Goal: Task Accomplishment & Management: Use online tool/utility

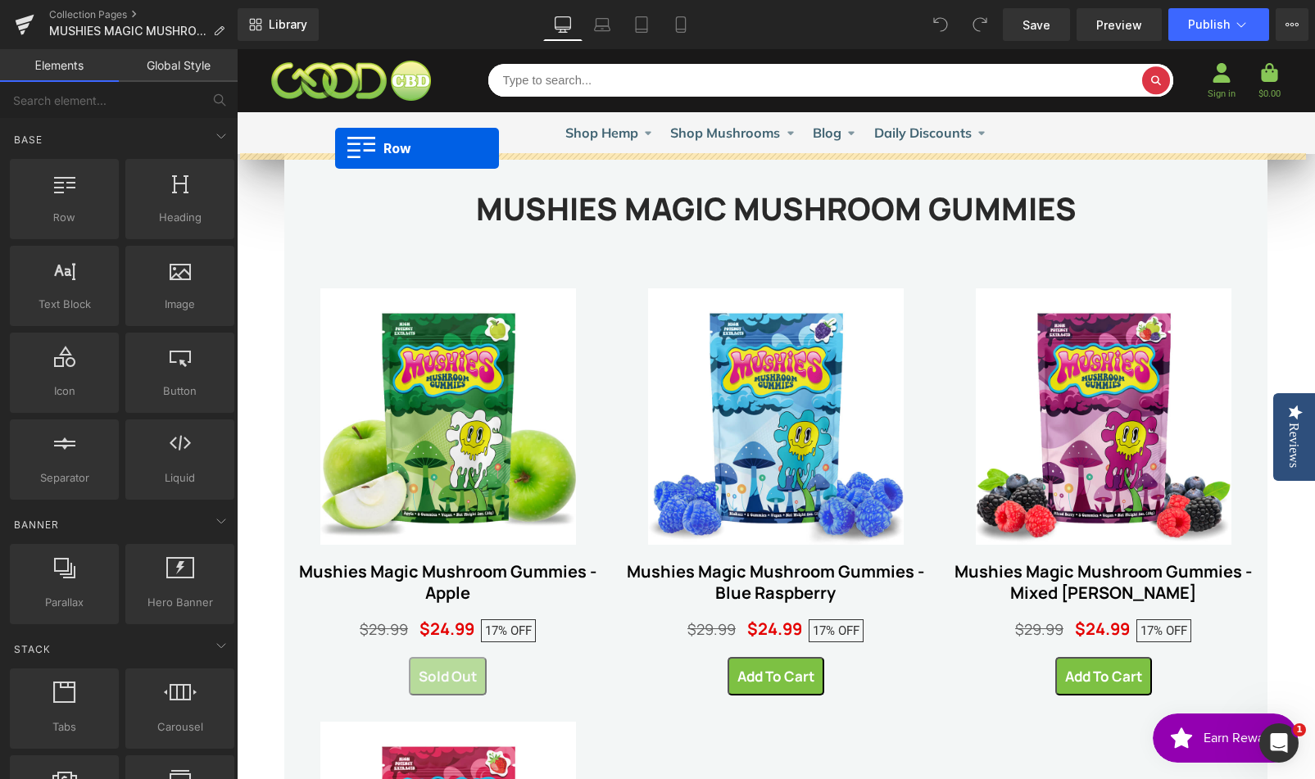
drag, startPoint x: 319, startPoint y: 248, endPoint x: 335, endPoint y: 148, distance: 101.3
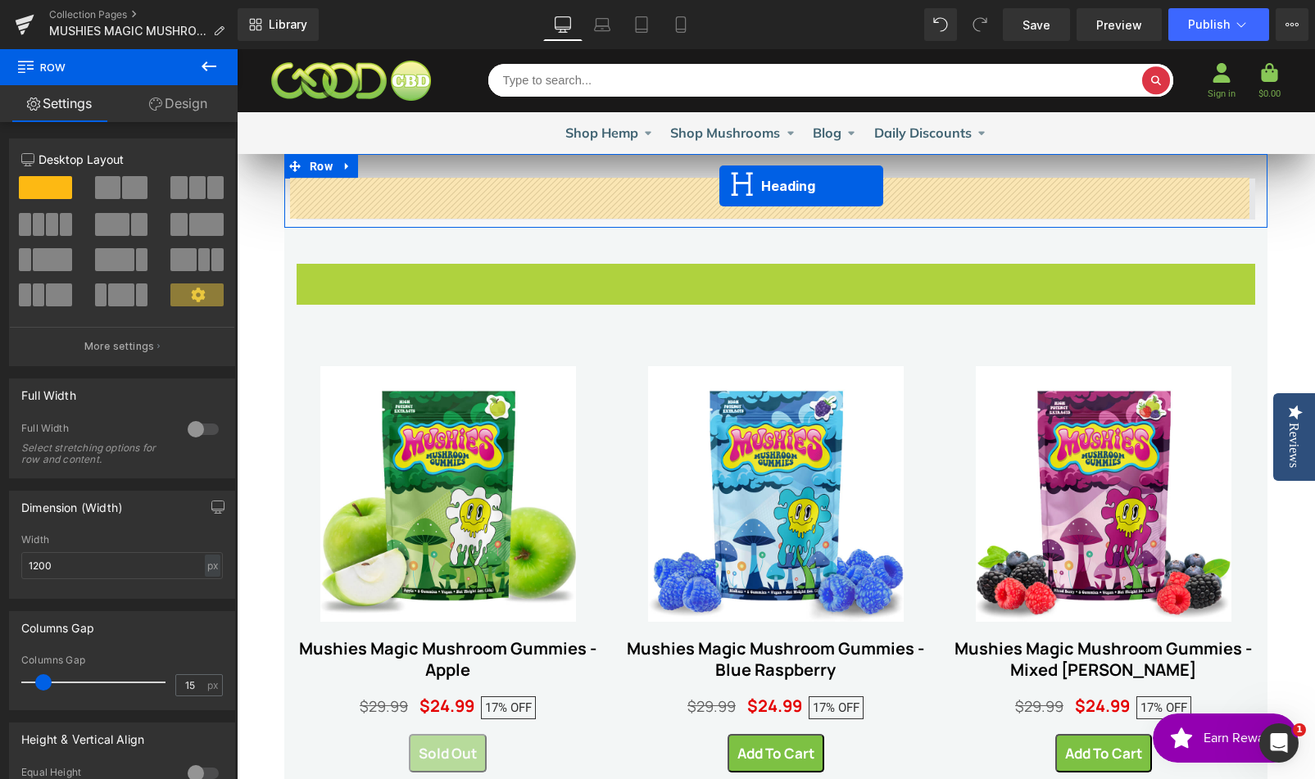
drag, startPoint x: 723, startPoint y: 278, endPoint x: 719, endPoint y: 186, distance: 91.8
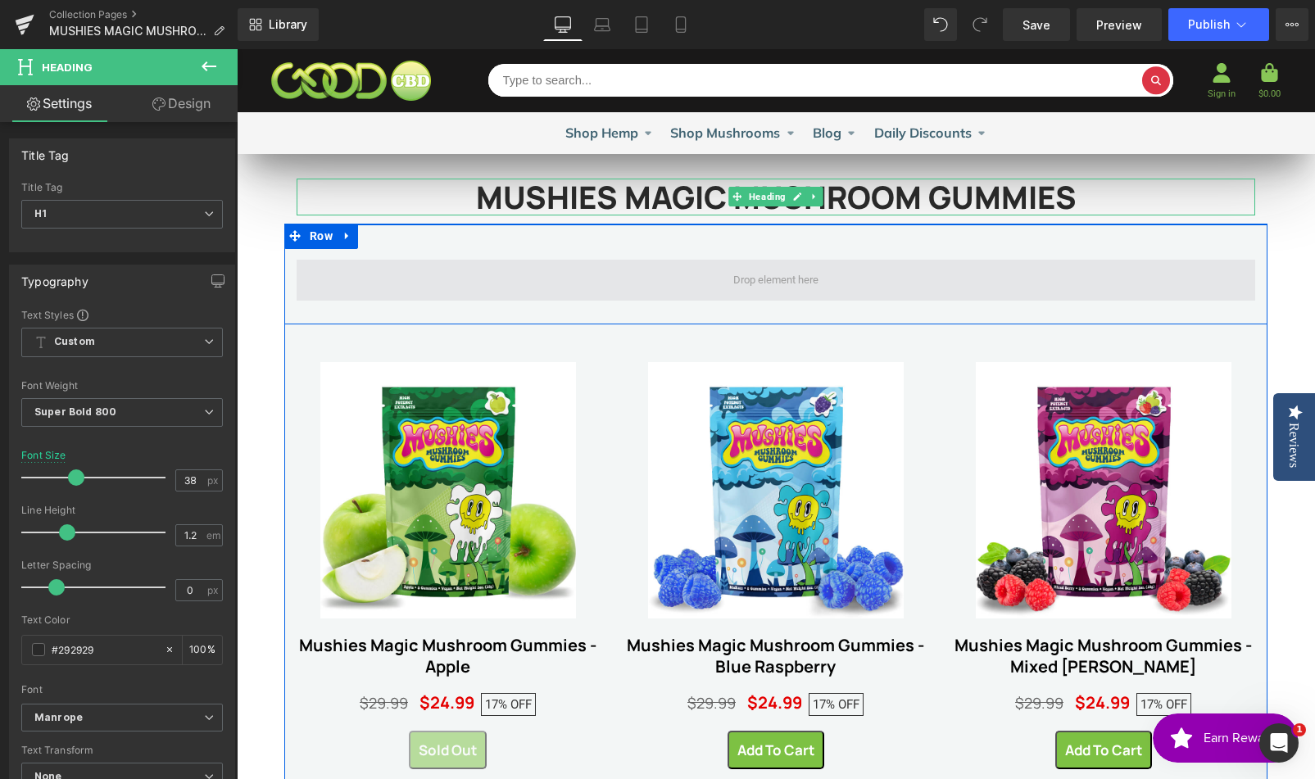
click at [871, 274] on span at bounding box center [776, 280] width 958 height 41
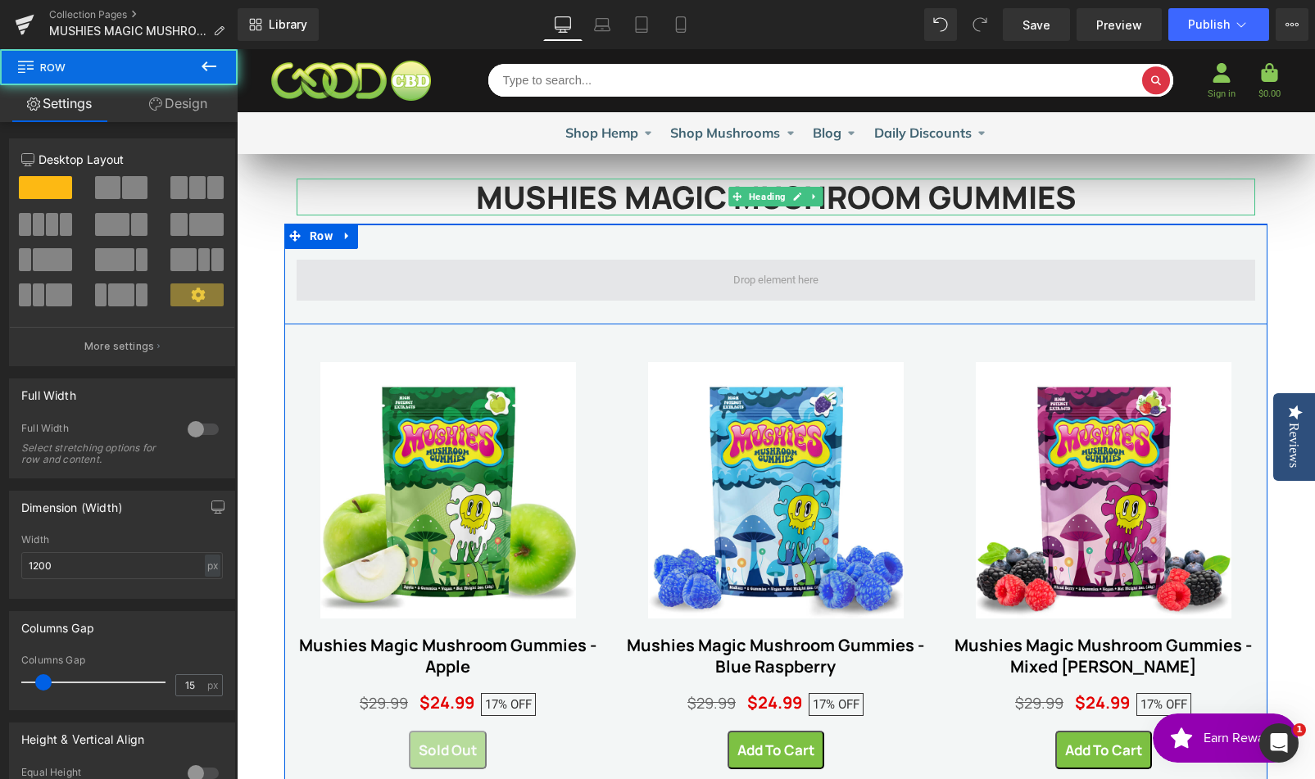
click at [734, 280] on span at bounding box center [775, 280] width 97 height 23
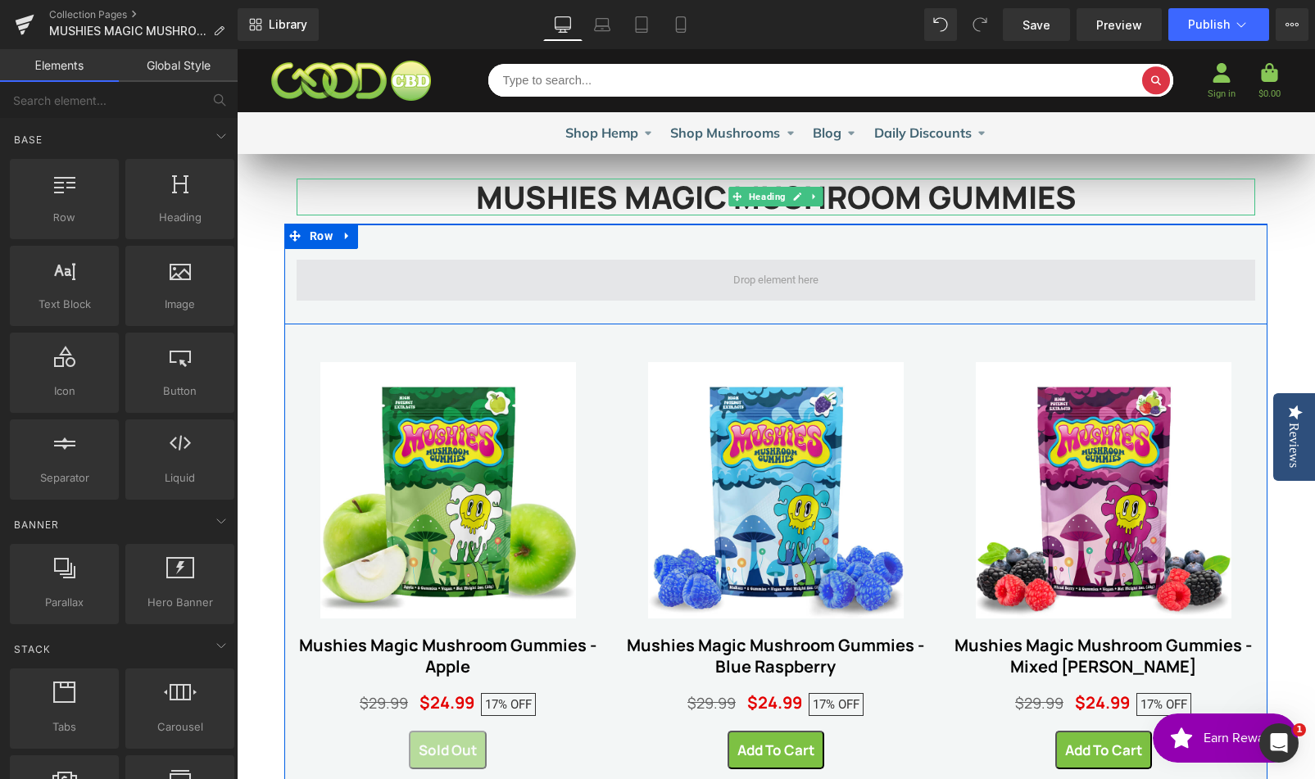
click at [534, 283] on span at bounding box center [776, 280] width 958 height 41
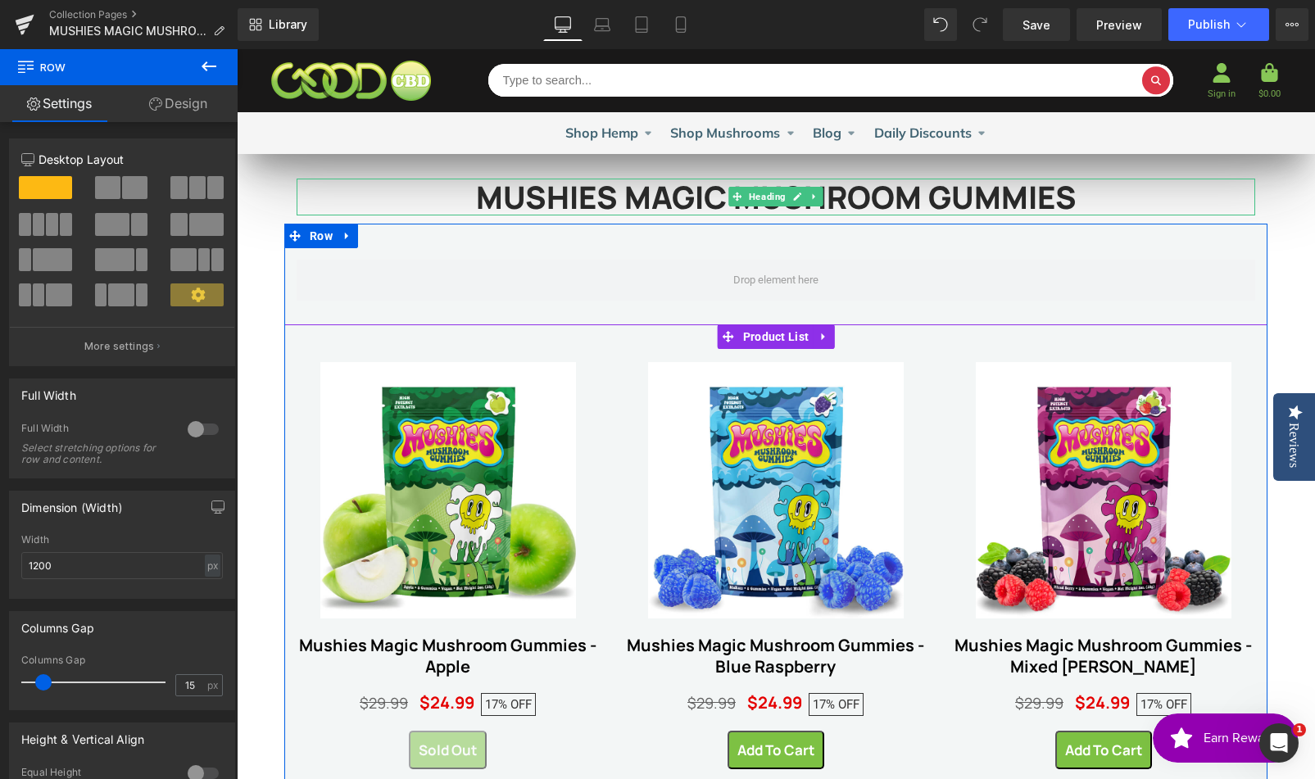
click at [528, 346] on div "Sale Off (P) Image Mushies Magic Mushroom Gummies - Apple (P) Title $29.99 $24.…" at bounding box center [775, 773] width 983 height 899
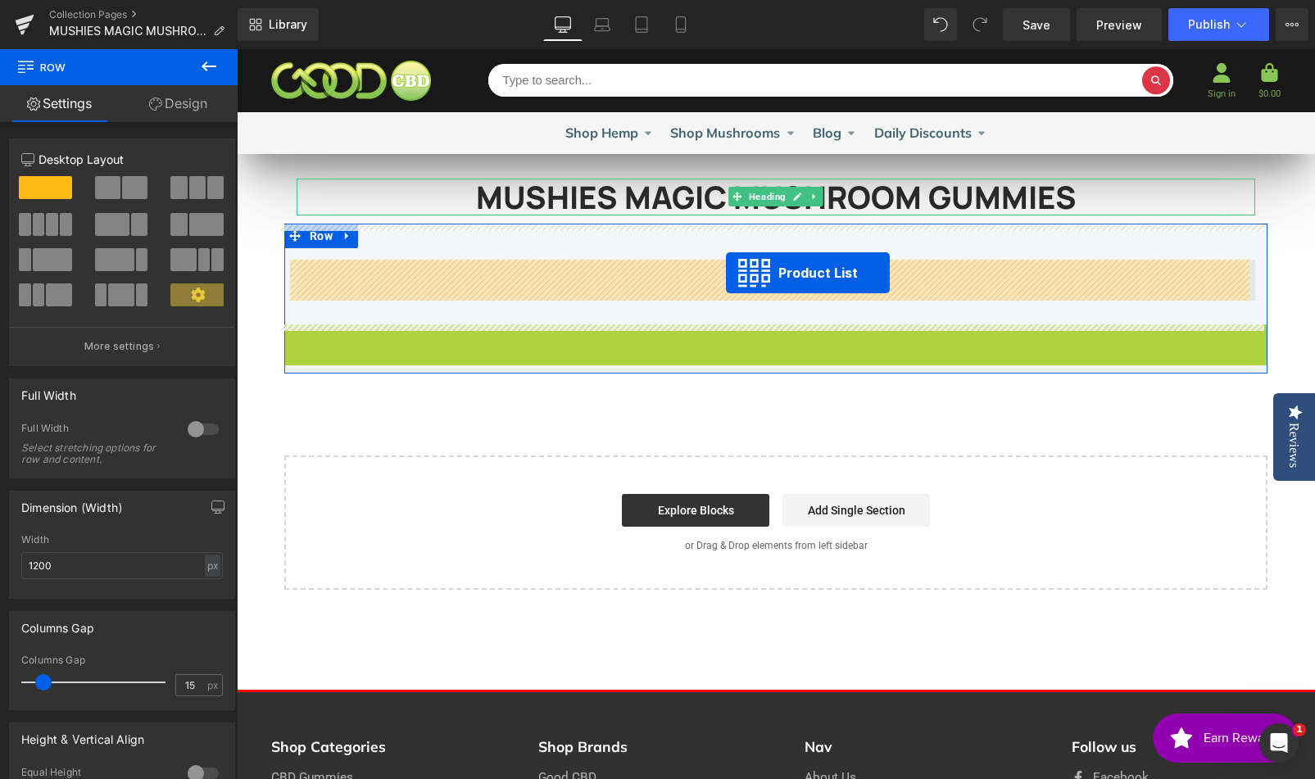
drag, startPoint x: 718, startPoint y: 338, endPoint x: 726, endPoint y: 273, distance: 65.9
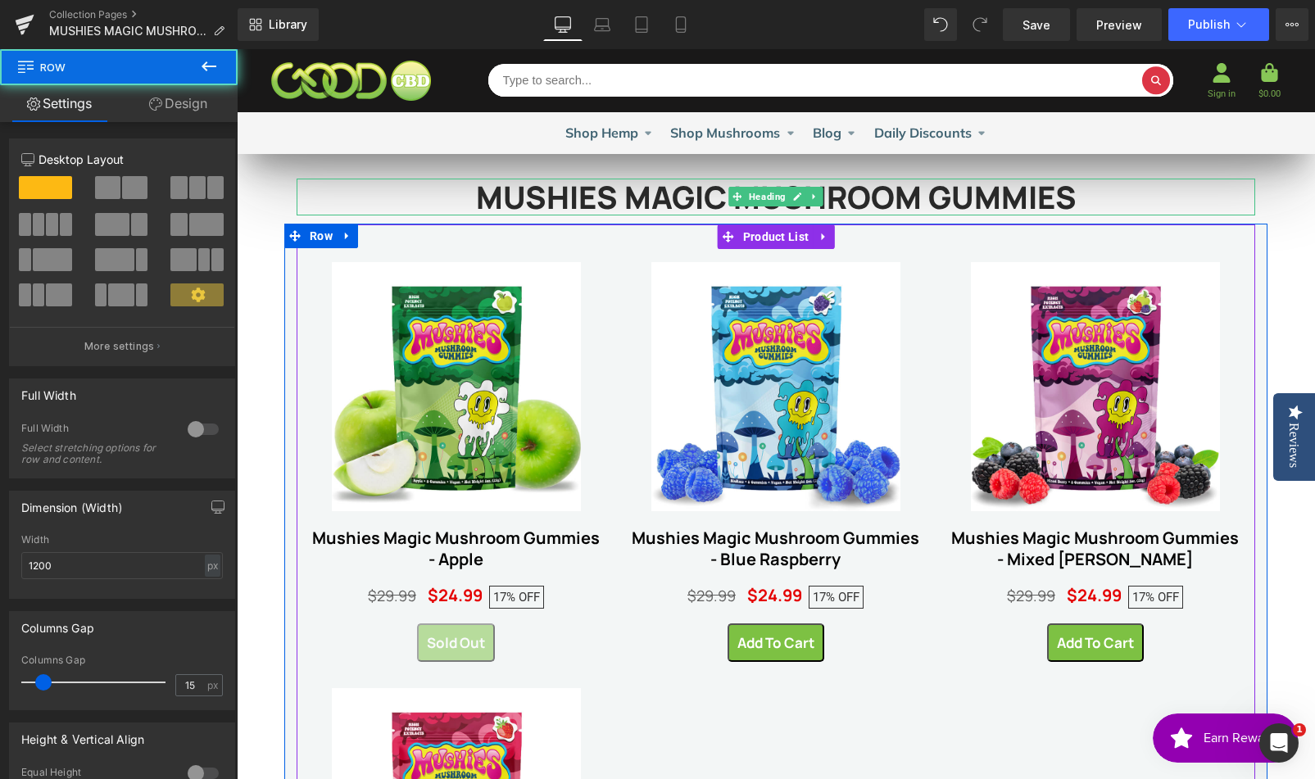
drag, startPoint x: 795, startPoint y: 251, endPoint x: 790, endPoint y: 211, distance: 40.4
click at [790, 211] on div "MUSHIES MAGIC MUSHROOM GUMMIES Heading Row Sale Off (P) Image Mushies Magic Mus…" at bounding box center [776, 768] width 1078 height 1229
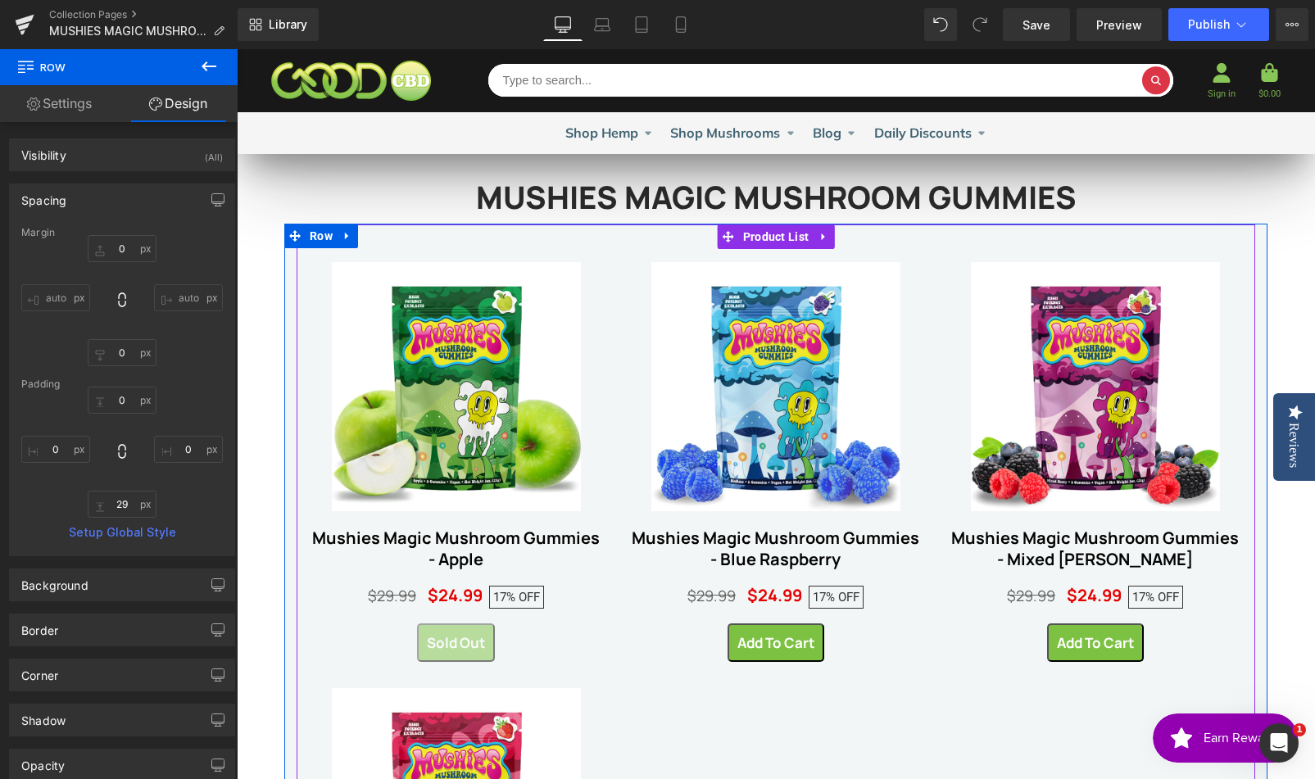
click at [1279, 210] on div "MUSHIES MAGIC MUSHROOM GUMMIES Heading Row Sale Off (P) Image Mushies Magic Mus…" at bounding box center [776, 768] width 1078 height 1229
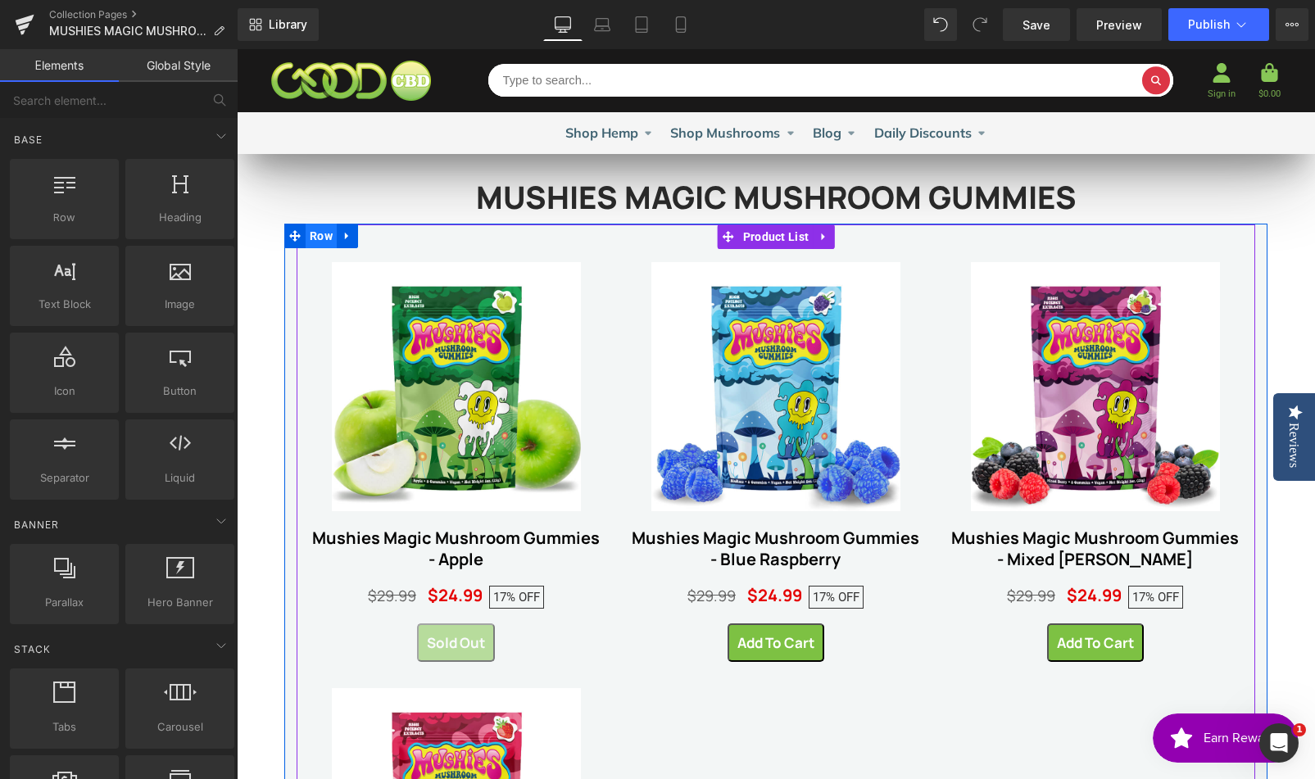
click at [306, 239] on span "Row" at bounding box center [321, 236] width 31 height 25
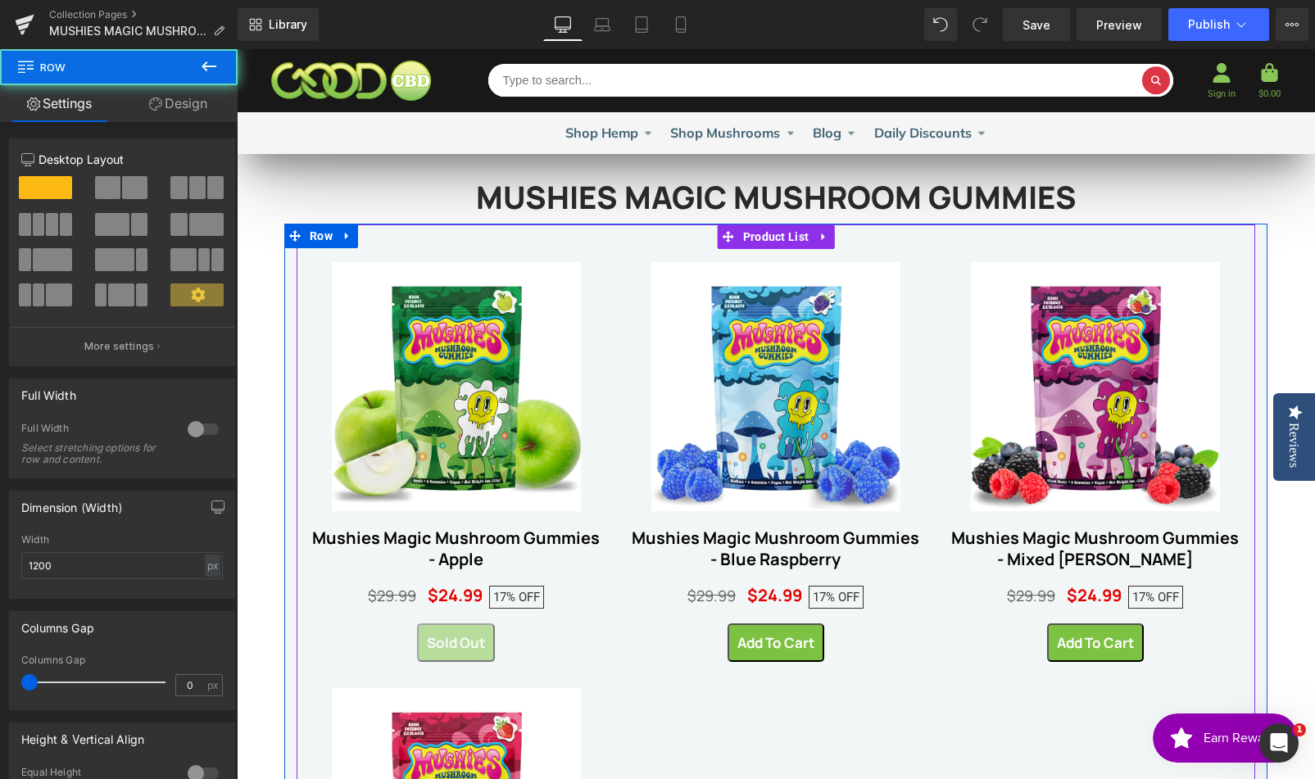
click at [186, 95] on link "Design" at bounding box center [178, 103] width 119 height 37
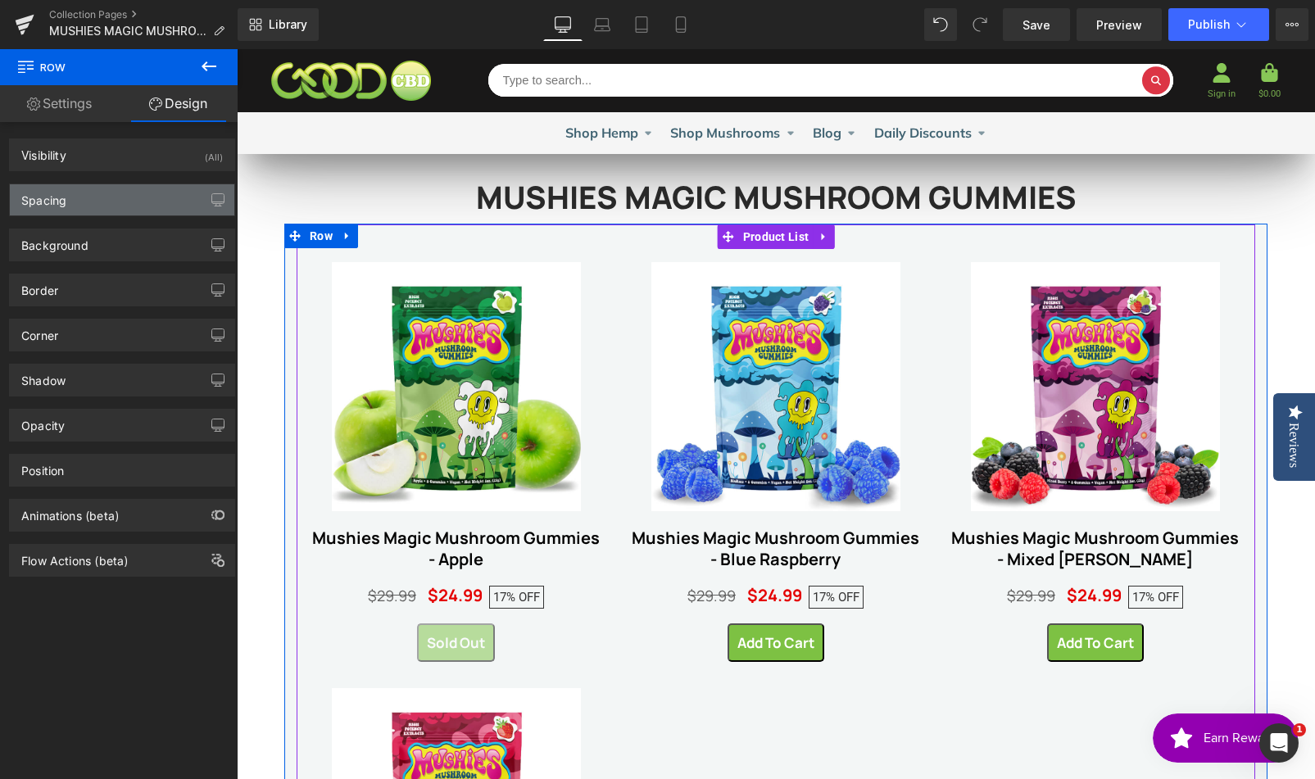
type input "0"
type input "1"
type input "0"
type input "10"
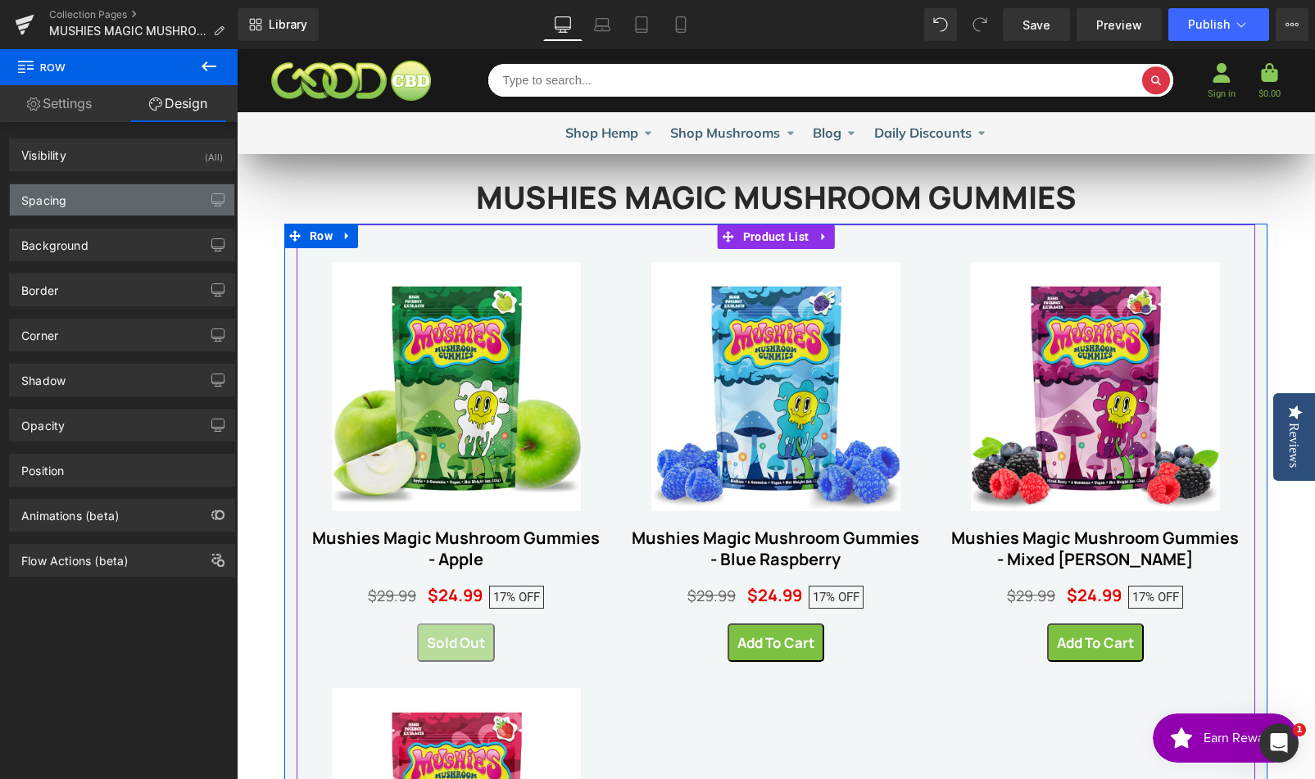
type input "0"
click at [136, 202] on div "Spacing" at bounding box center [122, 199] width 224 height 31
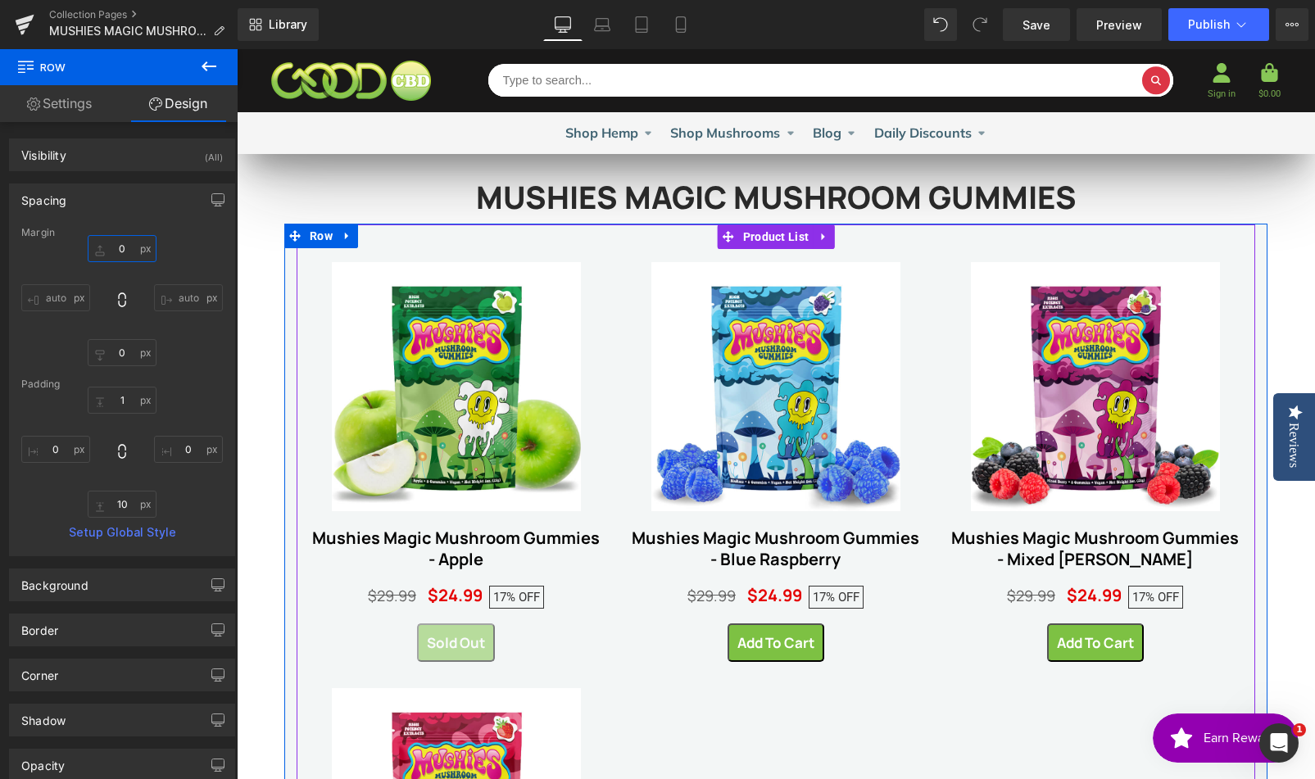
click at [106, 247] on input "0" at bounding box center [122, 248] width 69 height 27
type input "15"
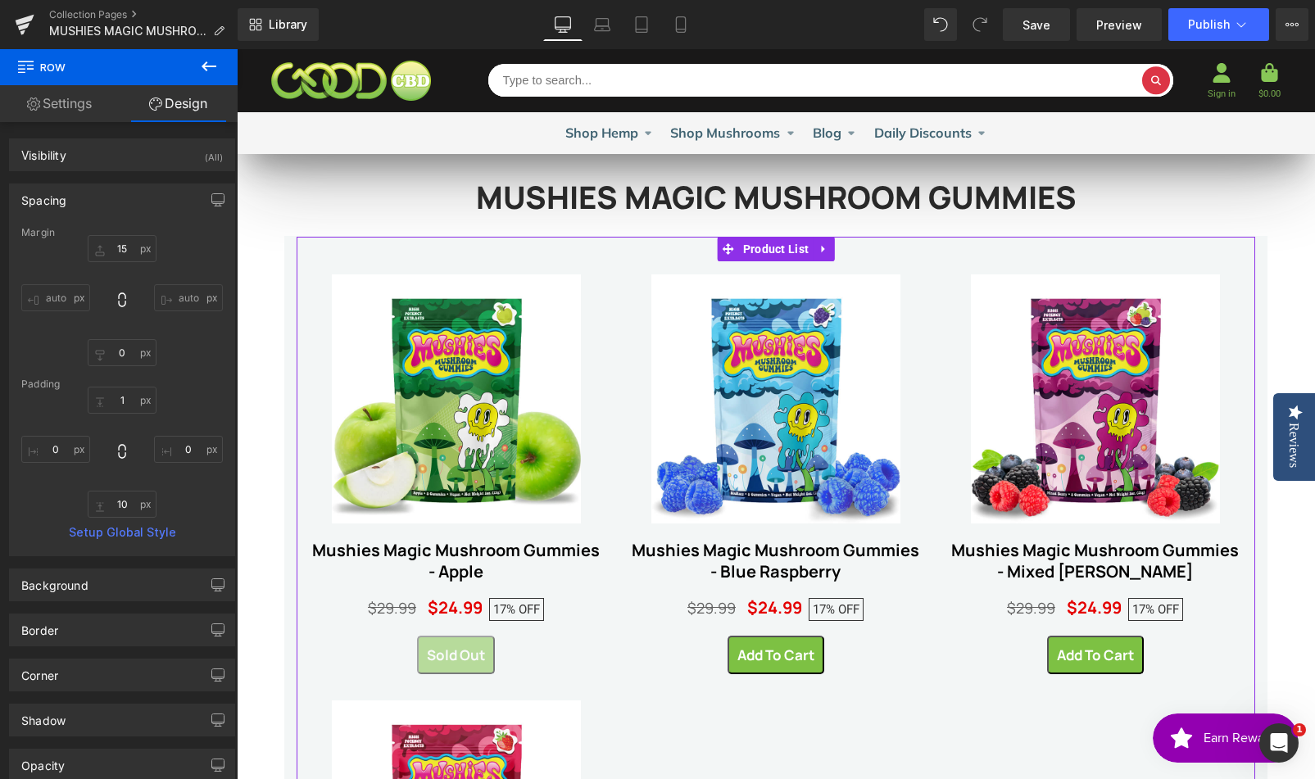
click at [1281, 253] on div "MUSHIES MAGIC MUSHROOM GUMMIES Heading Row Sale Off (P) Image Mushies Magic Mus…" at bounding box center [776, 774] width 1078 height 1241
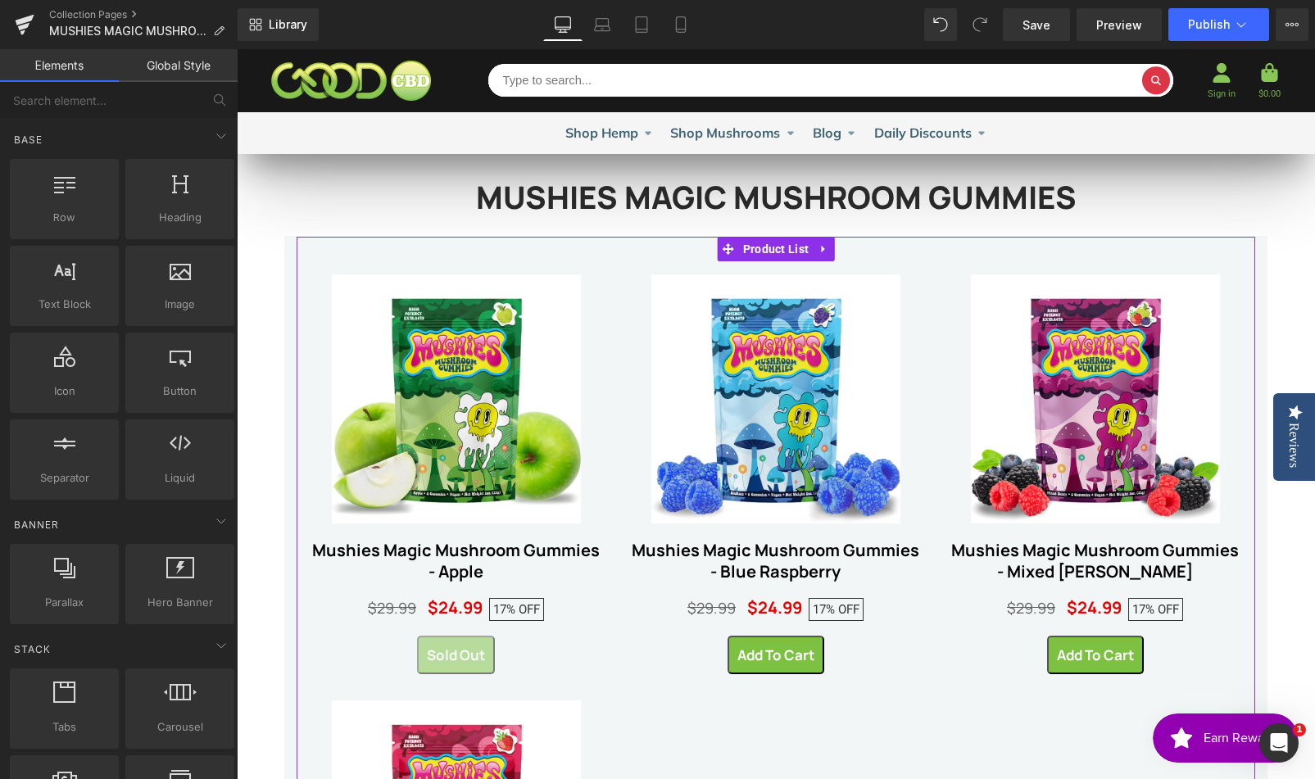
click at [1298, 337] on div "MUSHIES MAGIC MUSHROOM GUMMIES Heading Row Sale Off (P) Image Mushies Magic Mus…" at bounding box center [776, 774] width 1078 height 1241
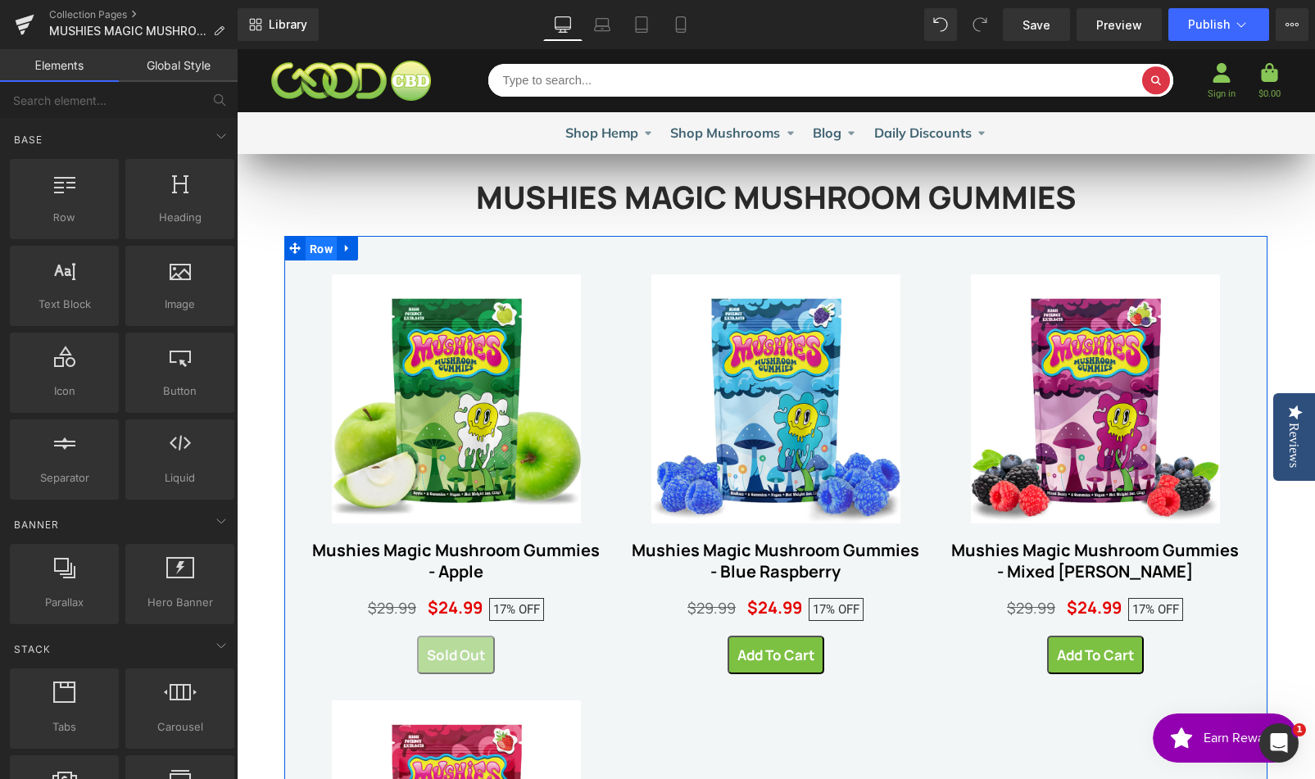
click at [306, 247] on span "Row" at bounding box center [321, 249] width 31 height 25
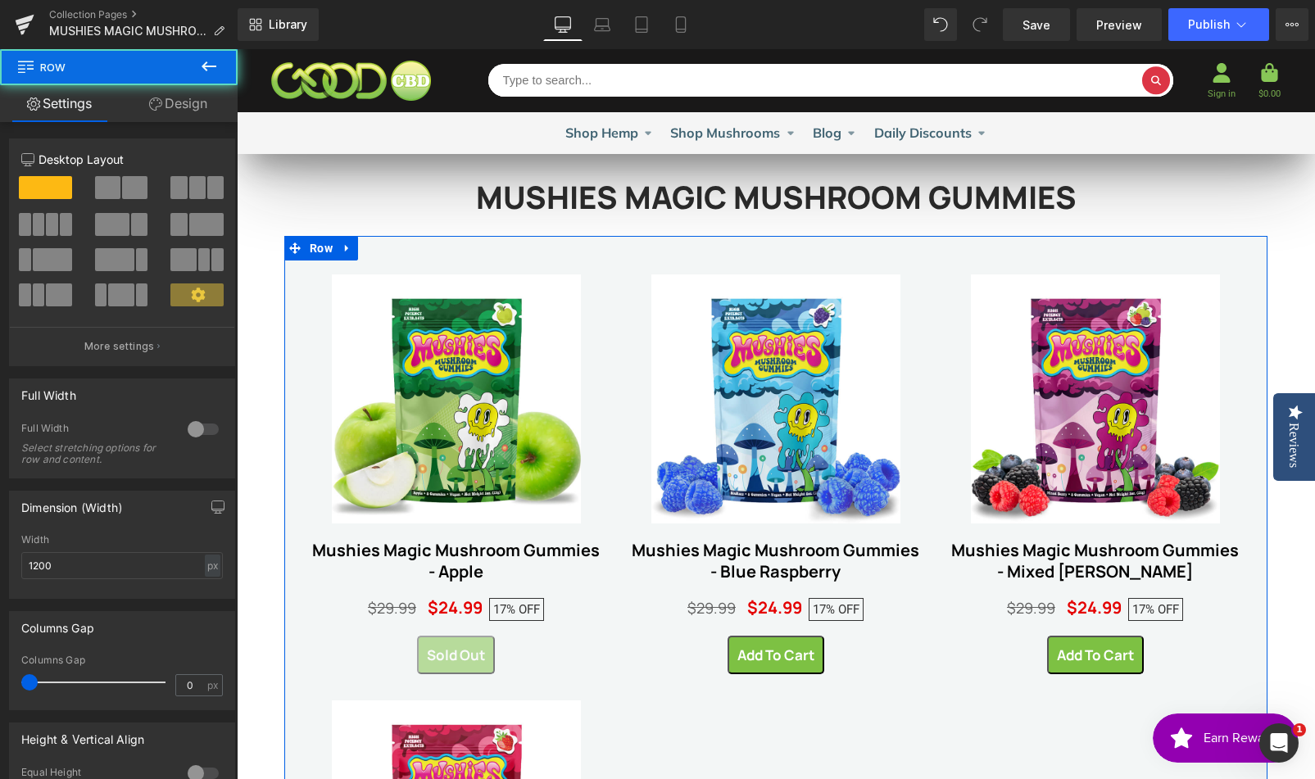
click at [188, 103] on link "Design" at bounding box center [178, 103] width 119 height 37
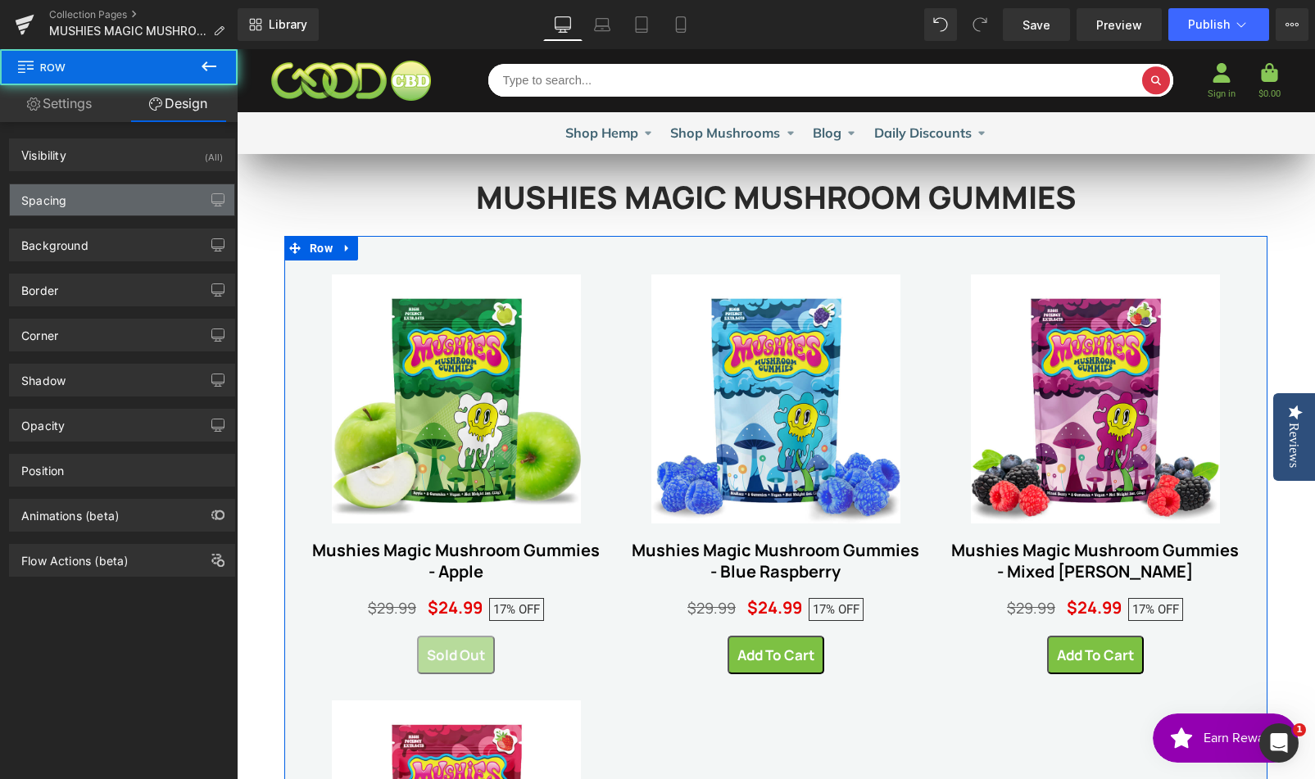
click at [143, 203] on div "Spacing" at bounding box center [122, 199] width 224 height 31
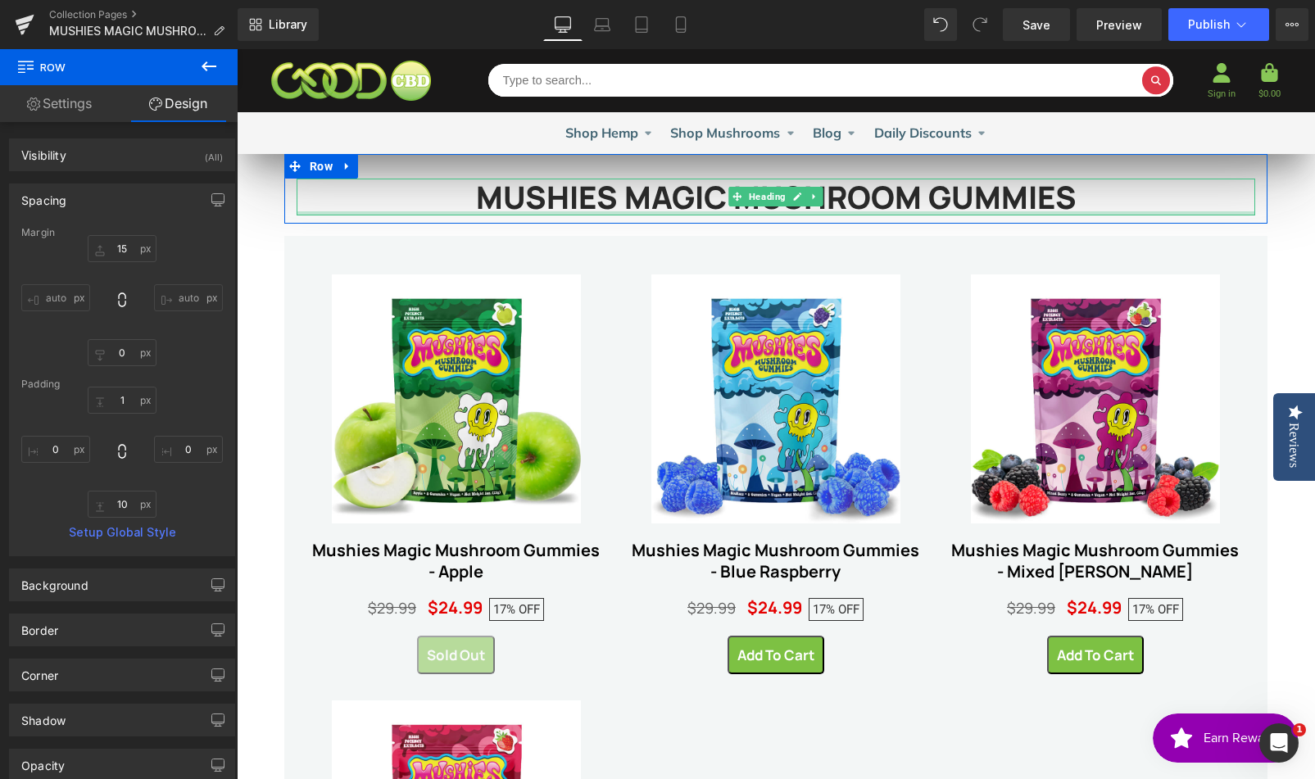
click at [684, 215] on div at bounding box center [776, 213] width 958 height 4
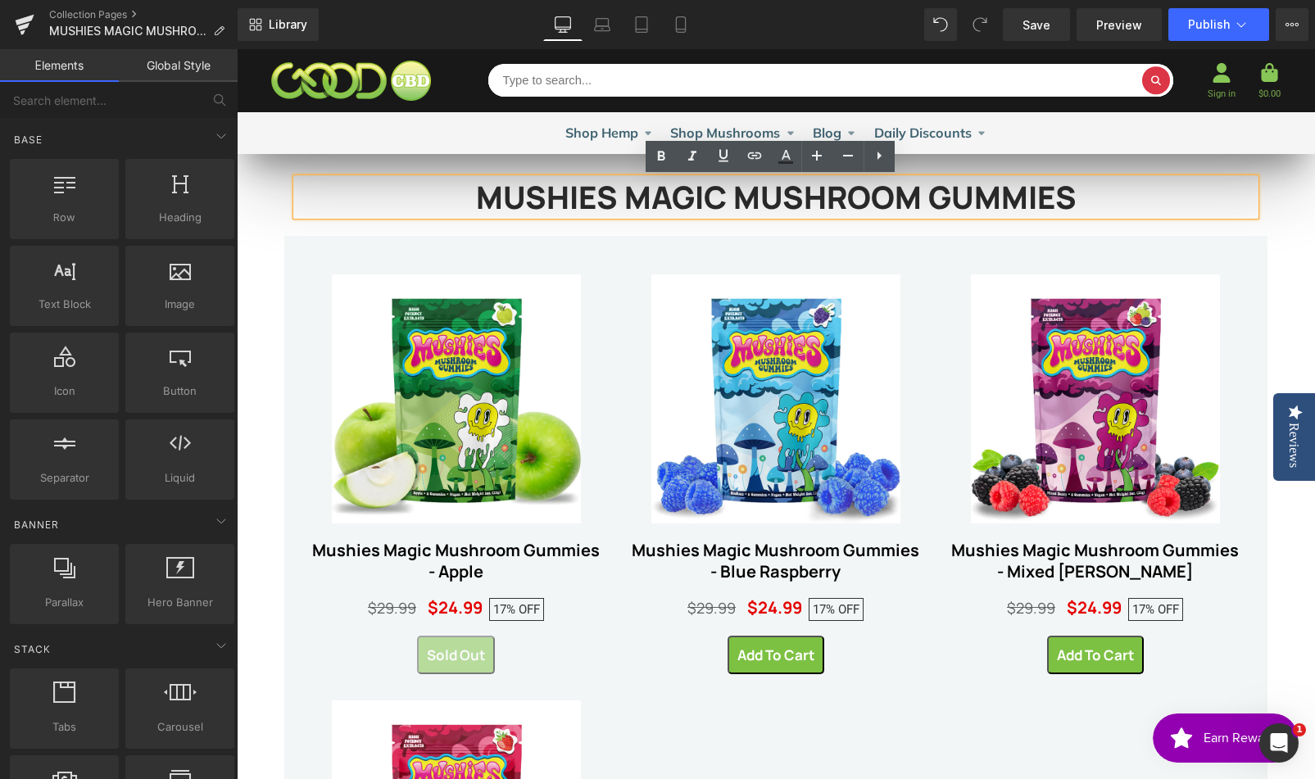
click at [1293, 228] on div "MUSHIES MAGIC MUSHROOM GUMMIES Heading Row Sale Off (P) Image Mushies Magic Mus…" at bounding box center [776, 774] width 1078 height 1241
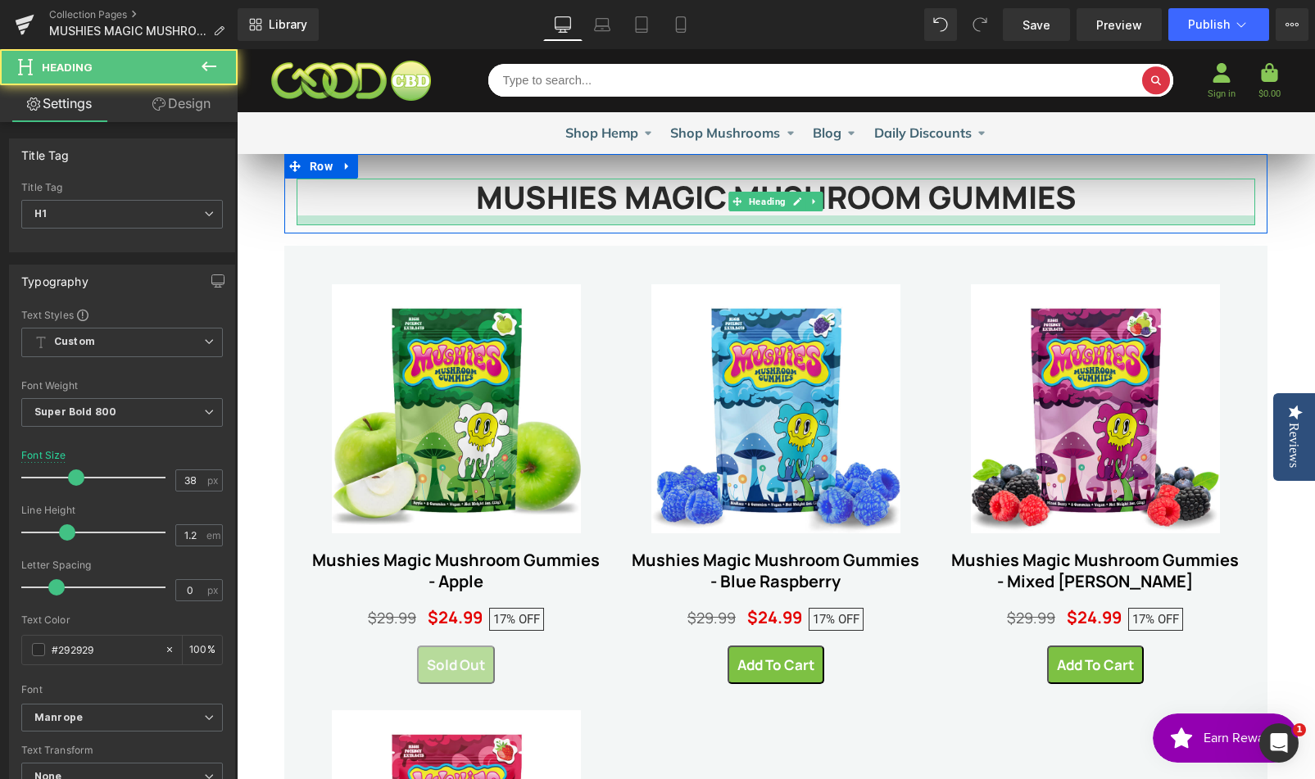
drag, startPoint x: 931, startPoint y: 212, endPoint x: 935, endPoint y: 224, distance: 12.5
click at [935, 224] on div at bounding box center [776, 220] width 958 height 10
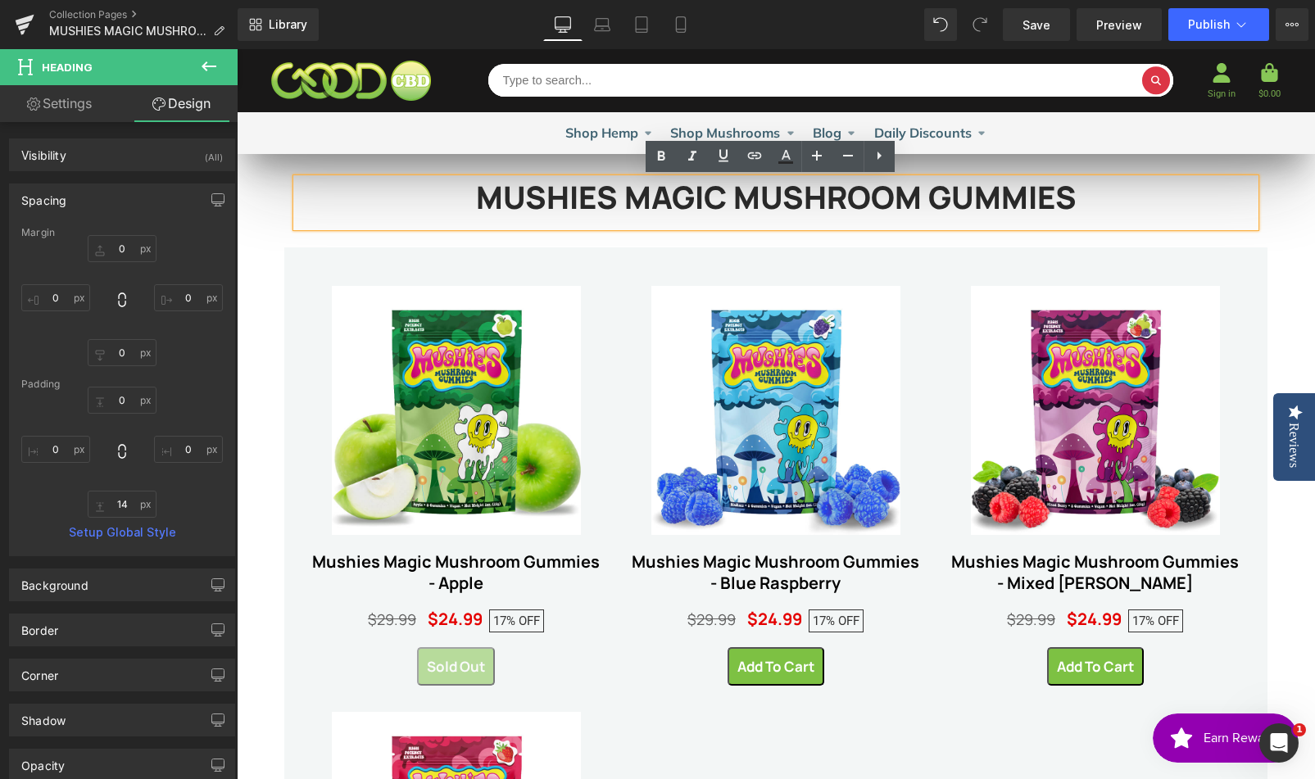
click at [1294, 233] on div "MUSHIES MAGIC MUSHROOM GUMMIES Heading Row Sale Off (P) Image Mushies Magic Mus…" at bounding box center [776, 780] width 1078 height 1252
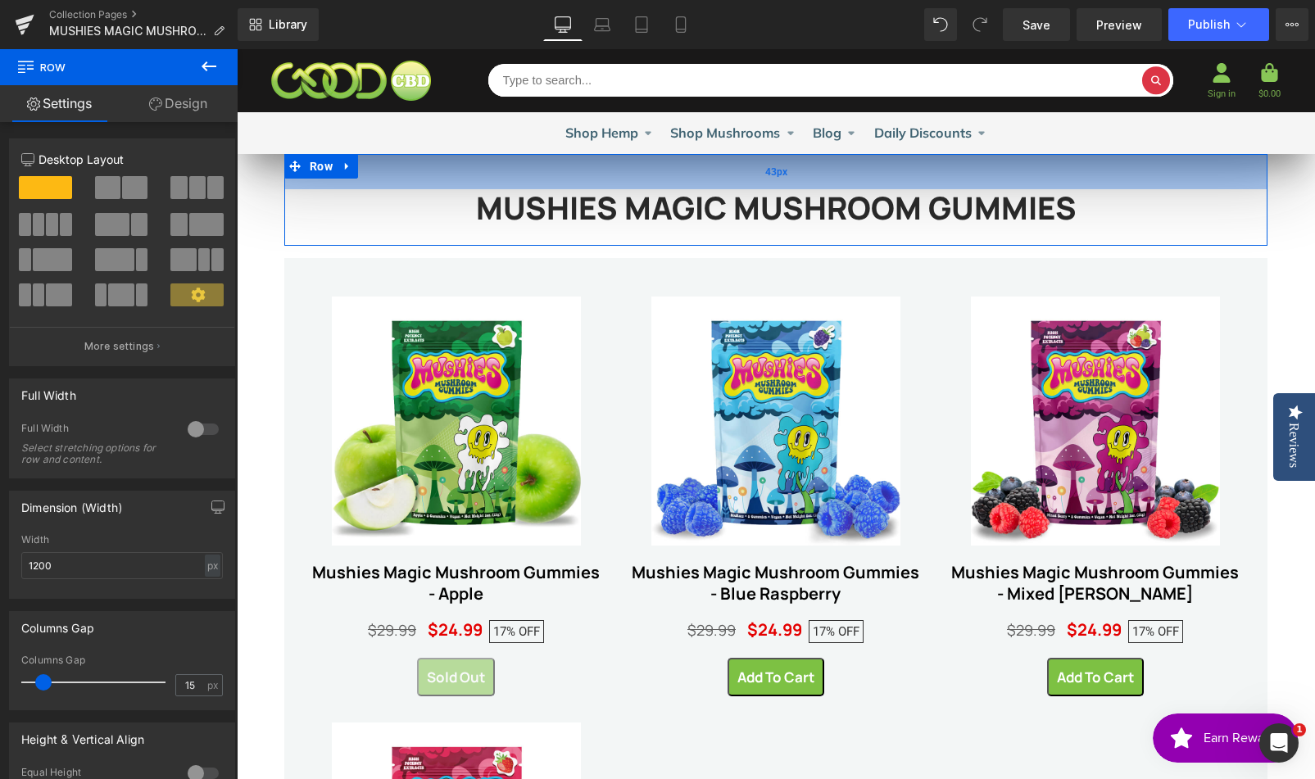
drag, startPoint x: 701, startPoint y: 155, endPoint x: 704, endPoint y: 165, distance: 10.9
click at [704, 165] on div "43px" at bounding box center [775, 171] width 983 height 35
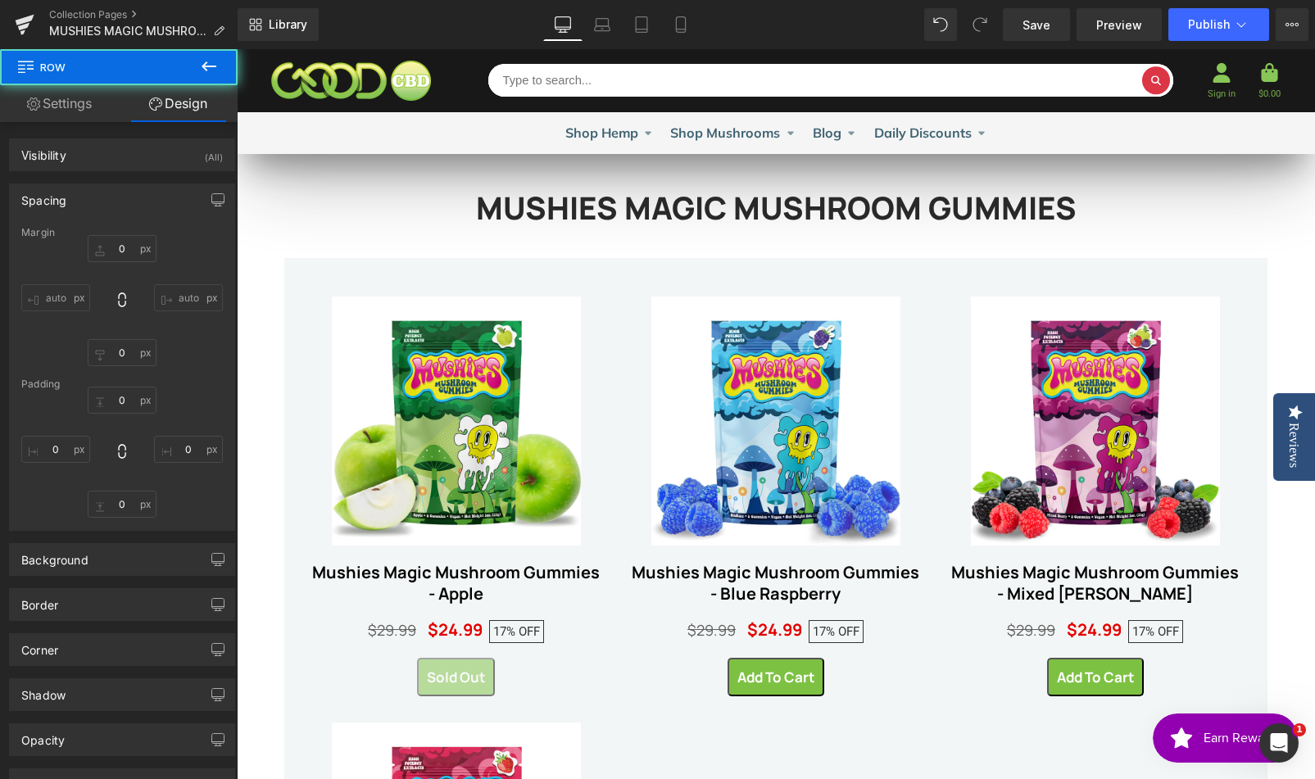
type input "0"
type input "43"
type input "0"
type input "10"
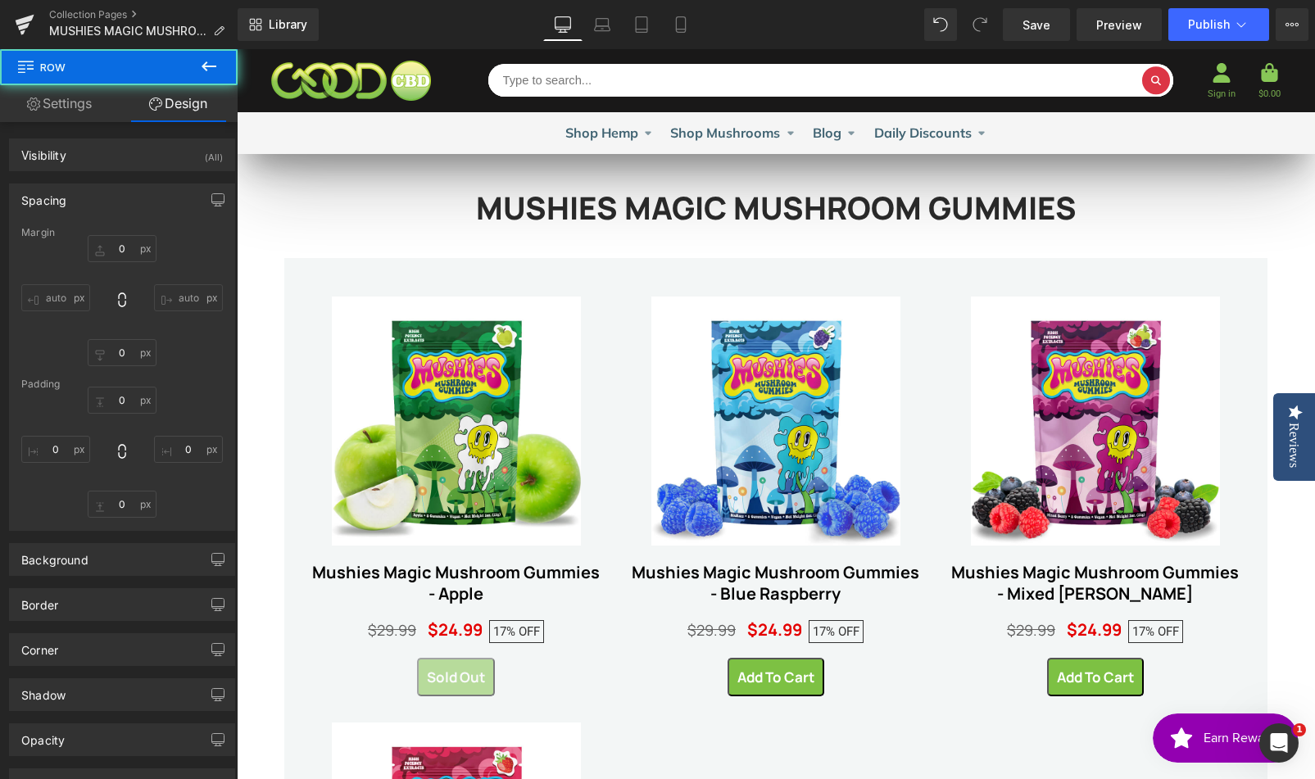
type input "0"
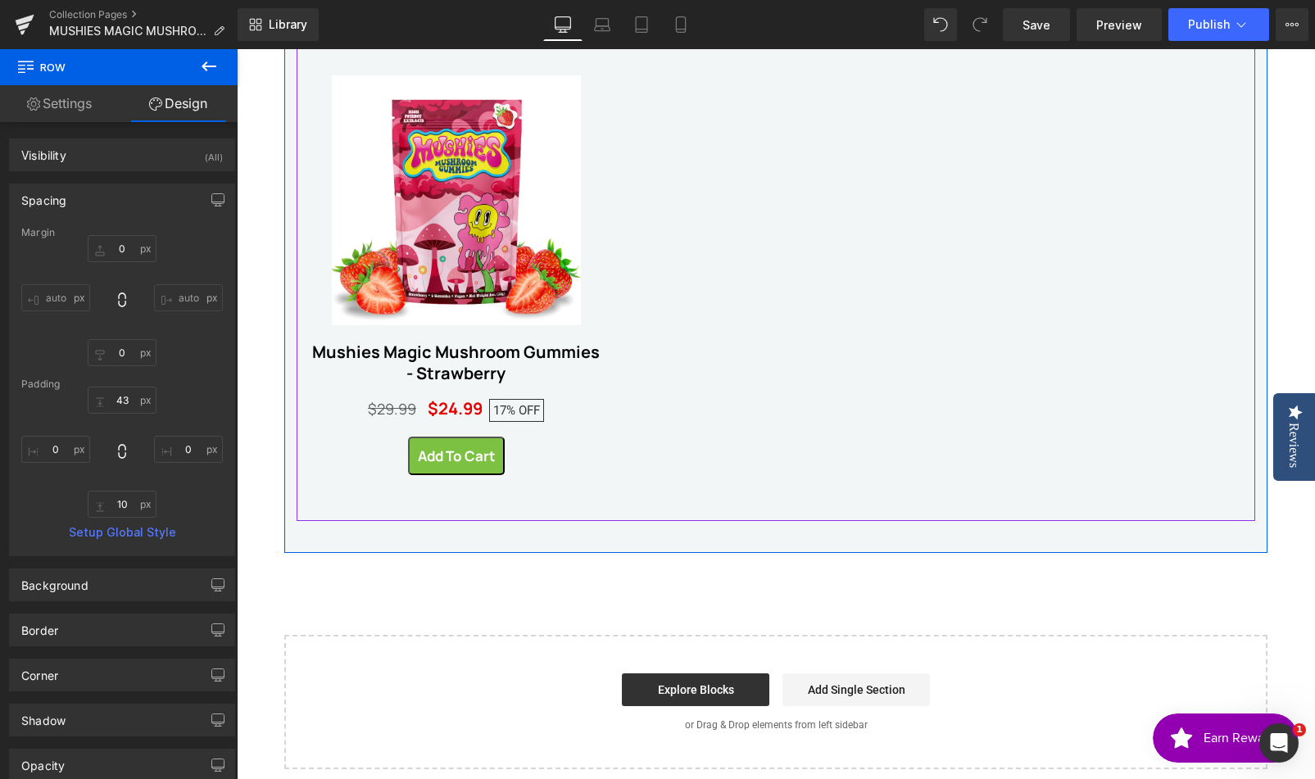
scroll to position [858, 0]
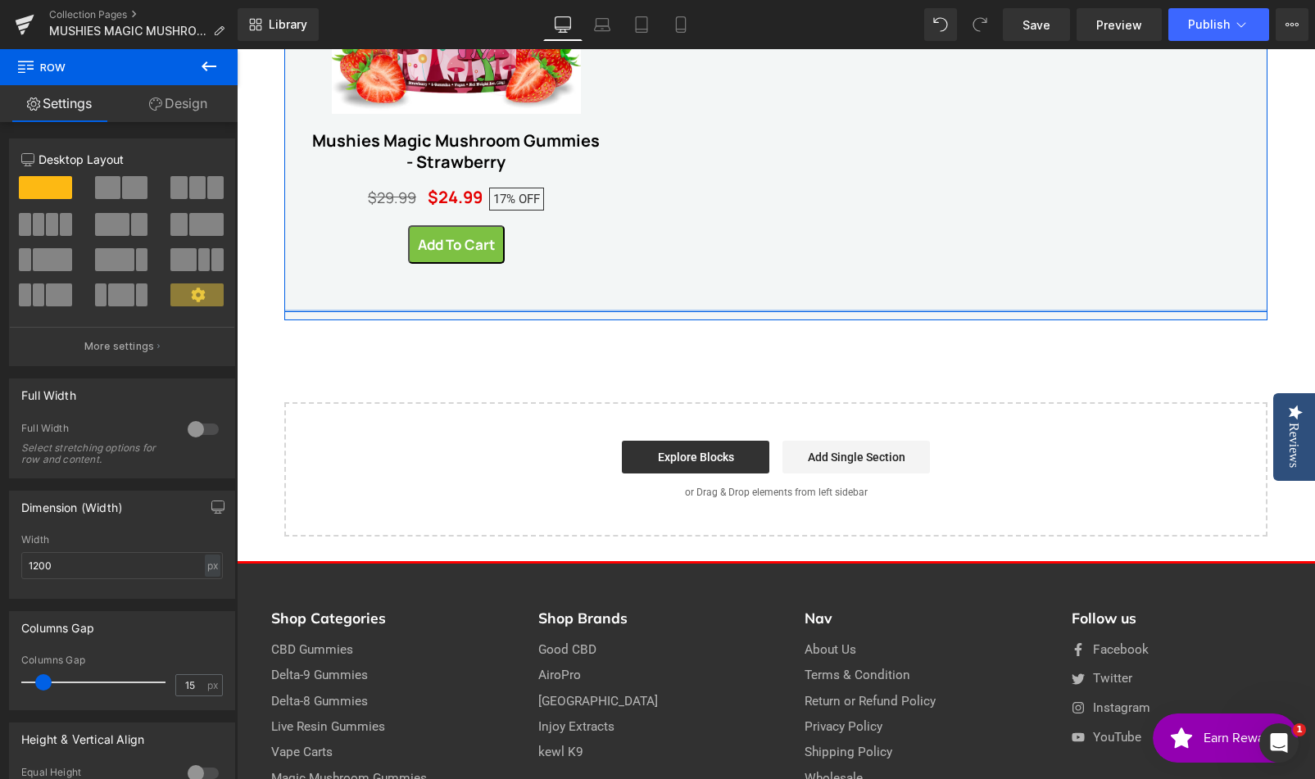
drag, startPoint x: 926, startPoint y: 322, endPoint x: 927, endPoint y: 300, distance: 22.2
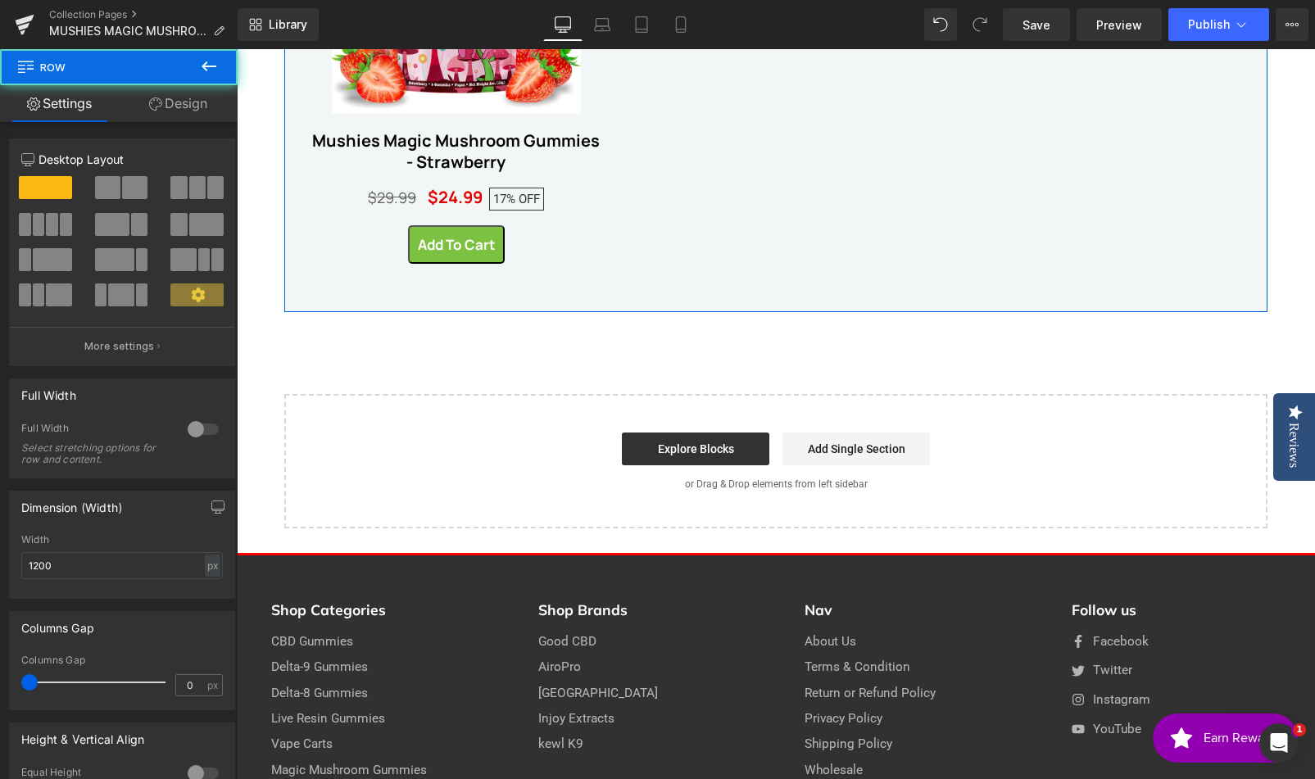
drag, startPoint x: 931, startPoint y: 316, endPoint x: 931, endPoint y: 307, distance: 9.0
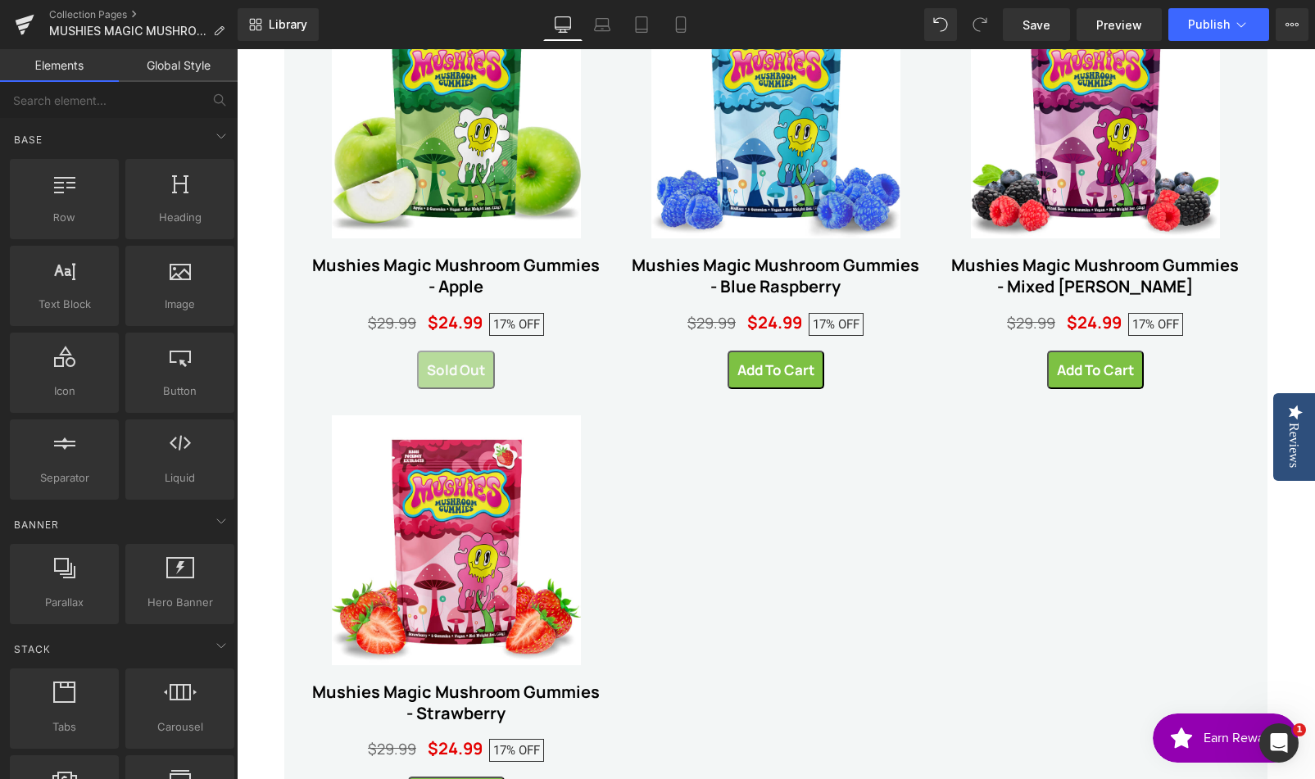
scroll to position [7, 0]
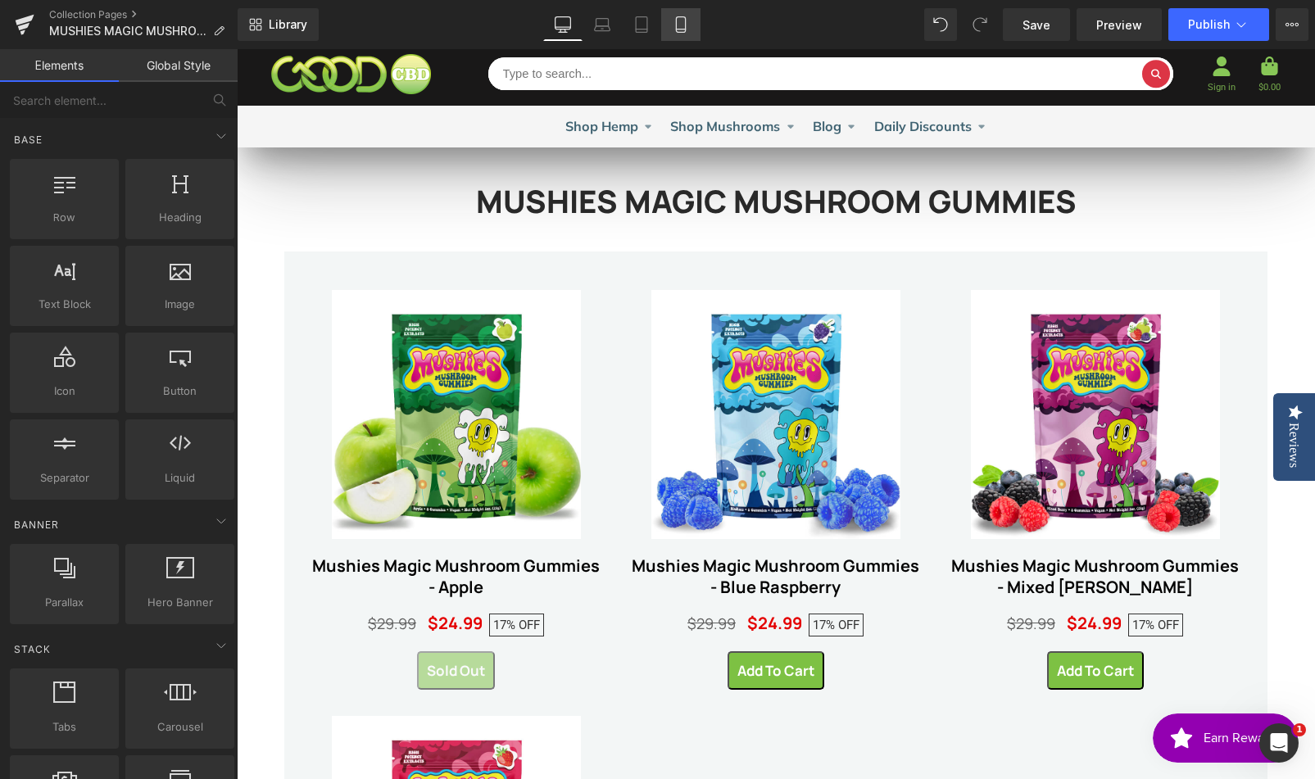
click at [674, 29] on icon at bounding box center [681, 24] width 16 height 16
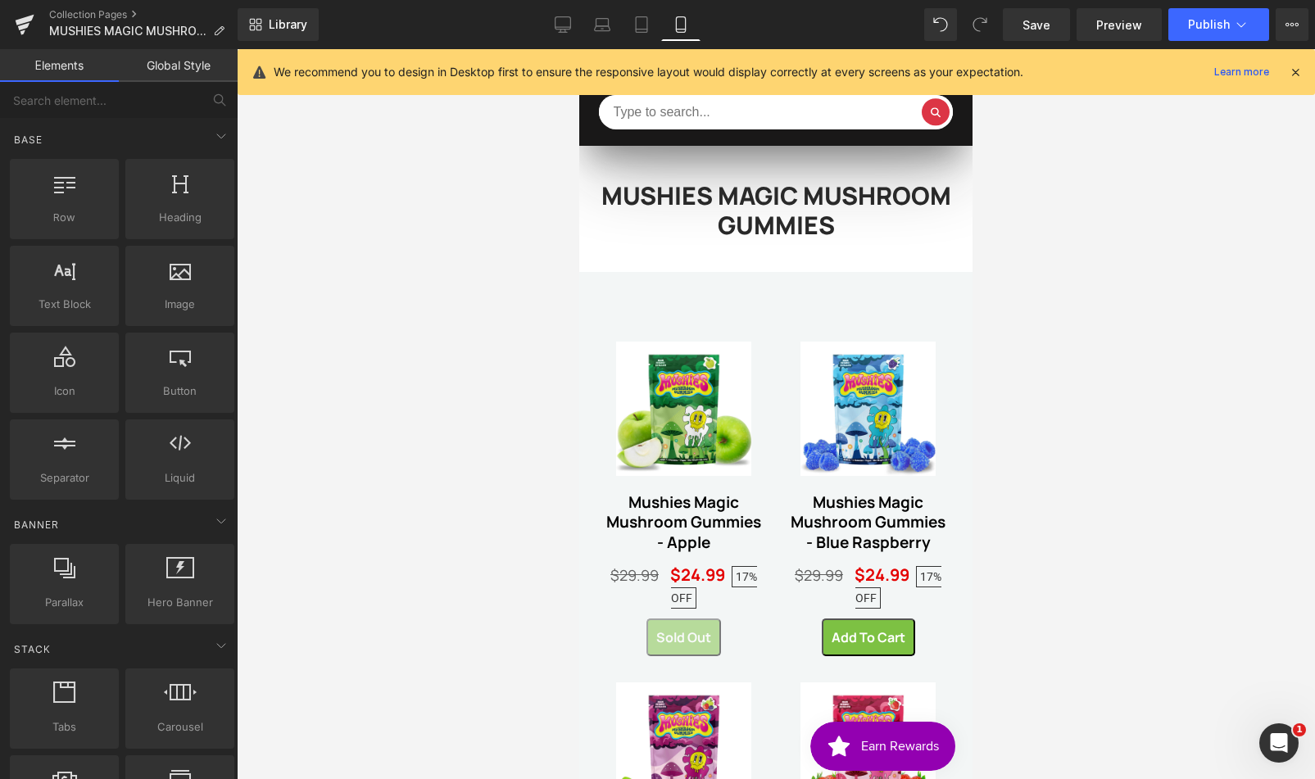
scroll to position [0, 0]
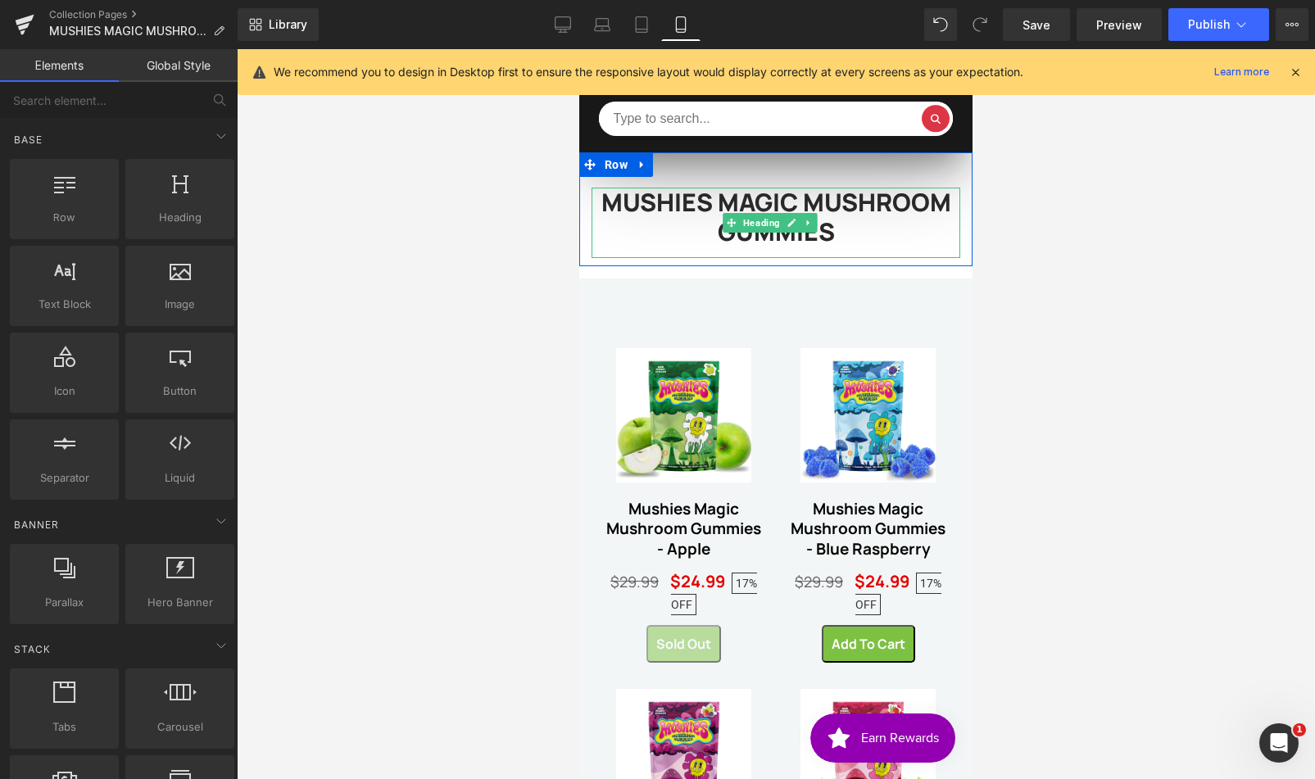
click at [821, 251] on div "MUSHIES MAGIC MUSHROOM GUMMIES" at bounding box center [775, 223] width 369 height 70
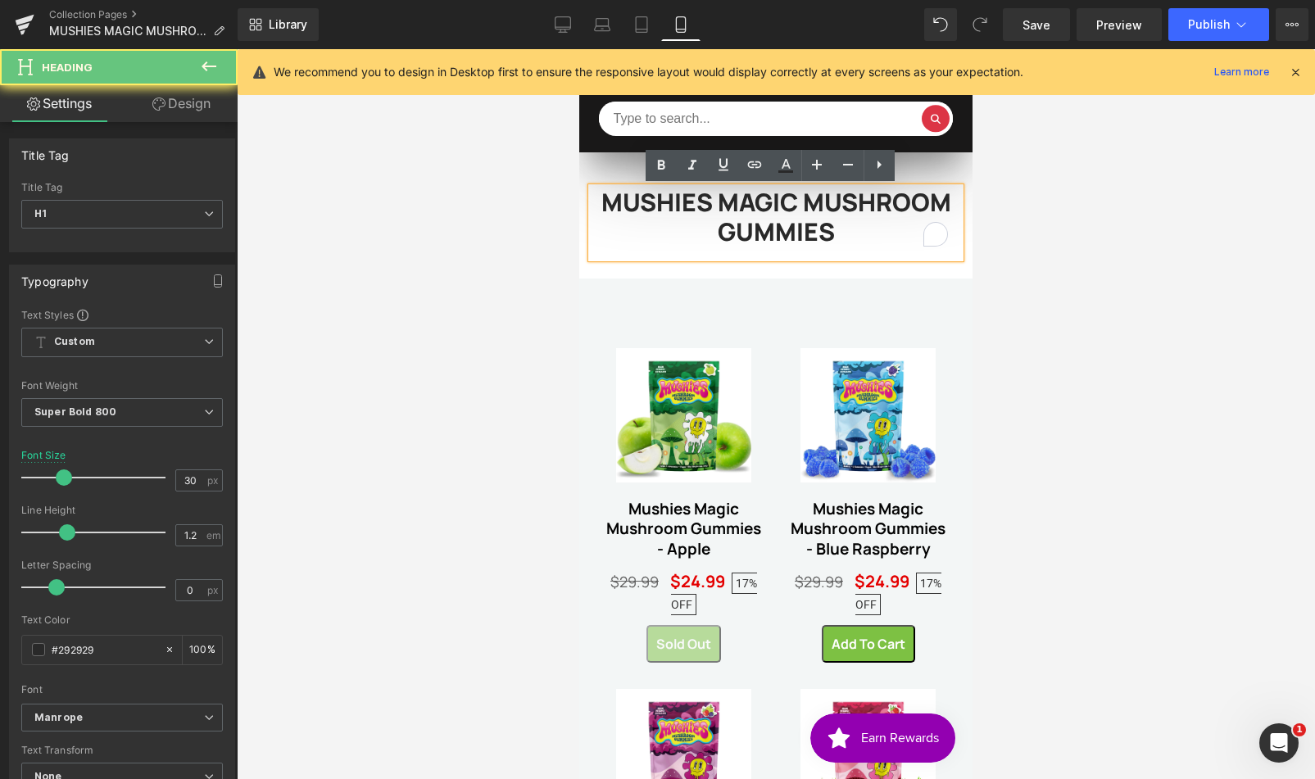
click at [822, 248] on div "MUSHIES MAGIC MUSHROOM GUMMIES" at bounding box center [775, 223] width 369 height 70
click at [929, 180] on div "MUSHIES MAGIC MUSHROOM GUMMIES Heading Row 43px" at bounding box center [775, 209] width 393 height 114
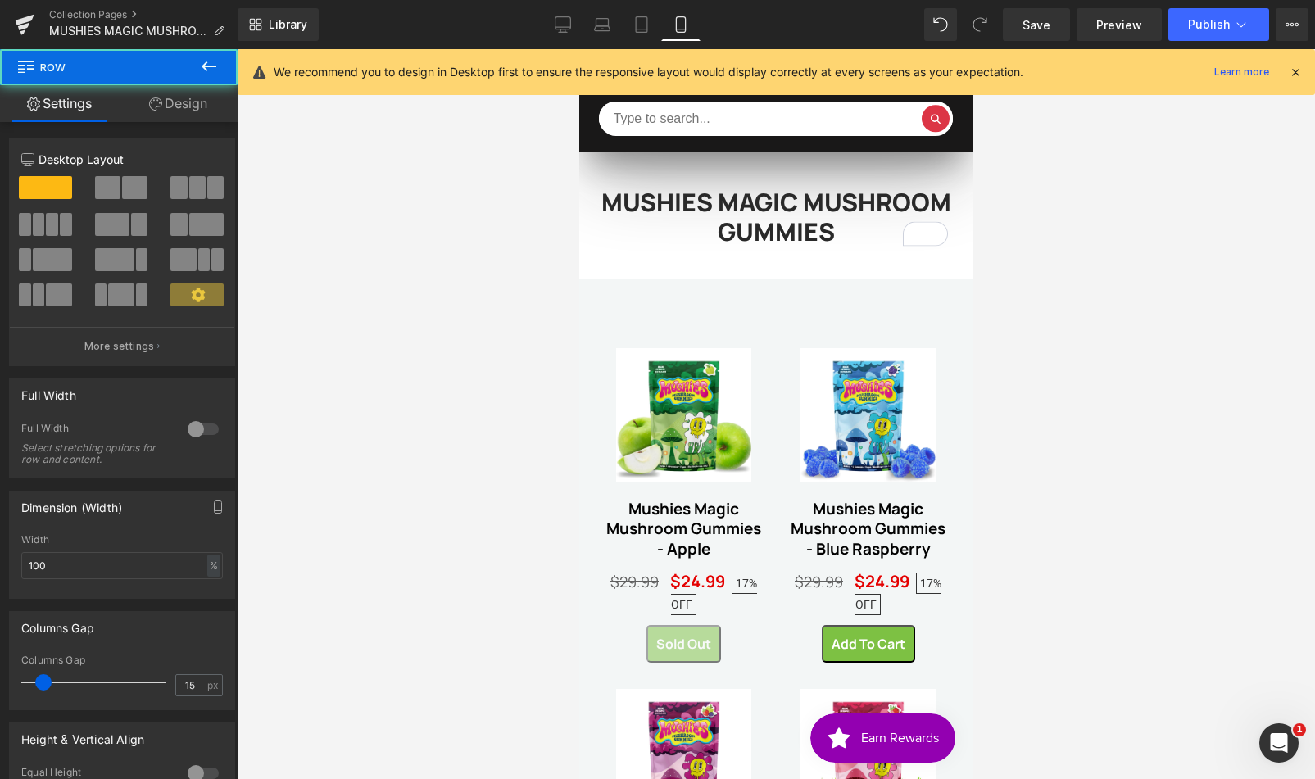
click at [1075, 202] on div at bounding box center [776, 414] width 1078 height 730
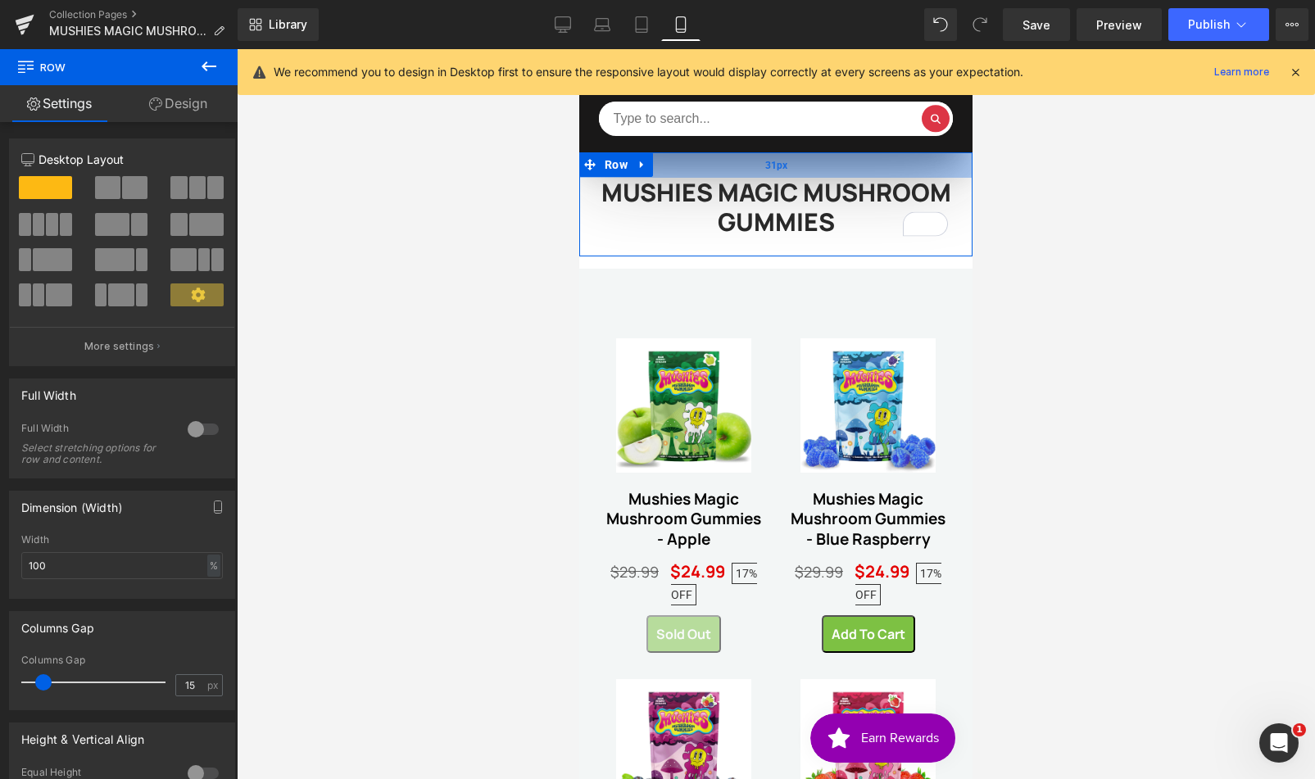
drag, startPoint x: 720, startPoint y: 175, endPoint x: 722, endPoint y: 165, distance: 10.0
click at [722, 165] on div "31px" at bounding box center [775, 164] width 393 height 25
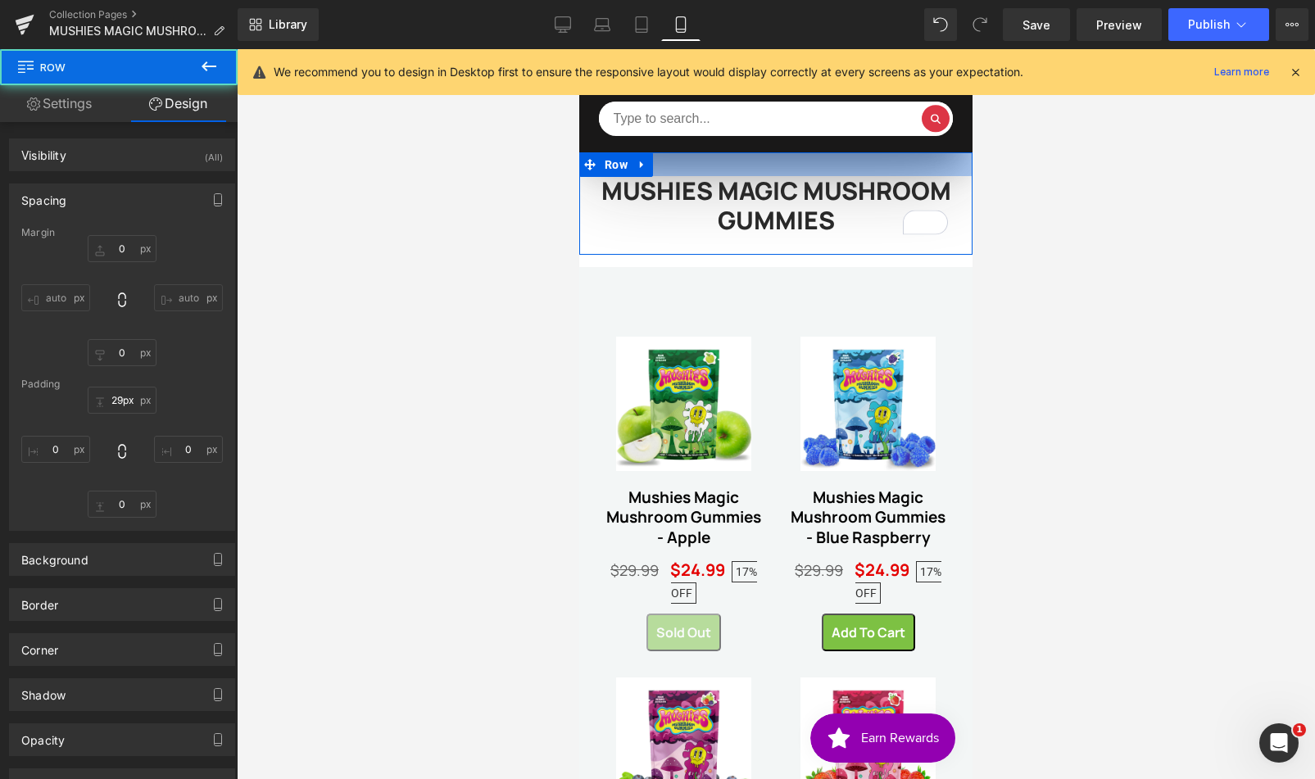
click at [721, 164] on div at bounding box center [775, 164] width 393 height 24
type input "0"
type input "29"
type input "0"
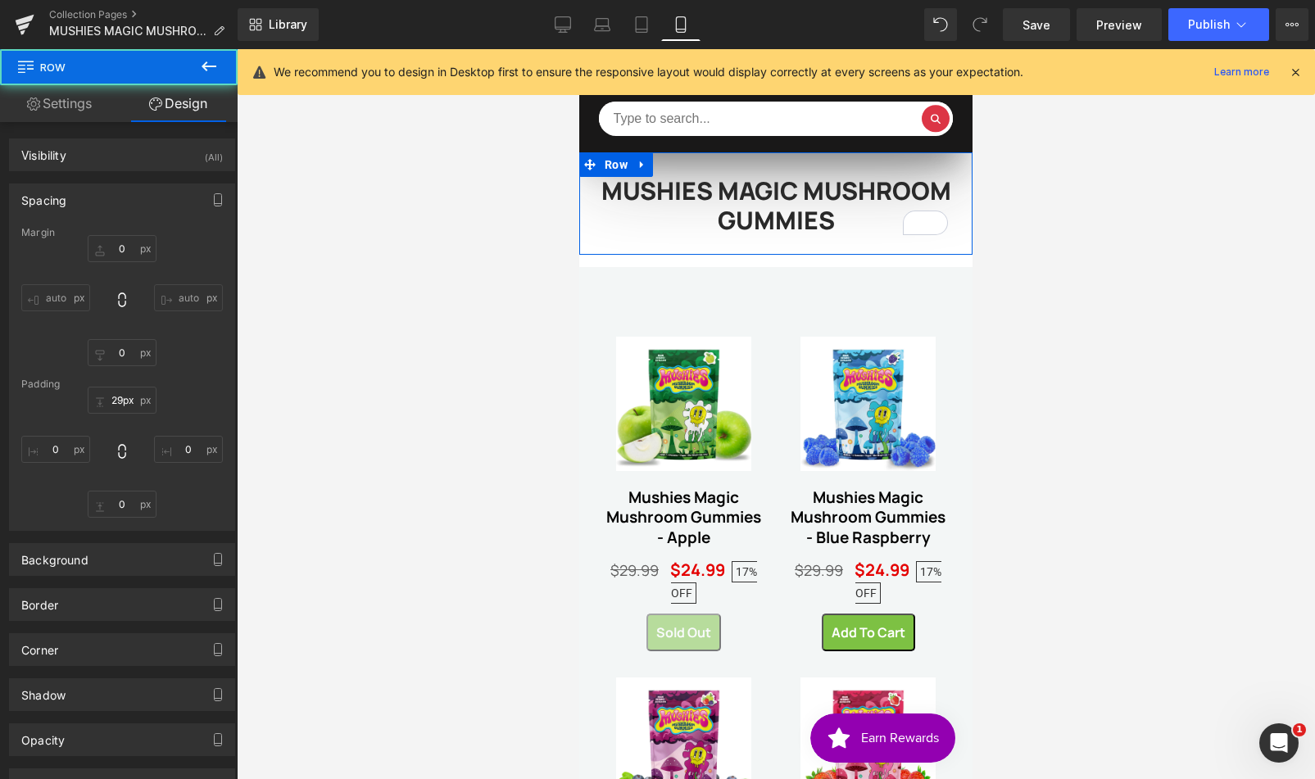
type input "10"
type input "0"
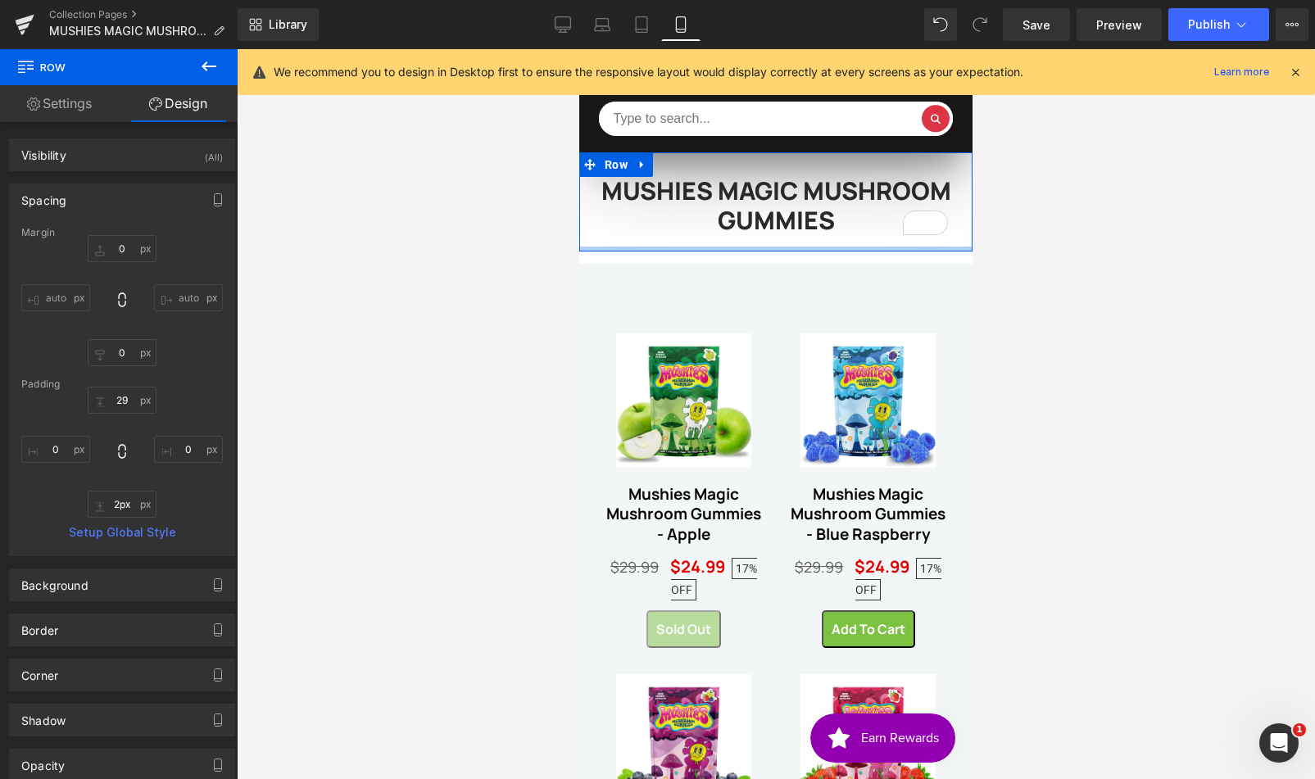
type input "1px"
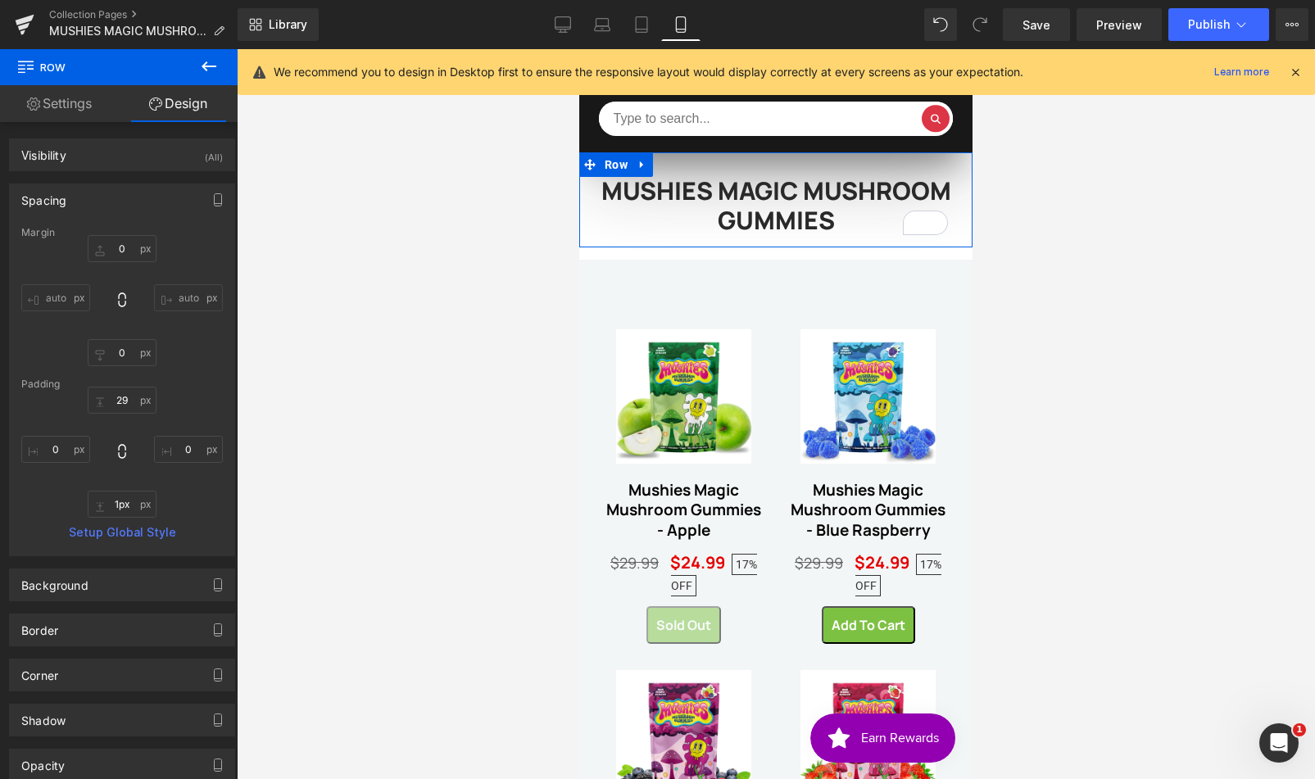
click at [863, 243] on div "MUSHIES MAGIC MUSHROOM GUMMIES Heading Row" at bounding box center [775, 199] width 393 height 95
click at [1127, 320] on div at bounding box center [776, 414] width 1078 height 730
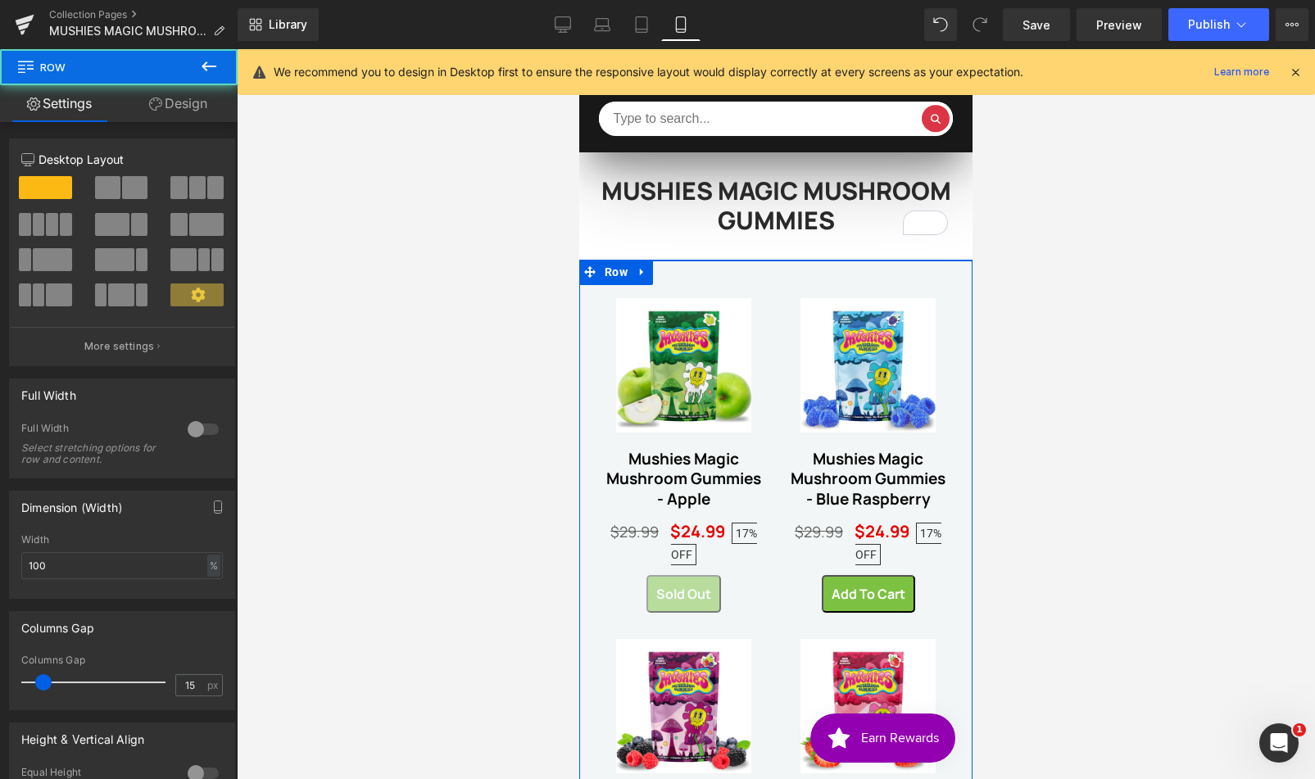
drag, startPoint x: 890, startPoint y: 284, endPoint x: 890, endPoint y: 250, distance: 34.4
click at [890, 250] on div "MUSHIES MAGIC MUSHROOM GUMMIES Heading Row Sale Off (P) Image Mushies Magic Mus…" at bounding box center [775, 726] width 393 height 1149
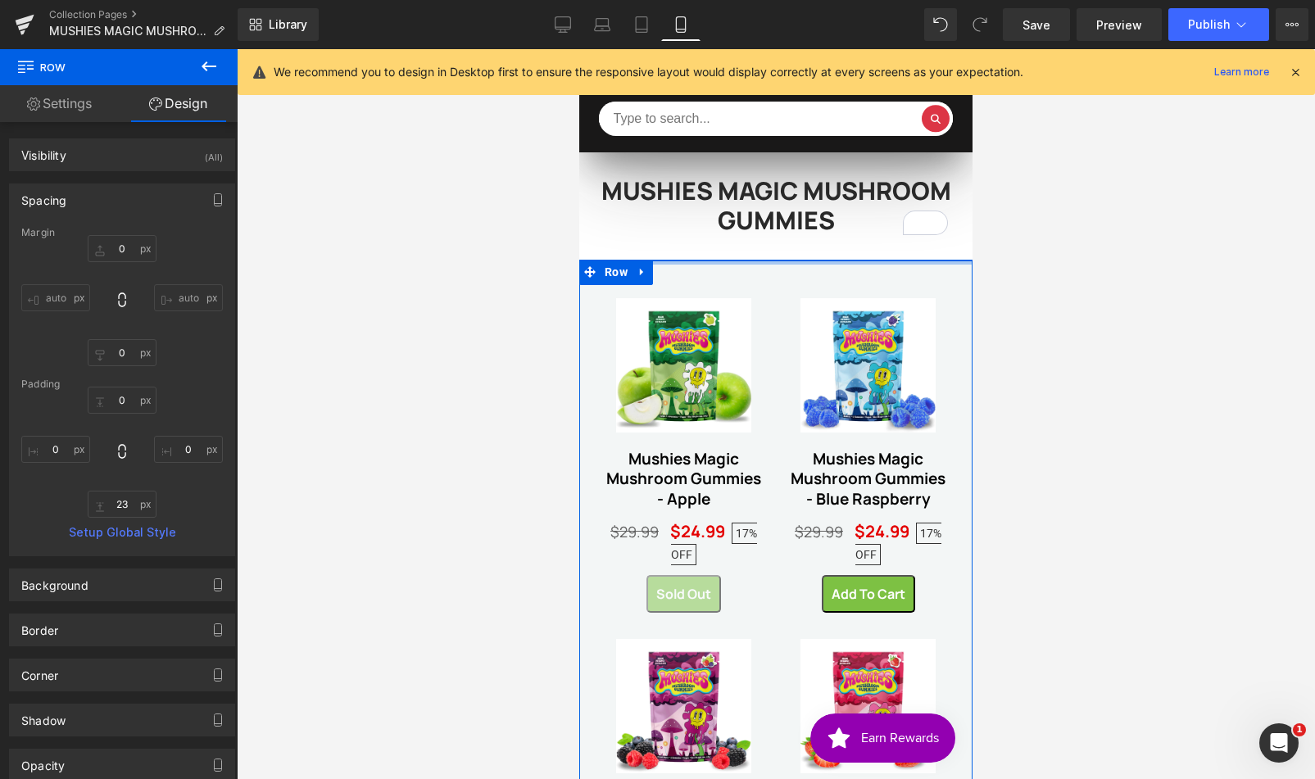
type input "0px"
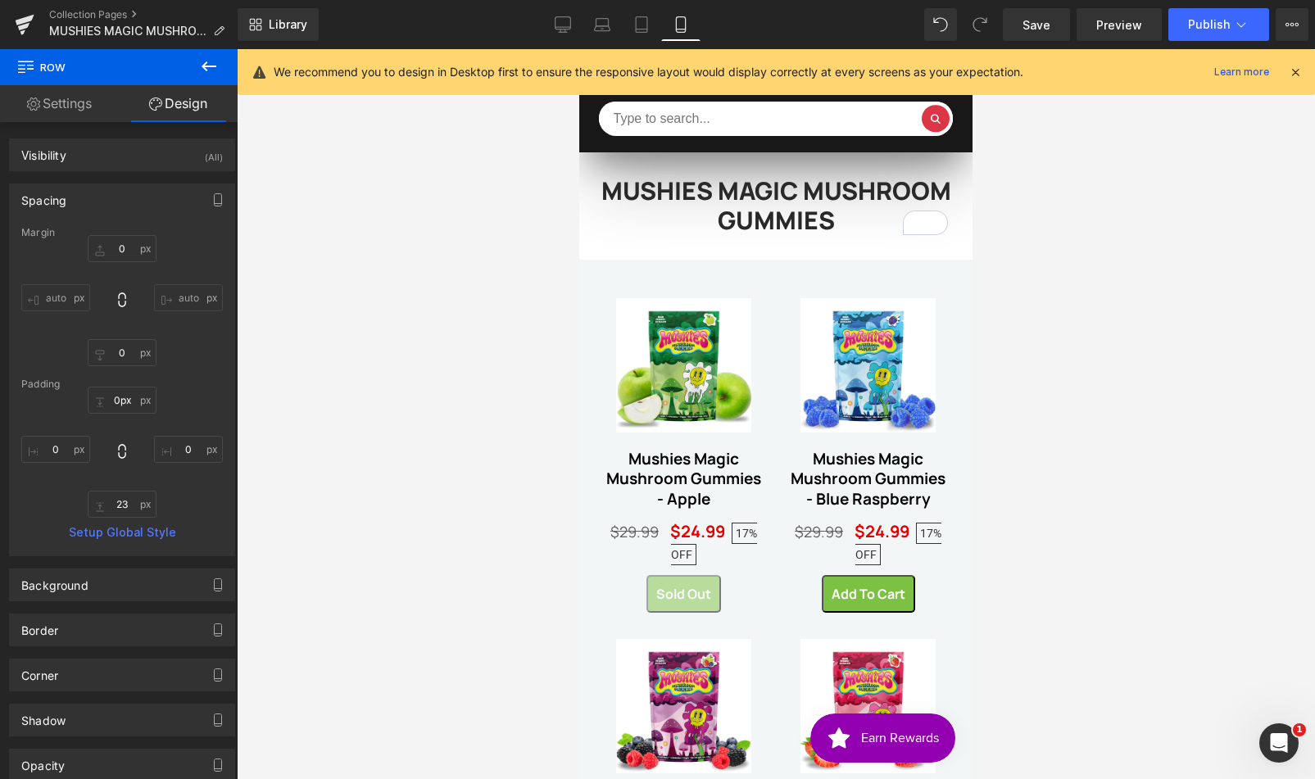
drag, startPoint x: 867, startPoint y: 262, endPoint x: 872, endPoint y: 255, distance: 8.4
click at [872, 255] on div "MUSHIES MAGIC MUSHROOM GUMMIES Heading Row Sale Off (P) Image Mushies Magic Mus…" at bounding box center [775, 726] width 393 height 1149
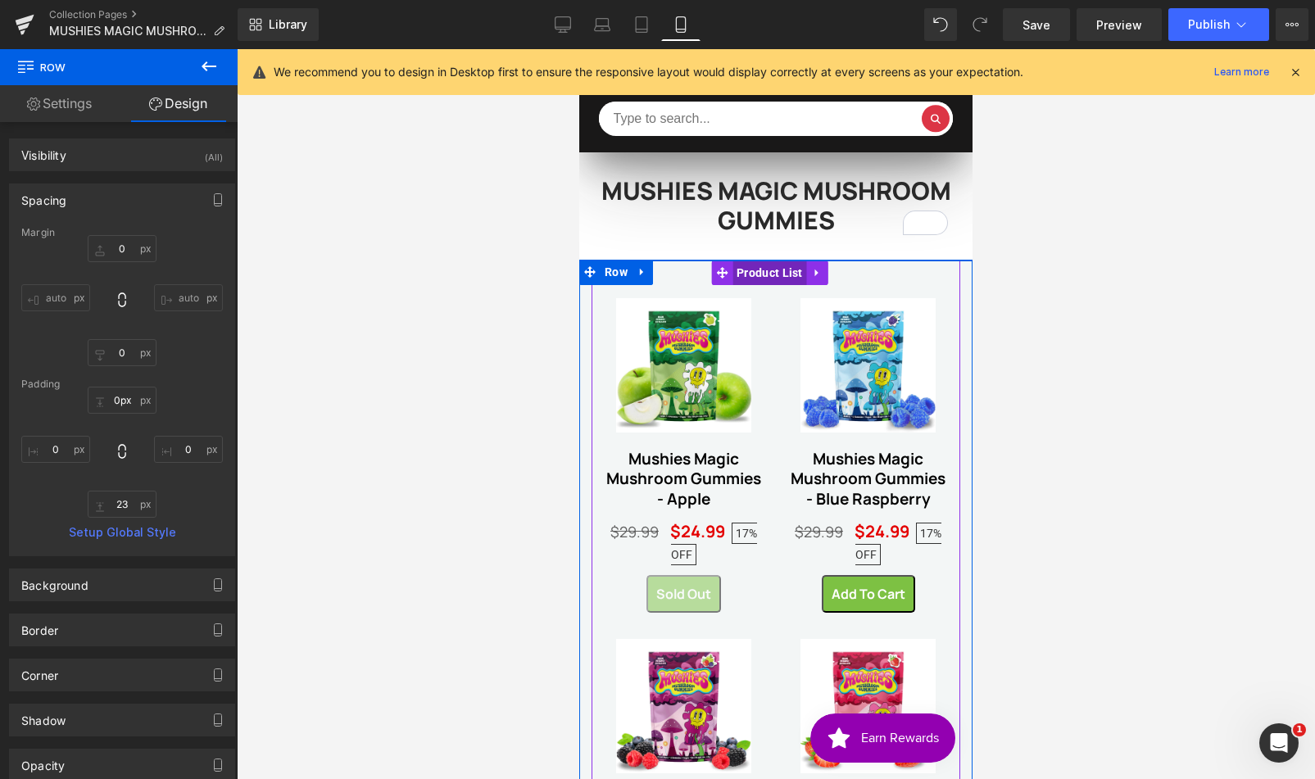
click at [780, 273] on span "Product List" at bounding box center [769, 272] width 75 height 25
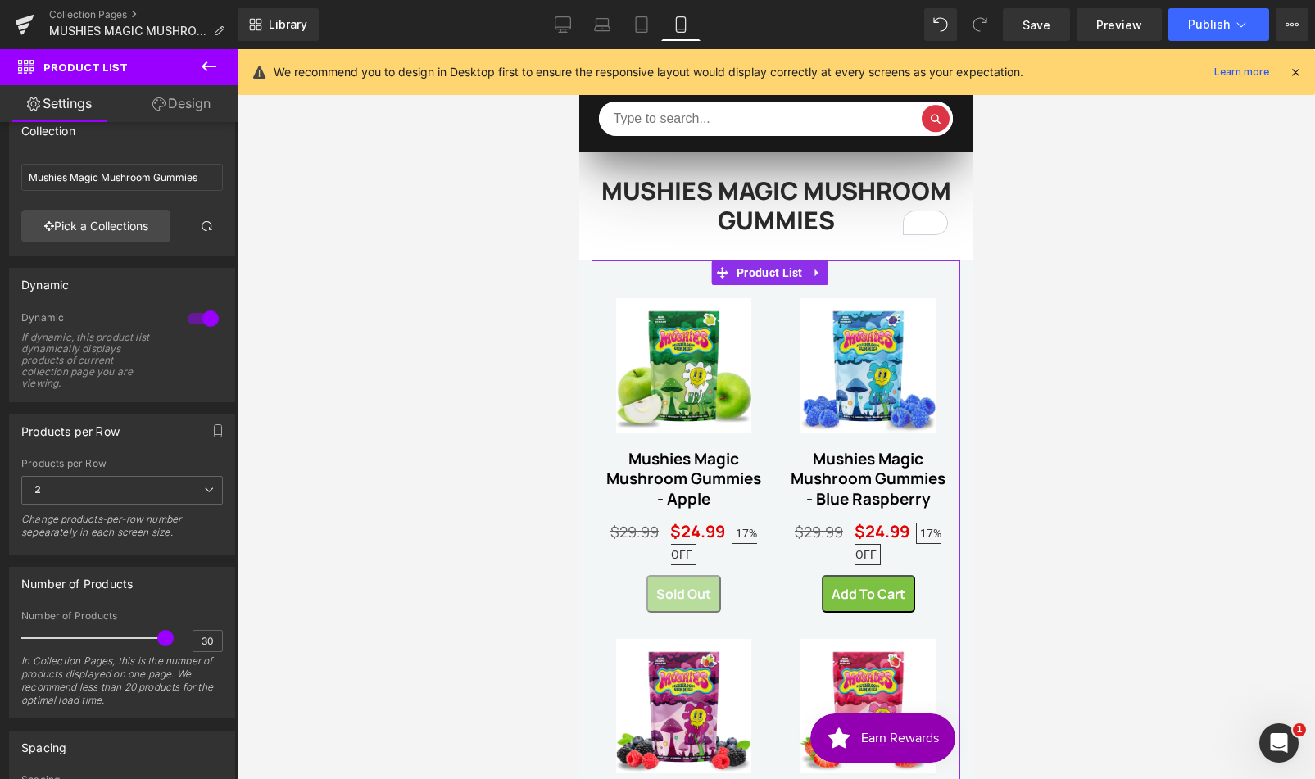
scroll to position [116, 0]
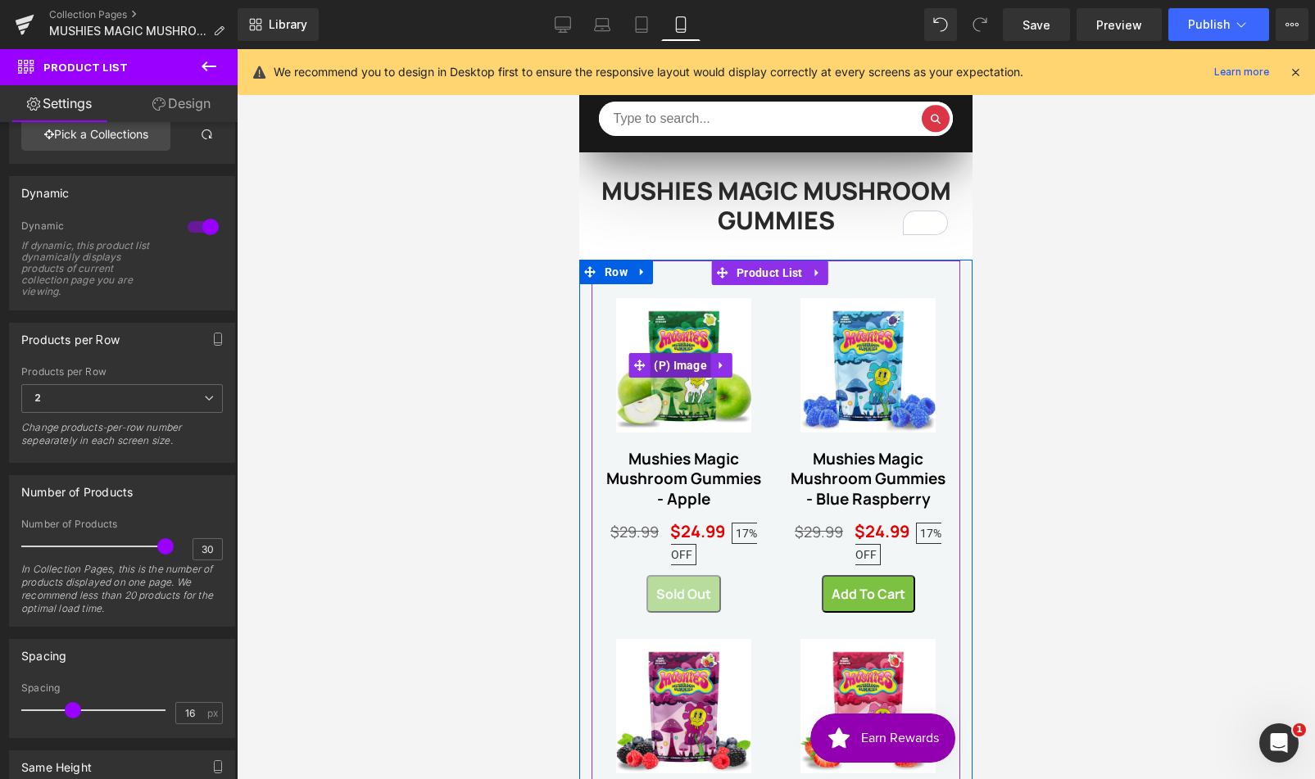
click at [695, 359] on span "(P) Image" at bounding box center [680, 365] width 61 height 25
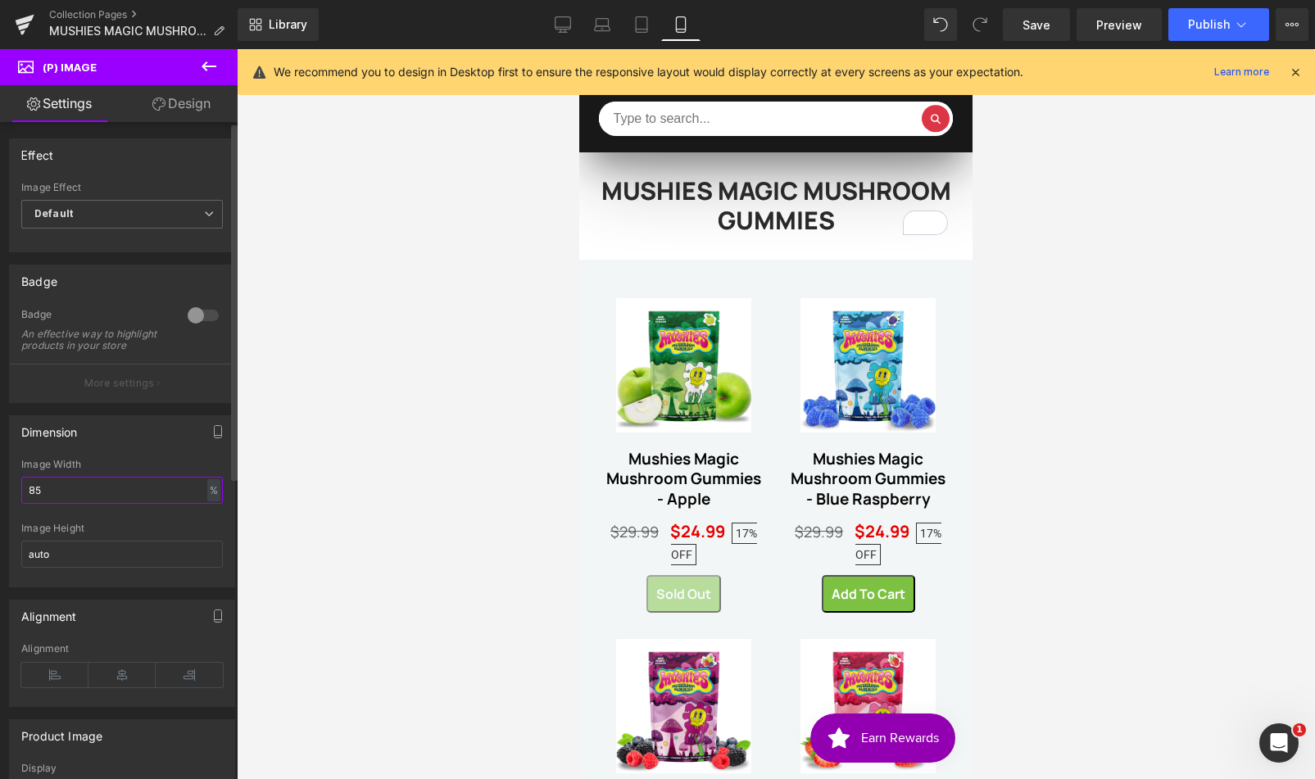
drag, startPoint x: 29, startPoint y: 506, endPoint x: 9, endPoint y: 507, distance: 20.5
click at [12, 508] on div "85% Image Width 85 % % px auto Image Height auto" at bounding box center [122, 523] width 224 height 128
type input "8"
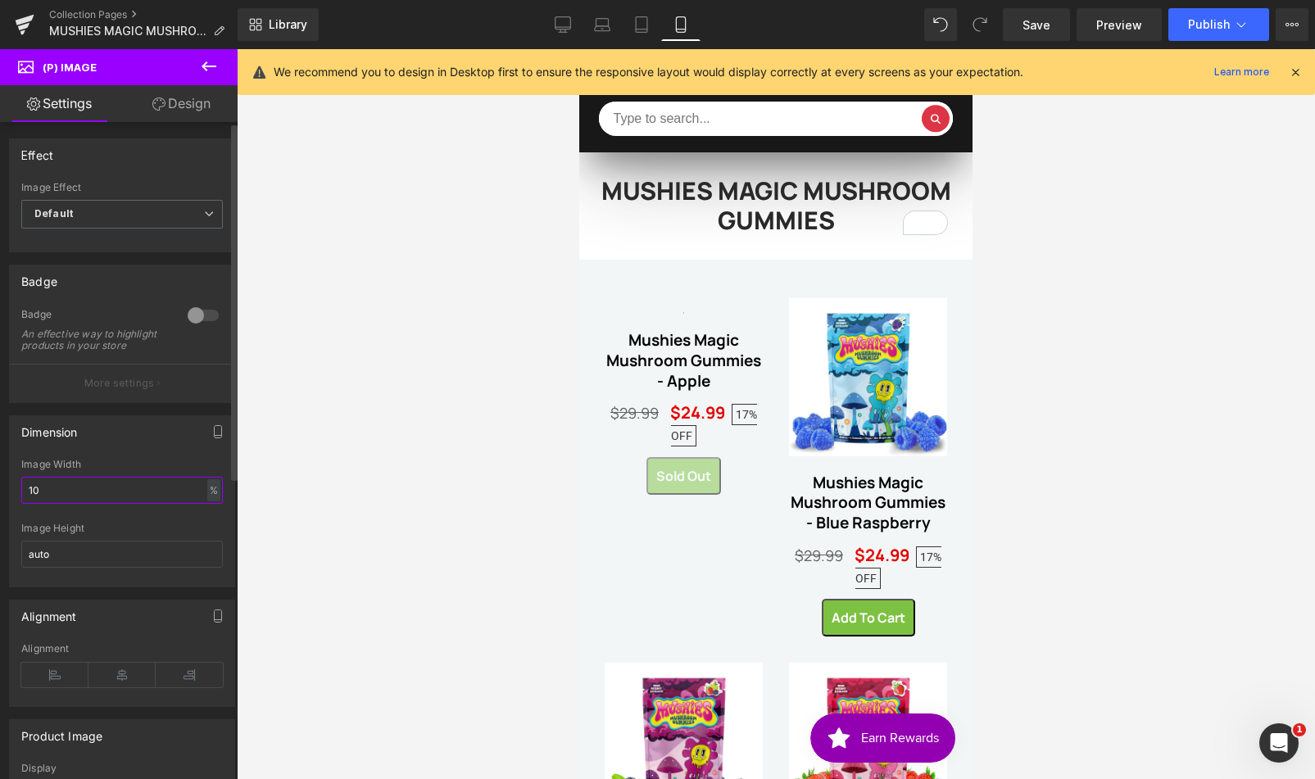
type input "100"
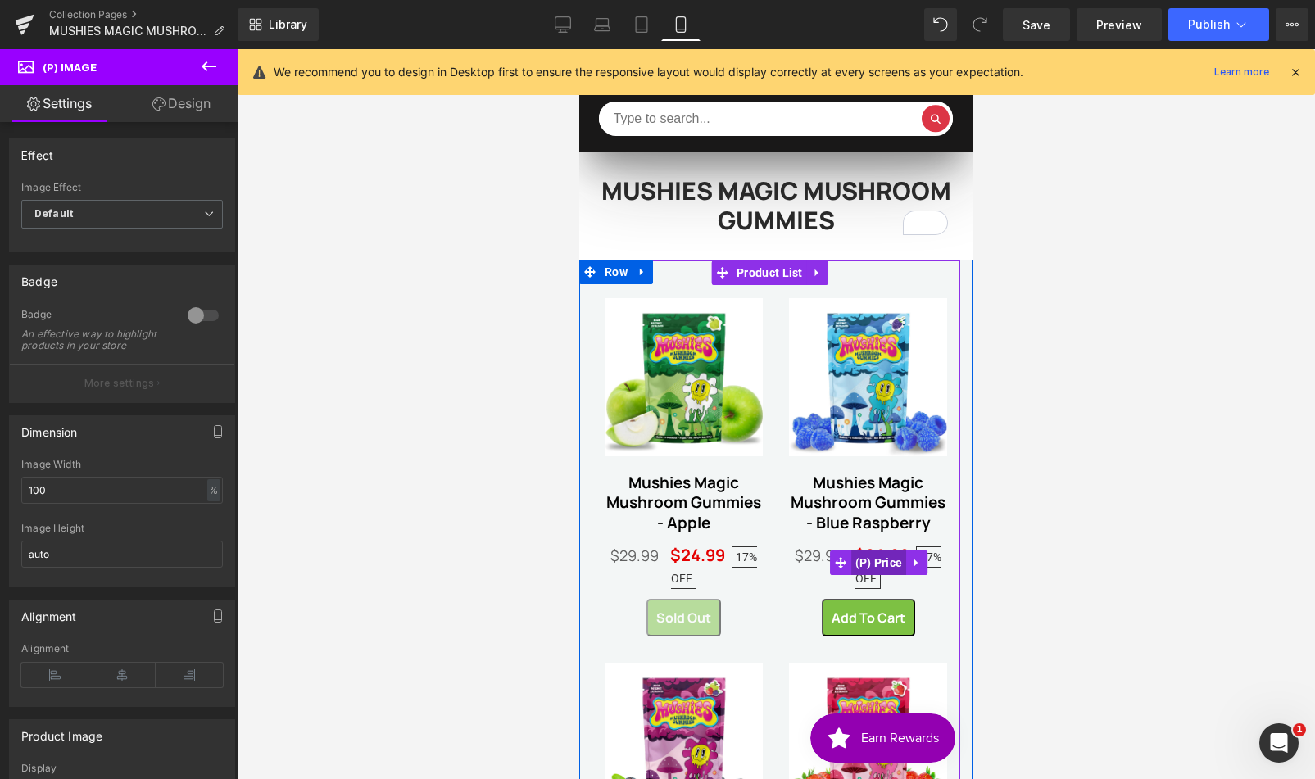
click at [880, 575] on span "(P) Price" at bounding box center [879, 562] width 56 height 25
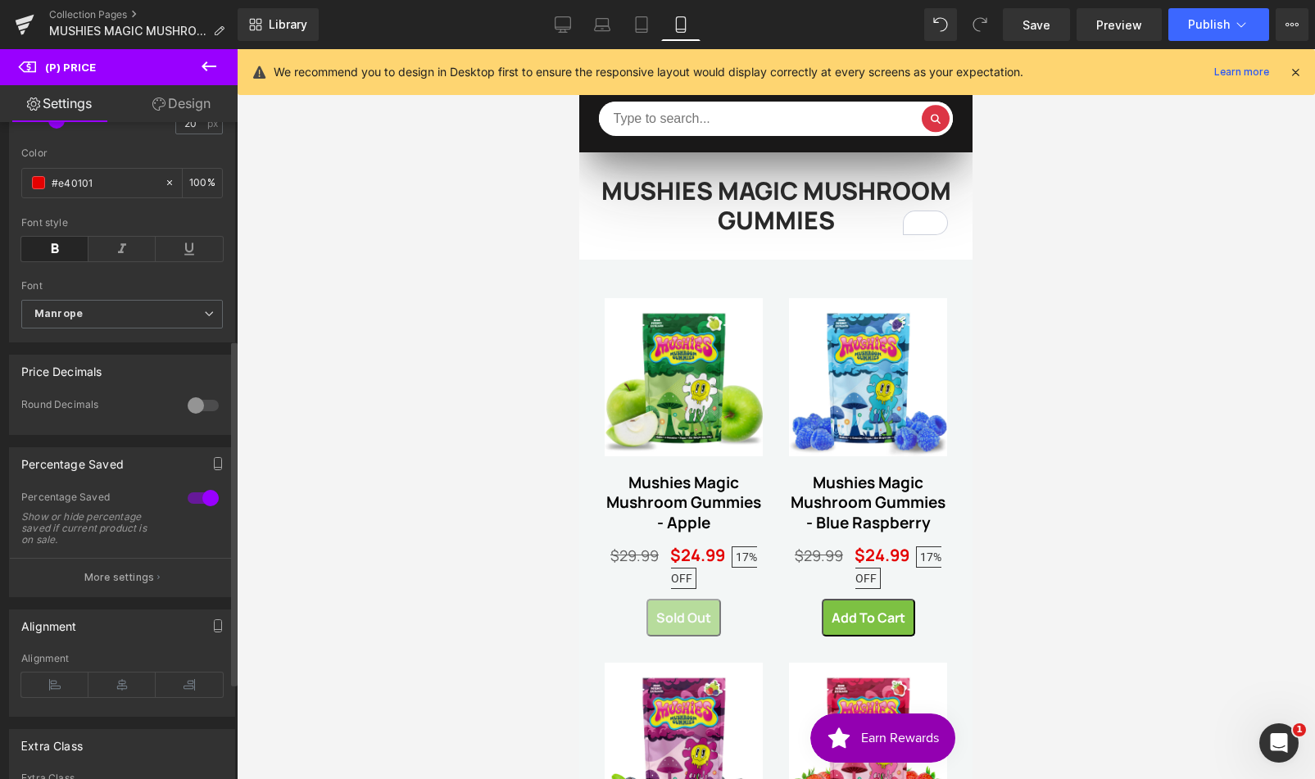
scroll to position [437, 0]
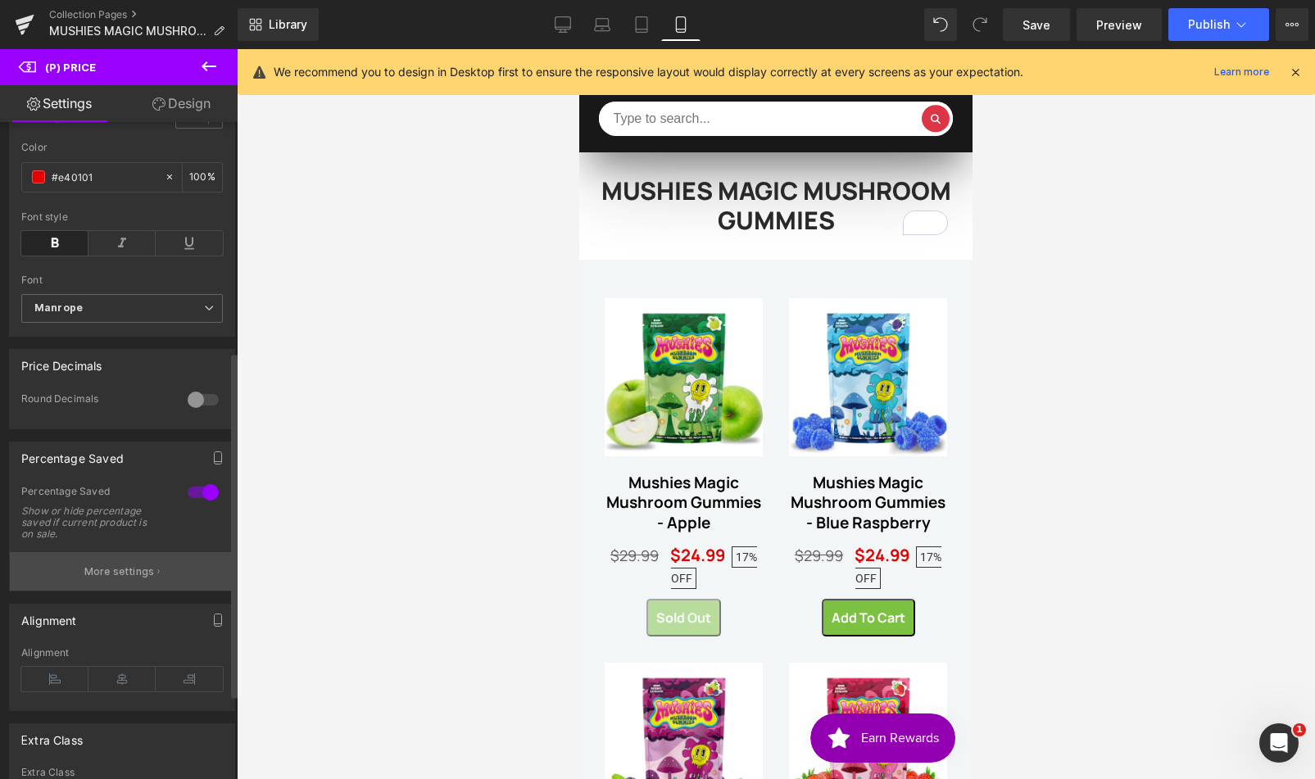
click at [129, 579] on p "More settings" at bounding box center [119, 571] width 70 height 15
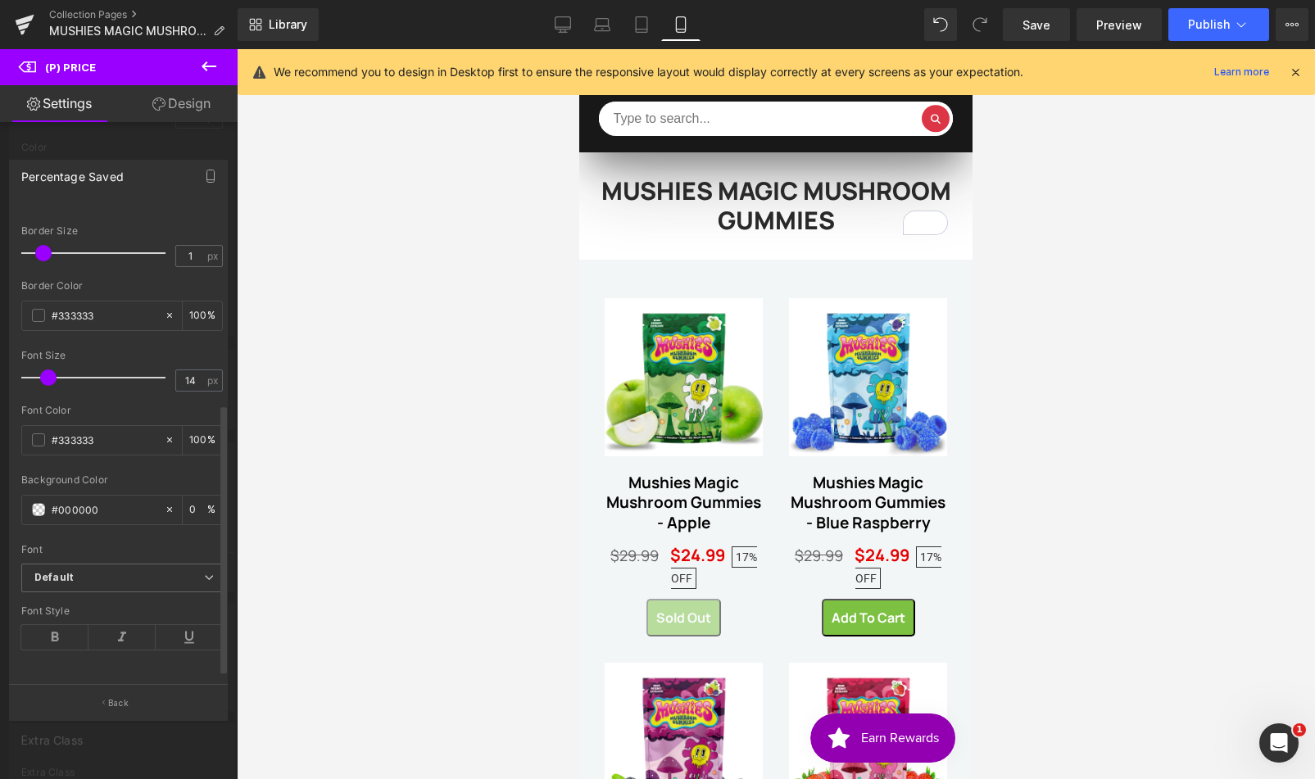
scroll to position [368, 0]
click at [126, 703] on p "Back" at bounding box center [118, 703] width 20 height 12
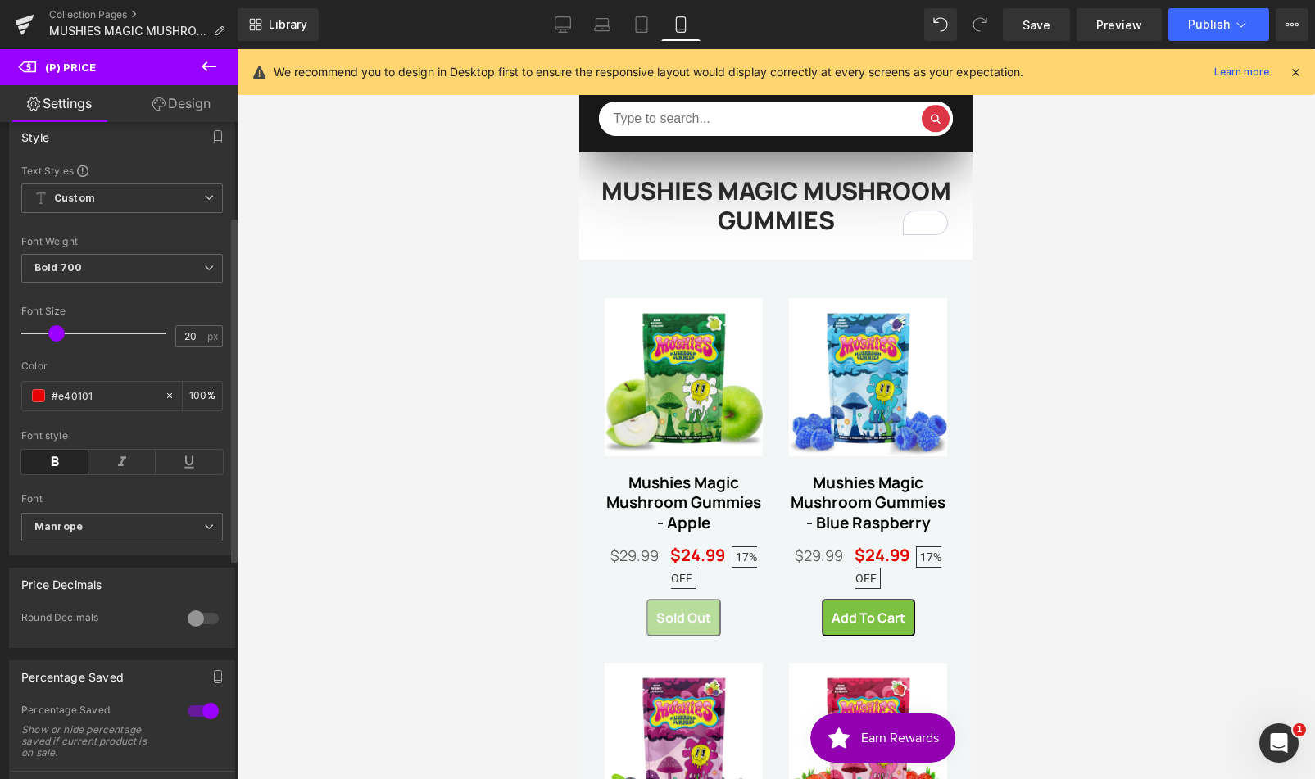
scroll to position [179, 0]
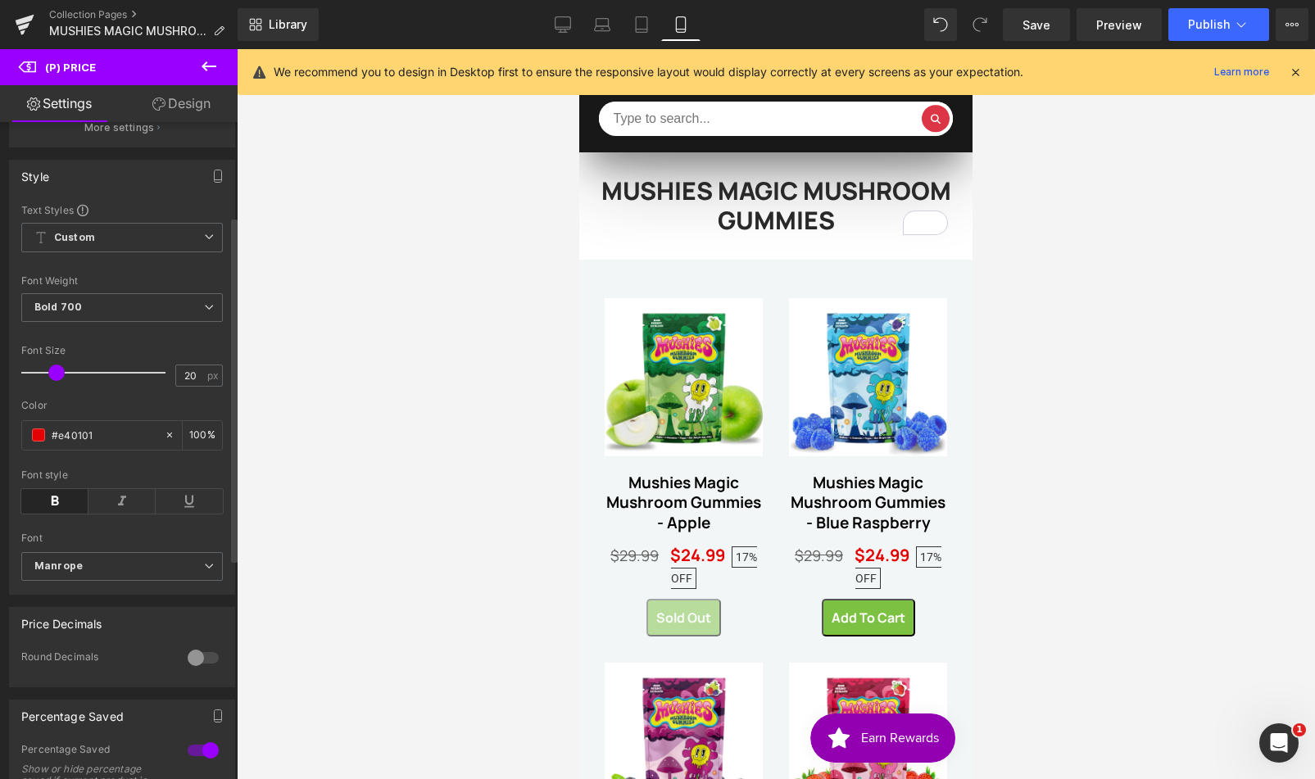
type input "19"
click at [52, 381] on span at bounding box center [56, 373] width 16 height 16
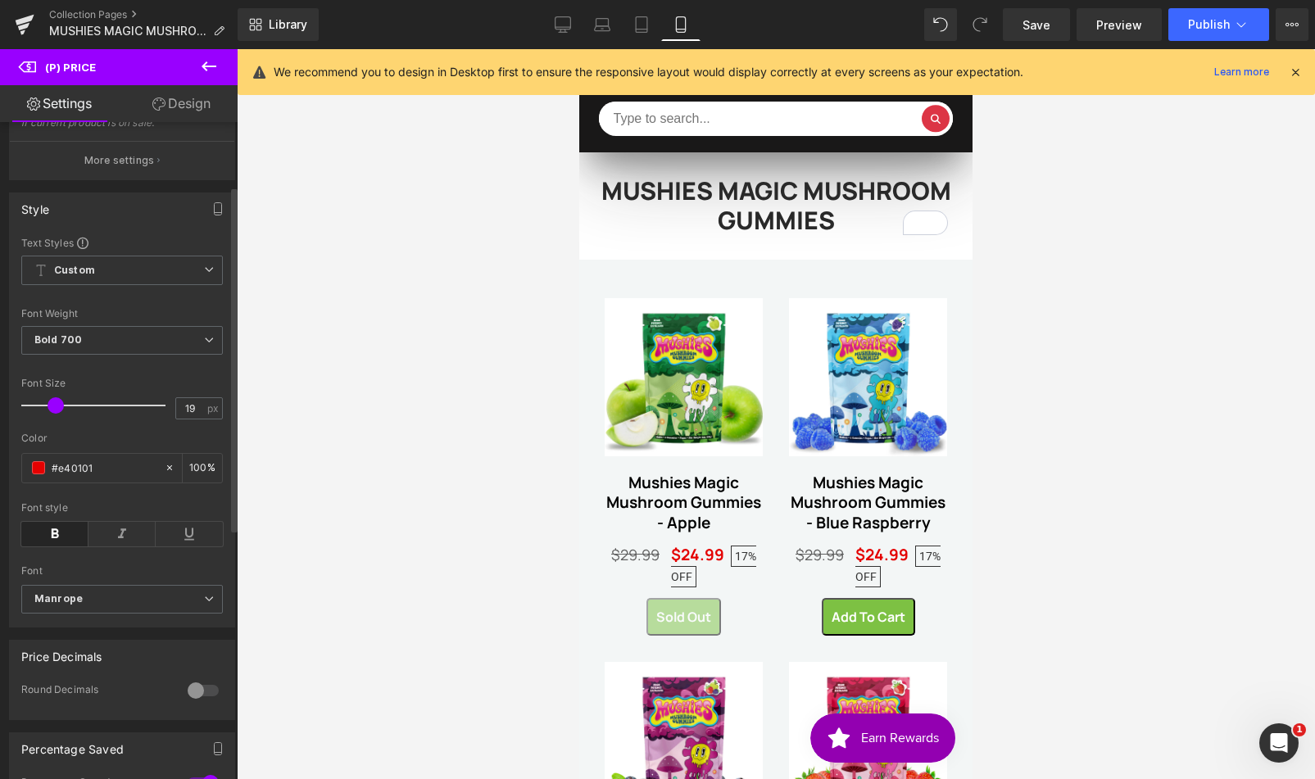
scroll to position [0, 0]
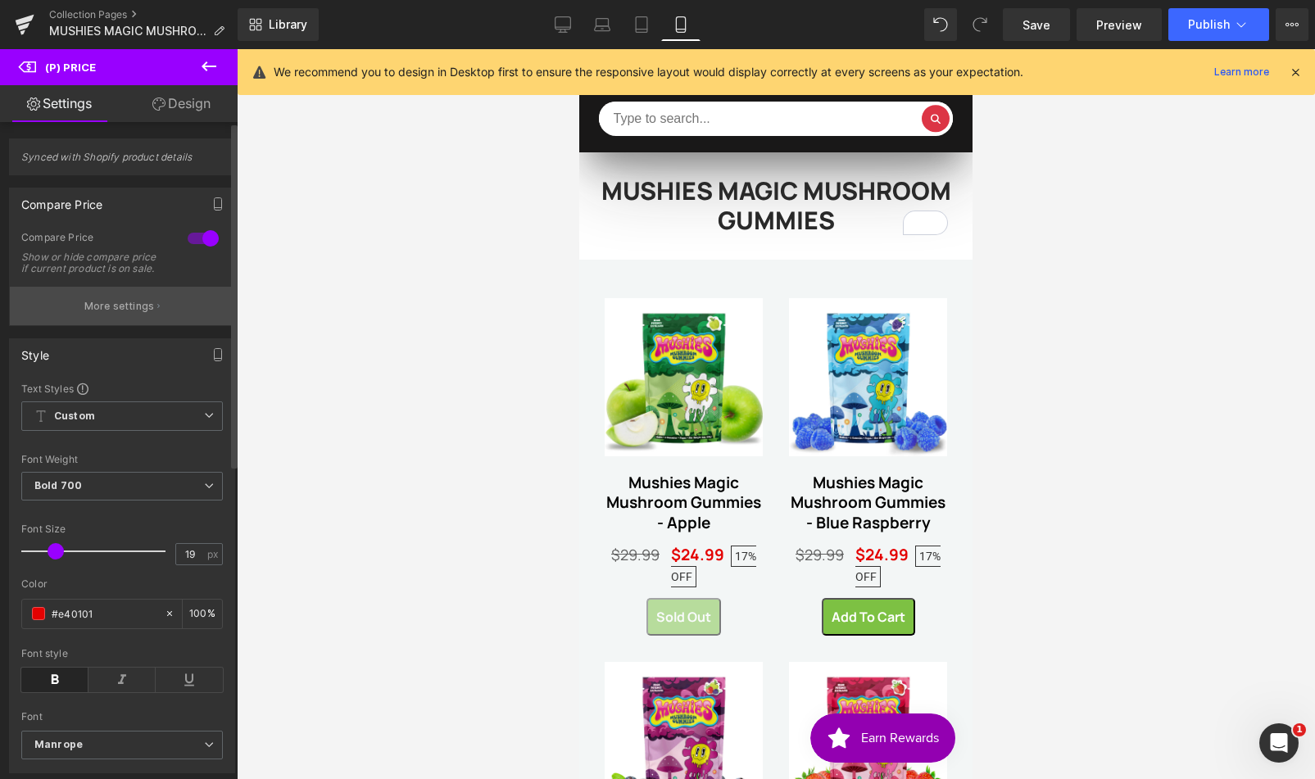
click at [145, 314] on p "More settings" at bounding box center [119, 306] width 70 height 15
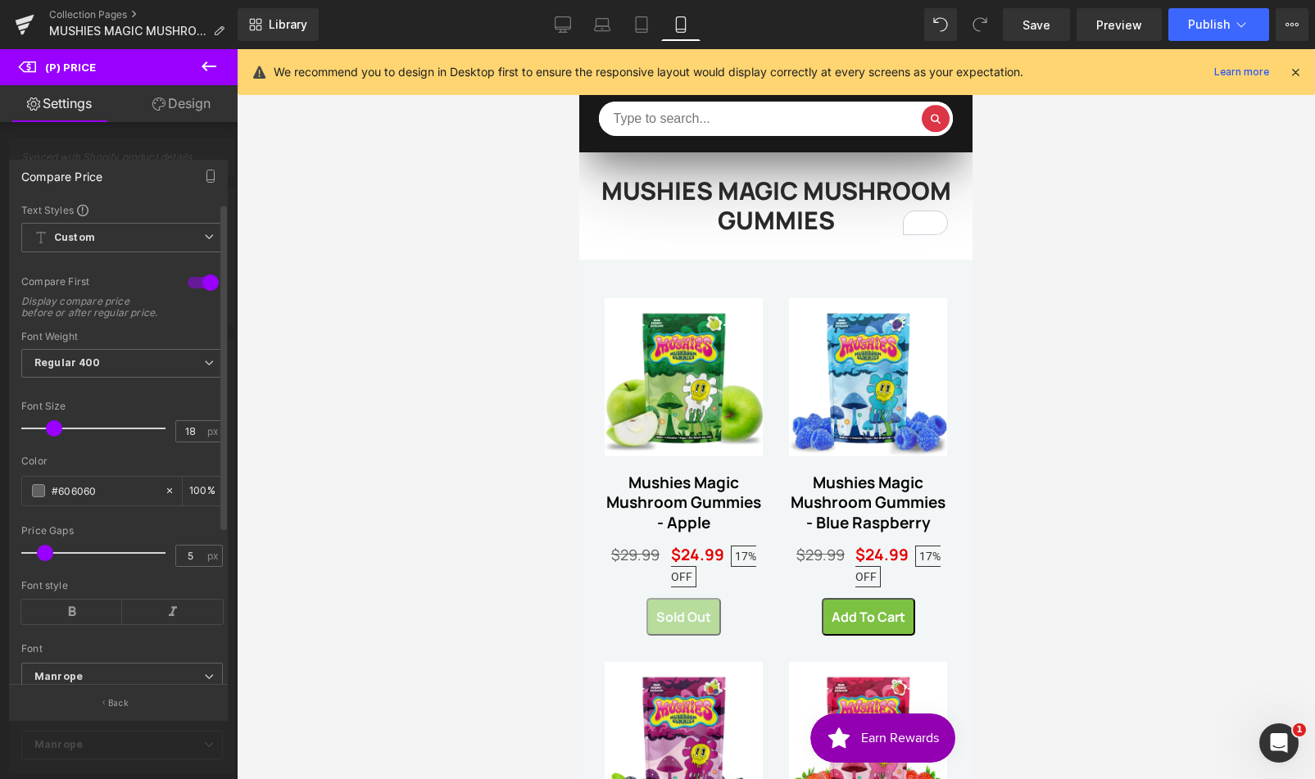
type input "4"
click at [40, 561] on span at bounding box center [42, 553] width 16 height 16
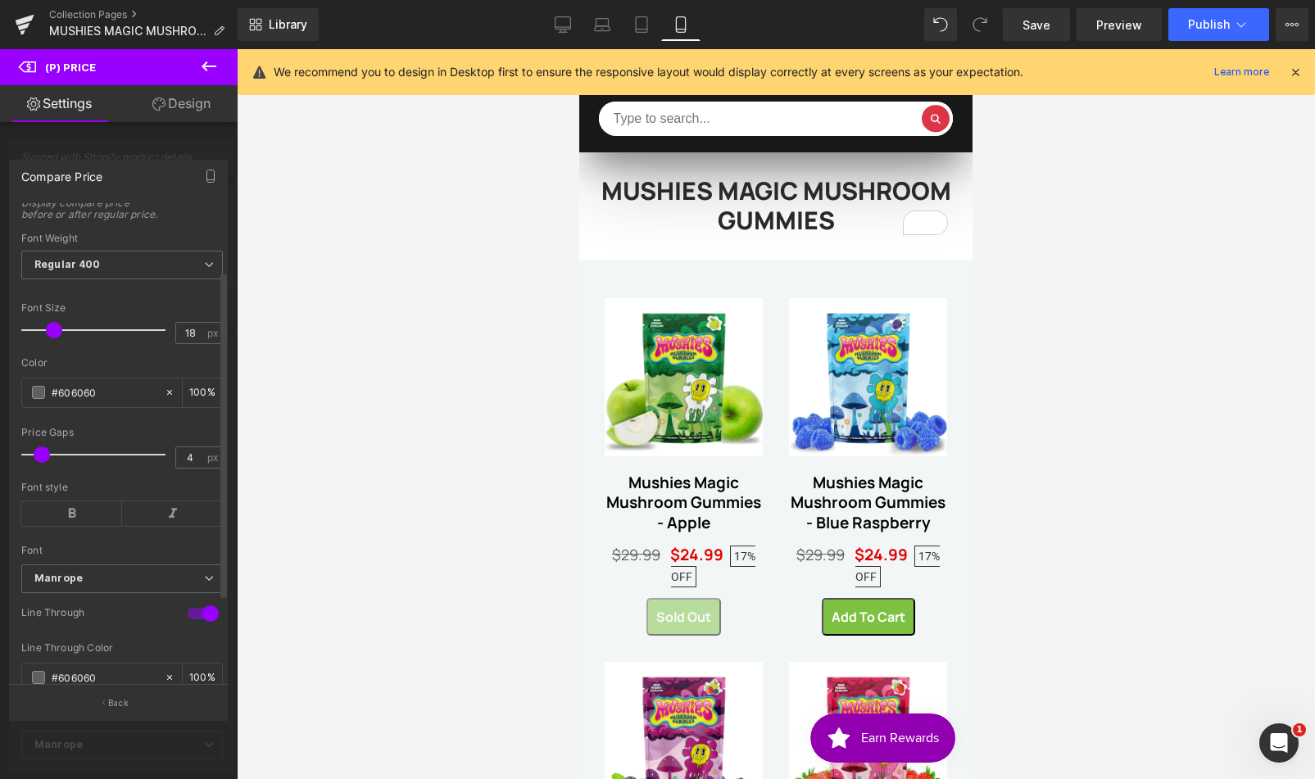
scroll to position [220, 0]
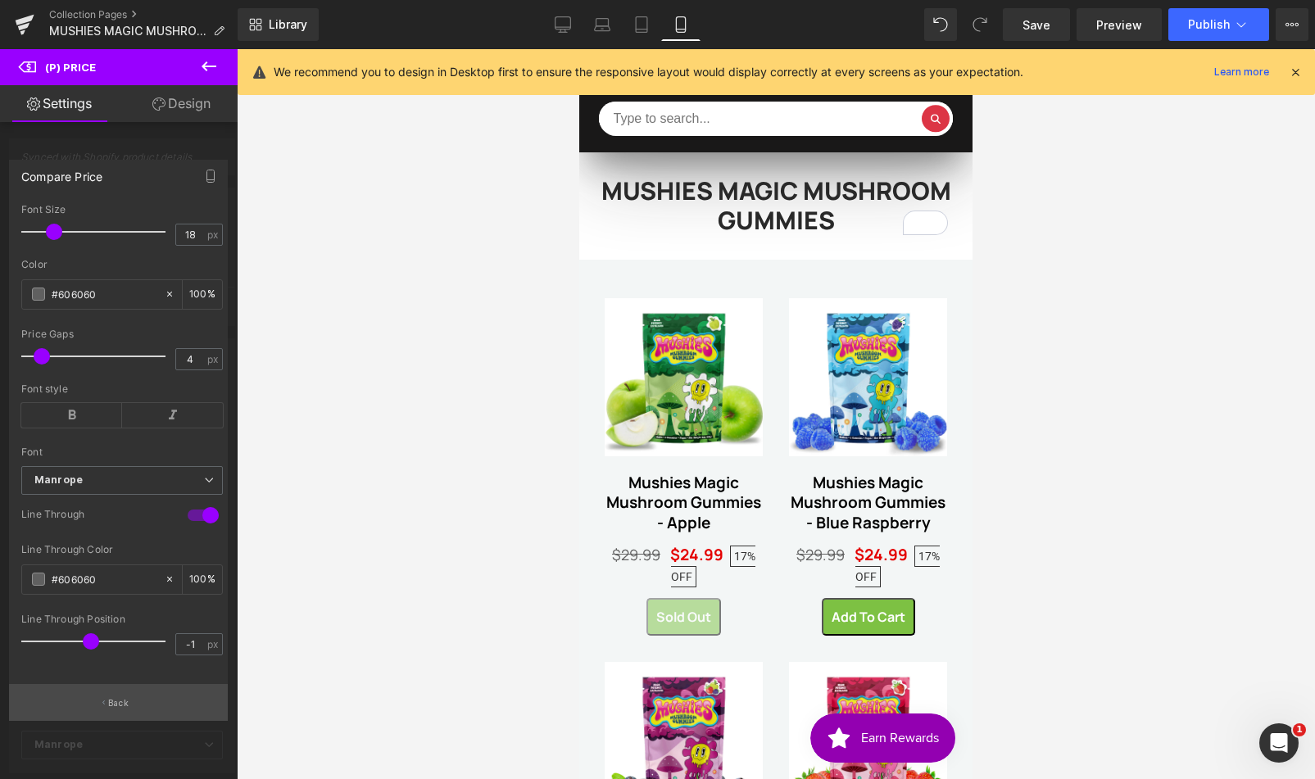
click at [106, 692] on button "Back" at bounding box center [118, 702] width 219 height 37
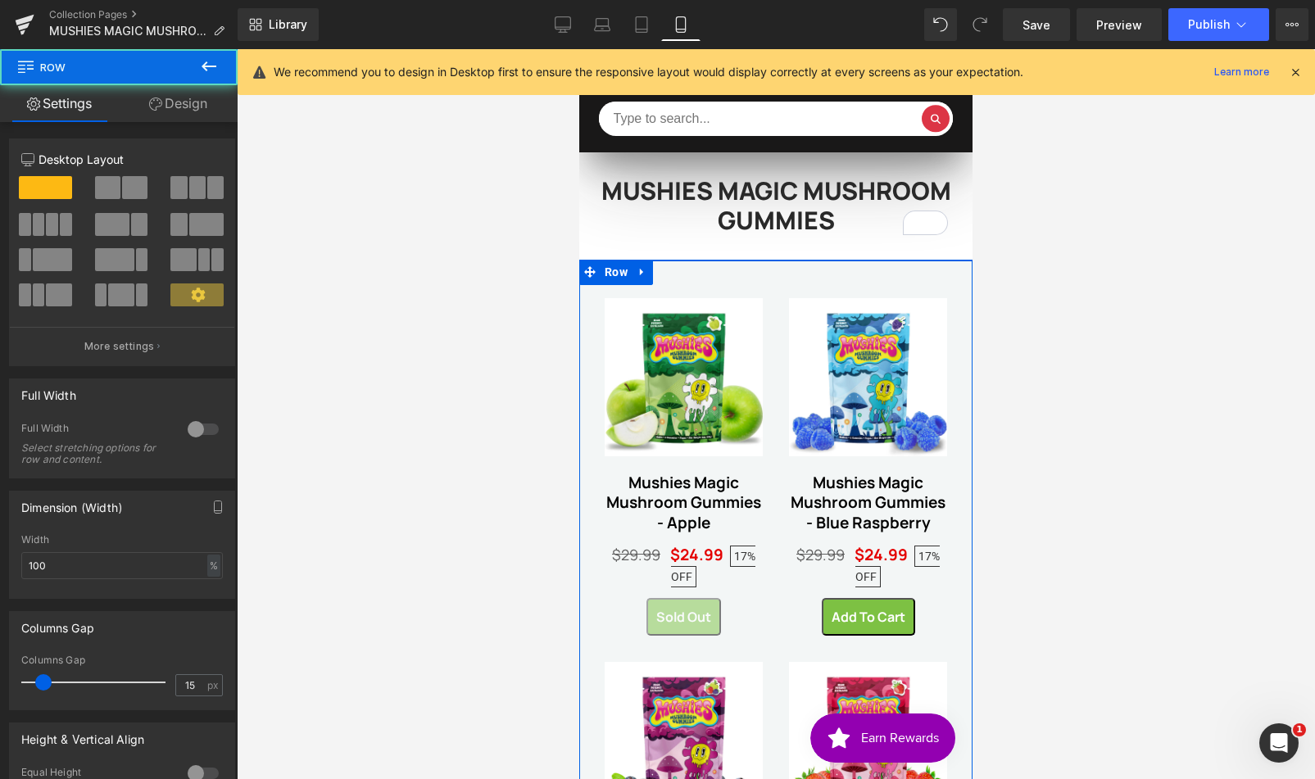
scroll to position [0, 12]
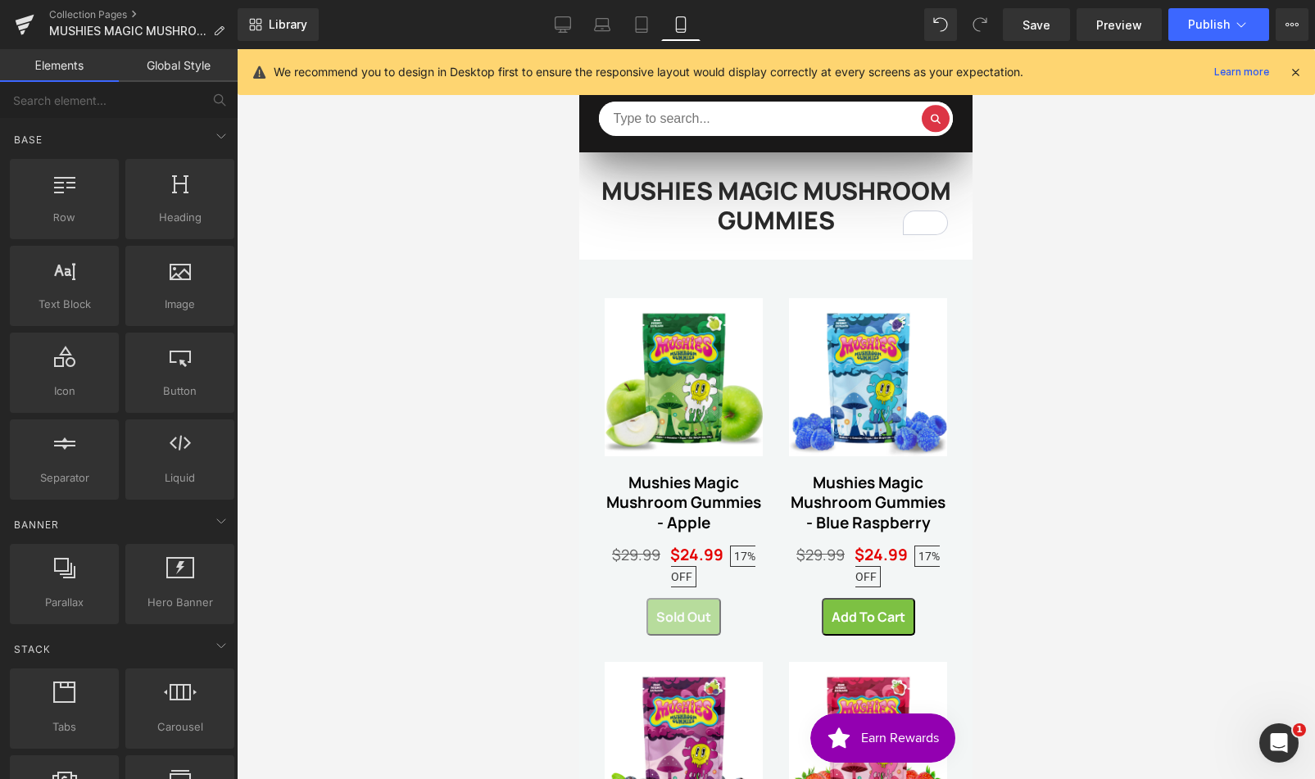
click at [953, 393] on div "Reviews" at bounding box center [952, 437] width 42 height 88
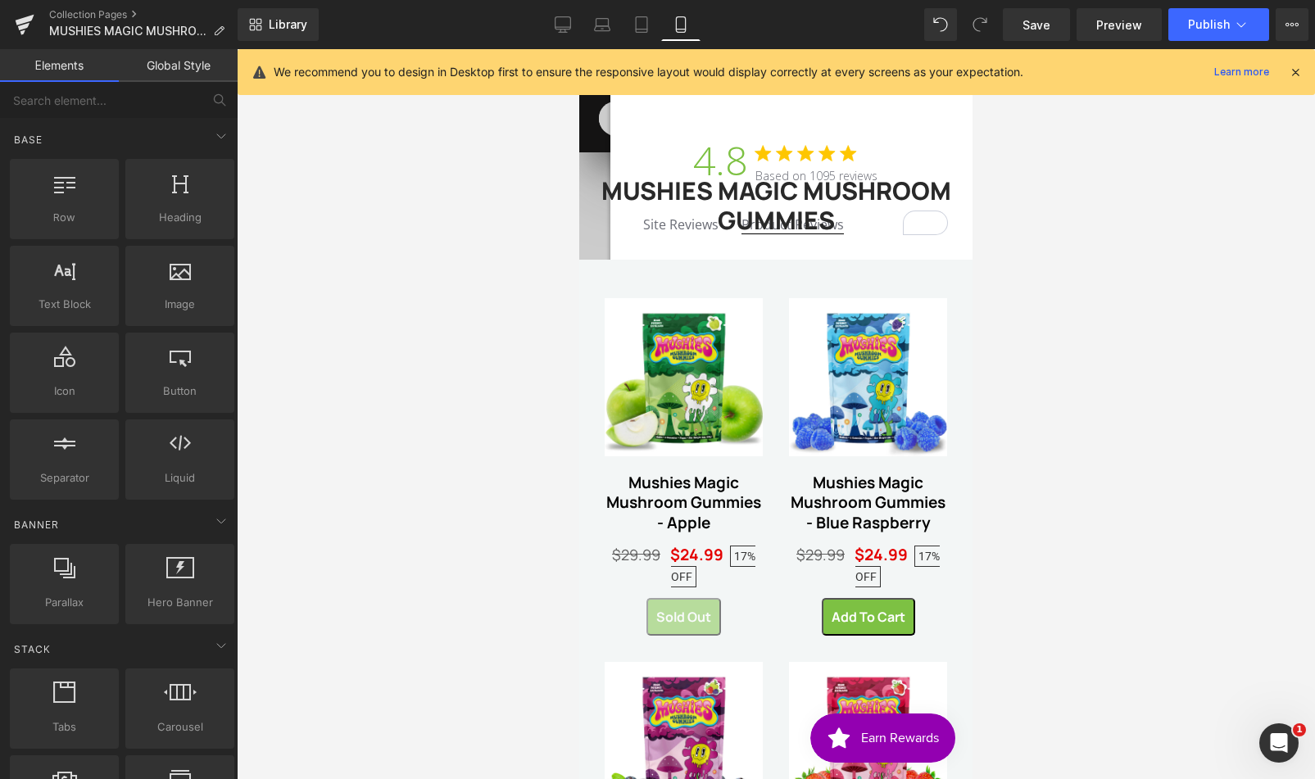
drag, startPoint x: 951, startPoint y: 388, endPoint x: 971, endPoint y: 389, distance: 19.7
click at [1083, 374] on div at bounding box center [776, 414] width 1078 height 730
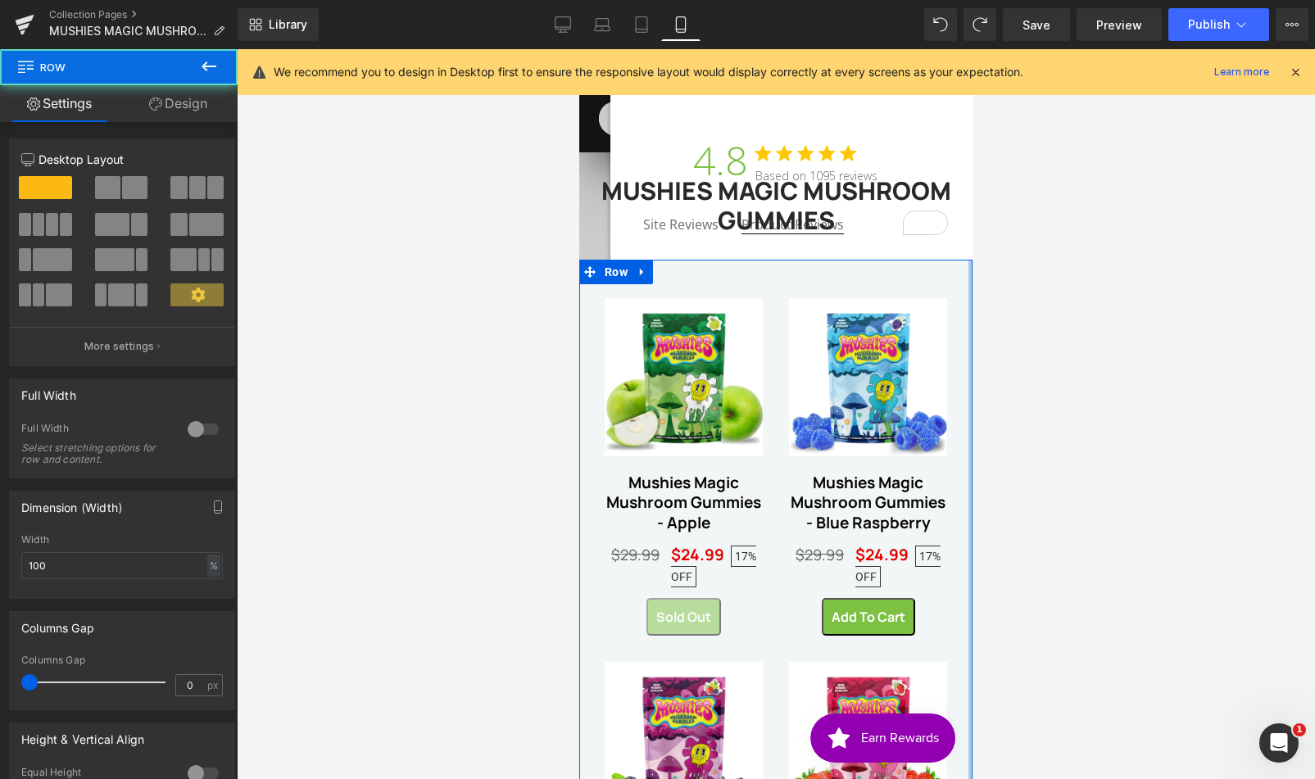
drag, startPoint x: 945, startPoint y: 272, endPoint x: 959, endPoint y: 273, distance: 13.9
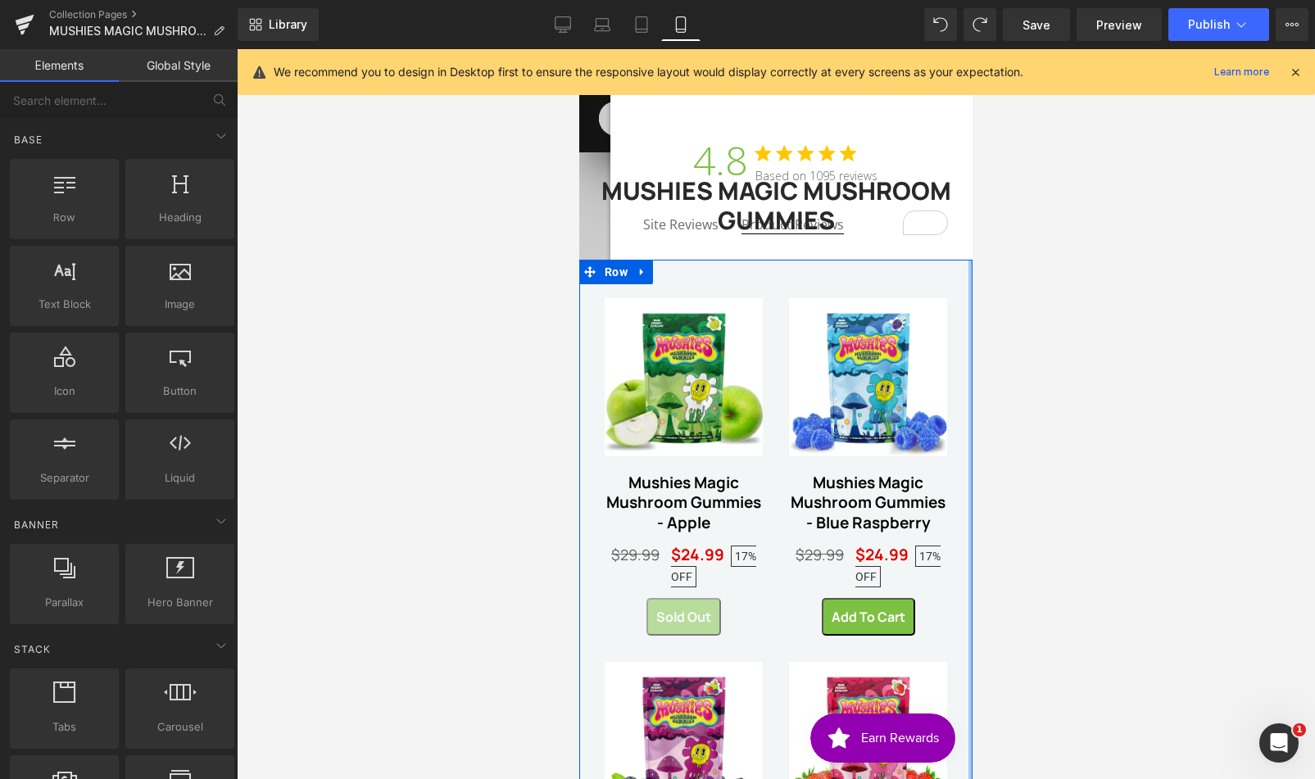
click at [953, 433] on div "Customer Testimonials 4.8 star rating 4.8 star rating Based on 1095 reviews fun…" at bounding box center [791, 414] width 362 height 730
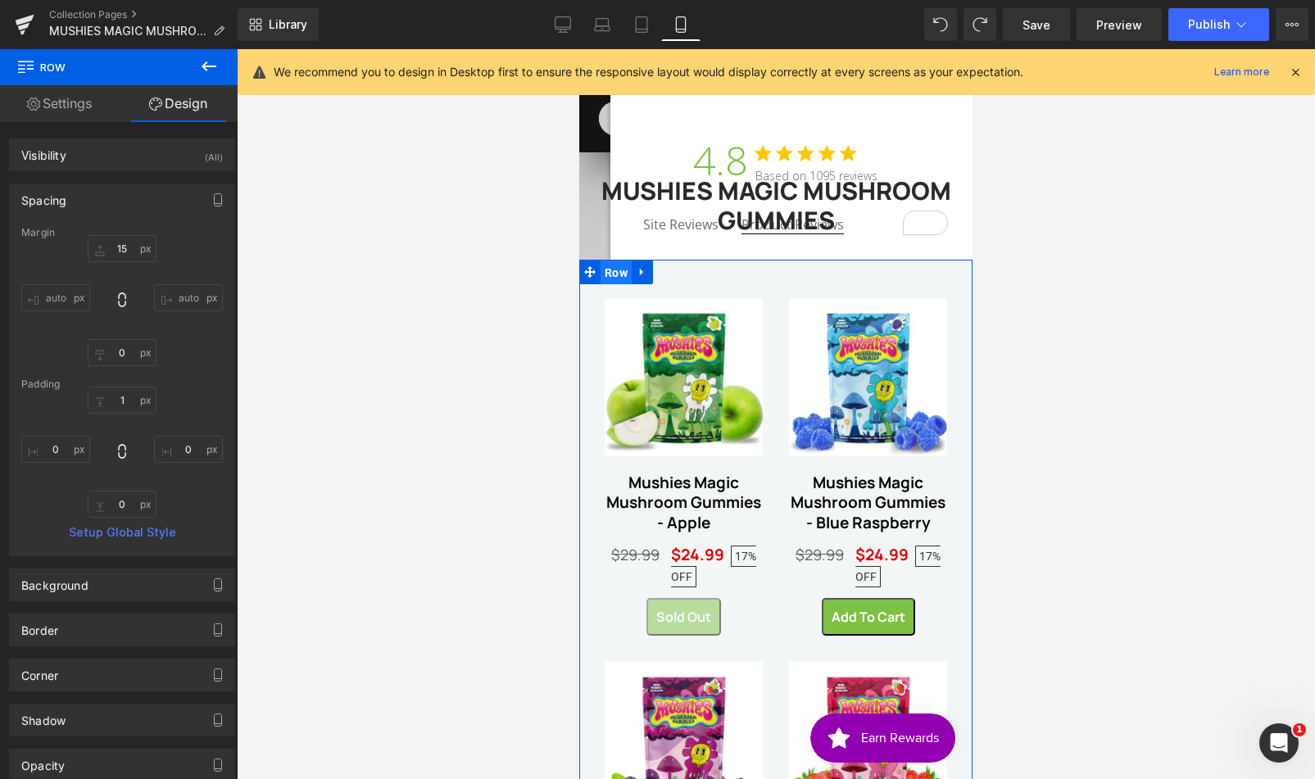
click at [609, 278] on span "Row" at bounding box center [615, 272] width 31 height 25
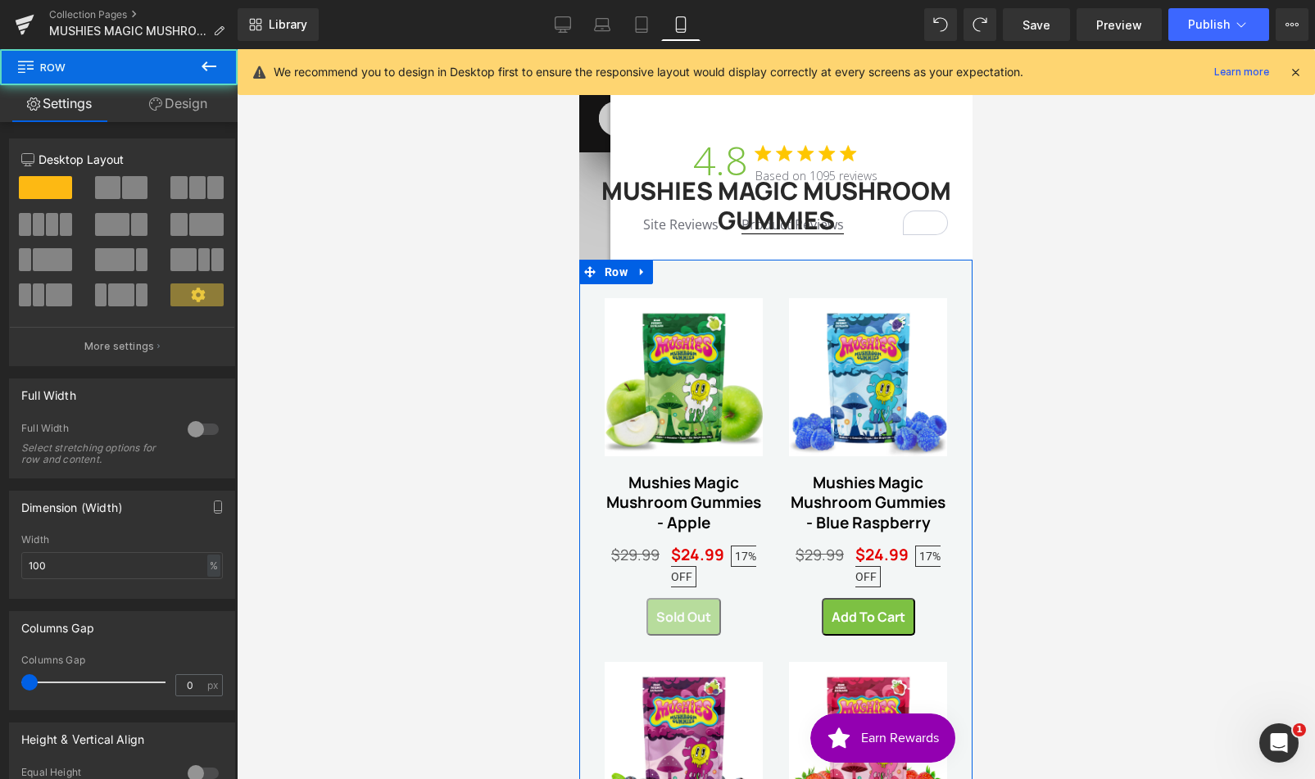
click at [183, 106] on link "Design" at bounding box center [178, 103] width 119 height 37
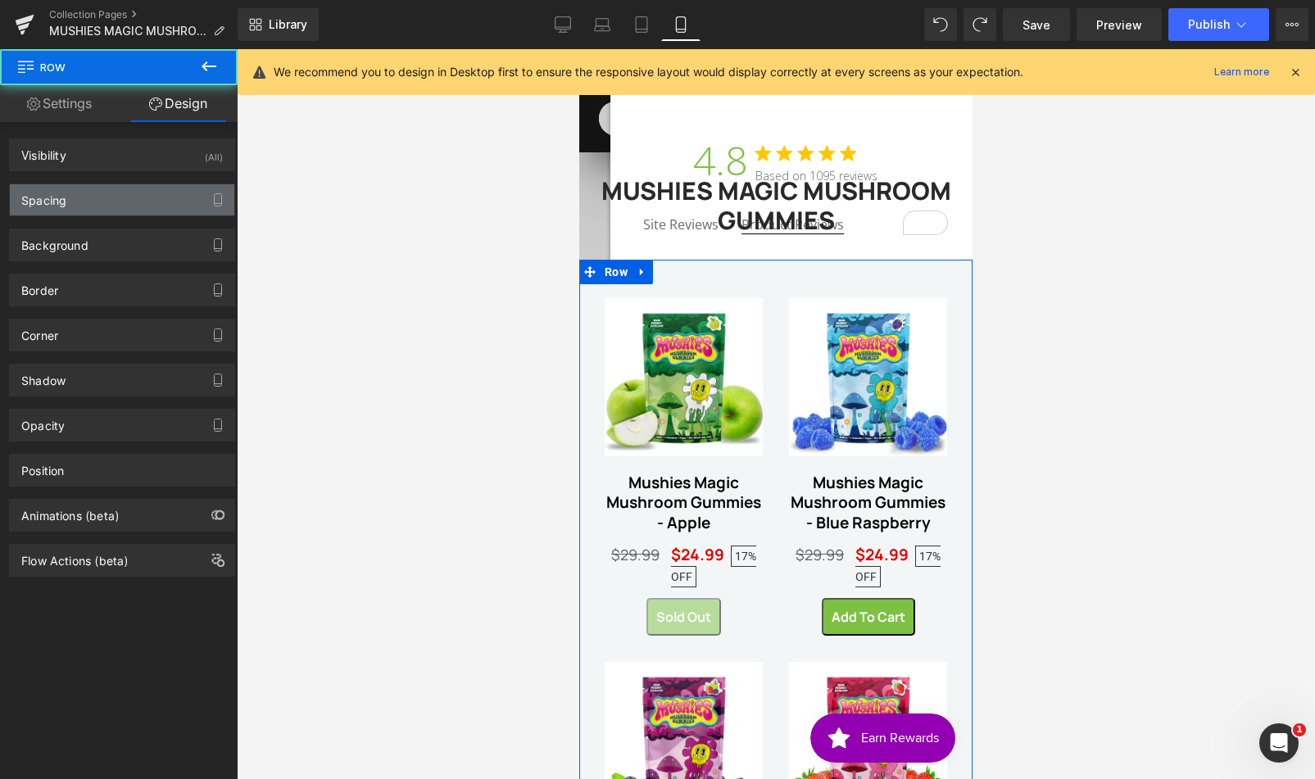
click at [143, 205] on div "Spacing" at bounding box center [122, 199] width 224 height 31
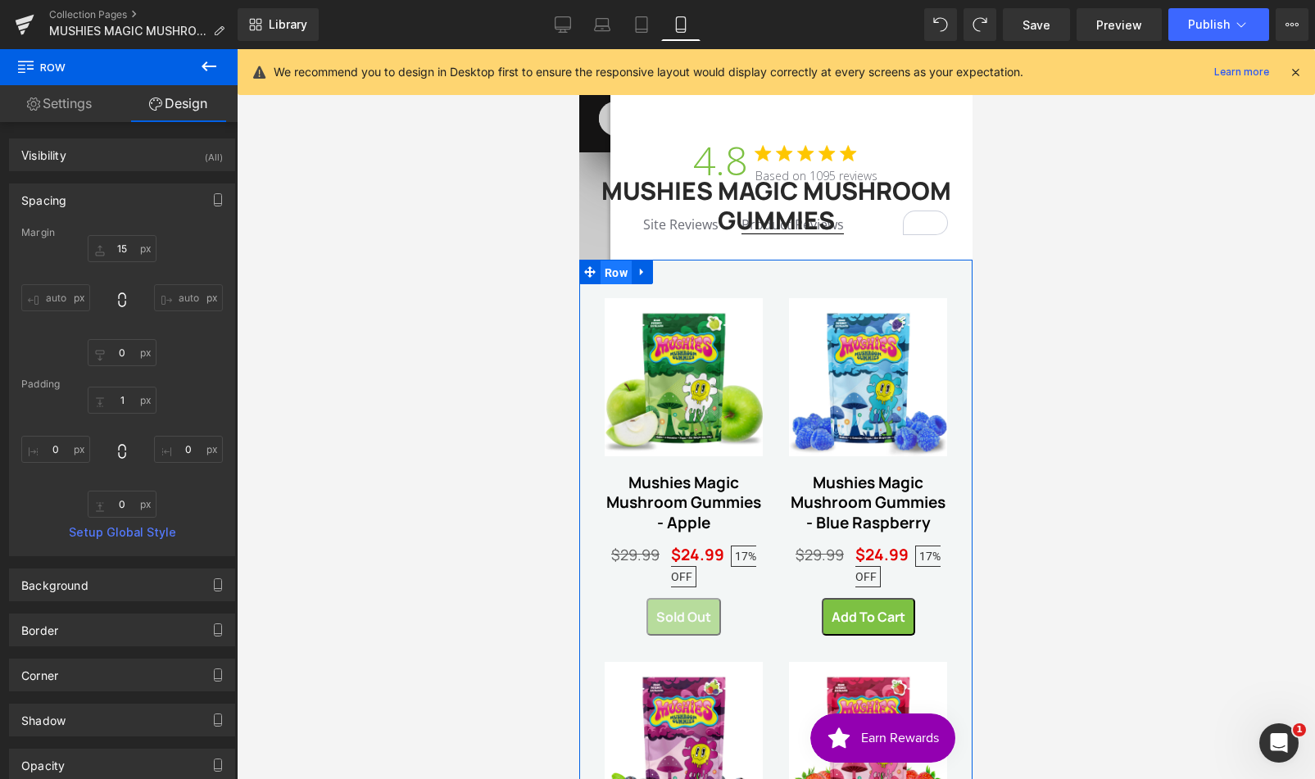
click at [602, 269] on span "Row" at bounding box center [615, 272] width 31 height 25
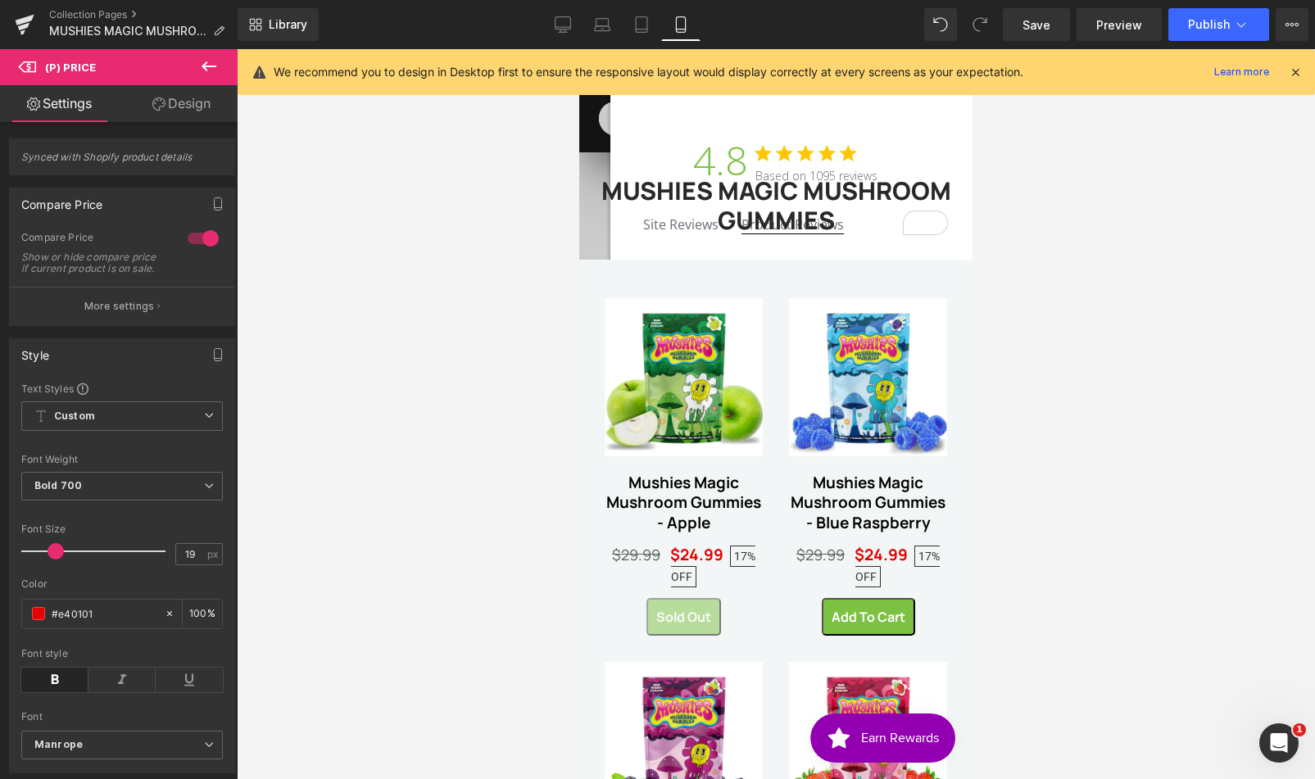
click at [959, 394] on div "Customer Testimonials 4.8 star rating 4.8 star rating Based on 1095 reviews fun…" at bounding box center [791, 414] width 362 height 730
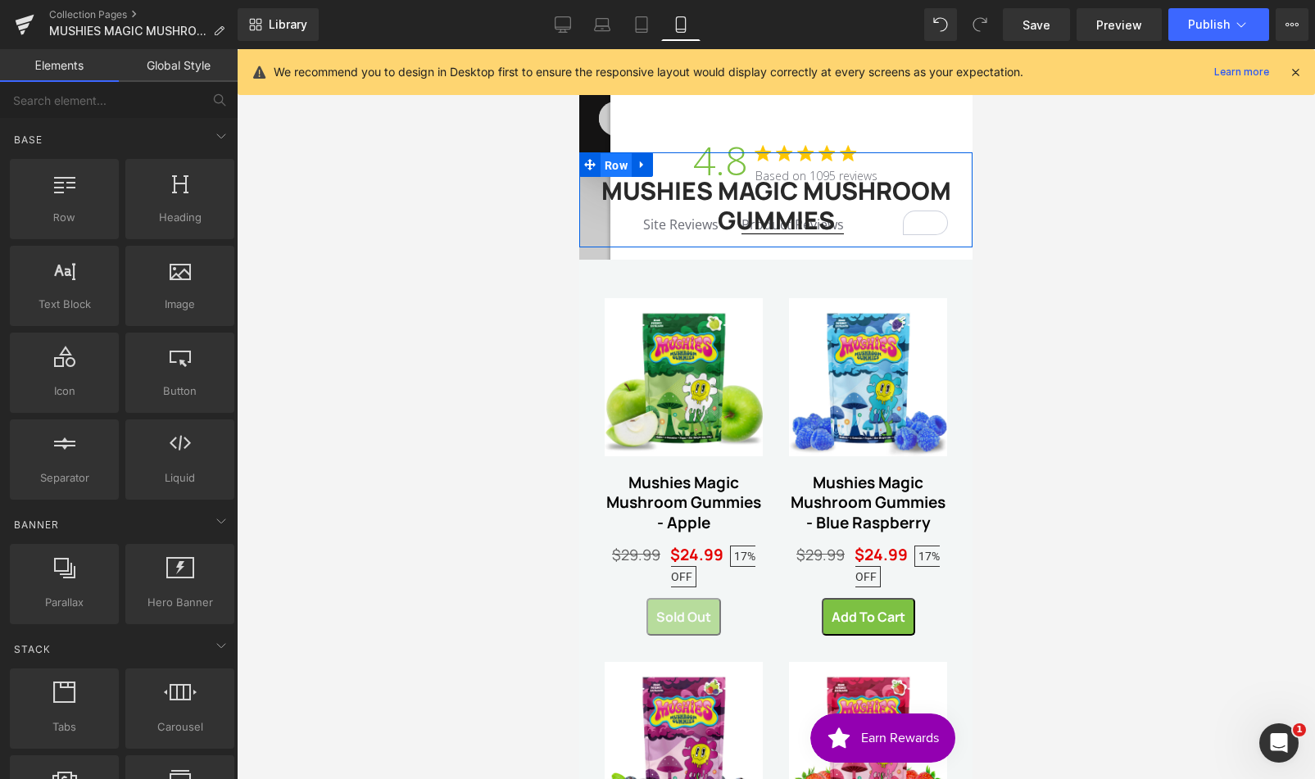
click at [600, 162] on span "Row" at bounding box center [615, 165] width 31 height 25
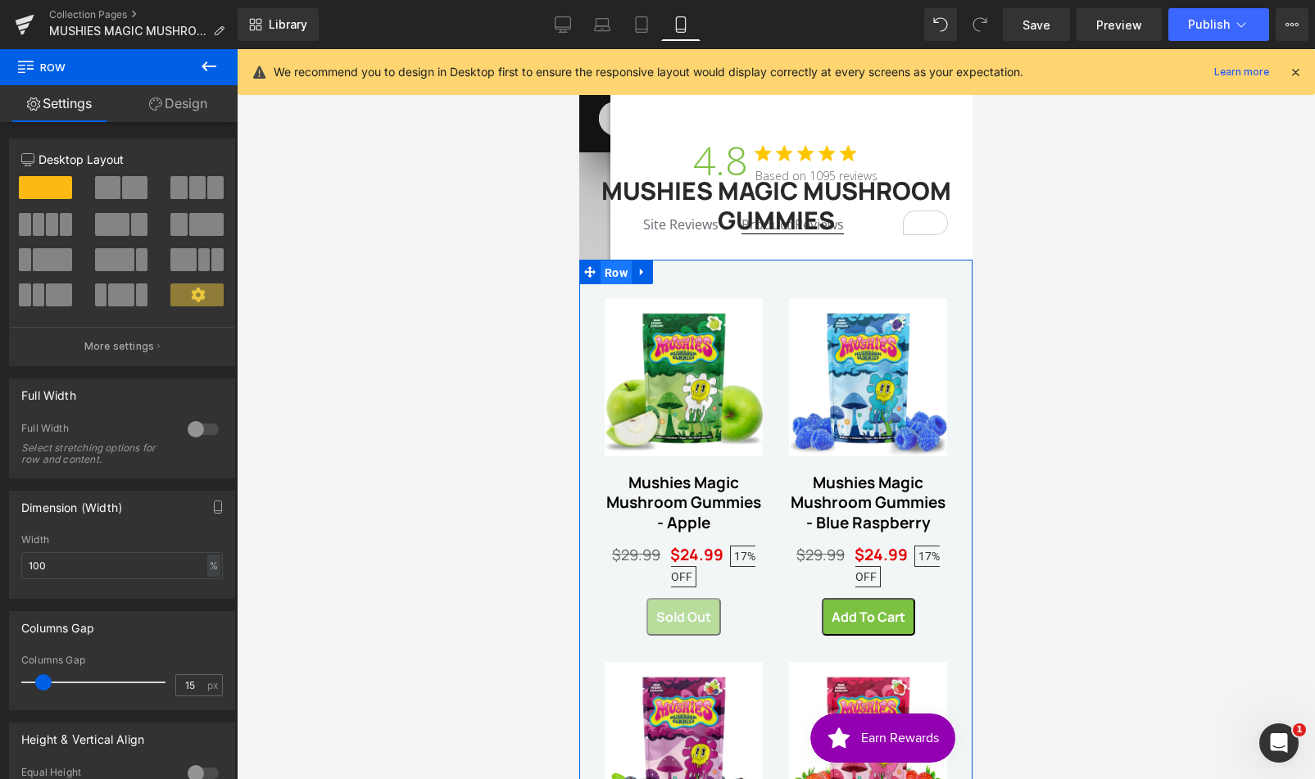
click at [600, 269] on span "Row" at bounding box center [615, 272] width 31 height 25
click at [1016, 214] on div at bounding box center [776, 414] width 1078 height 730
click at [567, 23] on icon at bounding box center [563, 24] width 16 height 16
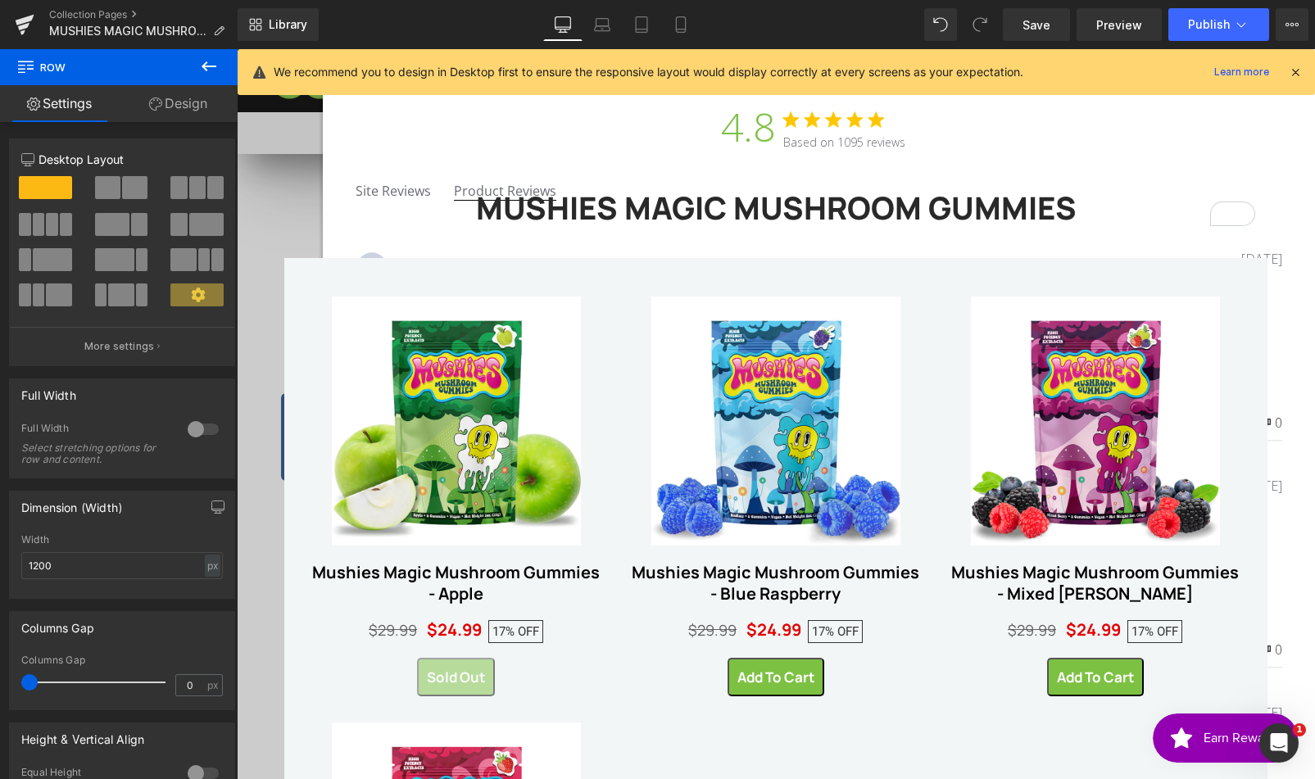
scroll to position [48, 0]
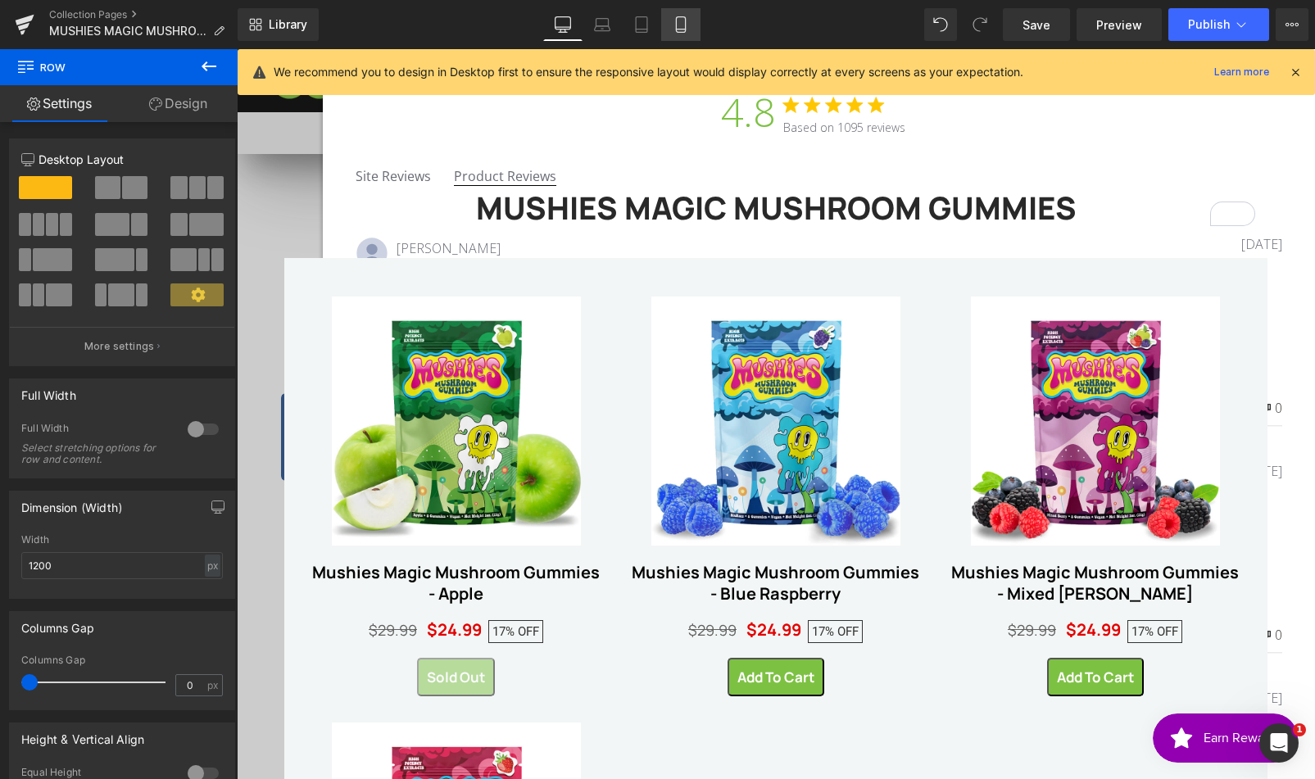
click at [688, 33] on link "Mobile" at bounding box center [680, 24] width 39 height 33
type input "100"
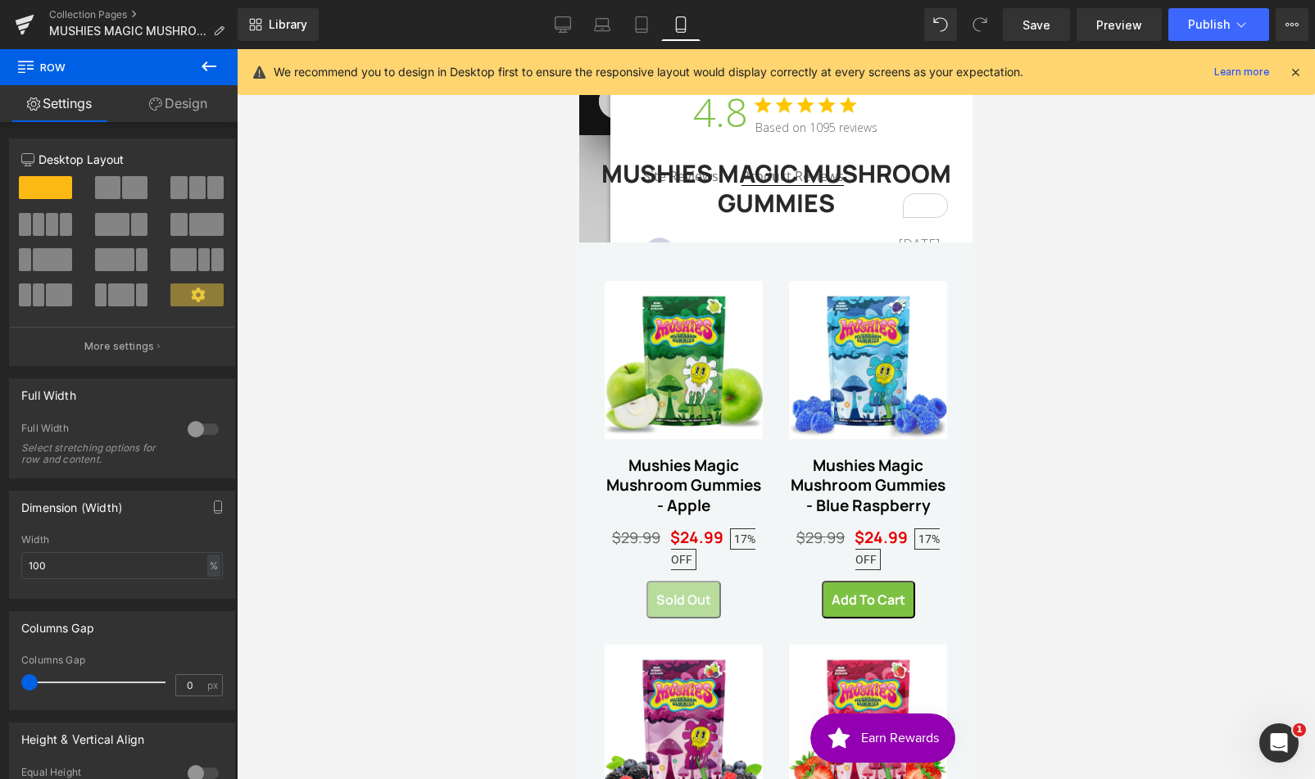
scroll to position [17, 0]
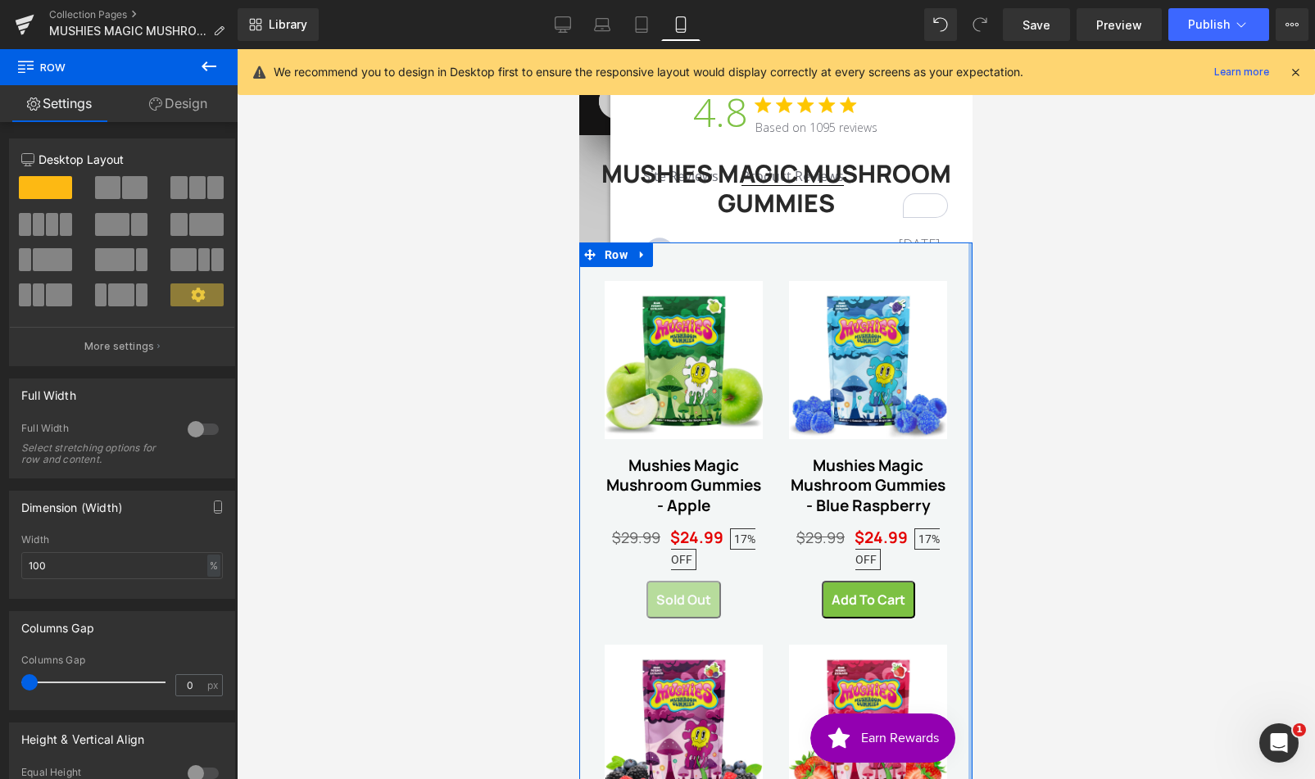
click at [971, 306] on div at bounding box center [971, 654] width 1 height 825
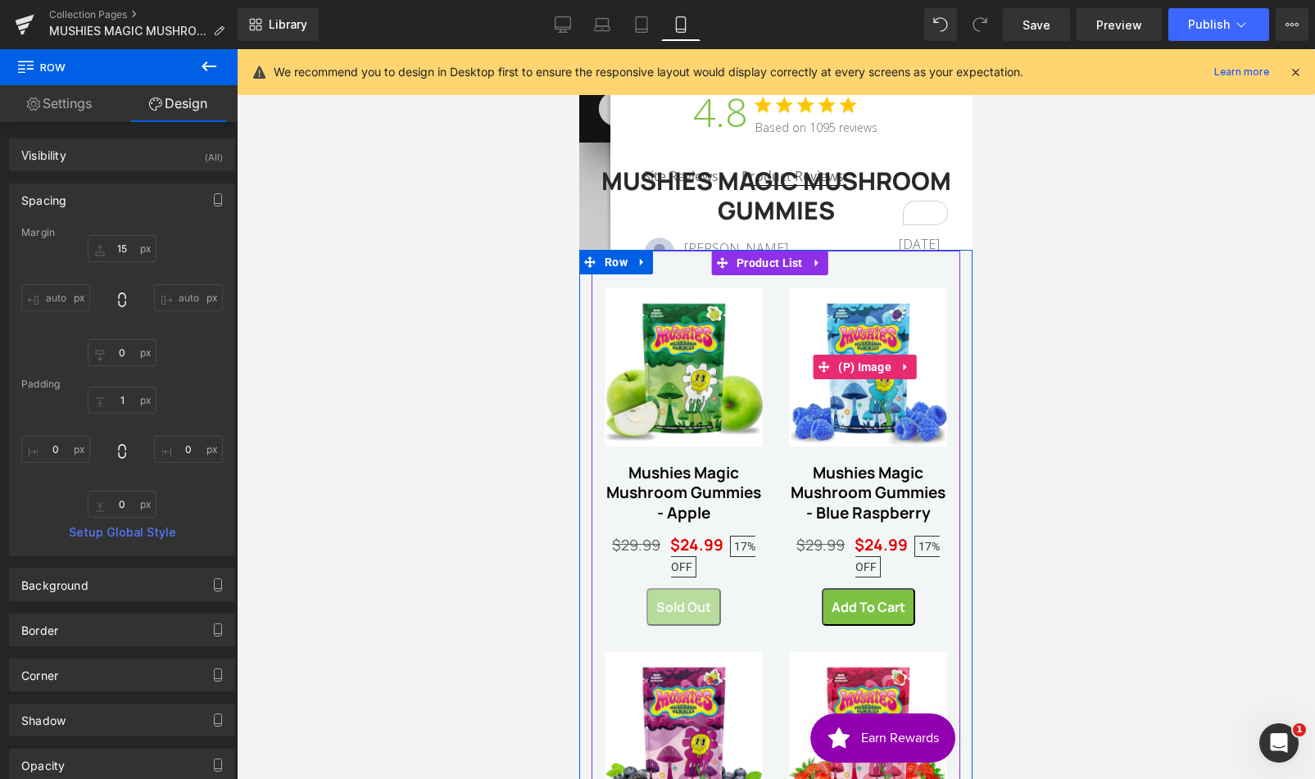
scroll to position [0, 0]
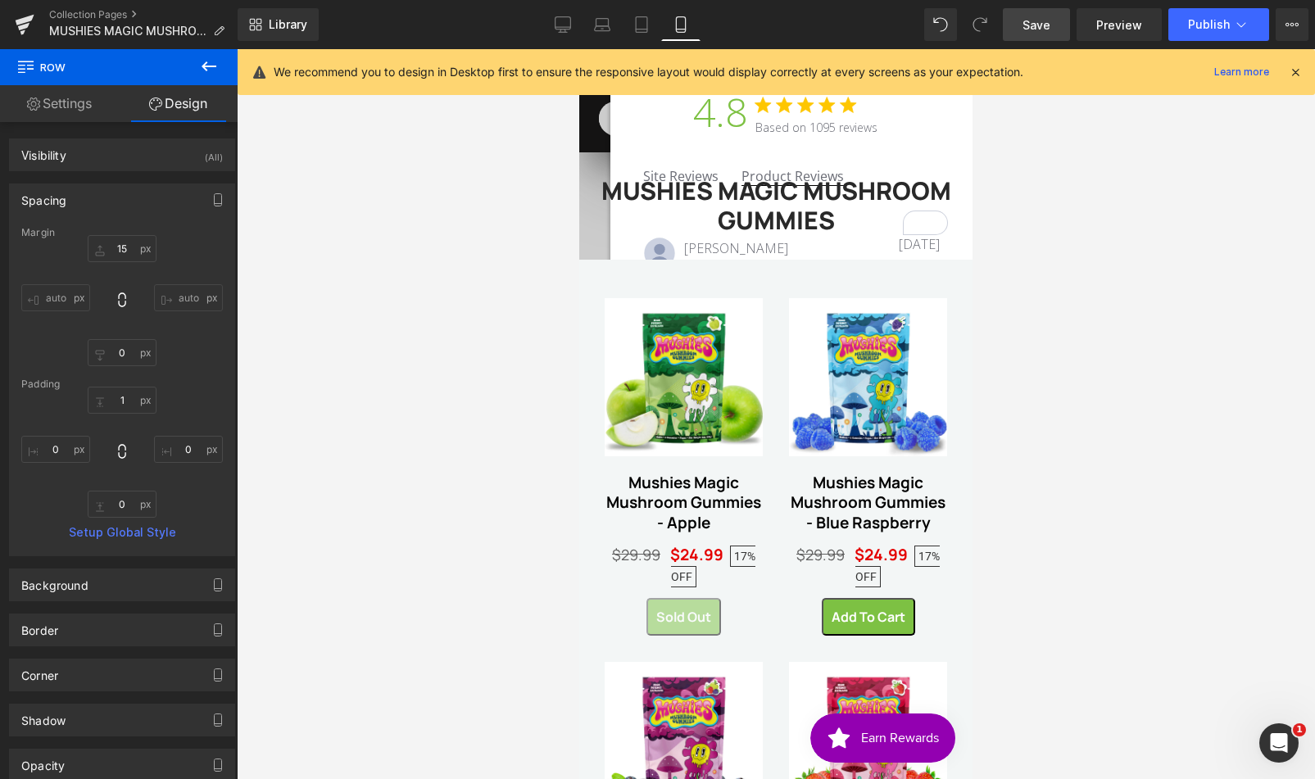
click at [1048, 29] on span "Save" at bounding box center [1036, 24] width 28 height 17
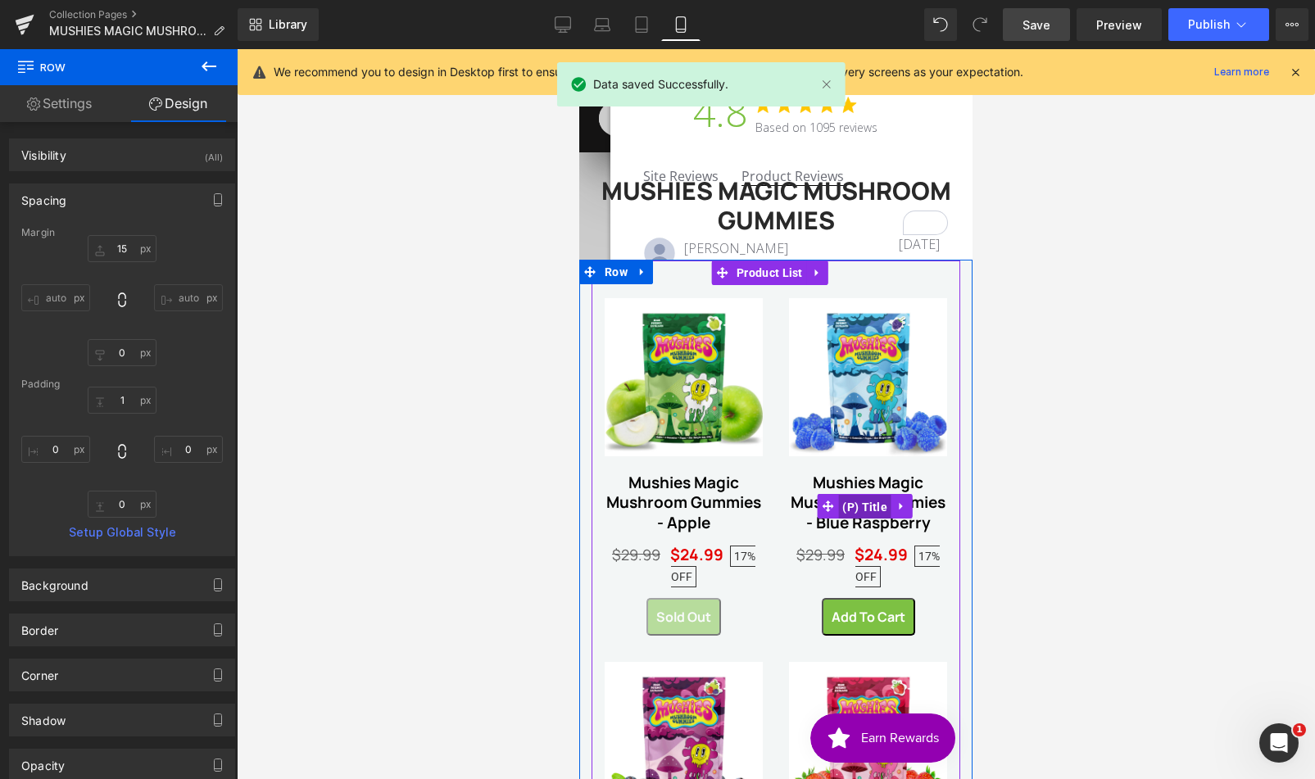
click at [854, 505] on span "(P) Title" at bounding box center [864, 507] width 53 height 25
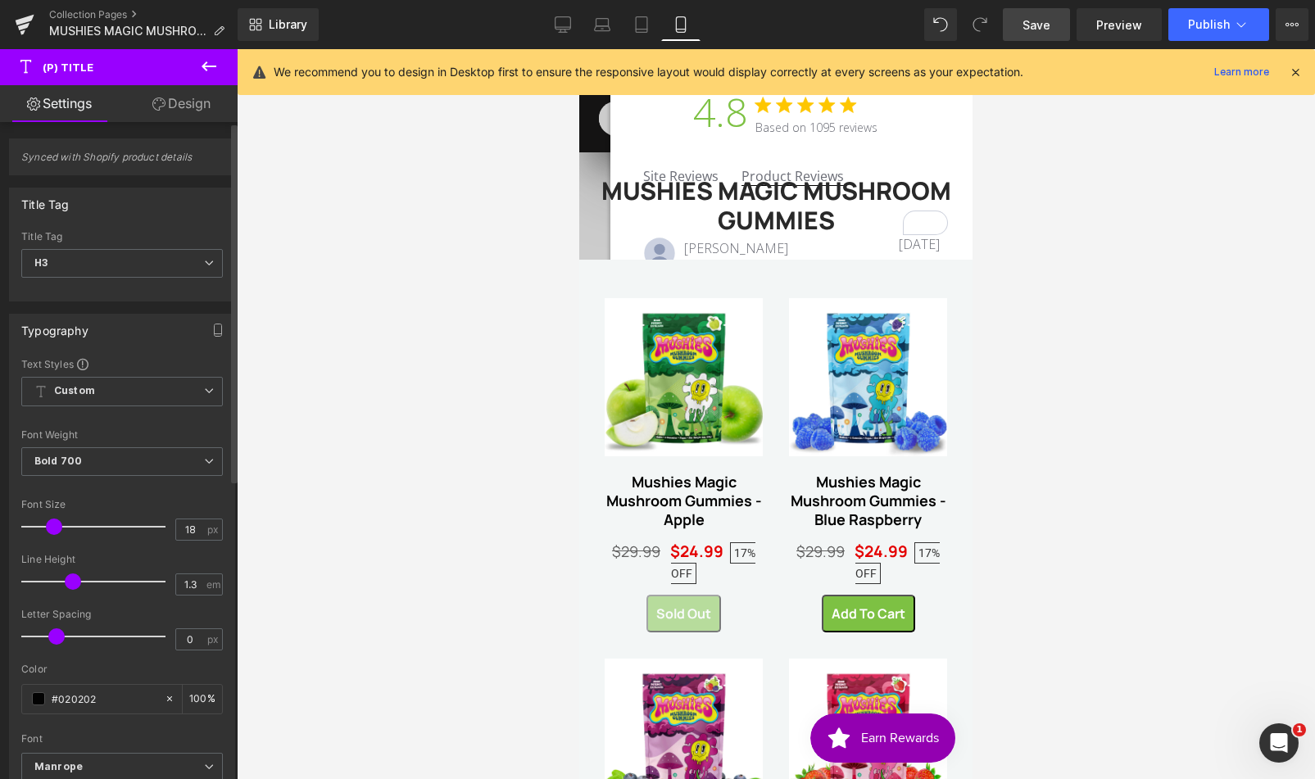
click at [52, 527] on span at bounding box center [54, 527] width 16 height 16
click at [552, 20] on link "Desktop" at bounding box center [562, 24] width 39 height 33
type input "20"
type input "100"
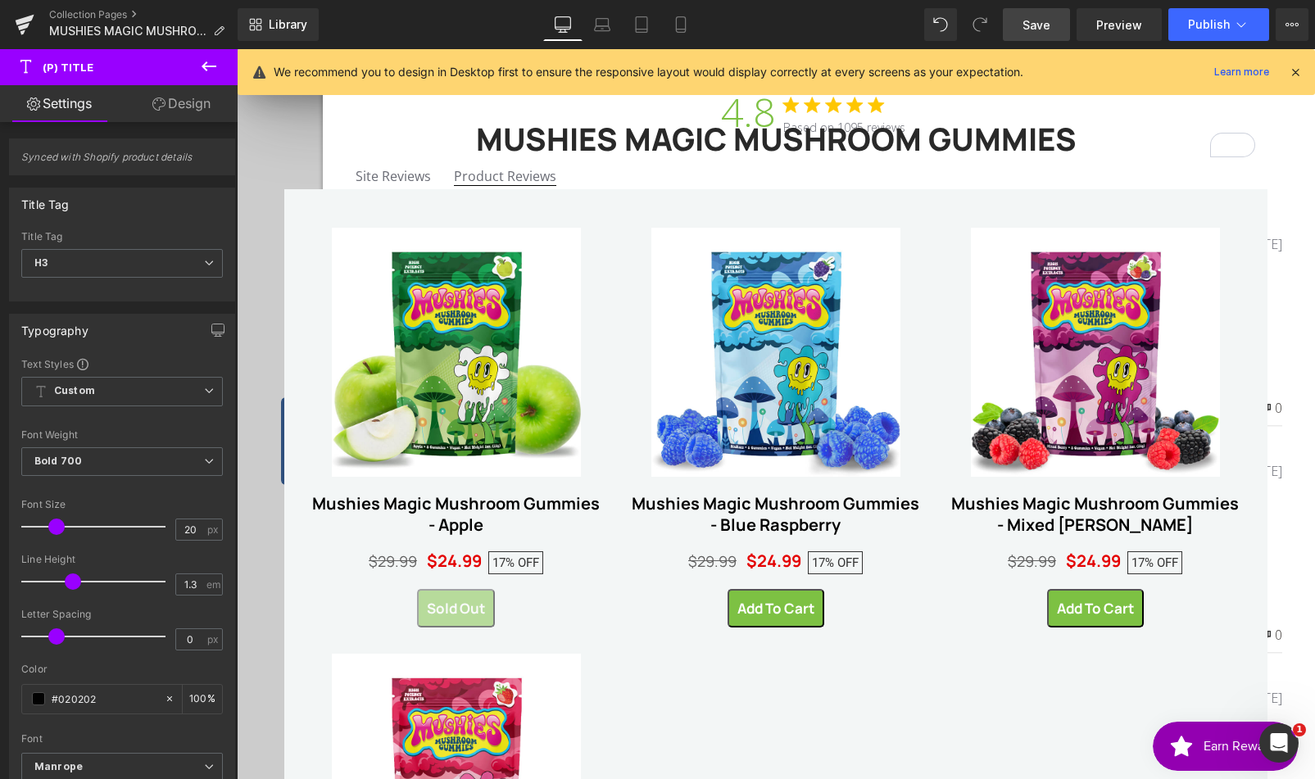
scroll to position [79, 0]
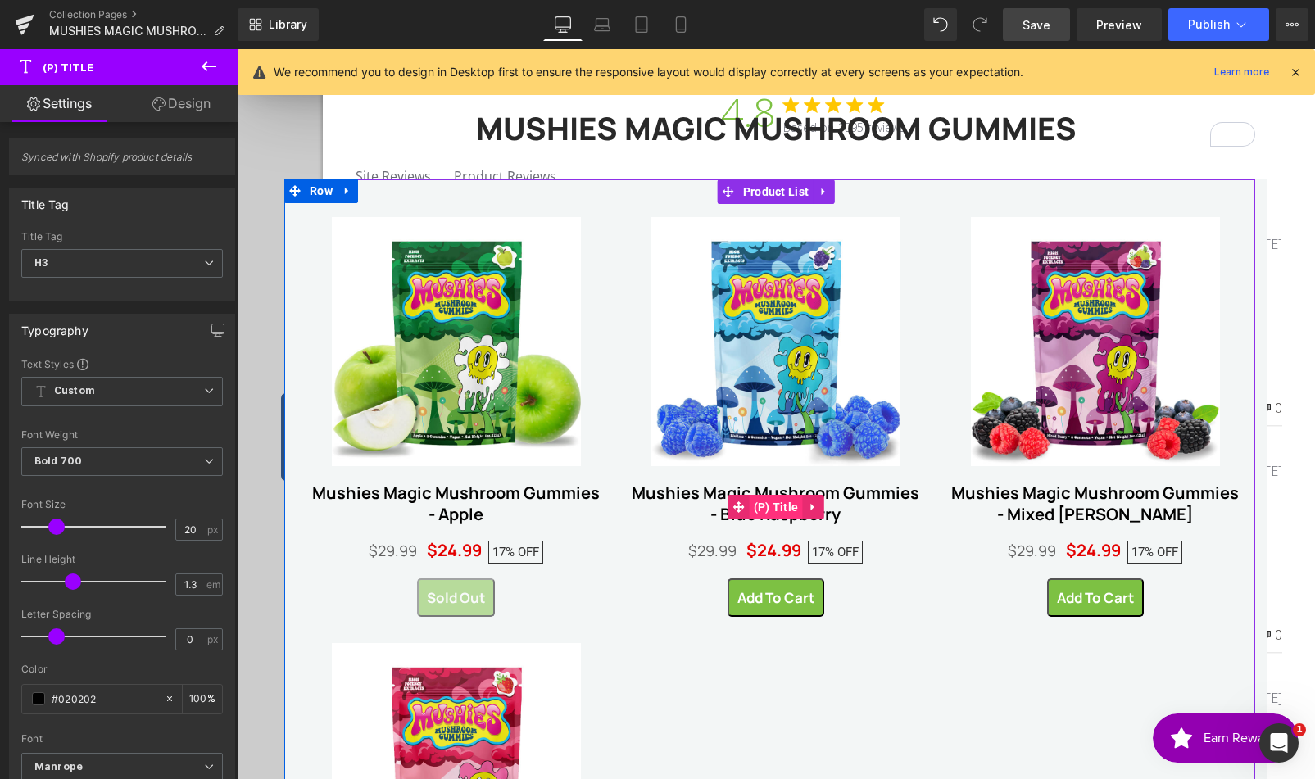
click at [788, 513] on span "(P) Title" at bounding box center [776, 507] width 53 height 25
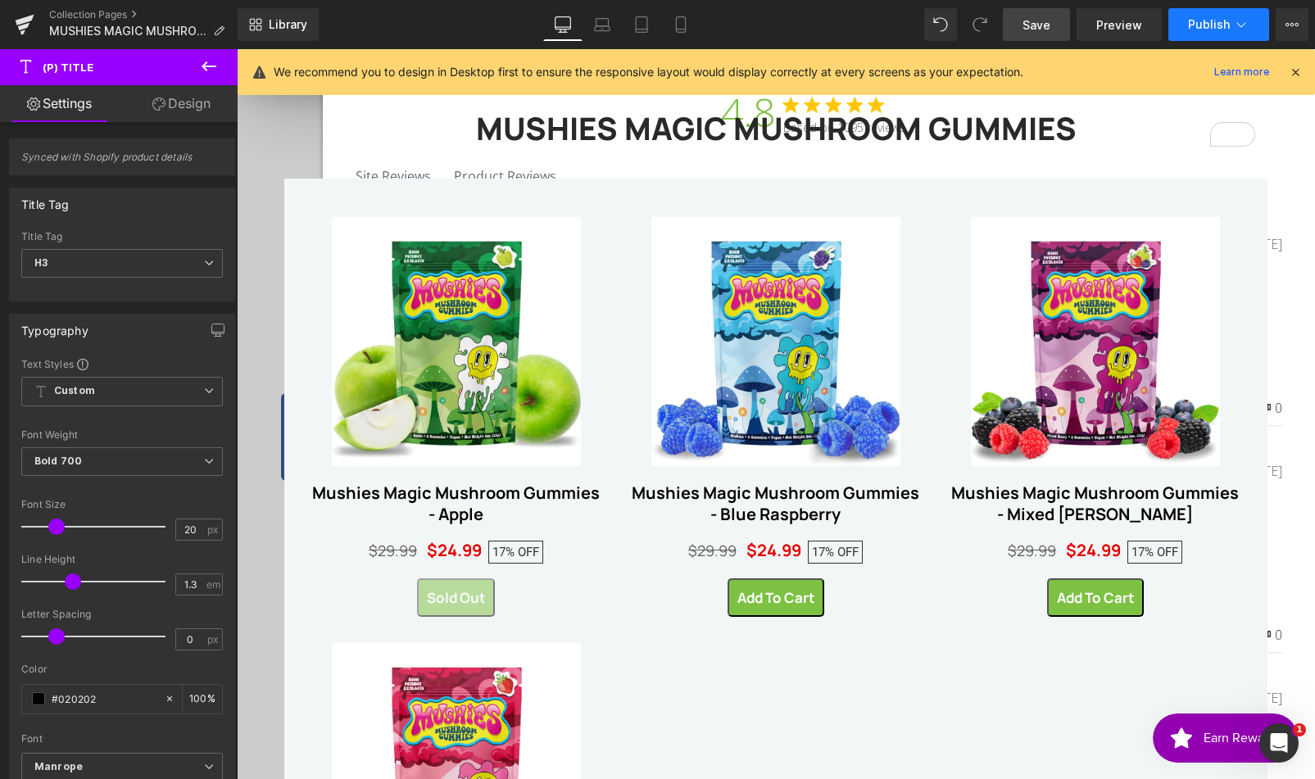
click at [1210, 23] on span "Publish" at bounding box center [1209, 24] width 42 height 13
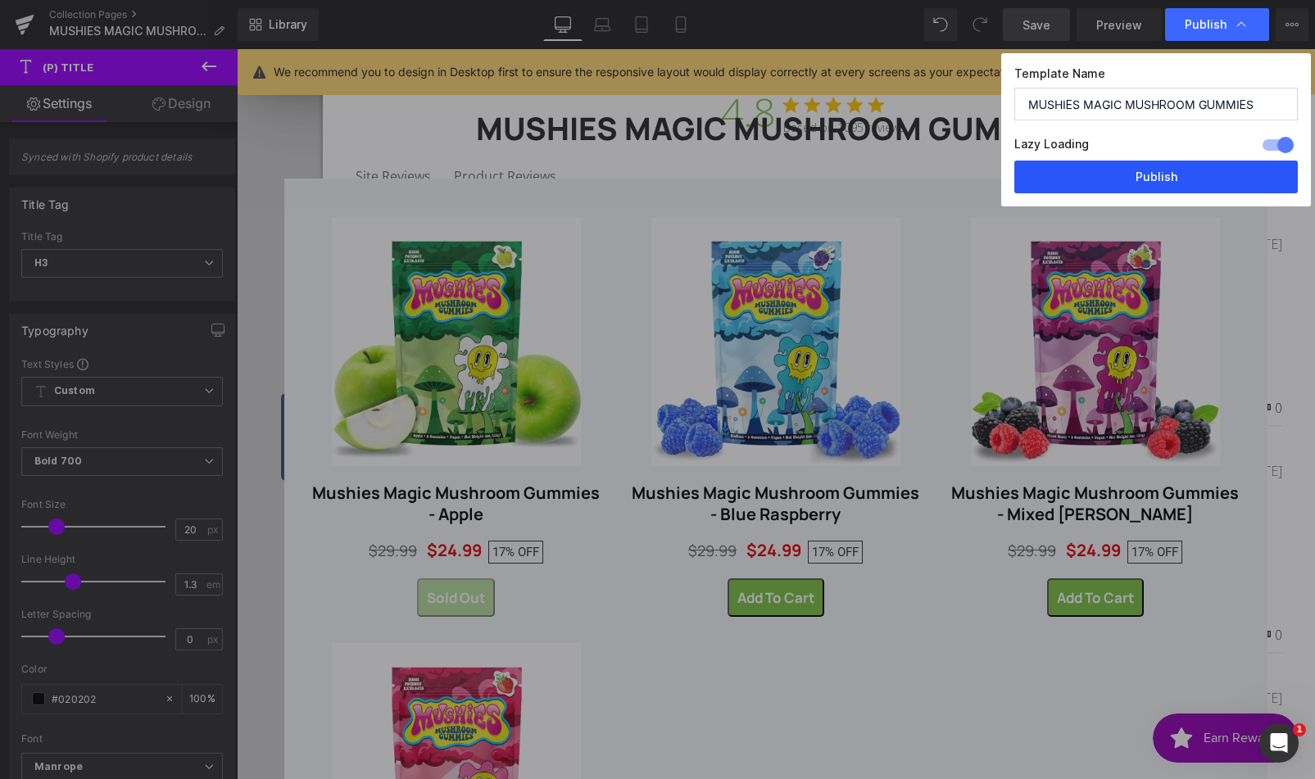
click at [1159, 164] on button "Publish" at bounding box center [1155, 177] width 283 height 33
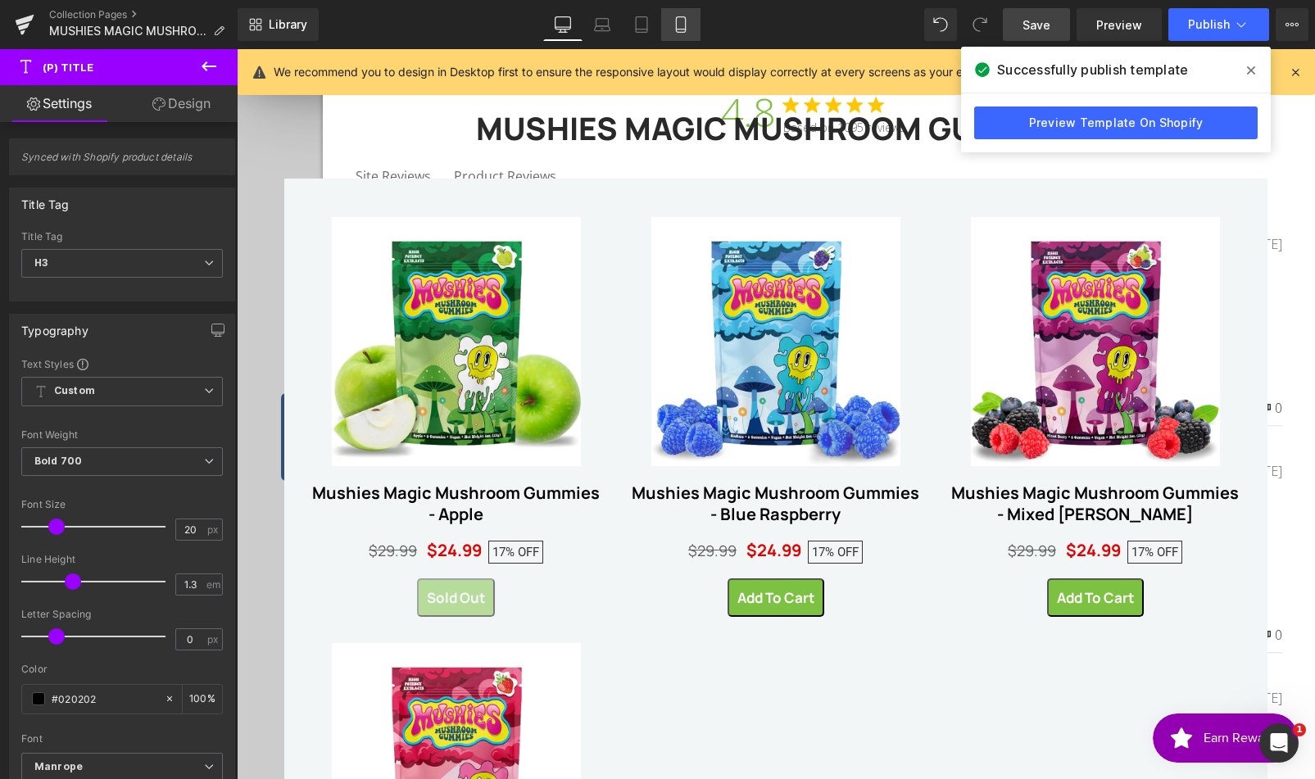
click at [693, 16] on link "Mobile" at bounding box center [680, 24] width 39 height 33
type input "18"
type input "100"
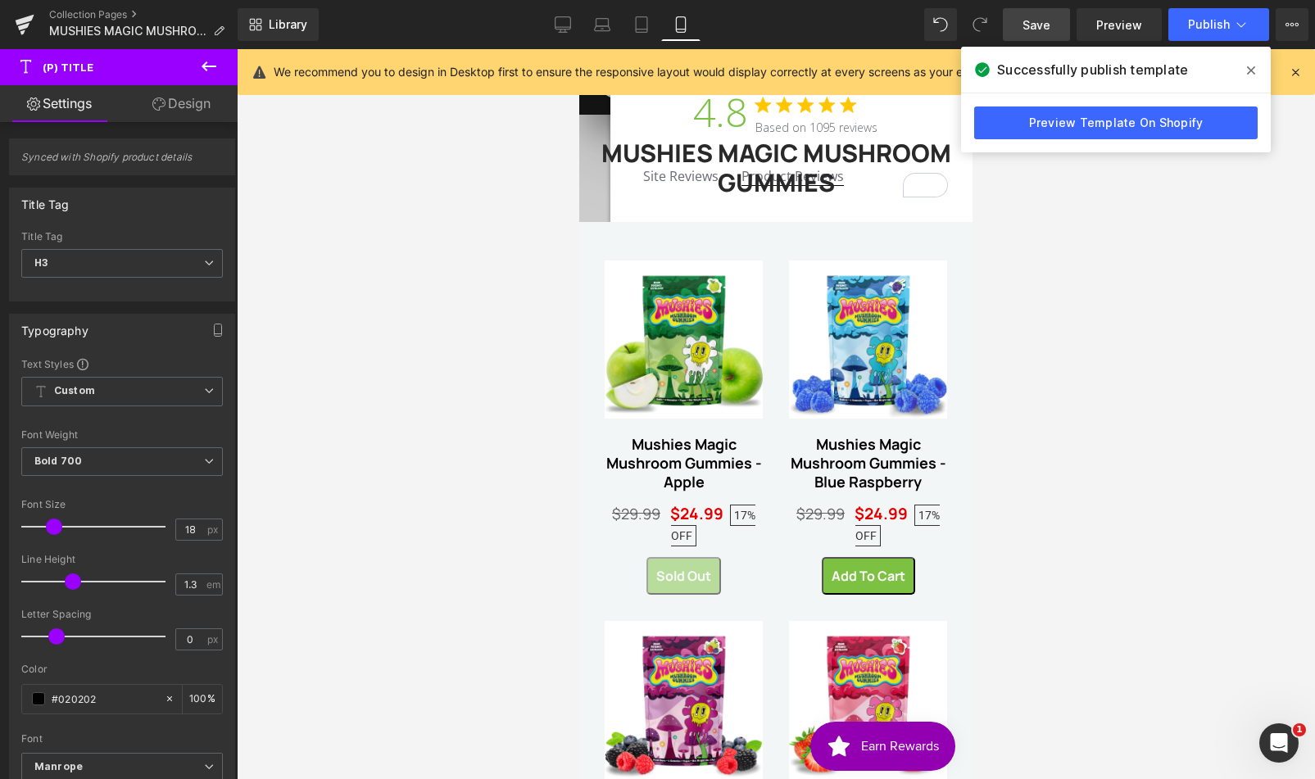
scroll to position [0, 0]
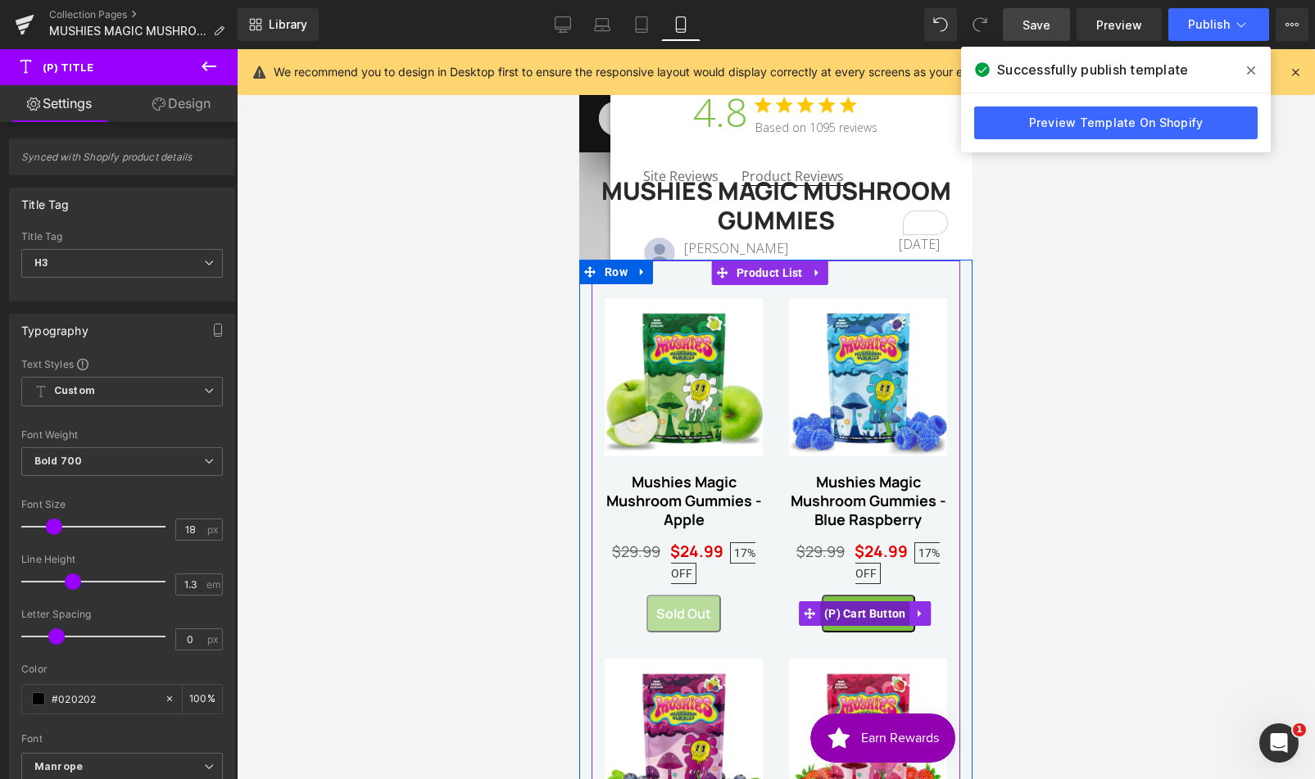
click at [849, 614] on span "(P) Cart Button" at bounding box center [865, 613] width 90 height 25
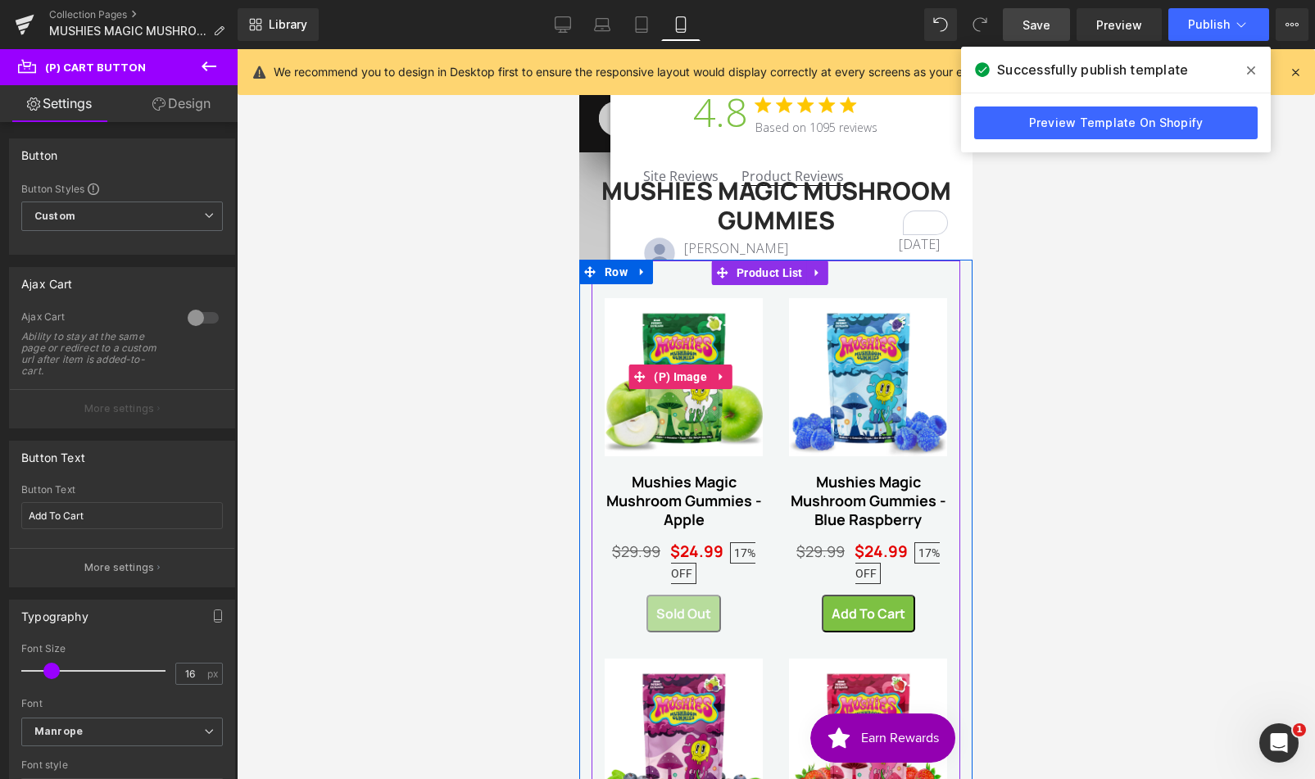
click at [716, 365] on link at bounding box center [721, 377] width 21 height 25
click at [656, 379] on span "(P) Image" at bounding box center [680, 377] width 61 height 25
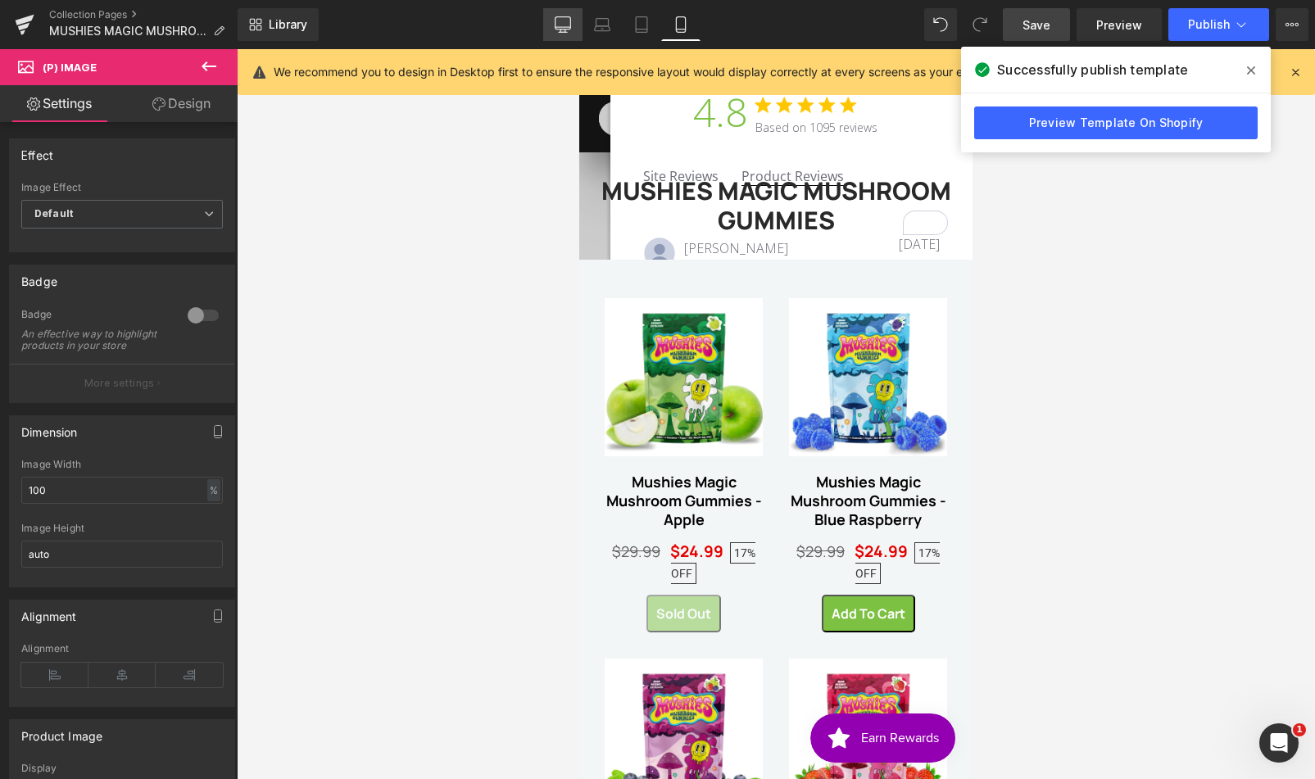
click at [568, 34] on link "Desktop" at bounding box center [562, 24] width 39 height 33
type input "85"
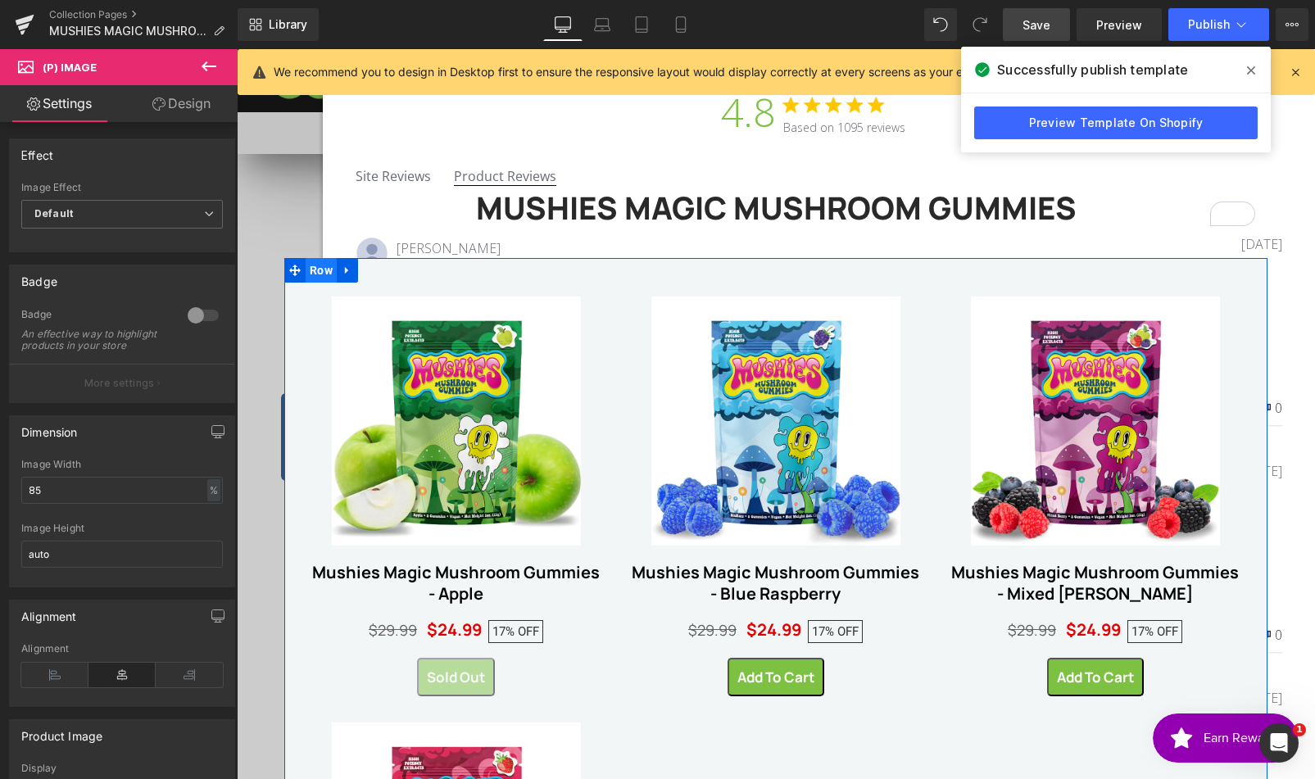
click at [310, 279] on span "Row" at bounding box center [321, 270] width 31 height 25
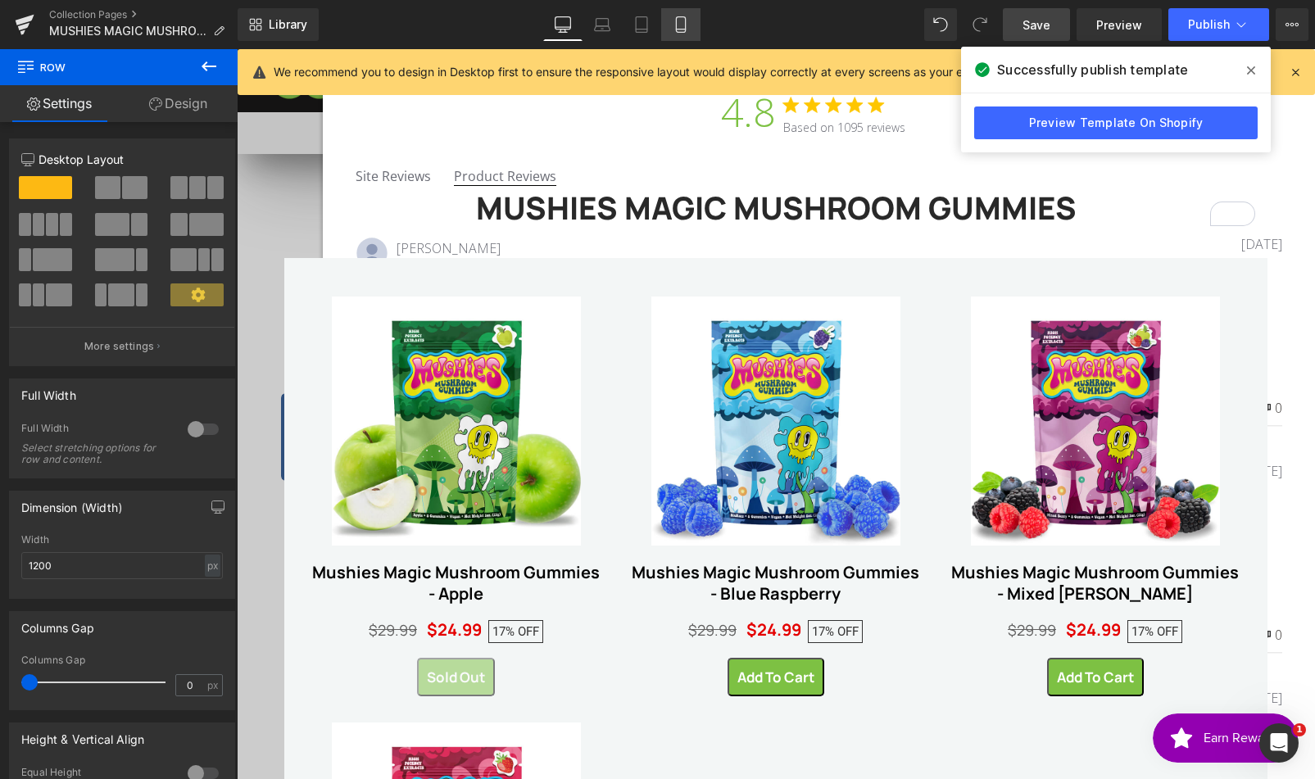
click at [688, 26] on icon at bounding box center [681, 24] width 16 height 16
type input "100"
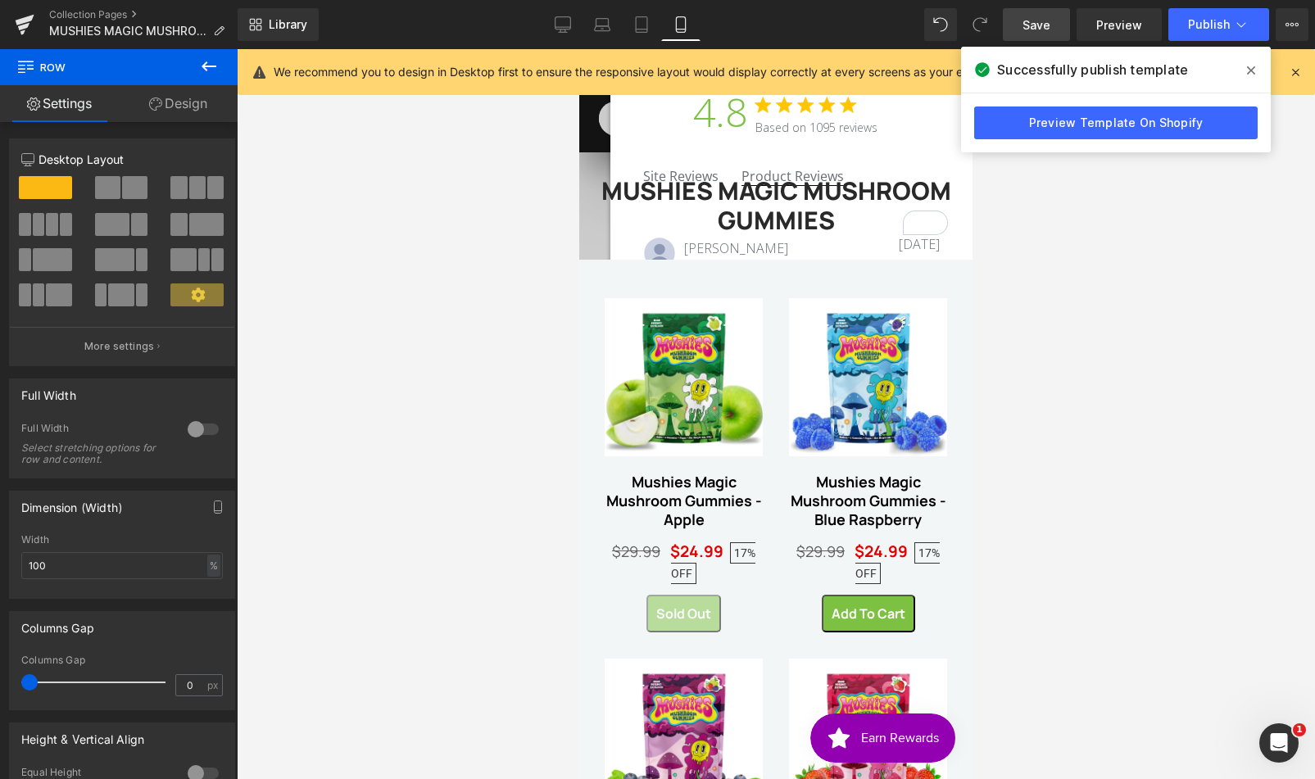
scroll to position [17, 0]
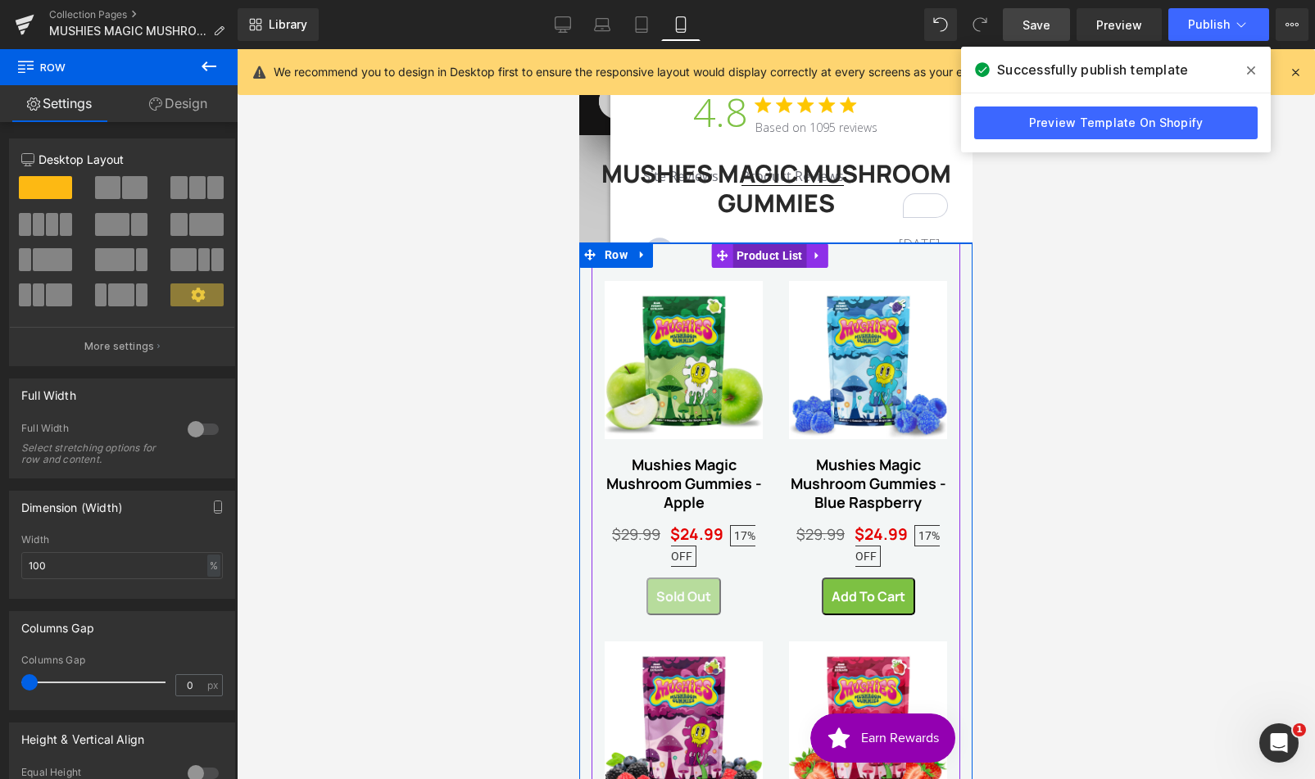
click at [748, 255] on span "Product List" at bounding box center [769, 255] width 75 height 25
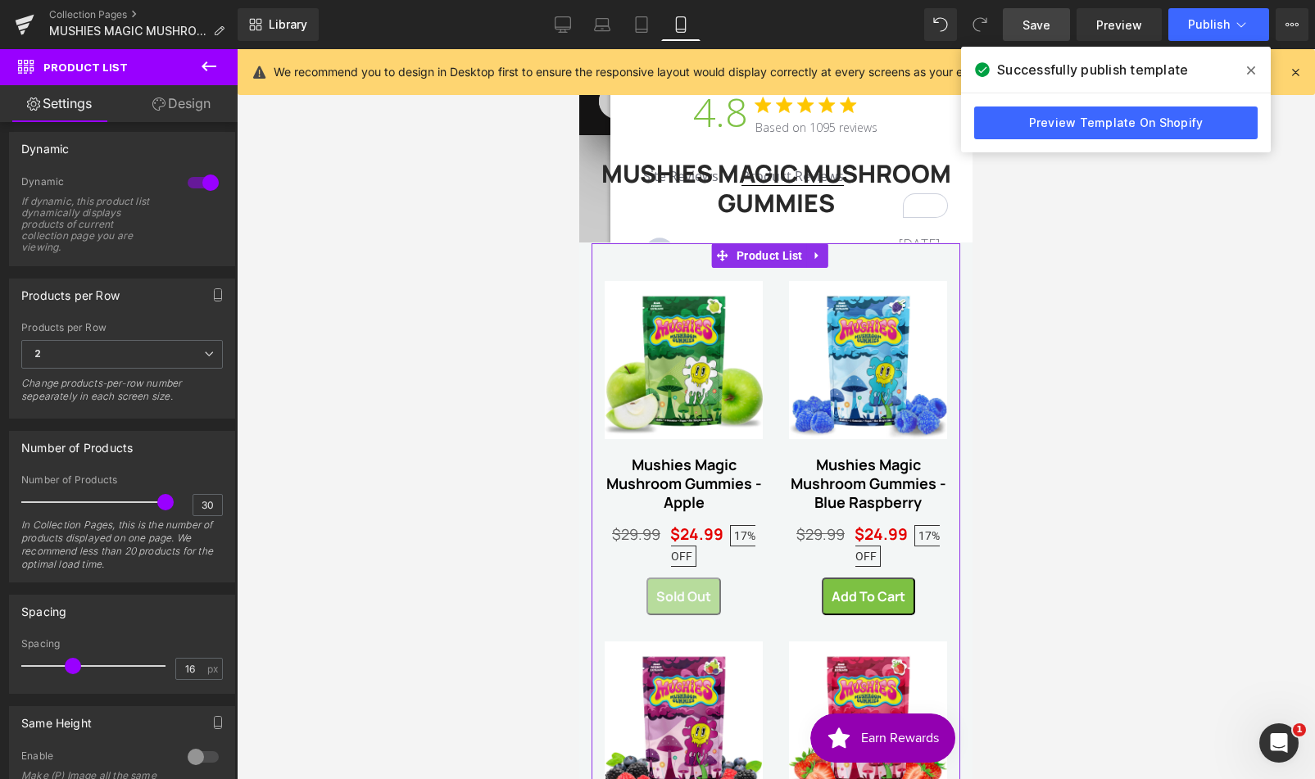
scroll to position [298, 0]
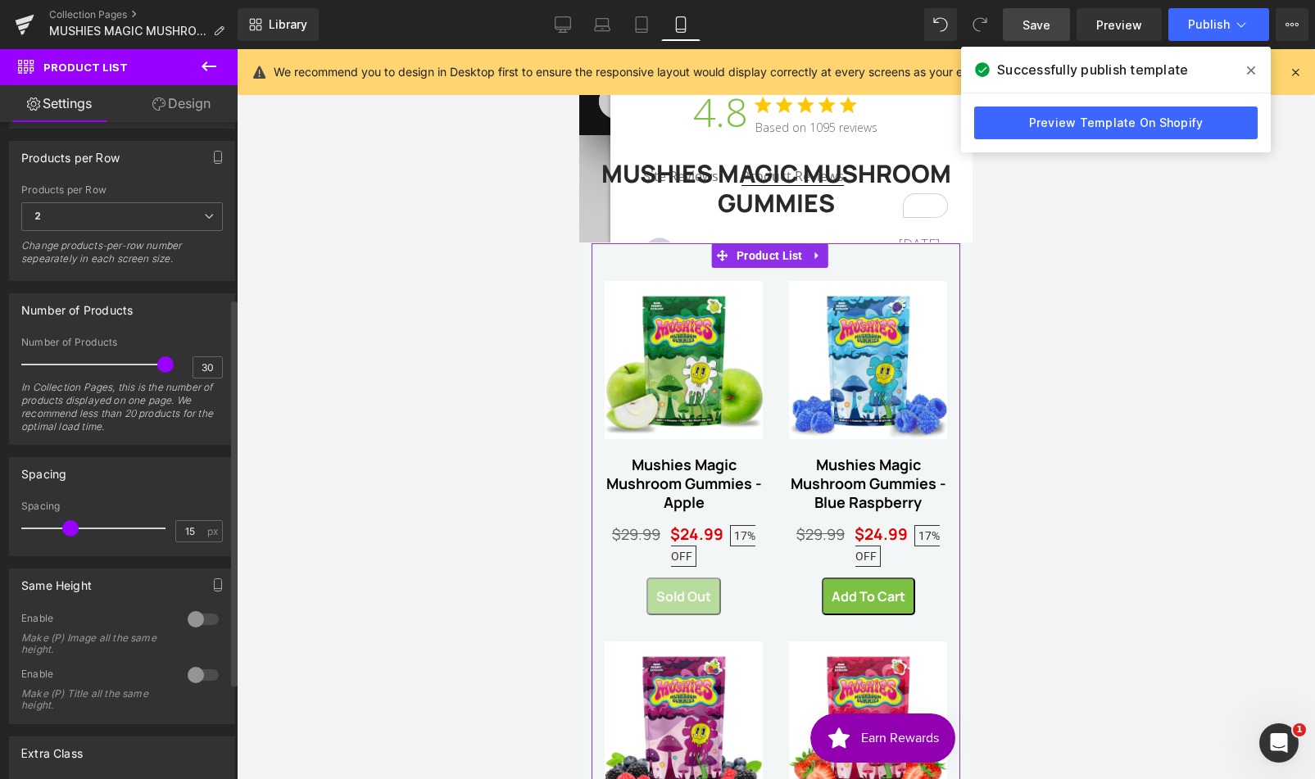
type input "14"
click at [61, 526] on span at bounding box center [67, 528] width 16 height 16
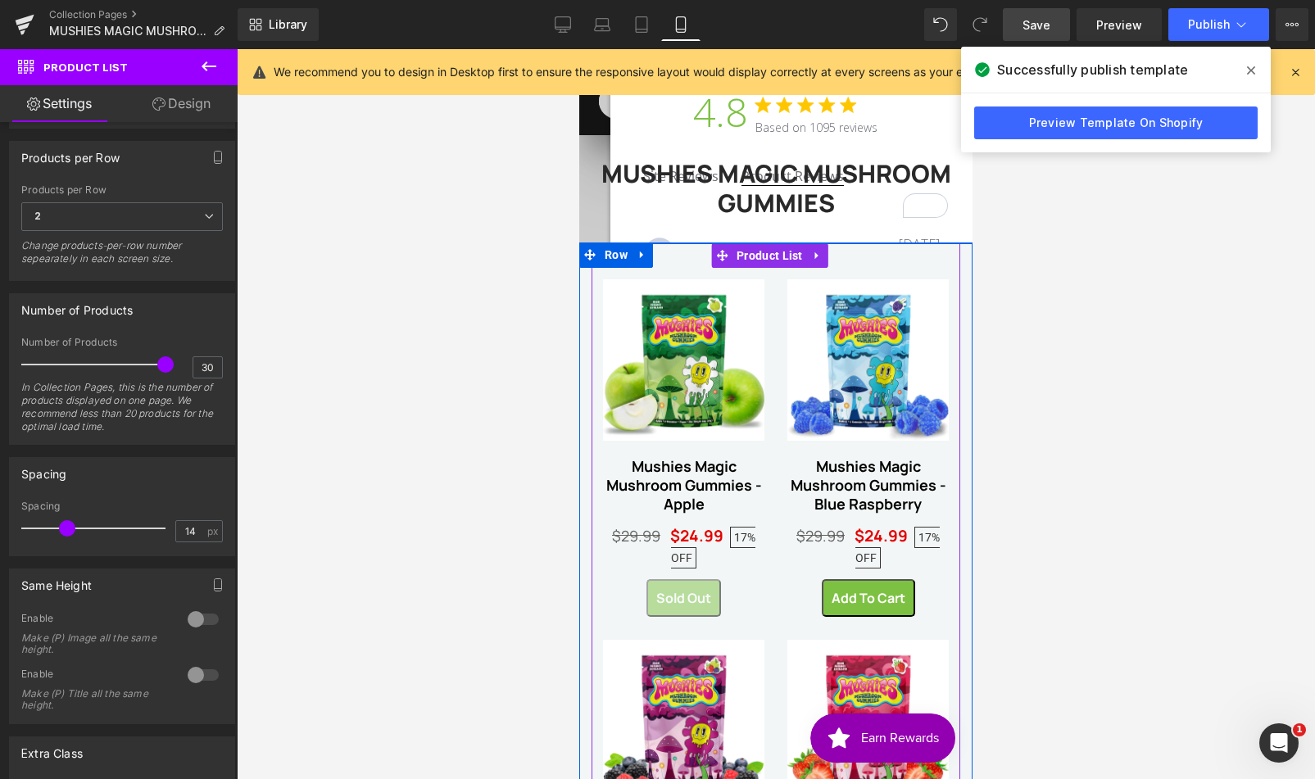
click at [673, 251] on div "Sale Off (P) Image Mushies Magic Mushroom Gummies - Apple (P) Title $29.99 $24.…" at bounding box center [775, 629] width 369 height 773
click at [693, 351] on span "(P) Image" at bounding box center [680, 359] width 61 height 25
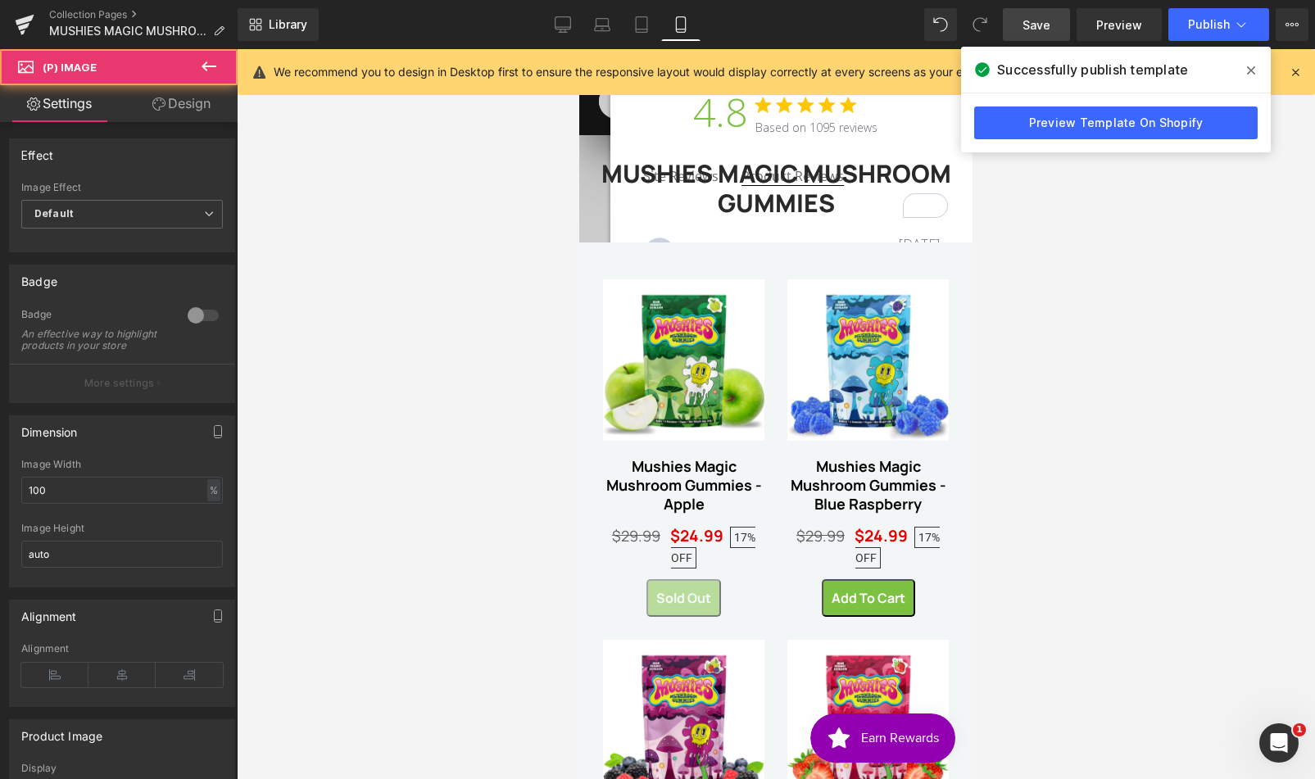
click at [207, 105] on link "Design" at bounding box center [181, 103] width 119 height 37
click at [0, 0] on div "Spacing" at bounding box center [0, 0] width 0 height 0
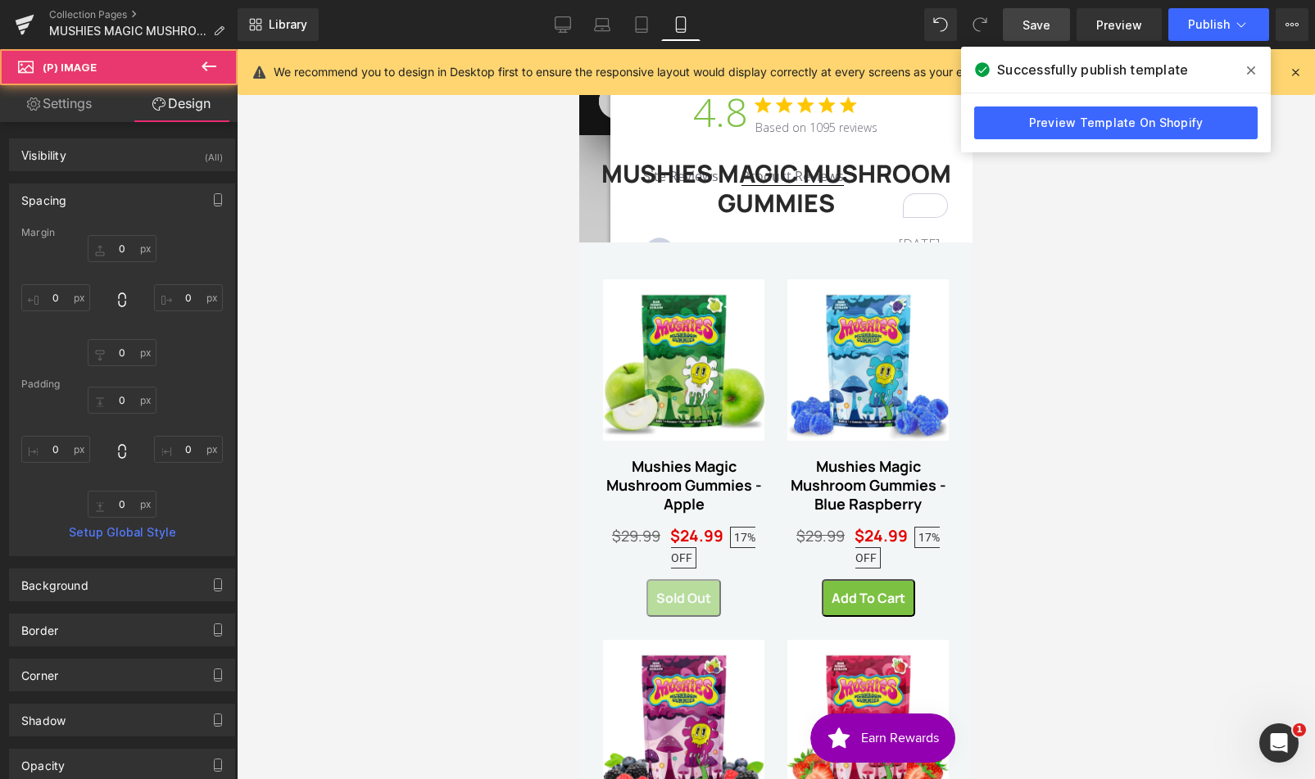
type input "0"
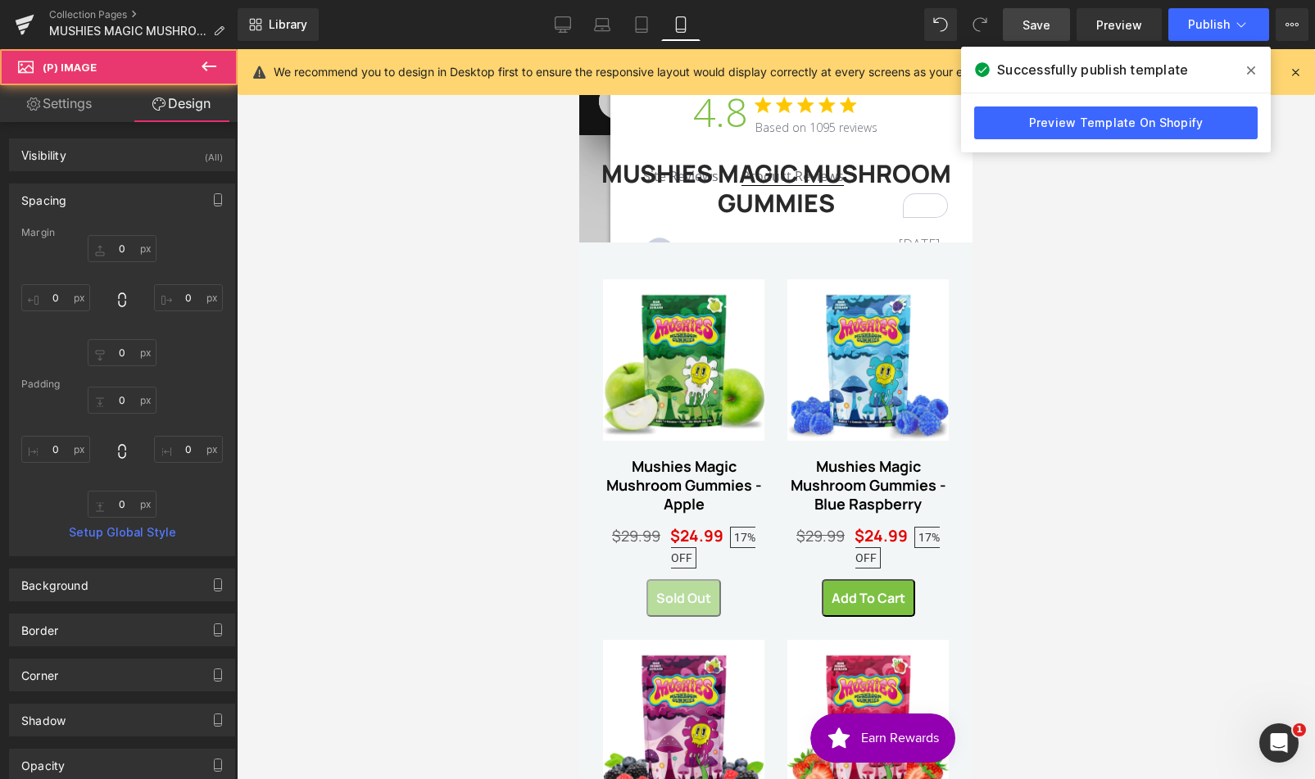
type input "0"
click at [119, 246] on input "0" at bounding box center [122, 248] width 69 height 27
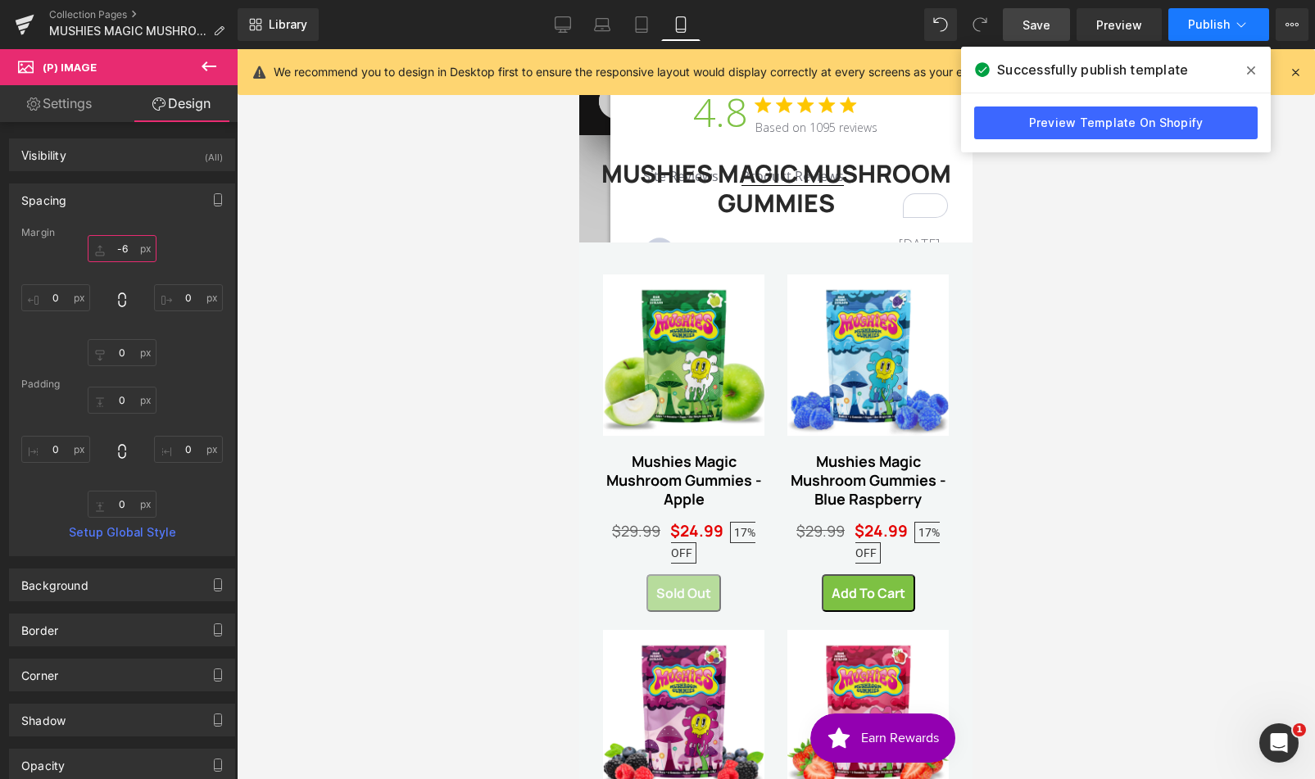
type input "-6"
click at [1230, 32] on button "Publish" at bounding box center [1218, 24] width 101 height 33
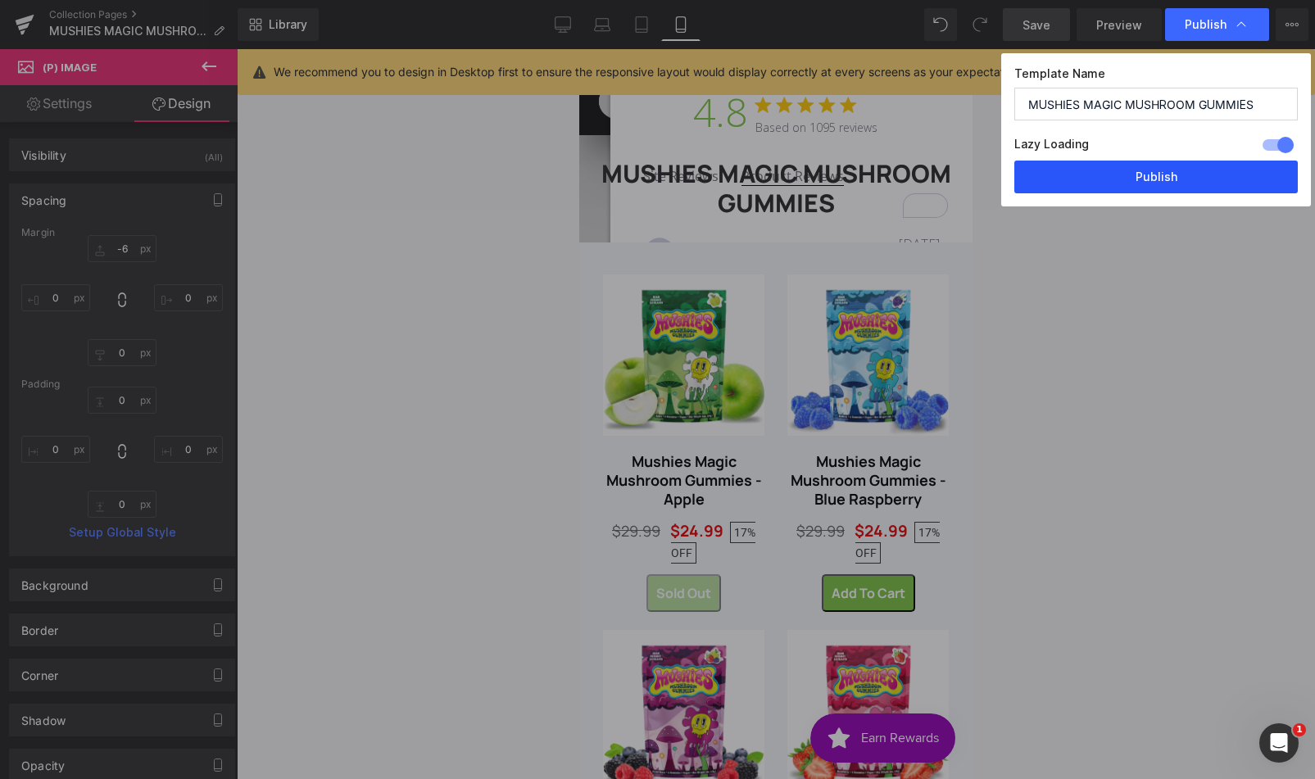
click at [1189, 174] on button "Publish" at bounding box center [1155, 177] width 283 height 33
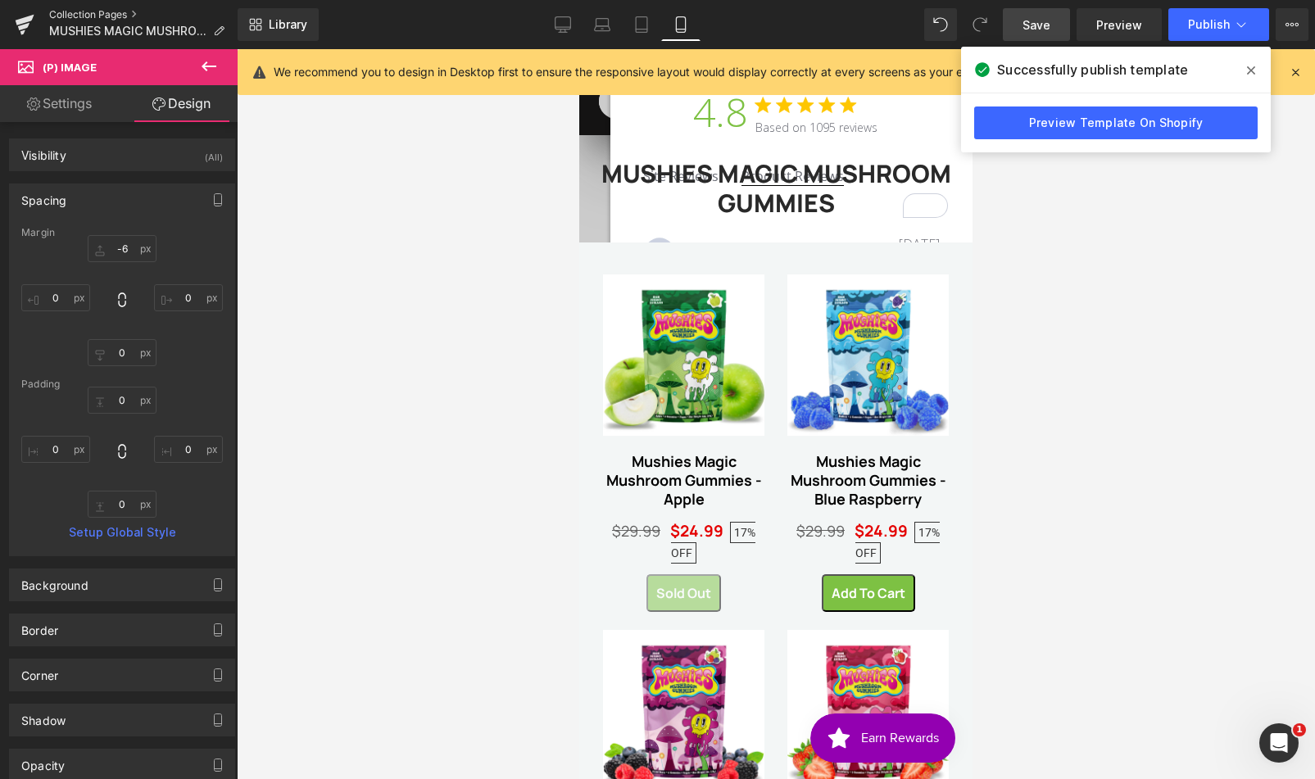
click at [116, 12] on link "Collection Pages" at bounding box center [143, 14] width 188 height 13
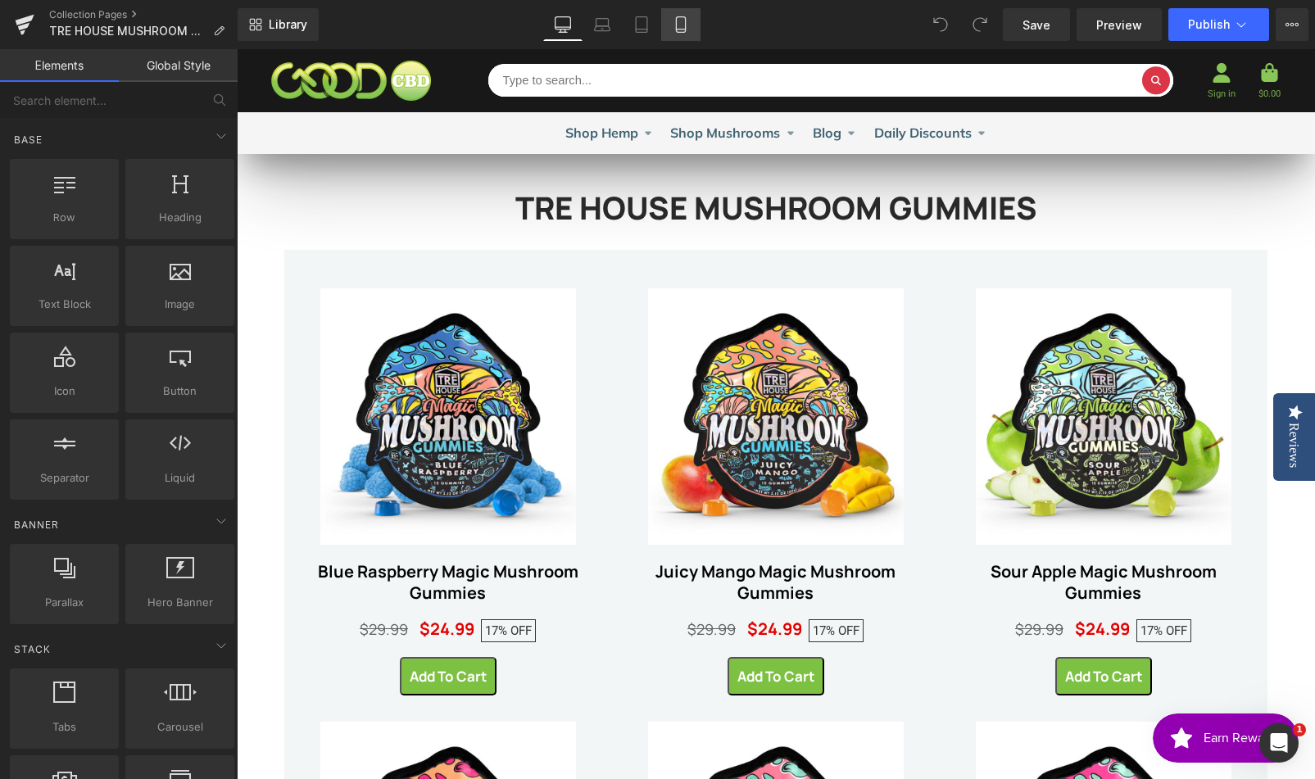
click at [687, 33] on link "Mobile" at bounding box center [680, 24] width 39 height 33
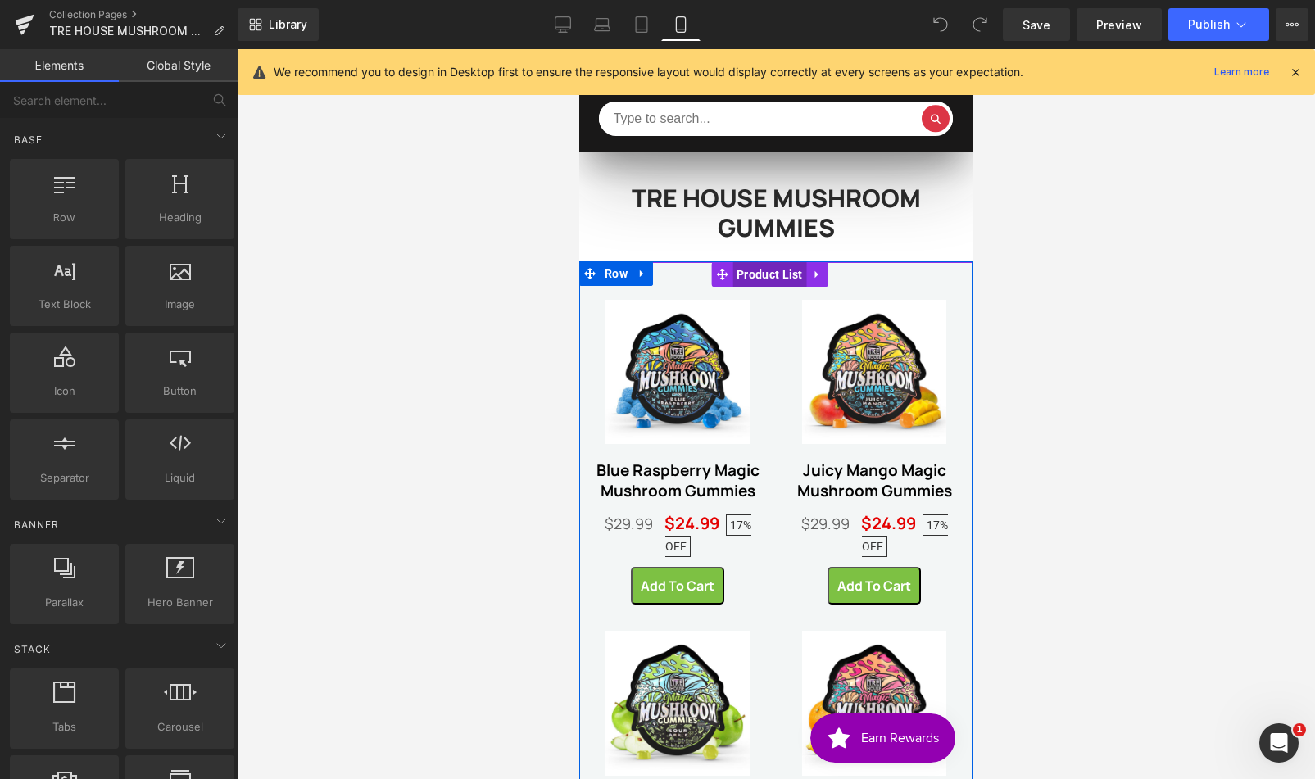
click at [746, 271] on span "Product List" at bounding box center [769, 274] width 75 height 25
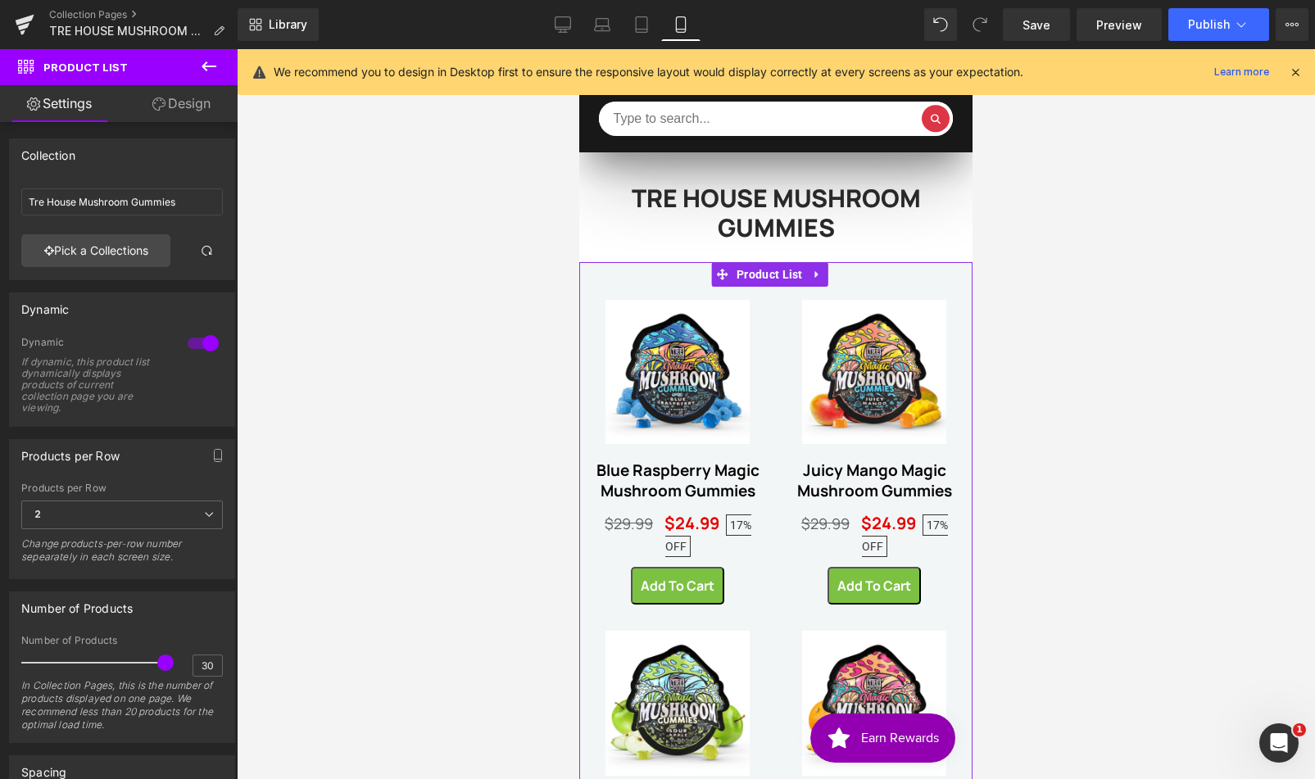
click at [211, 111] on link "Design" at bounding box center [181, 103] width 119 height 37
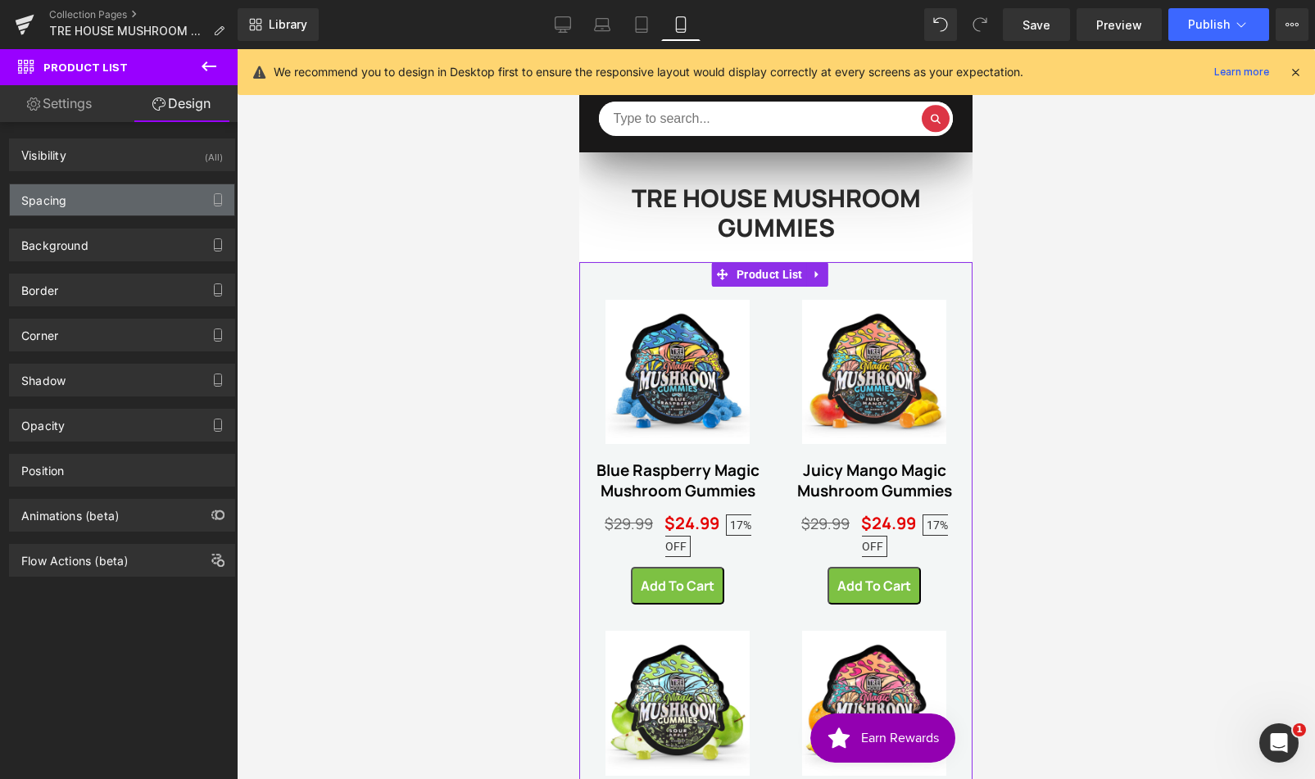
click at [129, 202] on div "Spacing" at bounding box center [122, 199] width 224 height 31
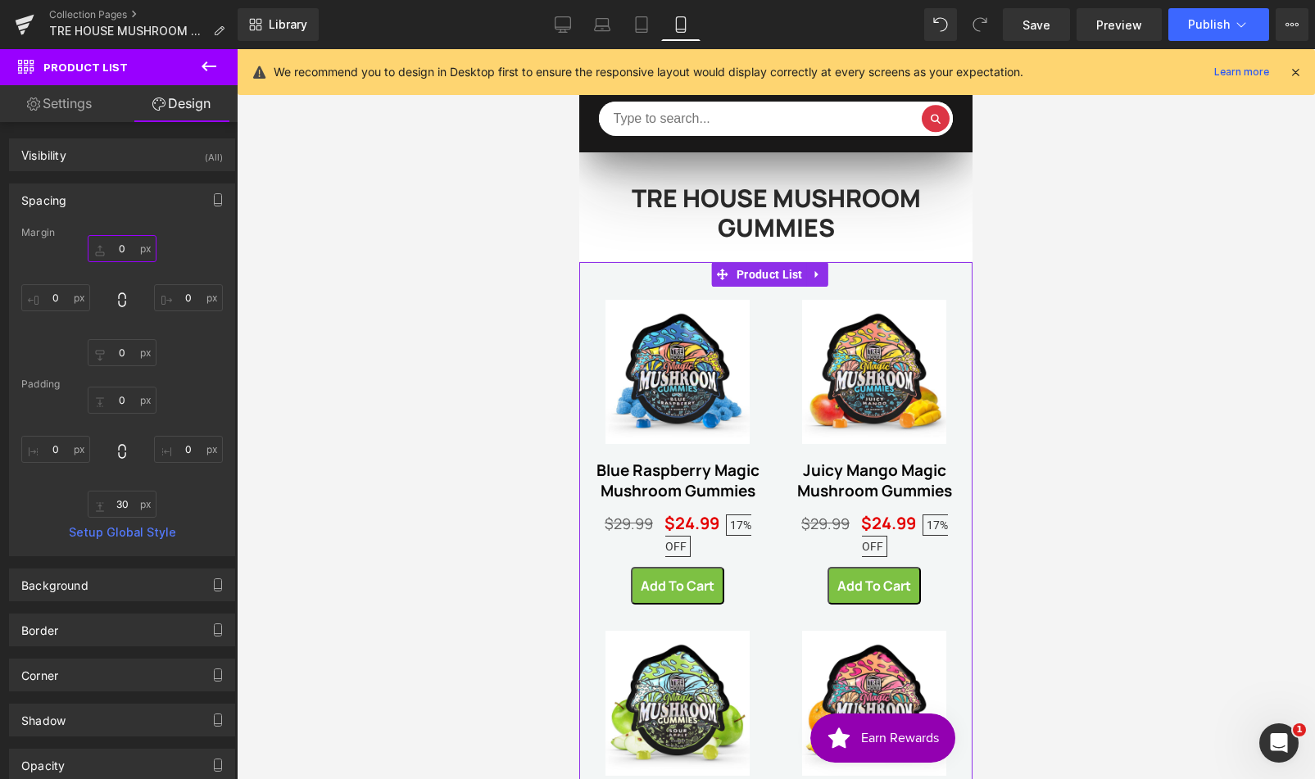
click at [127, 245] on input "0" at bounding box center [122, 248] width 69 height 27
type input "-6"
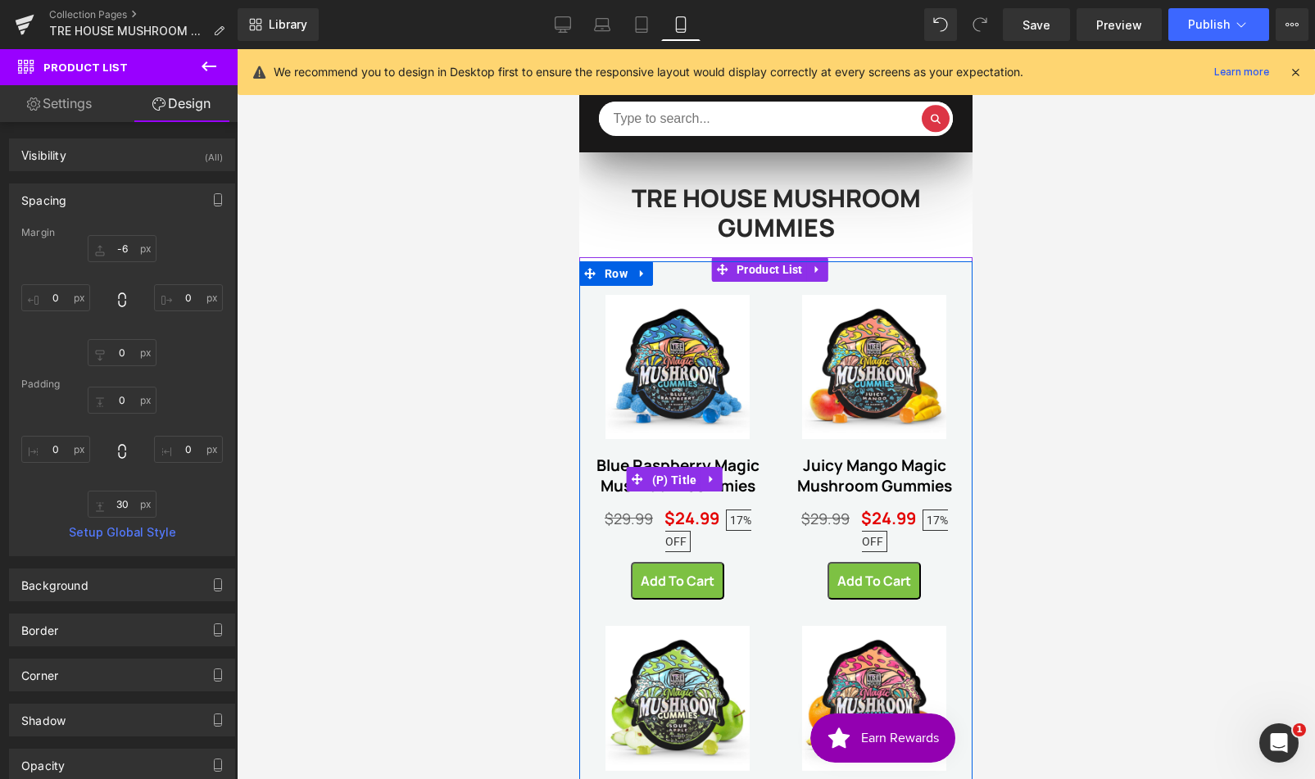
click at [701, 475] on span "(P) Title" at bounding box center [674, 480] width 53 height 25
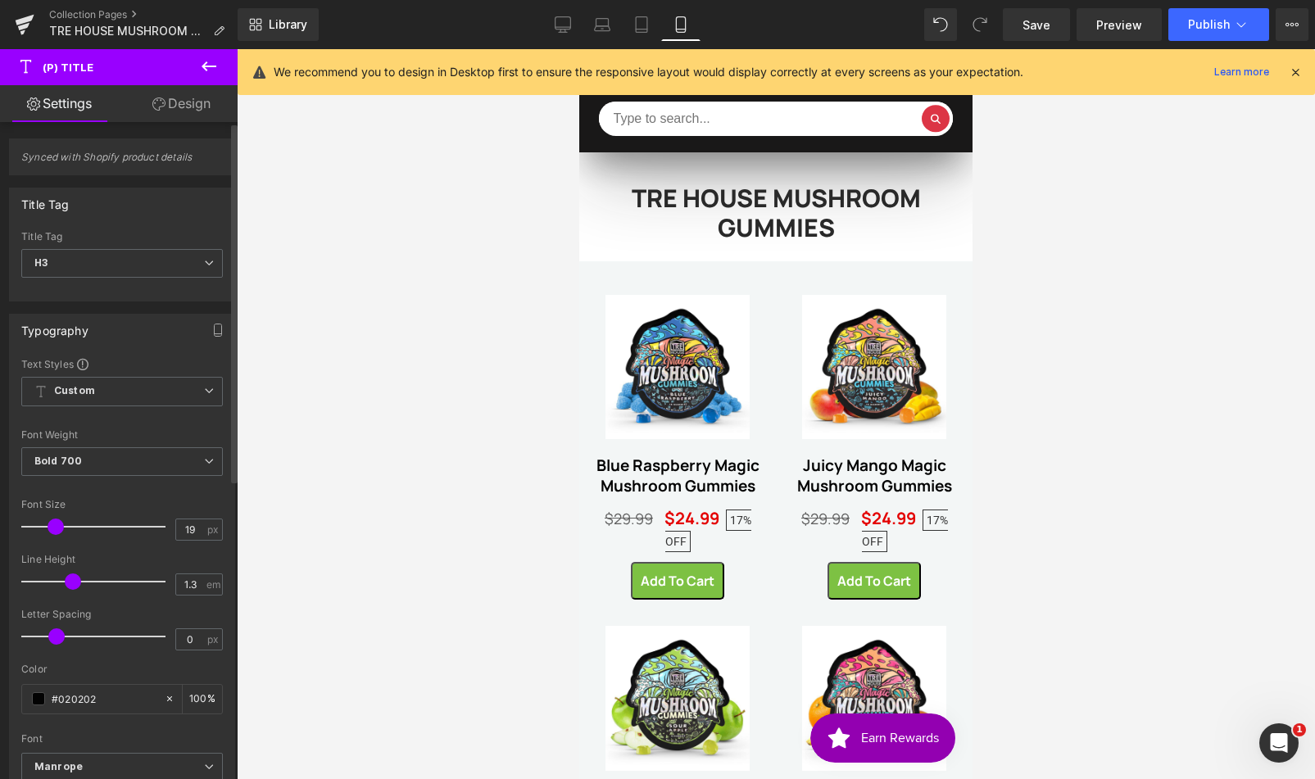
type input "18"
click at [50, 525] on span at bounding box center [54, 527] width 16 height 16
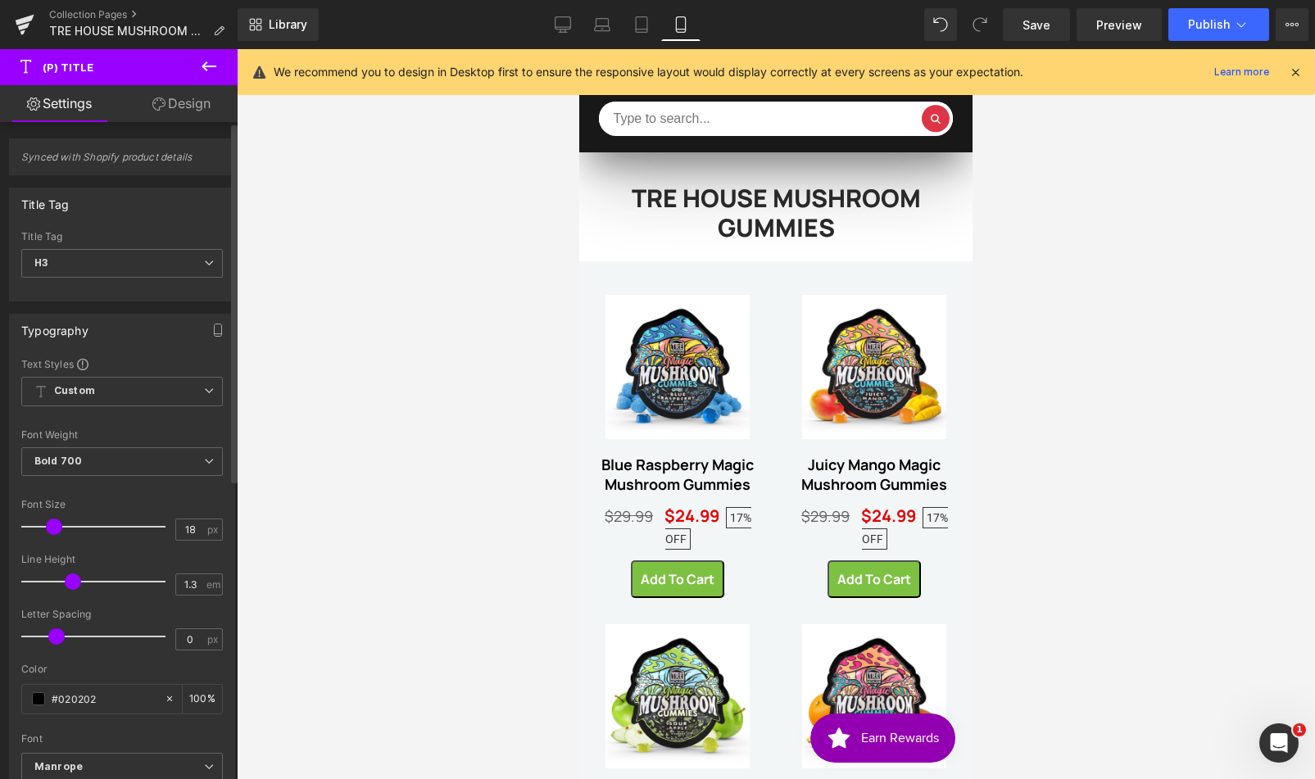
click at [50, 525] on span at bounding box center [54, 527] width 16 height 16
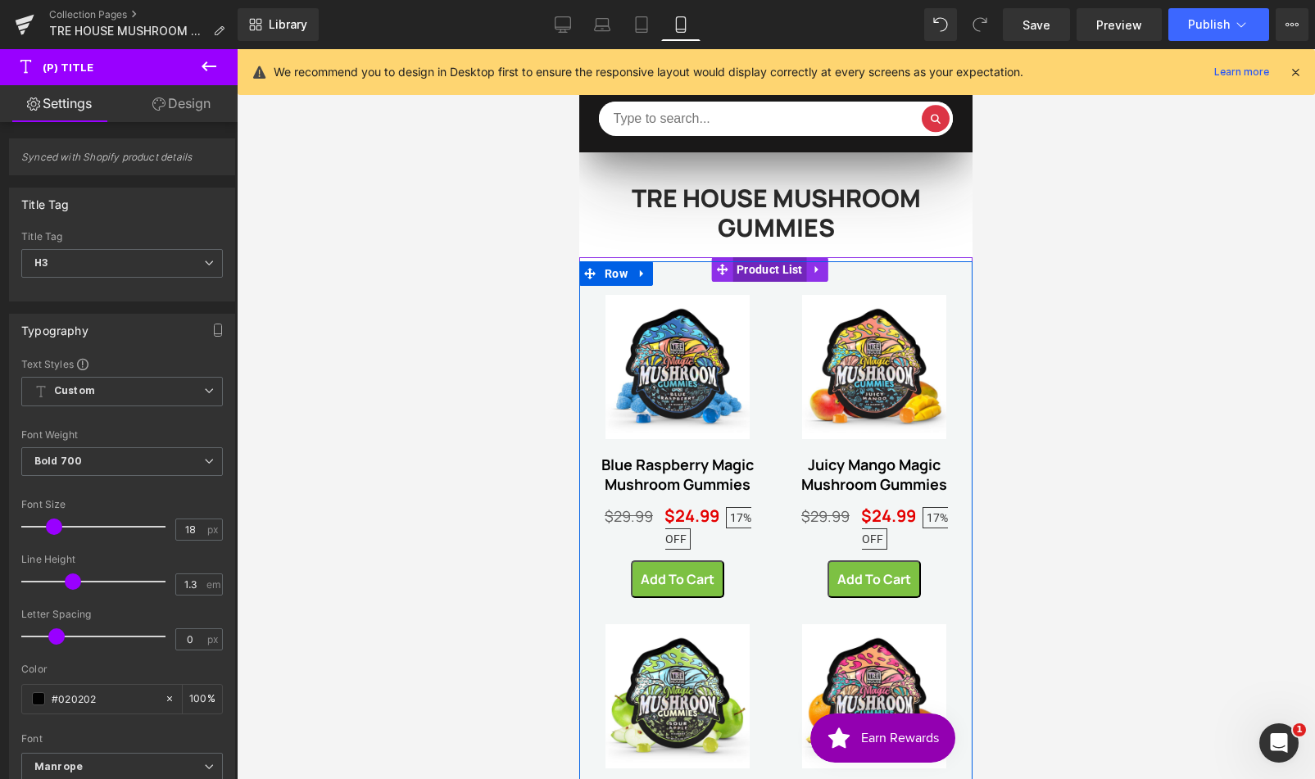
click at [758, 271] on span "Product List" at bounding box center [769, 269] width 75 height 25
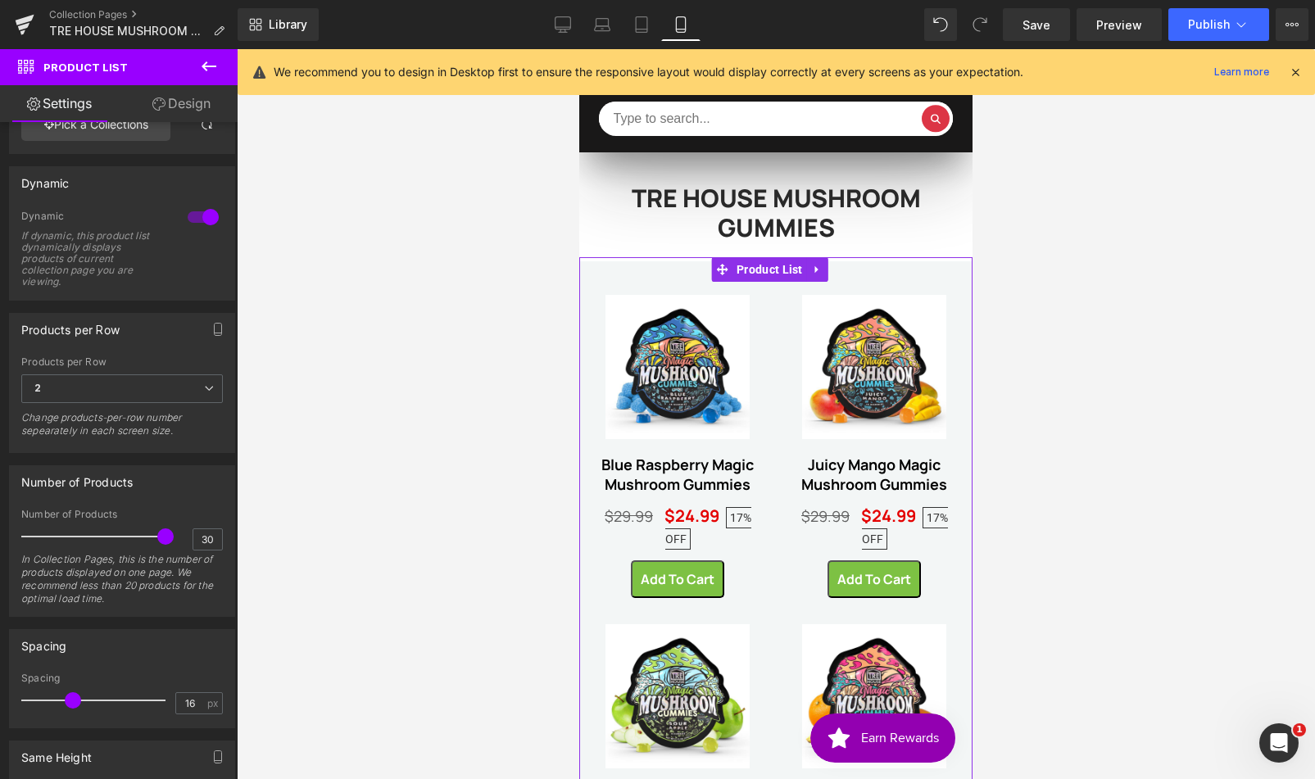
scroll to position [126, 0]
type input "15"
click at [65, 704] on span at bounding box center [70, 700] width 16 height 16
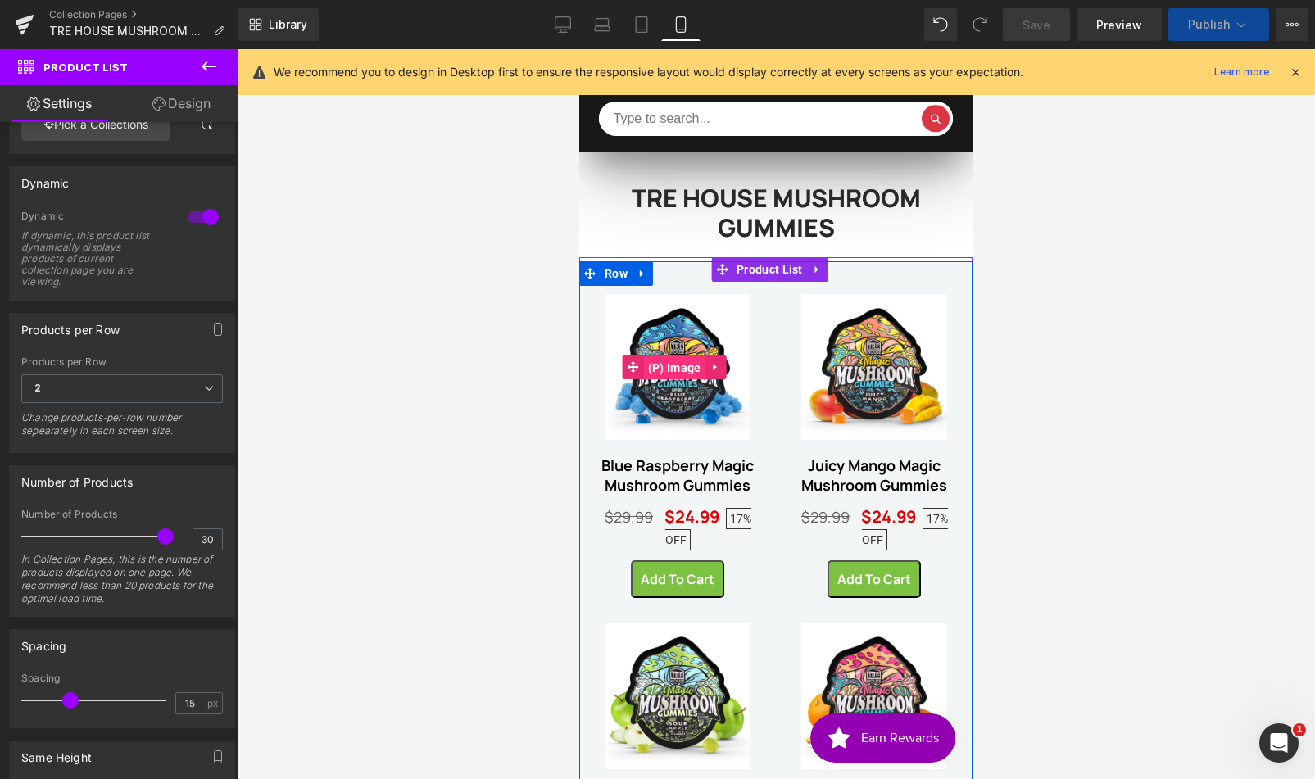
click at [672, 356] on span "(P) Image" at bounding box center [674, 368] width 61 height 25
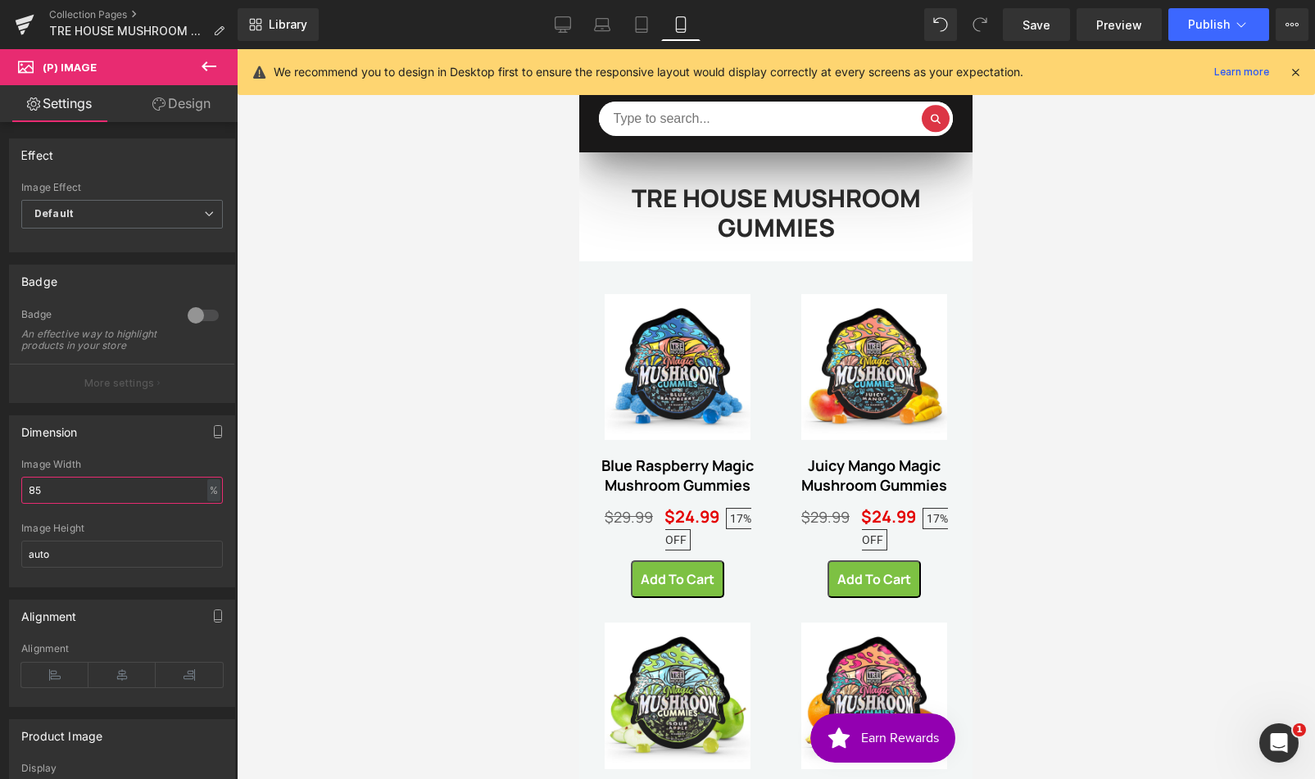
drag, startPoint x: 26, startPoint y: 502, endPoint x: -1, endPoint y: 500, distance: 27.1
click at [0, 500] on html "(P) Image You are previewing how the will restyle your page. You can not edit E…" at bounding box center [657, 389] width 1315 height 779
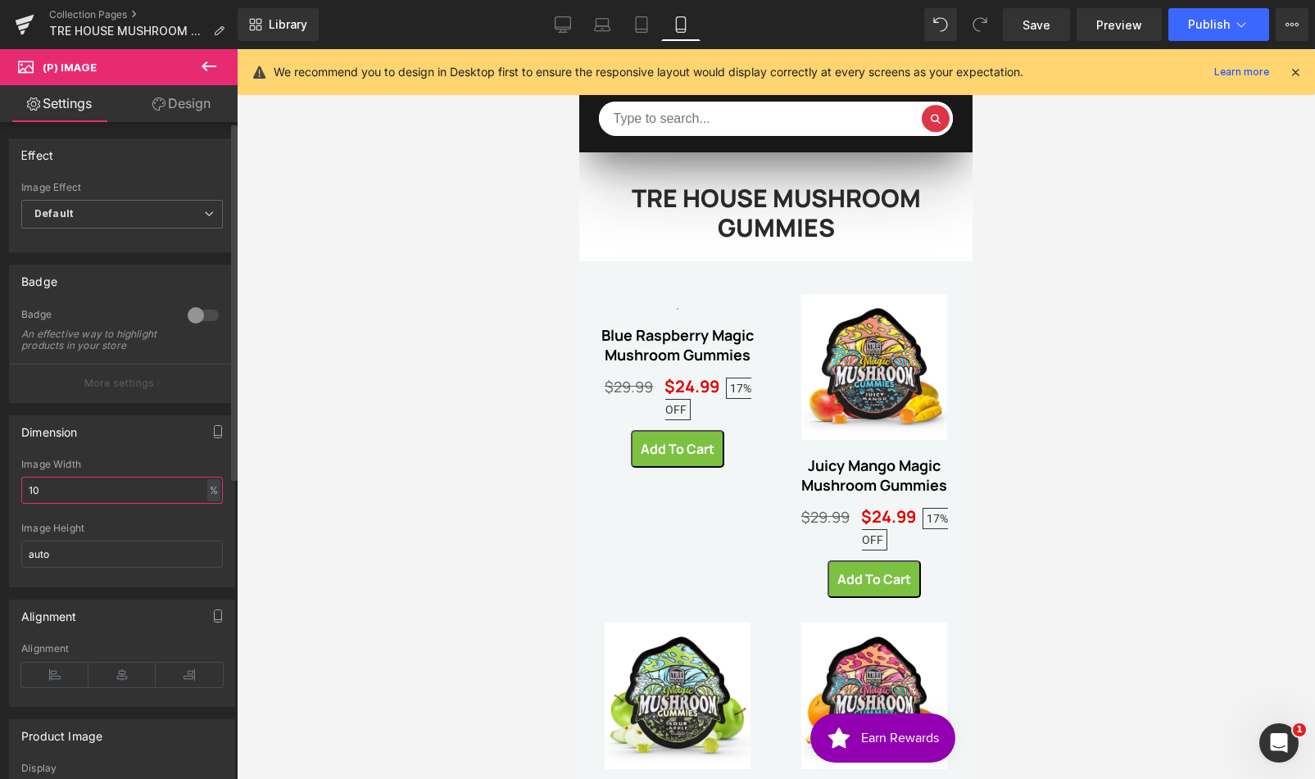
type input "100"
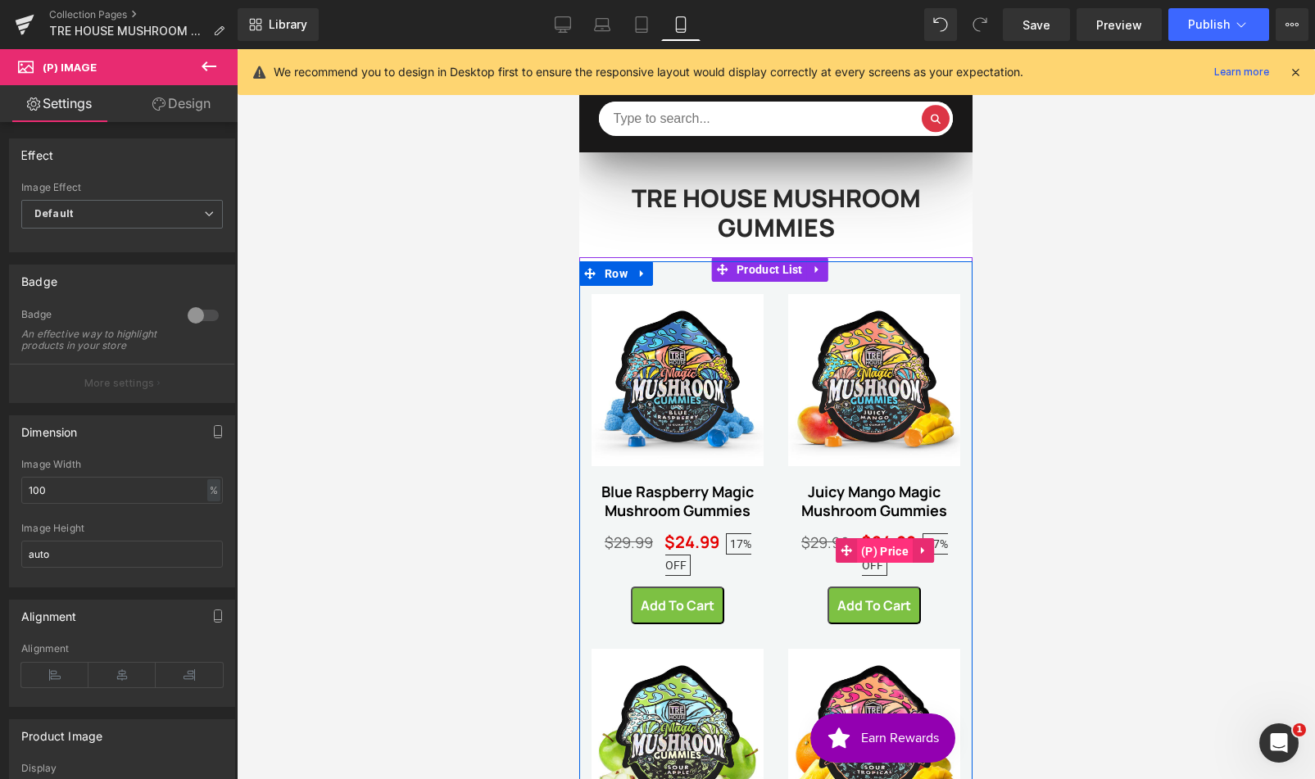
click at [872, 539] on span "(P) Price" at bounding box center [885, 551] width 56 height 25
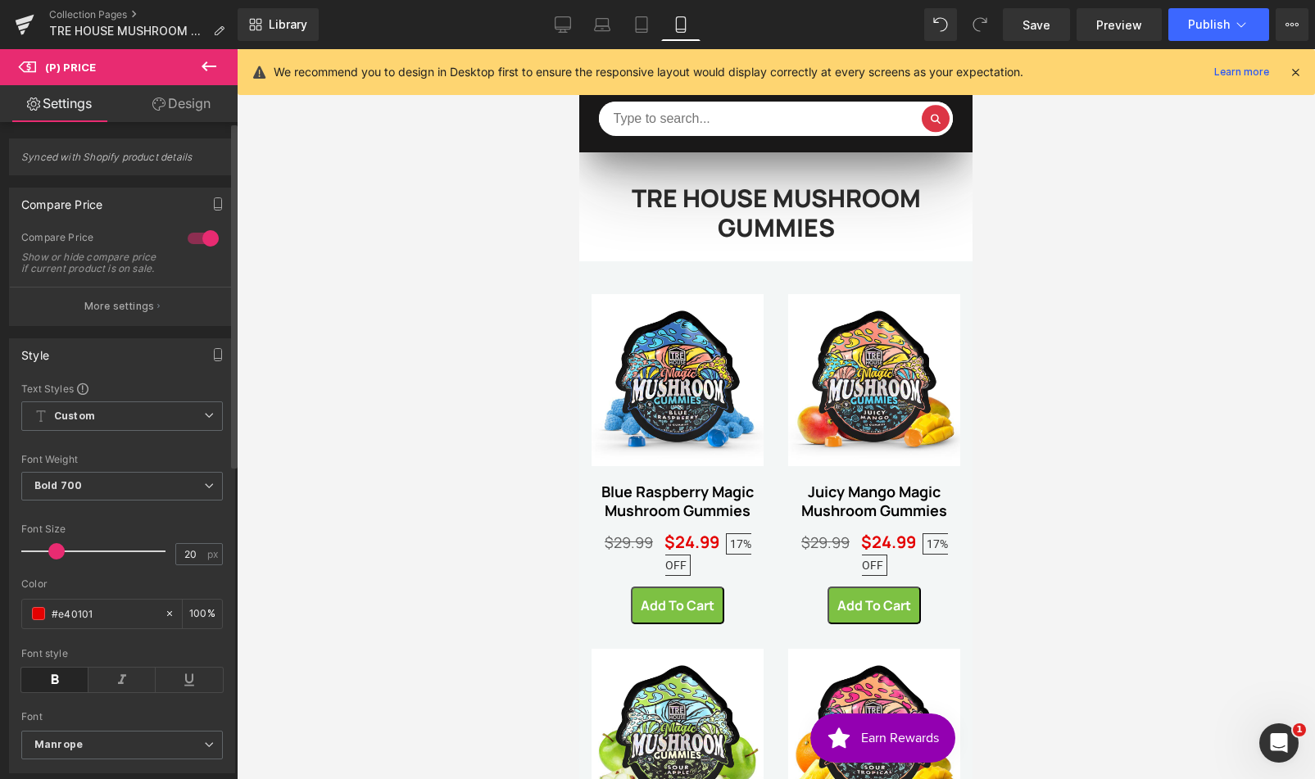
type input "19"
click at [56, 559] on span at bounding box center [56, 551] width 16 height 16
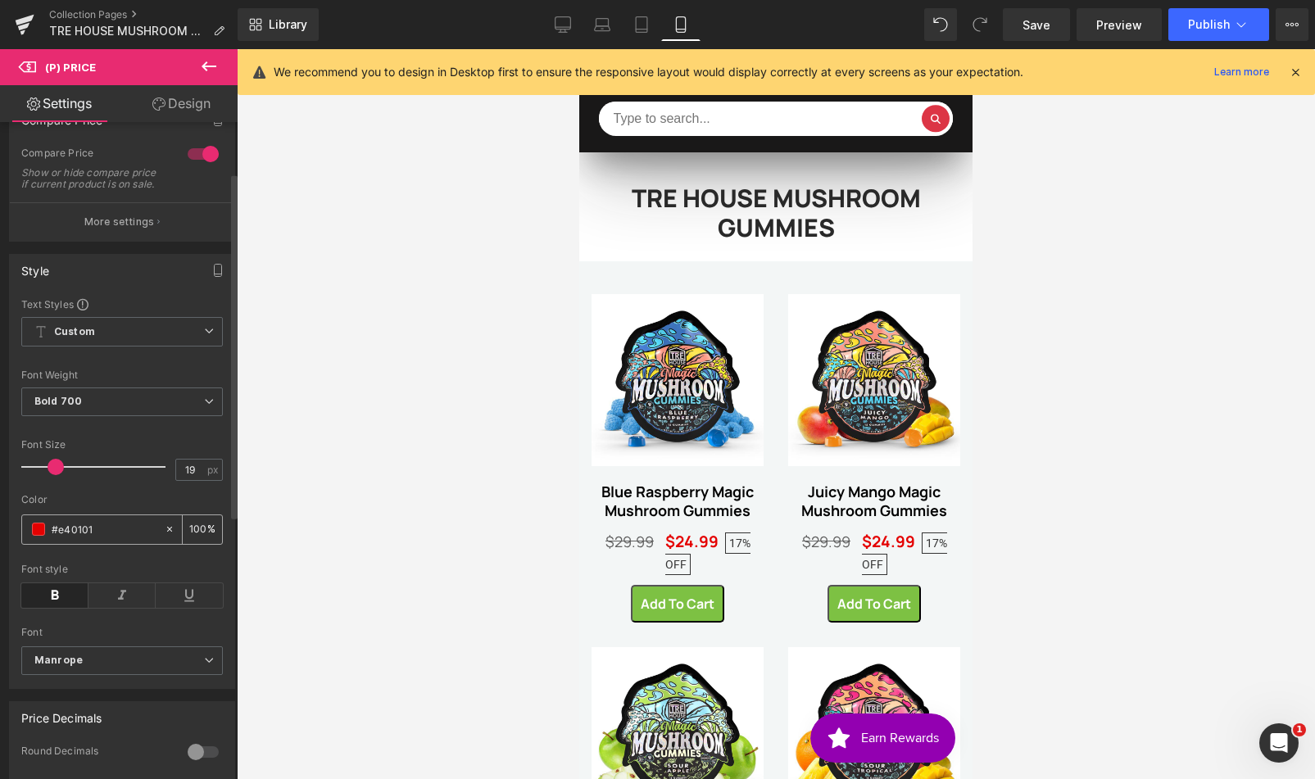
scroll to position [96, 0]
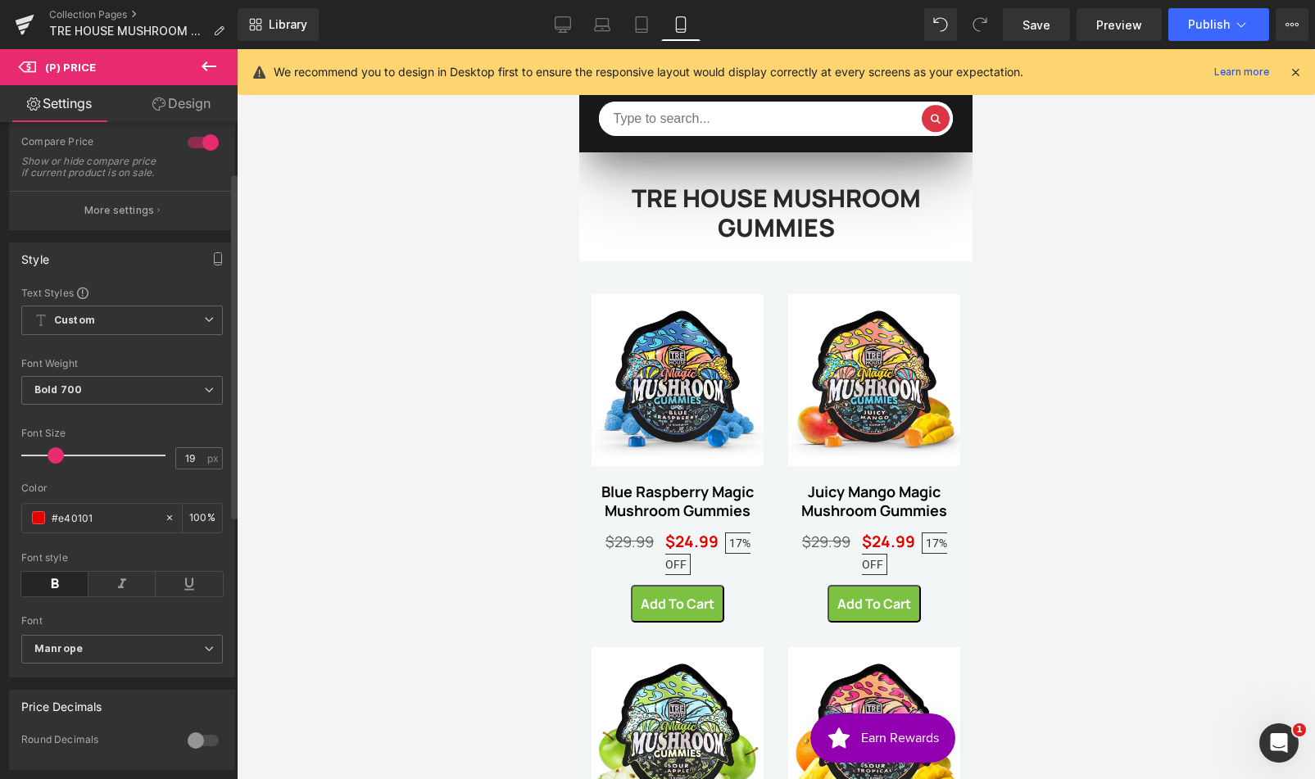
click at [134, 215] on p "More settings" at bounding box center [119, 210] width 70 height 15
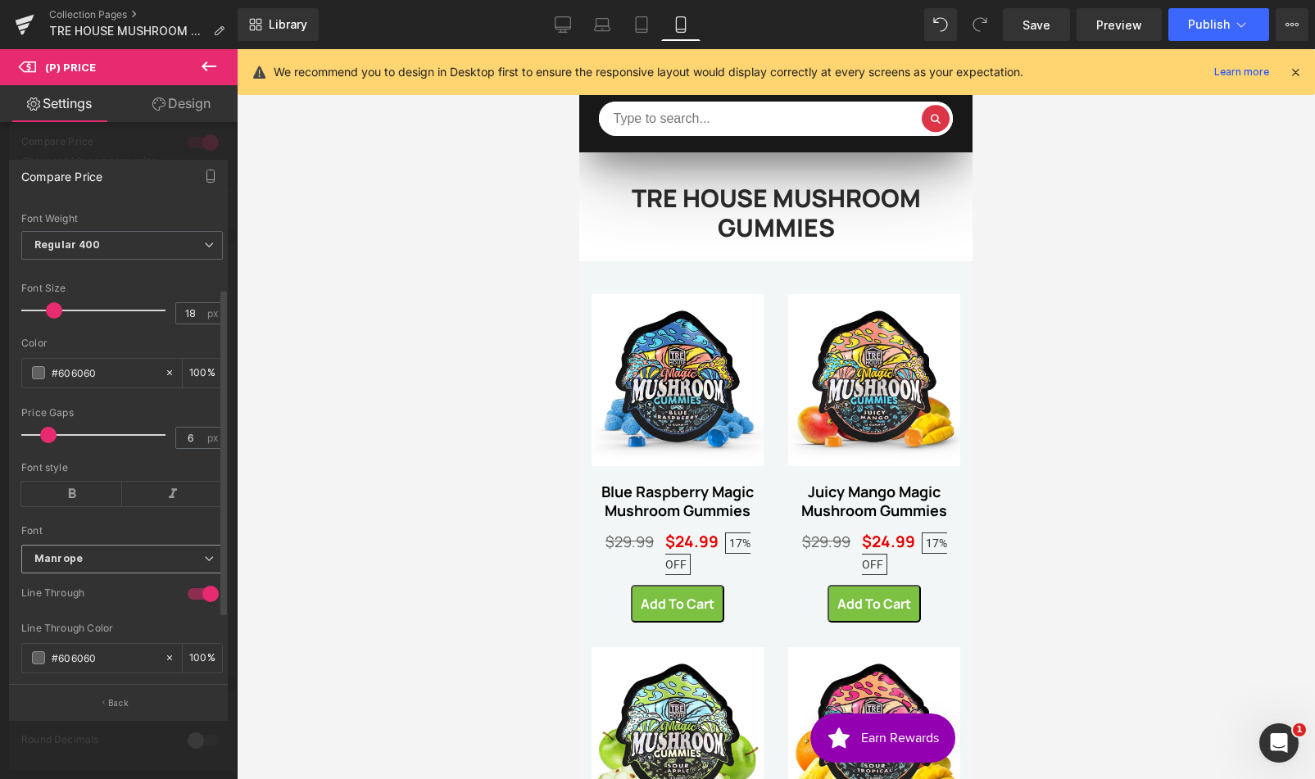
scroll to position [123, 0]
click at [43, 438] on span at bounding box center [48, 430] width 16 height 16
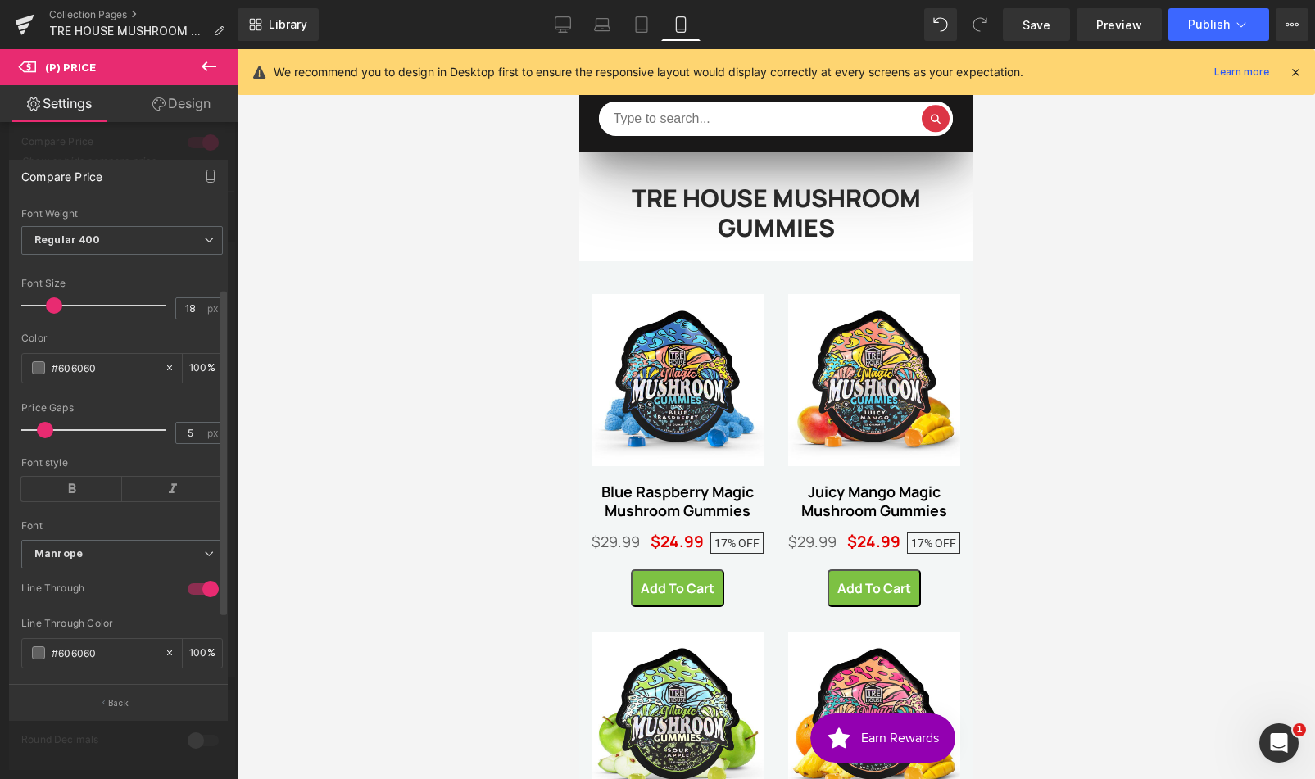
type input "4"
click at [39, 438] on span at bounding box center [42, 430] width 16 height 16
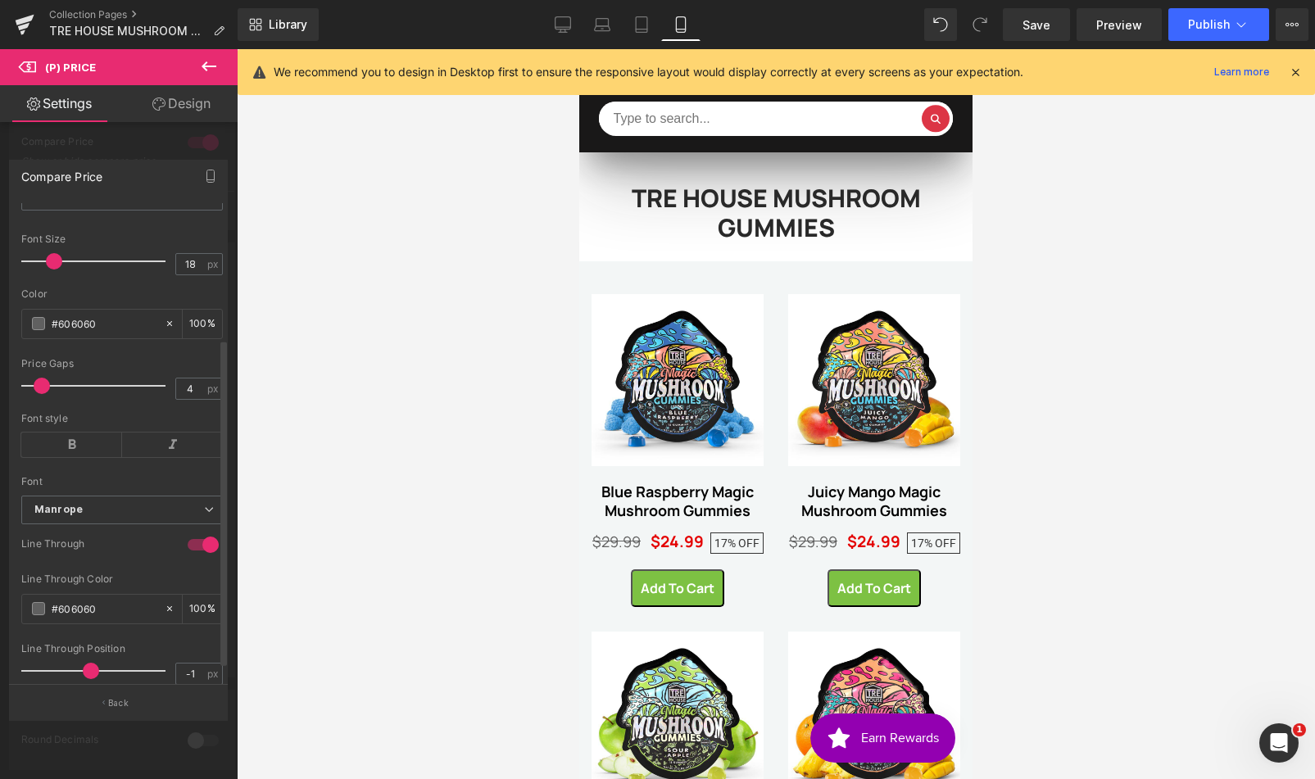
scroll to position [197, 0]
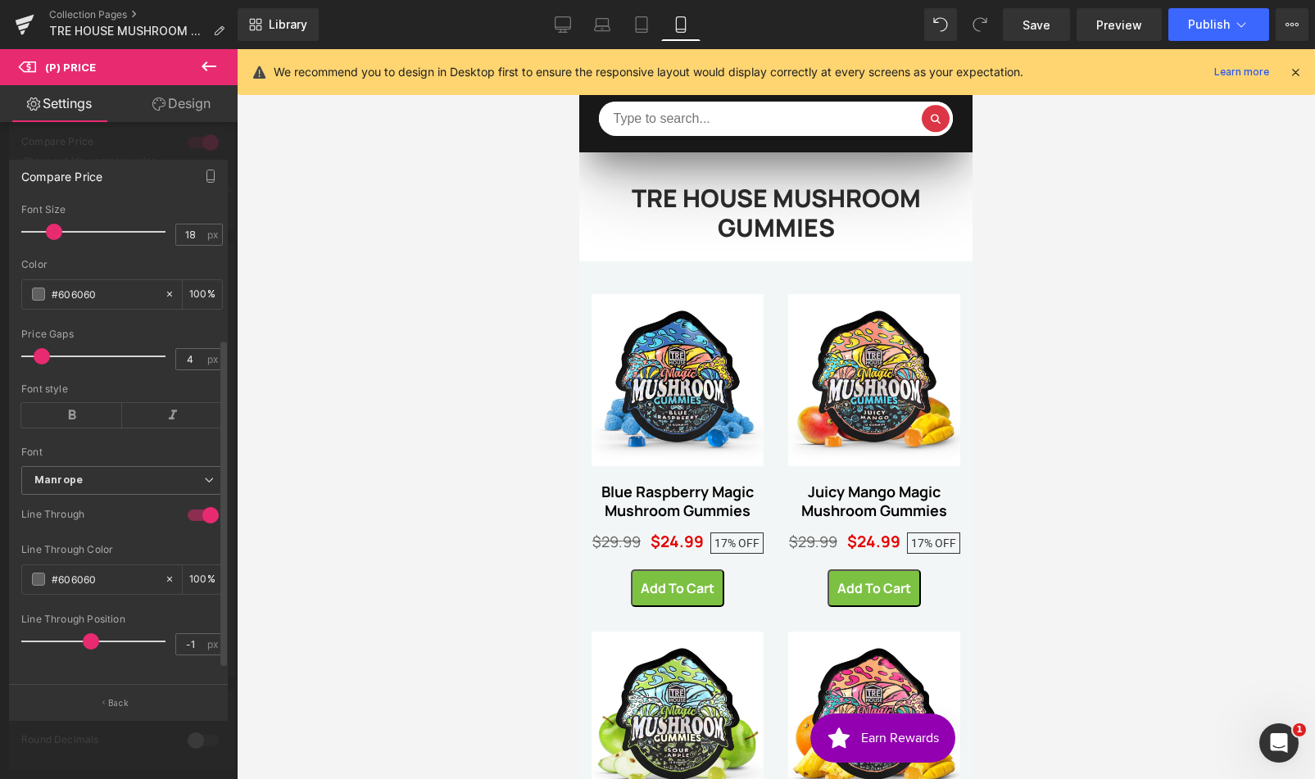
type input "17"
click at [51, 240] on span at bounding box center [52, 232] width 16 height 16
click at [200, 62] on icon at bounding box center [209, 67] width 20 height 20
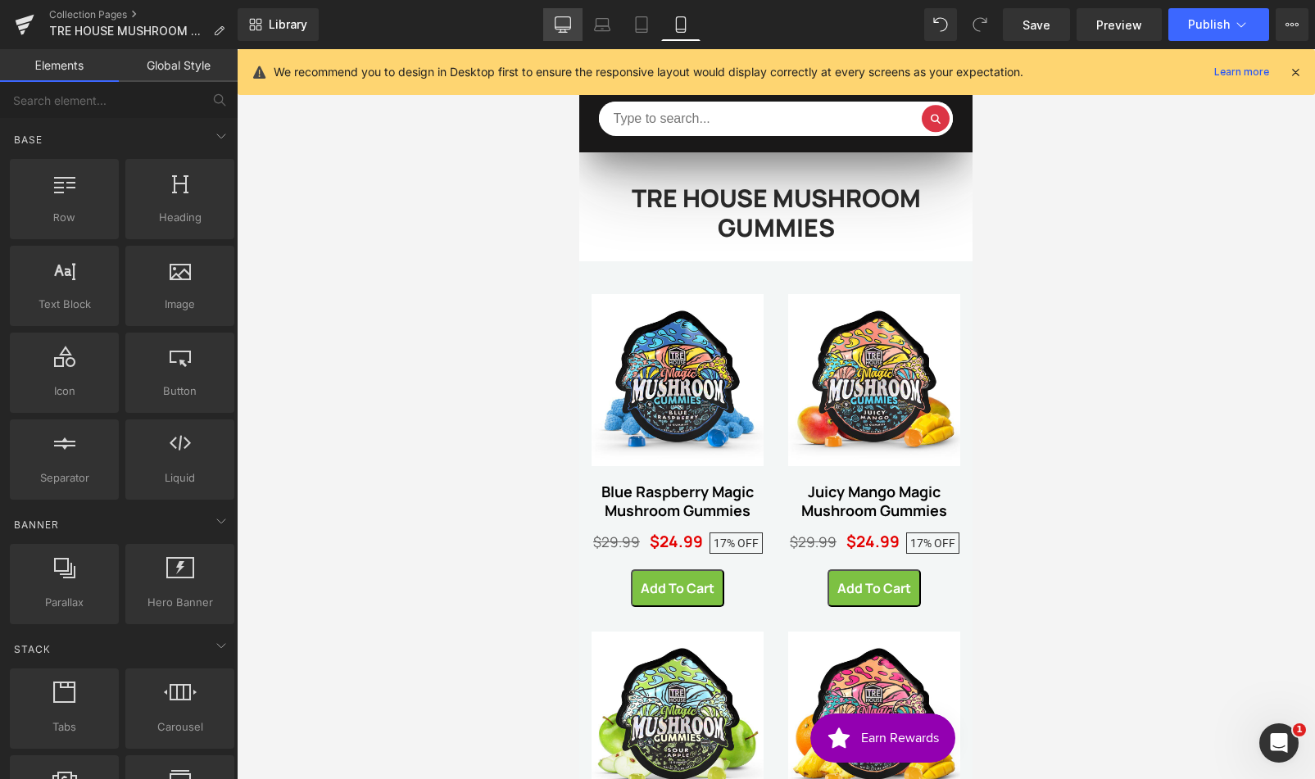
click at [571, 20] on icon at bounding box center [563, 24] width 16 height 16
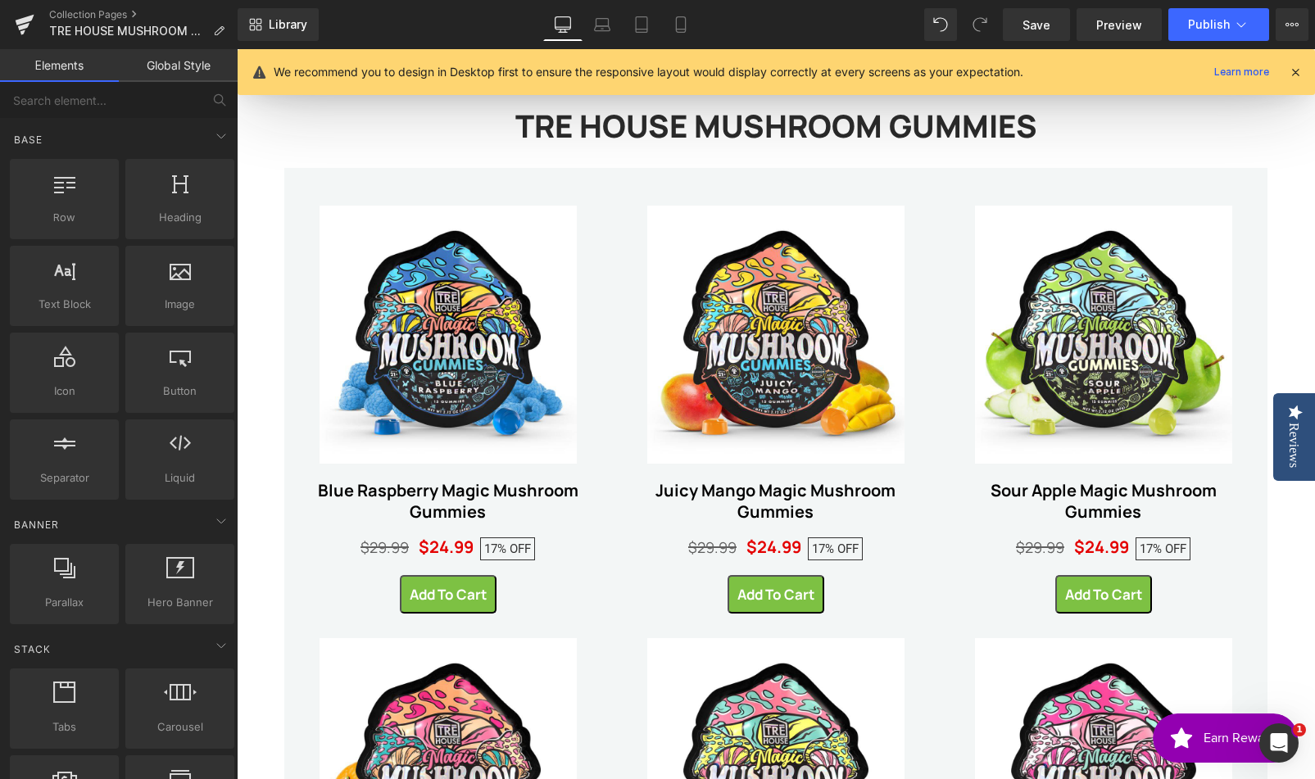
scroll to position [88, 0]
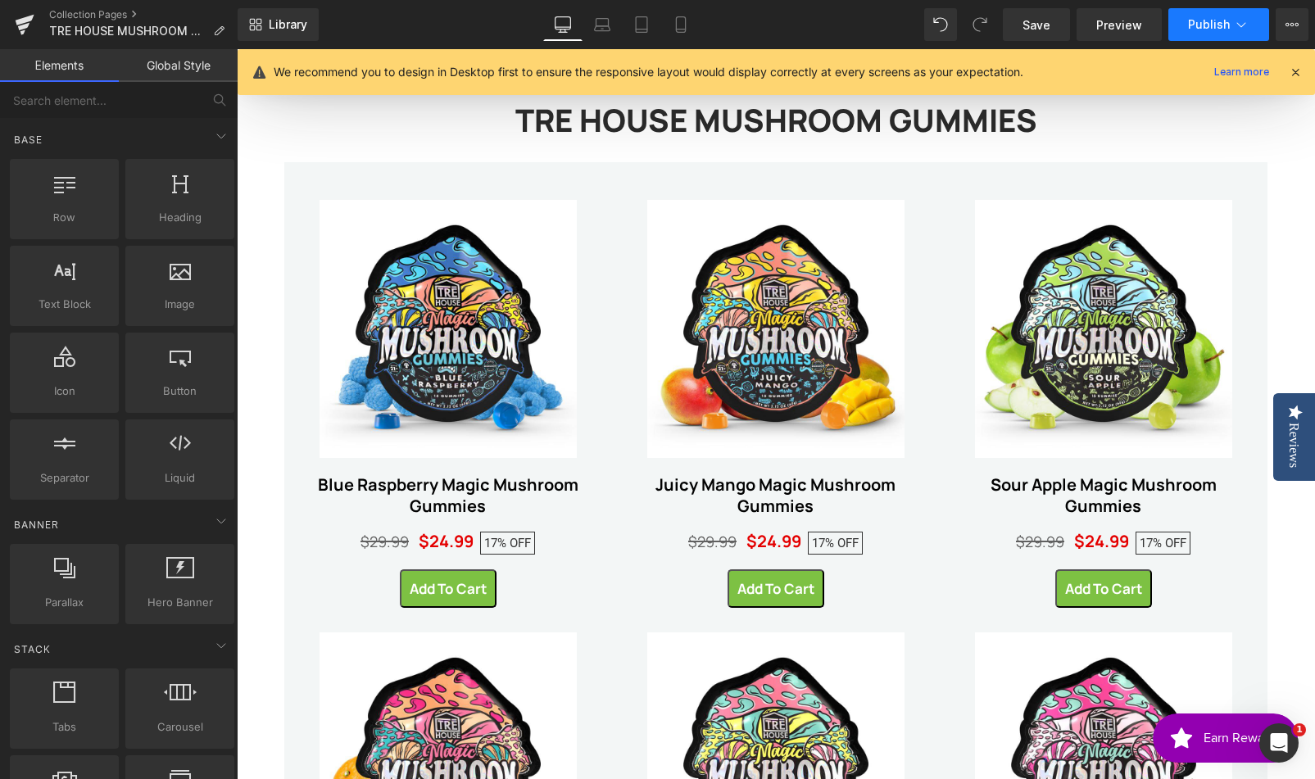
click at [1227, 27] on span "Publish" at bounding box center [1209, 24] width 42 height 13
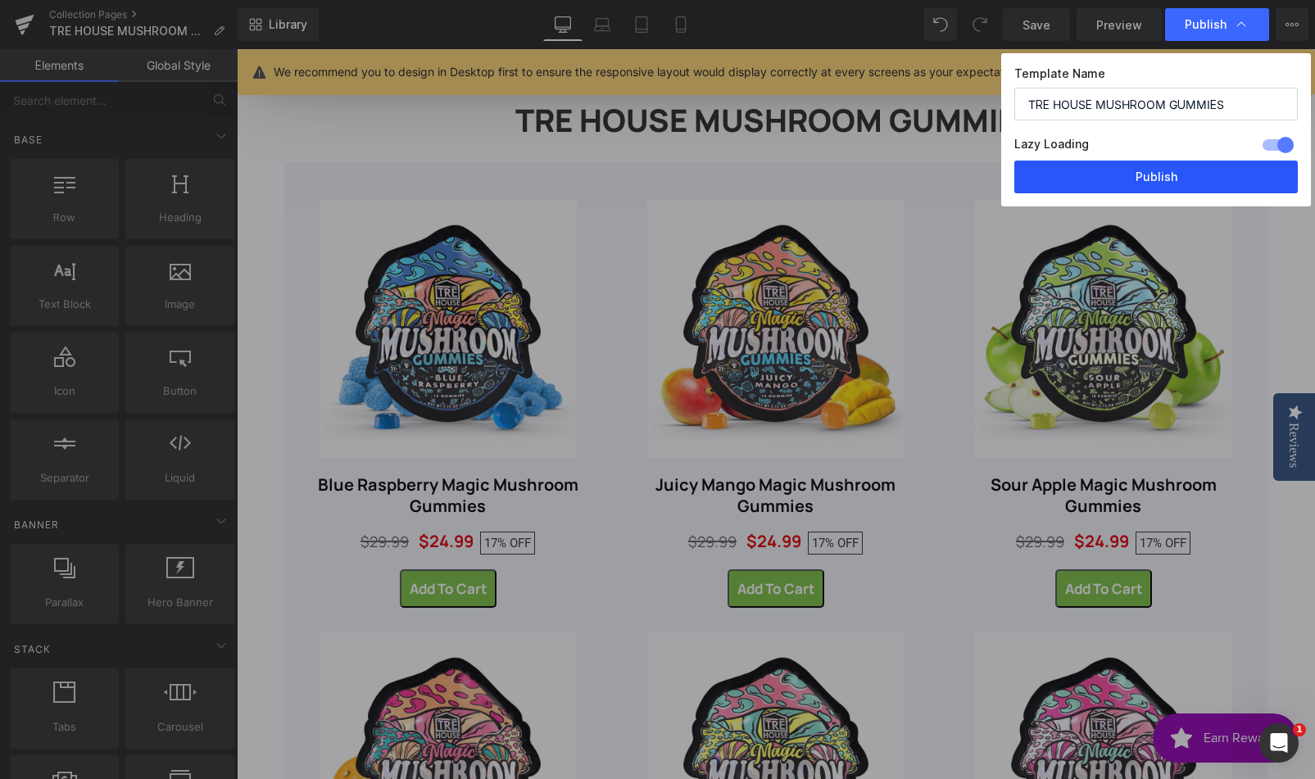
click at [1164, 178] on button "Publish" at bounding box center [1155, 177] width 283 height 33
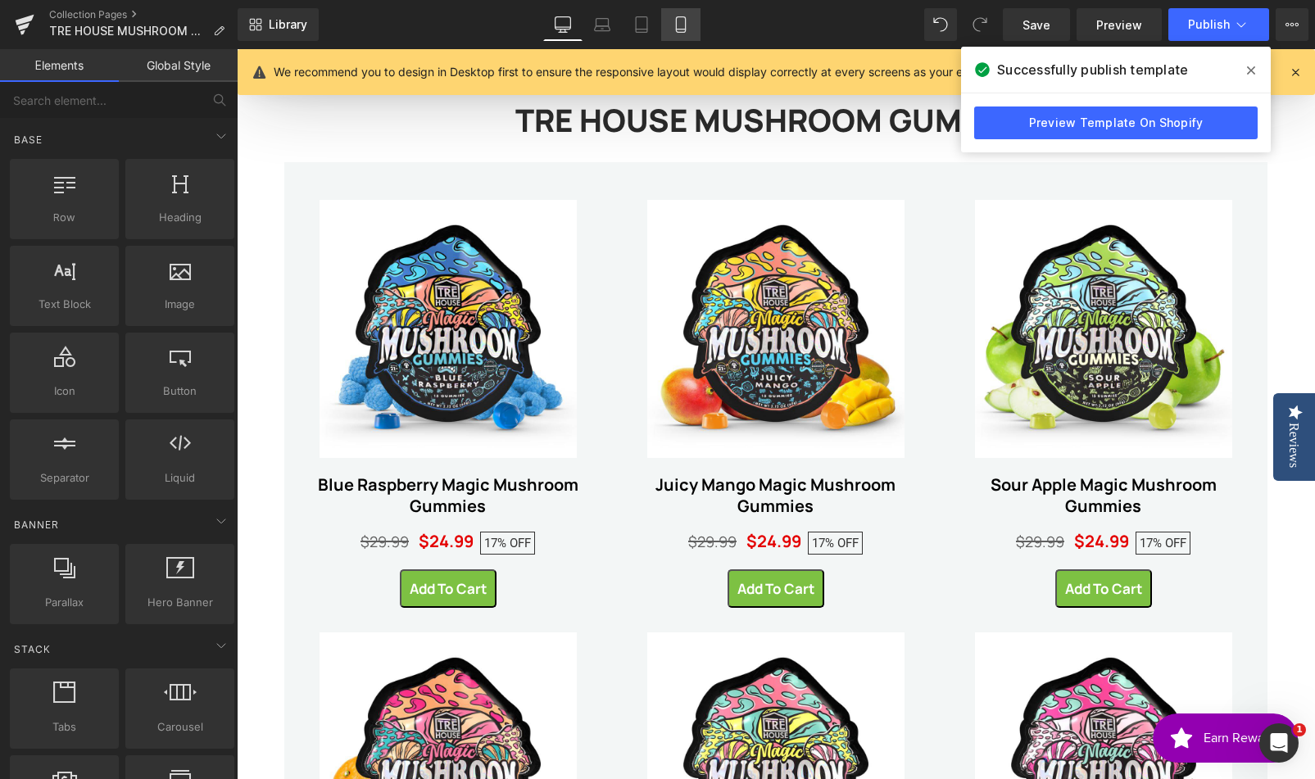
drag, startPoint x: 688, startPoint y: 25, endPoint x: 61, endPoint y: 73, distance: 628.4
click at [688, 25] on icon at bounding box center [681, 24] width 16 height 16
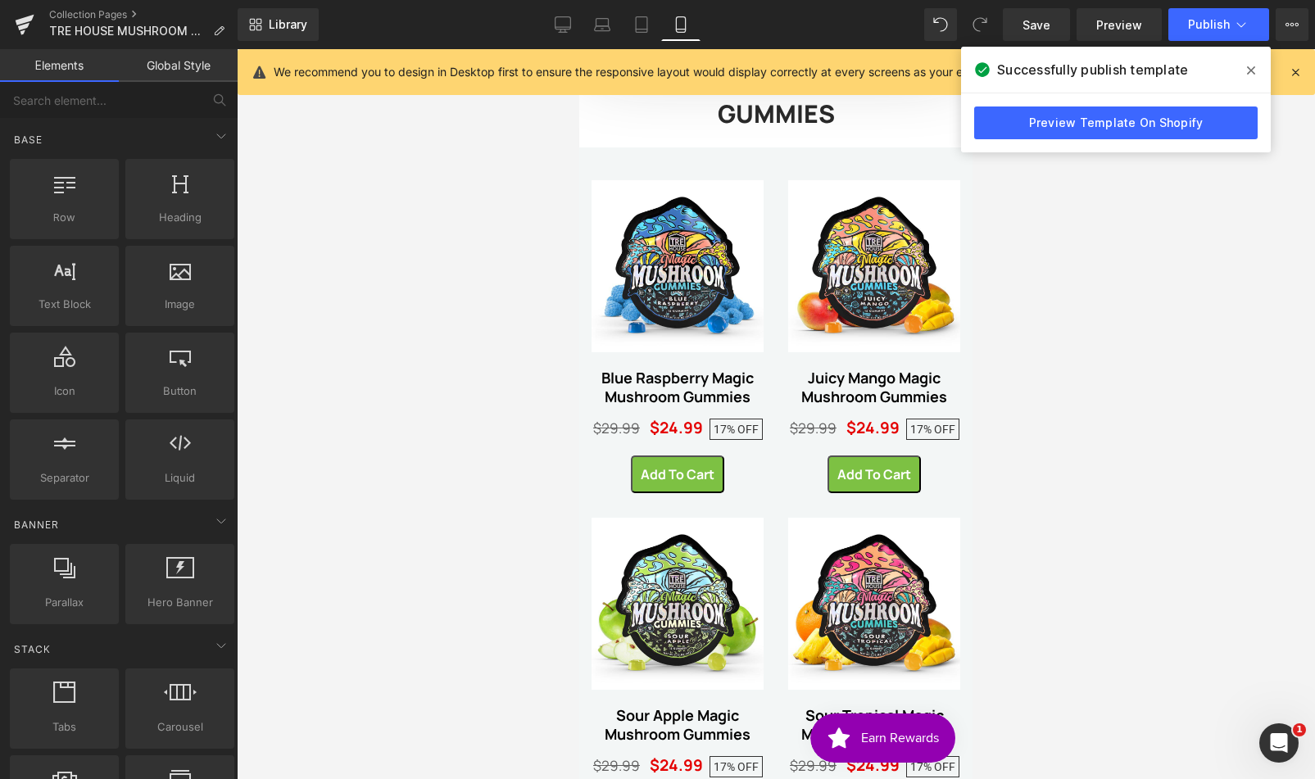
scroll to position [119, 0]
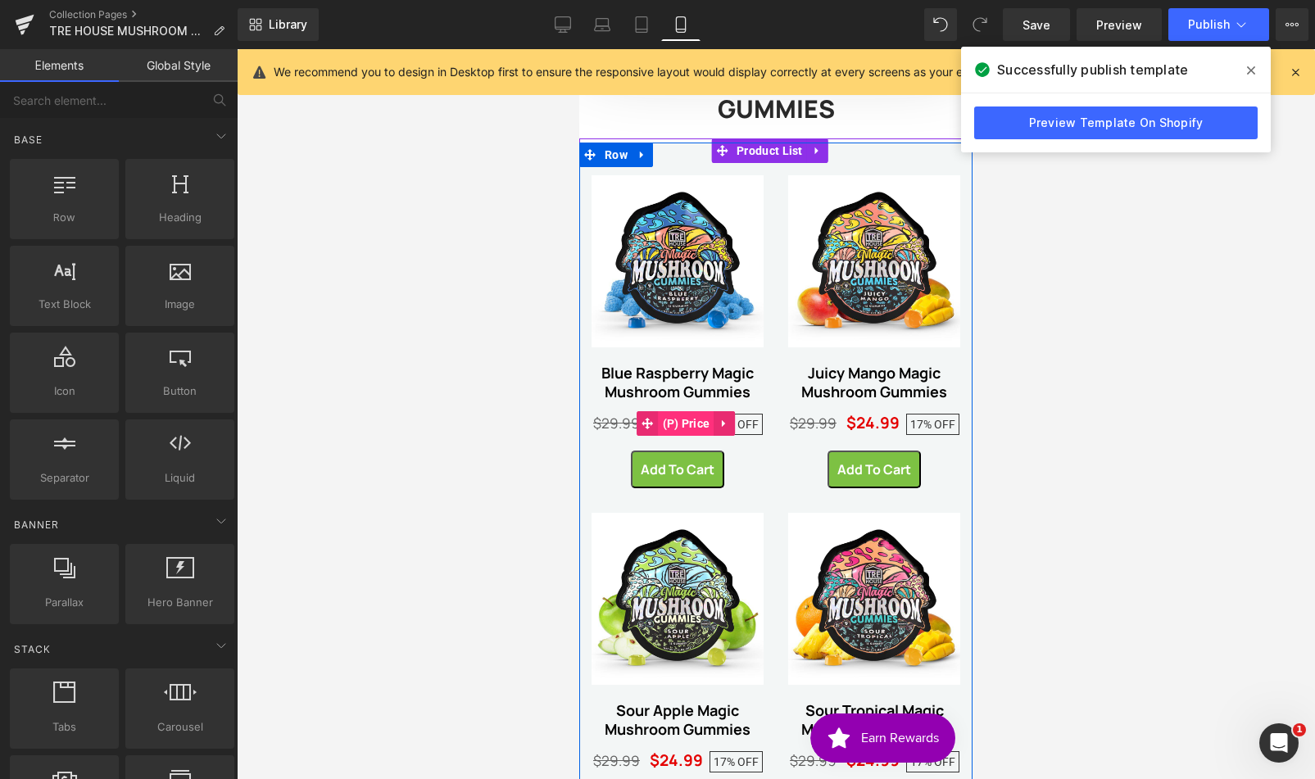
click at [686, 420] on span "(P) Price" at bounding box center [687, 423] width 56 height 25
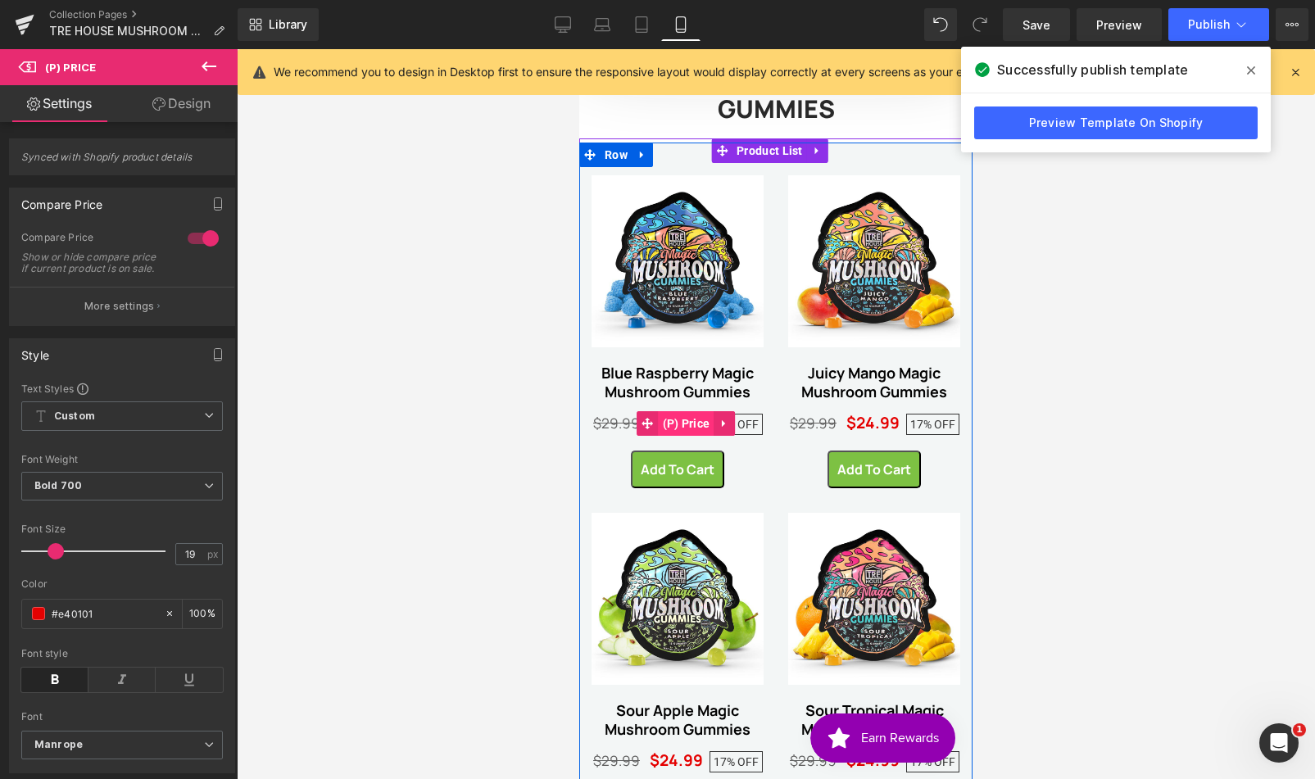
click at [677, 417] on span "(P) Price" at bounding box center [687, 423] width 56 height 25
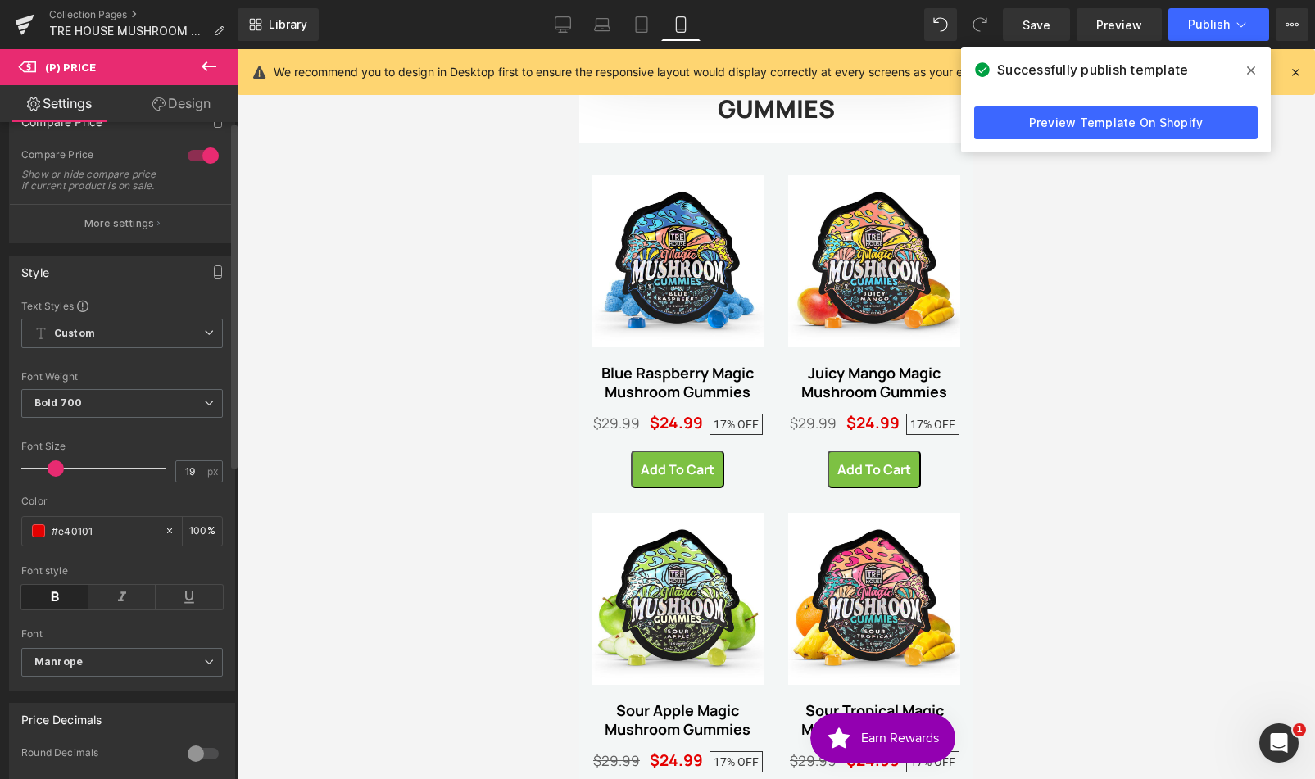
scroll to position [0, 0]
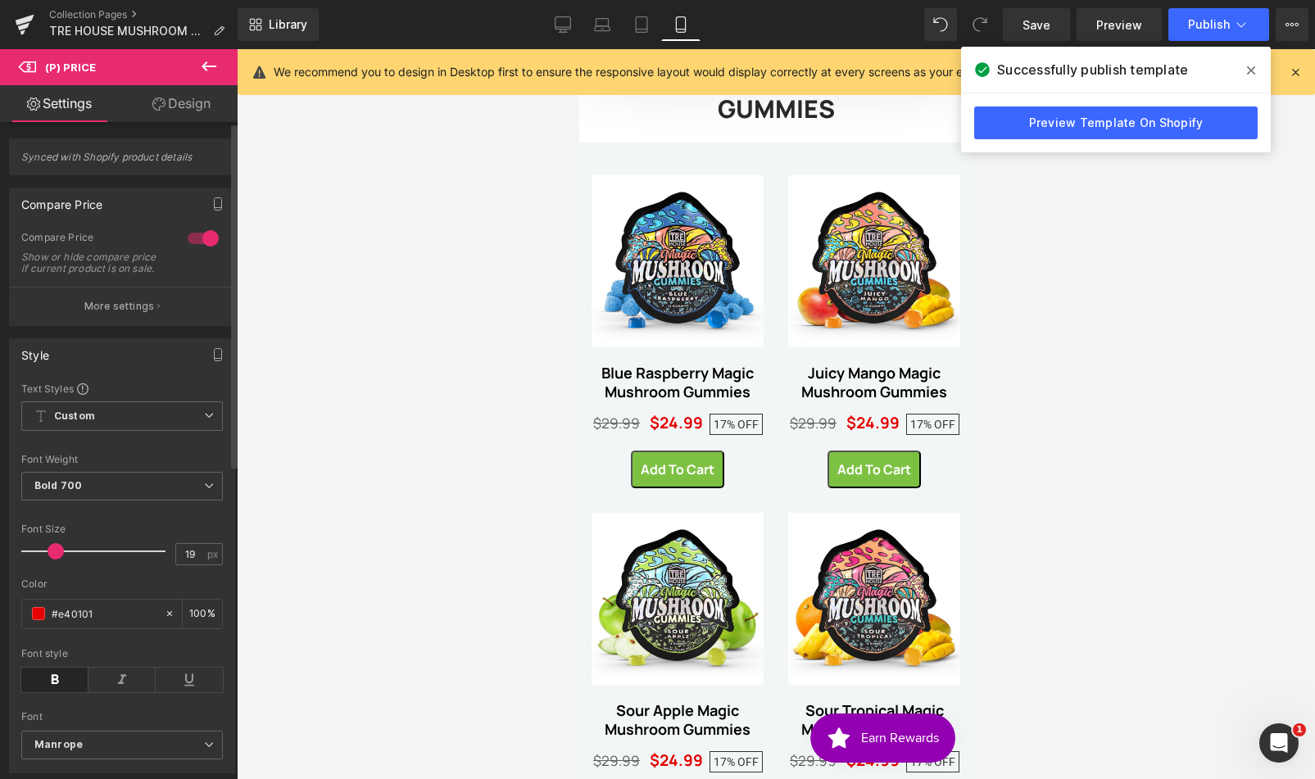
click at [95, 310] on p "More settings" at bounding box center [119, 306] width 70 height 15
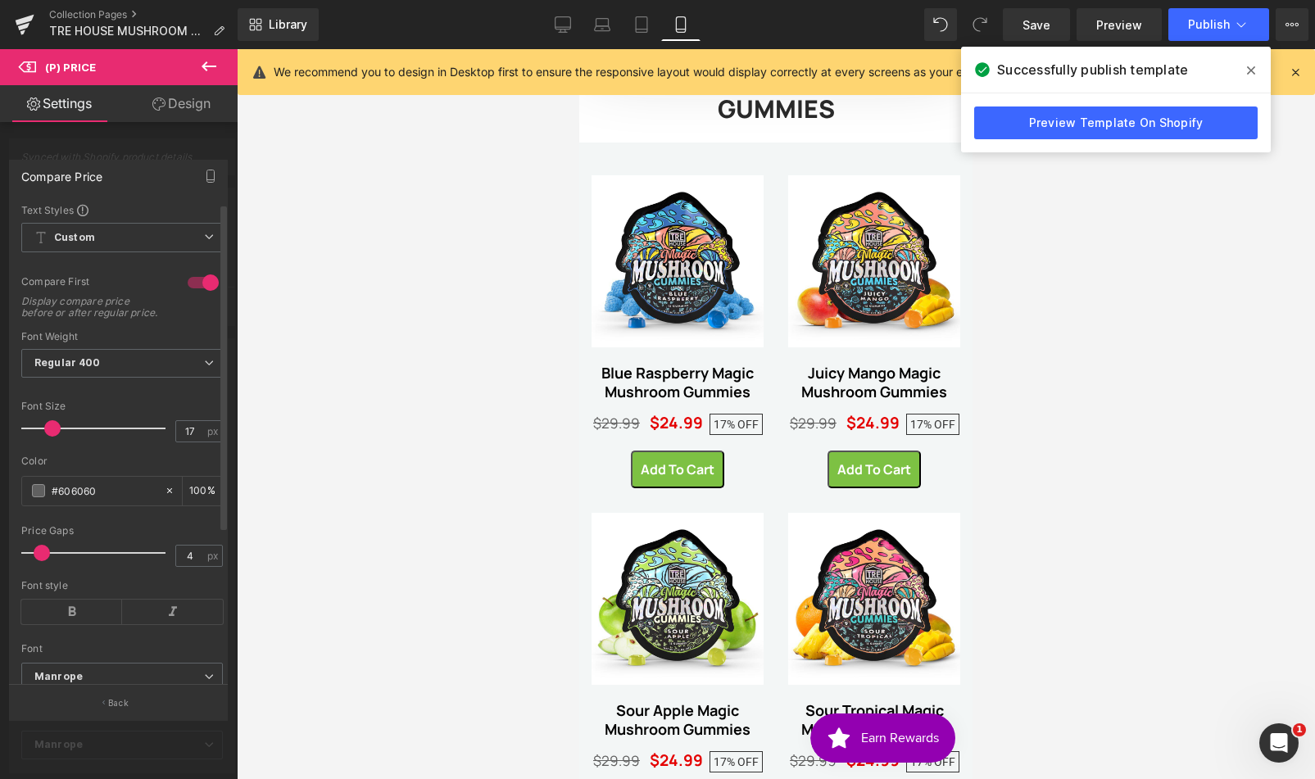
type input "18"
click at [48, 437] on span at bounding box center [54, 428] width 16 height 16
click at [1213, 23] on span "Publish" at bounding box center [1209, 24] width 42 height 13
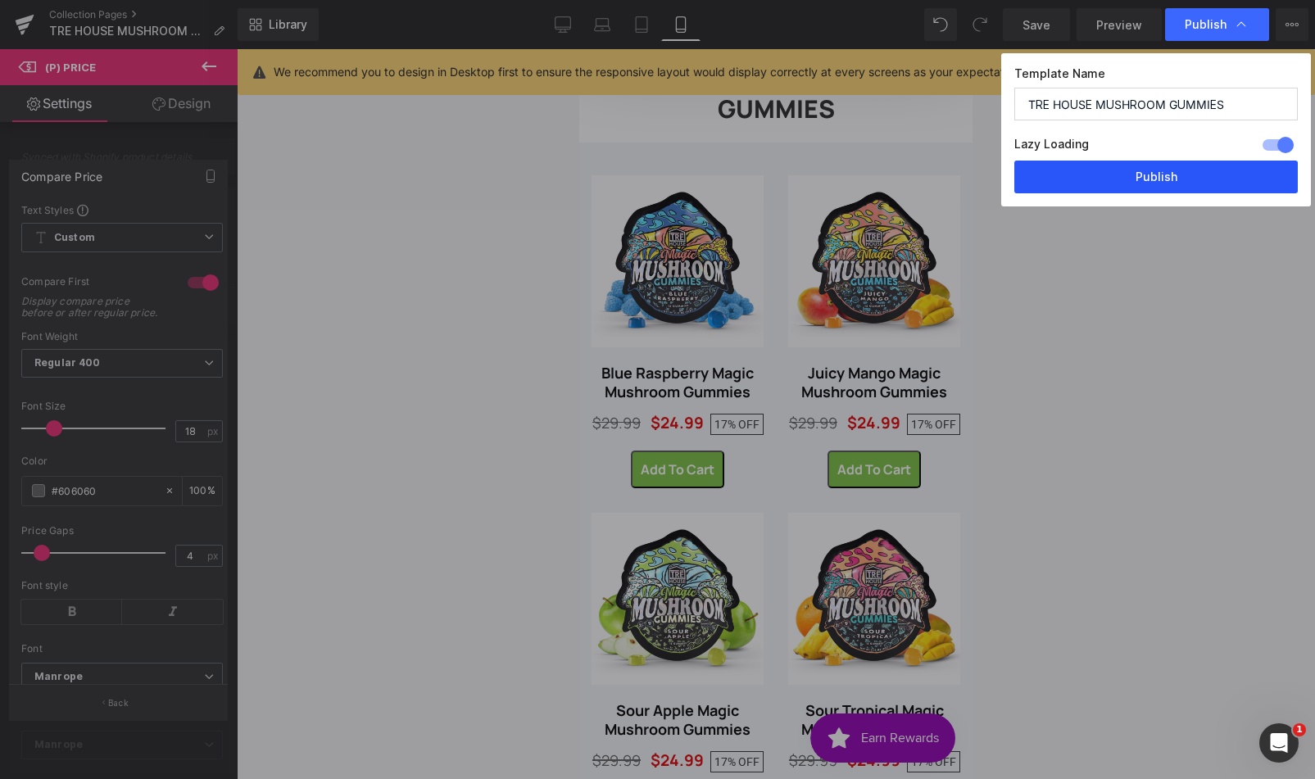
click at [1149, 174] on button "Publish" at bounding box center [1155, 177] width 283 height 33
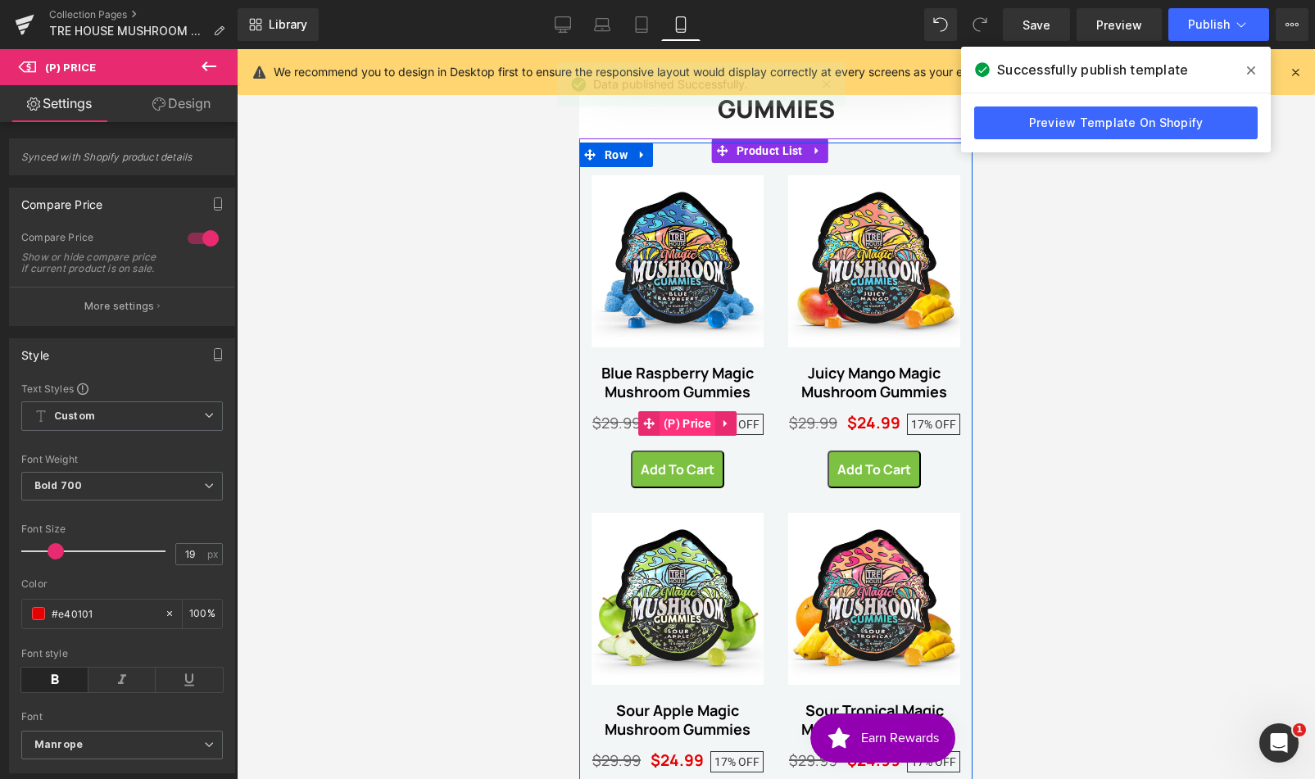
click at [686, 416] on span "(P) Price" at bounding box center [687, 423] width 56 height 25
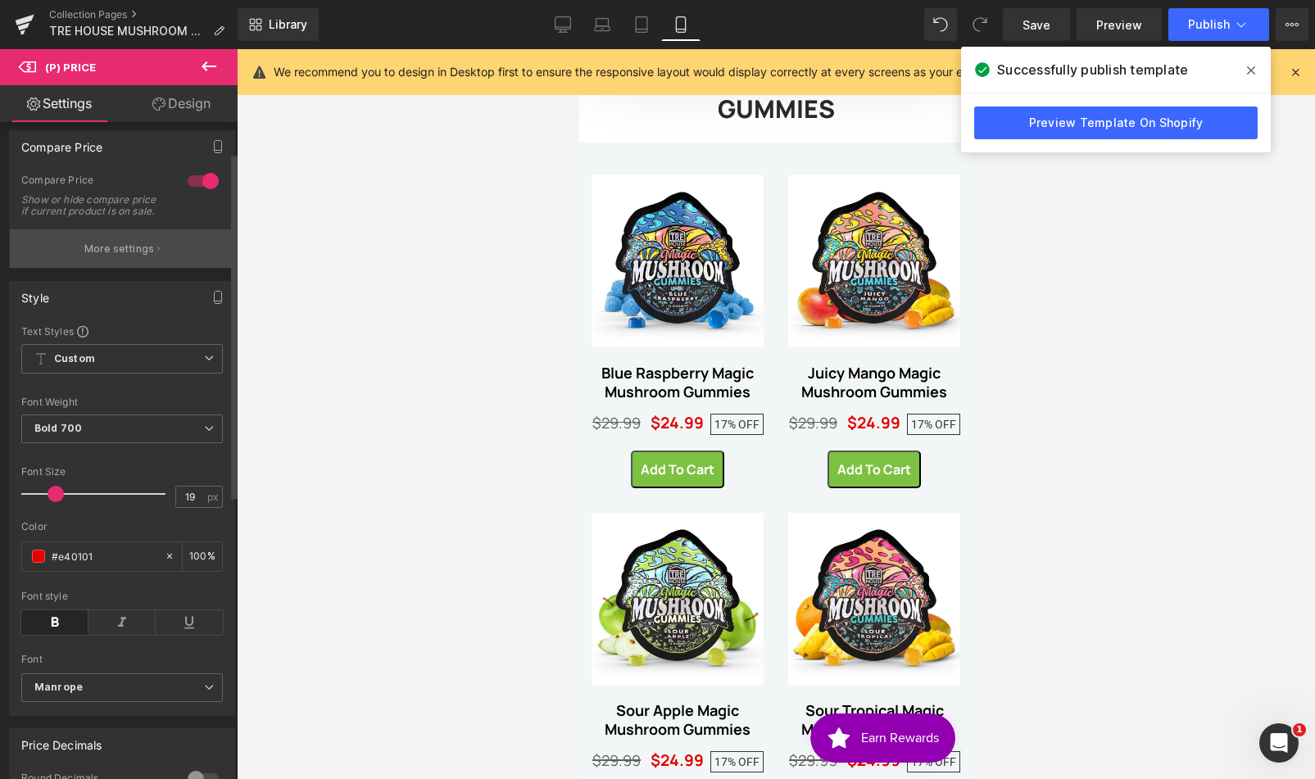
scroll to position [58, 0]
click at [197, 102] on link "Design" at bounding box center [181, 103] width 119 height 37
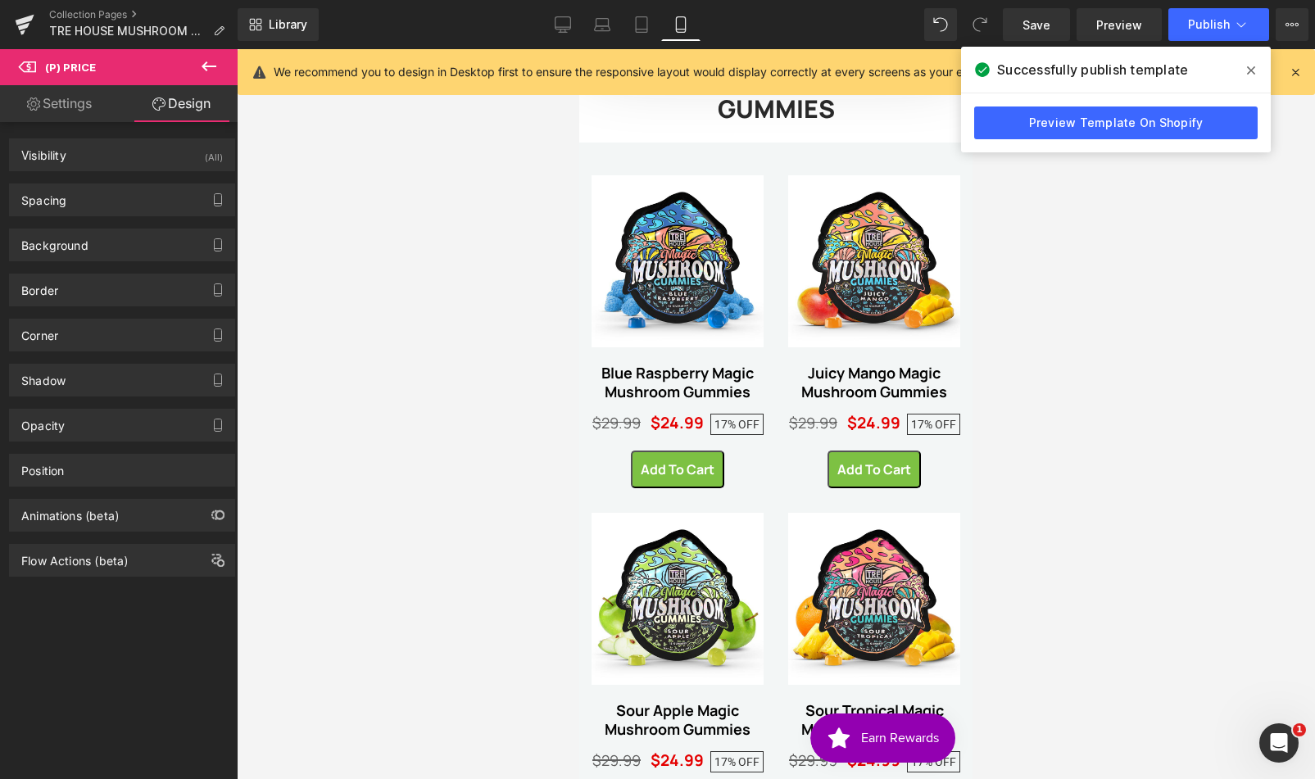
click at [77, 179] on div "Spacing Margin Padding" at bounding box center [122, 193] width 245 height 45
type input "0"
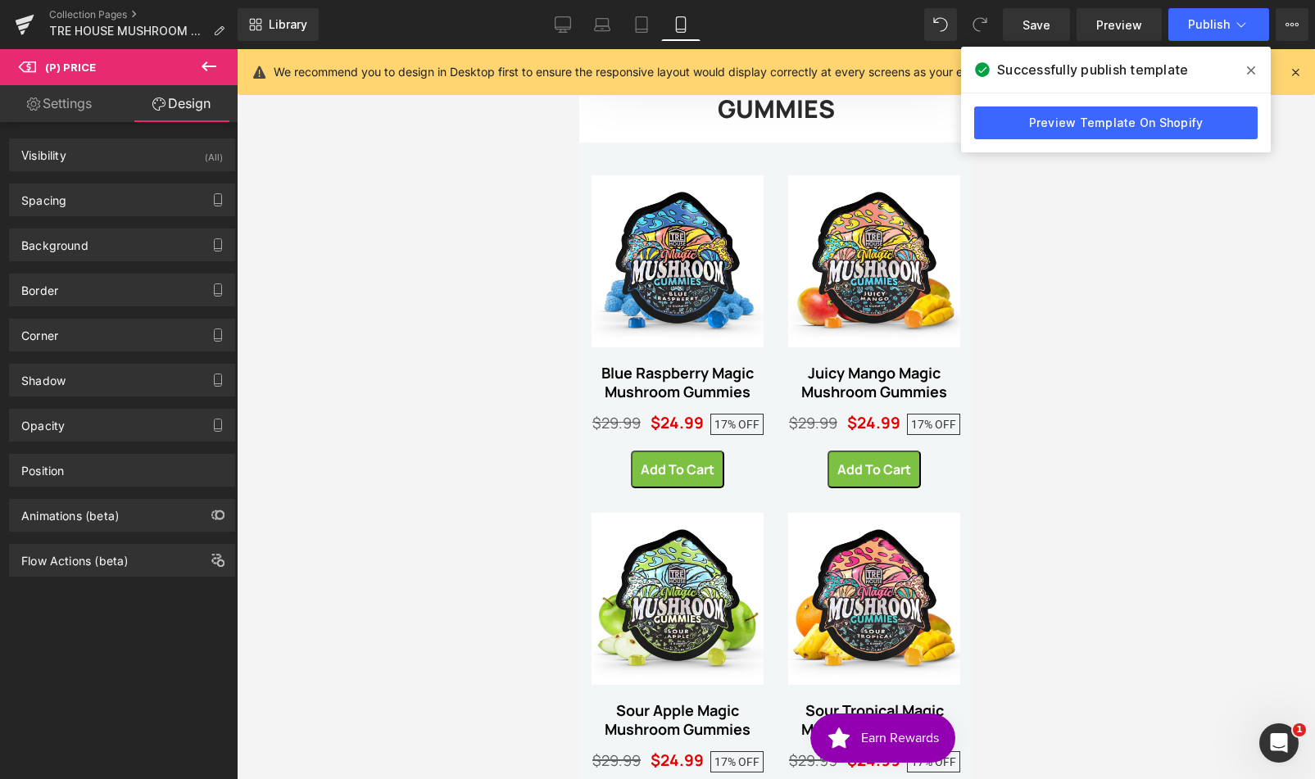
type input "5"
click at [78, 212] on div "Spacing" at bounding box center [122, 199] width 224 height 31
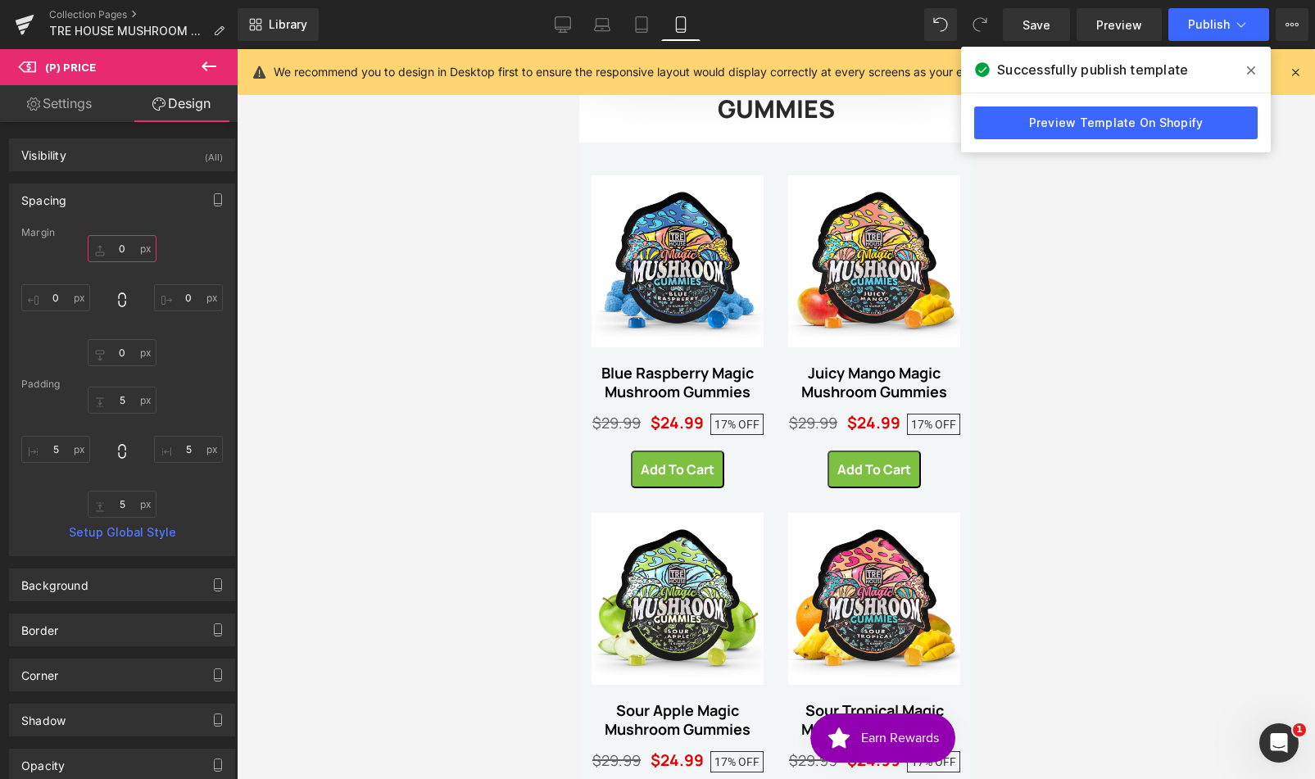
click at [115, 251] on input "0" at bounding box center [122, 248] width 69 height 27
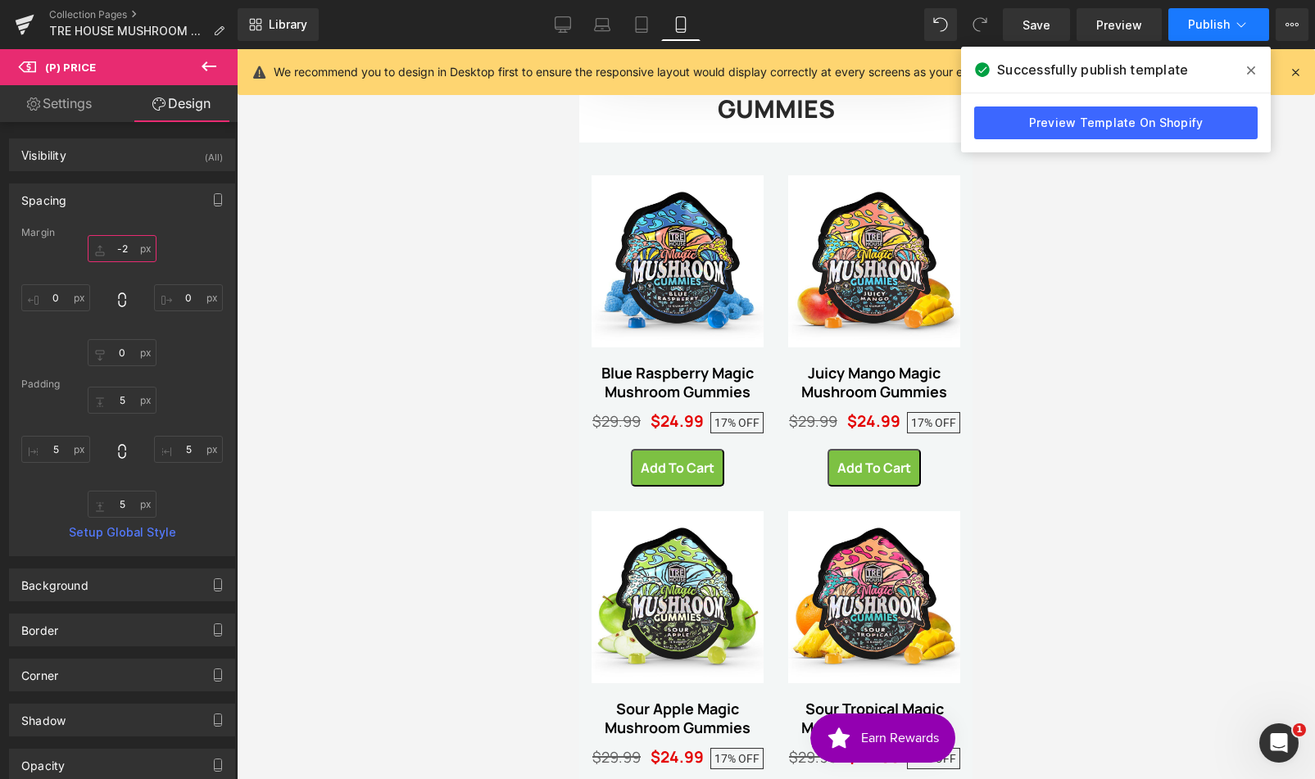
type input "-2"
click at [1200, 32] on button "Publish" at bounding box center [1218, 24] width 101 height 33
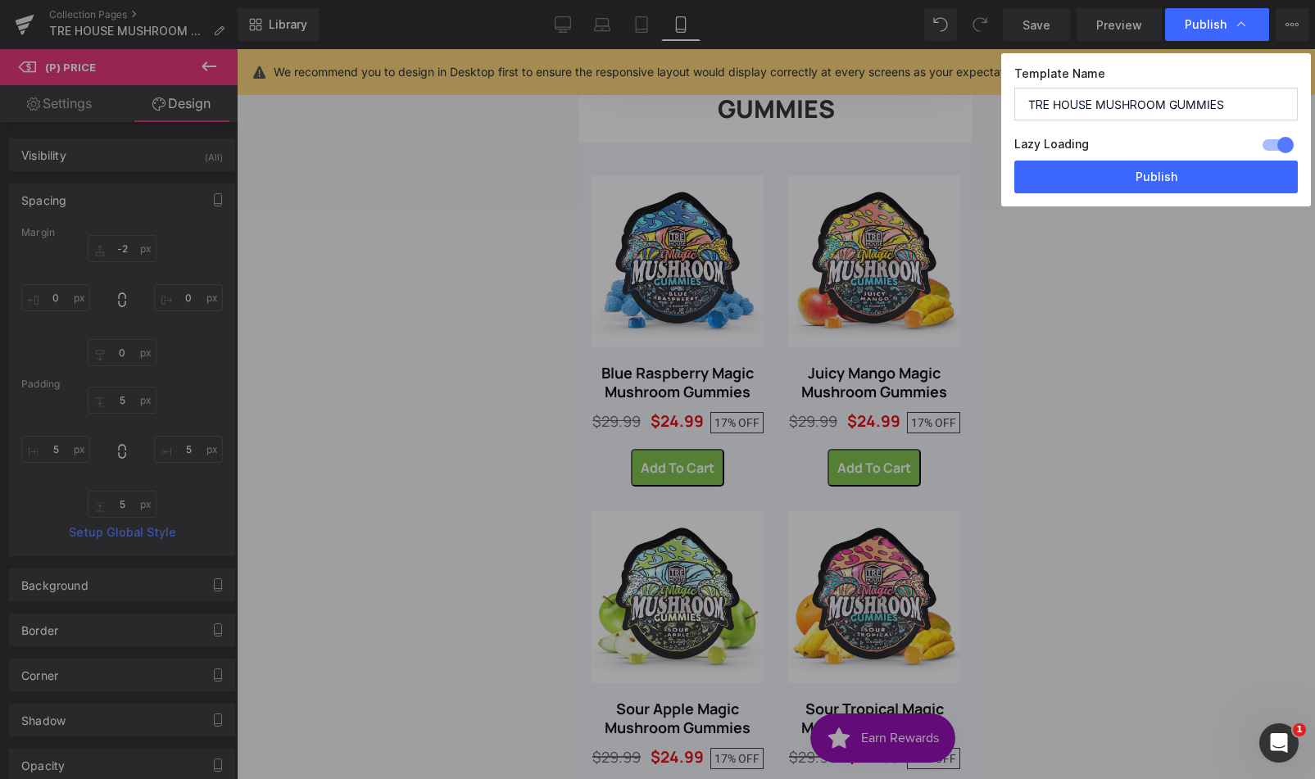
drag, startPoint x: 1149, startPoint y: 175, endPoint x: 1057, endPoint y: 165, distance: 93.2
click at [1149, 174] on button "Publish" at bounding box center [1155, 177] width 283 height 33
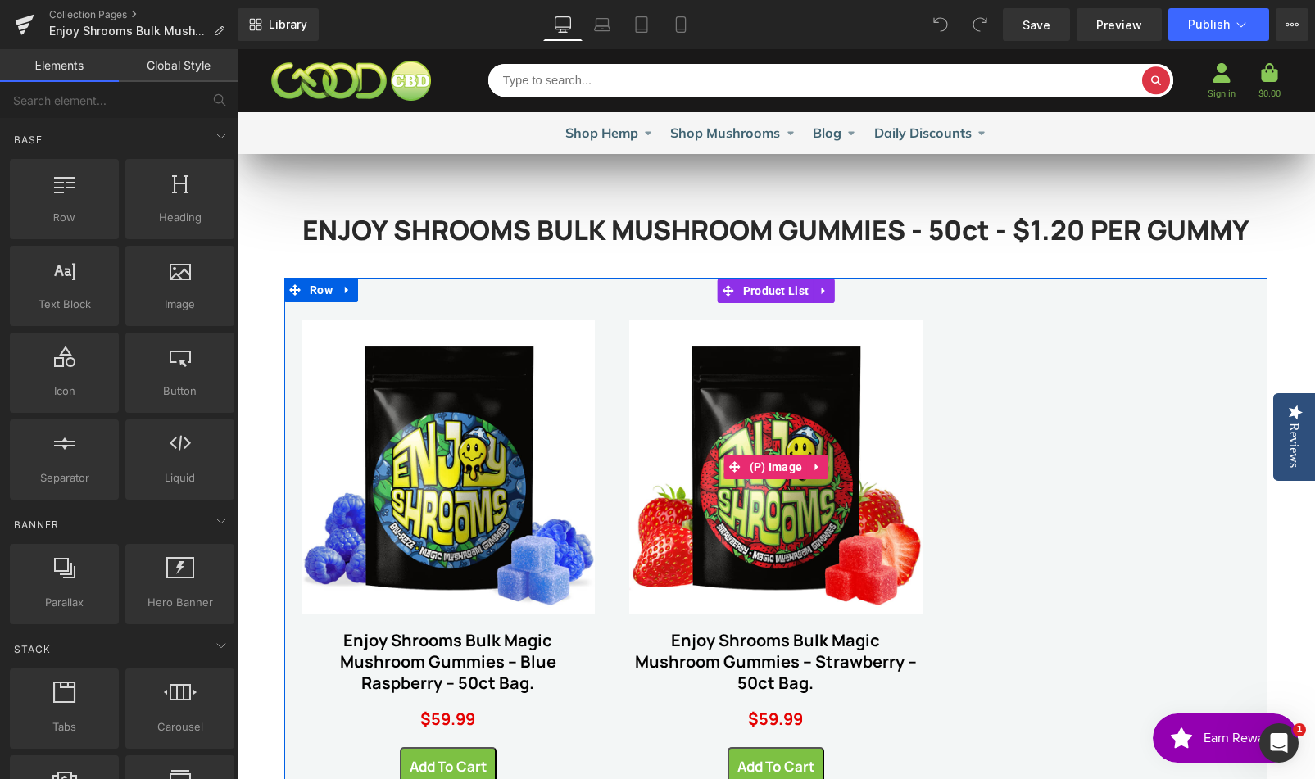
click at [766, 424] on img at bounding box center [775, 466] width 293 height 293
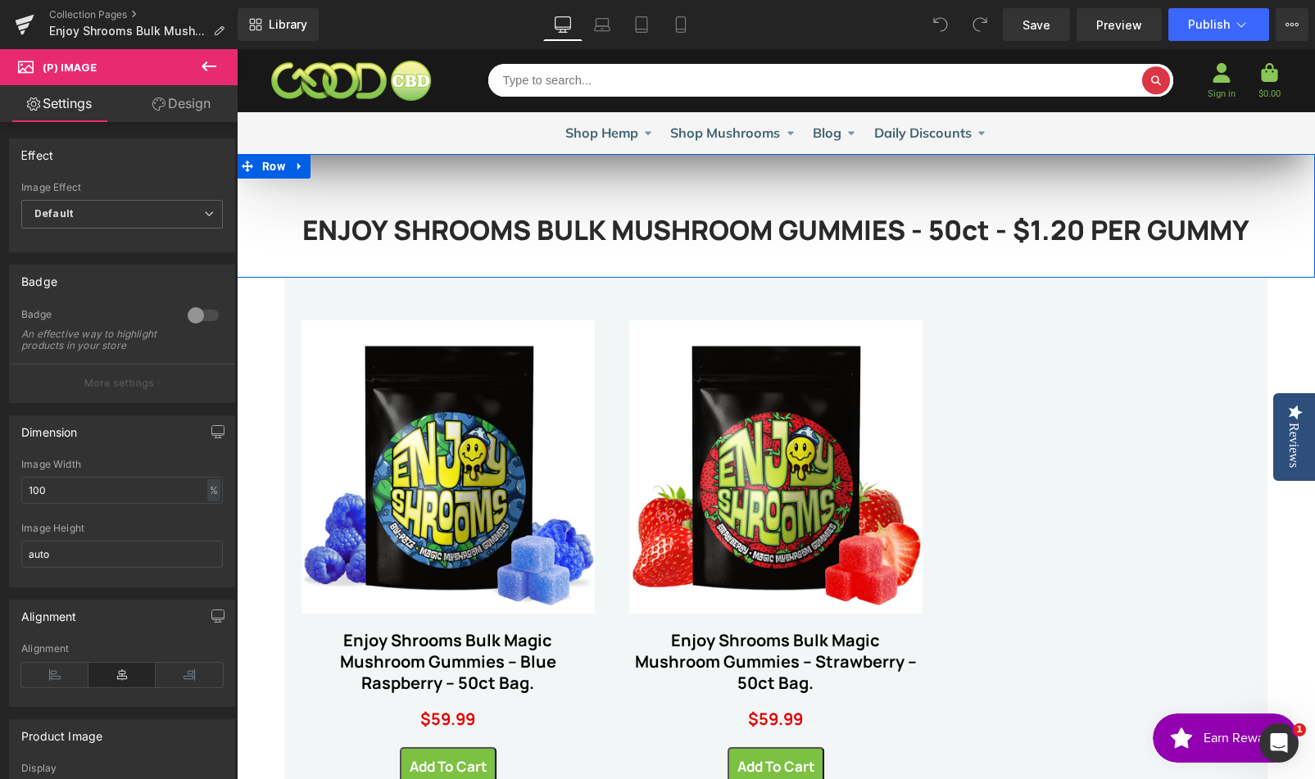
click at [892, 176] on div "ENJOY SHROOMS BULK MUSHROOM GUMMIES - 50ct - $1.20 PER GUMMY Heading Row 43px R…" at bounding box center [776, 216] width 1078 height 125
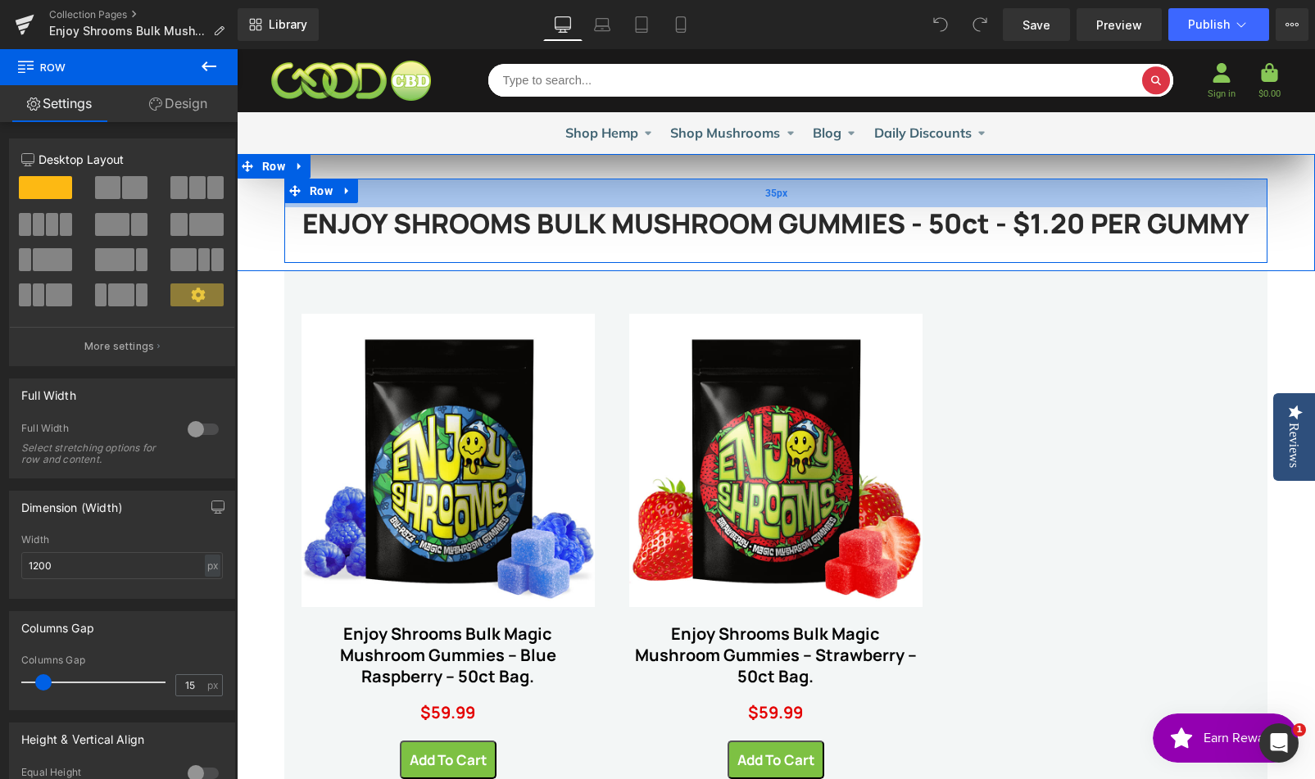
click at [890, 180] on div "35px" at bounding box center [775, 193] width 983 height 29
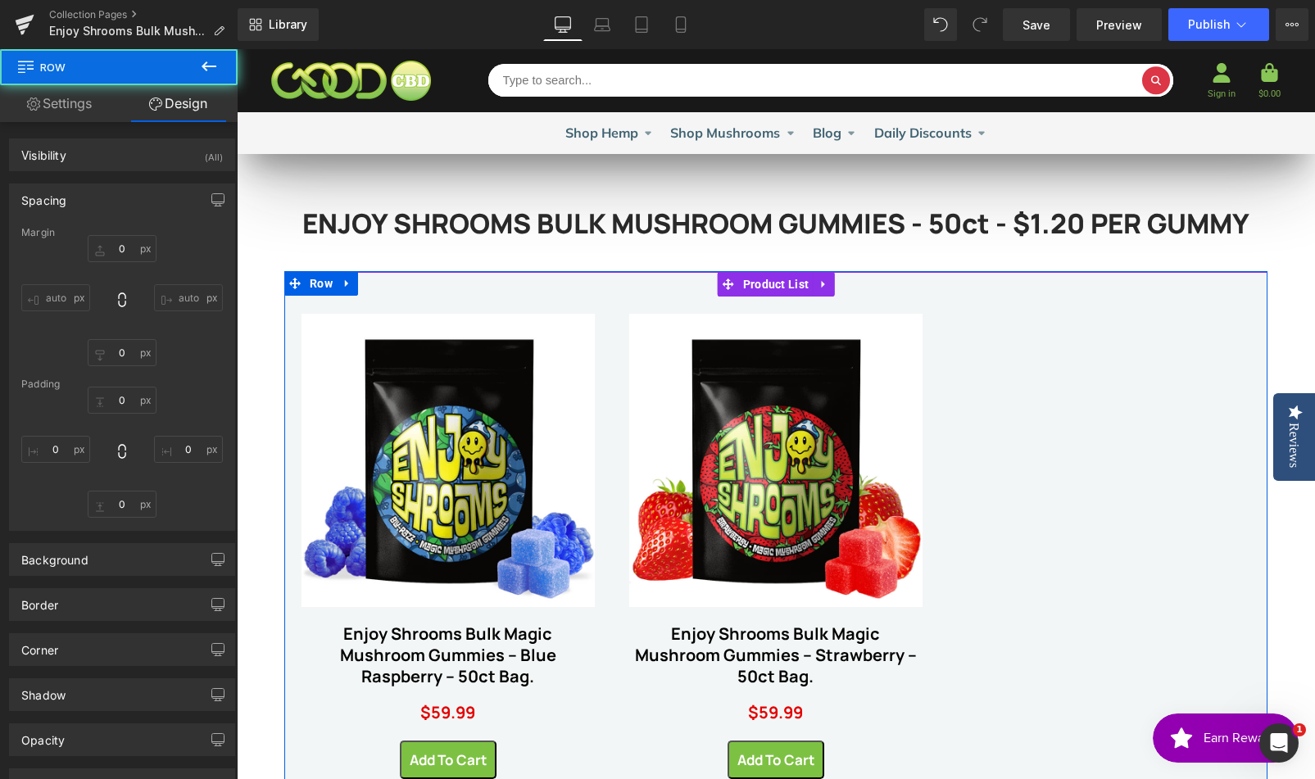
type input "0"
type input "35"
type input "0"
type input "29"
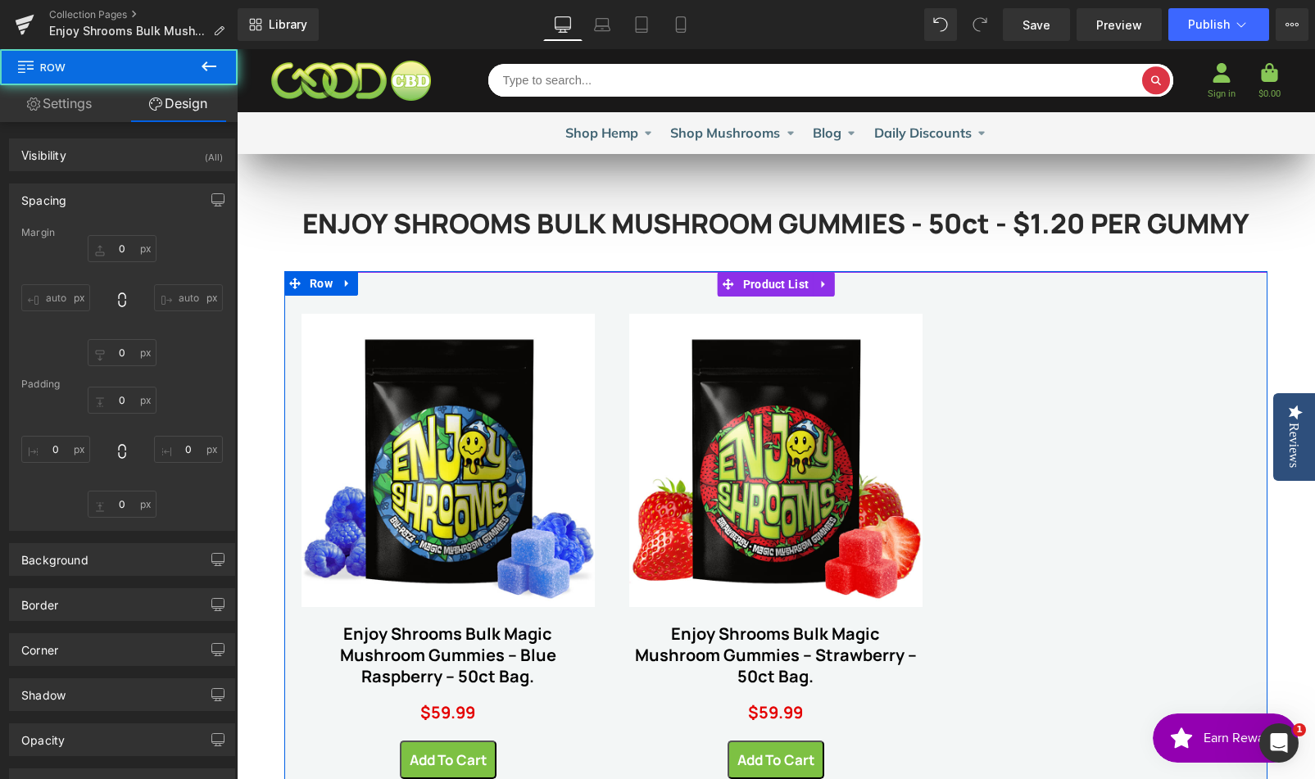
type input "0"
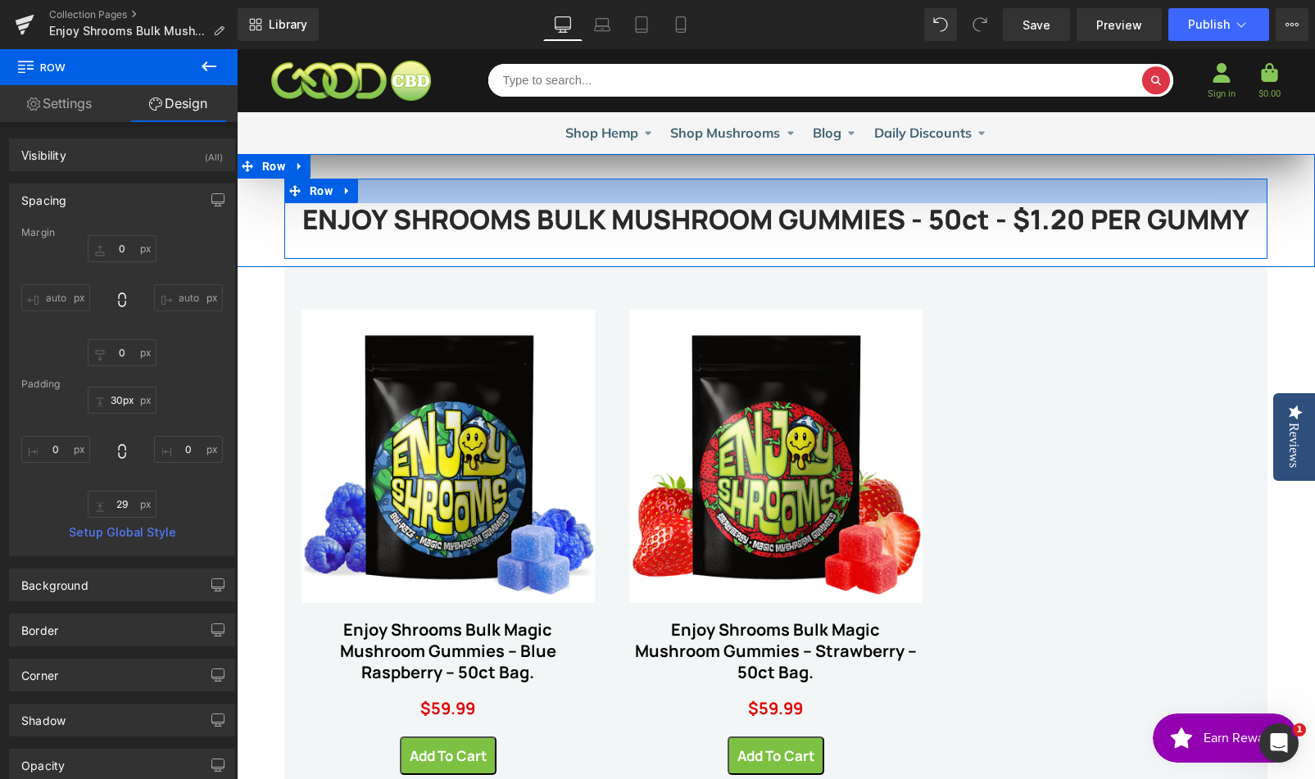
type input "29px"
click at [850, 179] on div at bounding box center [775, 191] width 983 height 24
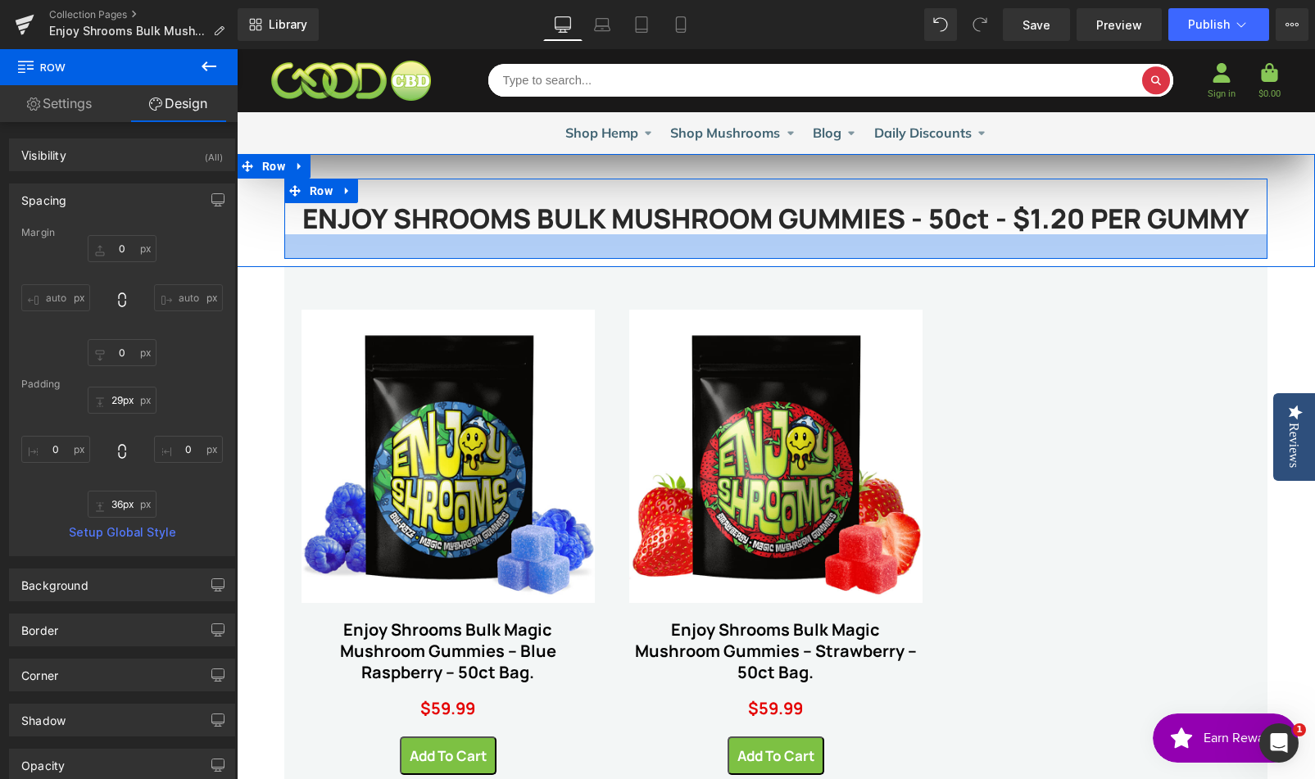
type input "37px"
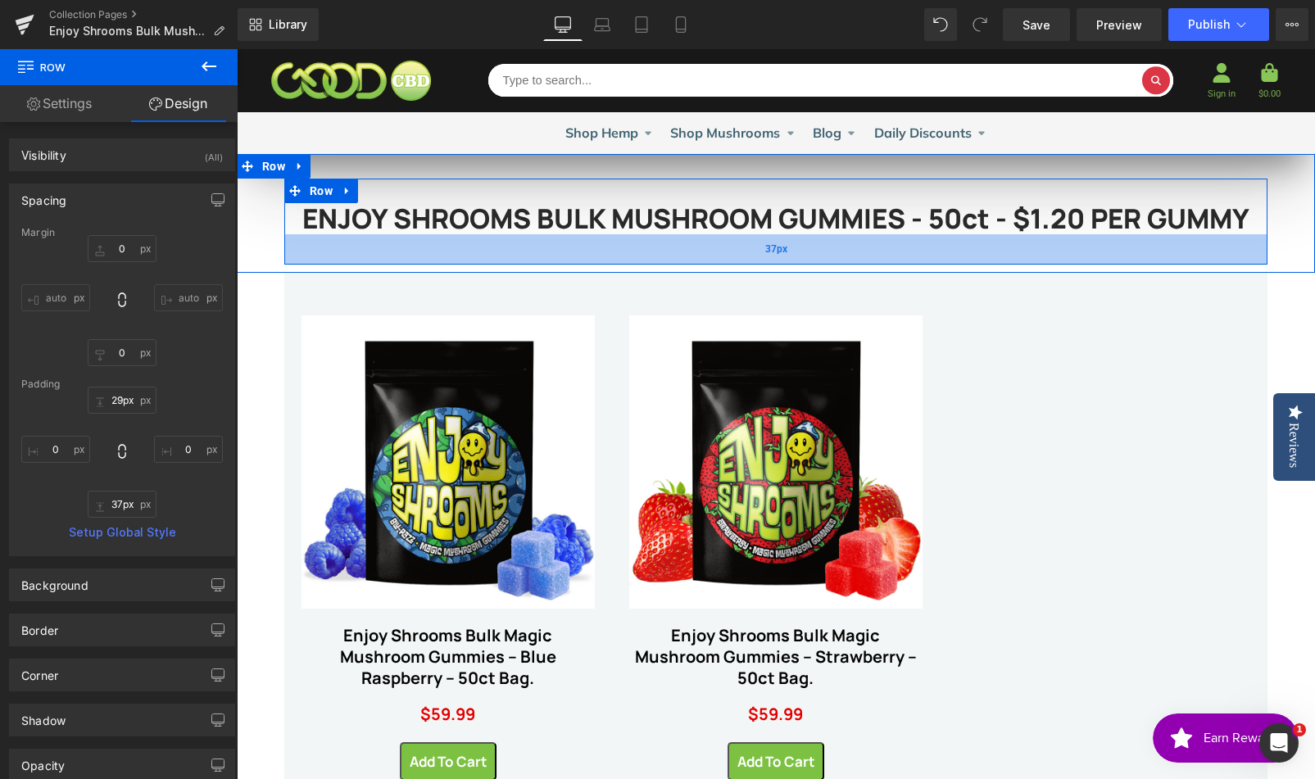
click at [831, 249] on div "37px" at bounding box center [775, 249] width 983 height 30
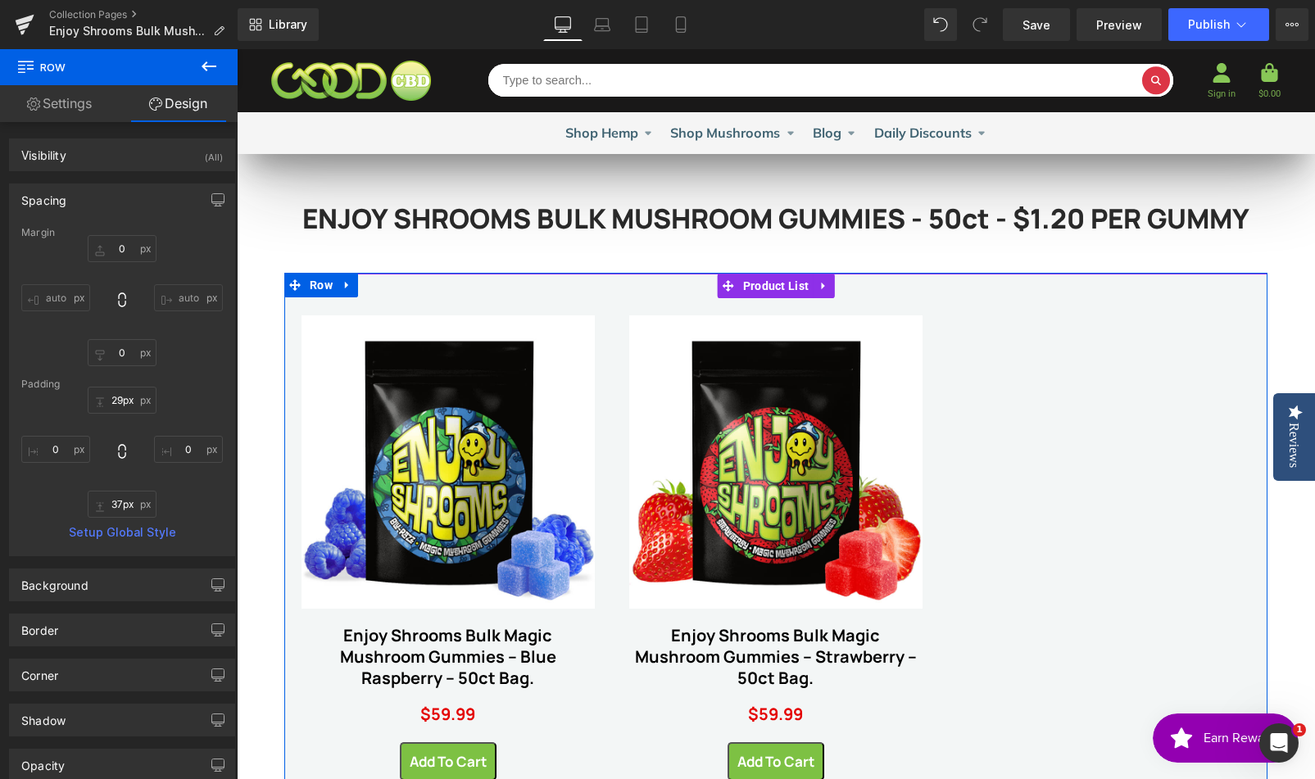
click at [1092, 418] on div "Sale Off (P) Image Enjoy Shrooms Bulk Magic Mushroom Gummies – Blue Raspberry –…" at bounding box center [775, 540] width 983 height 532
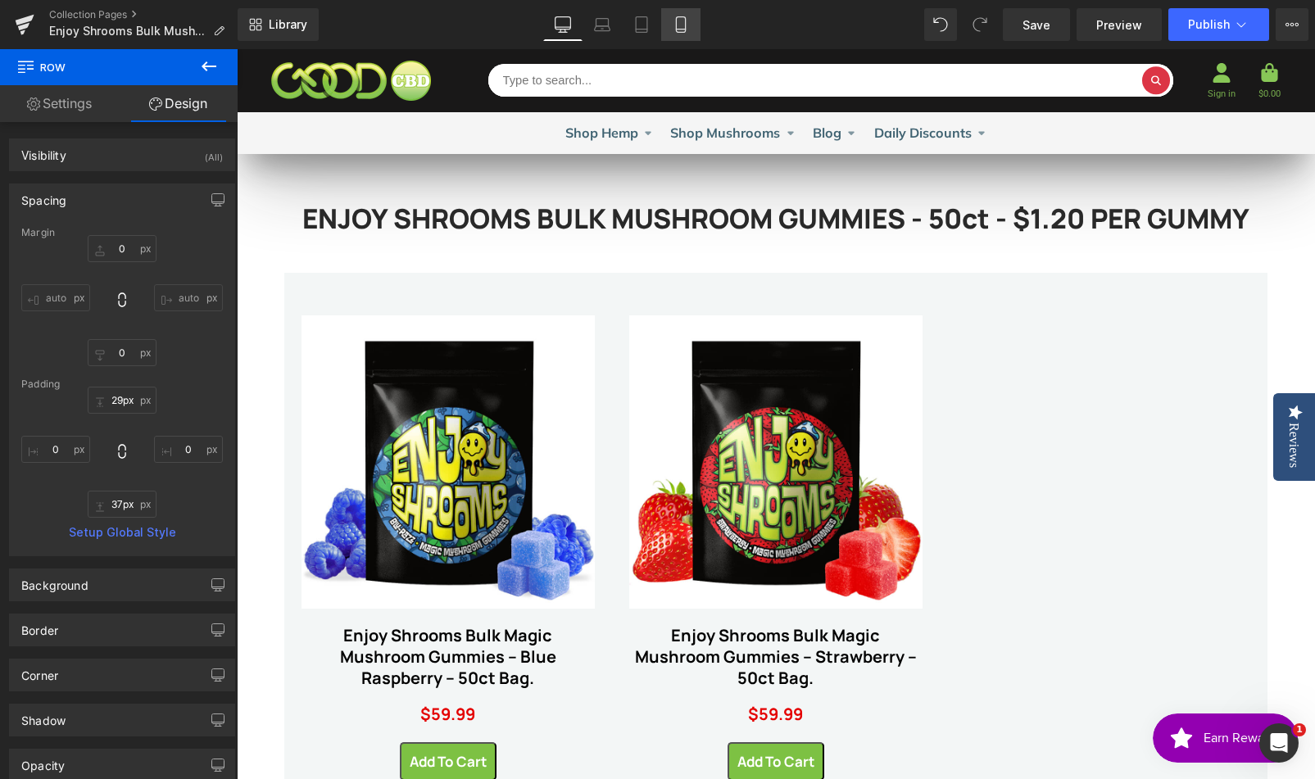
click at [692, 38] on link "Mobile" at bounding box center [680, 24] width 39 height 33
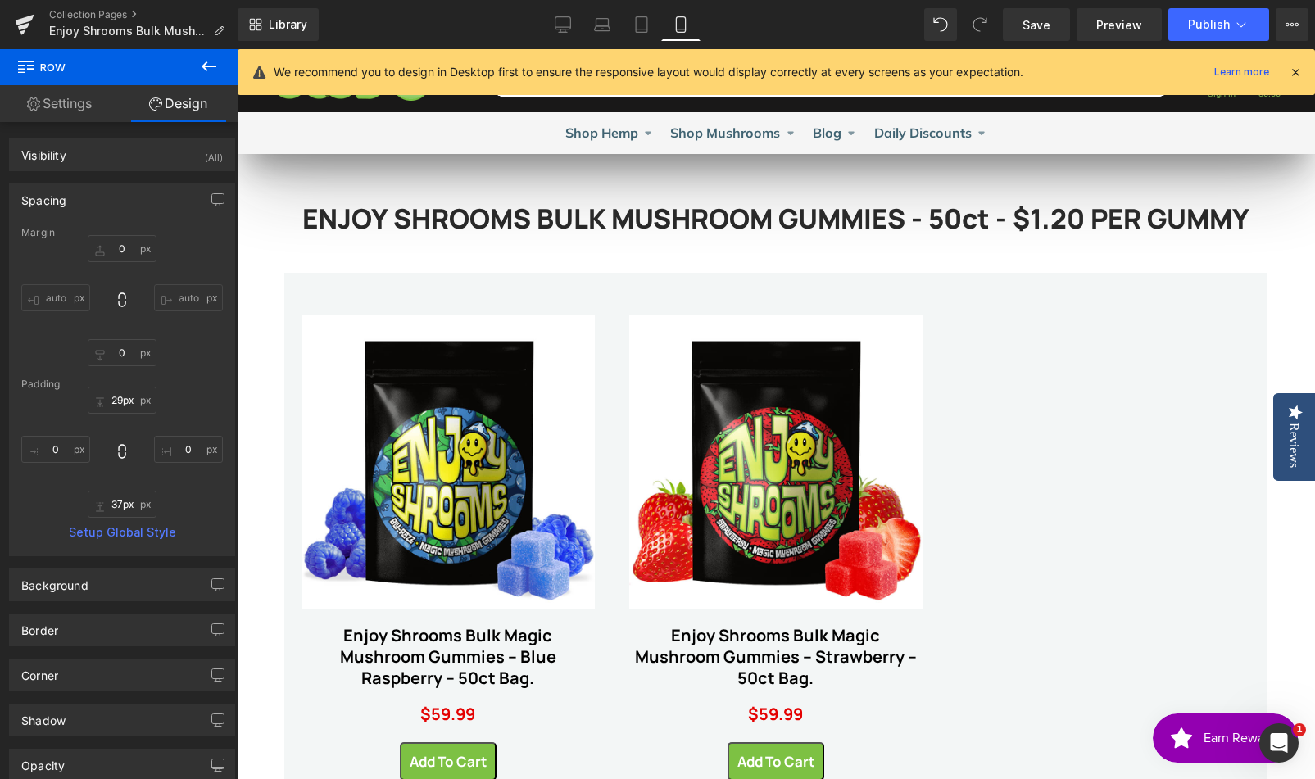
type input "0"
type input "38"
type input "0"
type input "23"
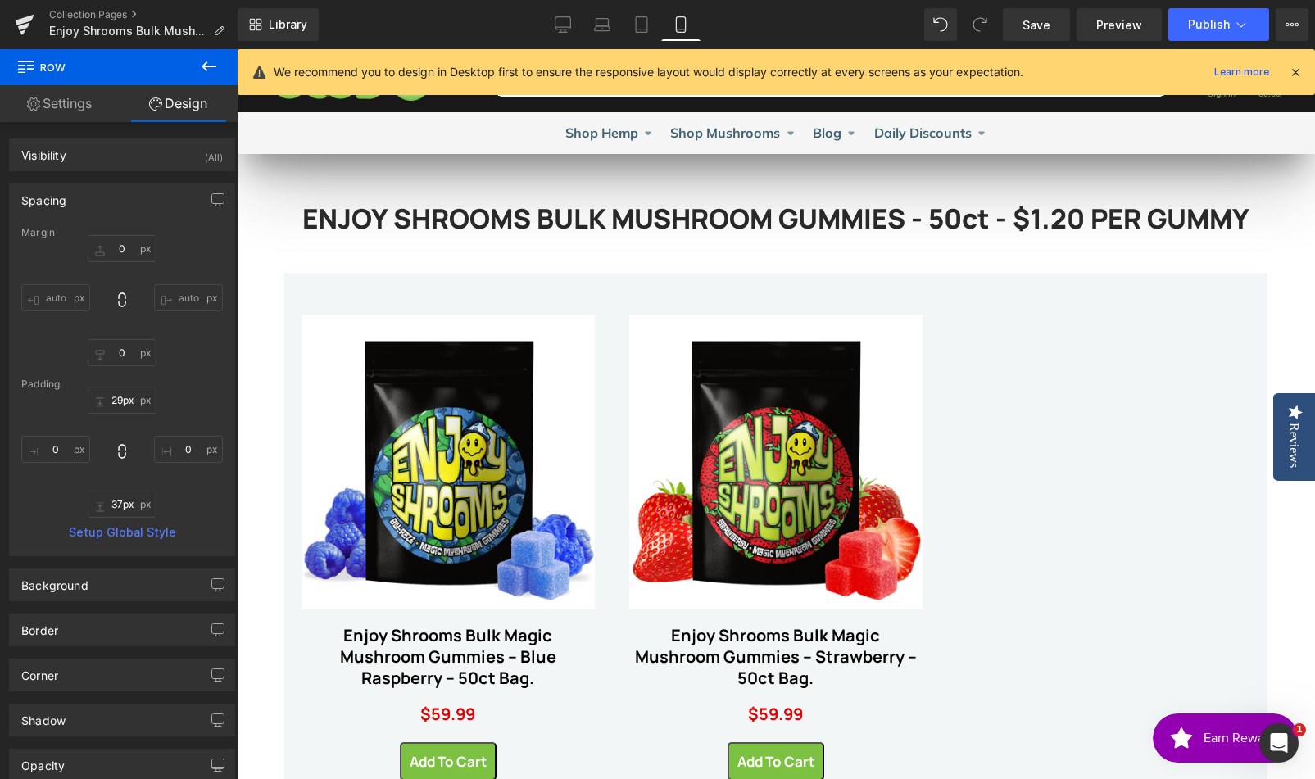
type input "0"
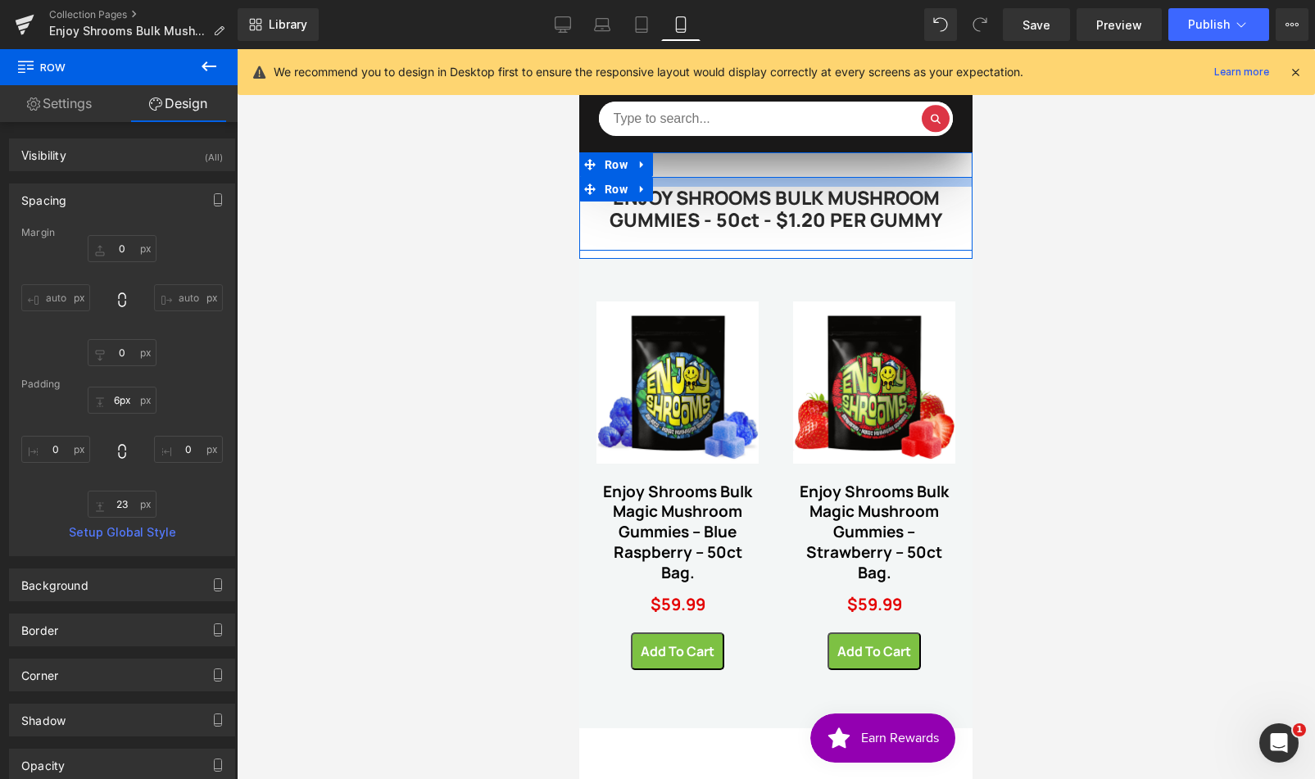
type input "5px"
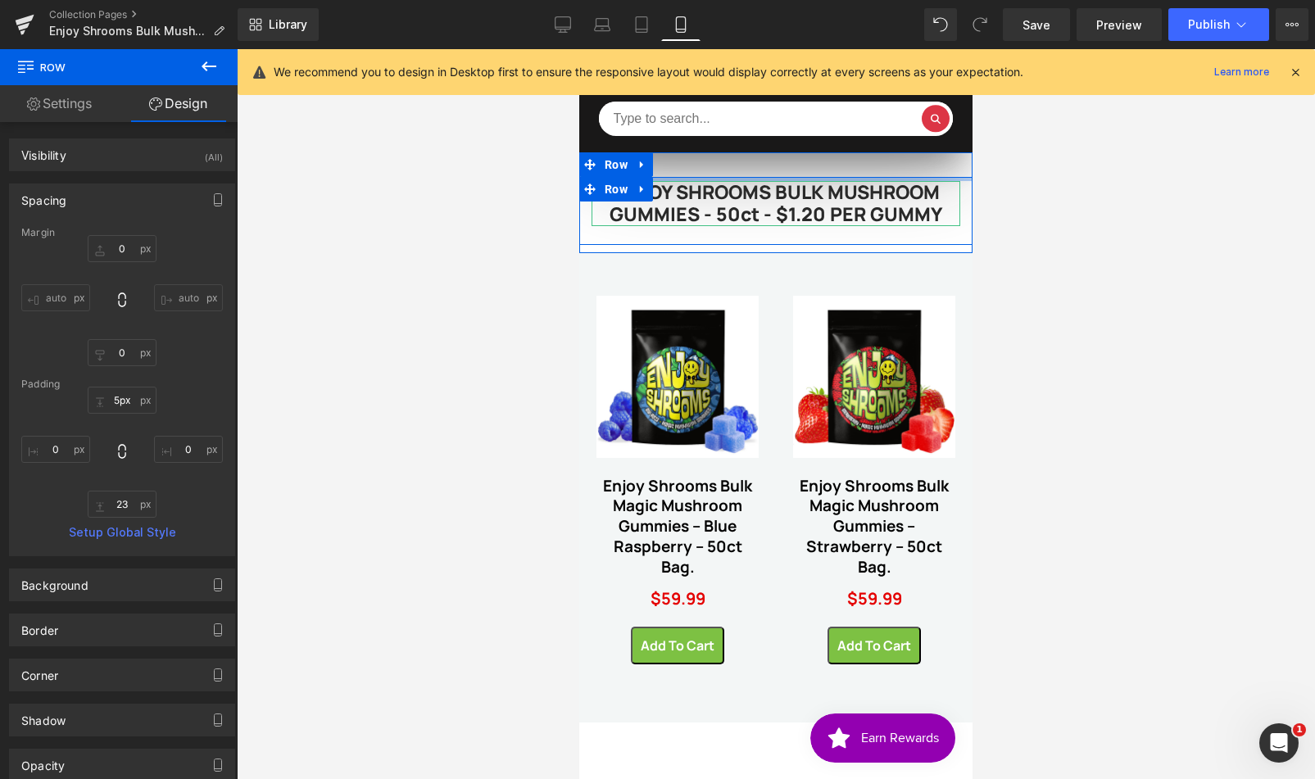
drag, startPoint x: 752, startPoint y: 193, endPoint x: 756, endPoint y: 166, distance: 27.3
click at [756, 166] on div "ENJOY SHROOMS BULK MUSHROOM GUMMIES - 50ct - $1.20 PER GUMMY Heading Row 37px R…" at bounding box center [775, 202] width 393 height 101
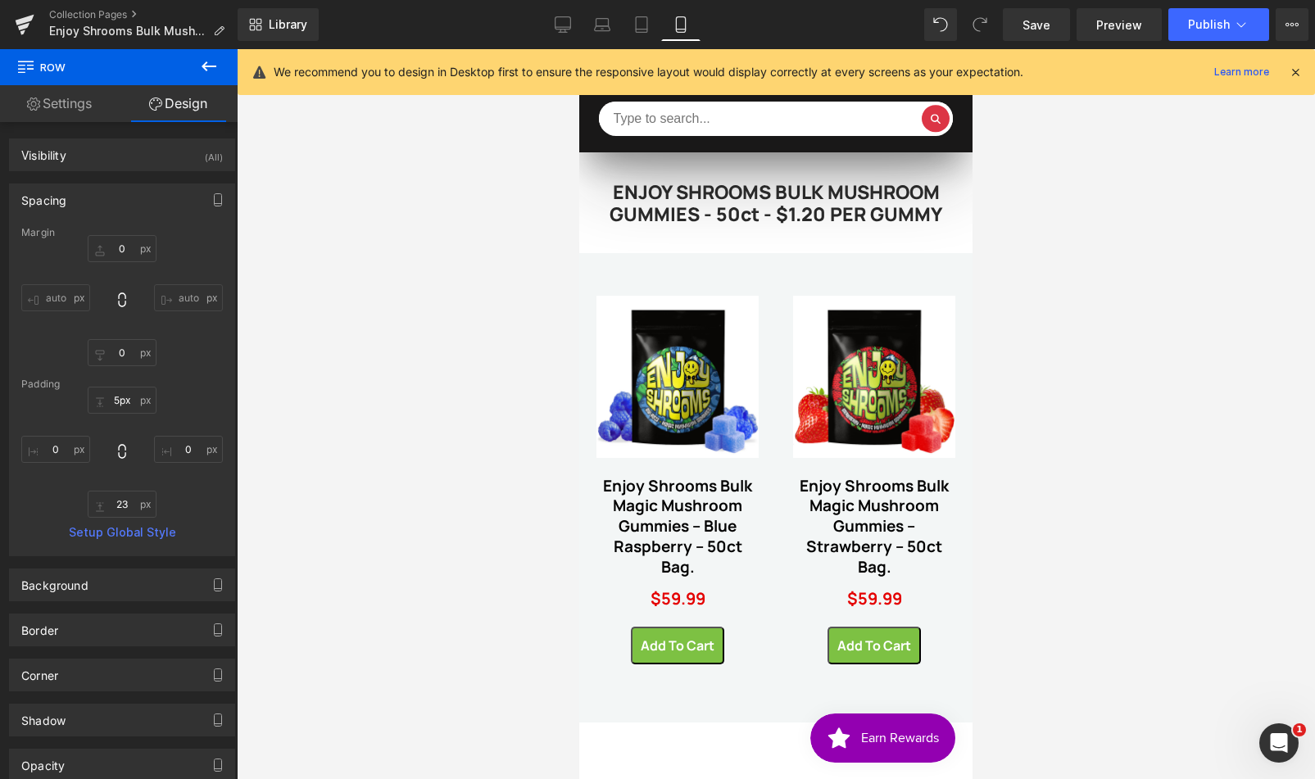
click at [1077, 279] on div at bounding box center [776, 414] width 1078 height 730
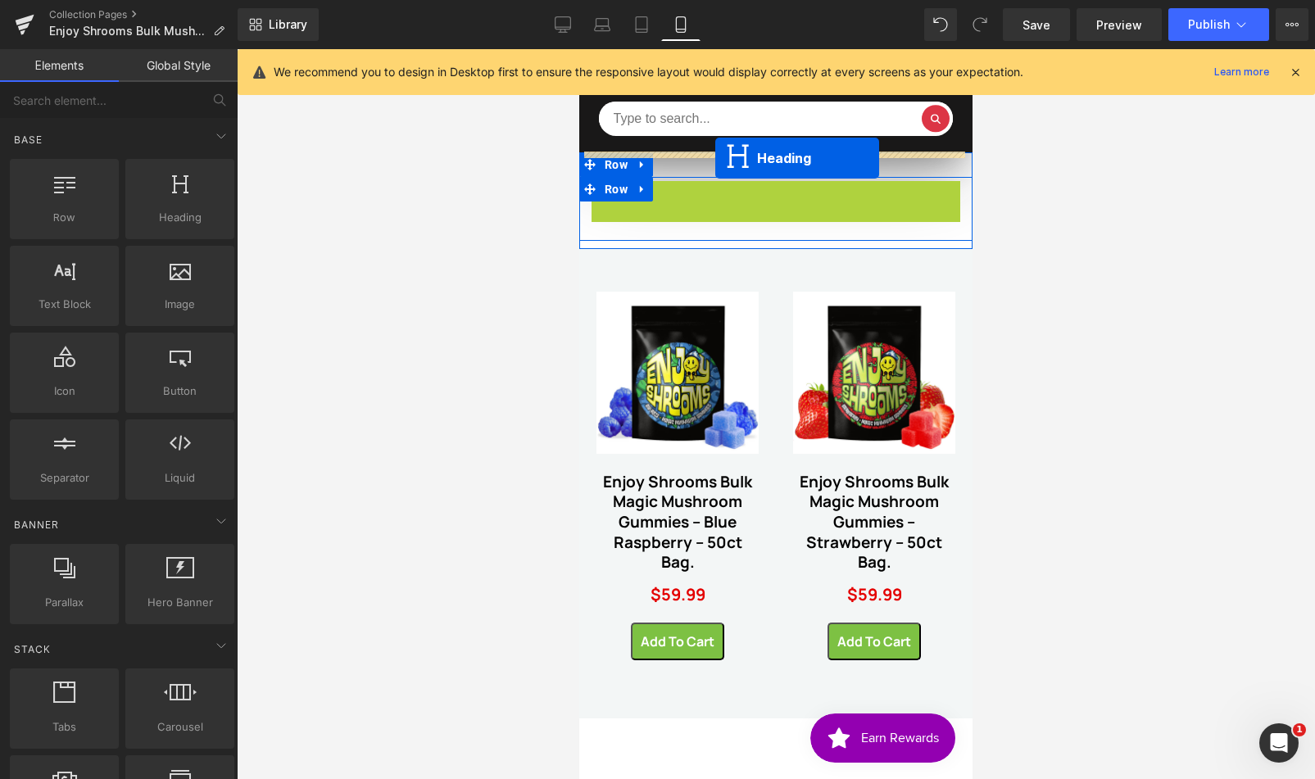
drag, startPoint x: 726, startPoint y: 199, endPoint x: 715, endPoint y: 158, distance: 42.3
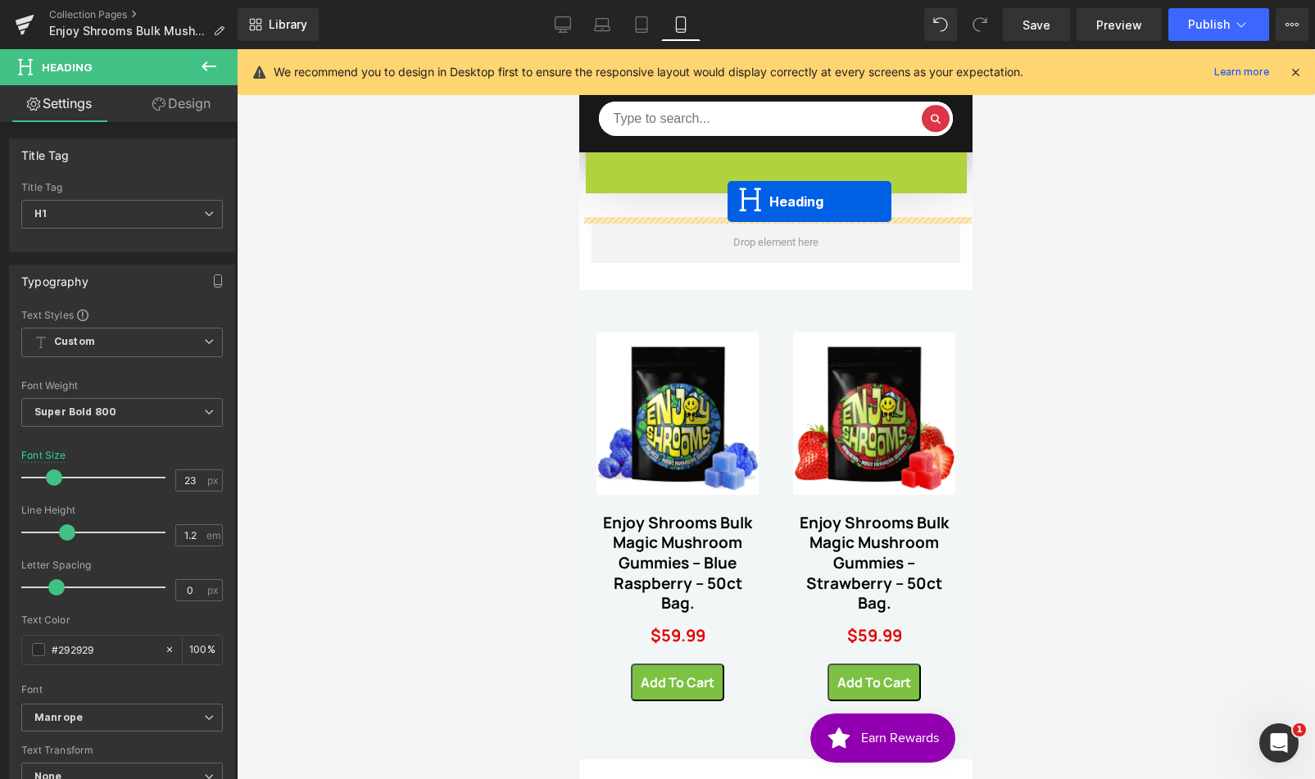
drag, startPoint x: 727, startPoint y: 173, endPoint x: 727, endPoint y: 202, distance: 28.7
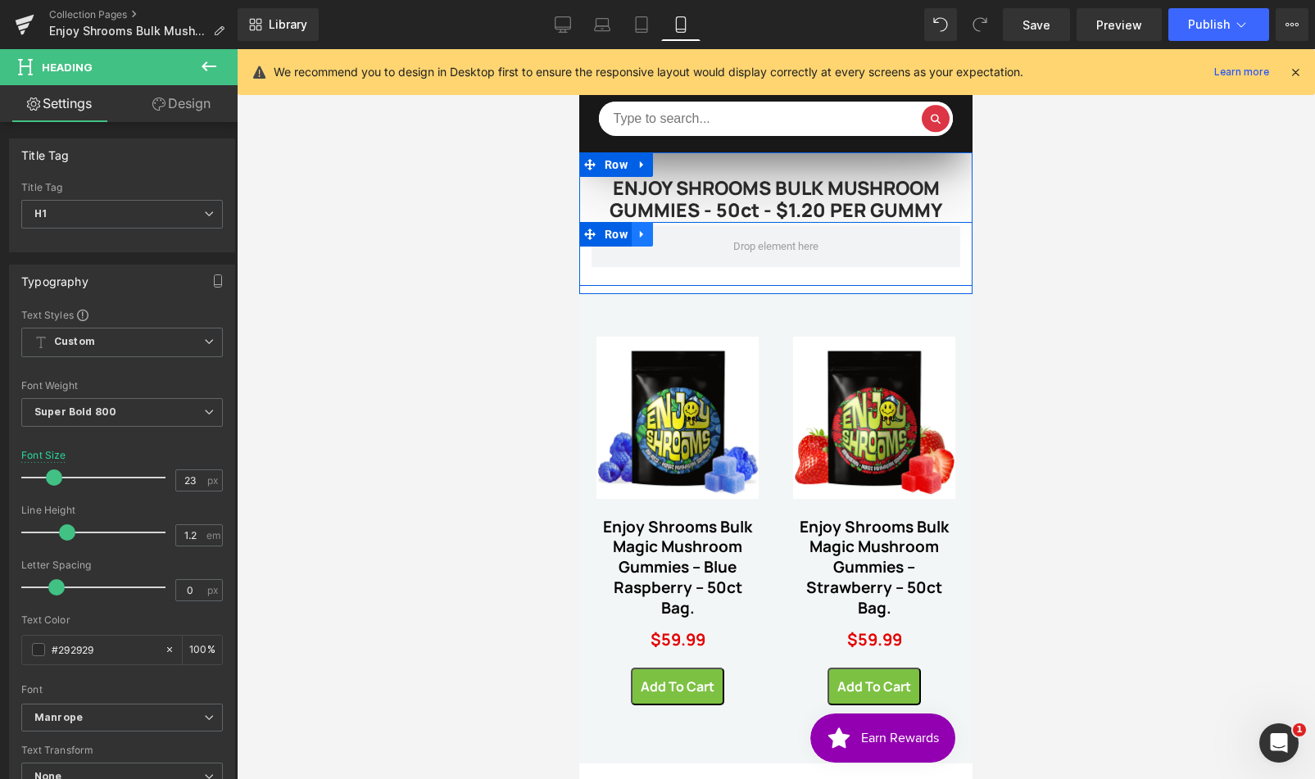
click at [640, 232] on icon at bounding box center [641, 233] width 3 height 7
click at [679, 238] on icon at bounding box center [684, 234] width 11 height 11
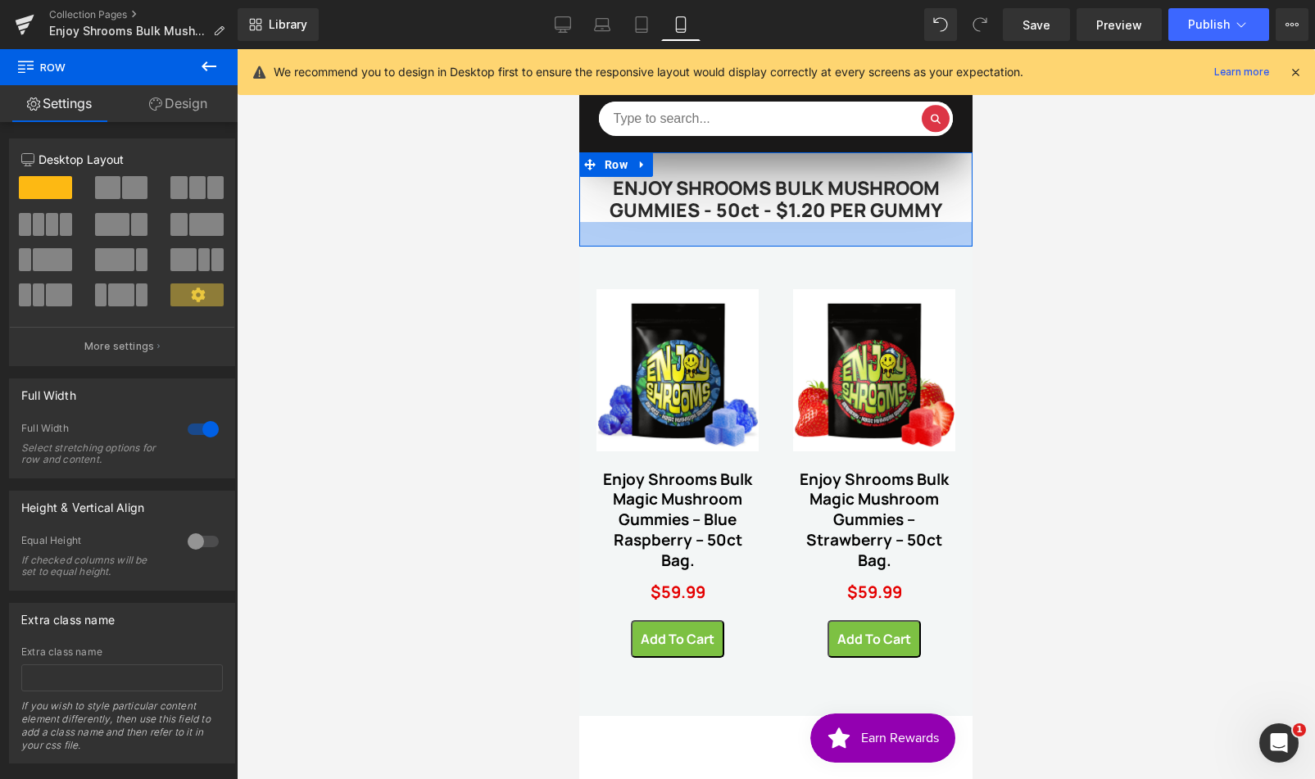
drag, startPoint x: 829, startPoint y: 225, endPoint x: 827, endPoint y: 242, distance: 16.6
click at [827, 242] on div at bounding box center [775, 234] width 393 height 25
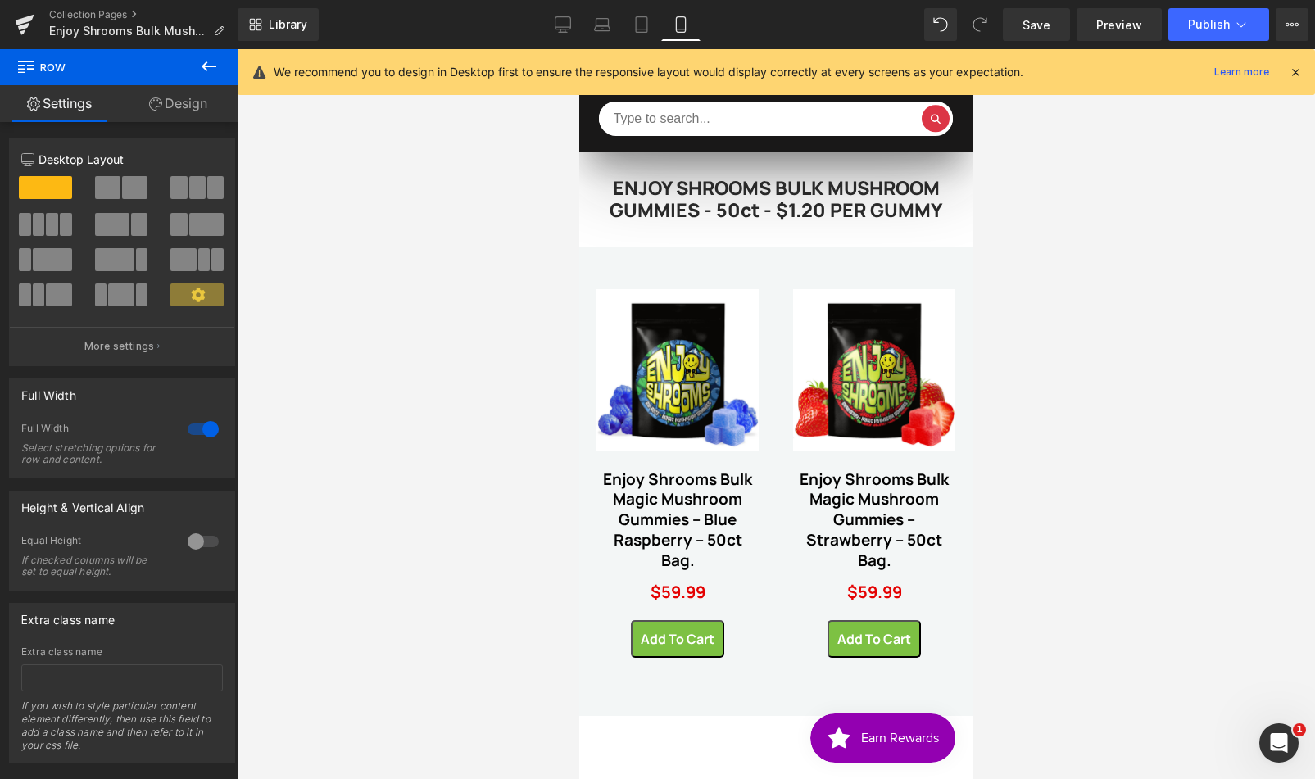
click at [1039, 300] on div at bounding box center [776, 414] width 1078 height 730
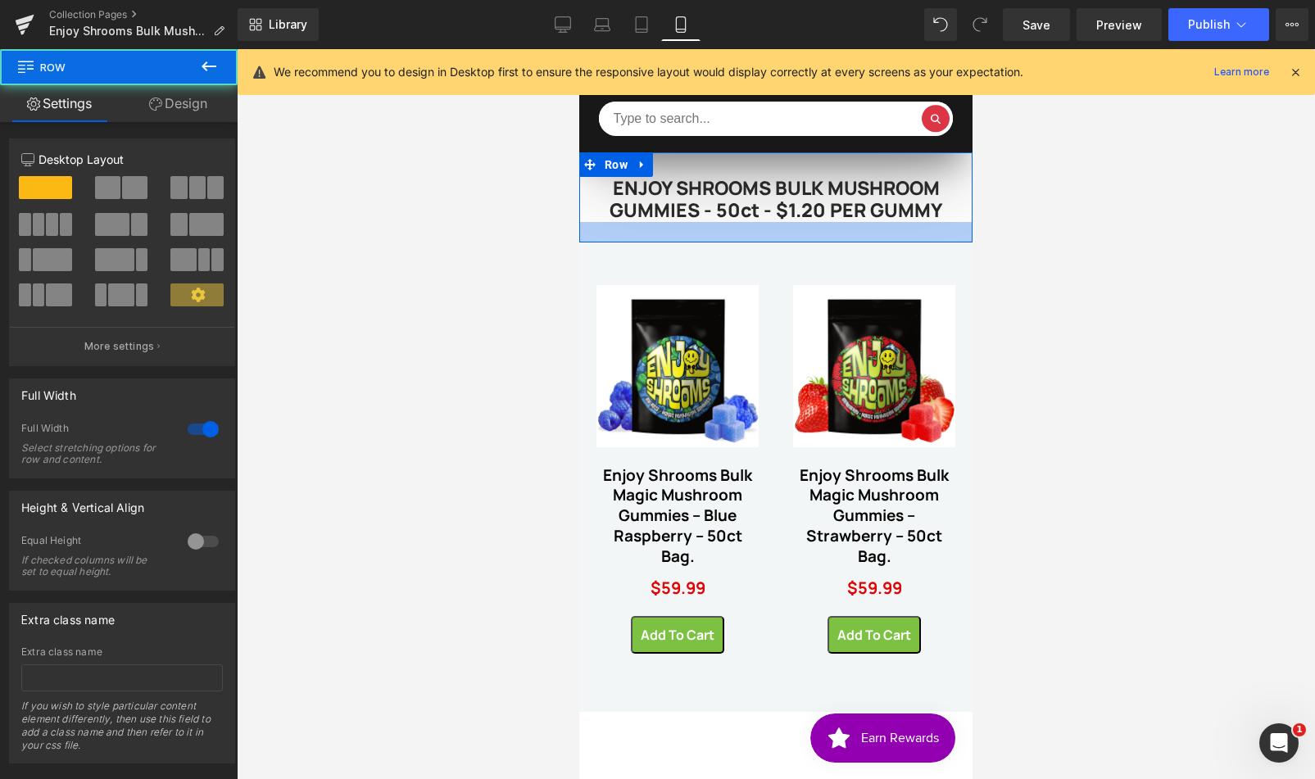
drag, startPoint x: 853, startPoint y: 238, endPoint x: 1610, endPoint y: 297, distance: 759.1
click at [853, 234] on div at bounding box center [775, 232] width 393 height 20
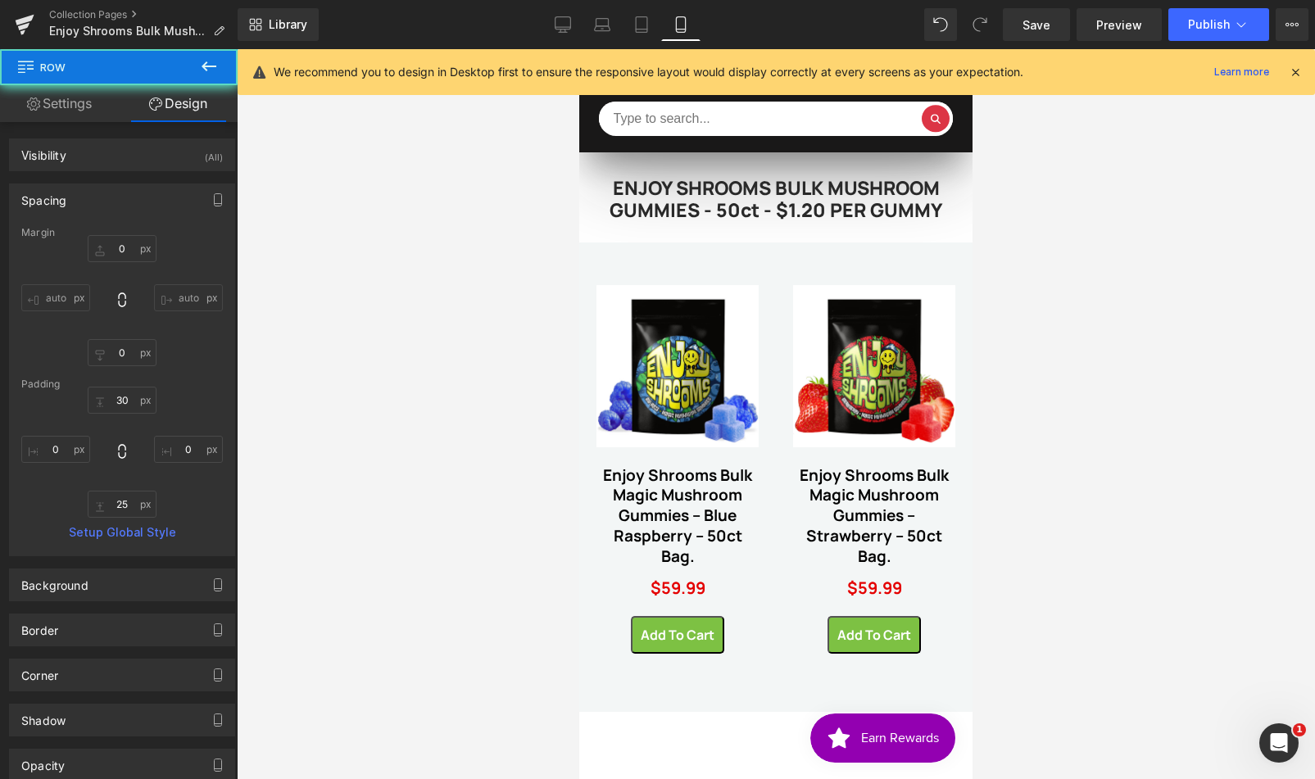
type input "0"
type input "30"
type input "0"
type input "25"
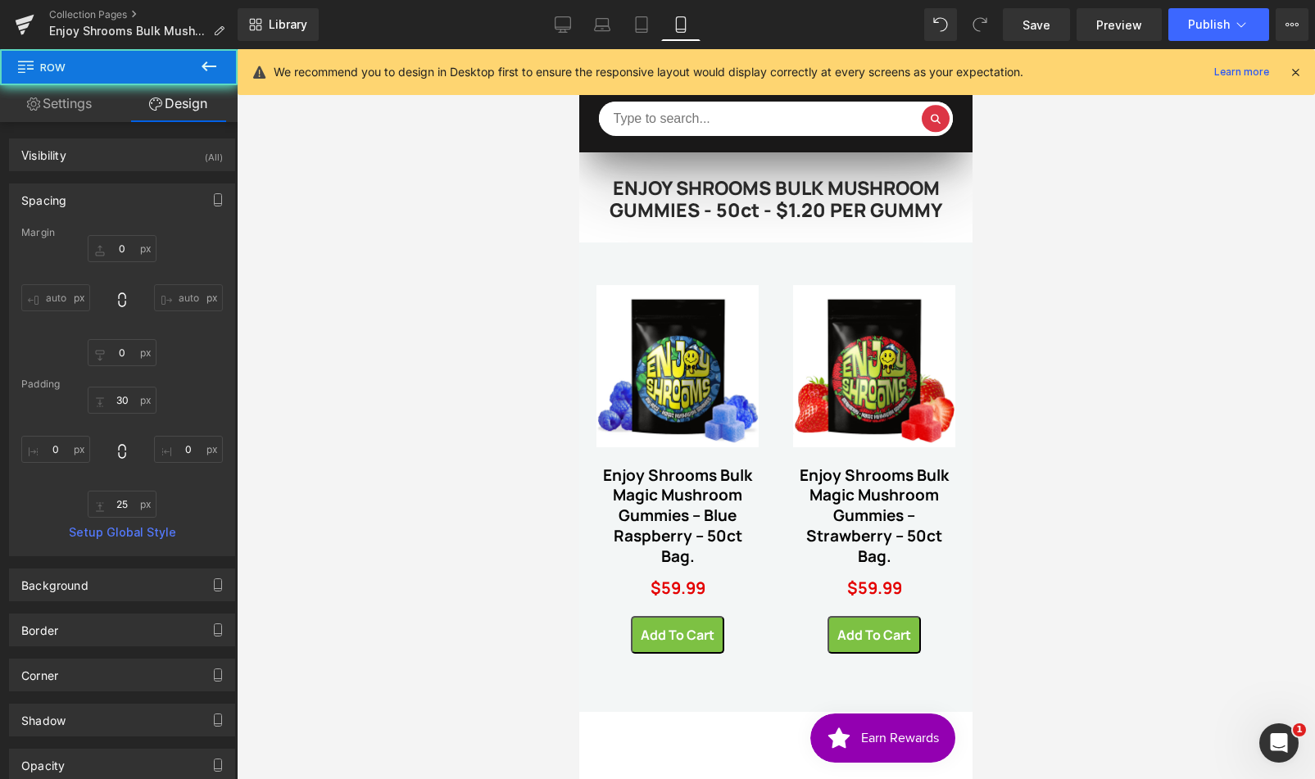
type input "0"
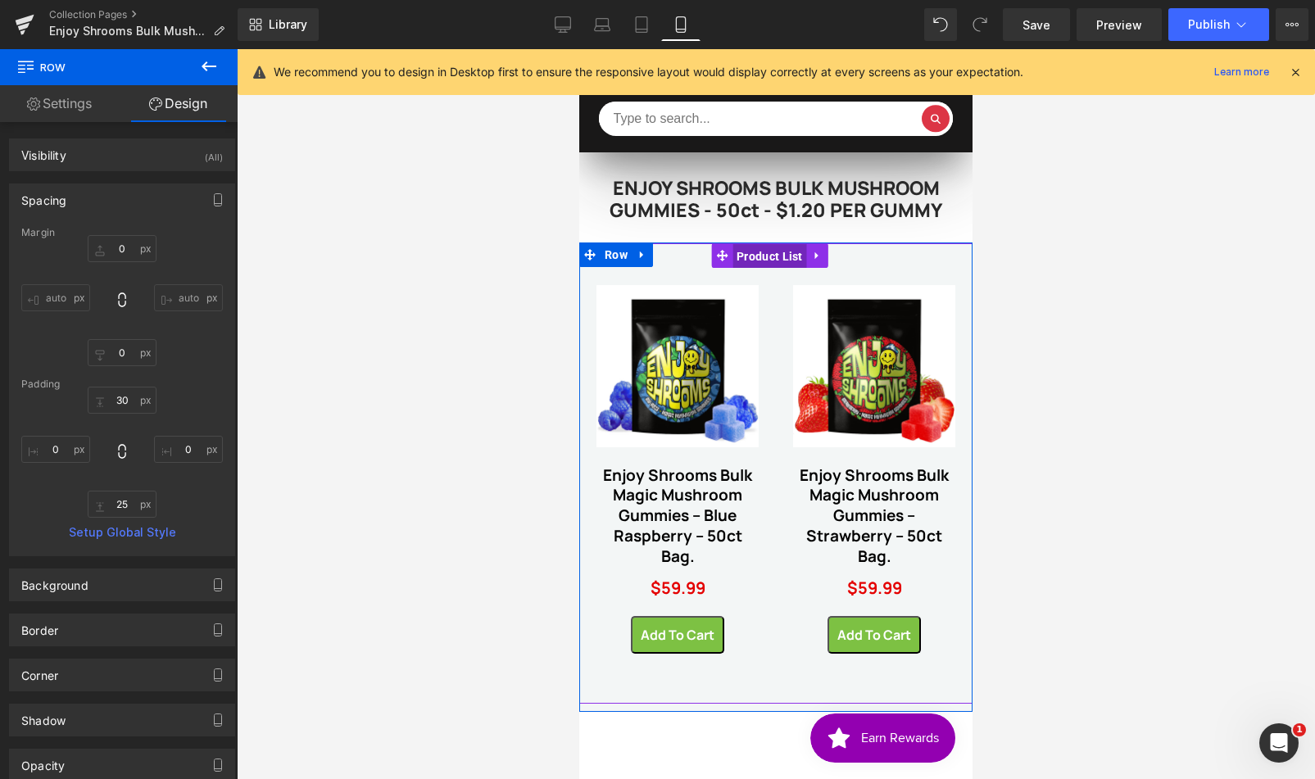
drag, startPoint x: 768, startPoint y: 252, endPoint x: 953, endPoint y: 228, distance: 186.7
click at [768, 252] on span "Product List" at bounding box center [769, 256] width 75 height 25
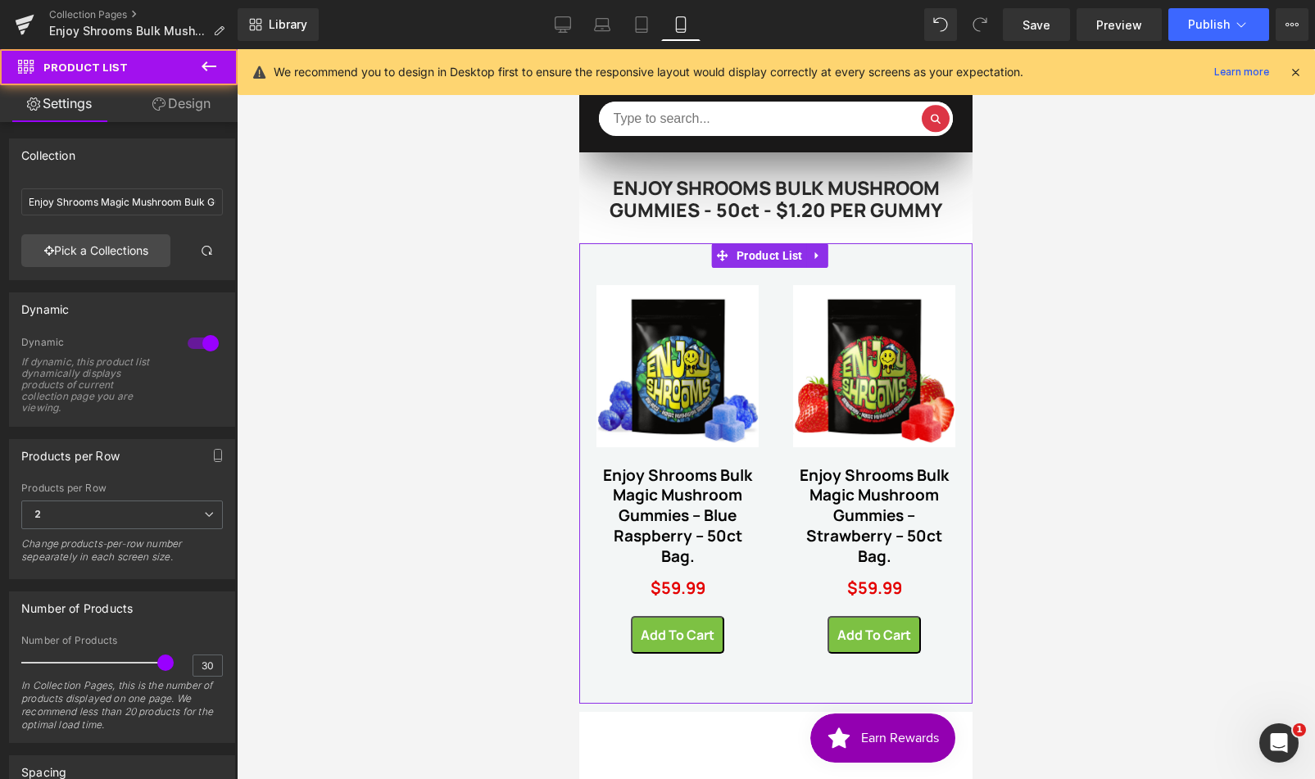
drag, startPoint x: 166, startPoint y: 96, endPoint x: 106, endPoint y: 192, distance: 113.4
click at [166, 96] on link "Design" at bounding box center [181, 103] width 119 height 37
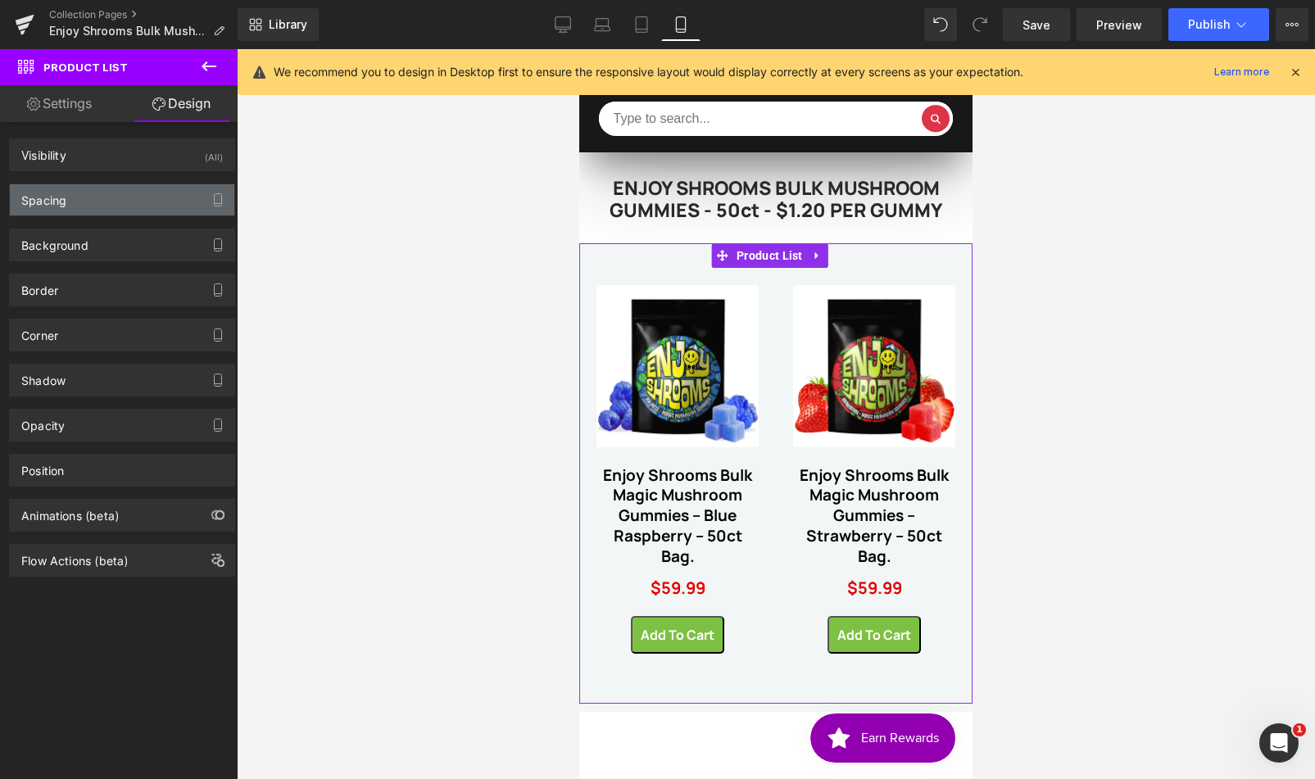
click at [104, 197] on div "Spacing" at bounding box center [122, 199] width 224 height 31
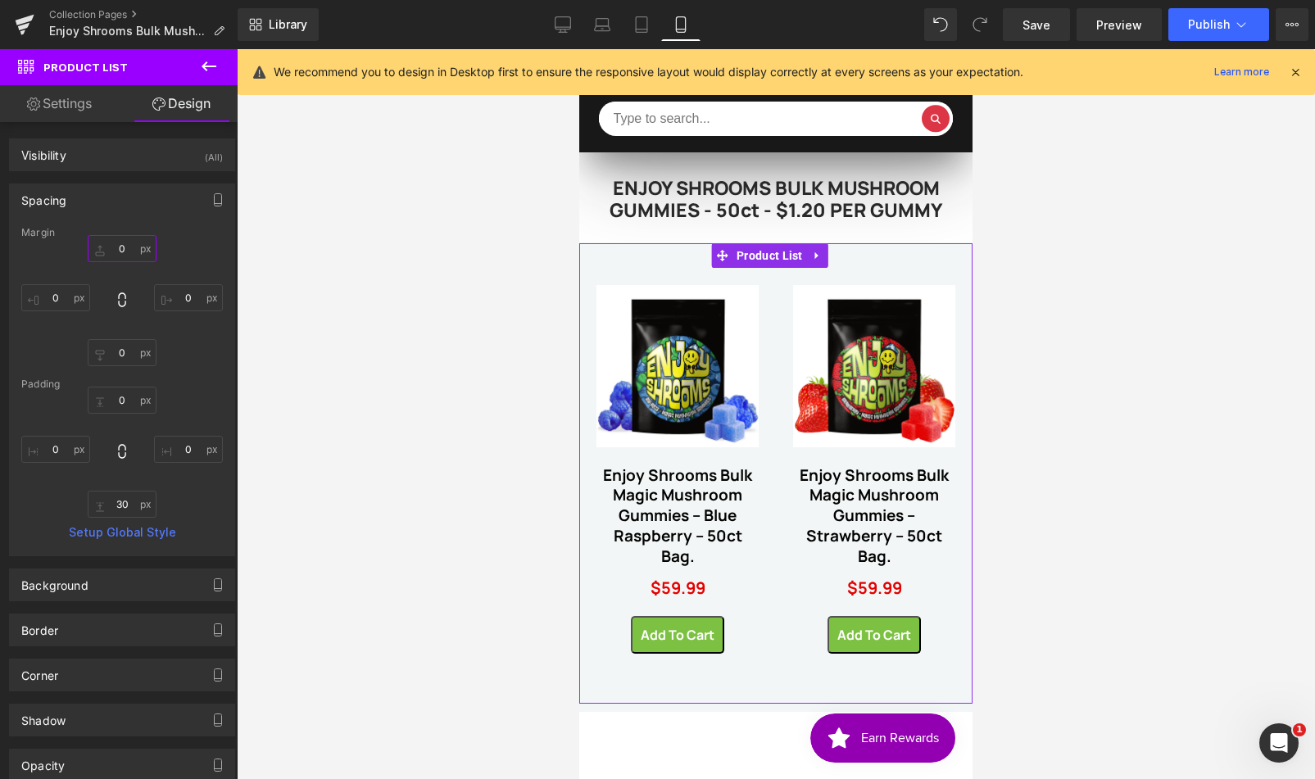
click at [134, 247] on input "0" at bounding box center [122, 248] width 69 height 27
type input "-10"
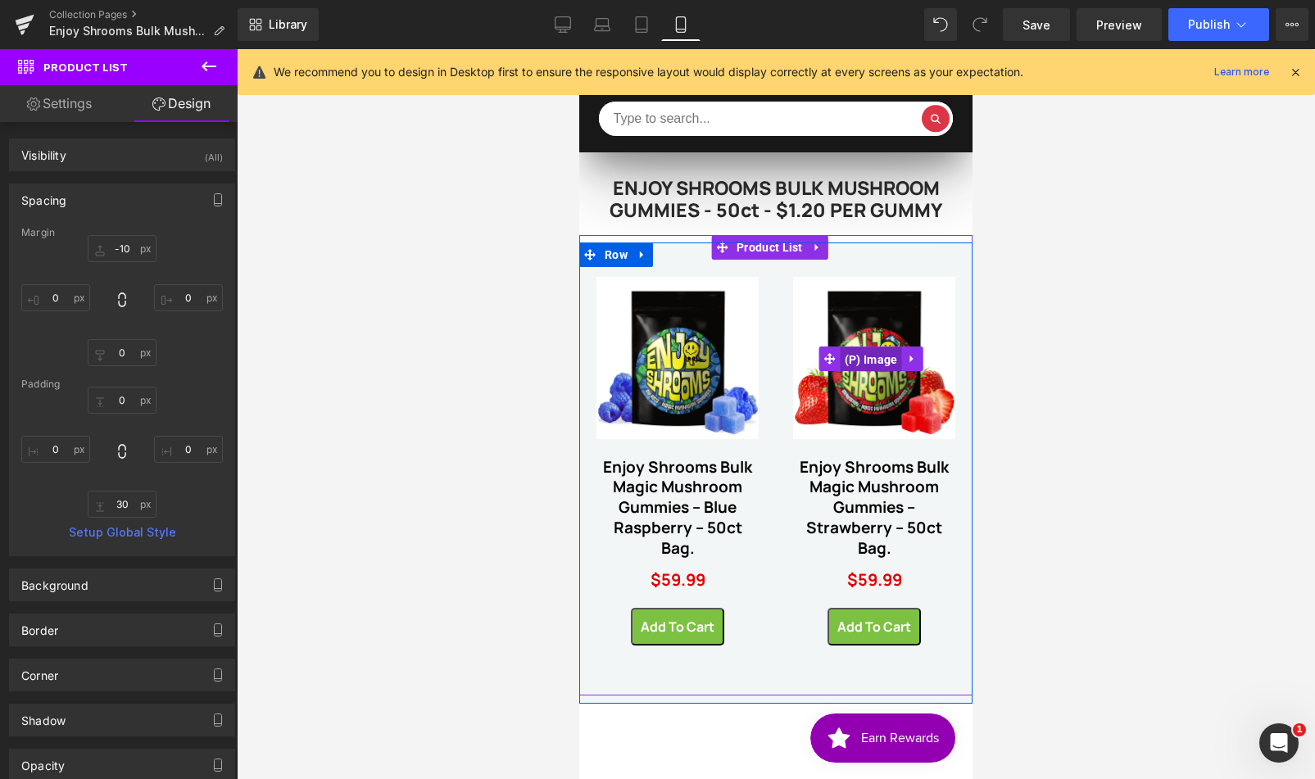
click at [862, 358] on span "(P) Image" at bounding box center [870, 359] width 61 height 25
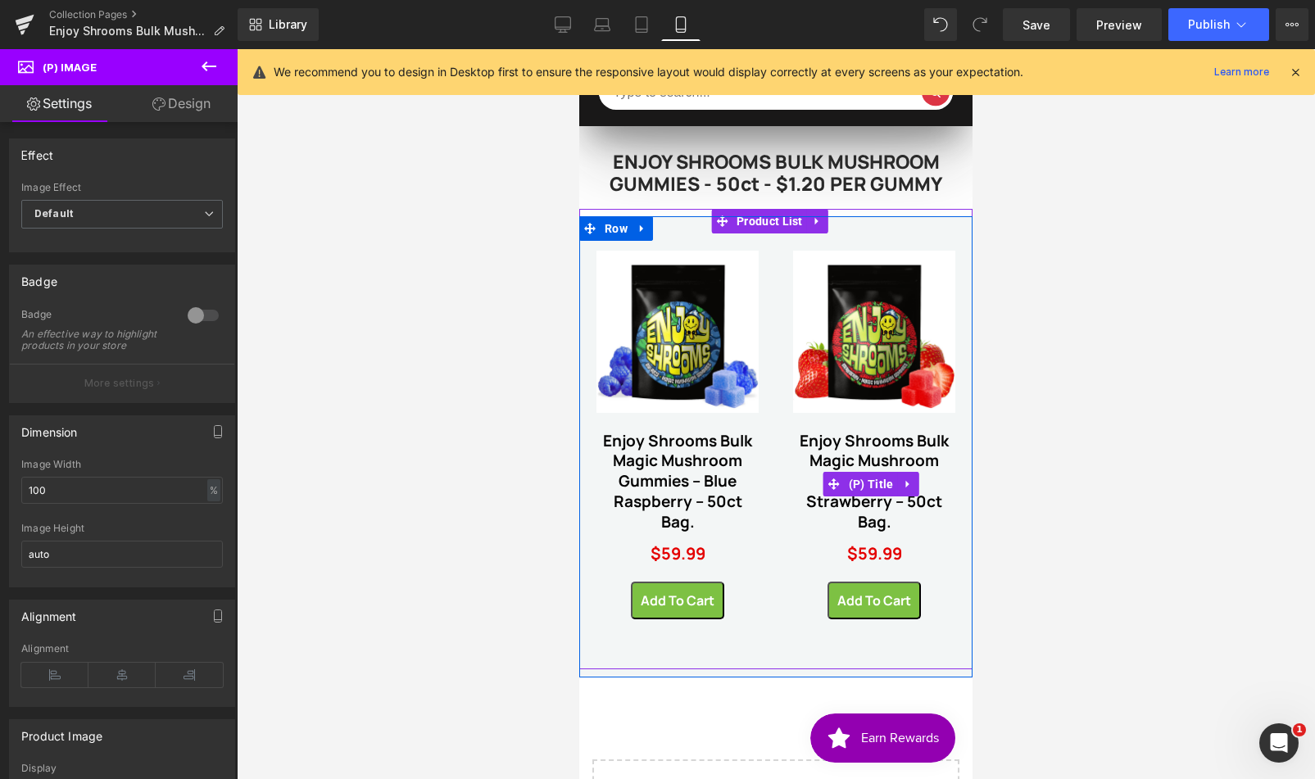
scroll to position [125, 0]
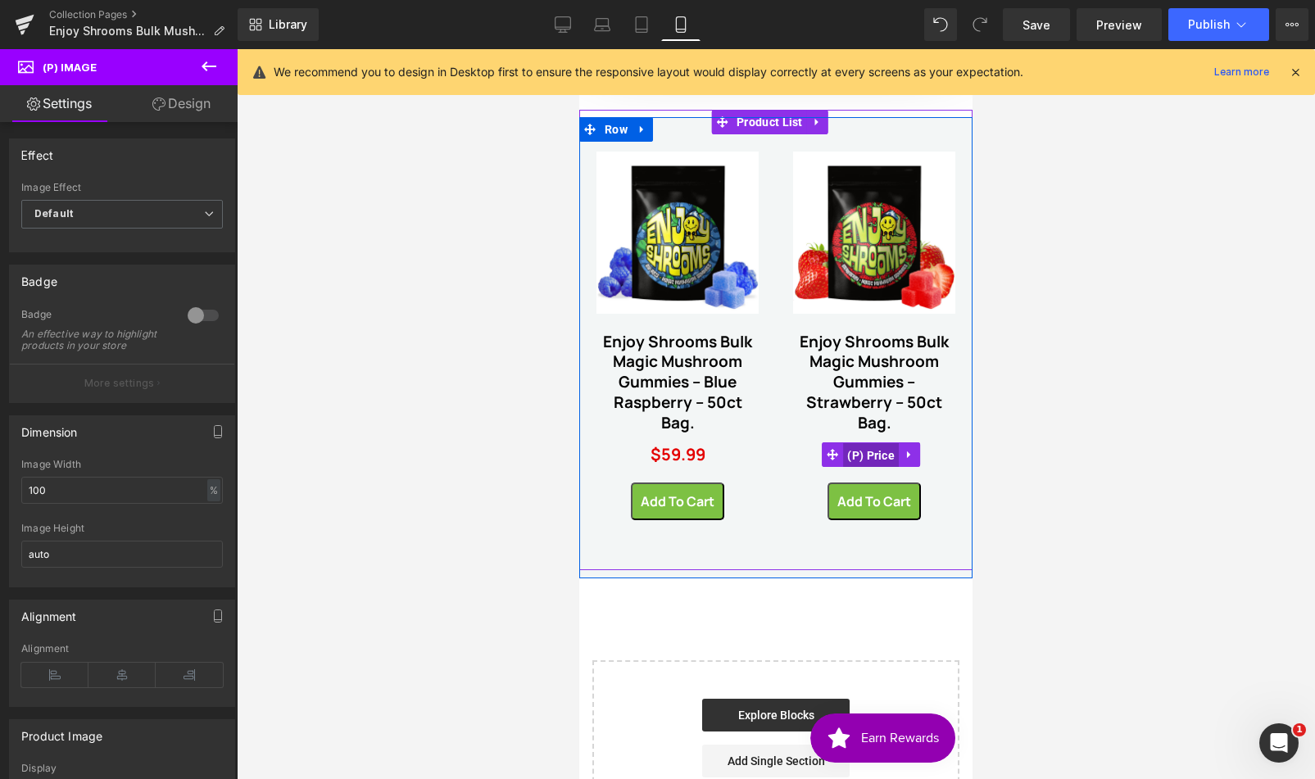
drag, startPoint x: 870, startPoint y: 458, endPoint x: 1635, endPoint y: 606, distance: 779.3
click at [870, 458] on span "(P) Price" at bounding box center [871, 455] width 56 height 25
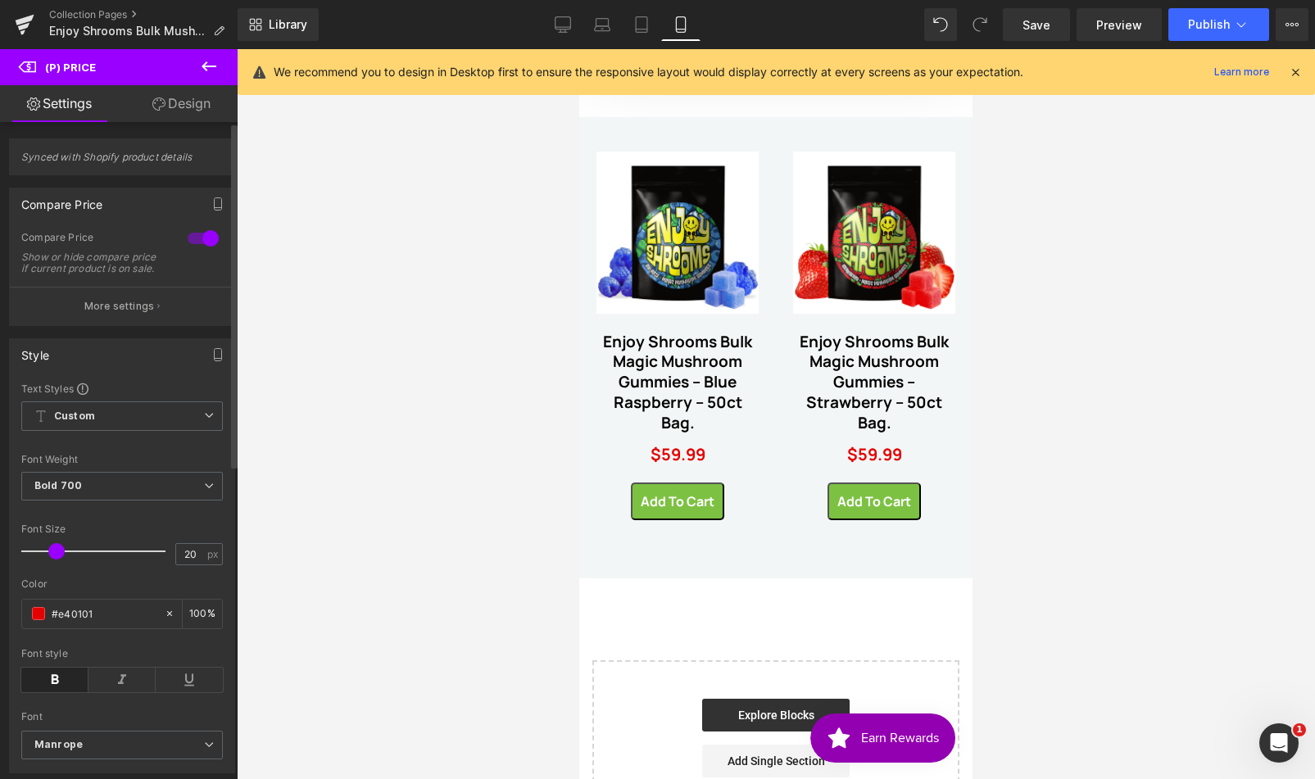
type input "19"
click at [51, 559] on span at bounding box center [56, 551] width 16 height 16
click at [165, 308] on button "More settings" at bounding box center [122, 306] width 224 height 38
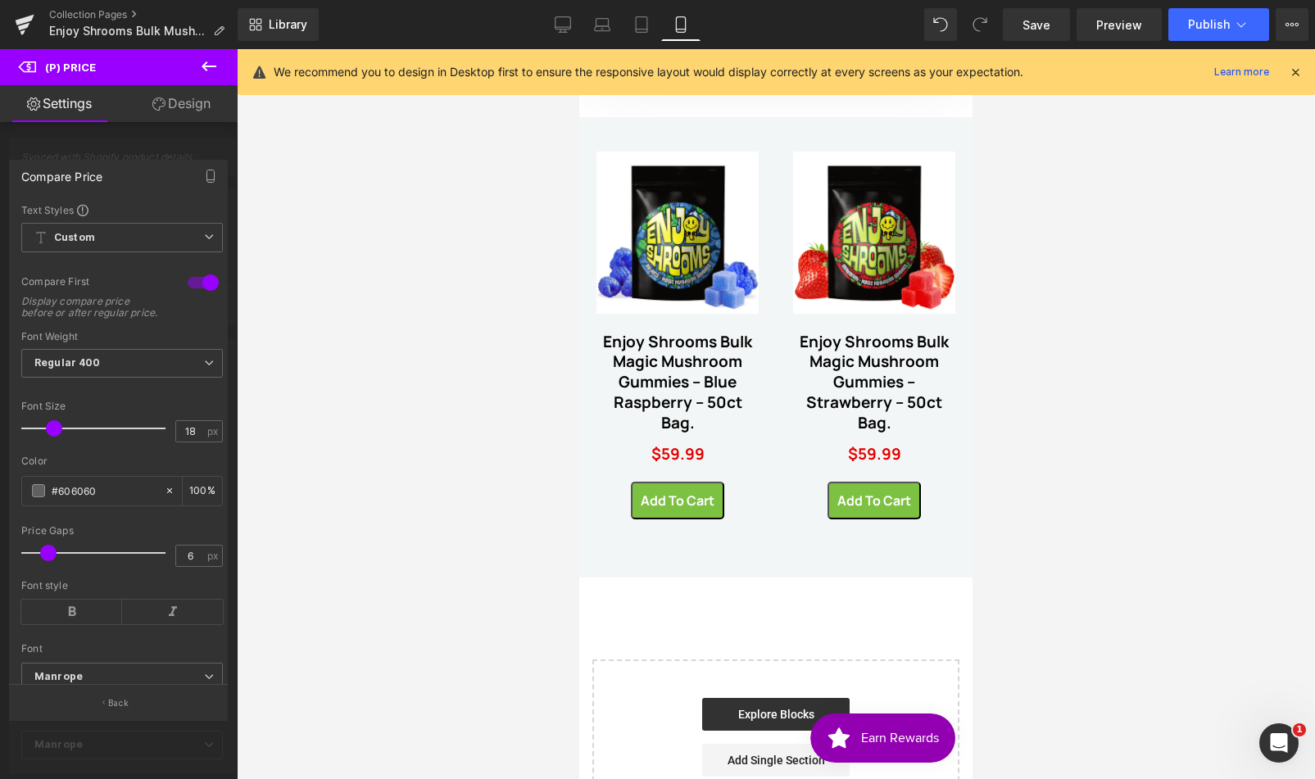
click at [43, 561] on span at bounding box center [48, 553] width 16 height 16
type input "5"
click at [40, 561] on span at bounding box center [45, 553] width 16 height 16
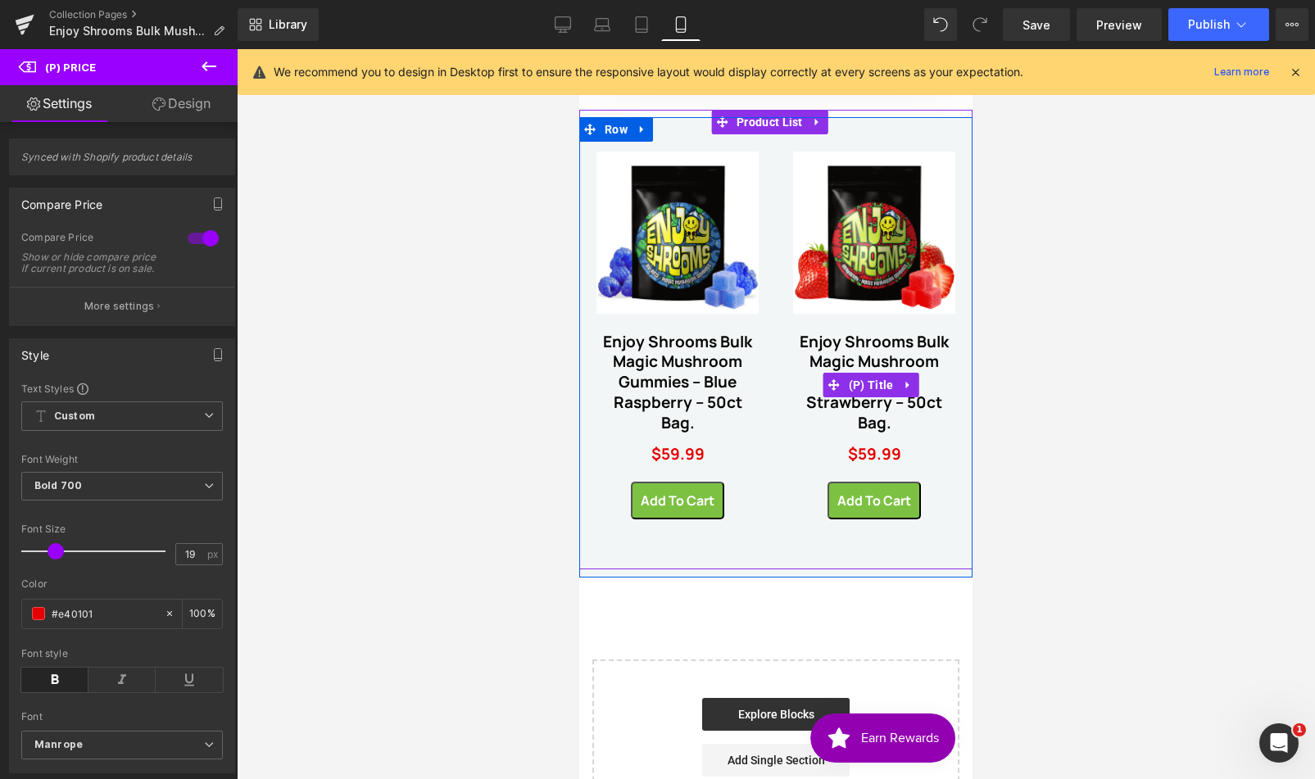
click at [878, 348] on link "Enjoy Shrooms Bulk Magic Mushroom Gummies – Strawberry – 50ct Bag." at bounding box center [874, 383] width 162 height 102
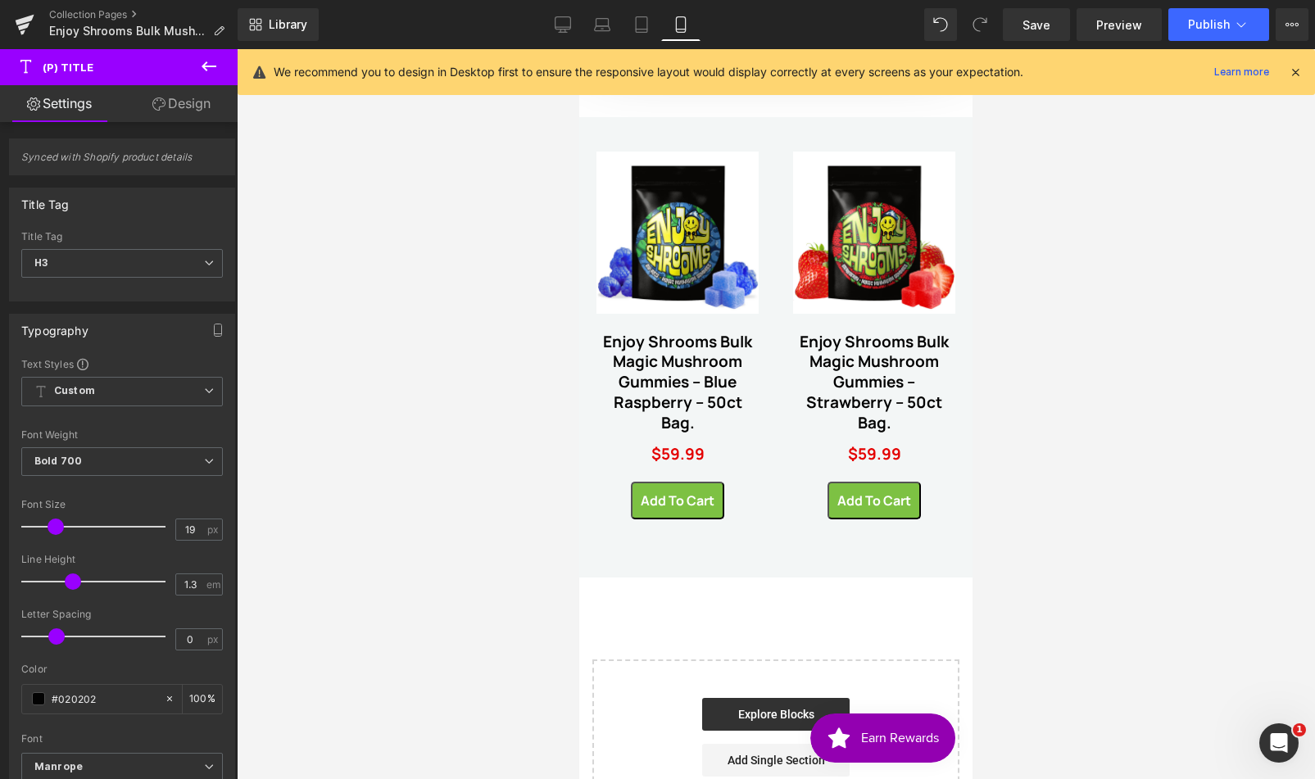
click at [174, 111] on link "Design" at bounding box center [181, 103] width 119 height 37
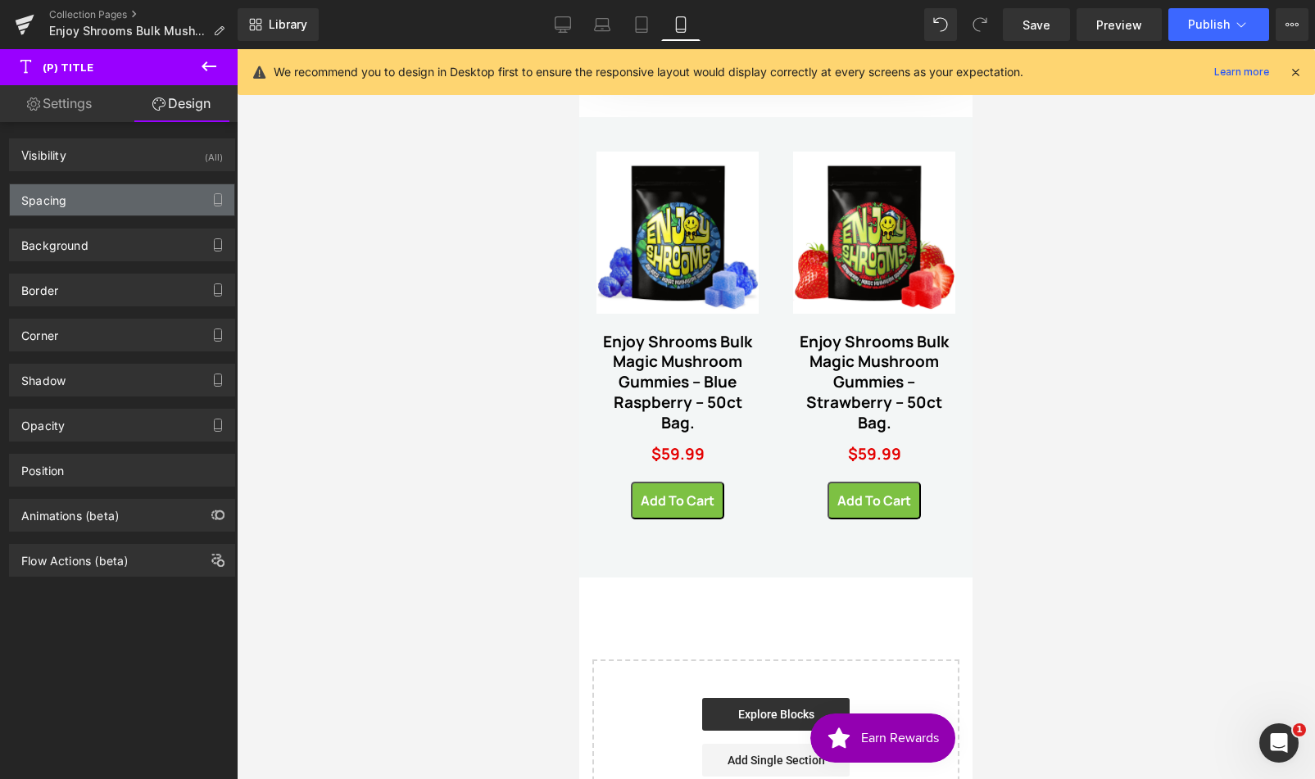
click at [105, 197] on div "Spacing" at bounding box center [122, 199] width 224 height 31
type input "20"
type input "0"
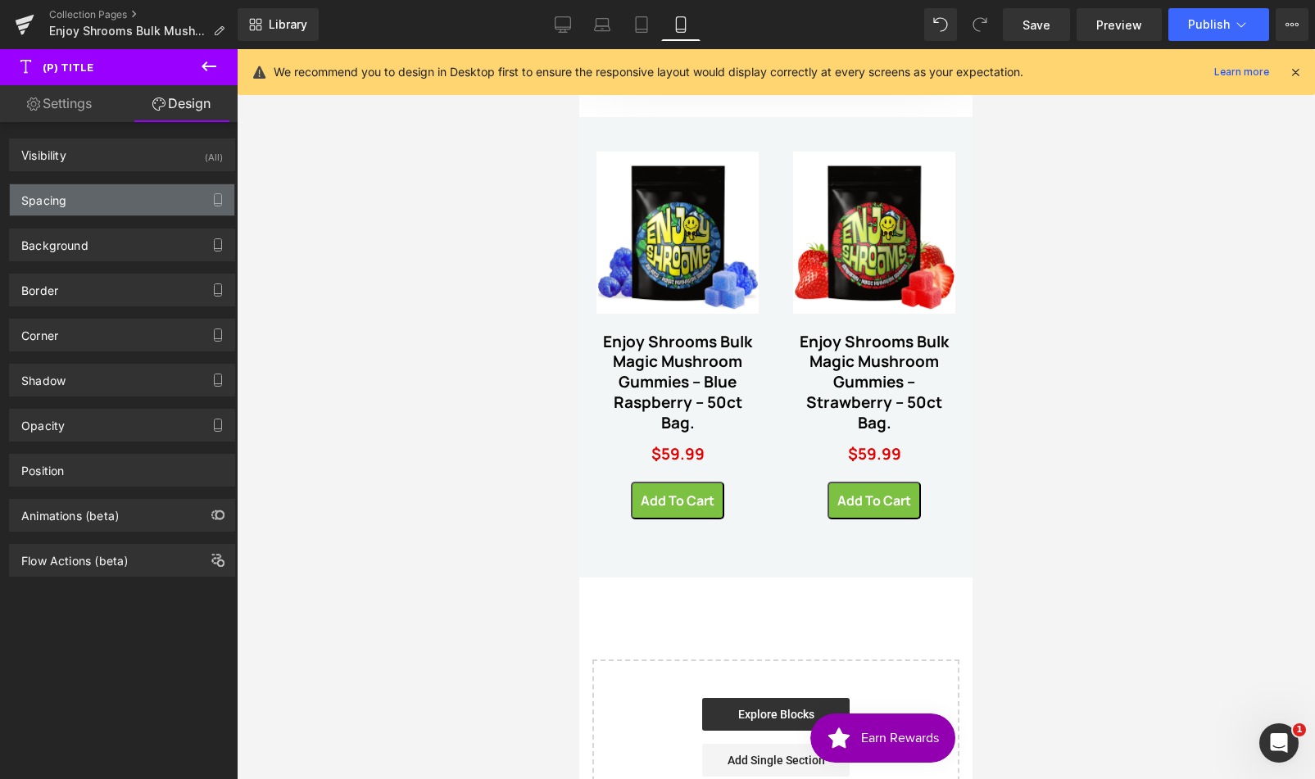
type input "0"
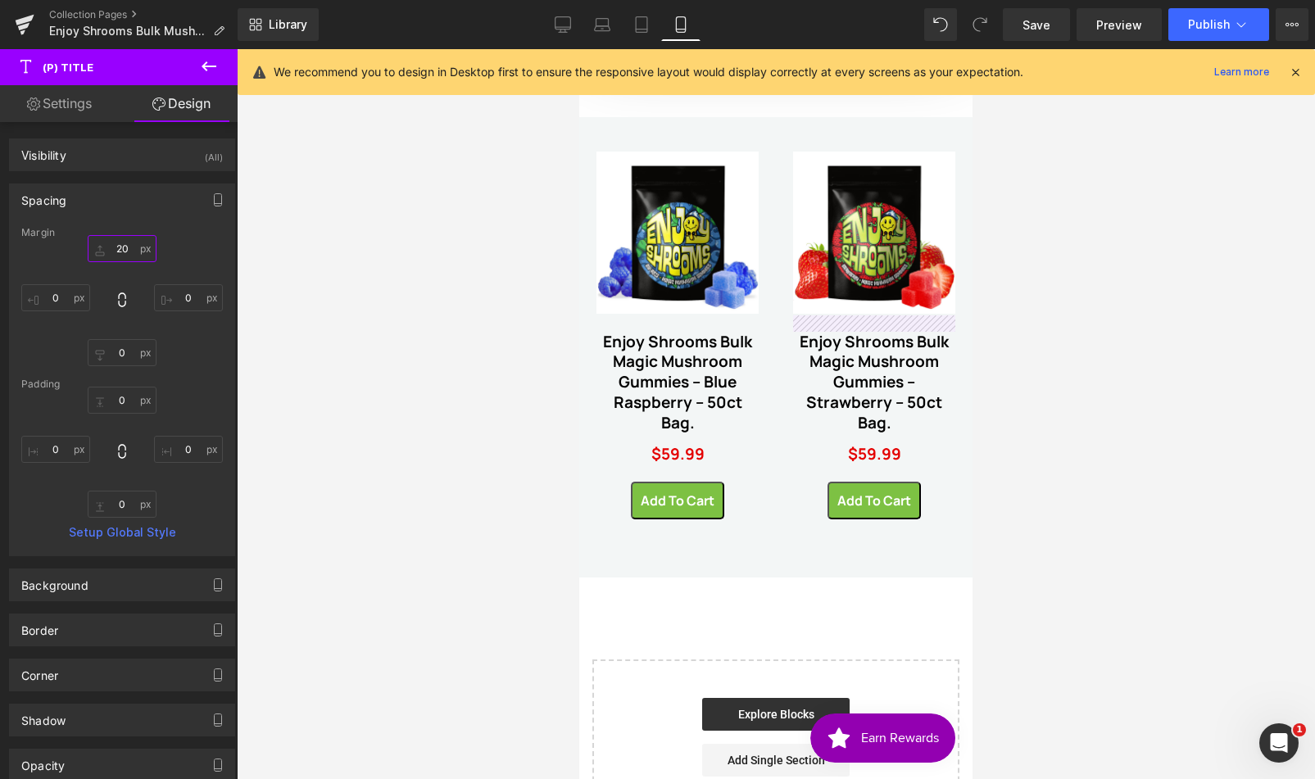
click at [115, 247] on input "20" at bounding box center [122, 248] width 69 height 27
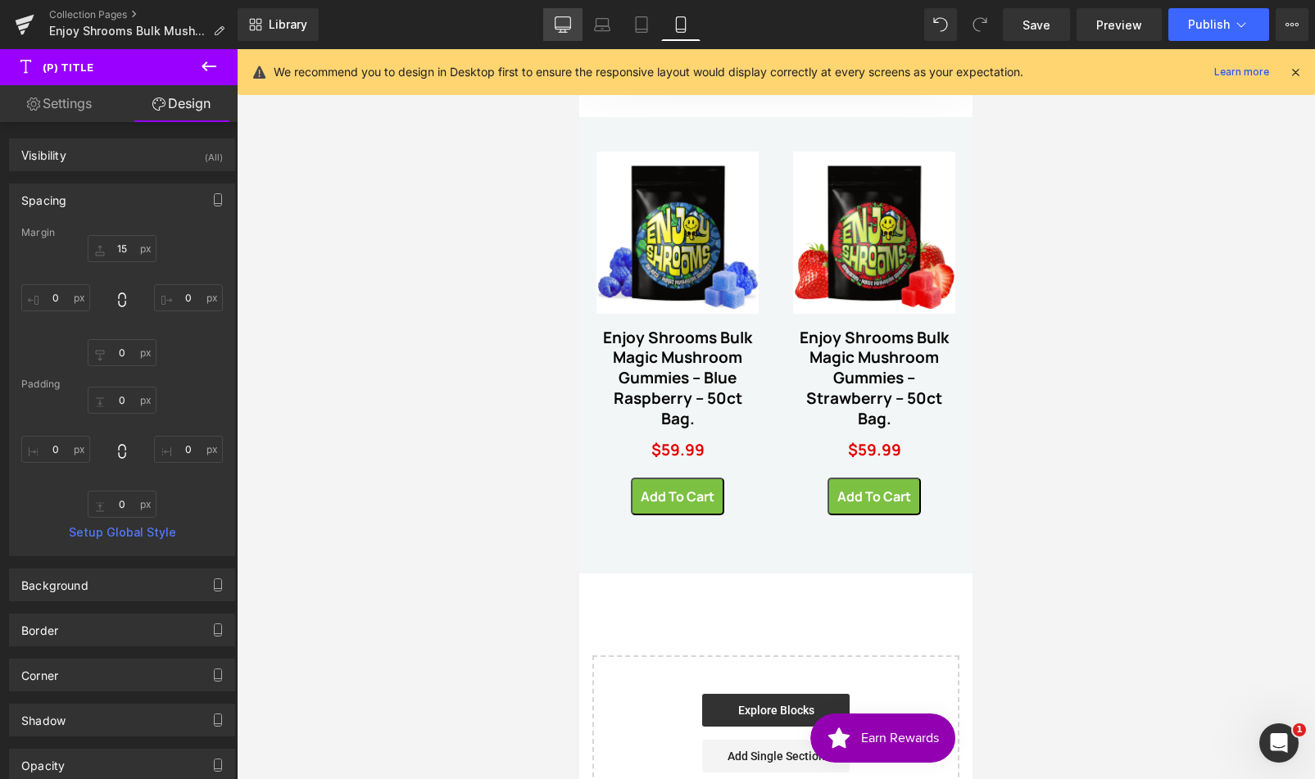
click at [559, 29] on icon at bounding box center [563, 23] width 16 height 12
type input "20"
type input "0"
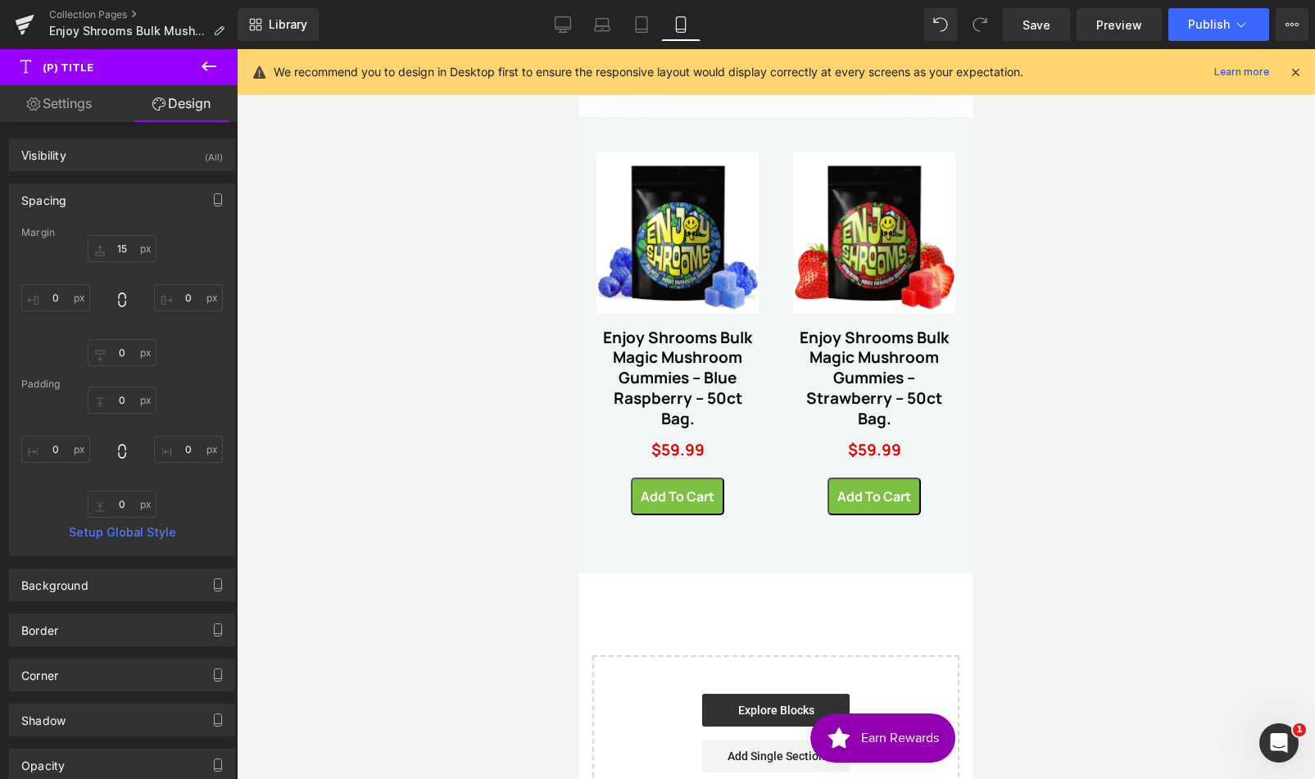
type input "0"
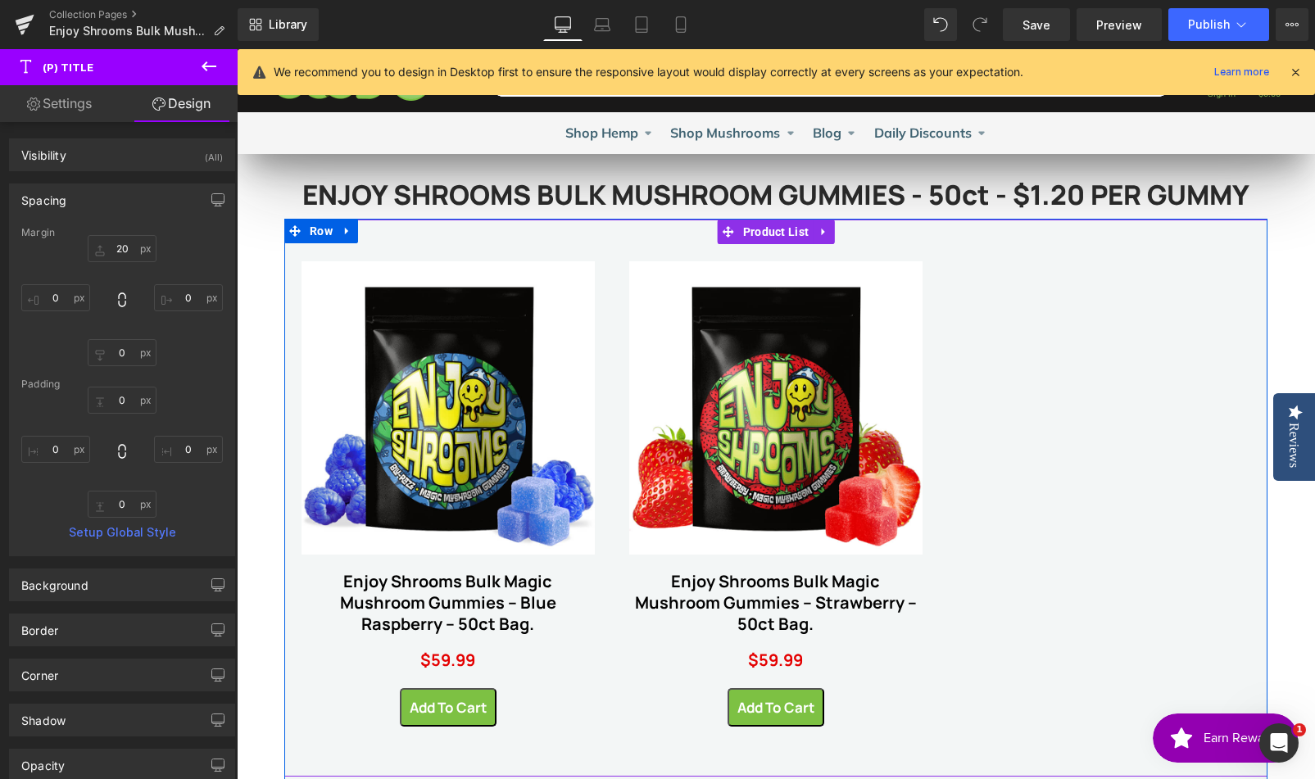
scroll to position [0, 0]
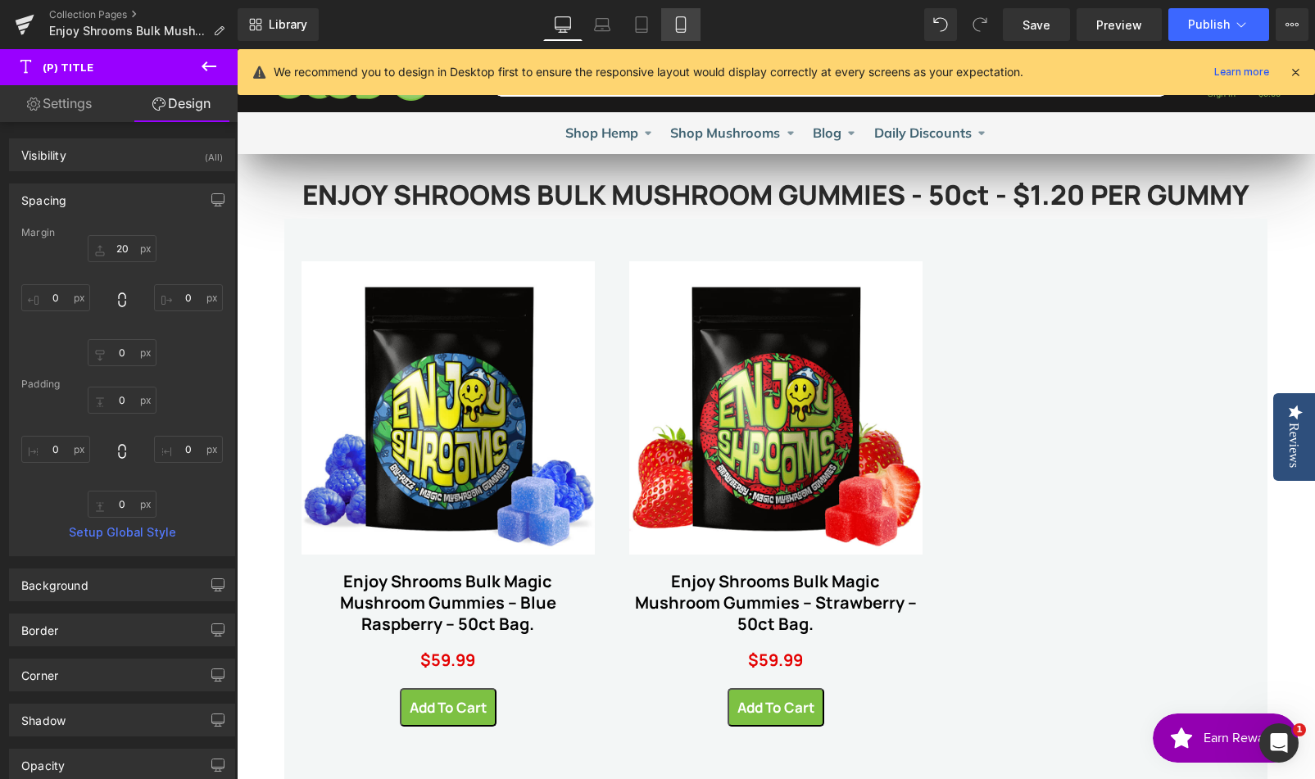
click at [688, 22] on icon at bounding box center [681, 24] width 16 height 16
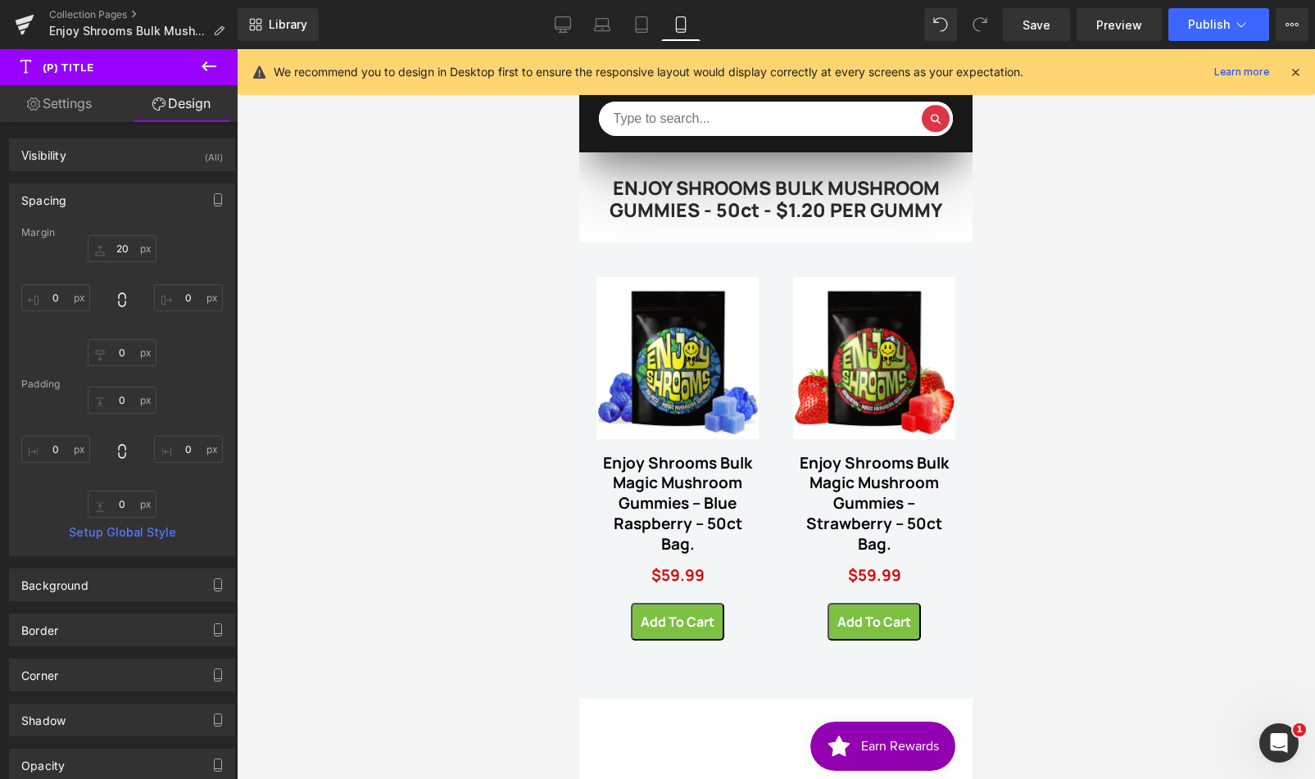
type input "15"
type input "0"
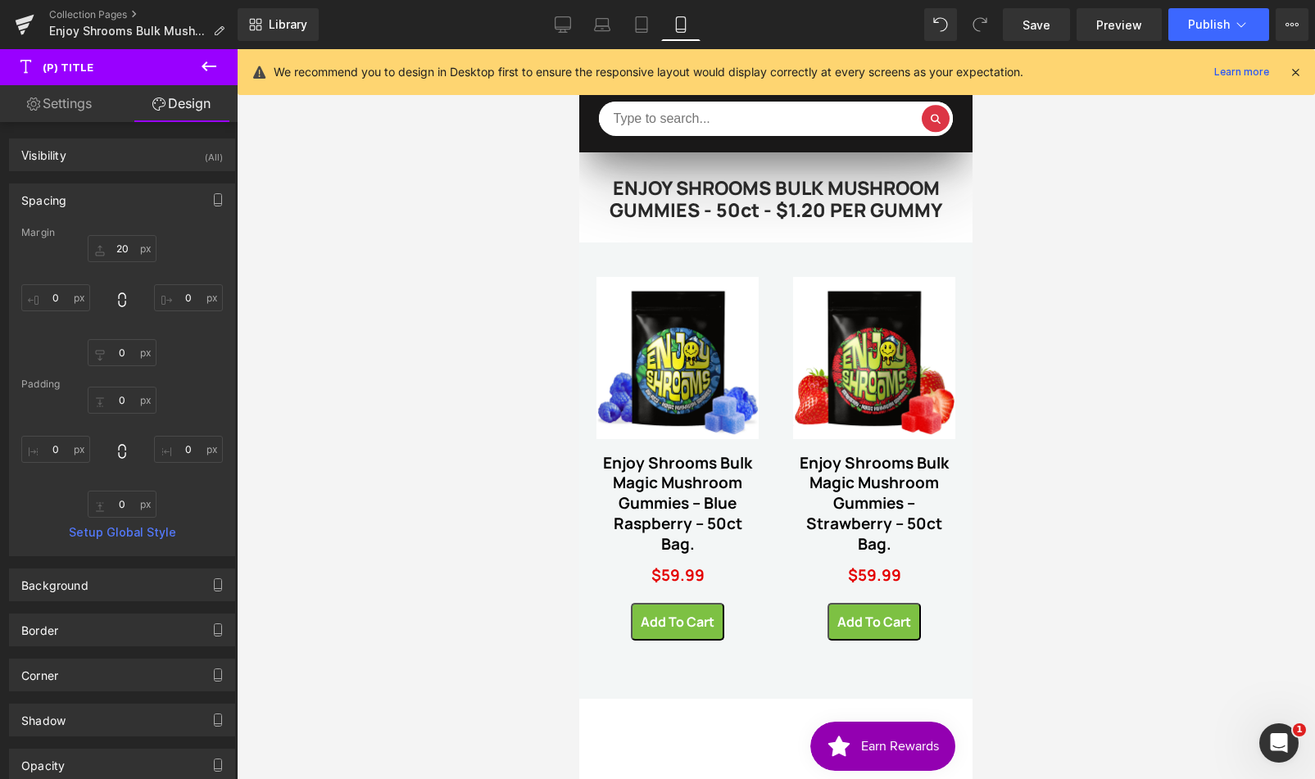
type input "0"
click at [556, 14] on link "Desktop" at bounding box center [562, 24] width 39 height 33
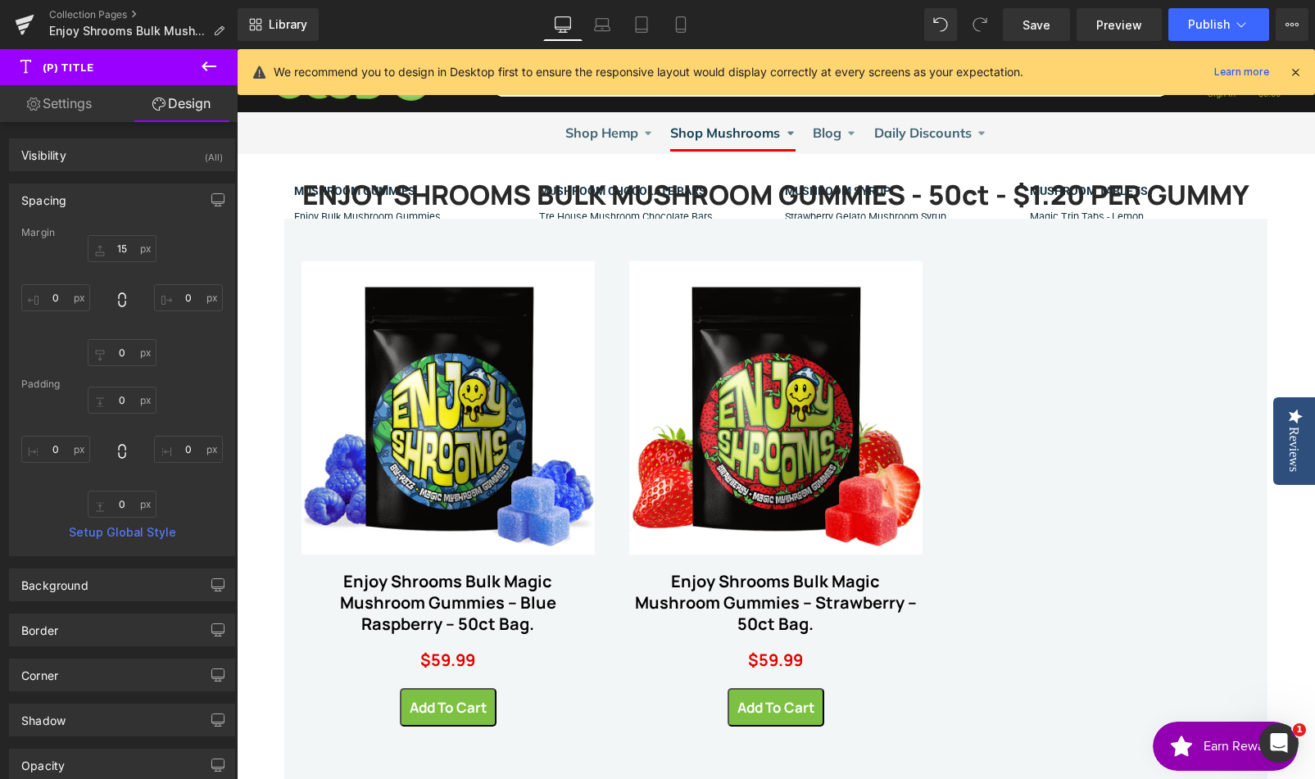
type input "20"
type input "0"
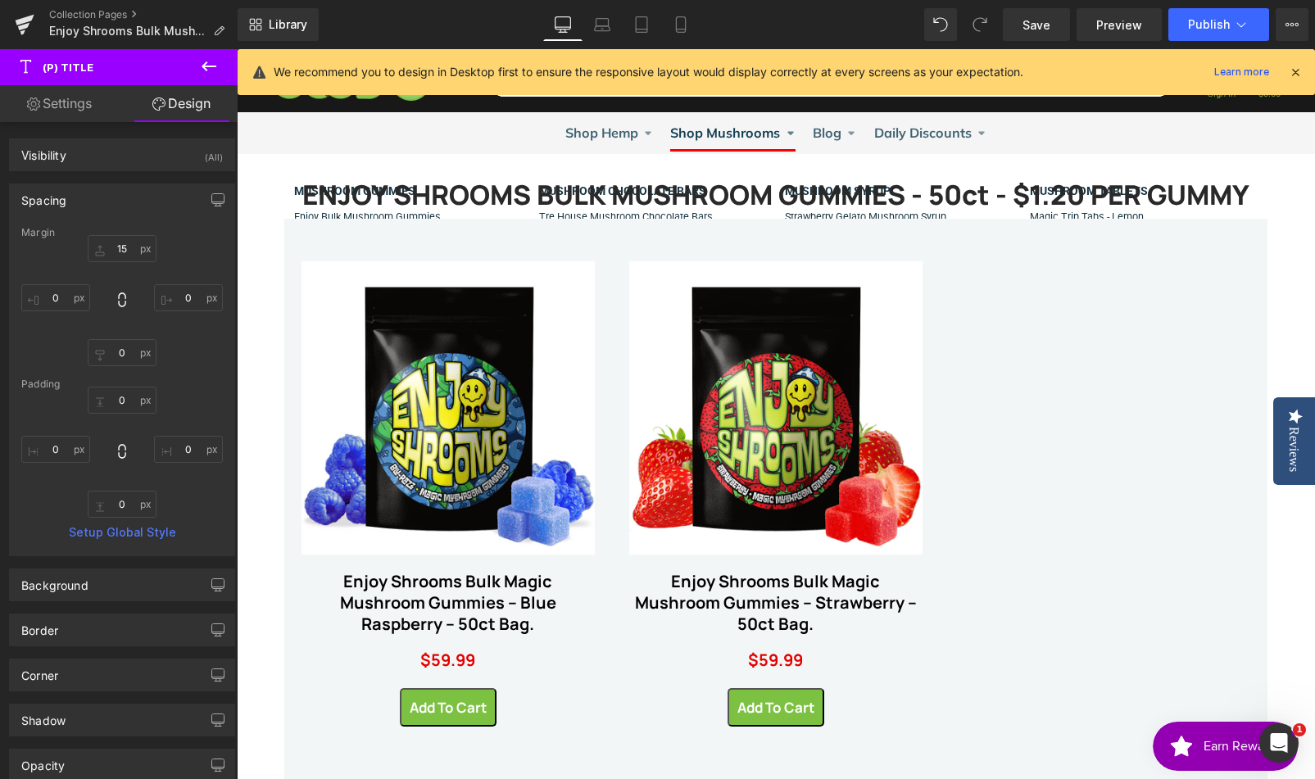
type input "0"
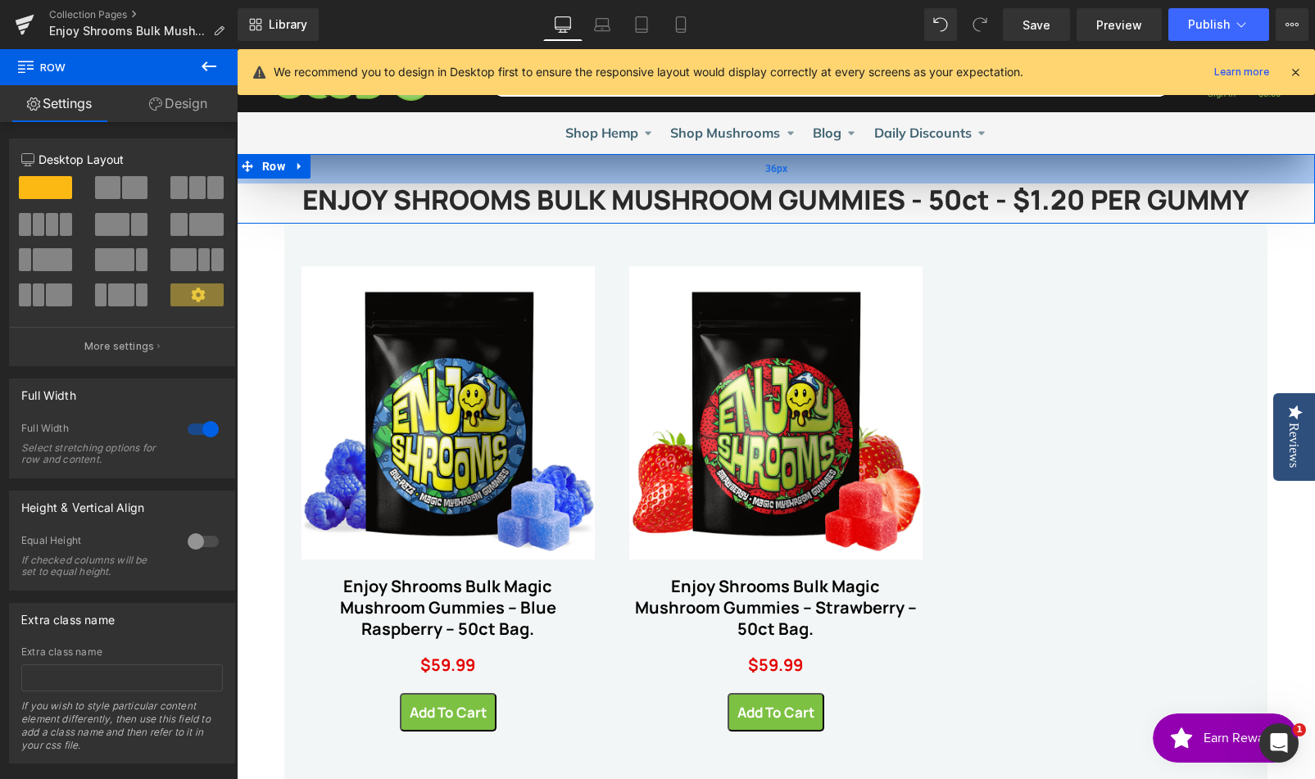
click at [781, 170] on div "36px" at bounding box center [776, 168] width 1078 height 29
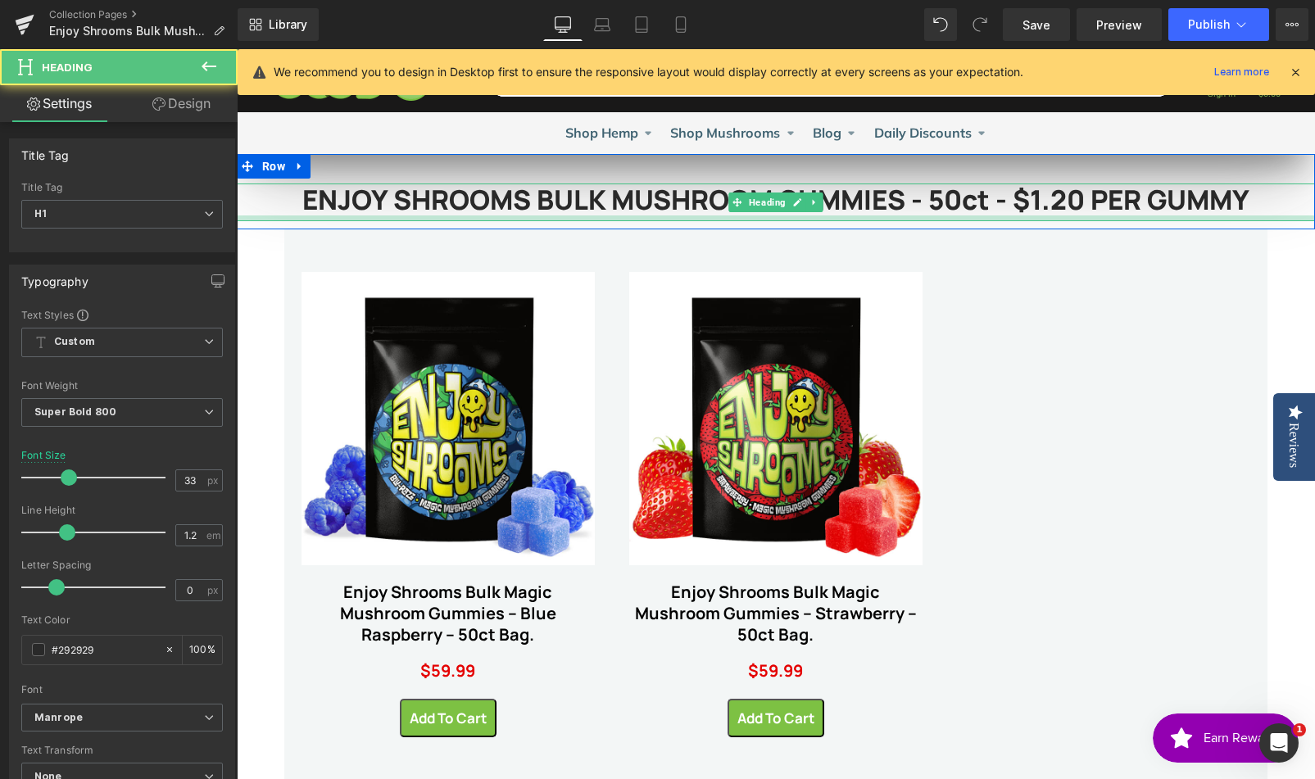
click at [977, 220] on div at bounding box center [776, 218] width 1078 height 6
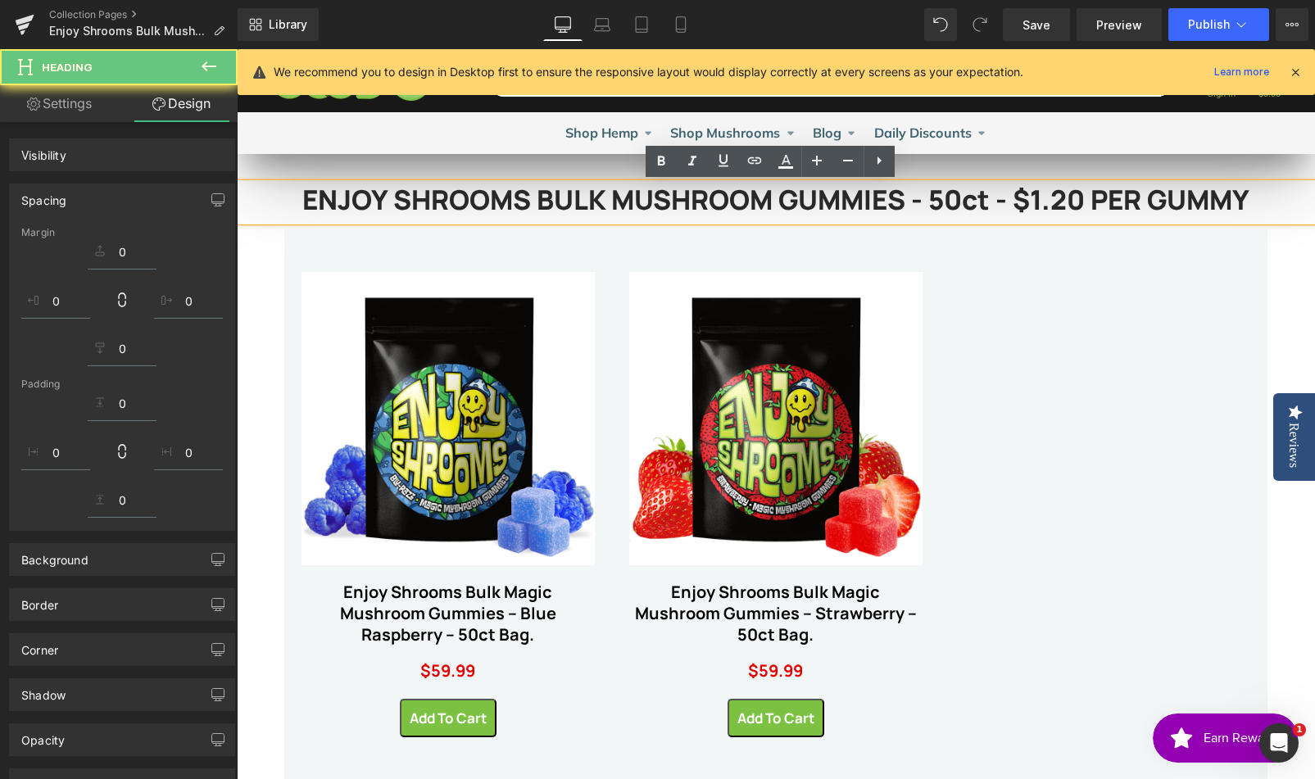
drag, startPoint x: 978, startPoint y: 221, endPoint x: 979, endPoint y: 230, distance: 9.0
click at [979, 230] on div "ENJOY SHROOMS BULK MUSHROOM GUMMIES - 50ct - $1.20 PER GUMMY Heading Row 36px S…" at bounding box center [776, 583] width 1078 height 858
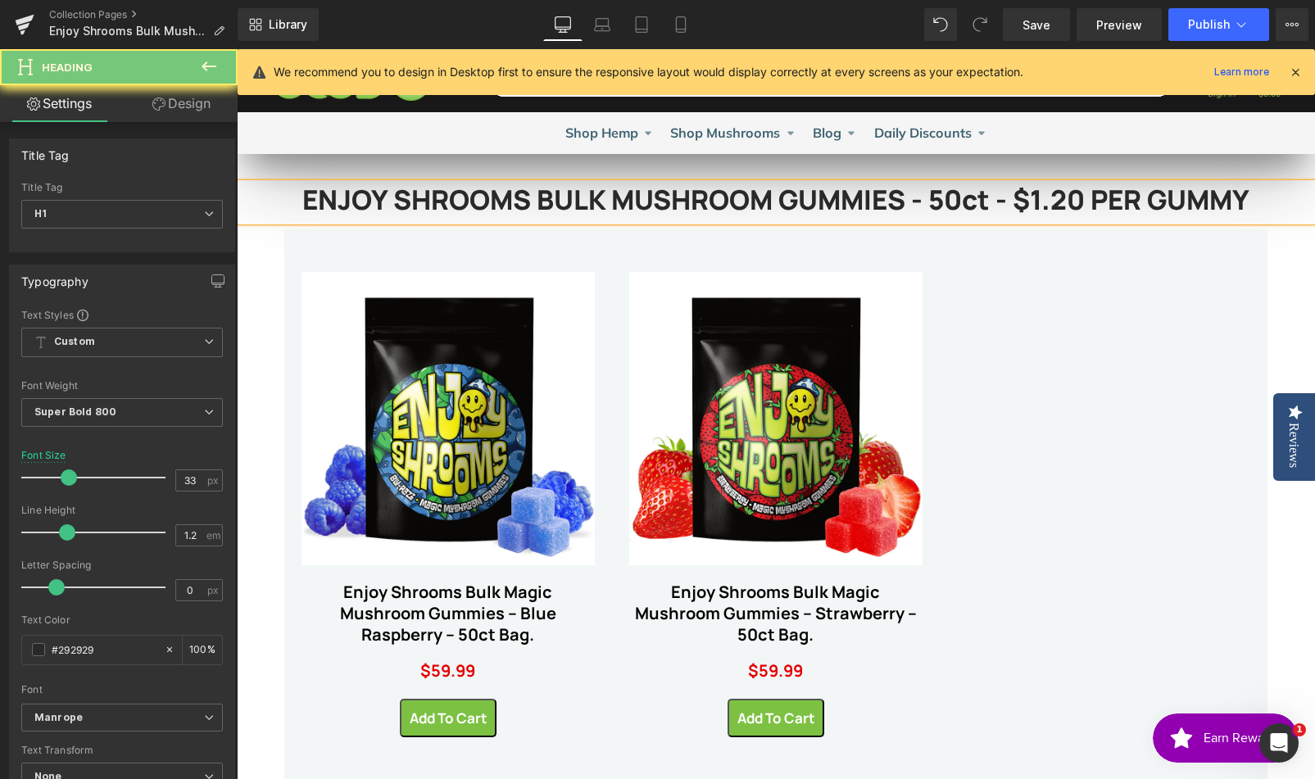
click at [1191, 290] on div "Sale Off (P) Image Enjoy Shrooms Bulk Magic Mushroom Gummies – Blue Raspberry –…" at bounding box center [775, 496] width 983 height 532
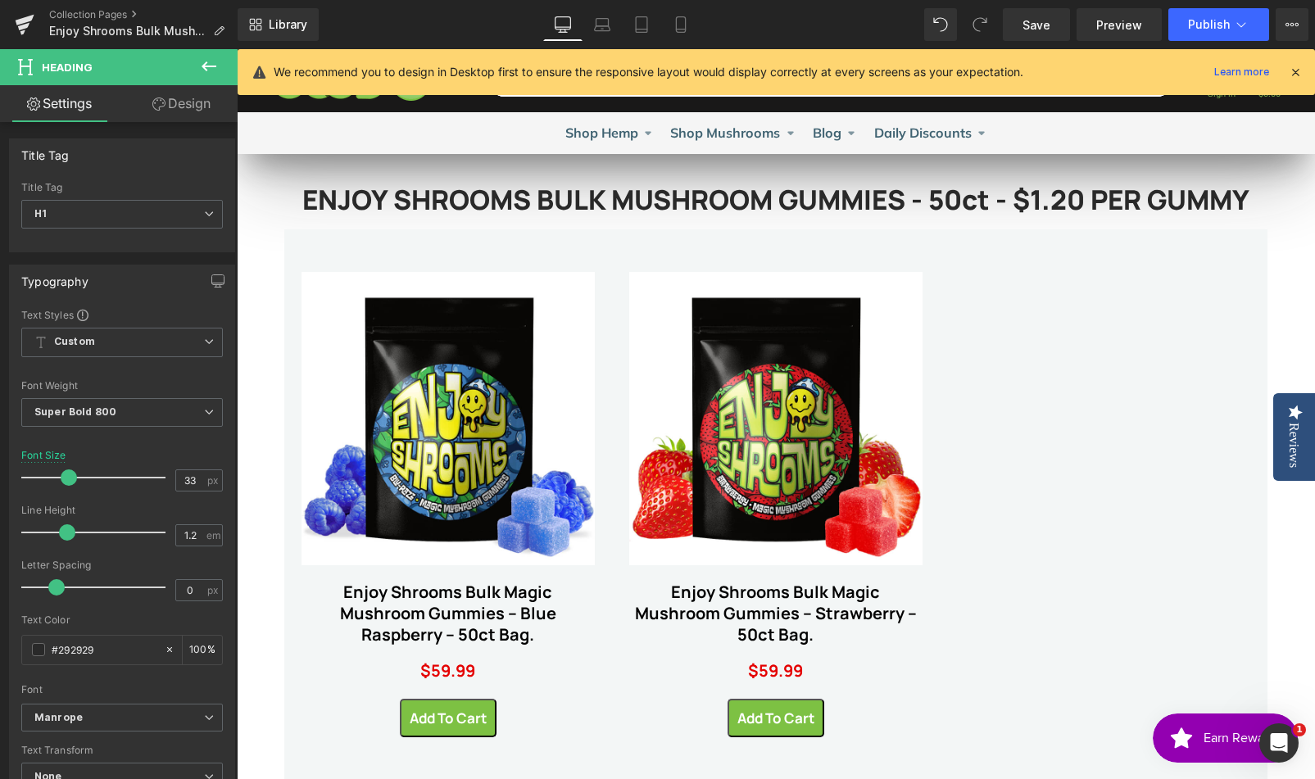
click at [237, 49] on div "36px" at bounding box center [237, 49] width 0 height 0
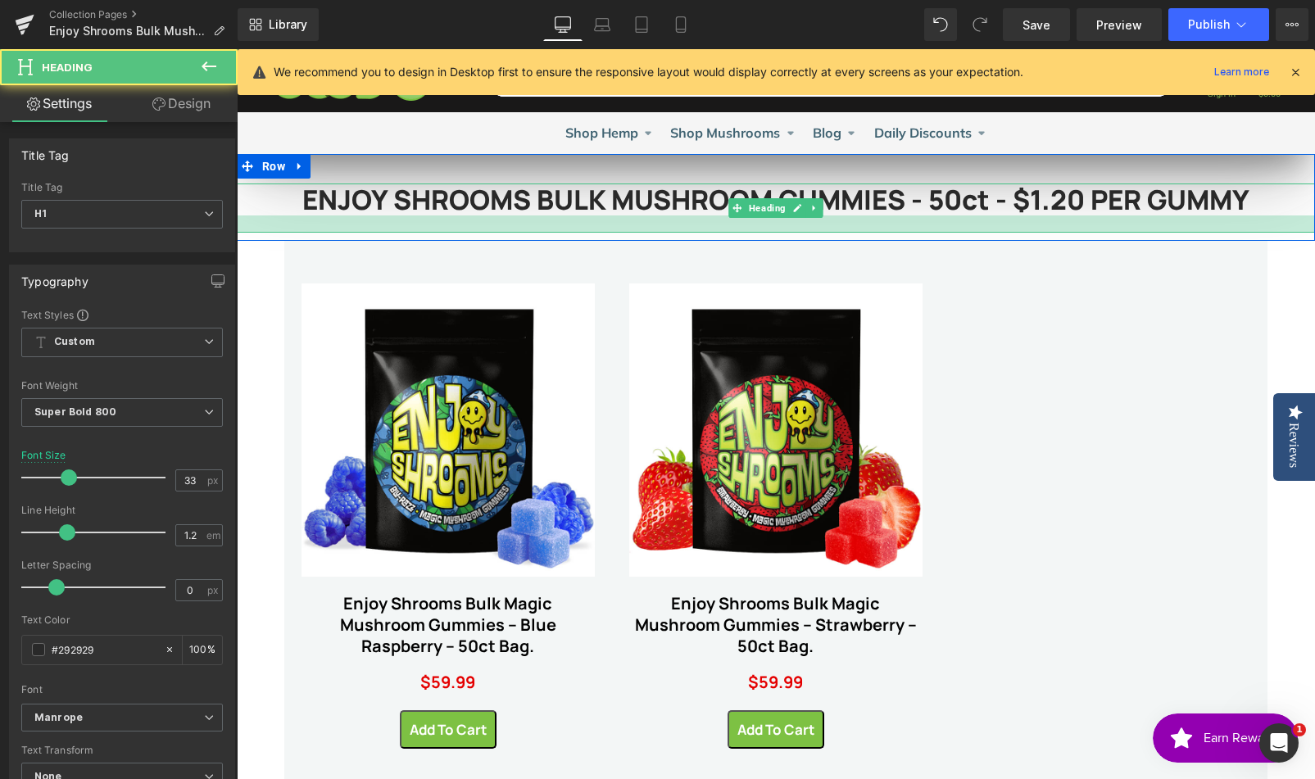
drag, startPoint x: 1004, startPoint y: 216, endPoint x: 1004, endPoint y: 228, distance: 11.5
click at [1004, 228] on div at bounding box center [776, 223] width 1078 height 17
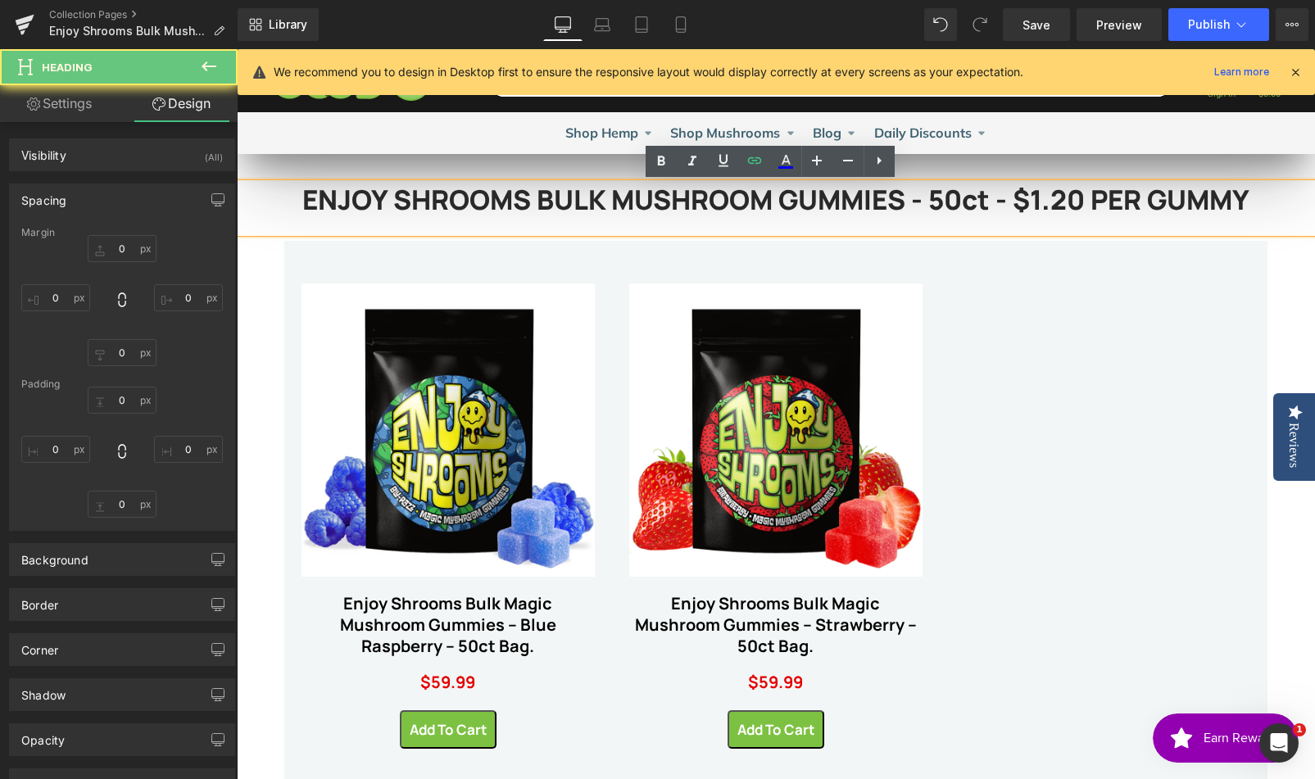
type input "0"
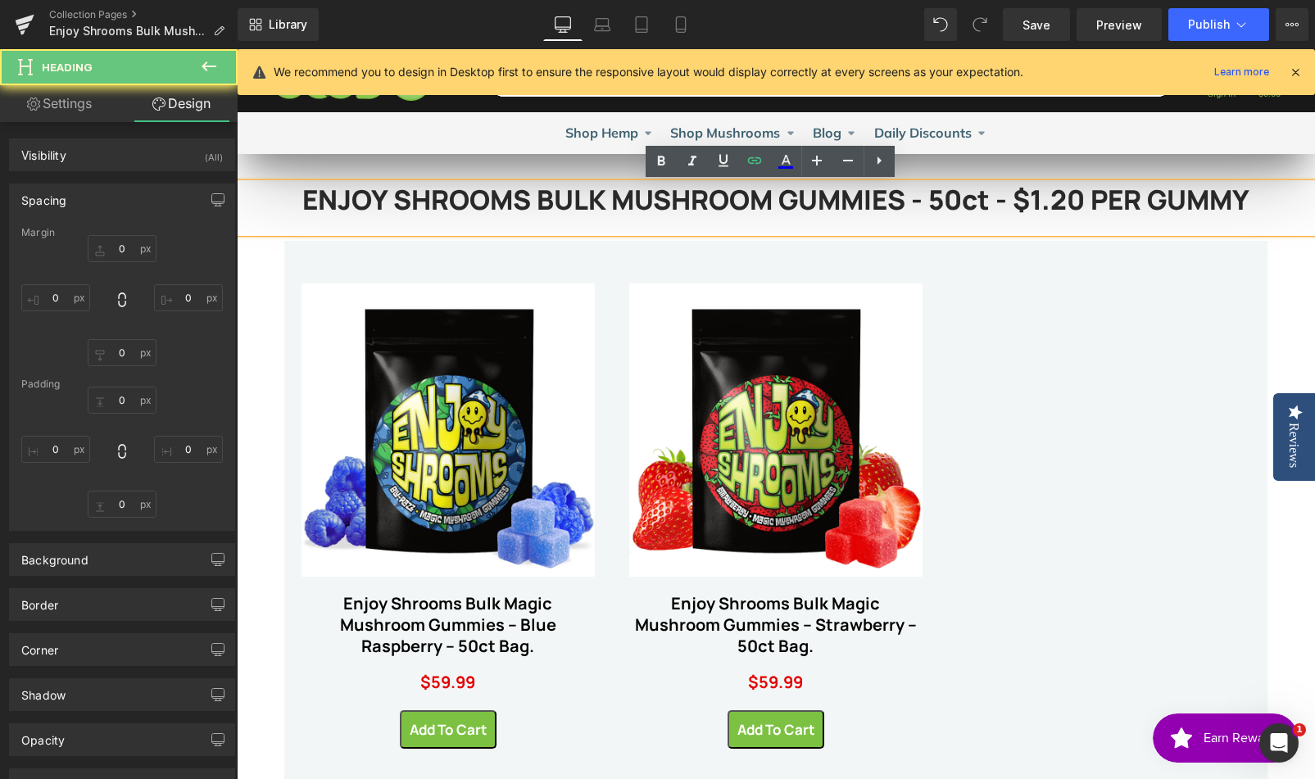
type input "0"
type input "21"
type input "0"
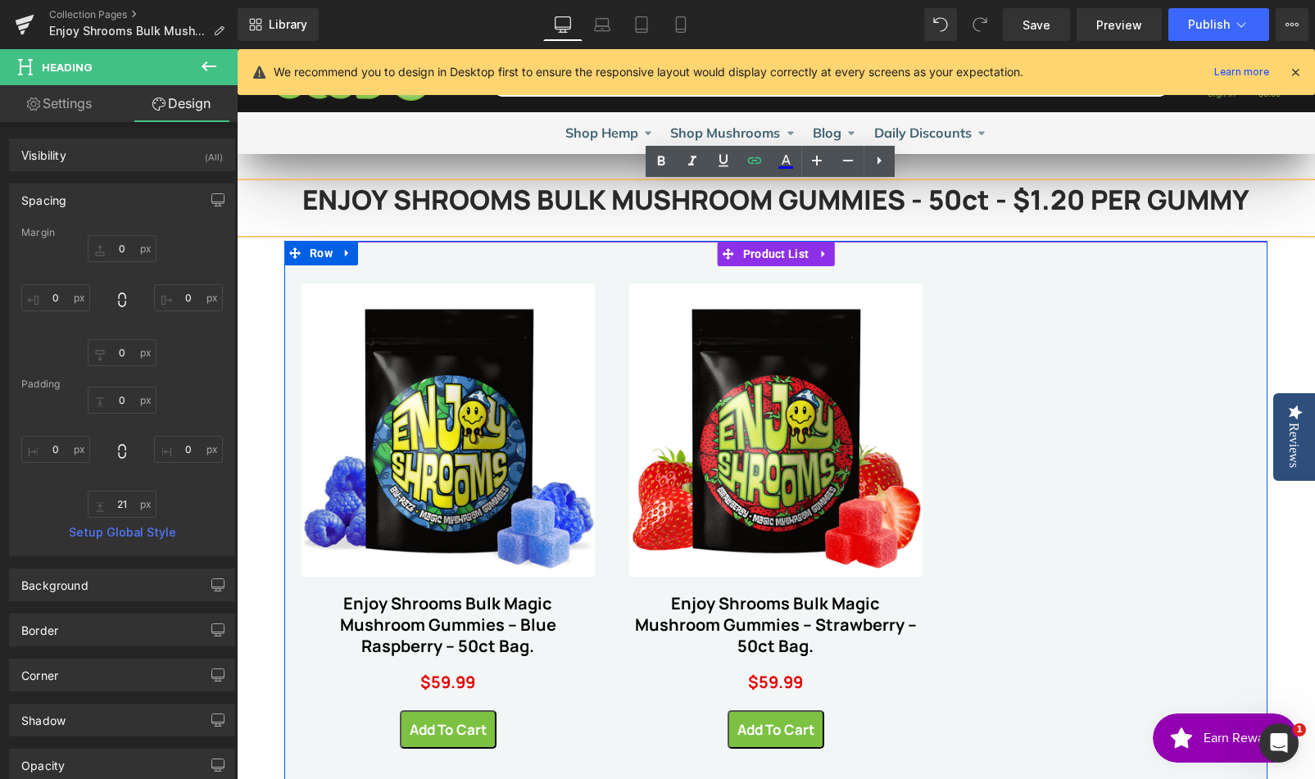
click at [1101, 434] on div "Sale Off (P) Image Enjoy Shrooms Bulk Magic Mushroom Gummies – Blue Raspberry –…" at bounding box center [775, 508] width 983 height 532
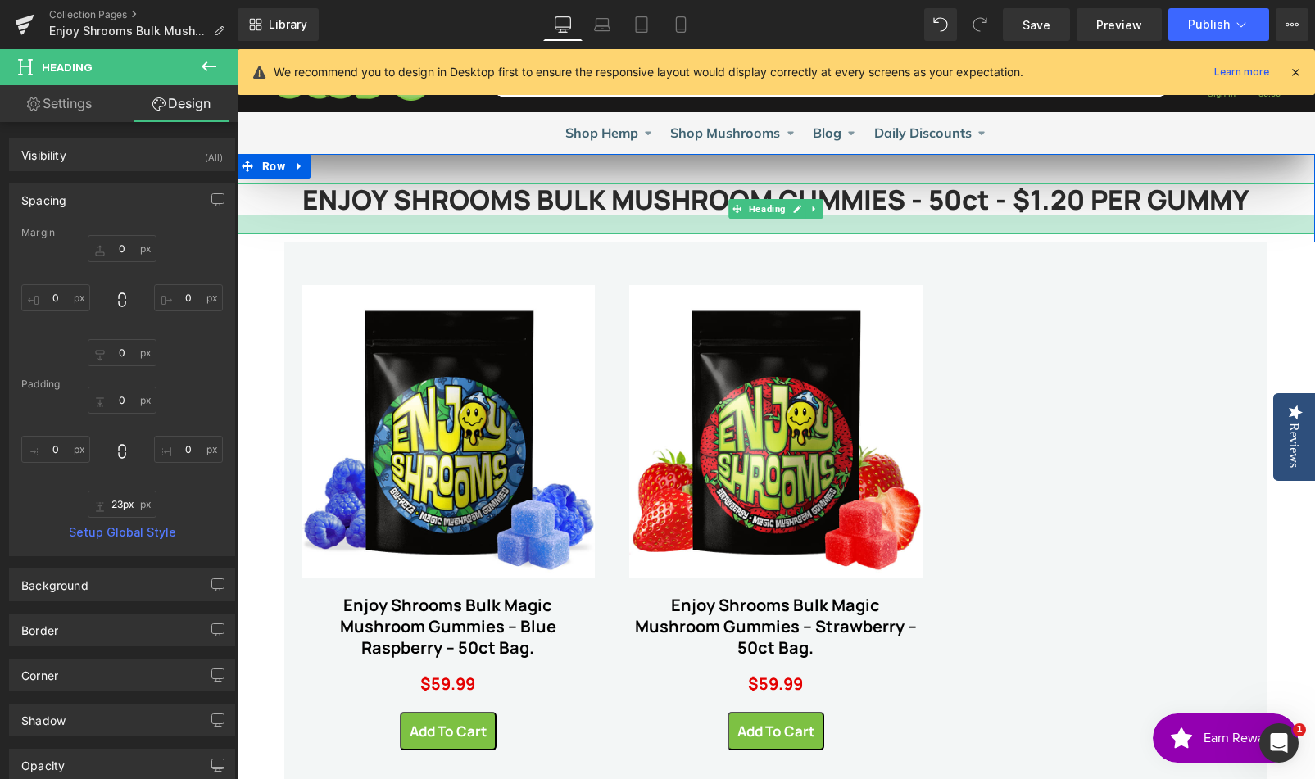
type input "24px"
click at [1193, 232] on div at bounding box center [776, 225] width 1078 height 20
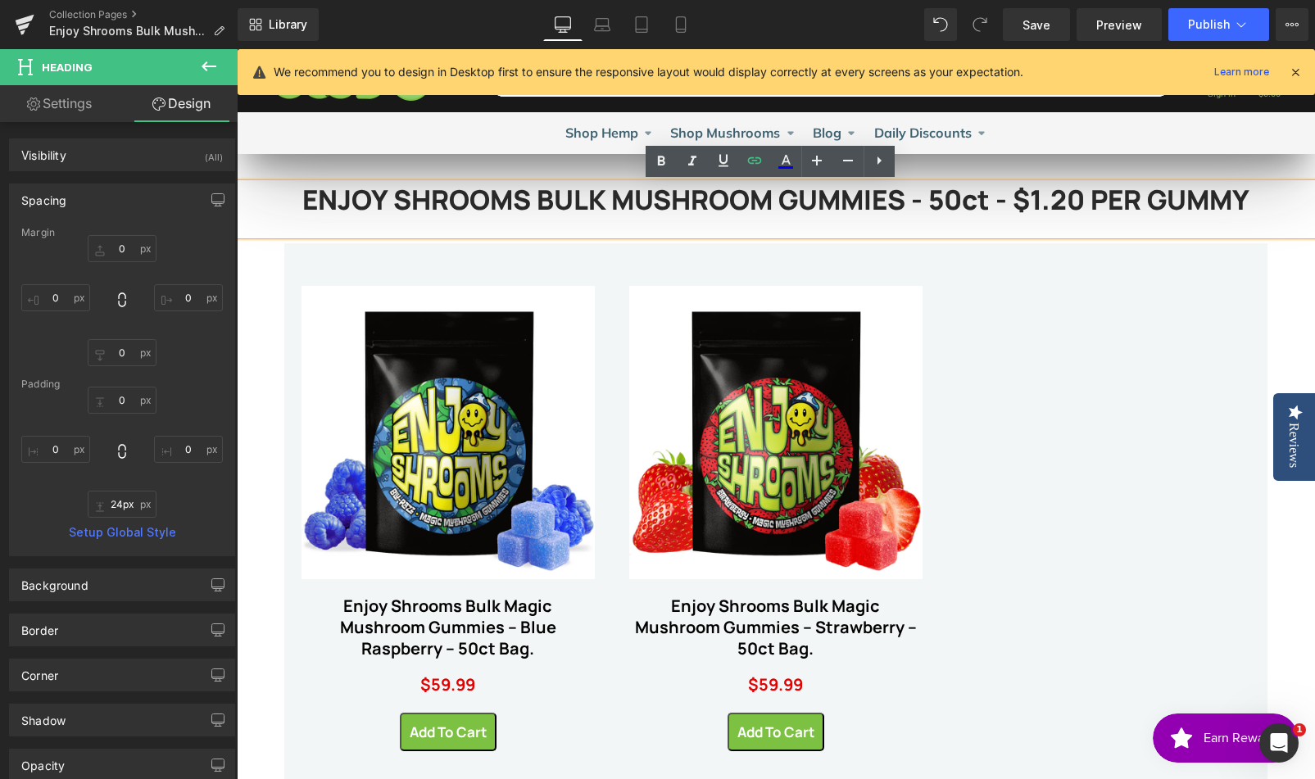
click at [272, 165] on div "ENJOY SHROOMS BULK MUSHROOM GUMMIES - 50ct - $1.20 PER GUMMY Heading Row 36px" at bounding box center [776, 199] width 1078 height 90
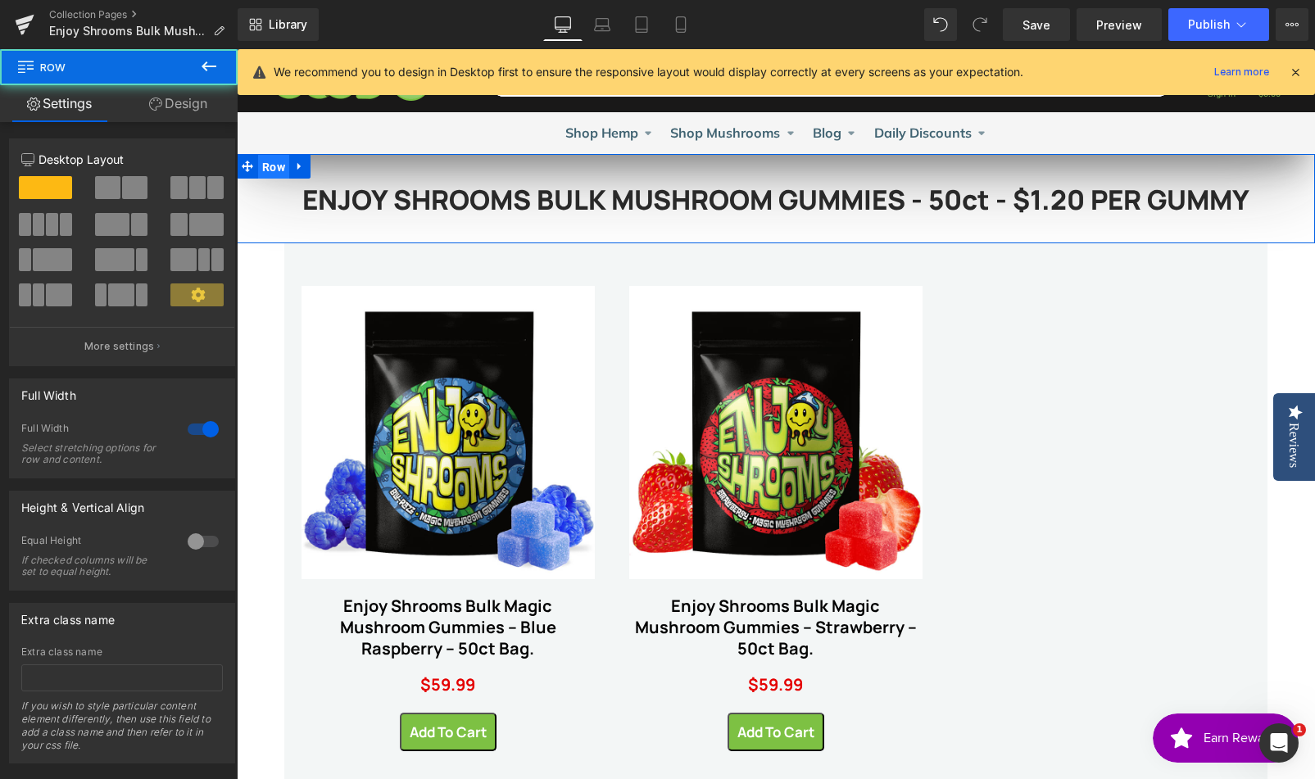
click at [270, 161] on span "Row" at bounding box center [273, 167] width 31 height 25
click at [196, 431] on div at bounding box center [202, 429] width 39 height 26
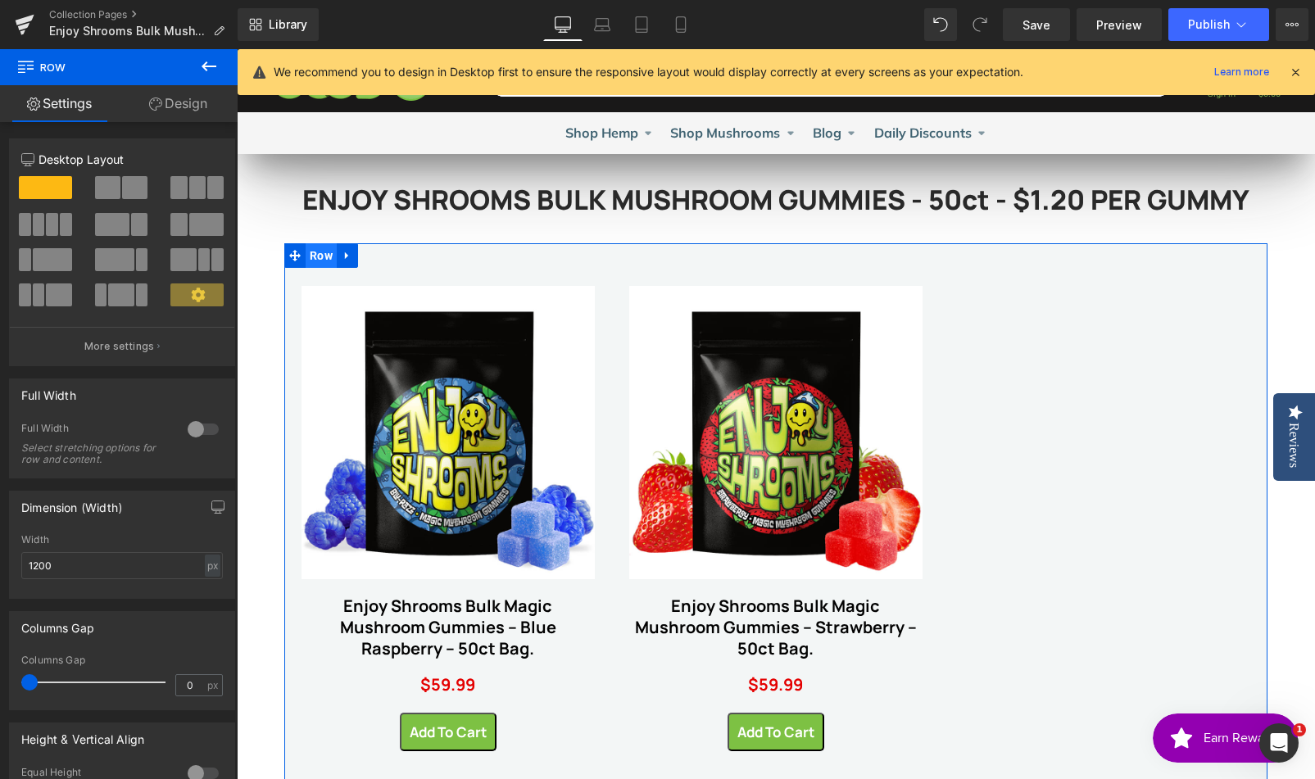
click at [310, 258] on span "Row" at bounding box center [321, 255] width 31 height 25
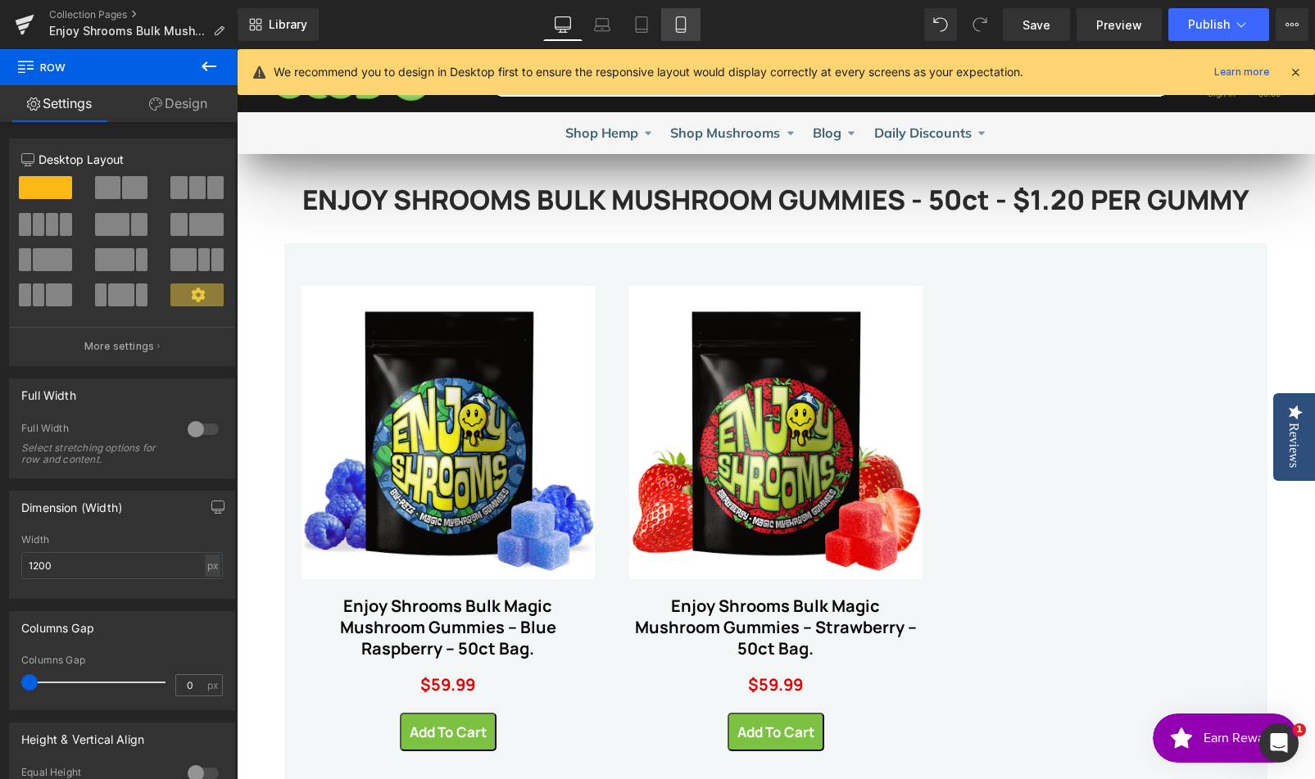
click at [685, 29] on icon at bounding box center [681, 24] width 16 height 16
type input "100"
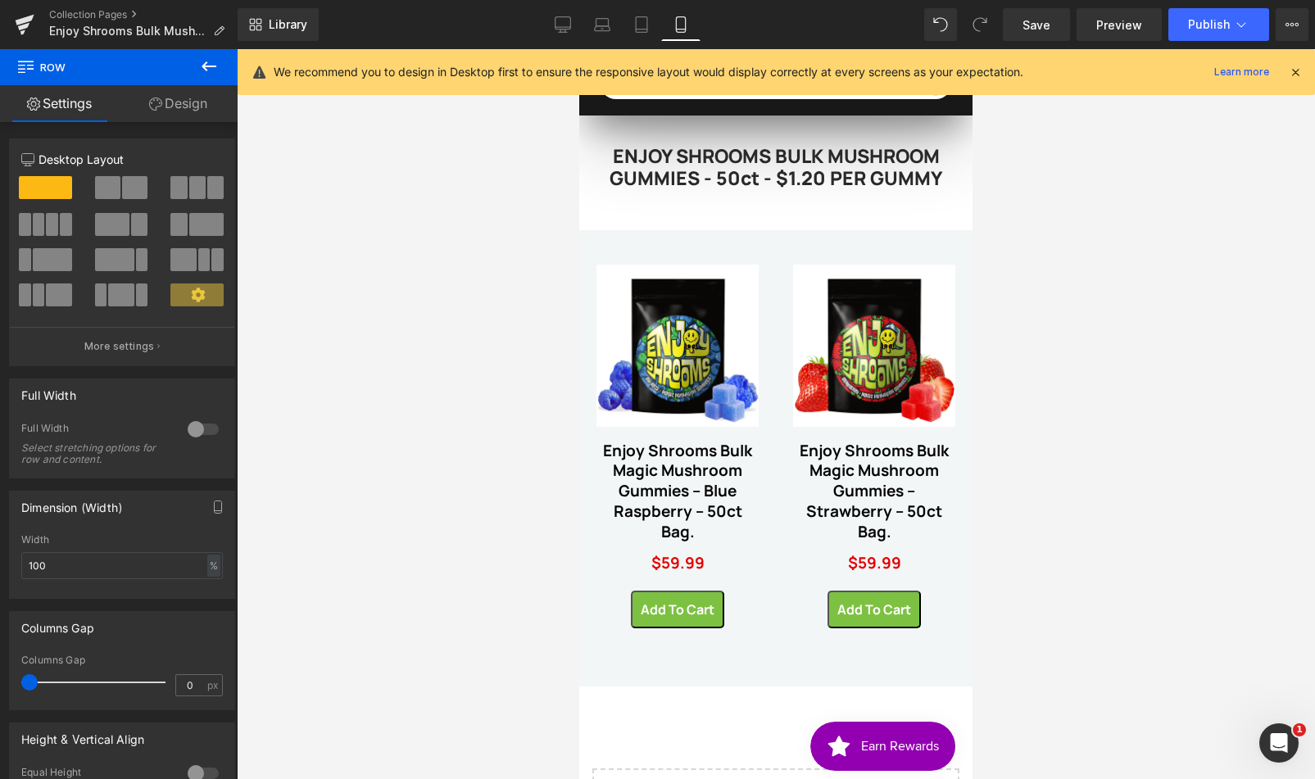
scroll to position [39, 0]
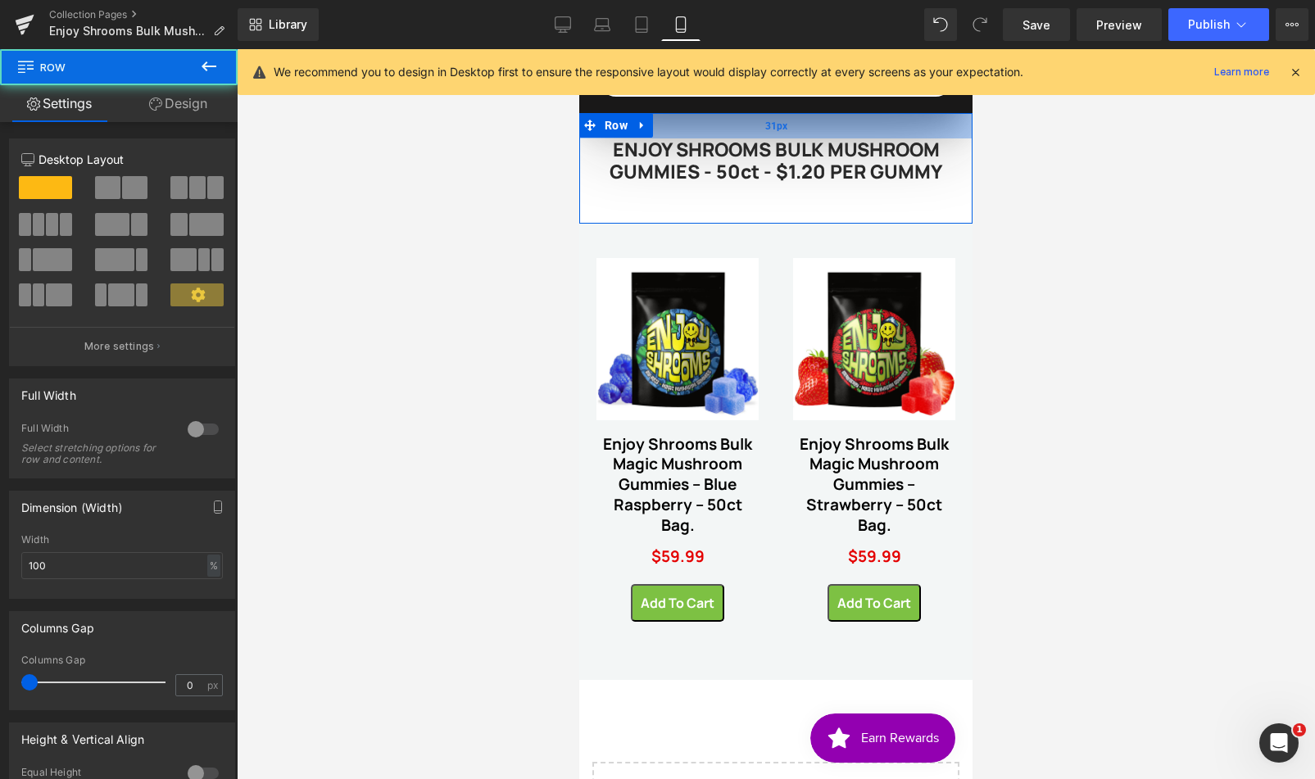
click at [750, 127] on div "31px" at bounding box center [775, 125] width 393 height 25
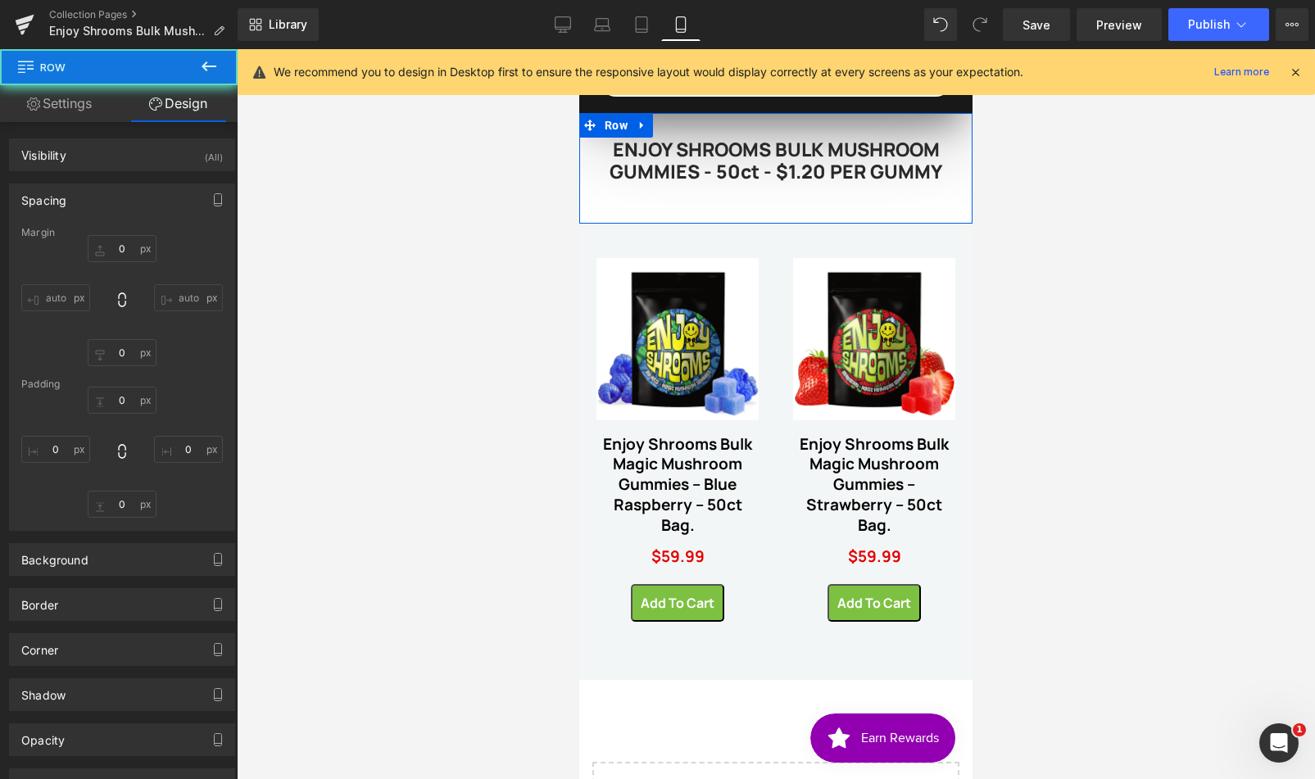
type input "0"
type input "31"
type input "0"
type input "25"
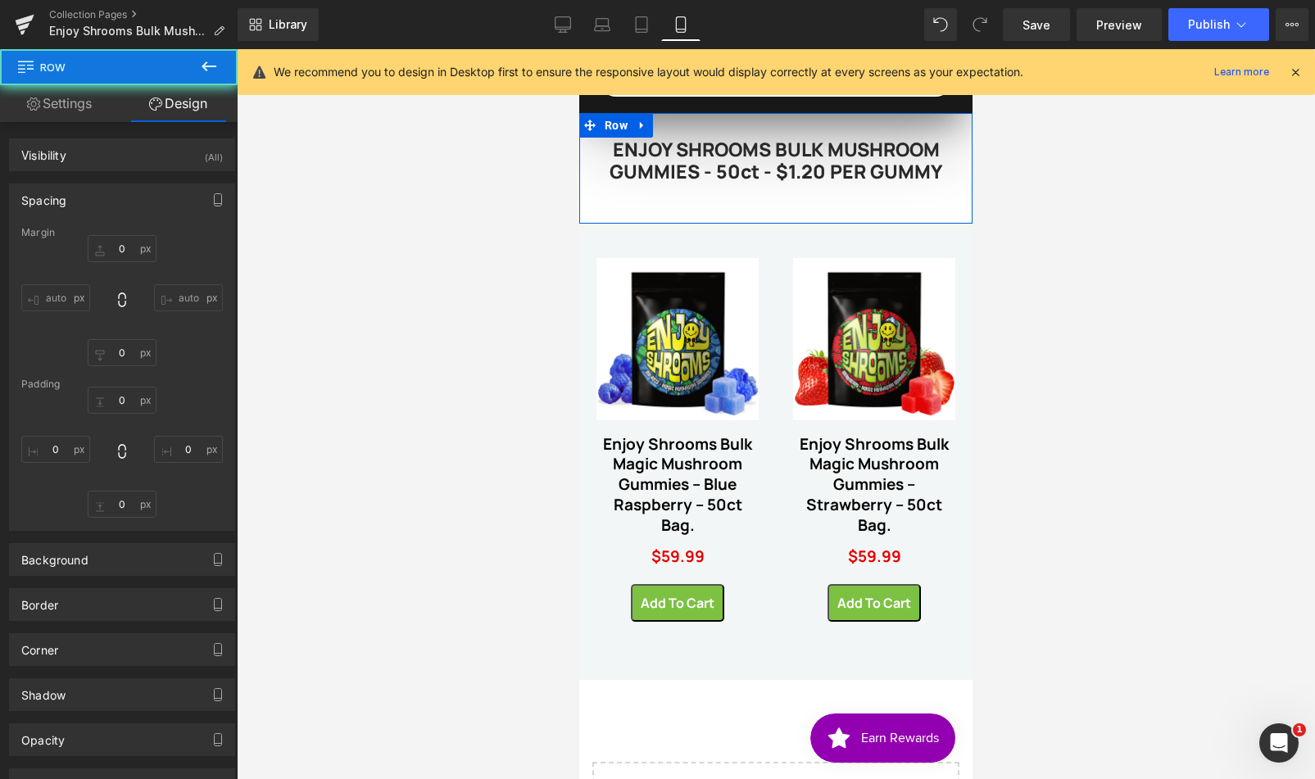
type input "0"
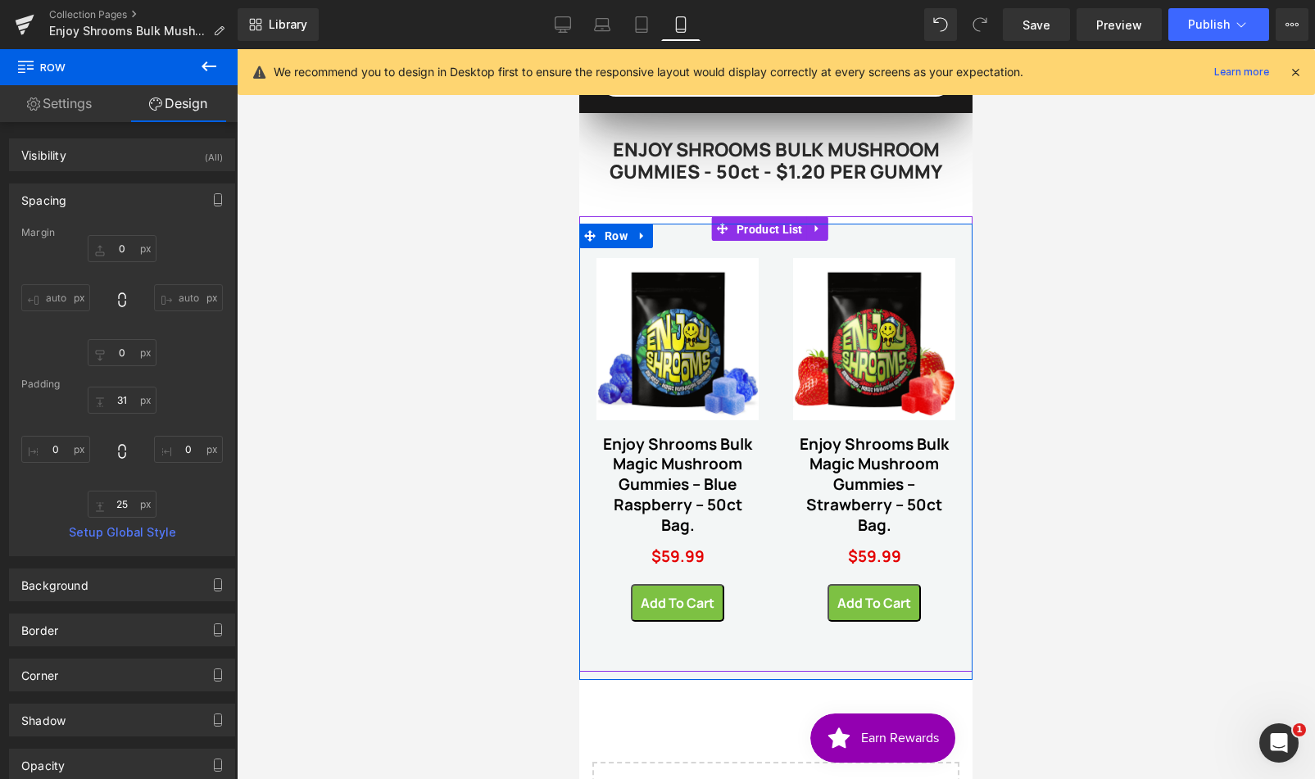
click at [741, 217] on span "Product List" at bounding box center [769, 229] width 75 height 25
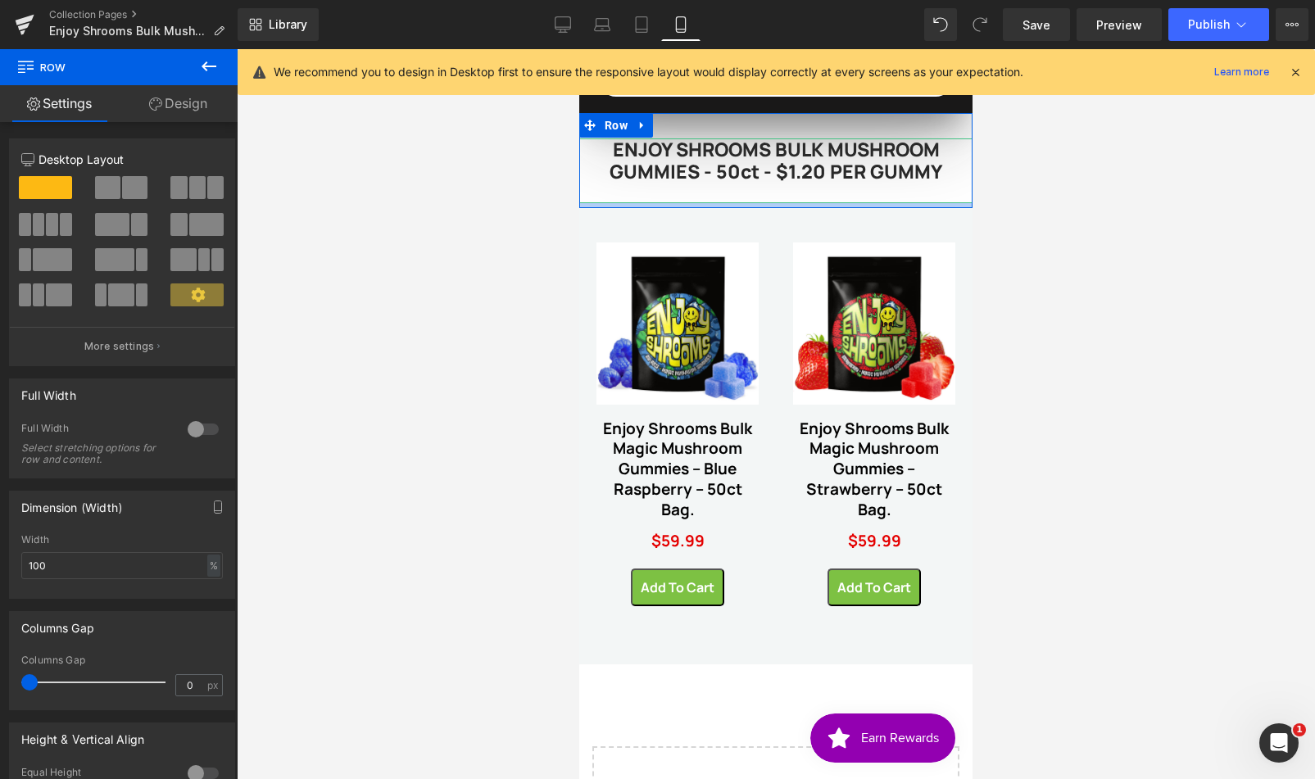
click at [744, 190] on div "ENJOY SHROOMS BULK MUSHROOM GUMMIES - 50ct - $1.20 PER GUMMY Heading Row 31px" at bounding box center [775, 160] width 393 height 95
click at [1087, 271] on div at bounding box center [776, 414] width 1078 height 730
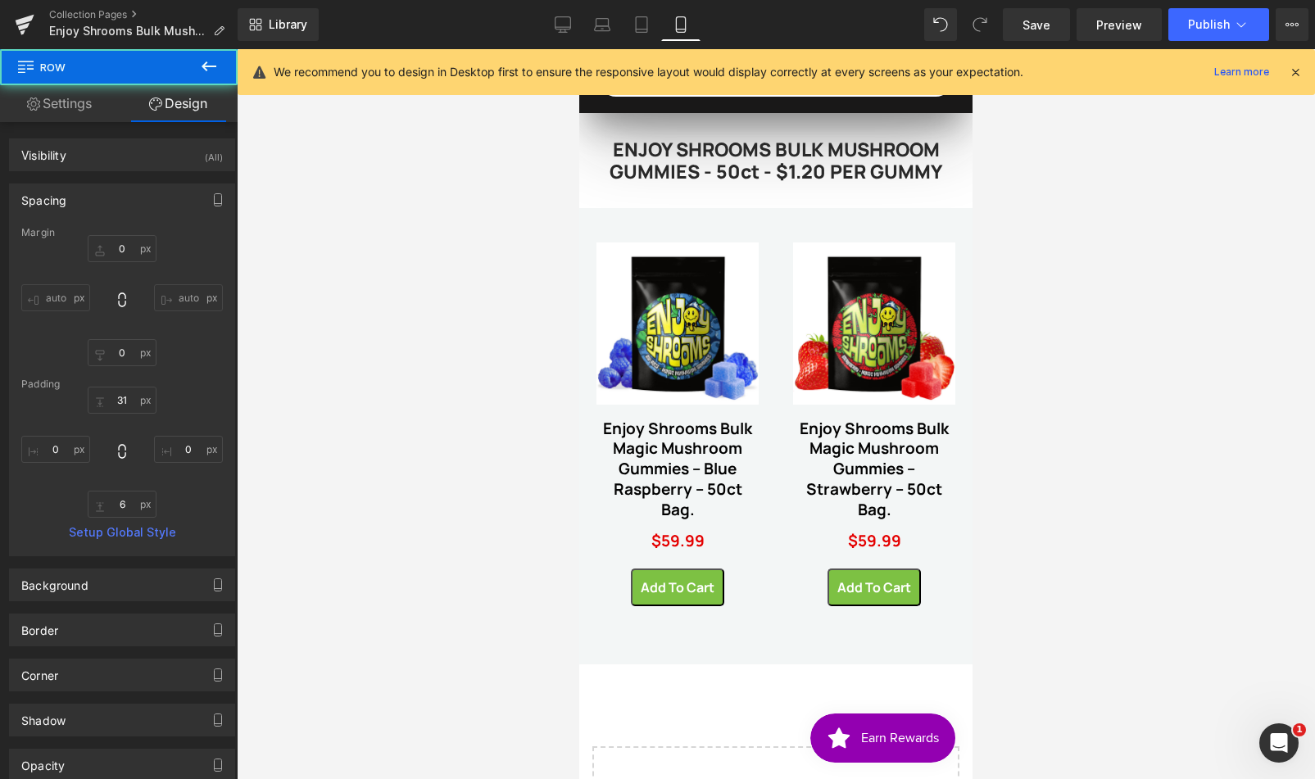
type input "0"
type input "31"
type input "0"
type input "6"
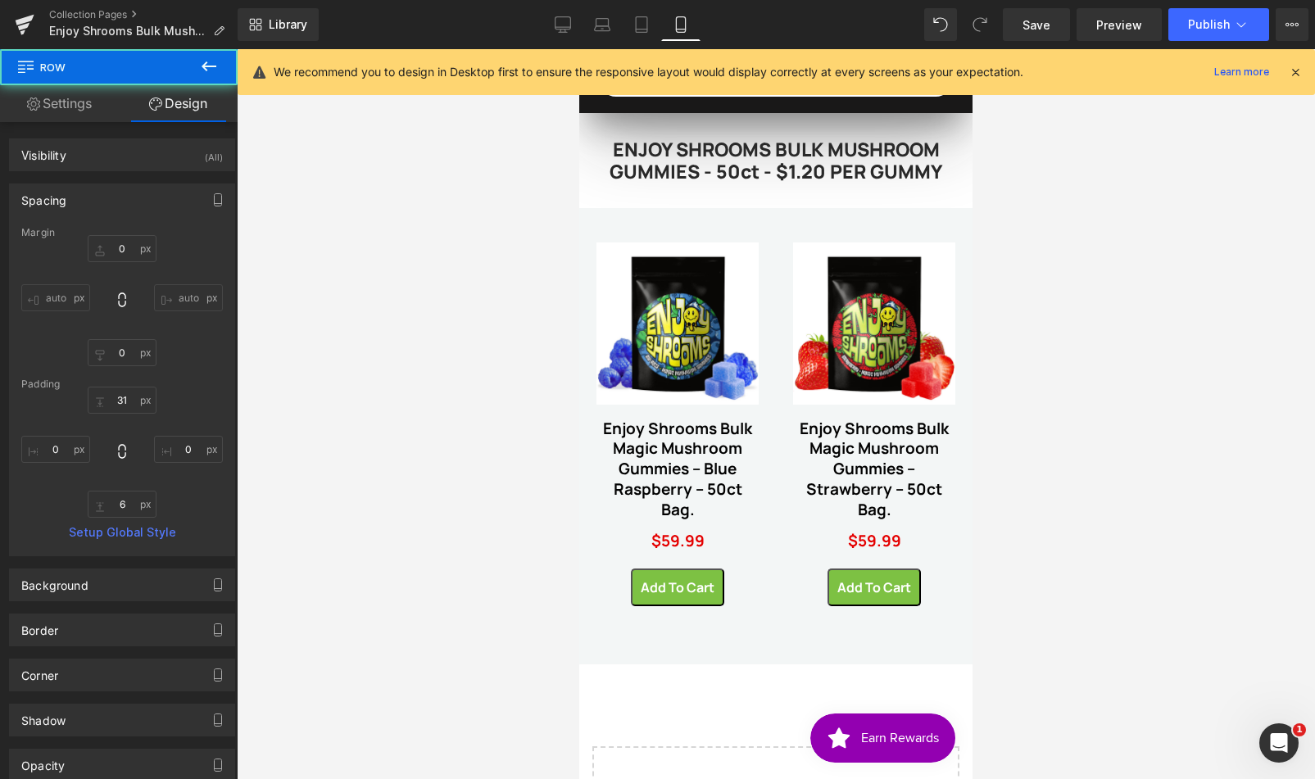
type input "0"
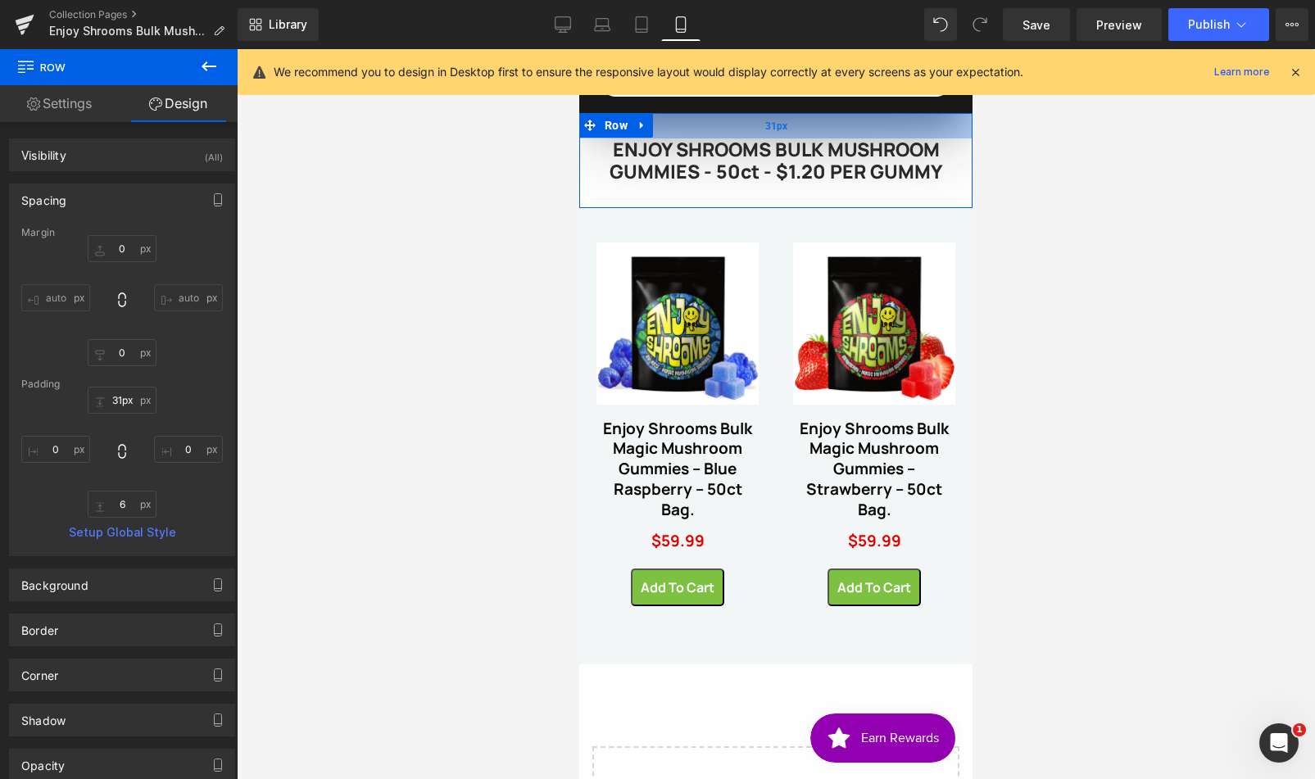
type input "30px"
click at [892, 118] on div at bounding box center [775, 125] width 393 height 25
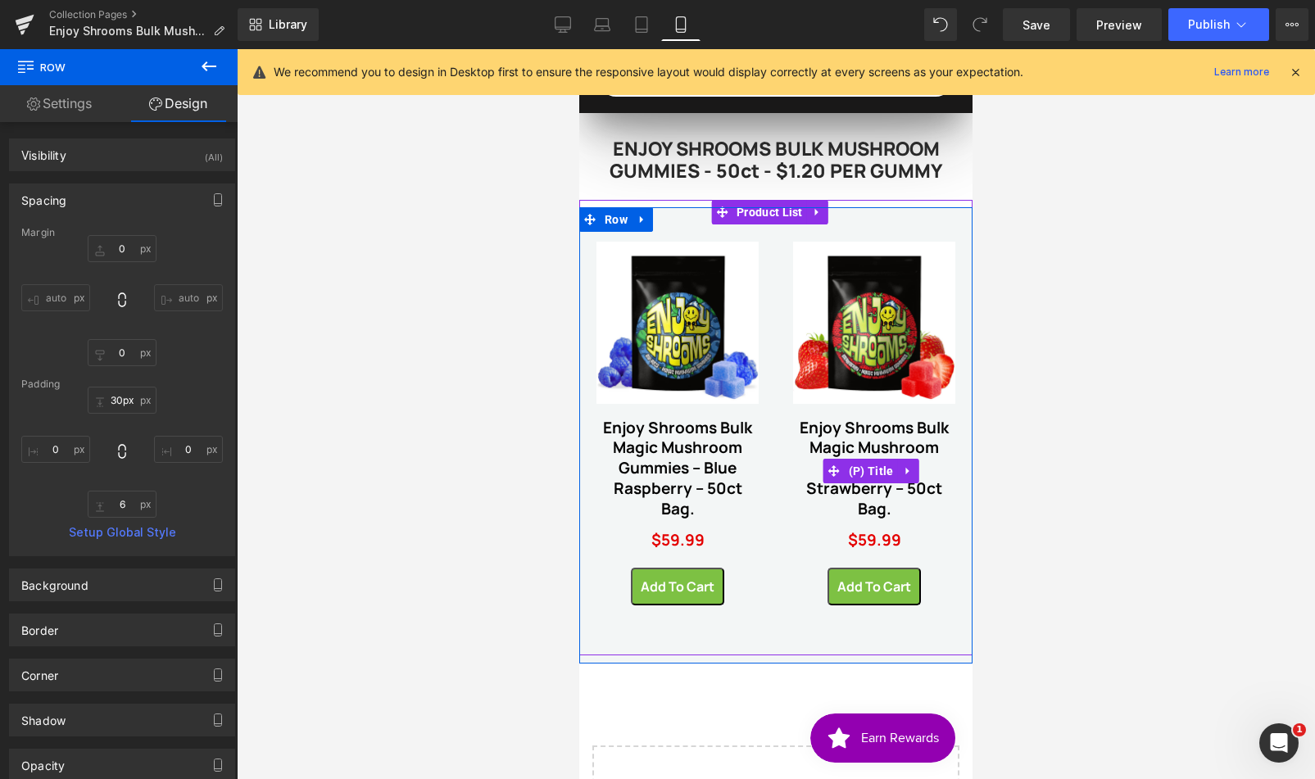
click at [861, 432] on link "Enjoy Shrooms Bulk Magic Mushroom Gummies – Strawberry – 50ct Bag." at bounding box center [874, 469] width 162 height 102
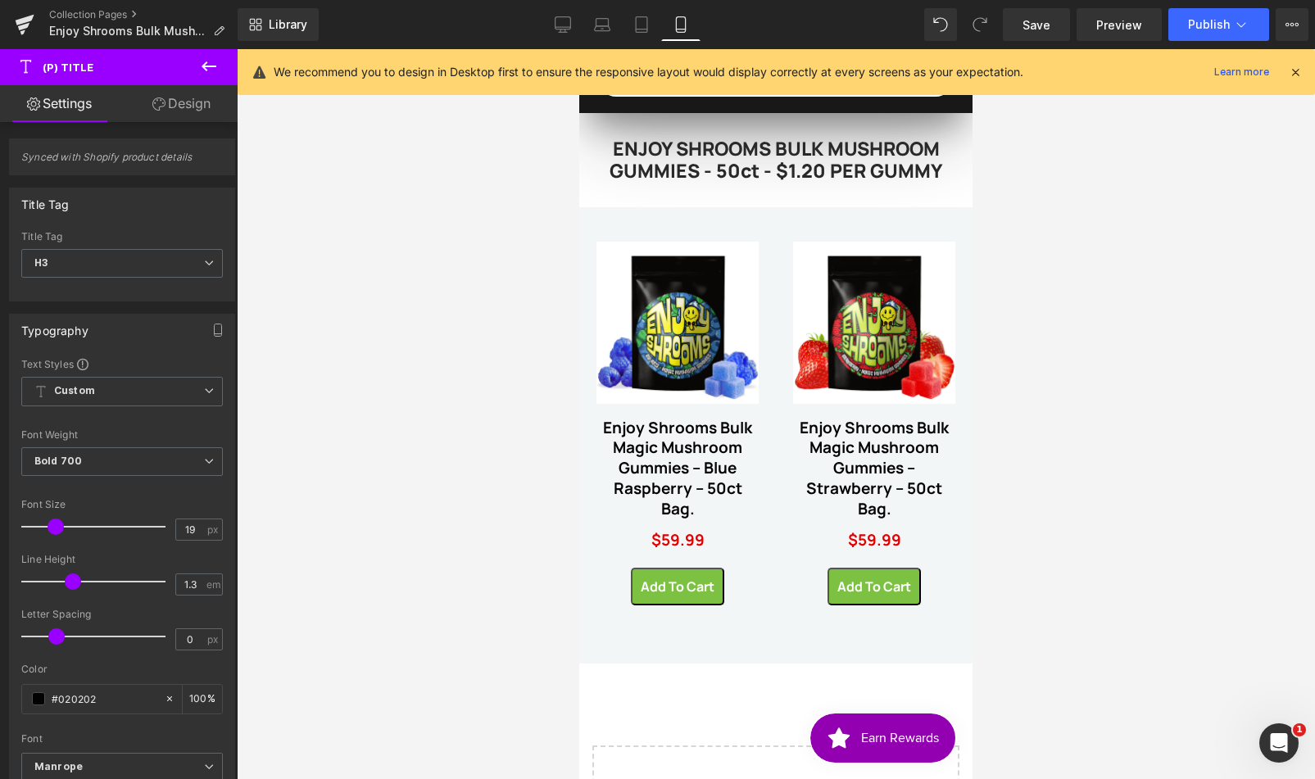
click at [172, 103] on link "Design" at bounding box center [181, 103] width 119 height 37
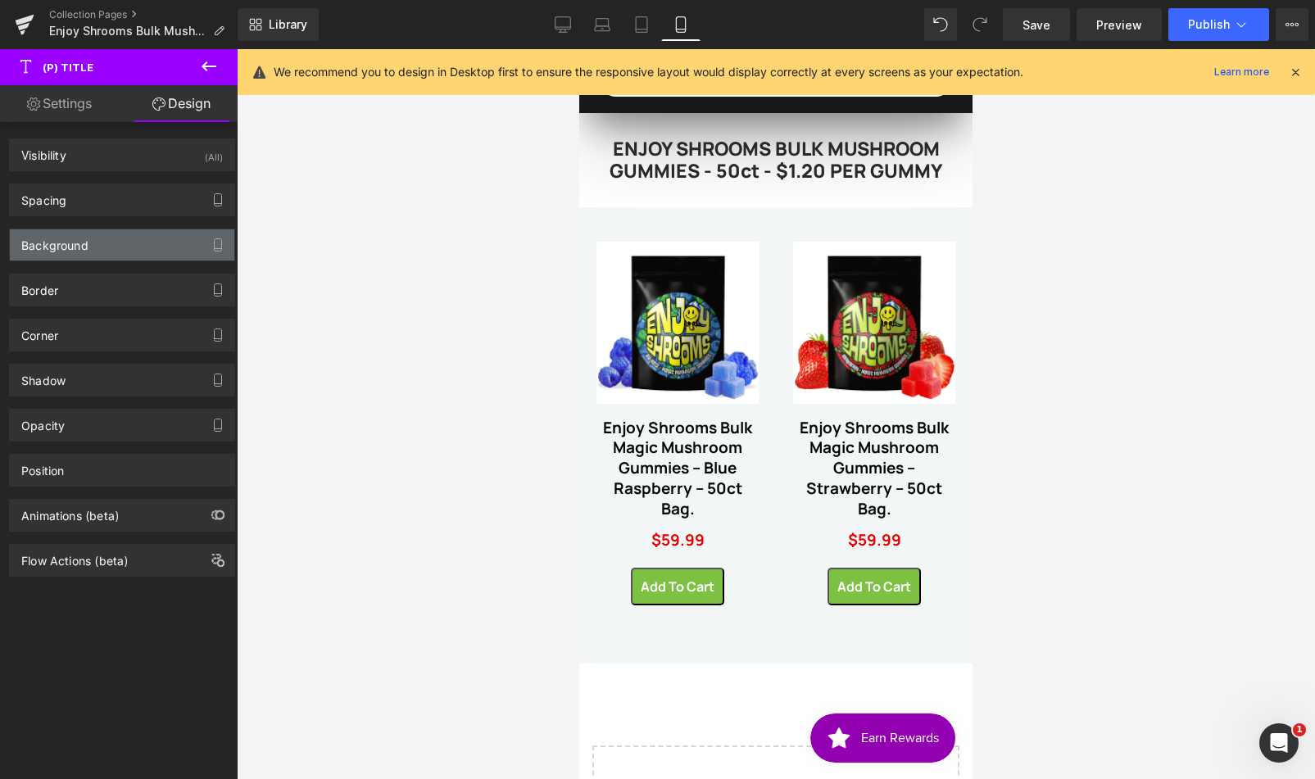
type input "15"
type input "0"
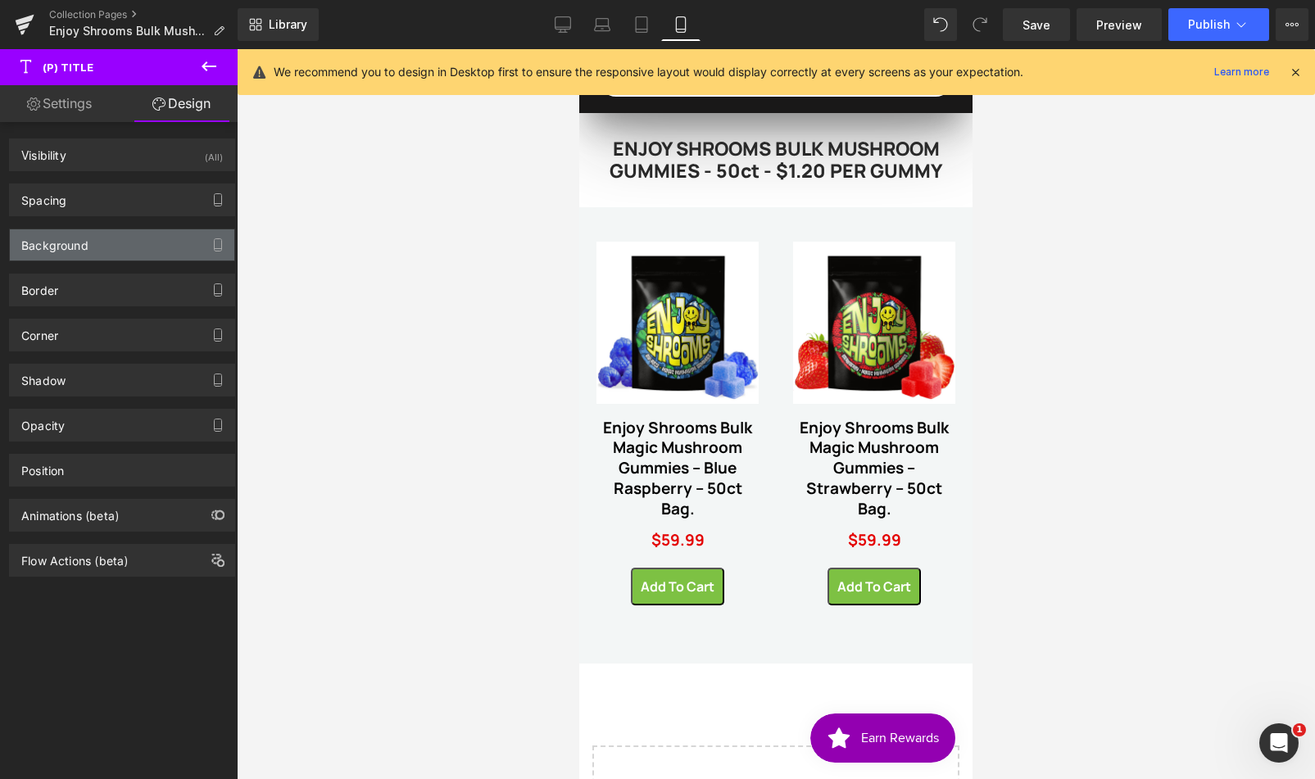
type input "0"
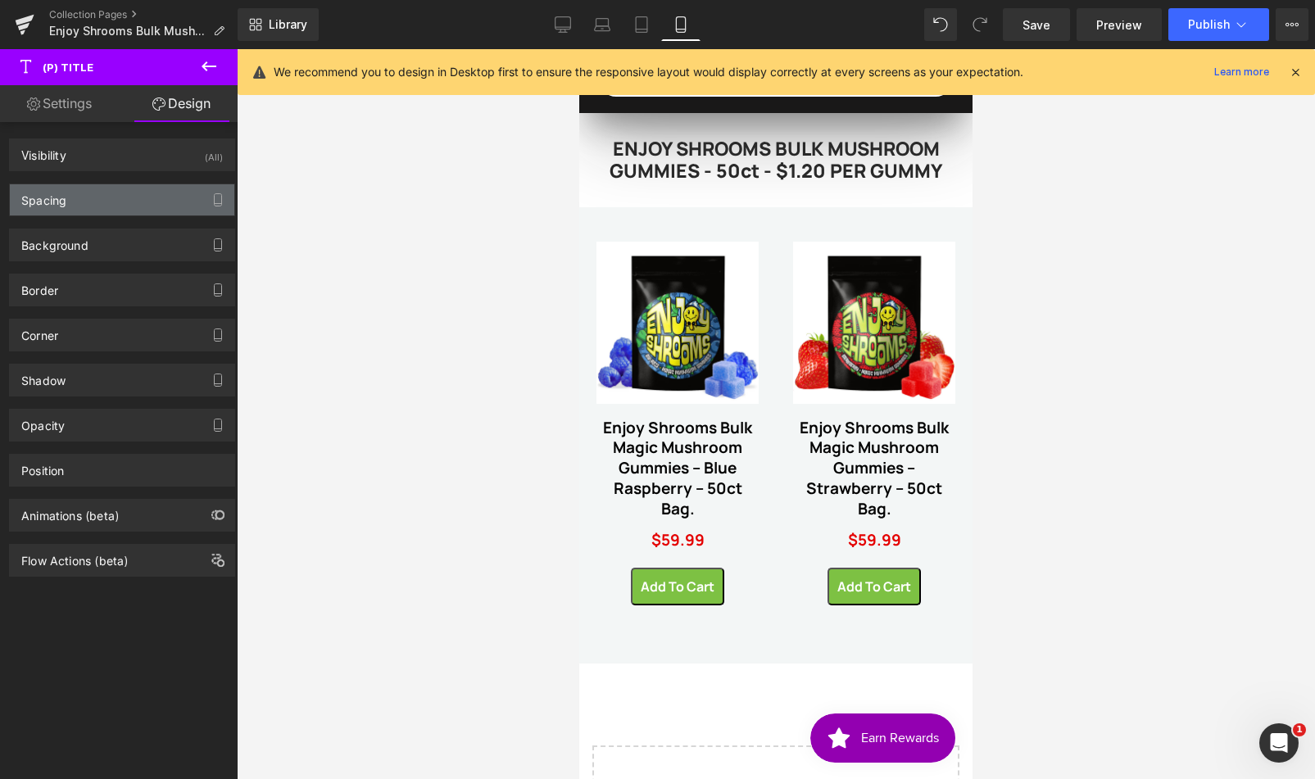
click at [111, 208] on div "Spacing" at bounding box center [122, 199] width 224 height 31
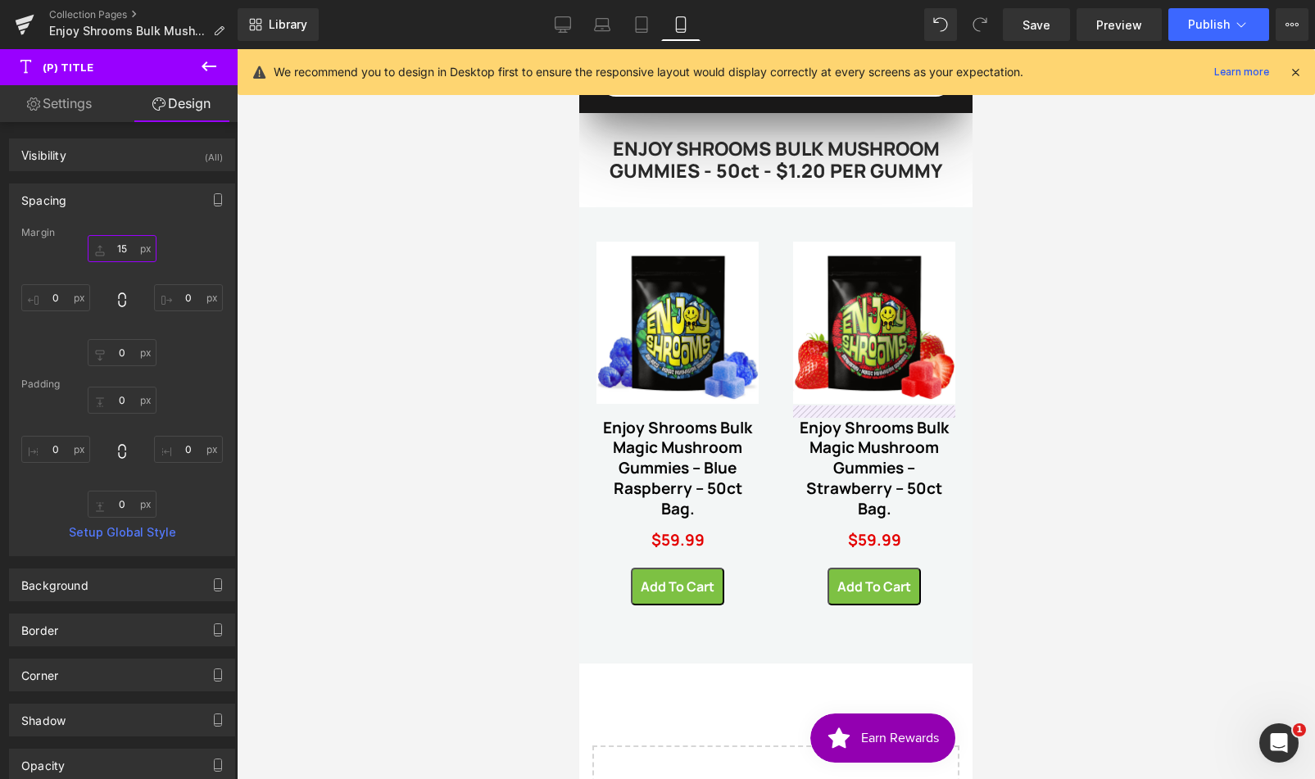
click at [126, 242] on input "15" at bounding box center [122, 248] width 69 height 27
type input "12"
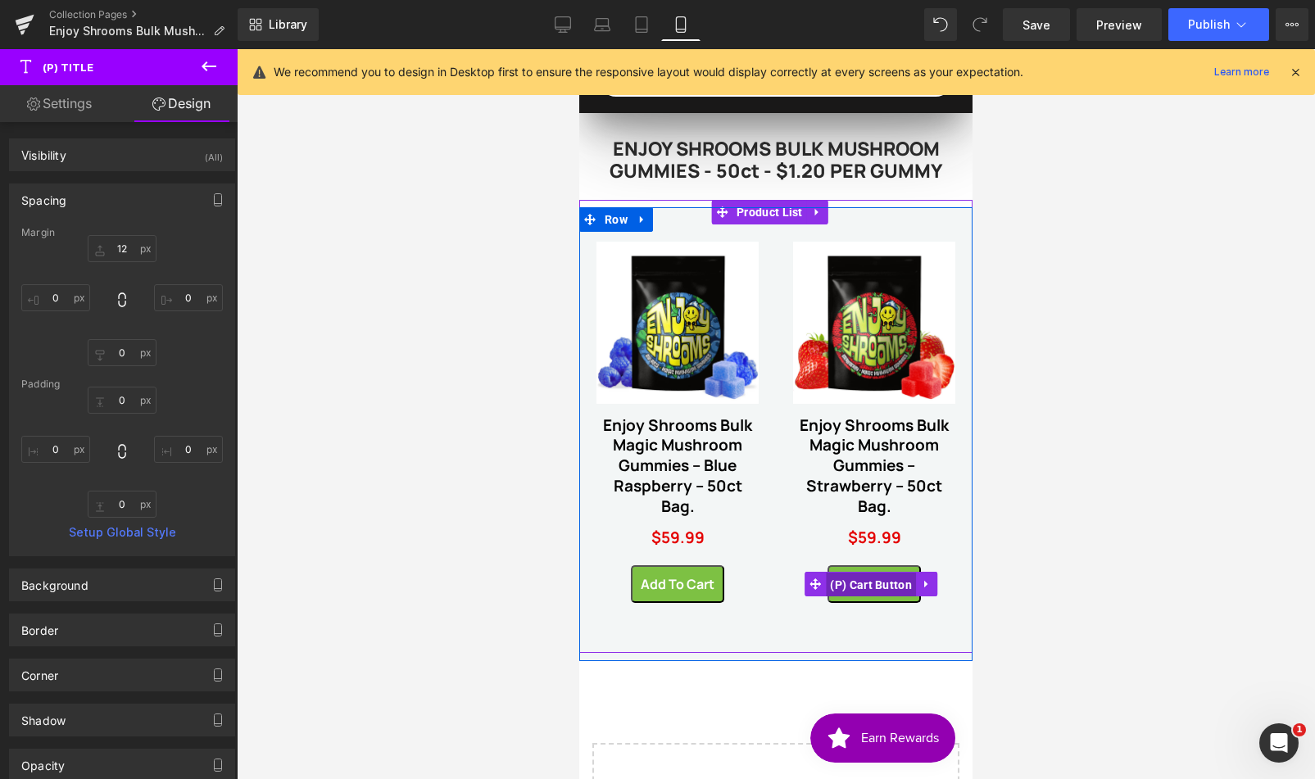
click at [862, 581] on span "(P) Cart Button" at bounding box center [871, 585] width 90 height 25
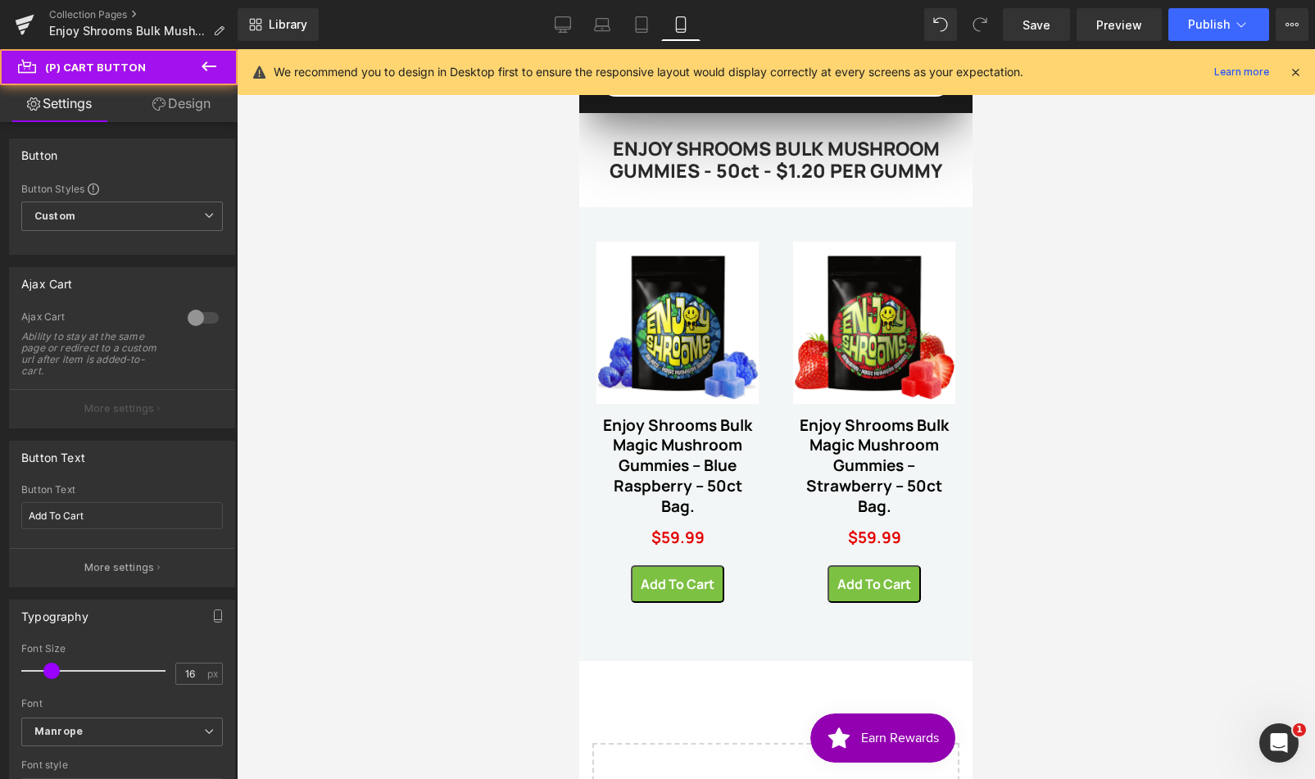
click at [174, 103] on link "Design" at bounding box center [181, 103] width 119 height 37
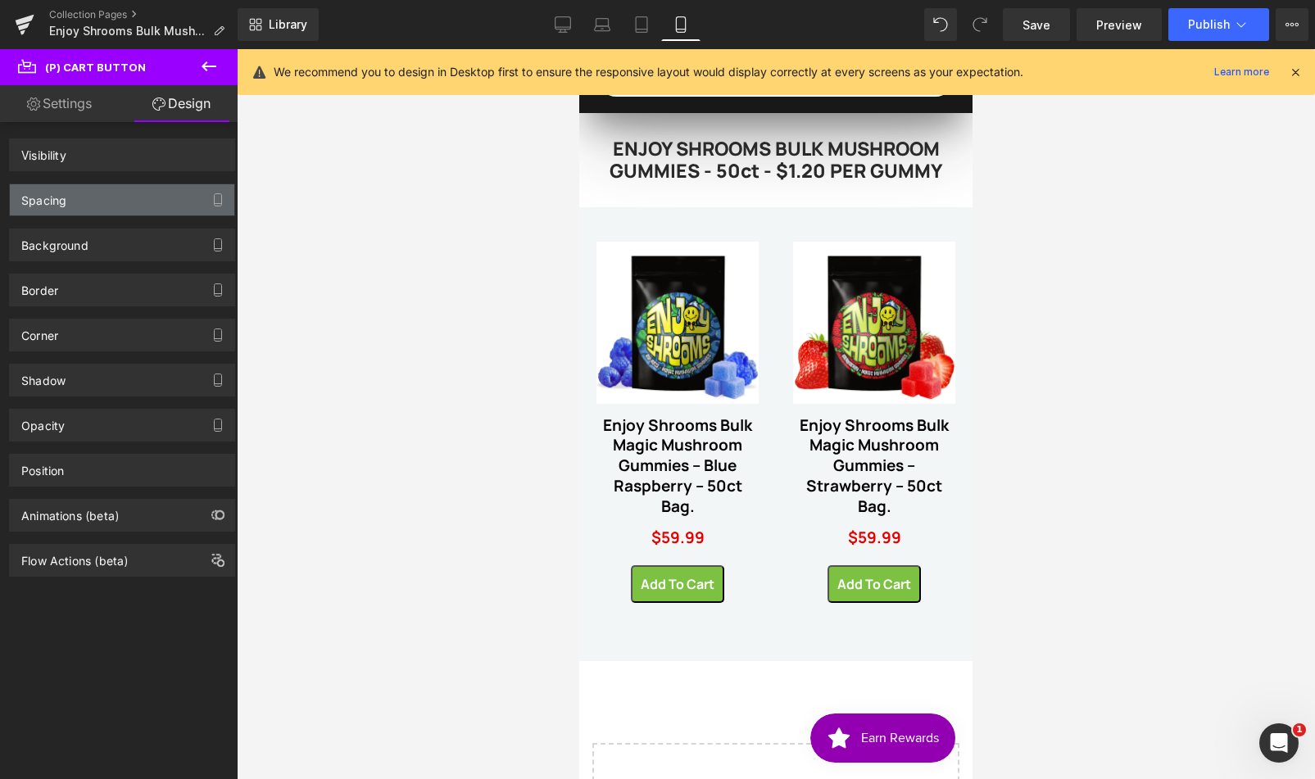
click at [76, 211] on div "Spacing" at bounding box center [122, 199] width 224 height 31
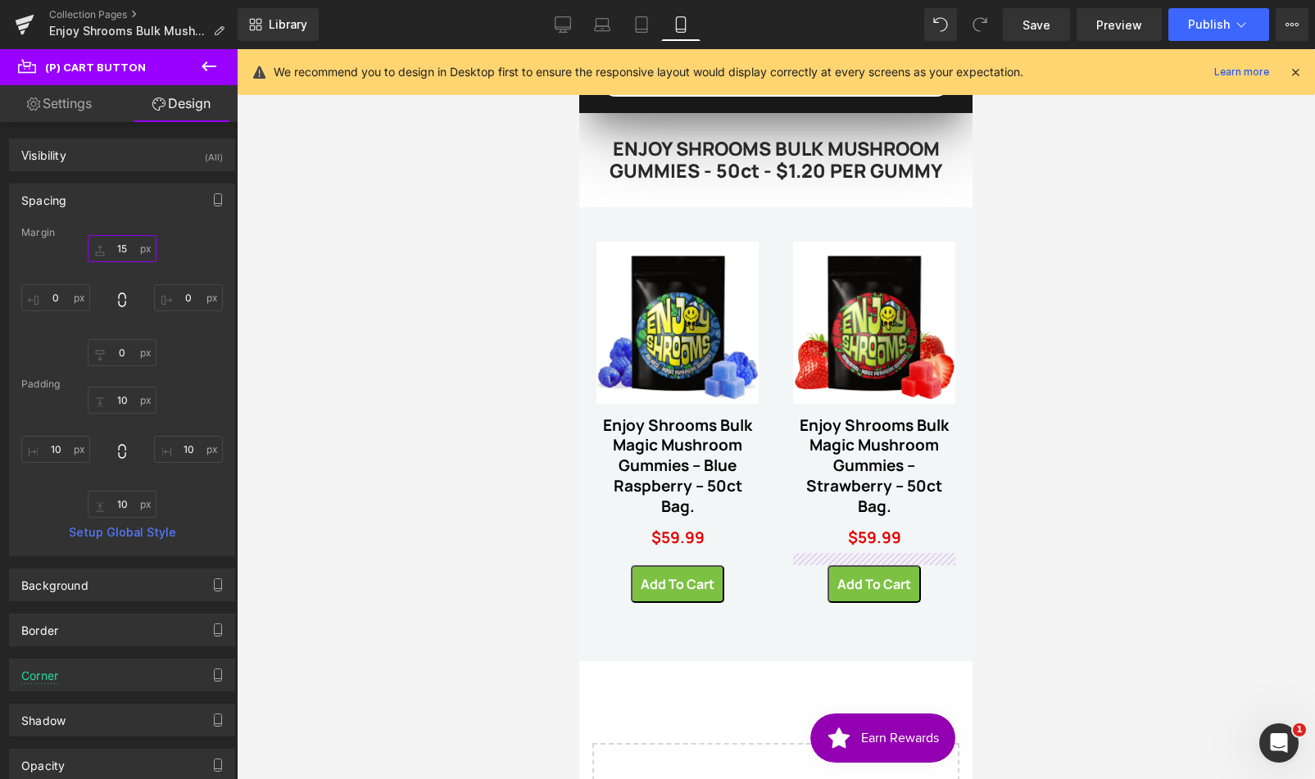
click at [129, 246] on input "15" at bounding box center [122, 248] width 69 height 27
type input "12"
click at [1230, 20] on button "Publish" at bounding box center [1218, 24] width 101 height 33
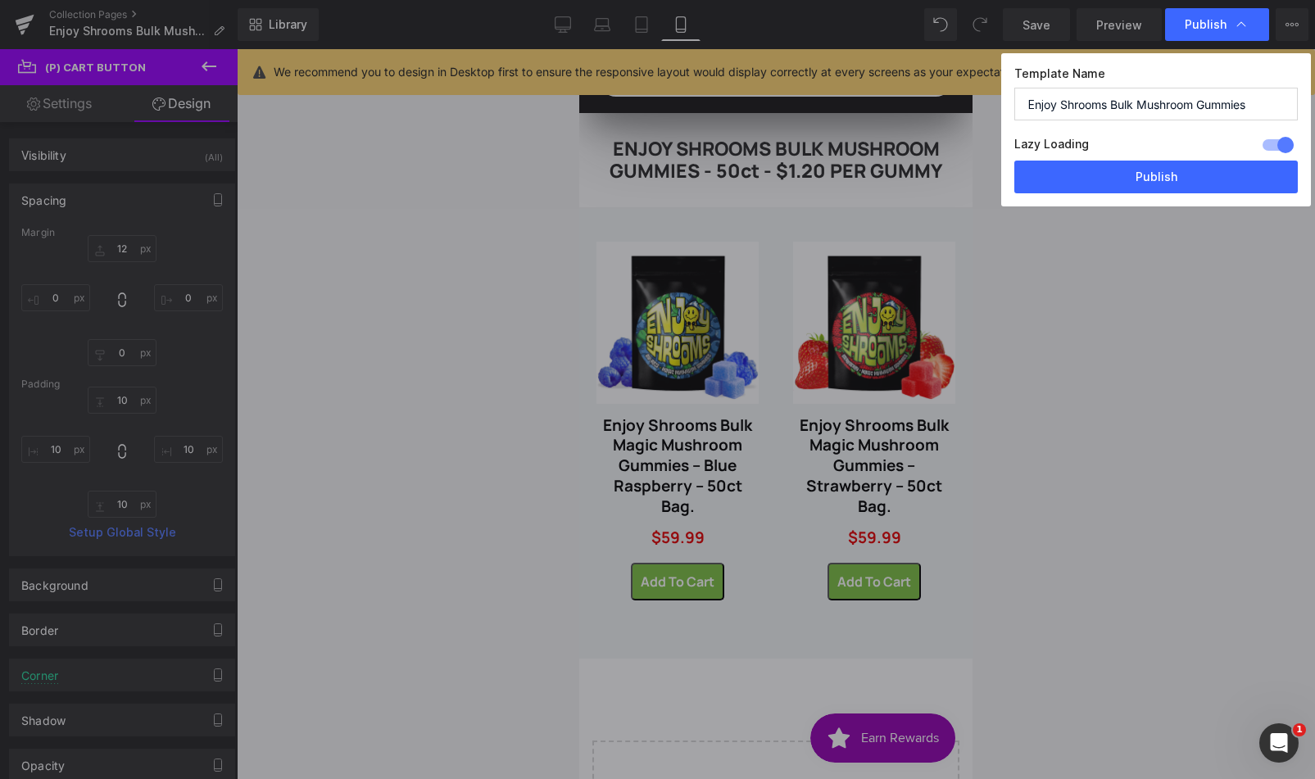
click at [1188, 192] on button "Publish" at bounding box center [1155, 177] width 283 height 33
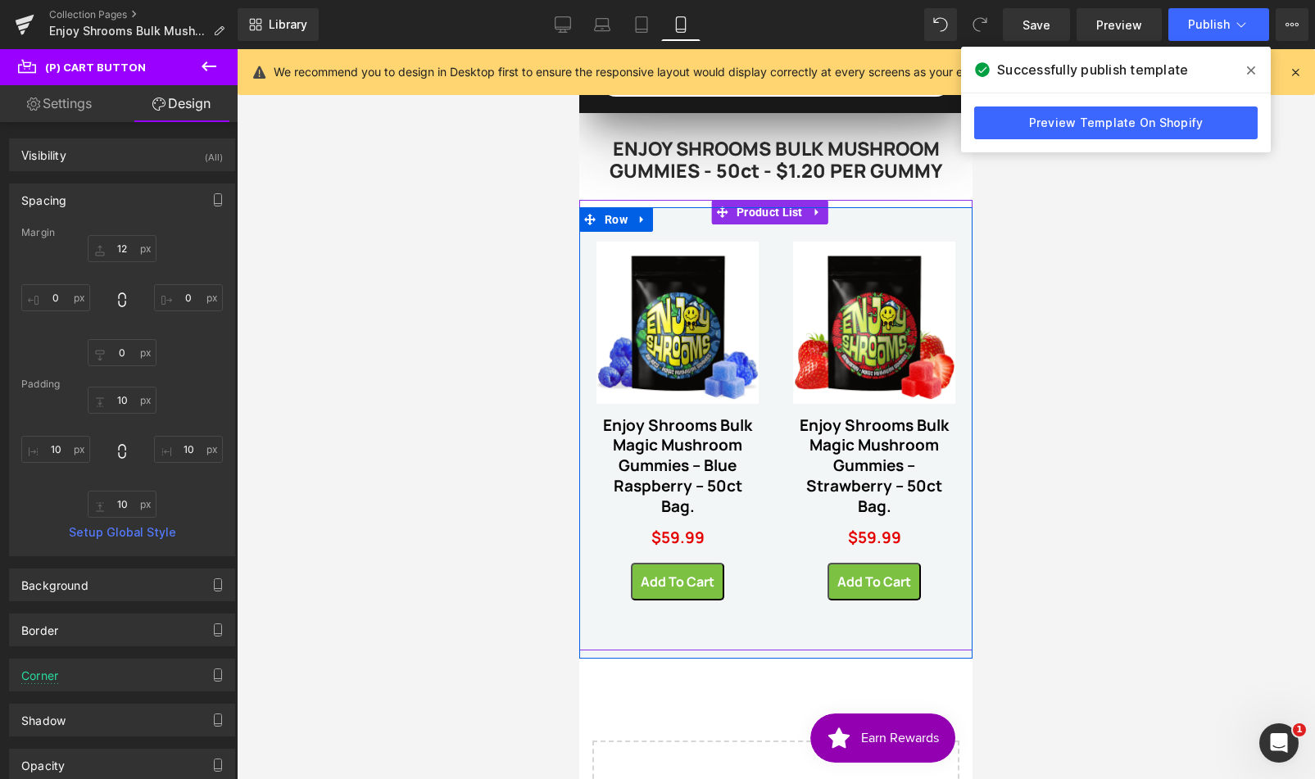
click at [857, 426] on link "Enjoy Shrooms Bulk Magic Mushroom Gummies – Strawberry – 50ct Bag." at bounding box center [874, 466] width 162 height 102
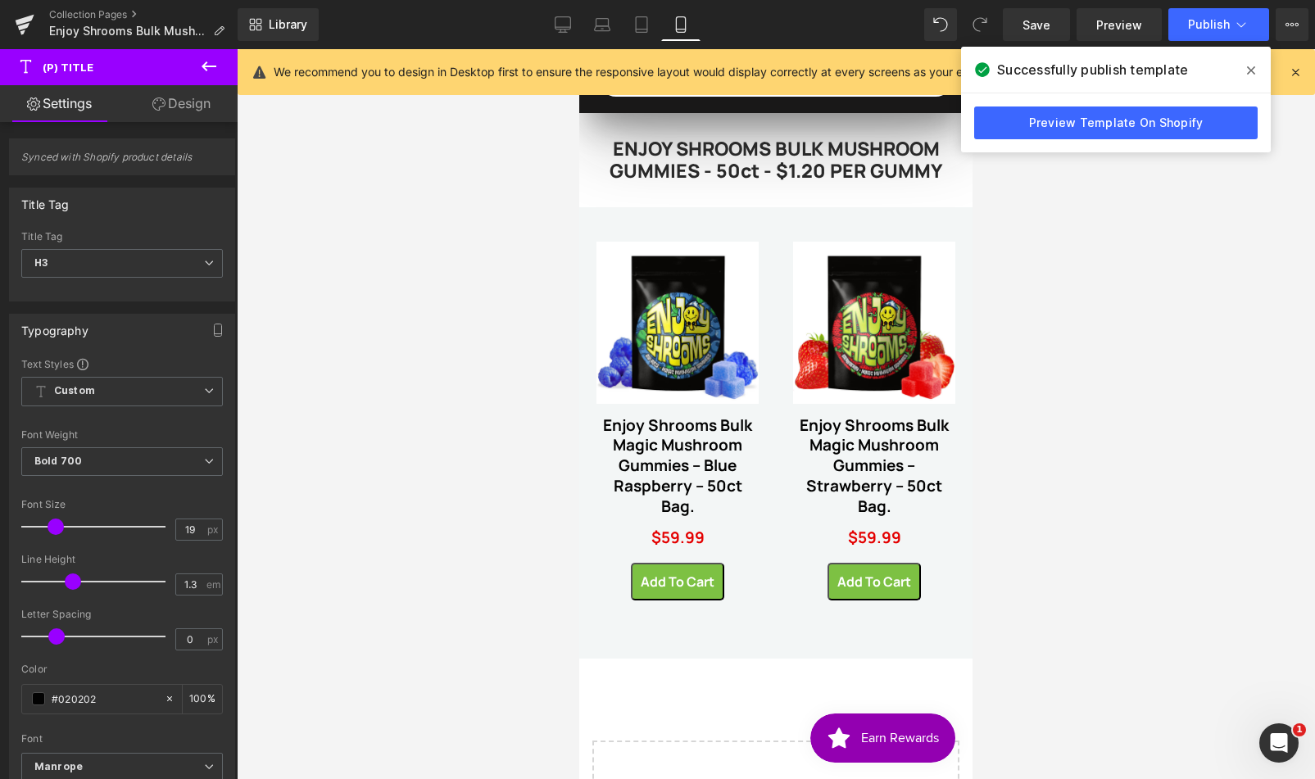
click at [203, 112] on link "Design" at bounding box center [181, 103] width 119 height 37
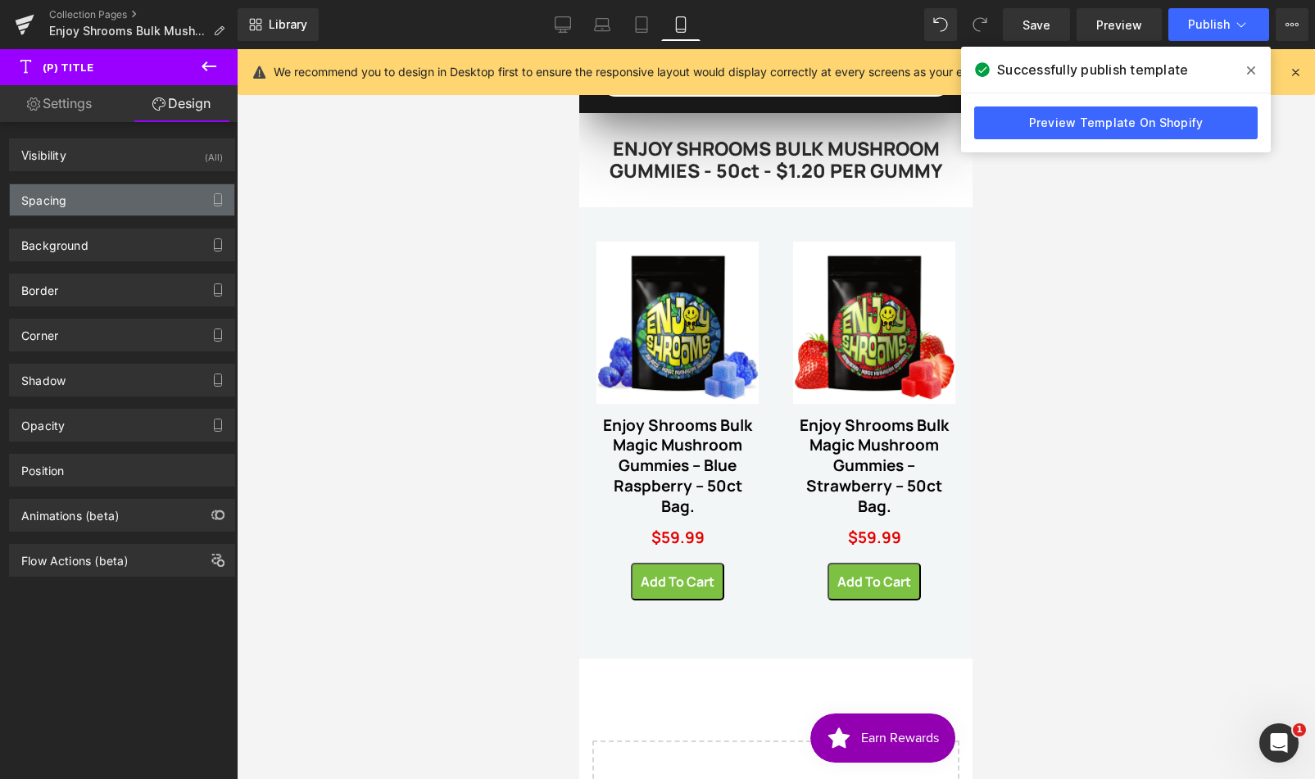
click at [92, 206] on div "Spacing" at bounding box center [122, 199] width 224 height 31
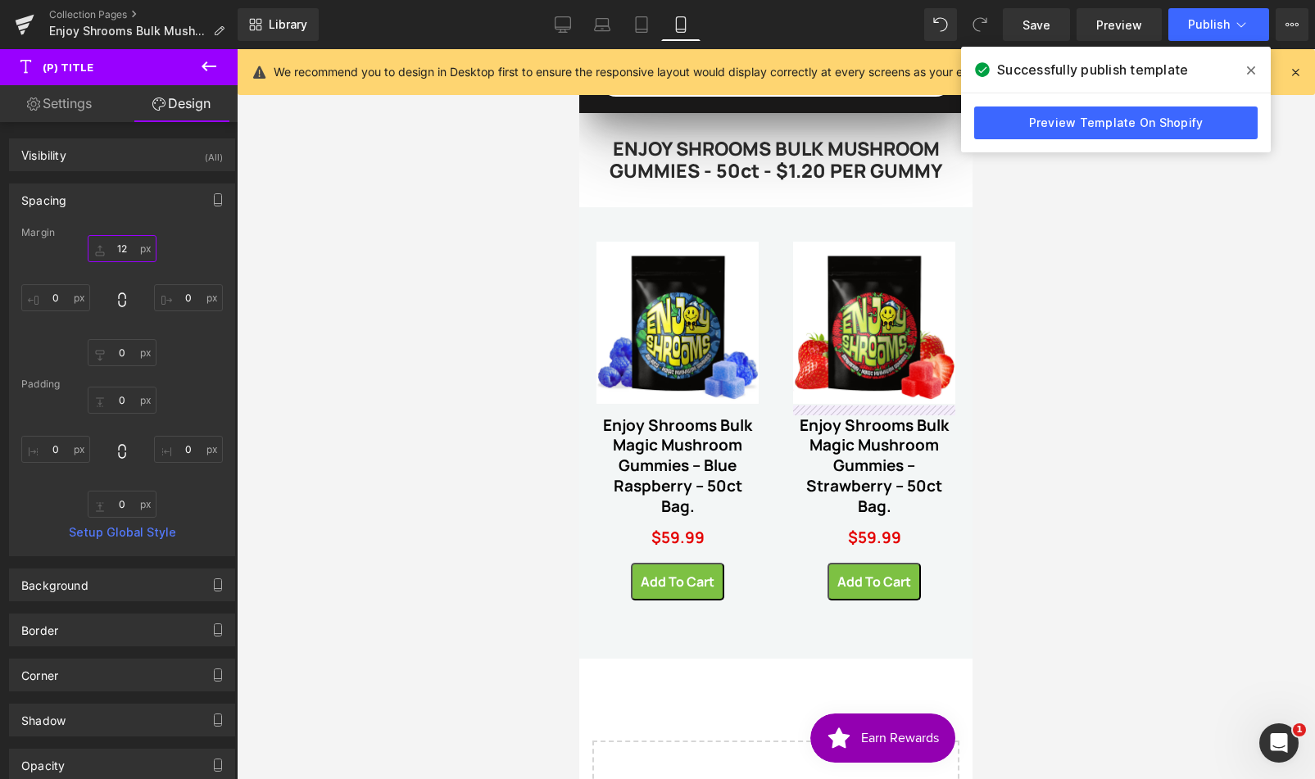
click at [122, 251] on input "12" at bounding box center [122, 248] width 69 height 27
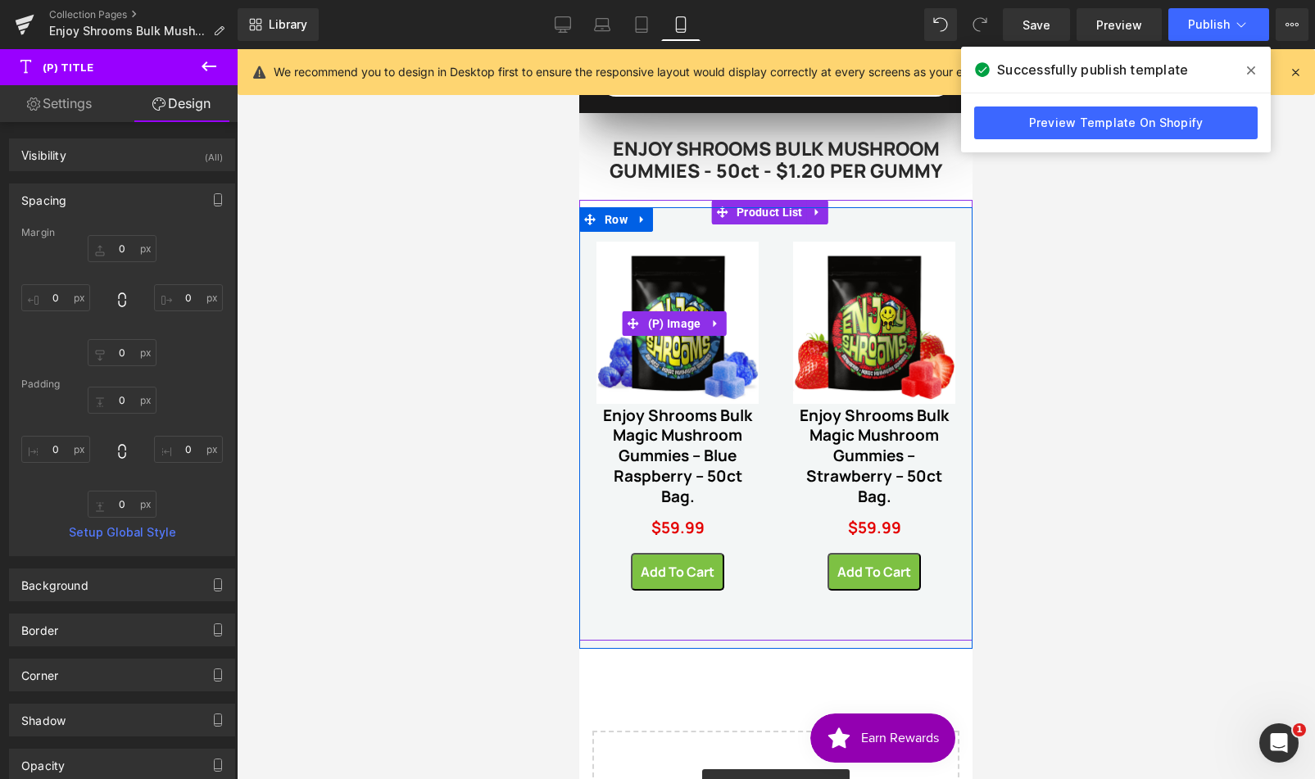
click at [668, 308] on img at bounding box center [677, 323] width 162 height 162
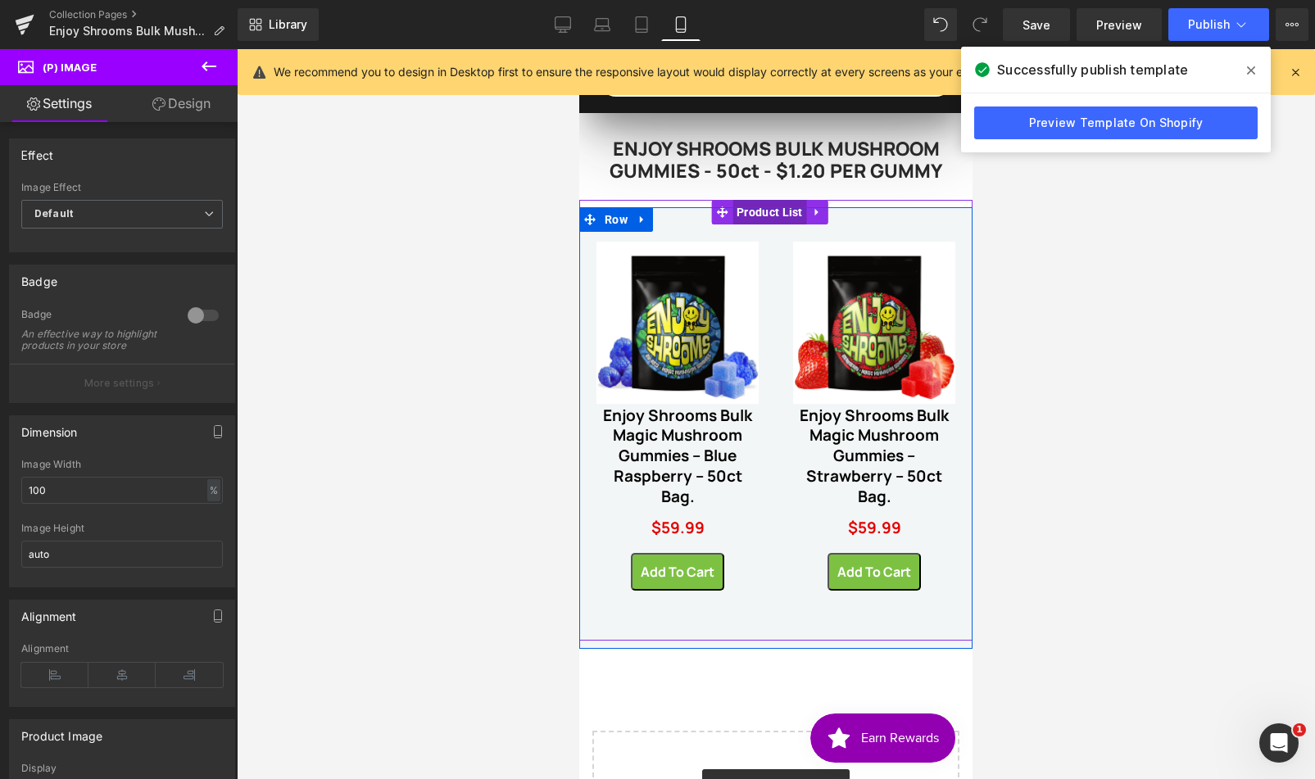
click at [783, 213] on span "Product List" at bounding box center [769, 212] width 75 height 25
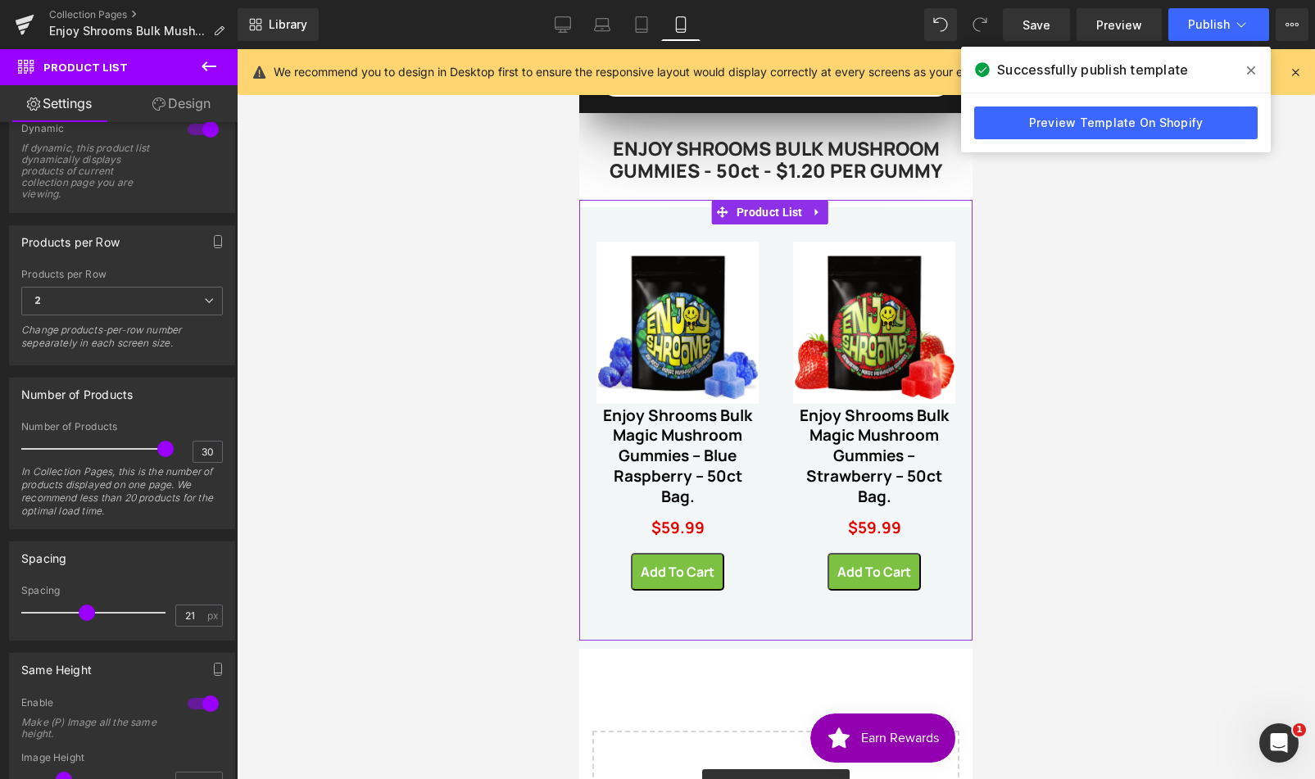
scroll to position [516, 0]
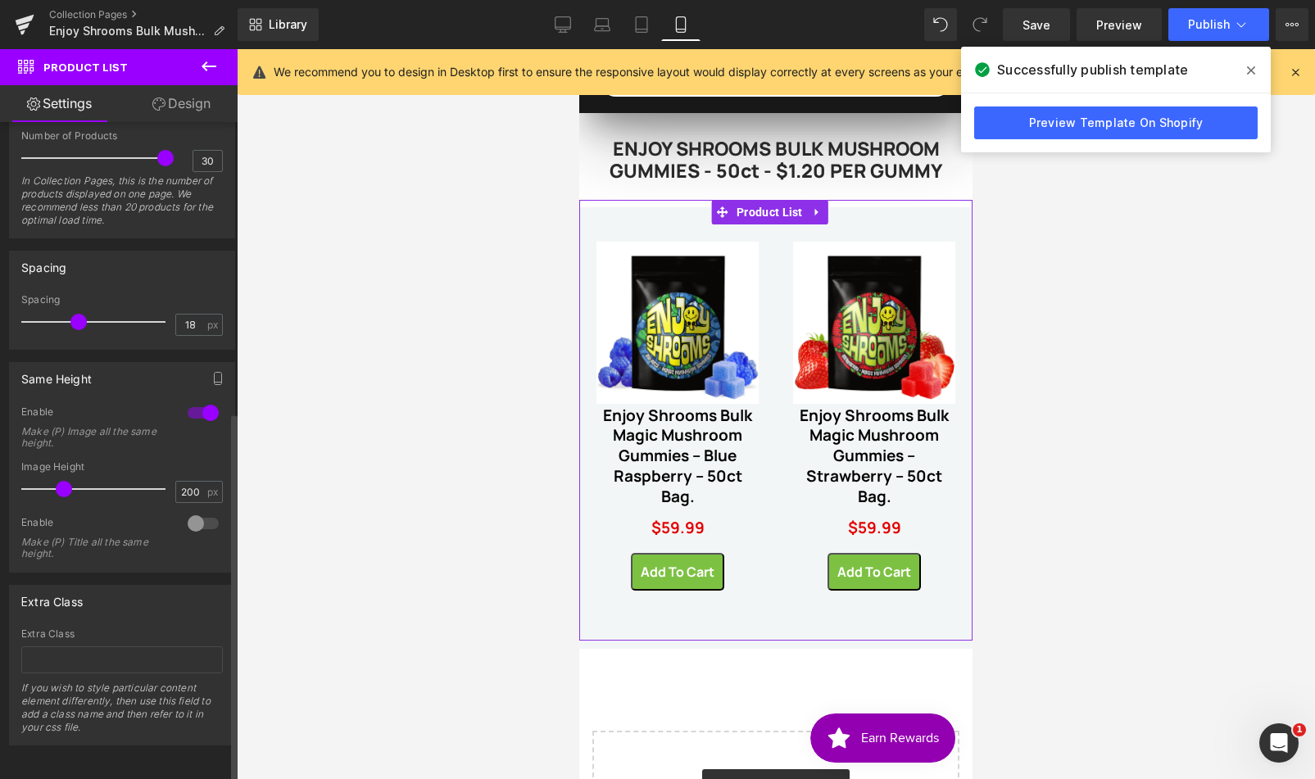
type input "17"
drag, startPoint x: 79, startPoint y: 310, endPoint x: 67, endPoint y: 309, distance: 11.6
click at [67, 314] on span at bounding box center [75, 322] width 16 height 16
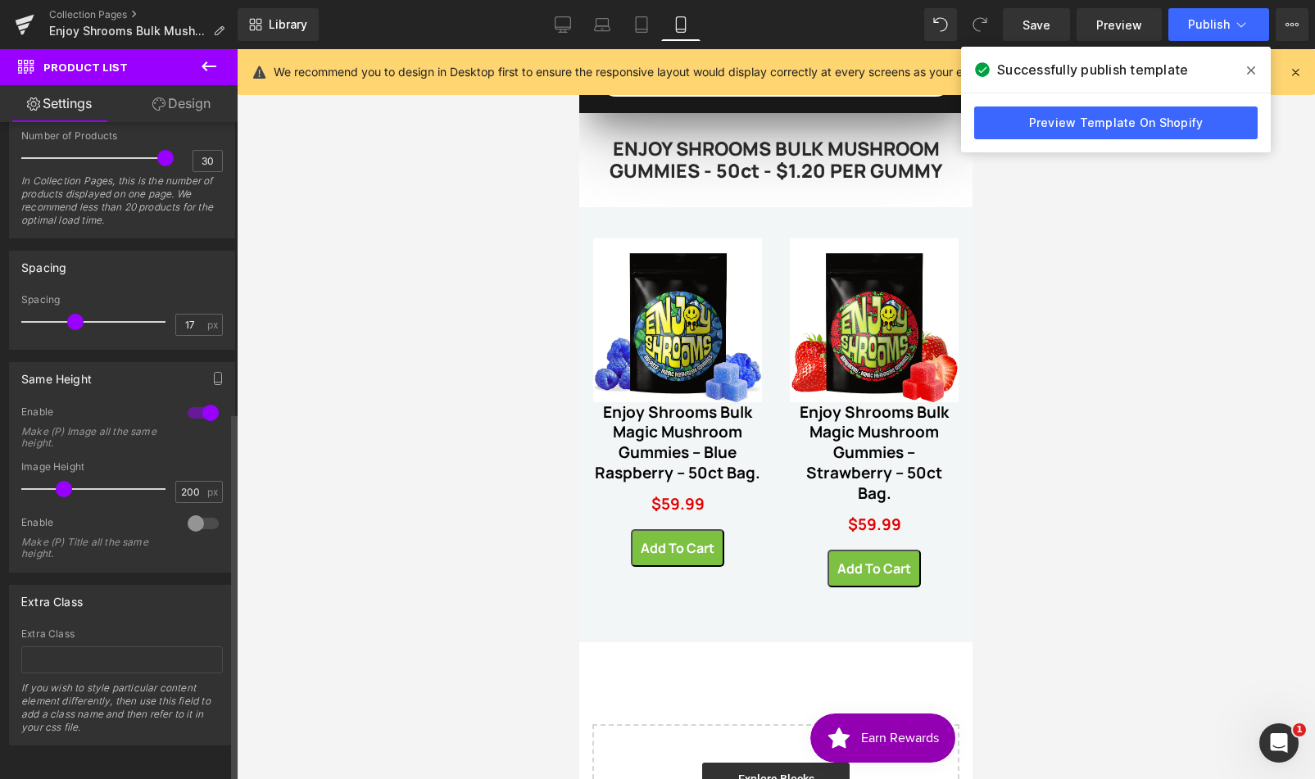
click at [199, 401] on div at bounding box center [202, 413] width 39 height 26
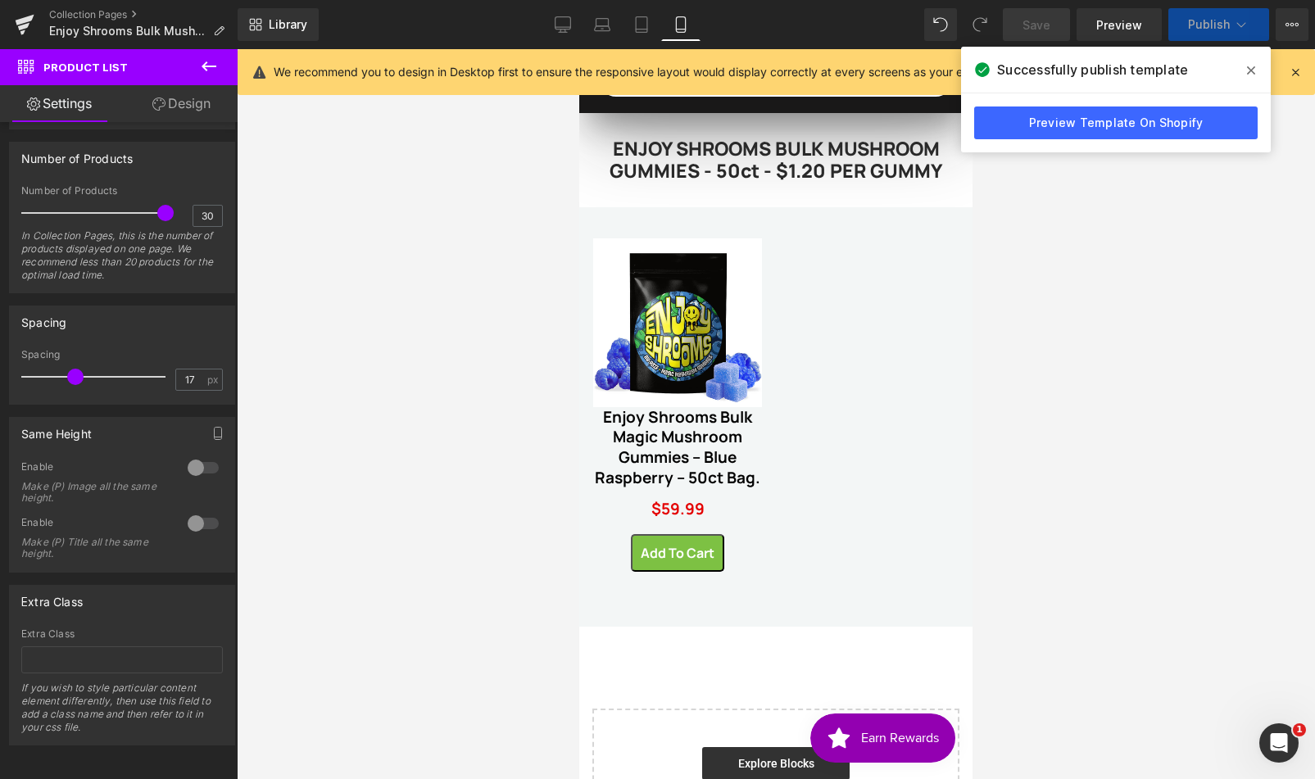
scroll to position [461, 0]
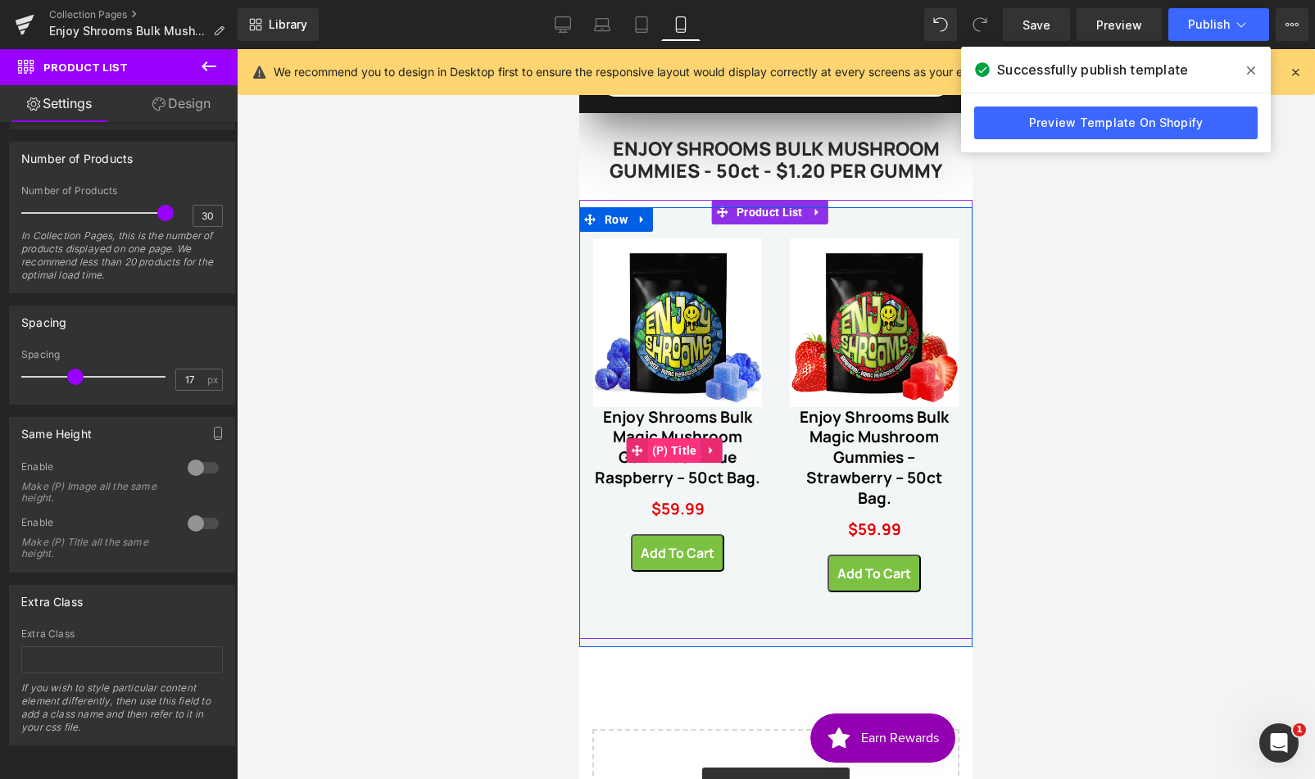
click at [665, 453] on span "(P) Title" at bounding box center [674, 450] width 53 height 25
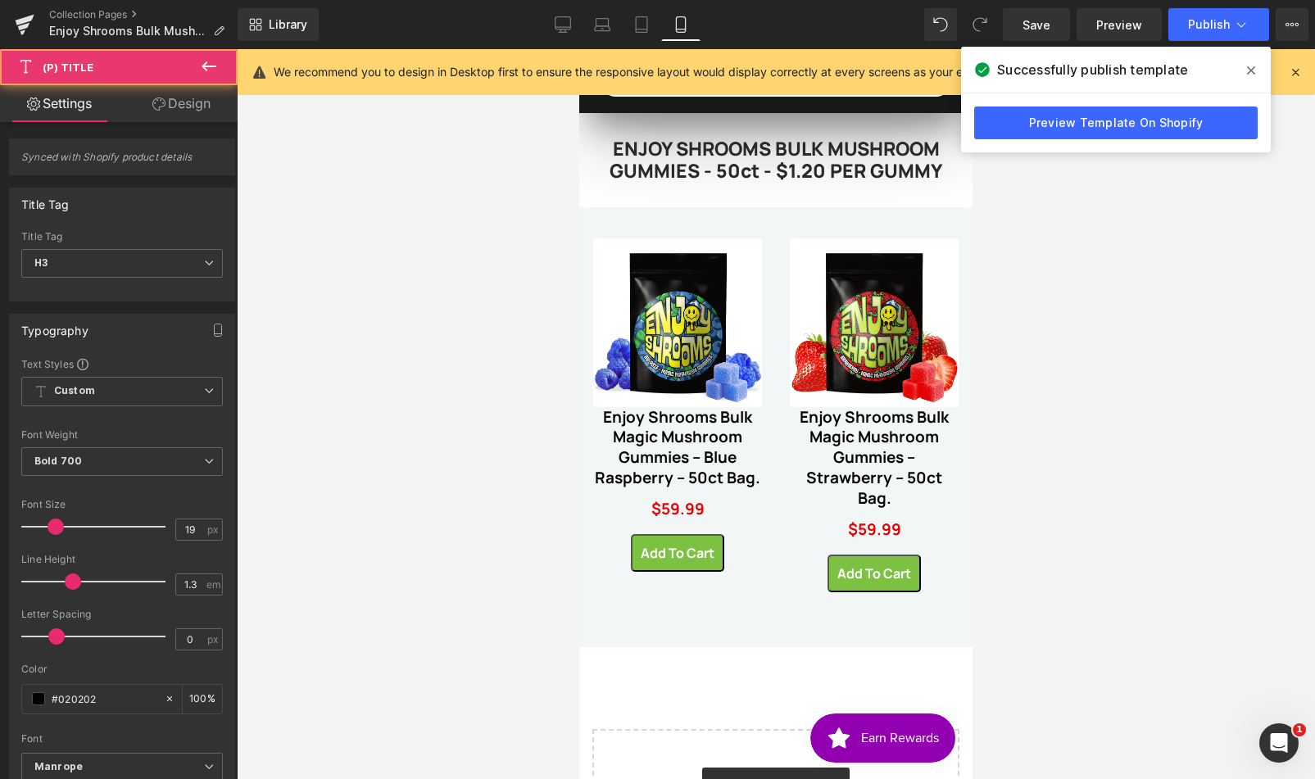
click at [179, 105] on link "Design" at bounding box center [181, 103] width 119 height 37
click at [0, 0] on div "Spacing" at bounding box center [0, 0] width 0 height 0
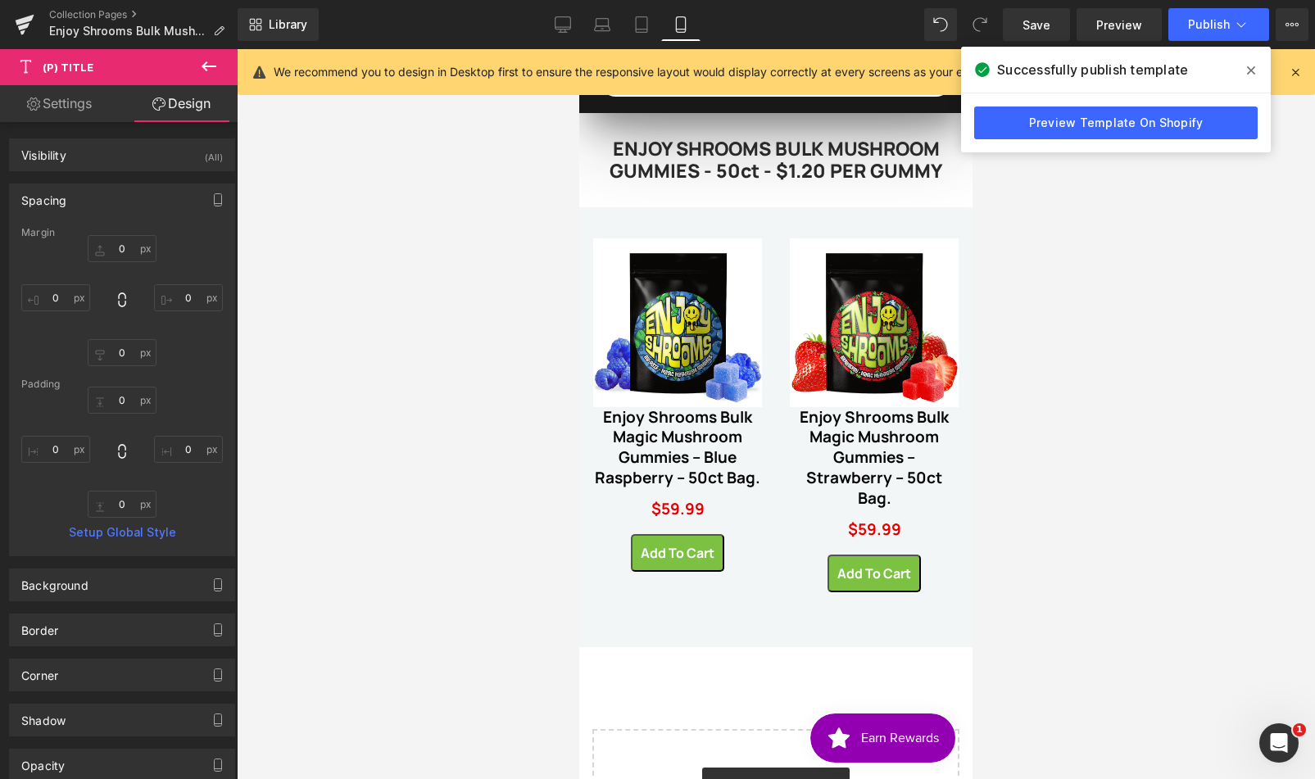
type input "0"
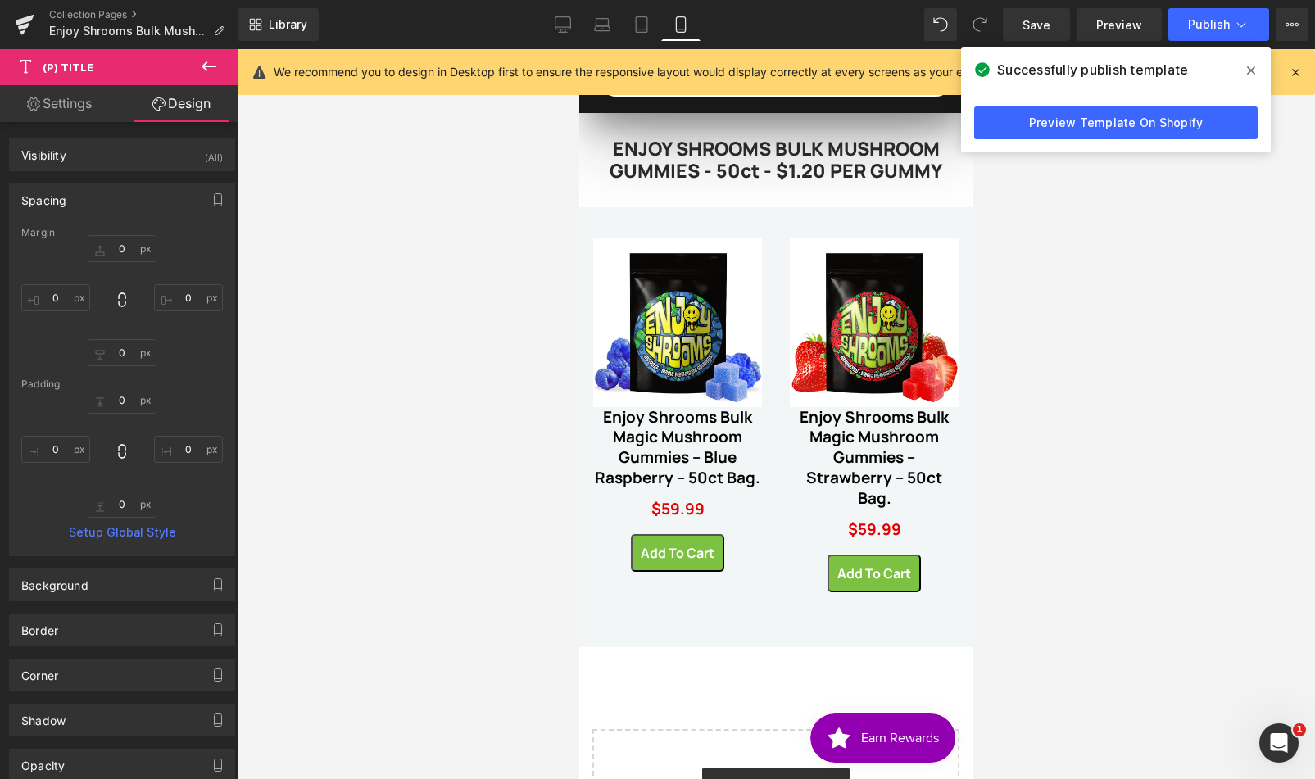
type input "0"
click at [119, 254] on input "0" at bounding box center [122, 248] width 69 height 27
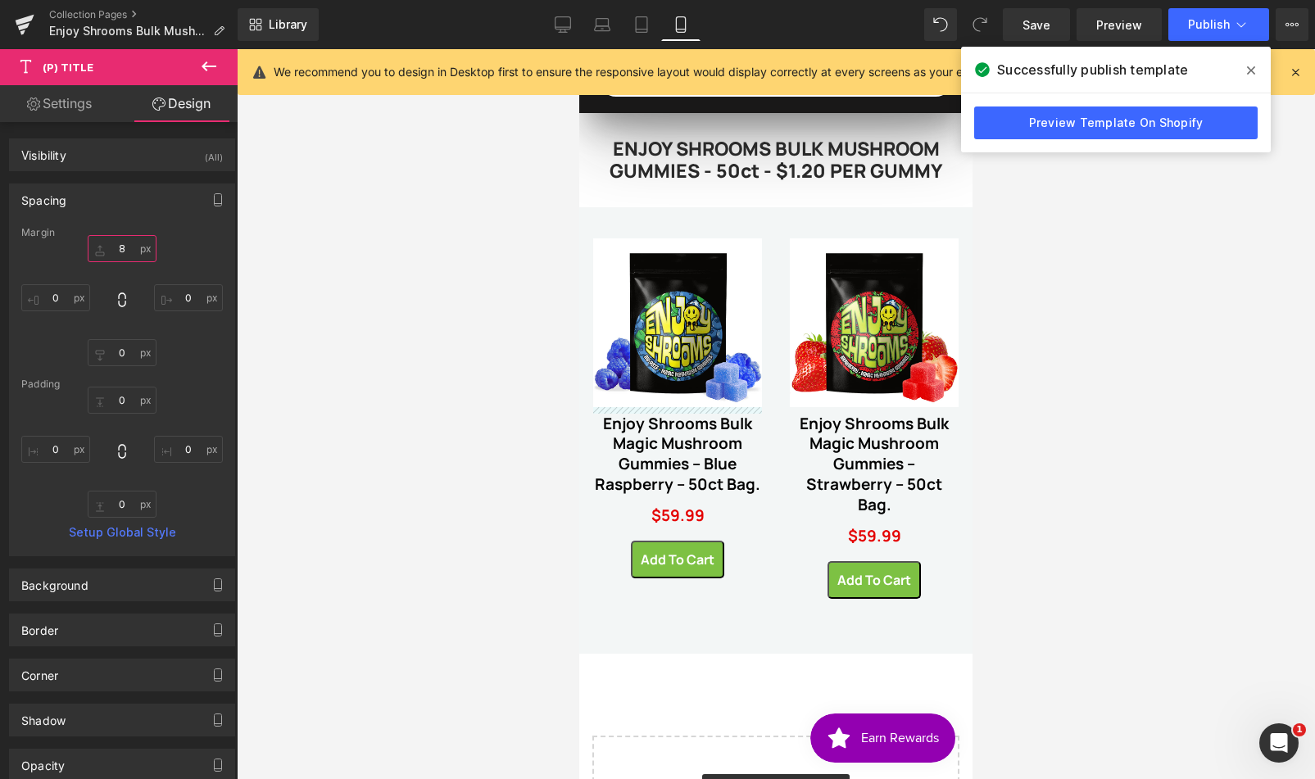
drag, startPoint x: 123, startPoint y: 248, endPoint x: 89, endPoint y: 239, distance: 34.8
click at [89, 239] on input "8" at bounding box center [122, 248] width 69 height 27
type input "12"
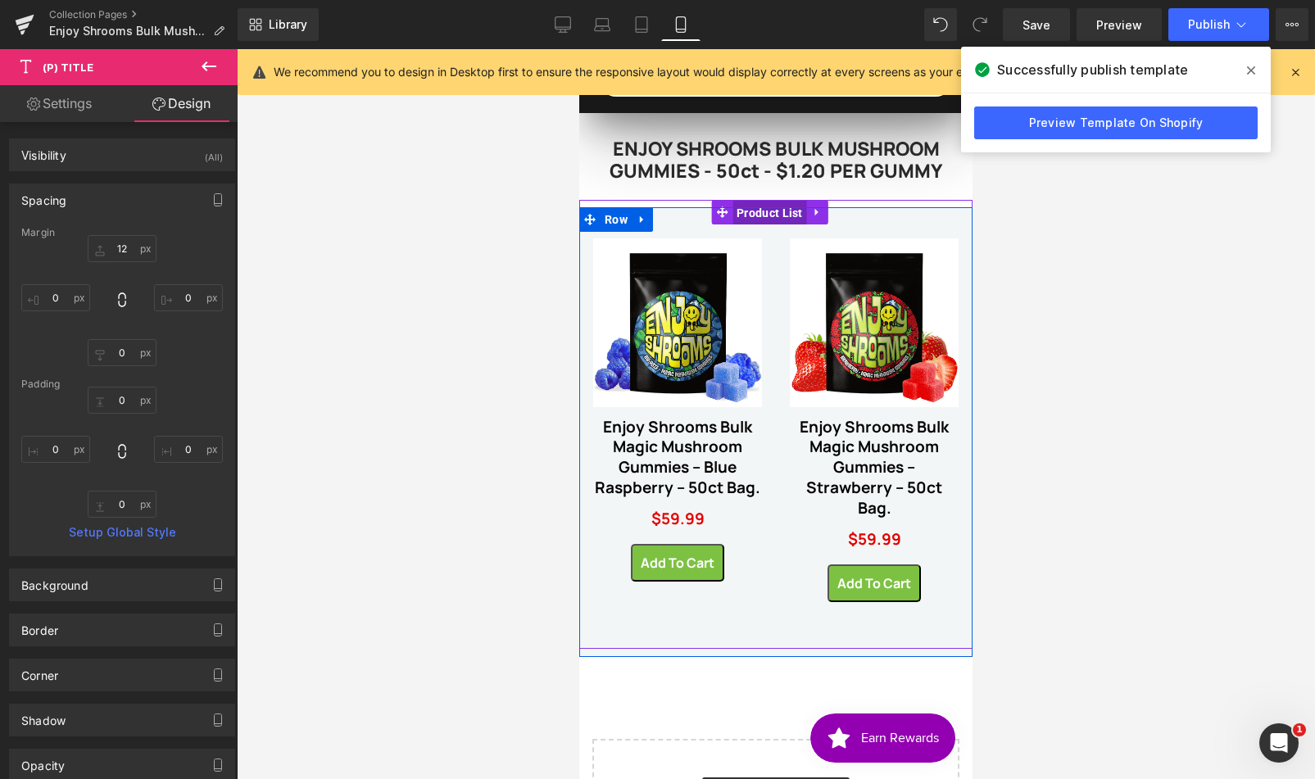
click at [782, 211] on span "Product List" at bounding box center [769, 213] width 75 height 25
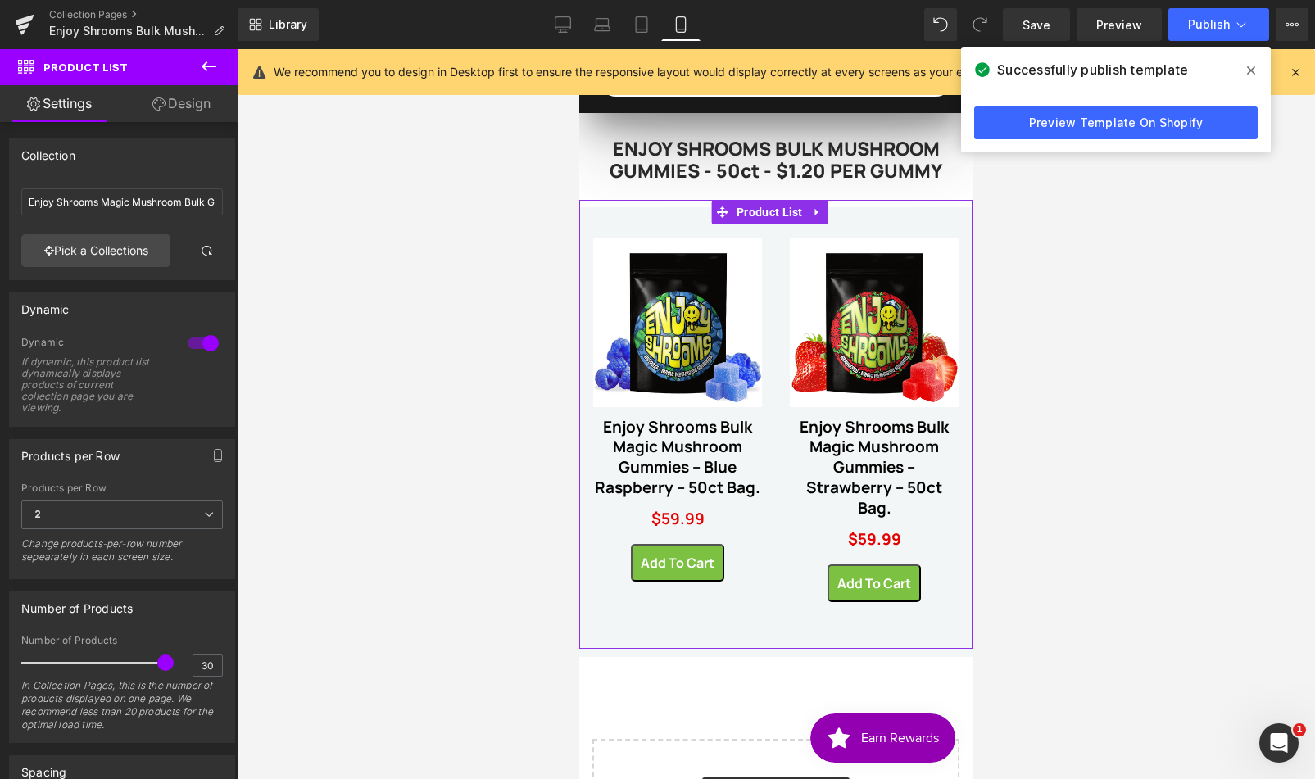
click at [187, 111] on link "Design" at bounding box center [181, 103] width 119 height 37
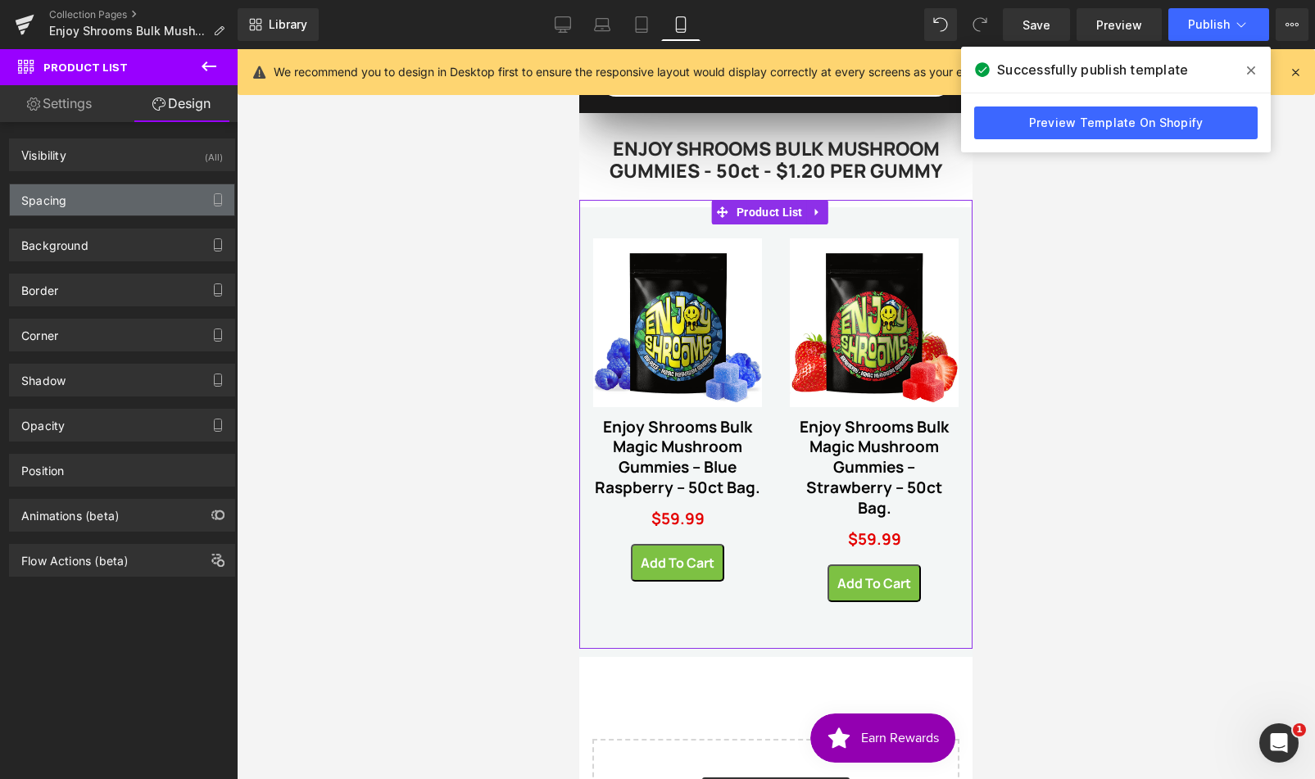
click at [113, 192] on div "Spacing" at bounding box center [122, 199] width 224 height 31
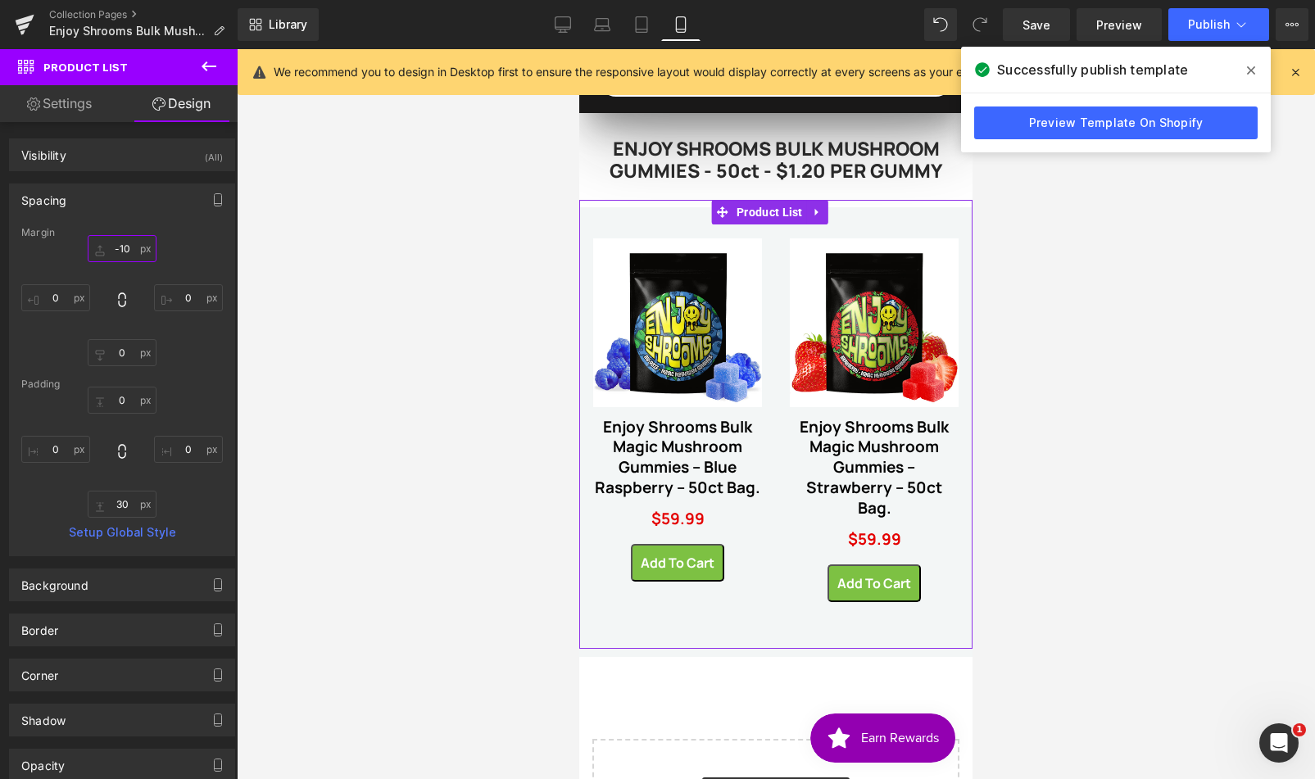
click at [127, 247] on input "-10" at bounding box center [122, 248] width 69 height 27
click at [128, 247] on input "-10" at bounding box center [122, 248] width 69 height 27
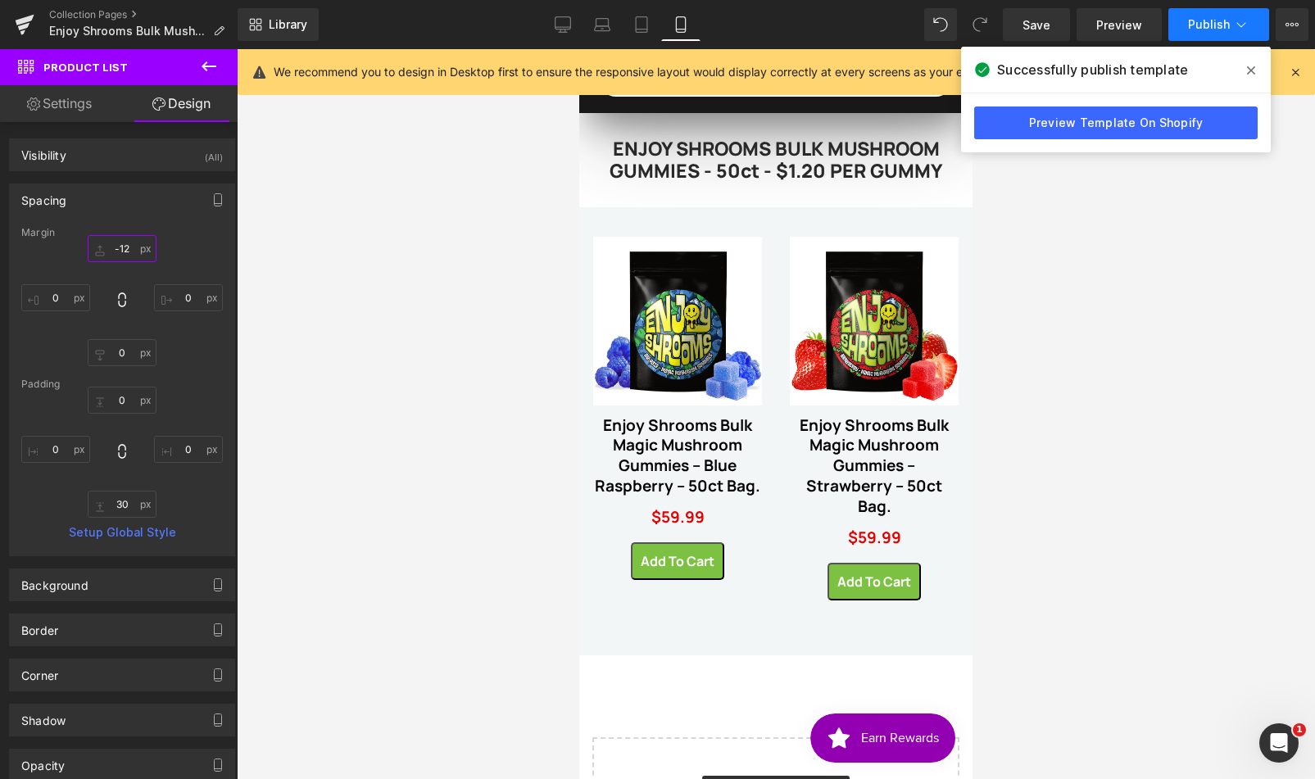
type input "-12"
click at [1203, 20] on span "Publish" at bounding box center [1209, 24] width 42 height 13
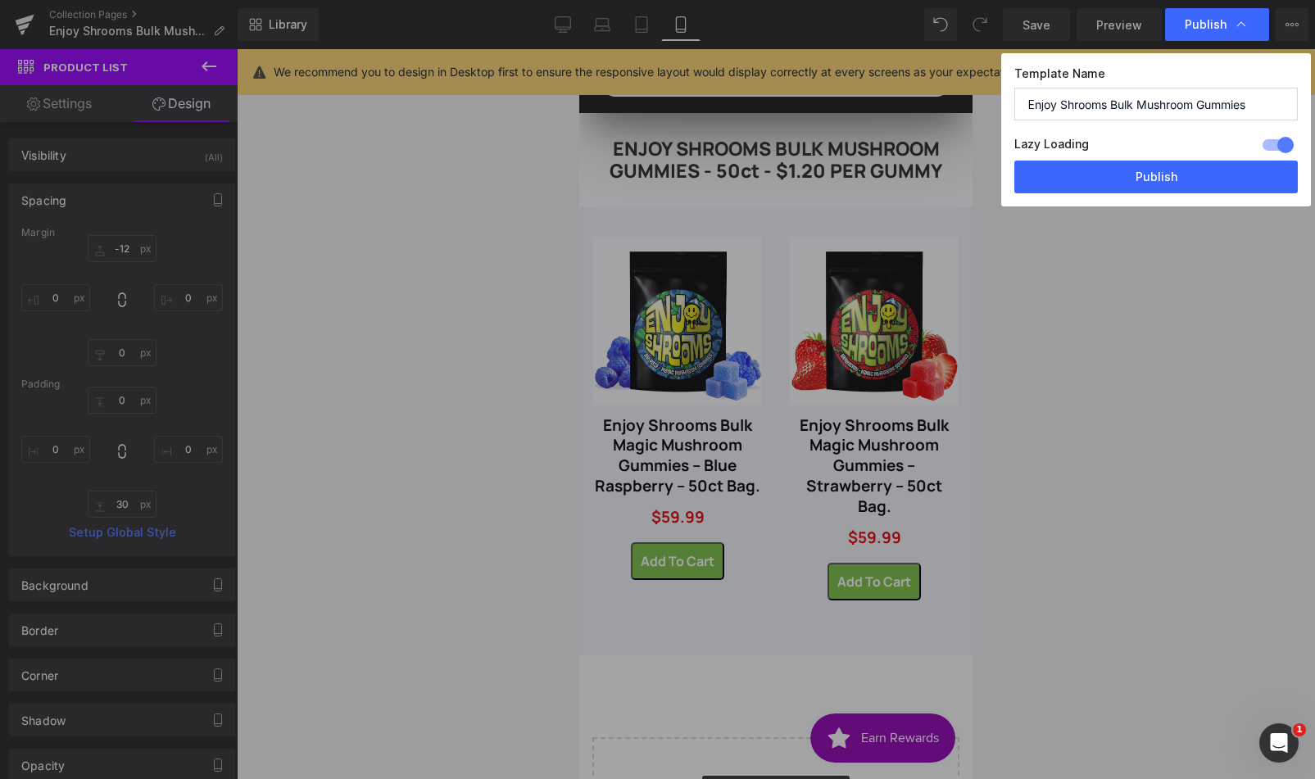
click at [1166, 171] on button "Publish" at bounding box center [1155, 177] width 283 height 33
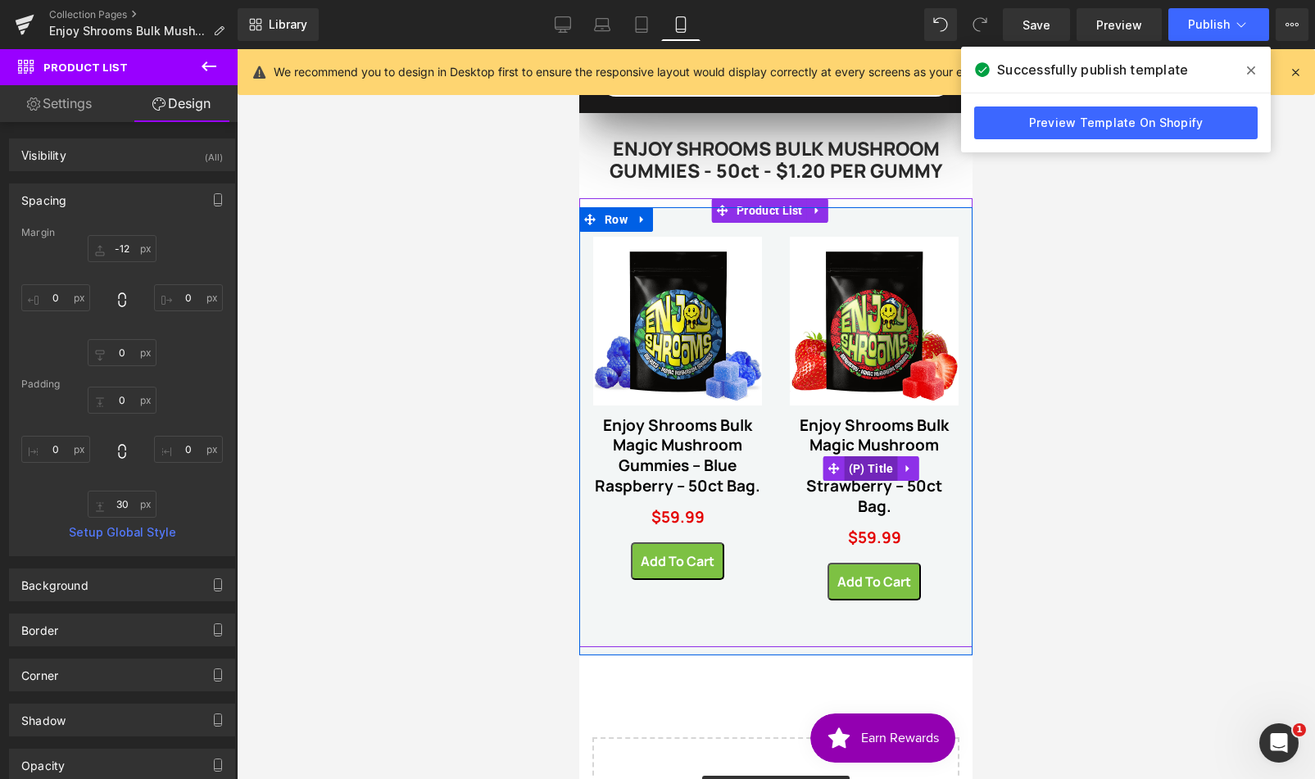
click at [874, 456] on span "(P) Title" at bounding box center [871, 468] width 53 height 25
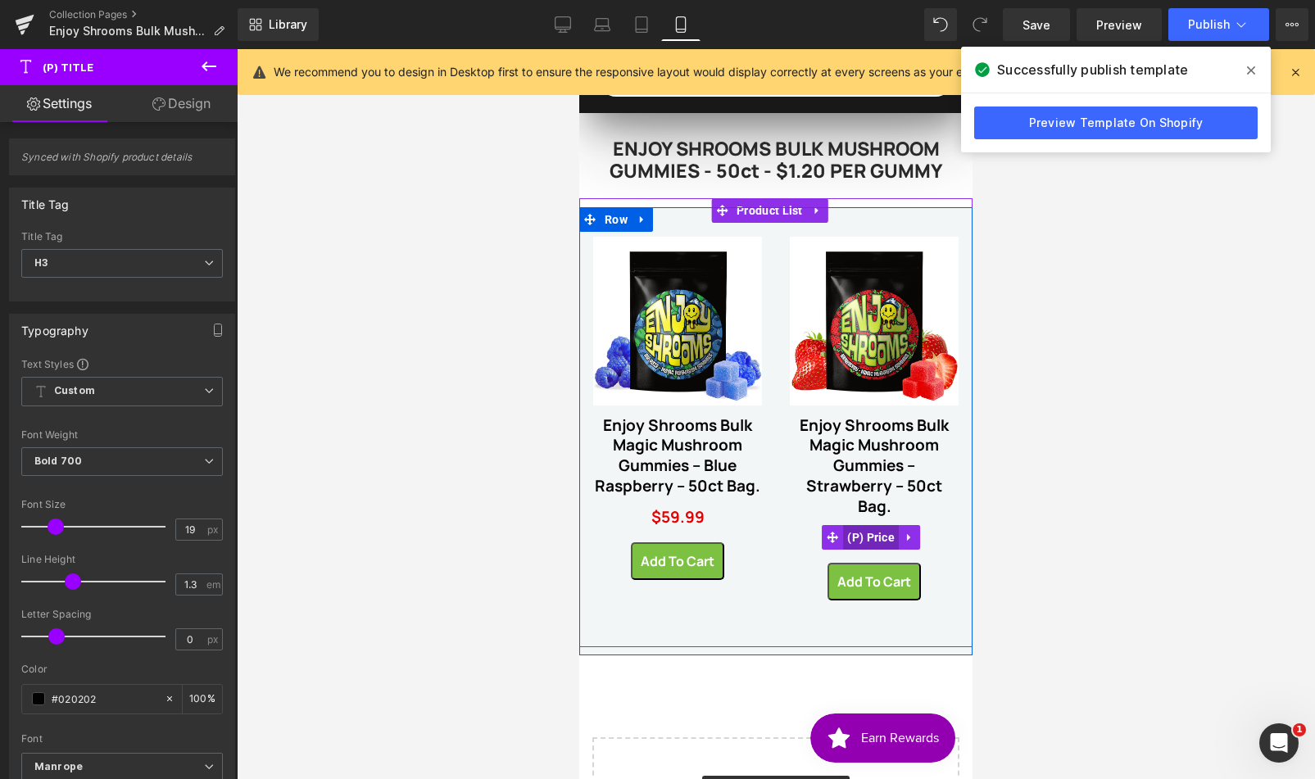
click at [866, 533] on span "(P) Price" at bounding box center [871, 537] width 56 height 25
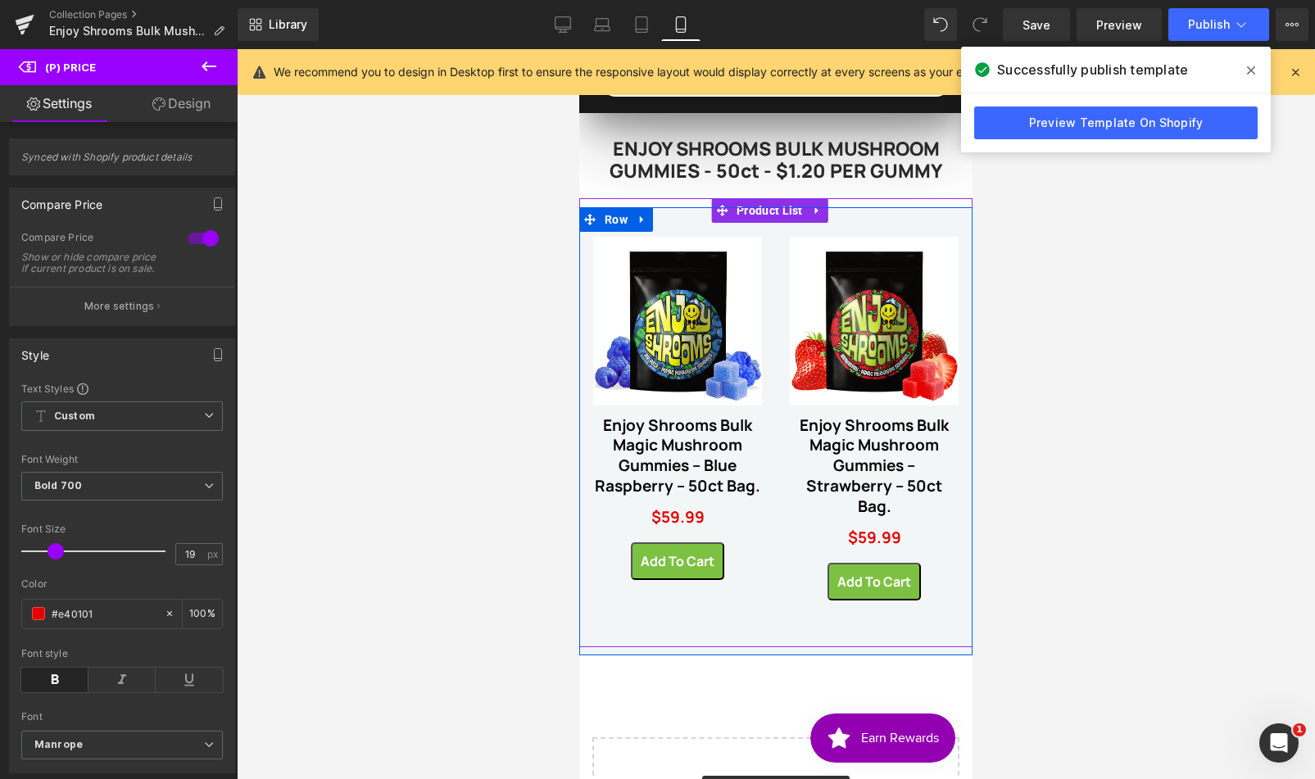
click at [866, 431] on link "Enjoy Shrooms Bulk Magic Mushroom Gummies – Strawberry – 50ct Bag." at bounding box center [874, 466] width 169 height 102
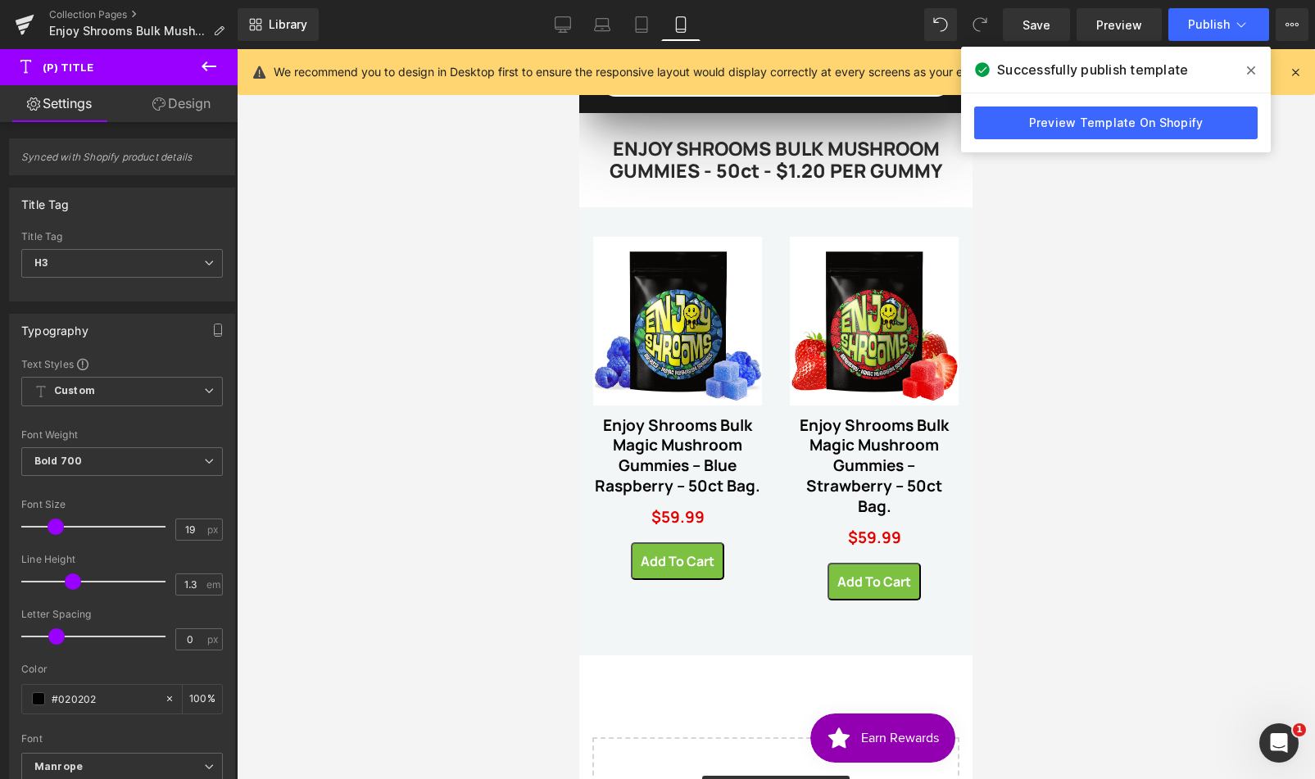
click at [188, 103] on link "Design" at bounding box center [181, 103] width 119 height 37
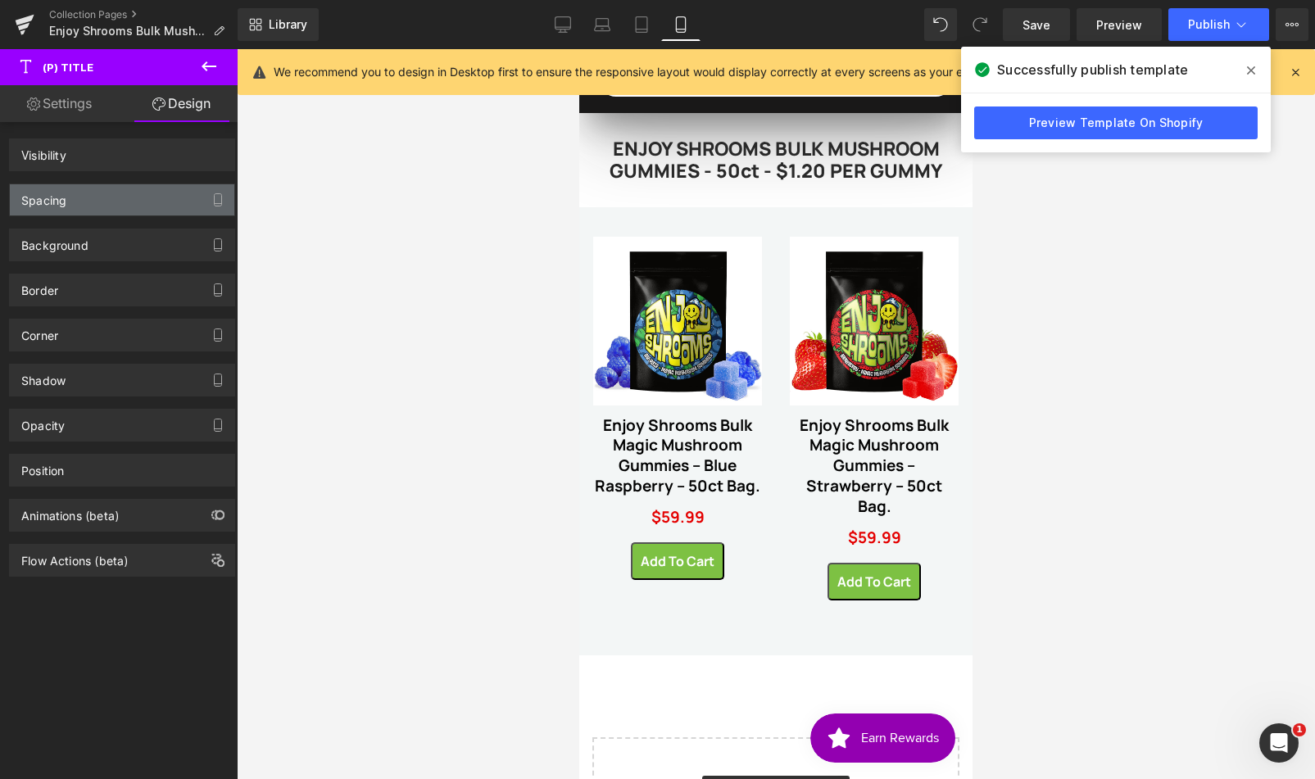
click at [79, 202] on div "Spacing" at bounding box center [122, 199] width 224 height 31
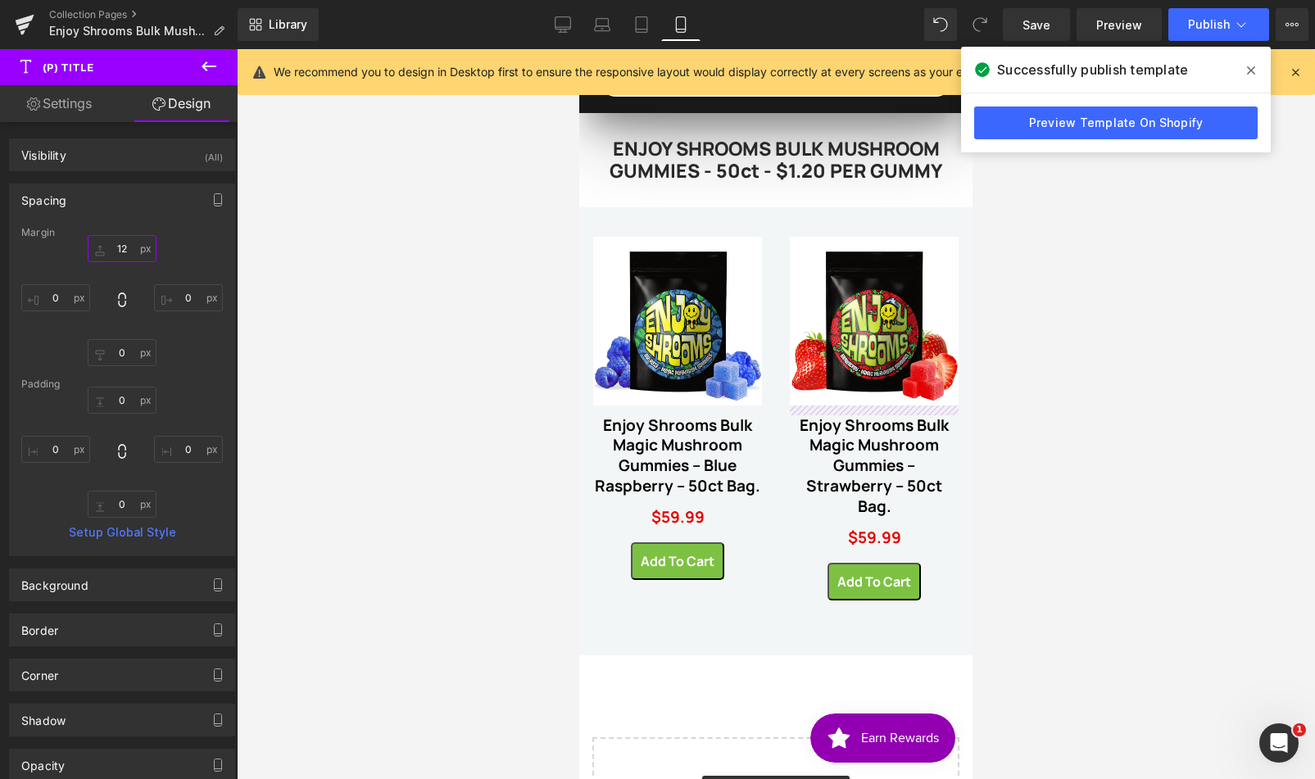
click at [125, 250] on input "12" at bounding box center [122, 248] width 69 height 27
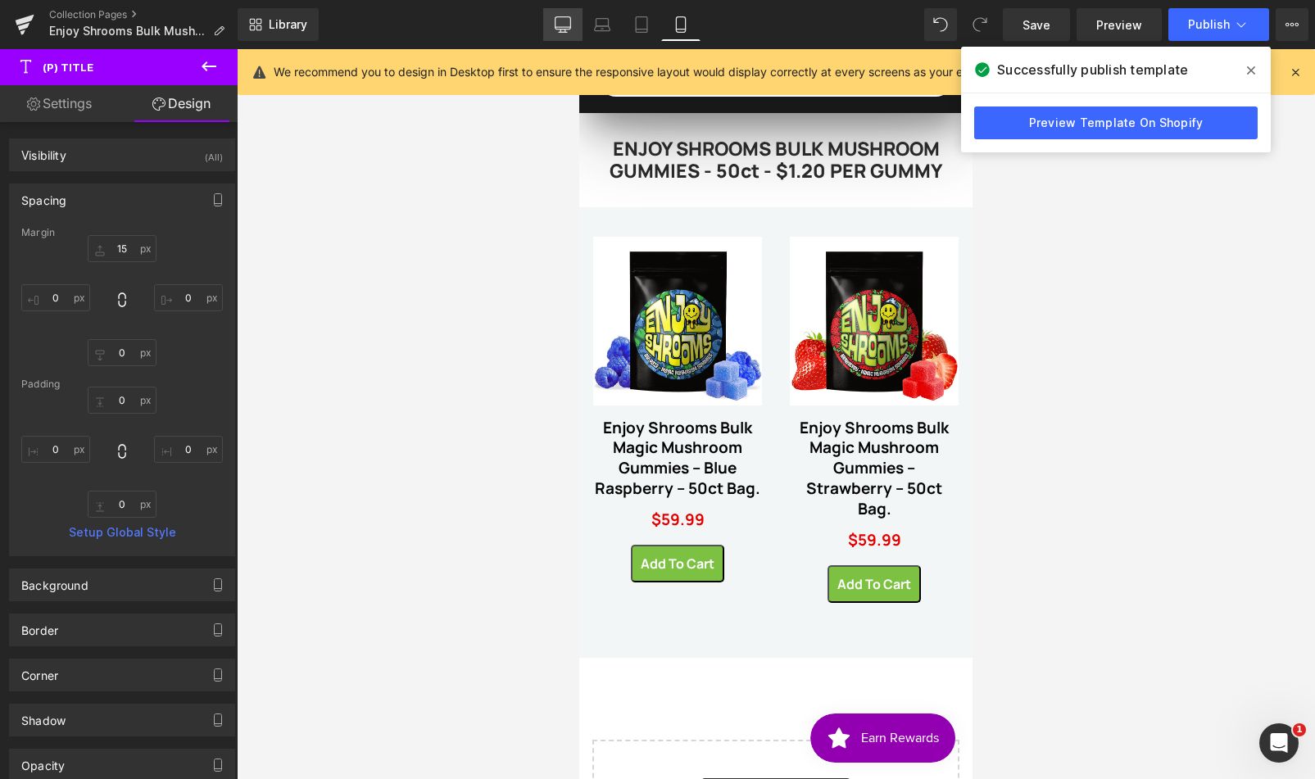
click at [574, 20] on link "Desktop" at bounding box center [562, 24] width 39 height 33
type input "20"
type input "0"
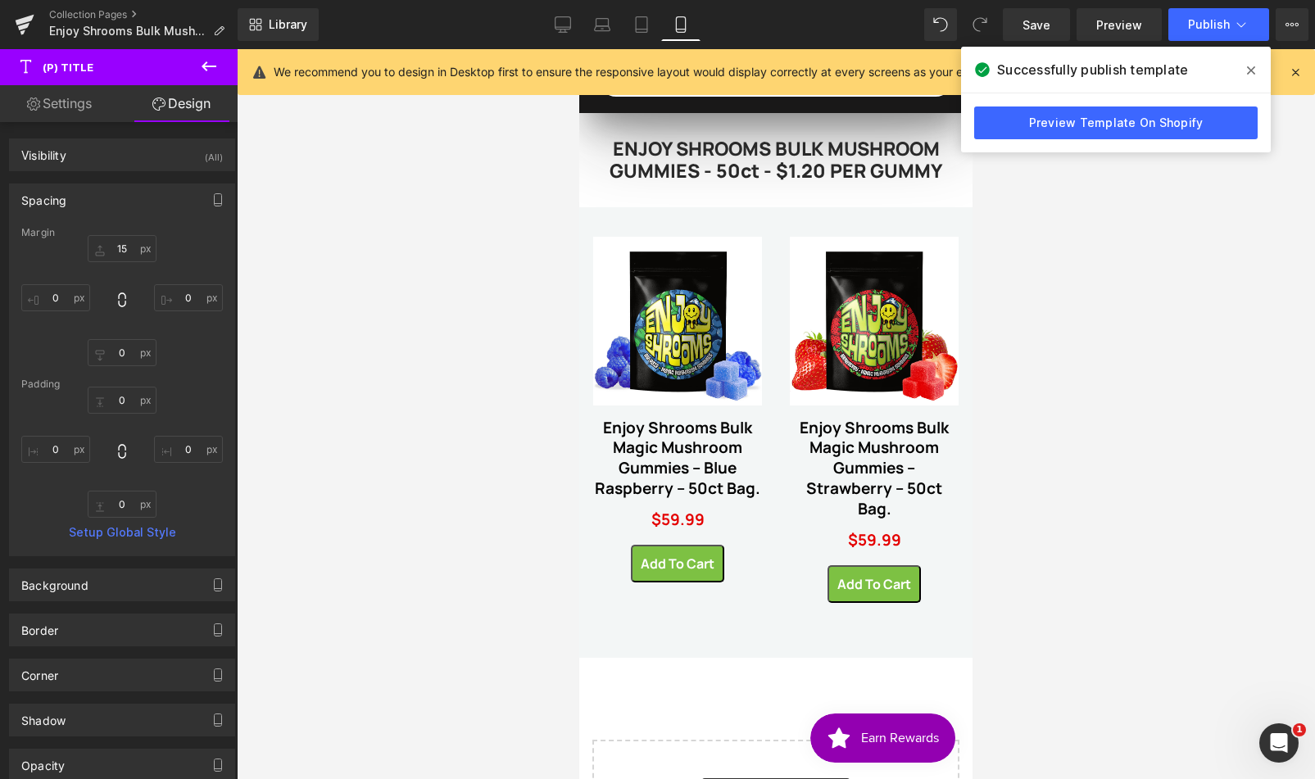
type input "0"
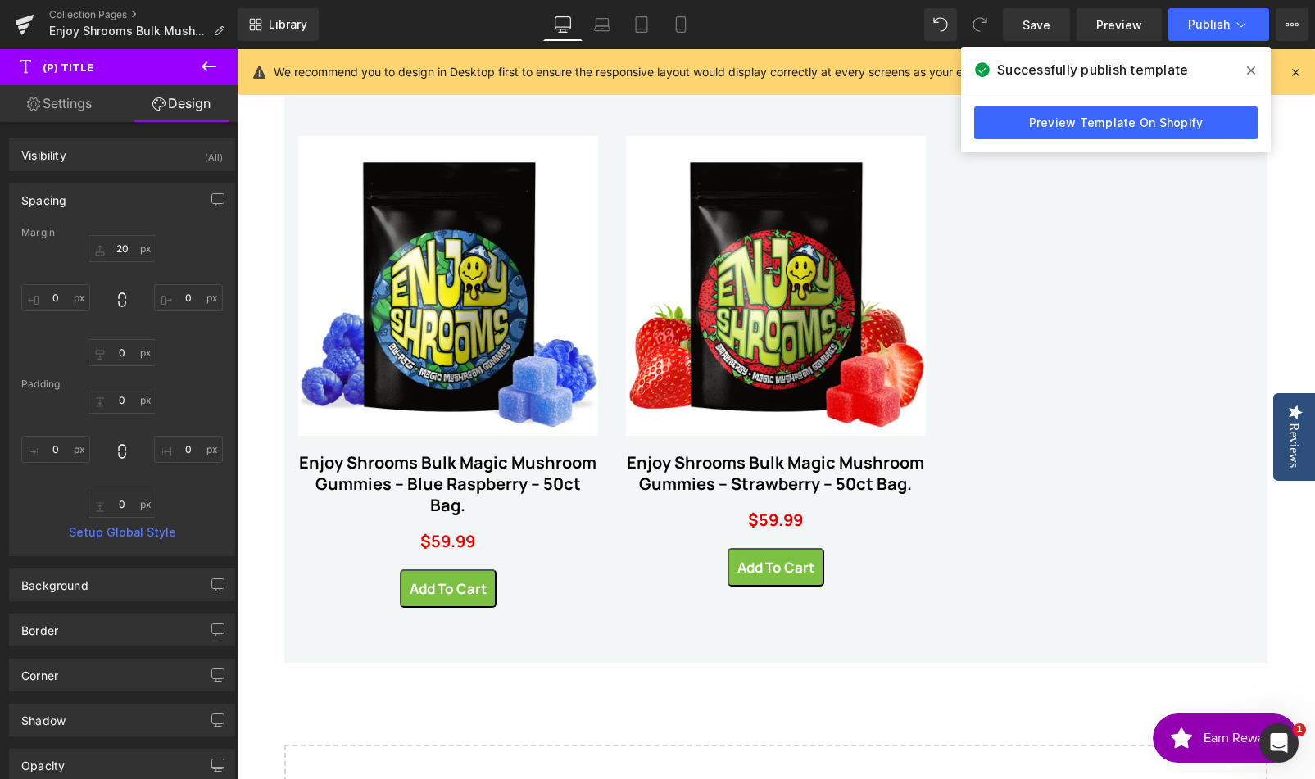
scroll to position [171, 0]
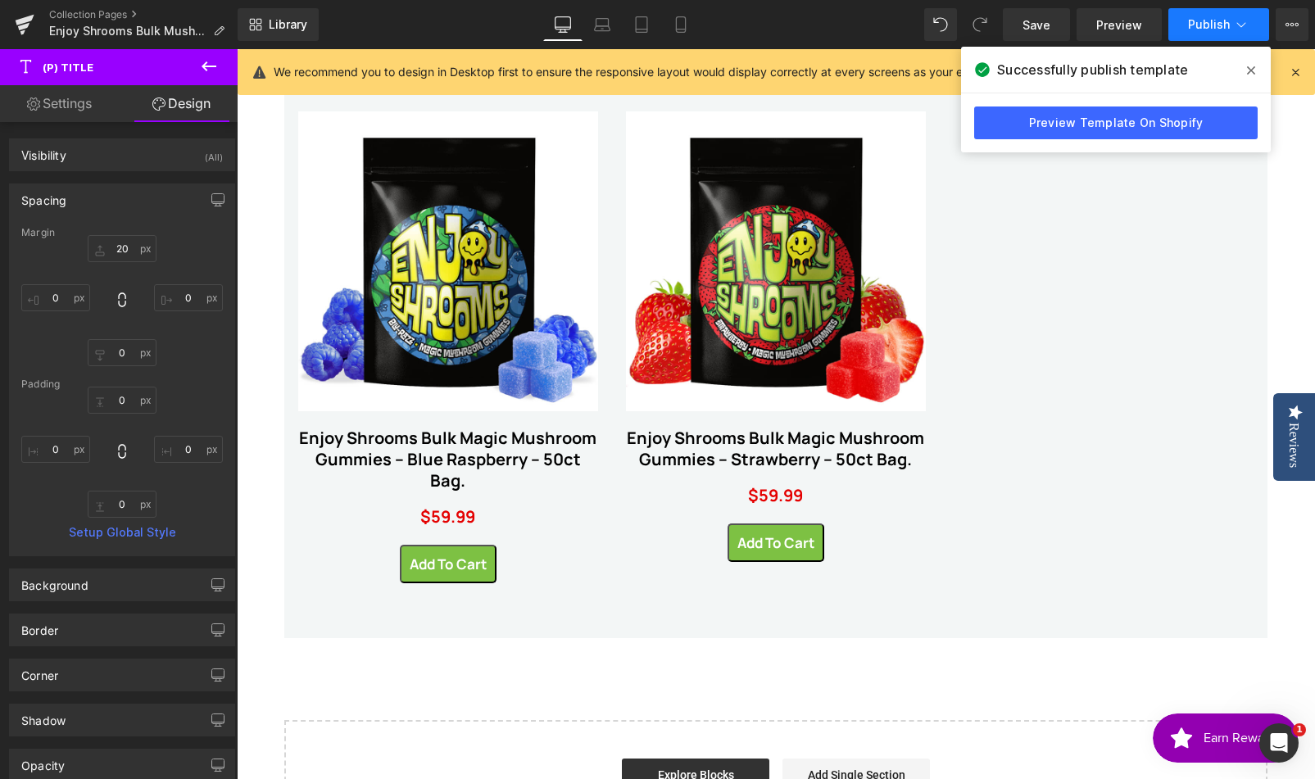
click at [1199, 18] on span "Publish" at bounding box center [1209, 24] width 42 height 13
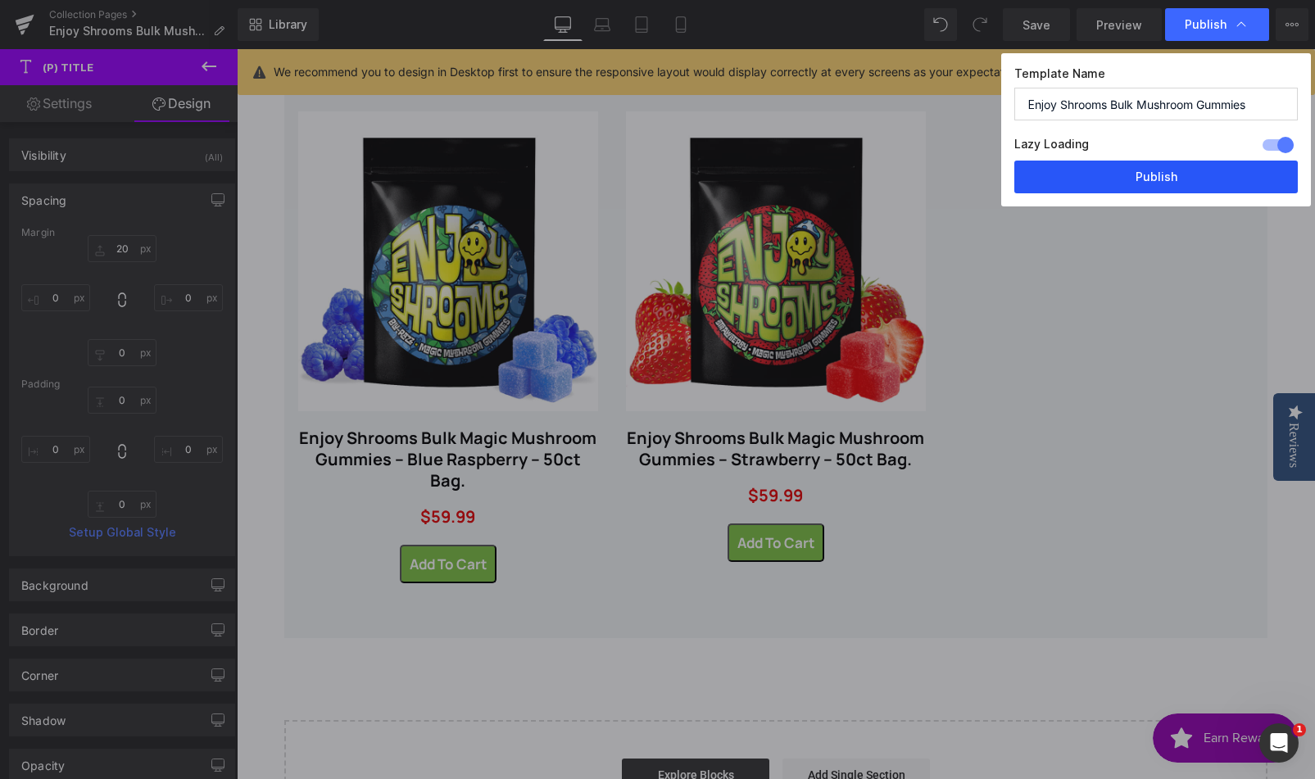
click at [1189, 177] on button "Publish" at bounding box center [1155, 177] width 283 height 33
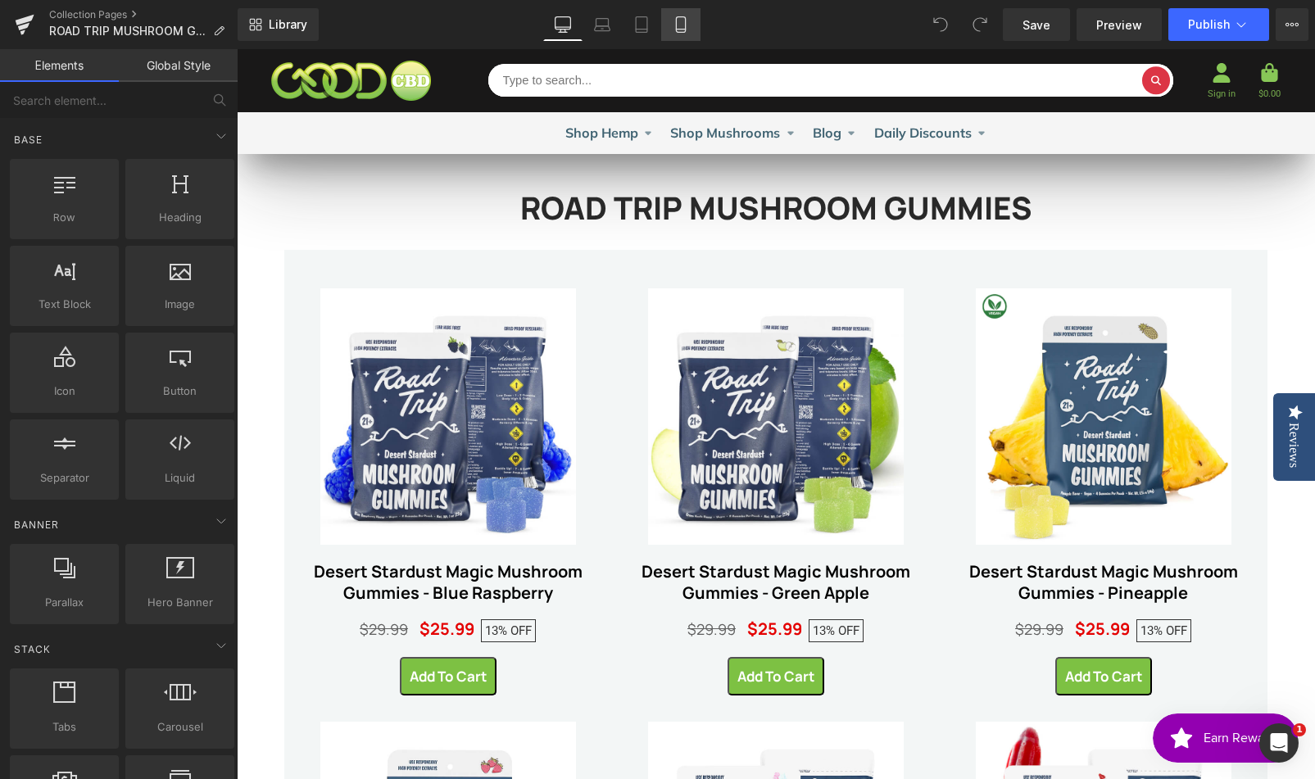
click at [684, 24] on icon at bounding box center [681, 24] width 16 height 16
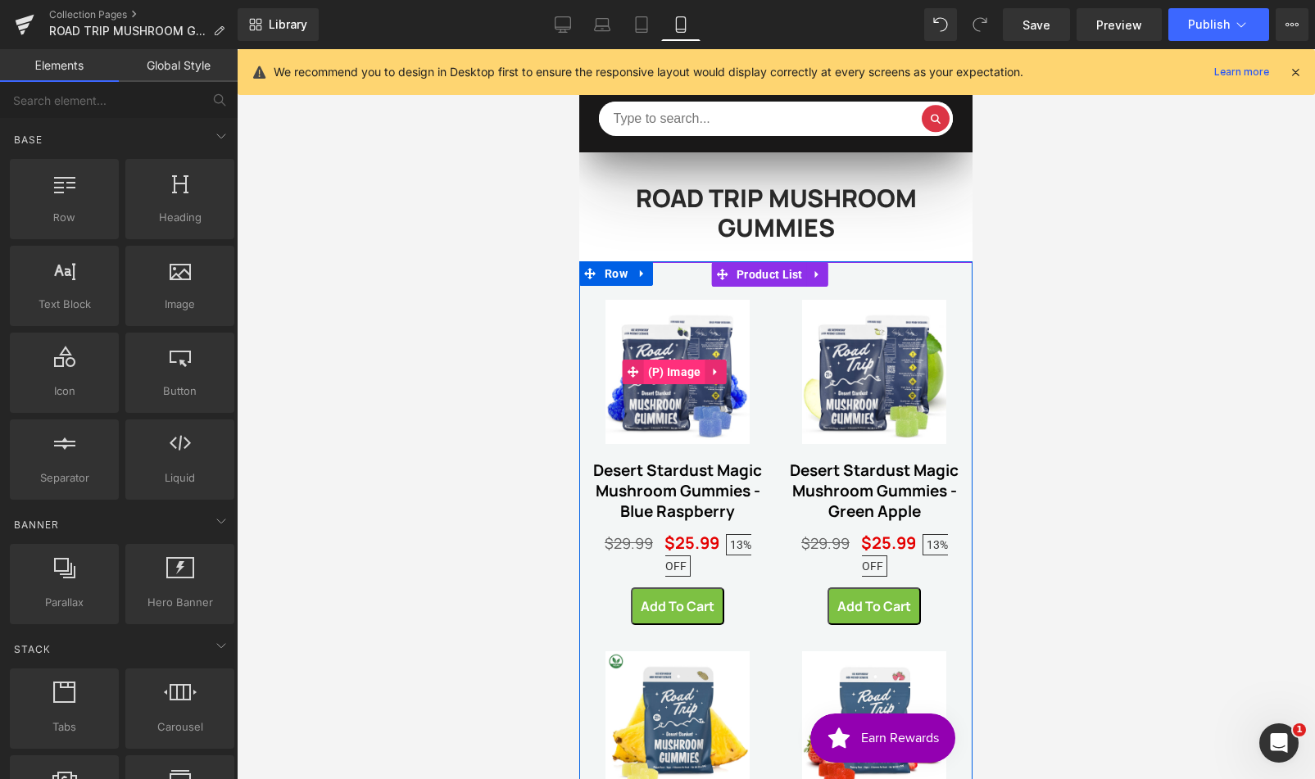
click at [680, 375] on span "(P) Image" at bounding box center [674, 372] width 61 height 25
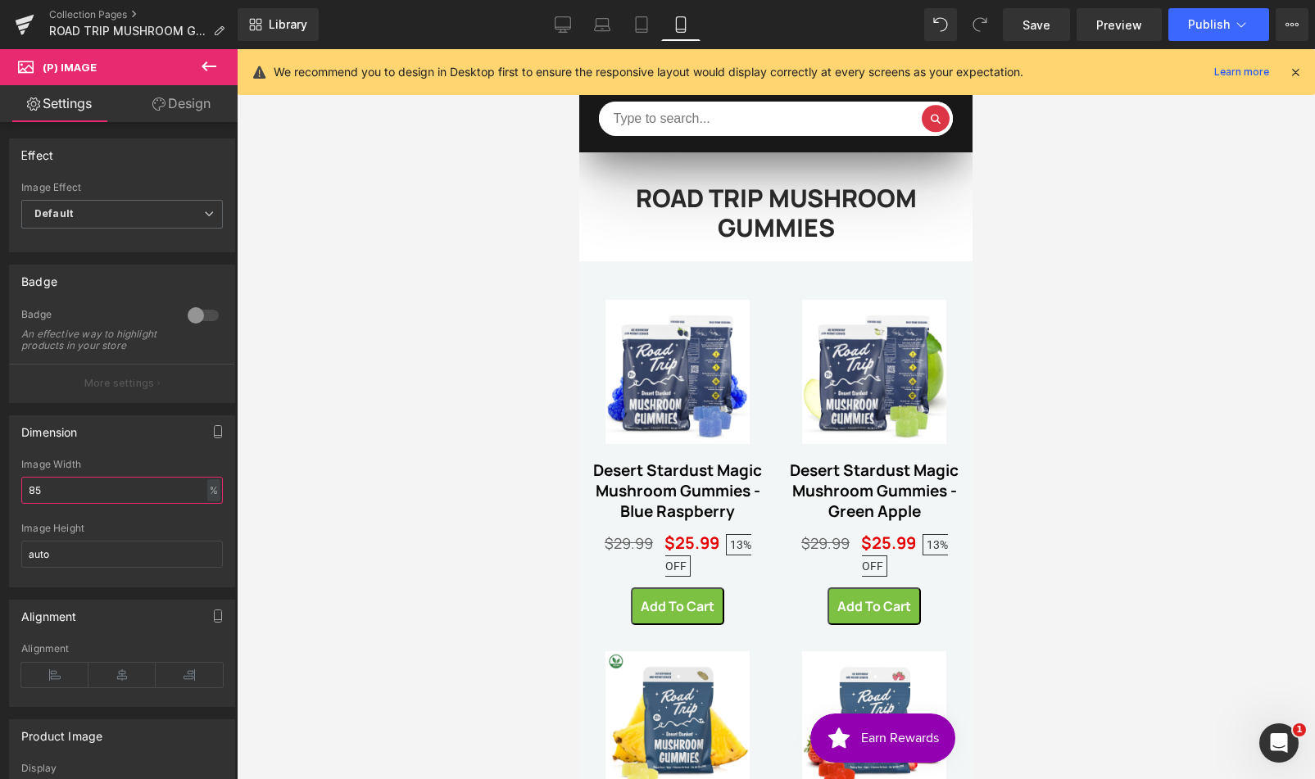
drag, startPoint x: 69, startPoint y: 496, endPoint x: -1, endPoint y: 493, distance: 69.7
click at [0, 493] on html "(P) Image You are previewing how the will restyle your page. You can not edit E…" at bounding box center [657, 389] width 1315 height 779
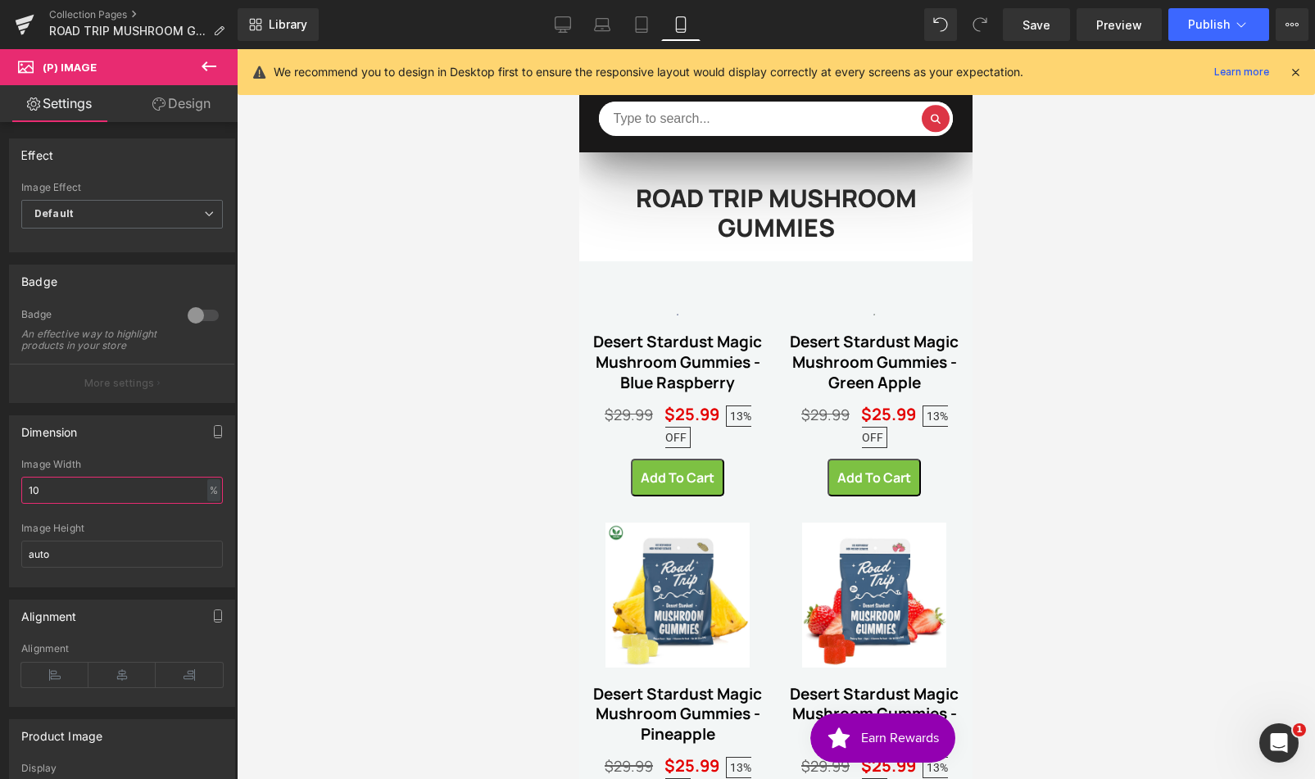
type input "100"
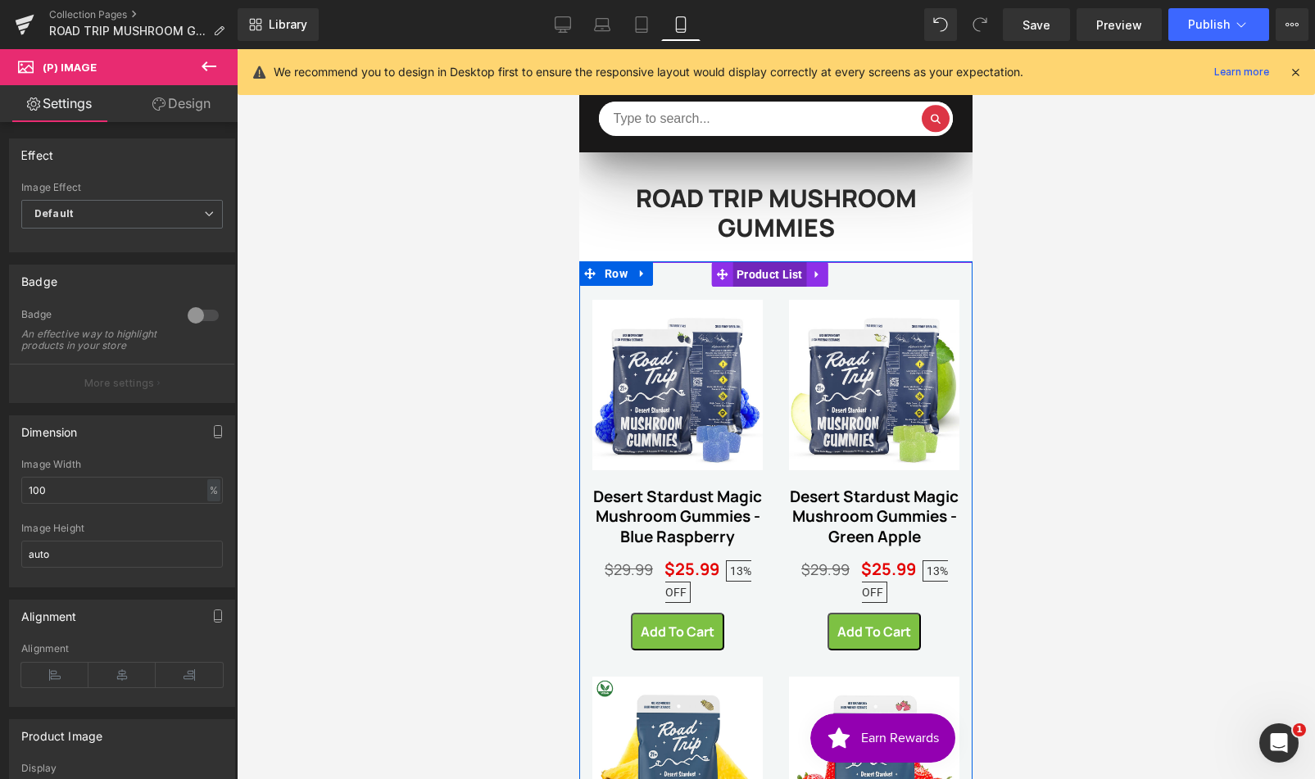
click at [778, 277] on span "Product List" at bounding box center [769, 274] width 75 height 25
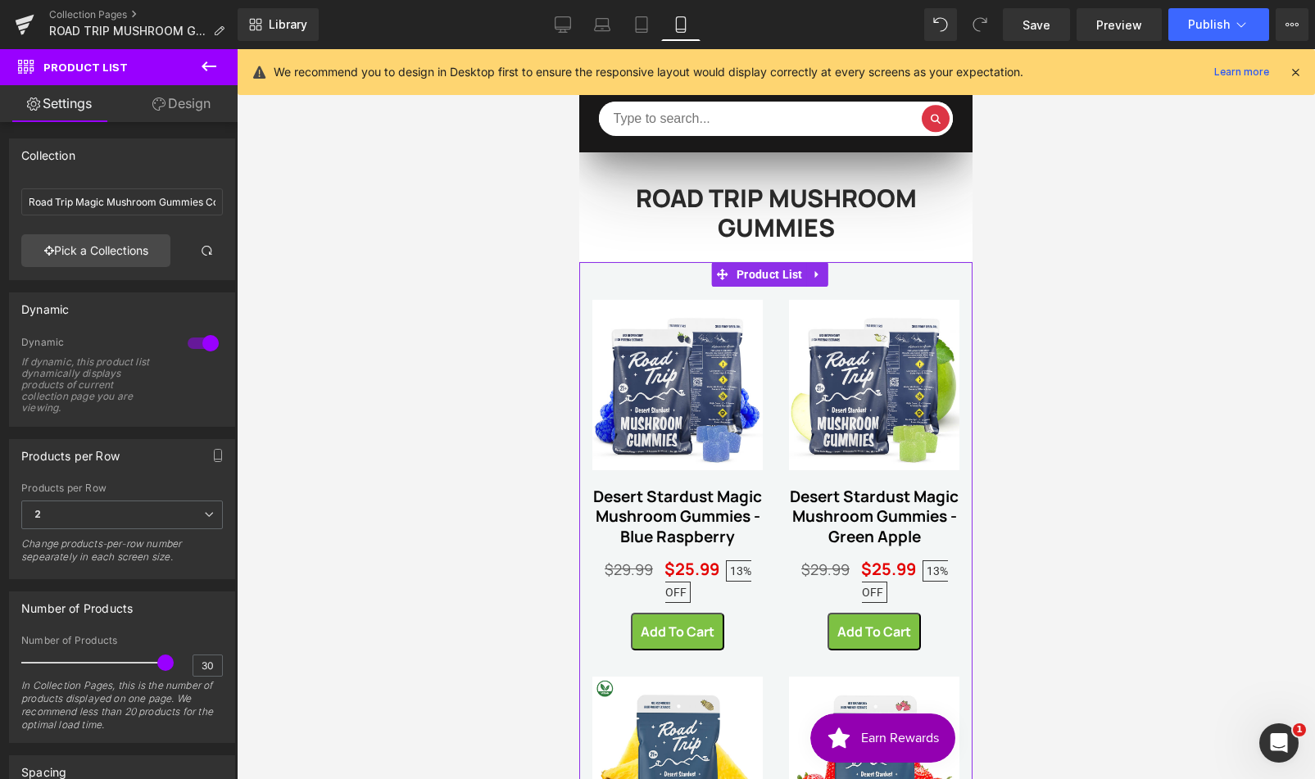
click at [173, 104] on link "Design" at bounding box center [181, 103] width 119 height 37
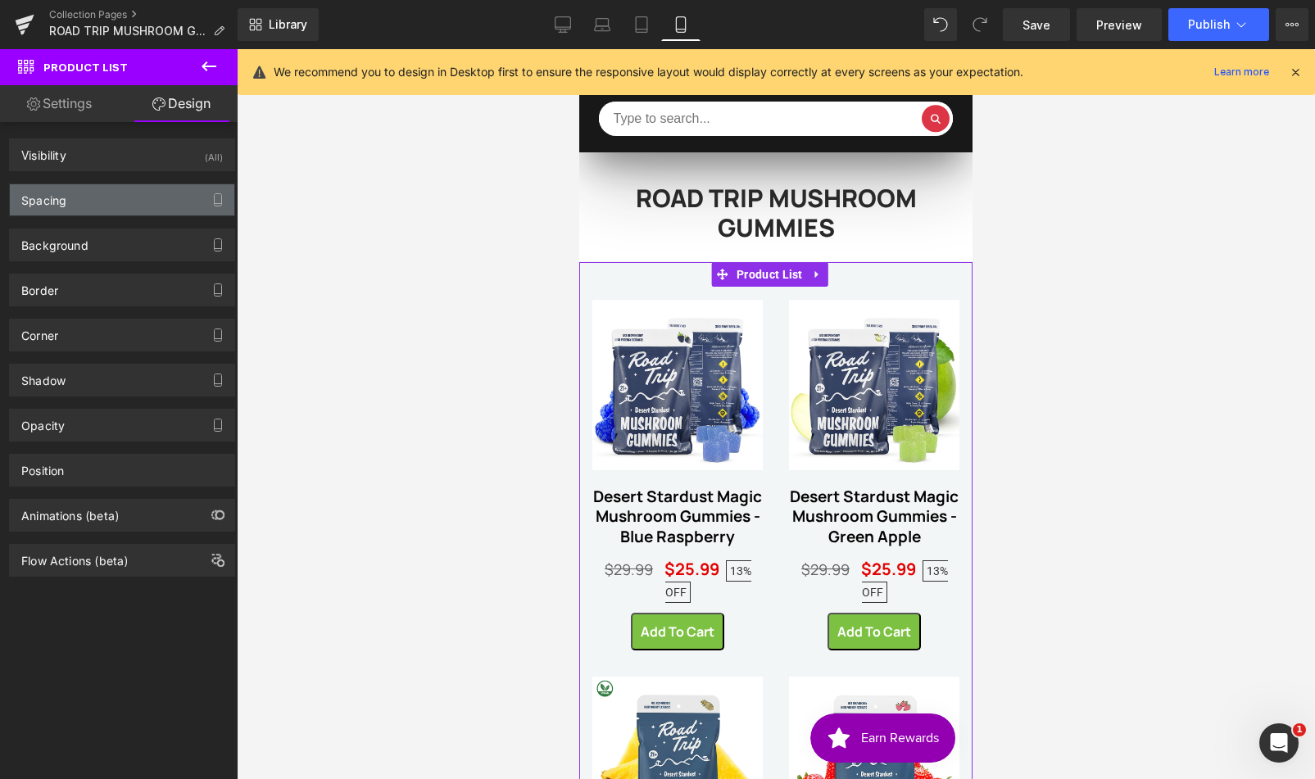
click at [93, 206] on div "Spacing" at bounding box center [122, 199] width 224 height 31
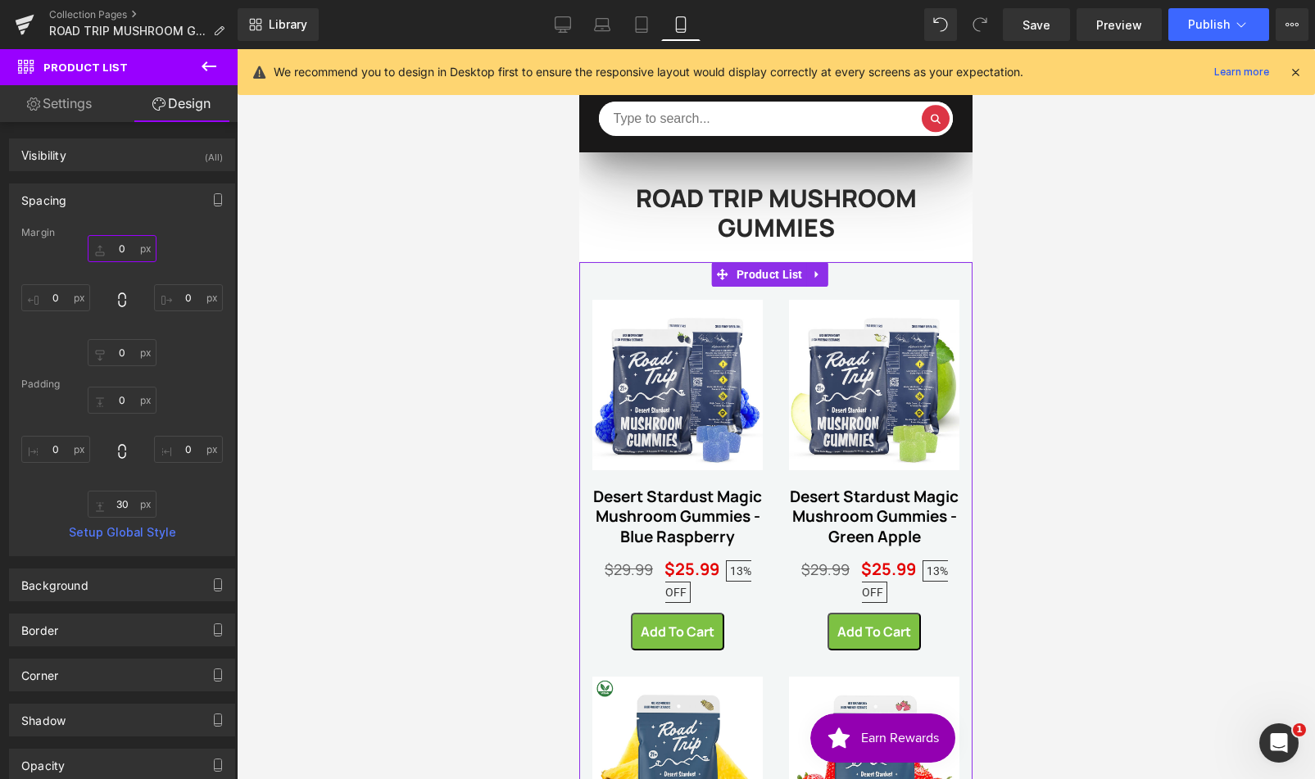
click at [124, 252] on input "0" at bounding box center [122, 248] width 69 height 27
type input "-5"
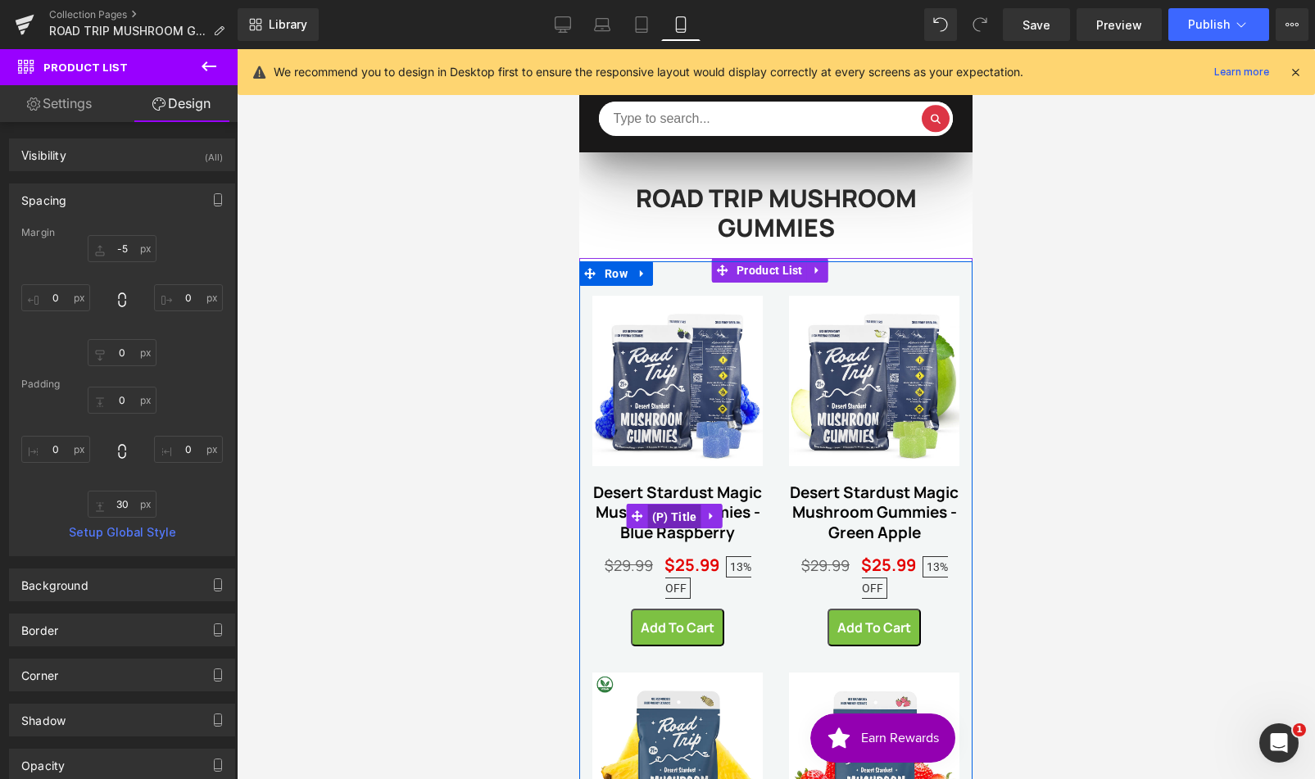
click at [660, 510] on span "(P) Title" at bounding box center [674, 517] width 53 height 25
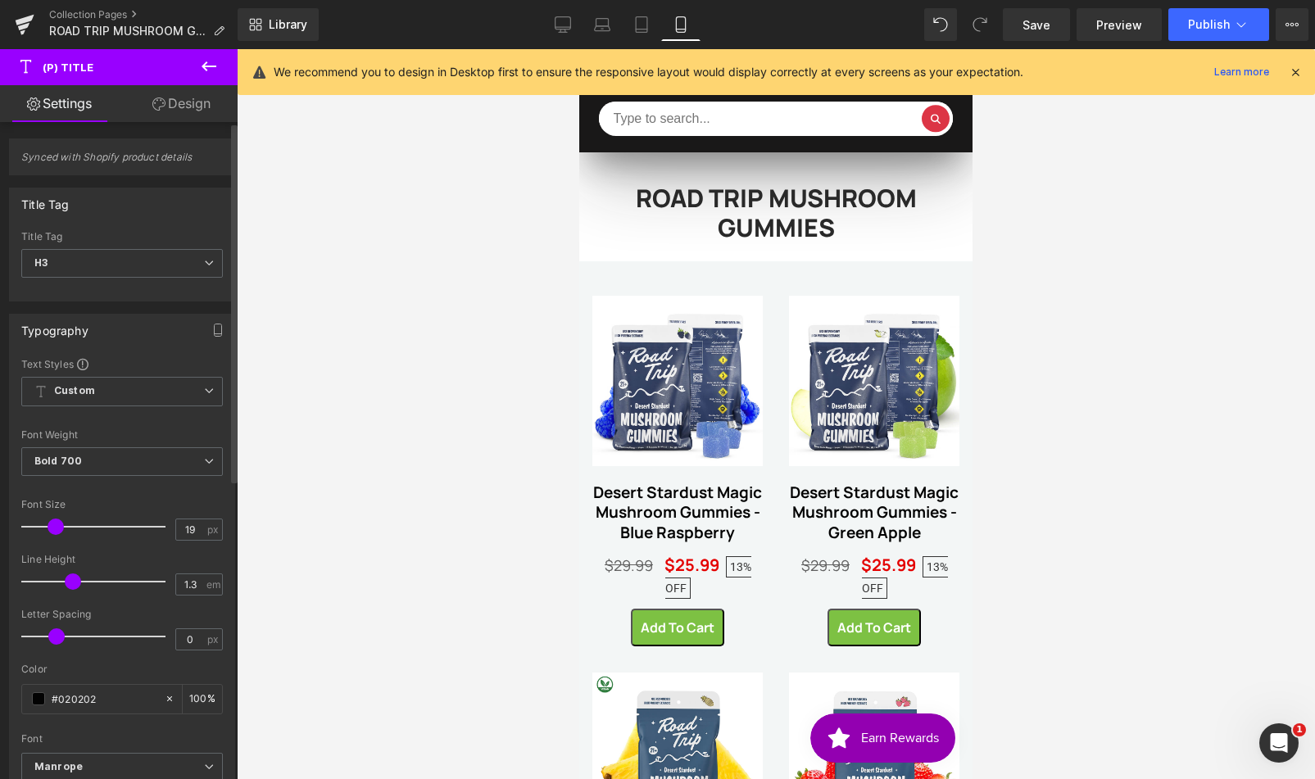
type input "18"
click at [48, 527] on span at bounding box center [54, 527] width 16 height 16
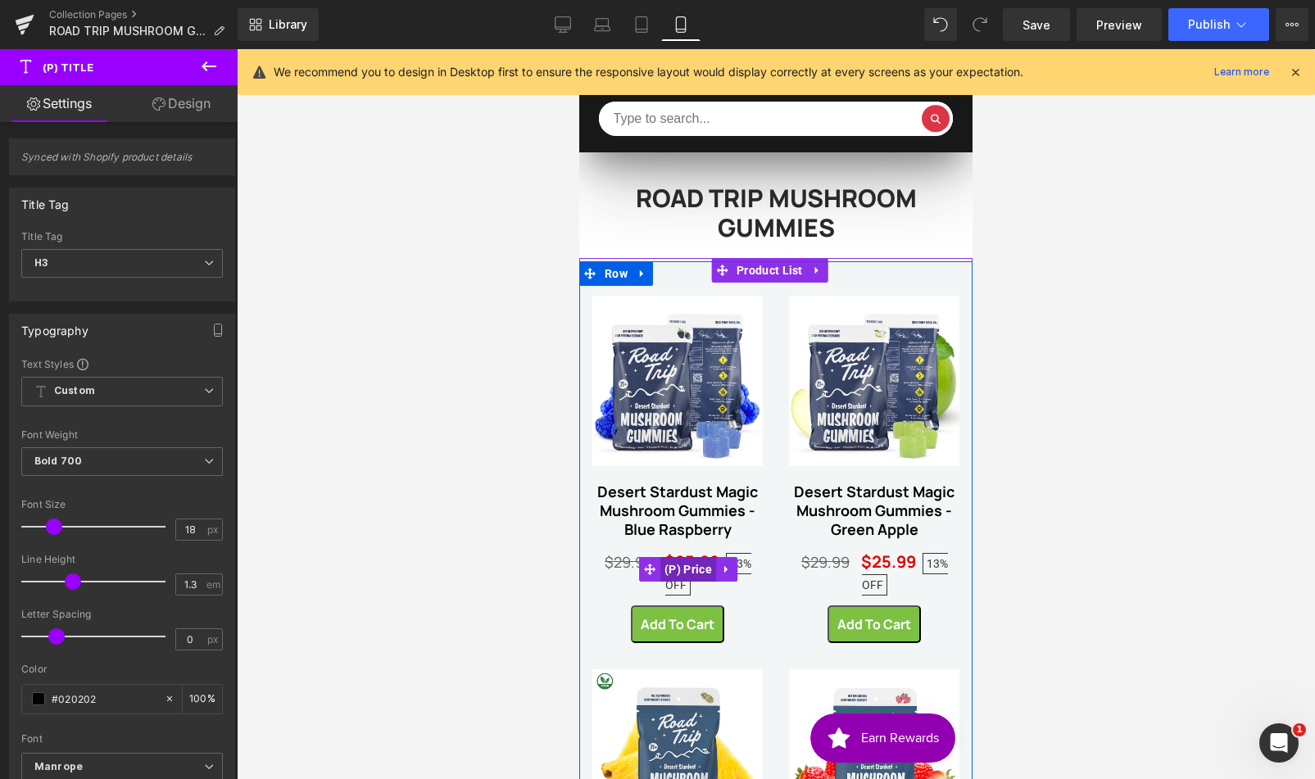
click at [690, 560] on span "(P) Price" at bounding box center [688, 569] width 56 height 25
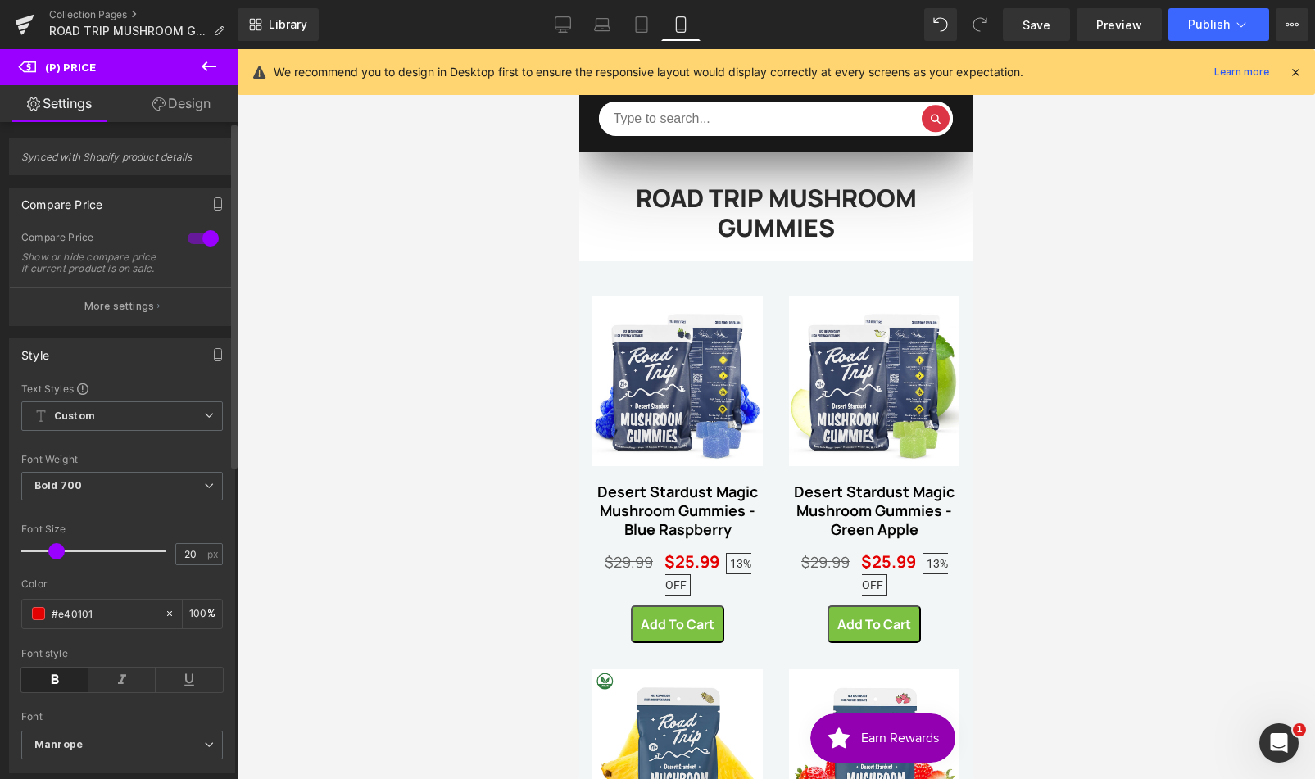
type input "19"
click at [52, 559] on span at bounding box center [56, 551] width 16 height 16
click at [159, 310] on button "More settings" at bounding box center [122, 306] width 224 height 38
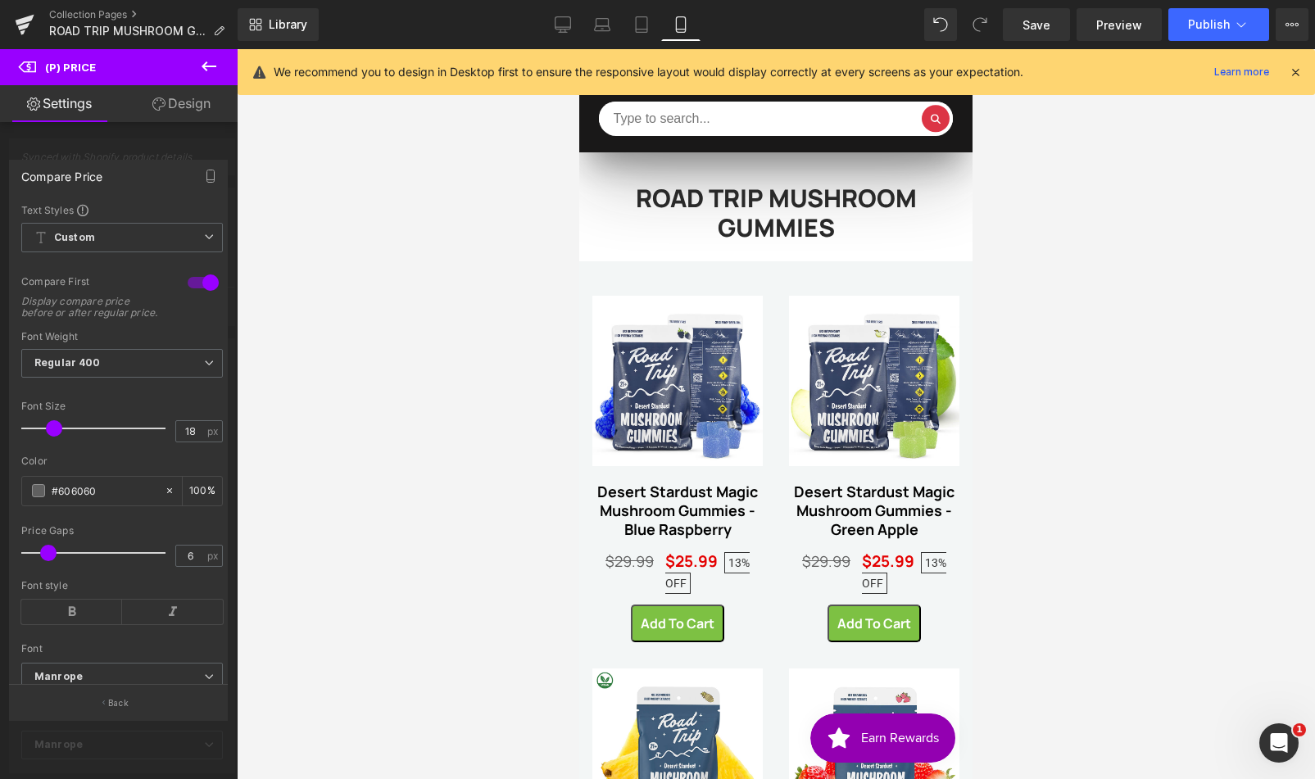
click at [43, 561] on span at bounding box center [48, 553] width 16 height 16
type input "4"
click at [37, 561] on span at bounding box center [42, 553] width 16 height 16
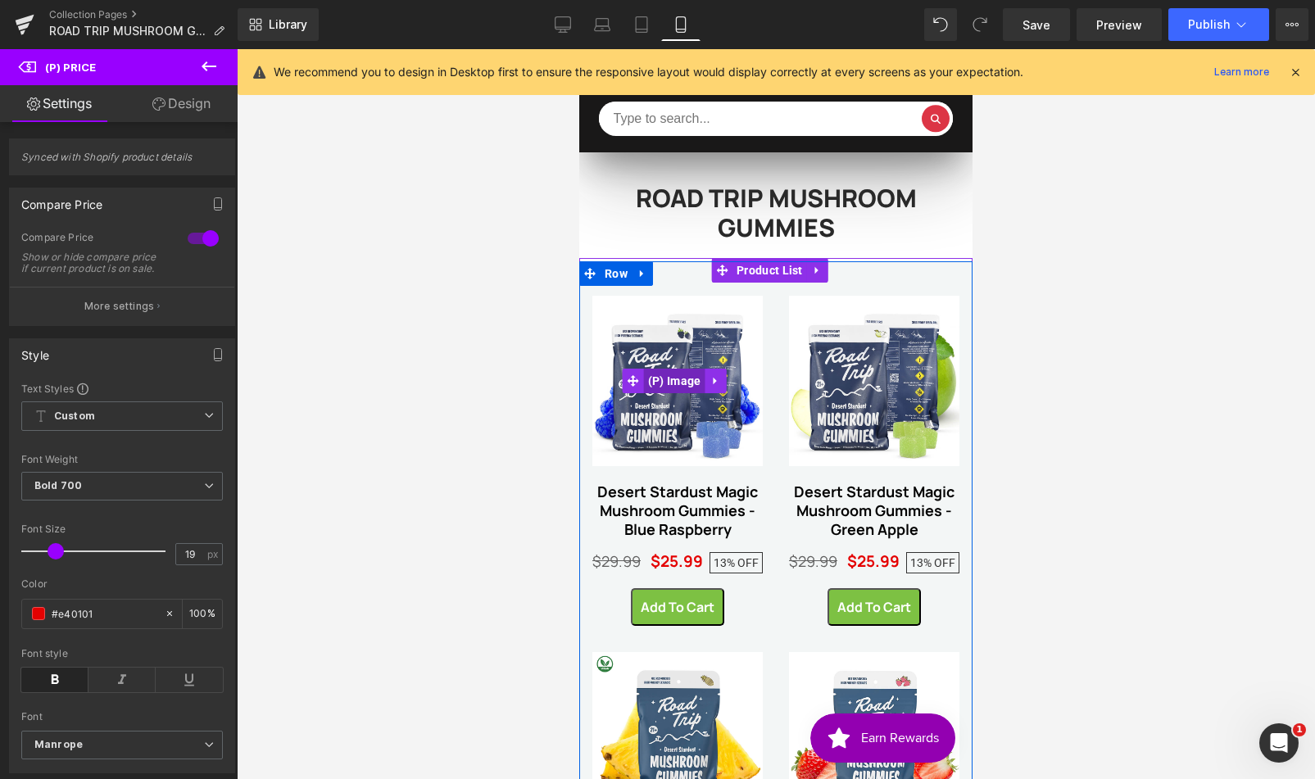
click at [673, 380] on span "(P) Image" at bounding box center [674, 381] width 61 height 25
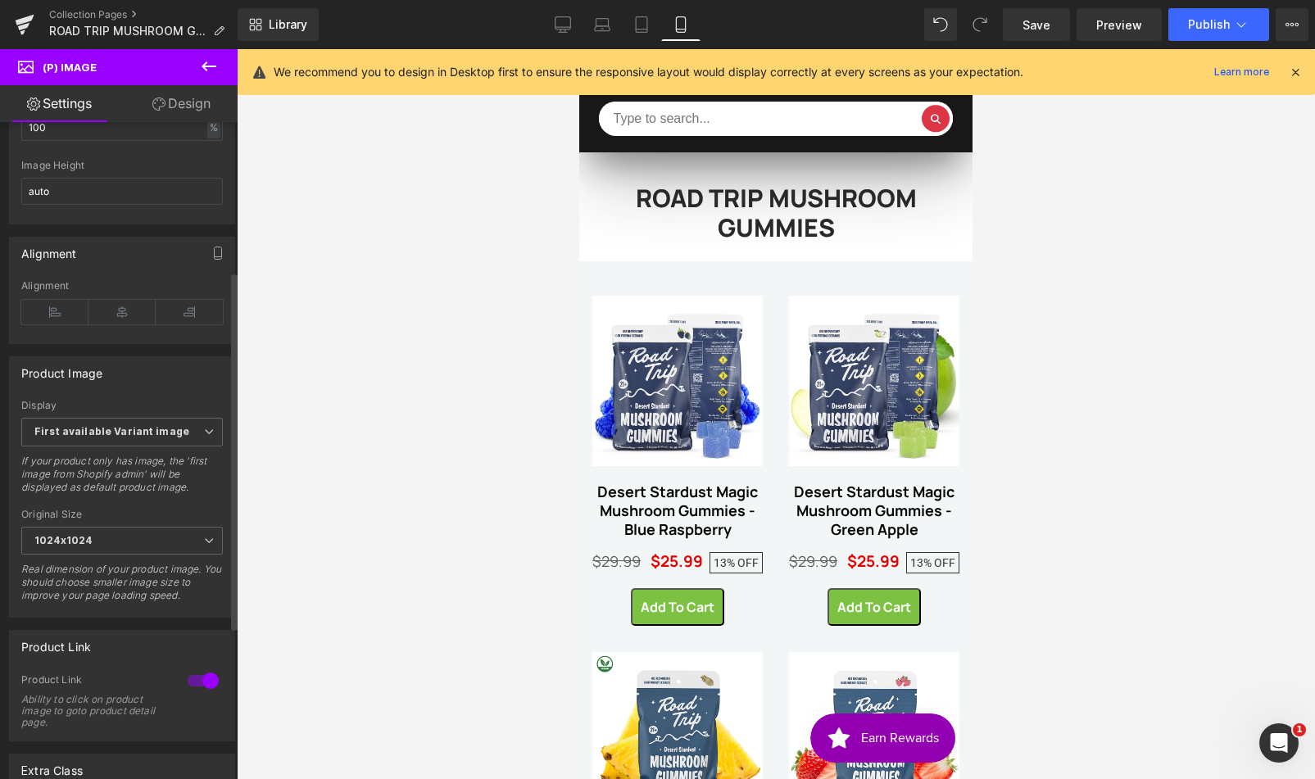
scroll to position [273, 0]
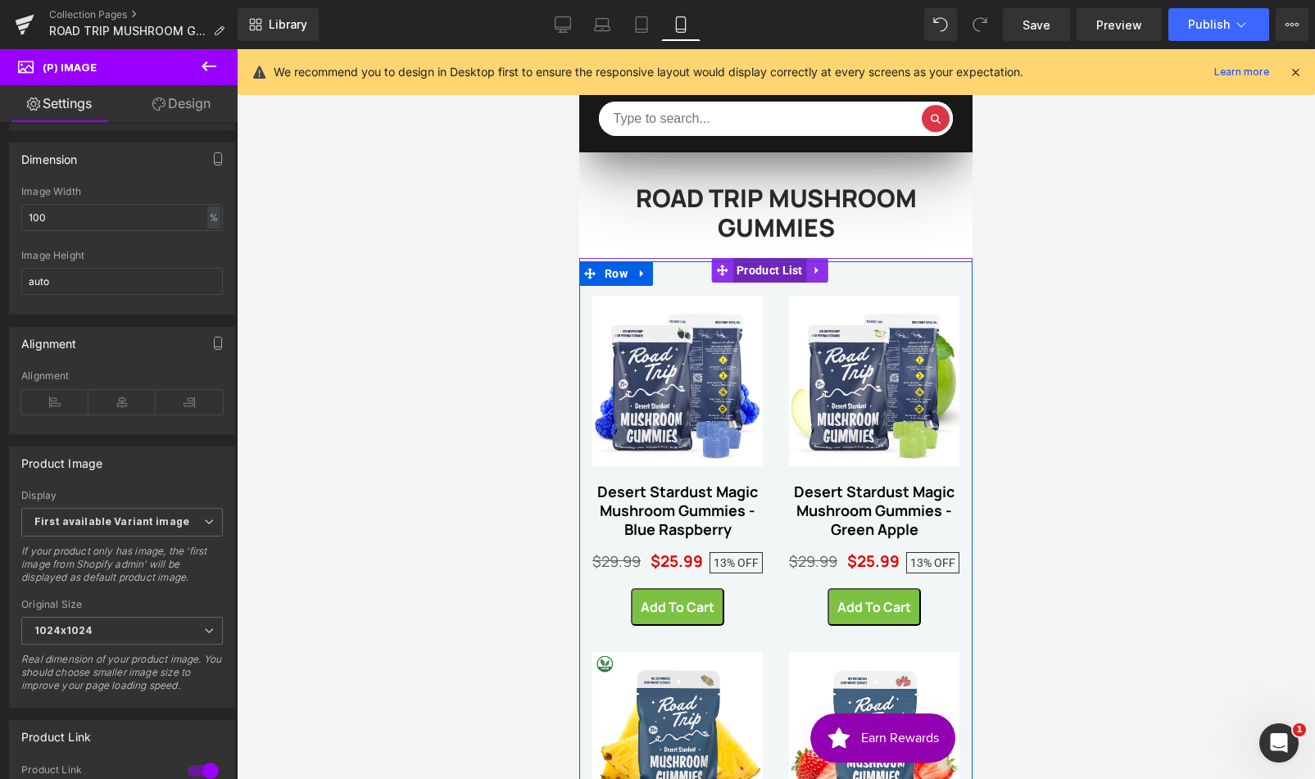
click at [772, 272] on span "Product List" at bounding box center [769, 270] width 75 height 25
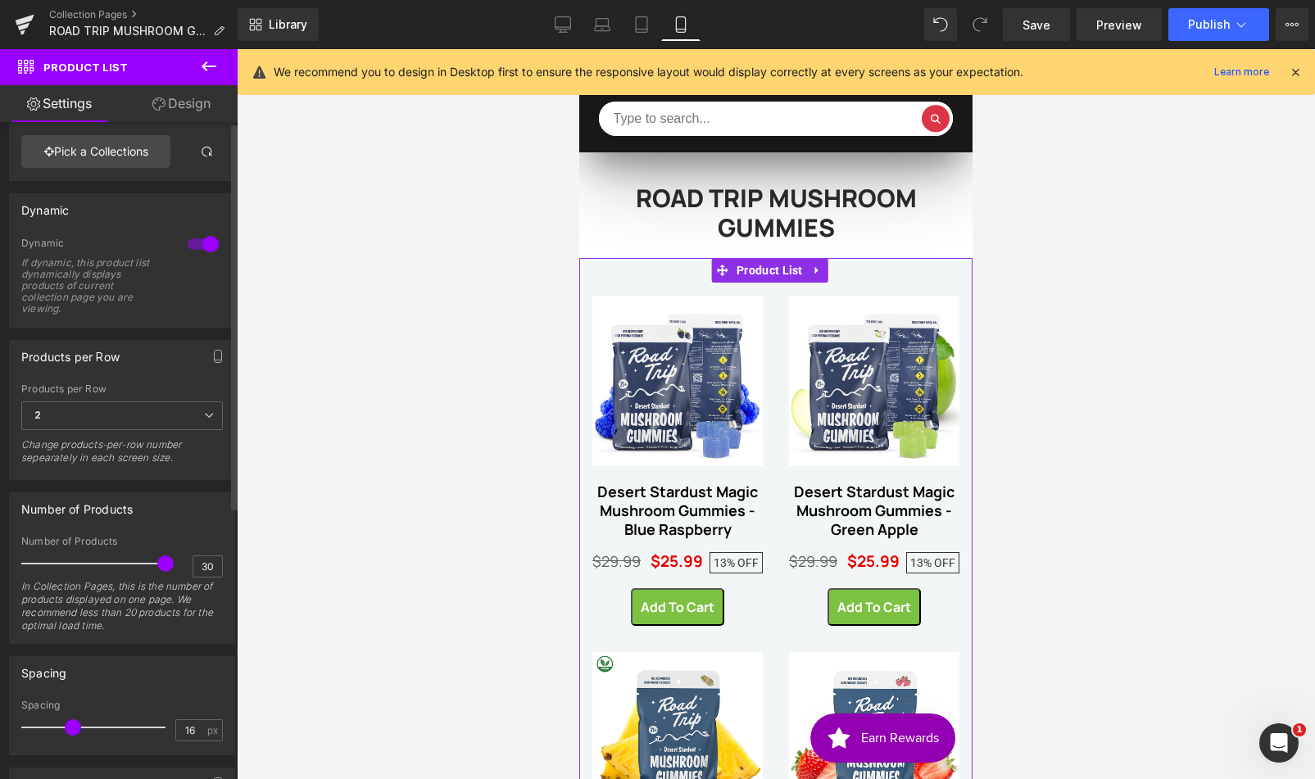
scroll to position [113, 0]
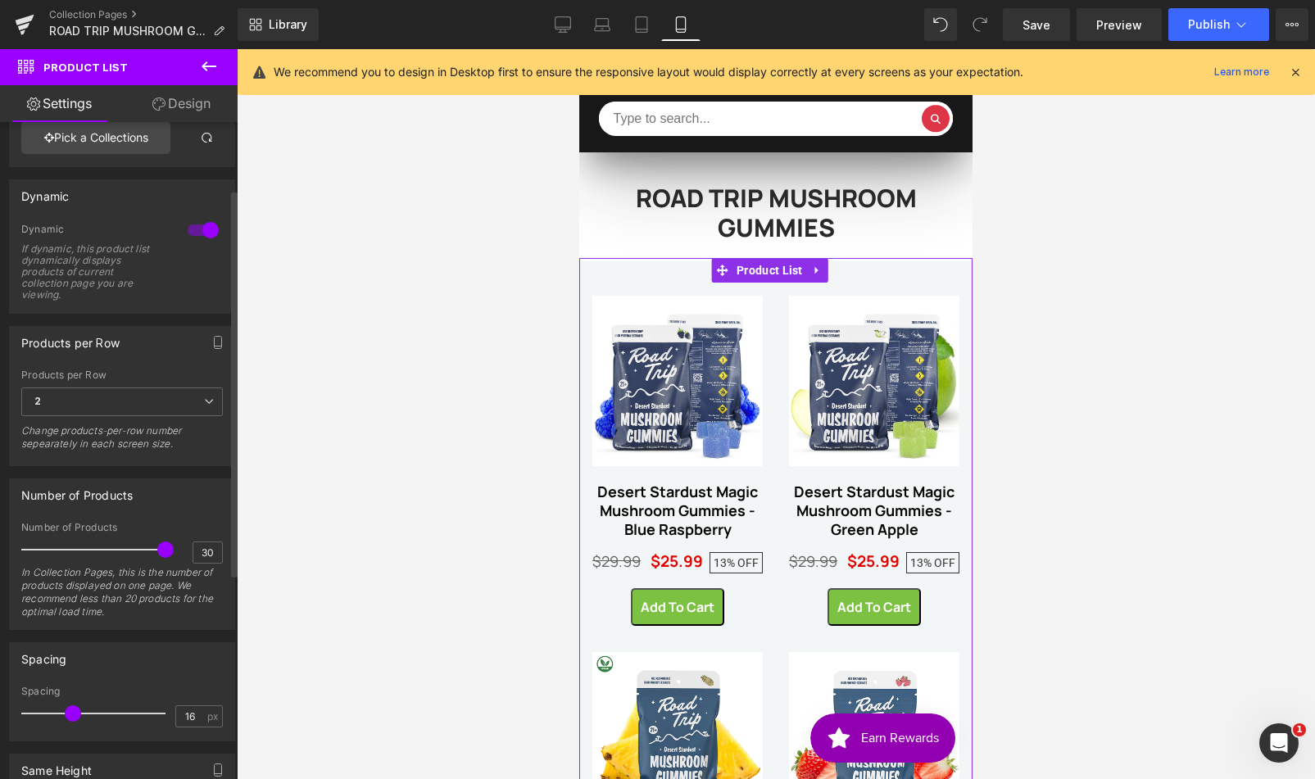
type input "15"
click at [70, 714] on span at bounding box center [70, 713] width 16 height 16
click at [872, 562] on span "(P) Price" at bounding box center [884, 562] width 56 height 25
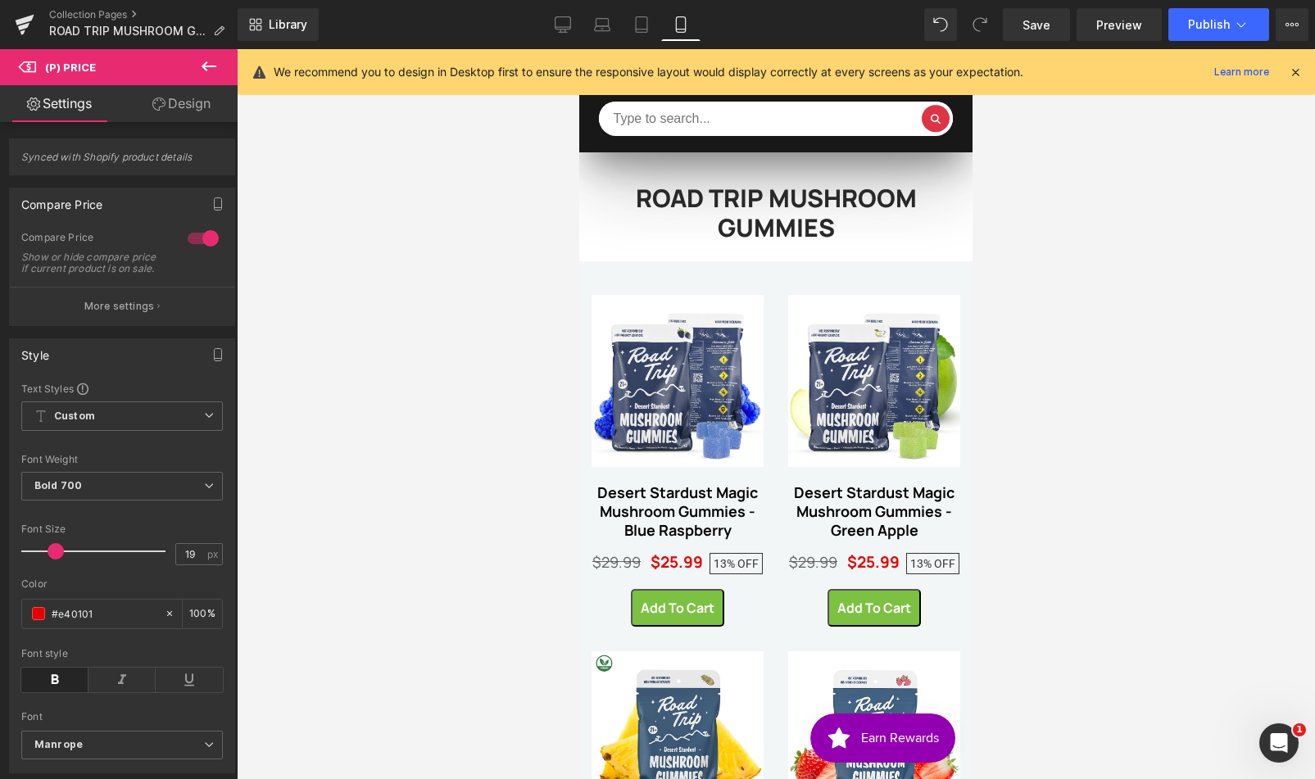
click at [178, 111] on link "Design" at bounding box center [181, 103] width 119 height 37
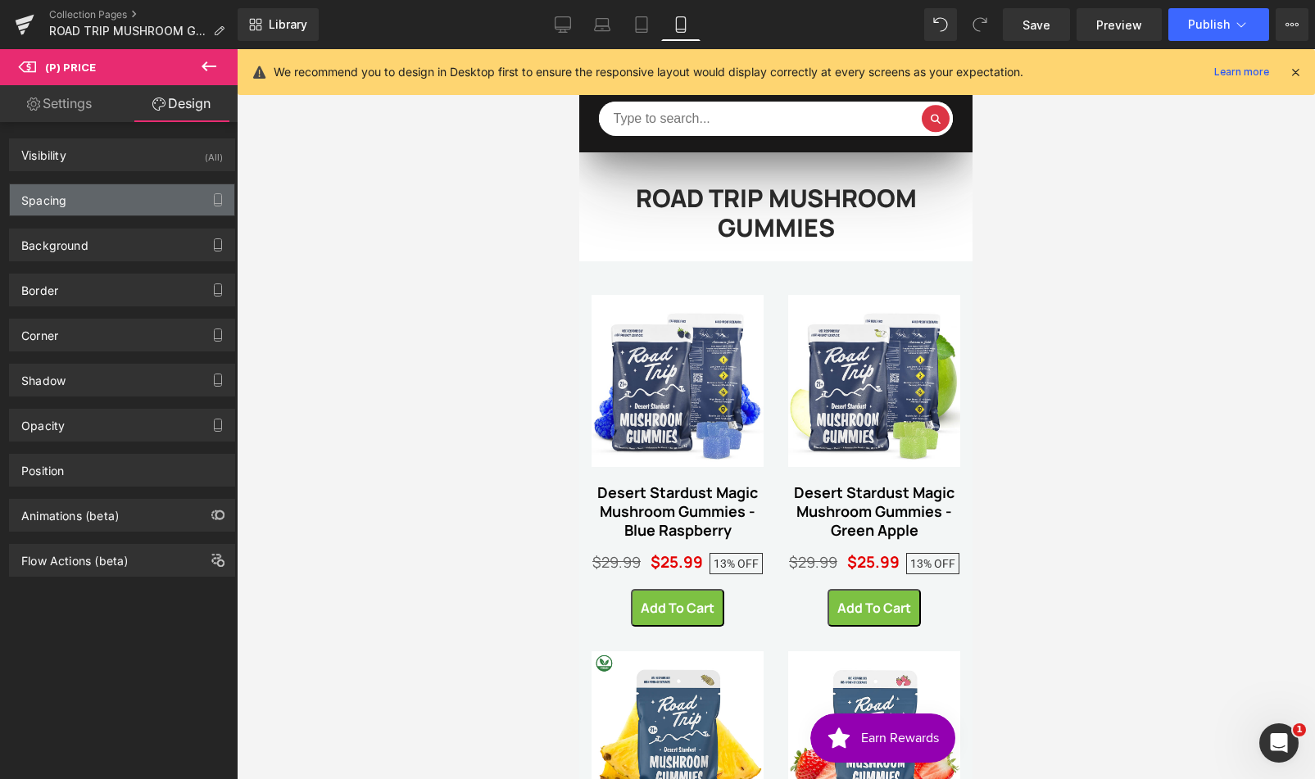
type input "0"
type input "5"
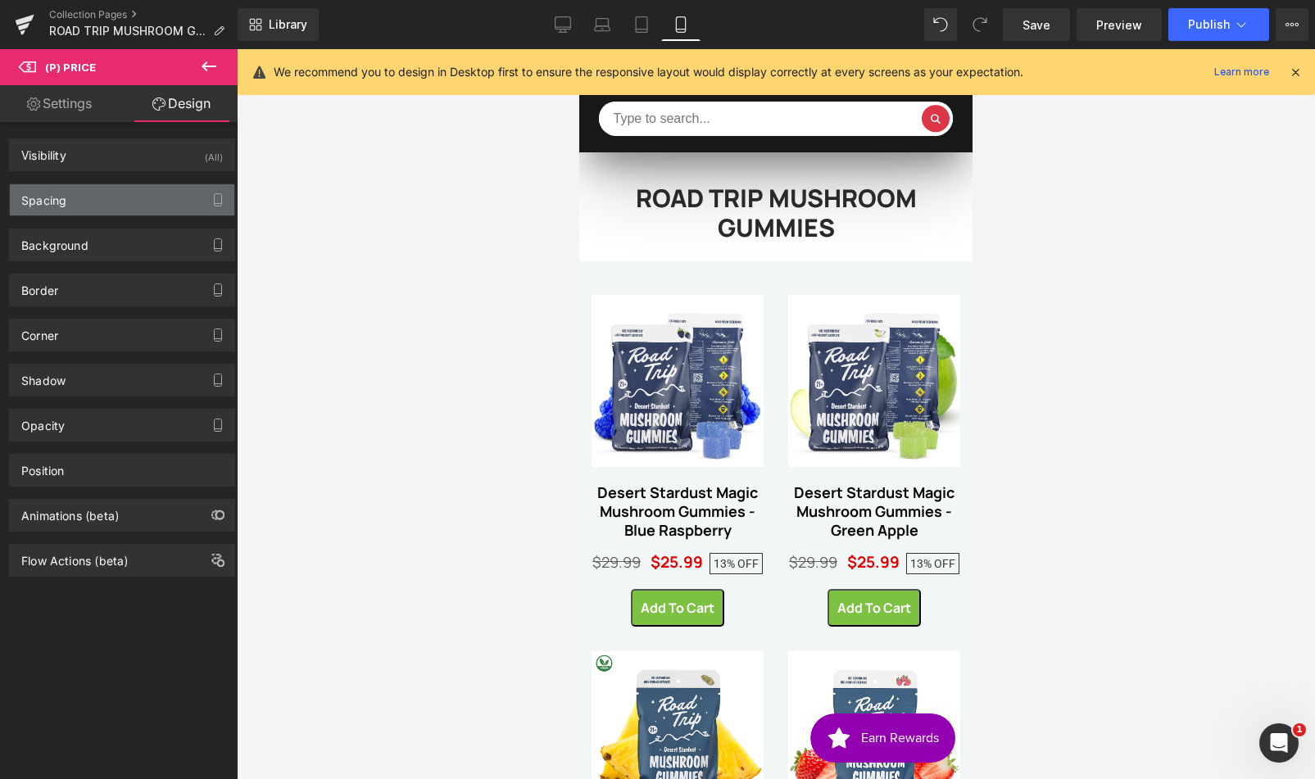
type input "5"
click at [82, 199] on div "Spacing" at bounding box center [122, 199] width 224 height 31
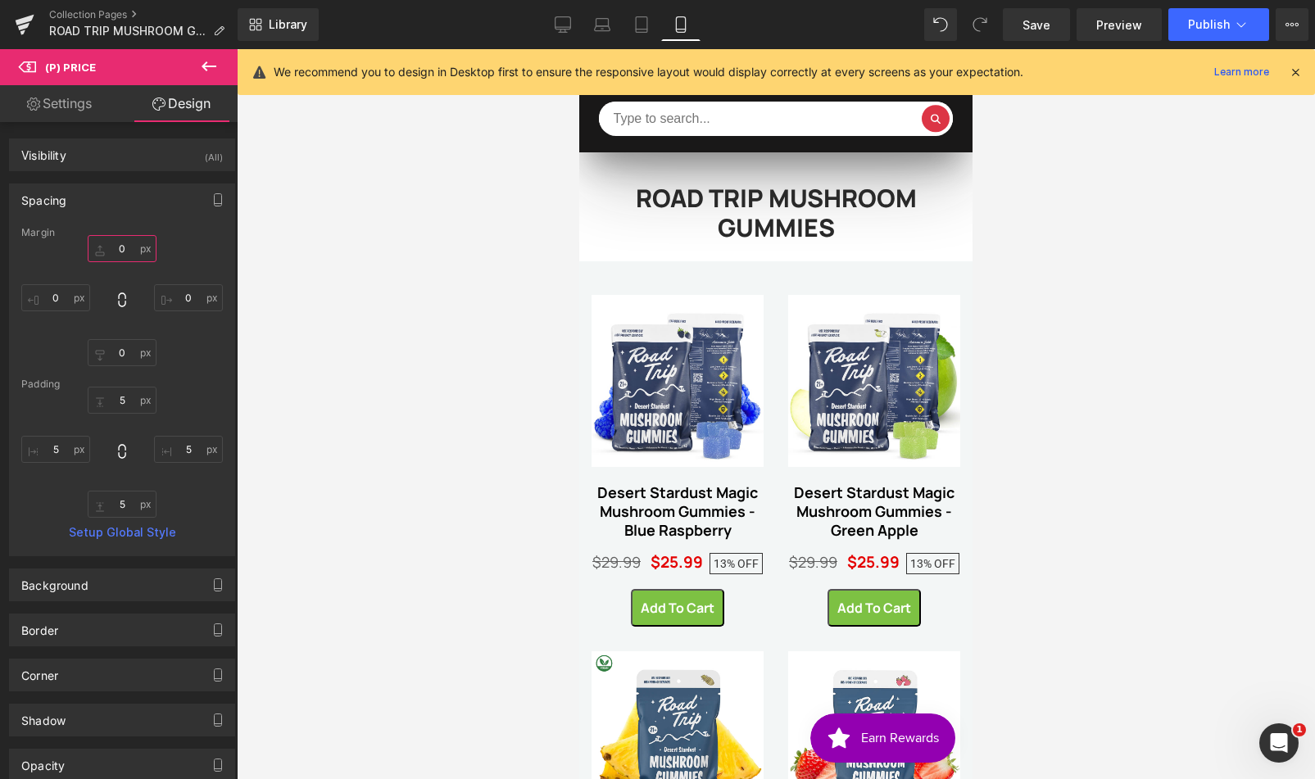
click at [121, 256] on input "0" at bounding box center [122, 248] width 69 height 27
click at [559, 28] on icon at bounding box center [563, 24] width 16 height 16
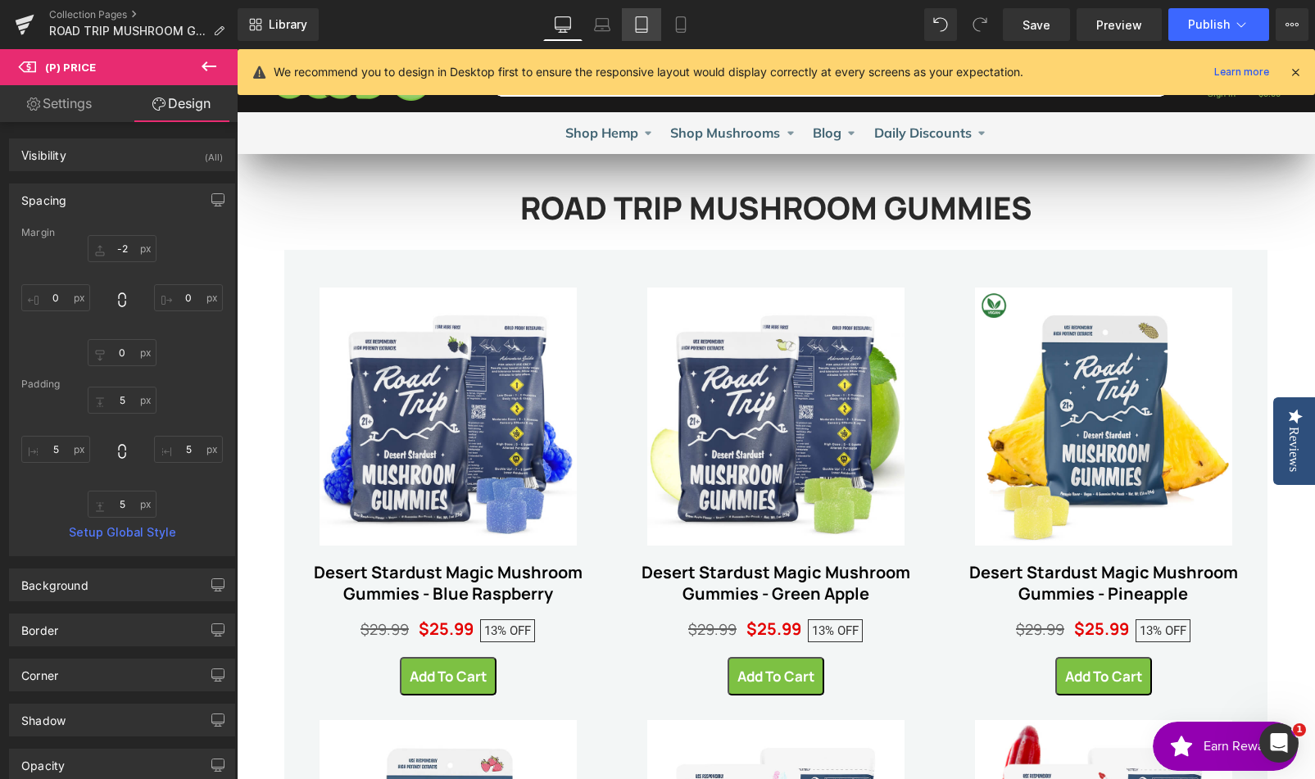
type input "4"
type input "0"
type input "5"
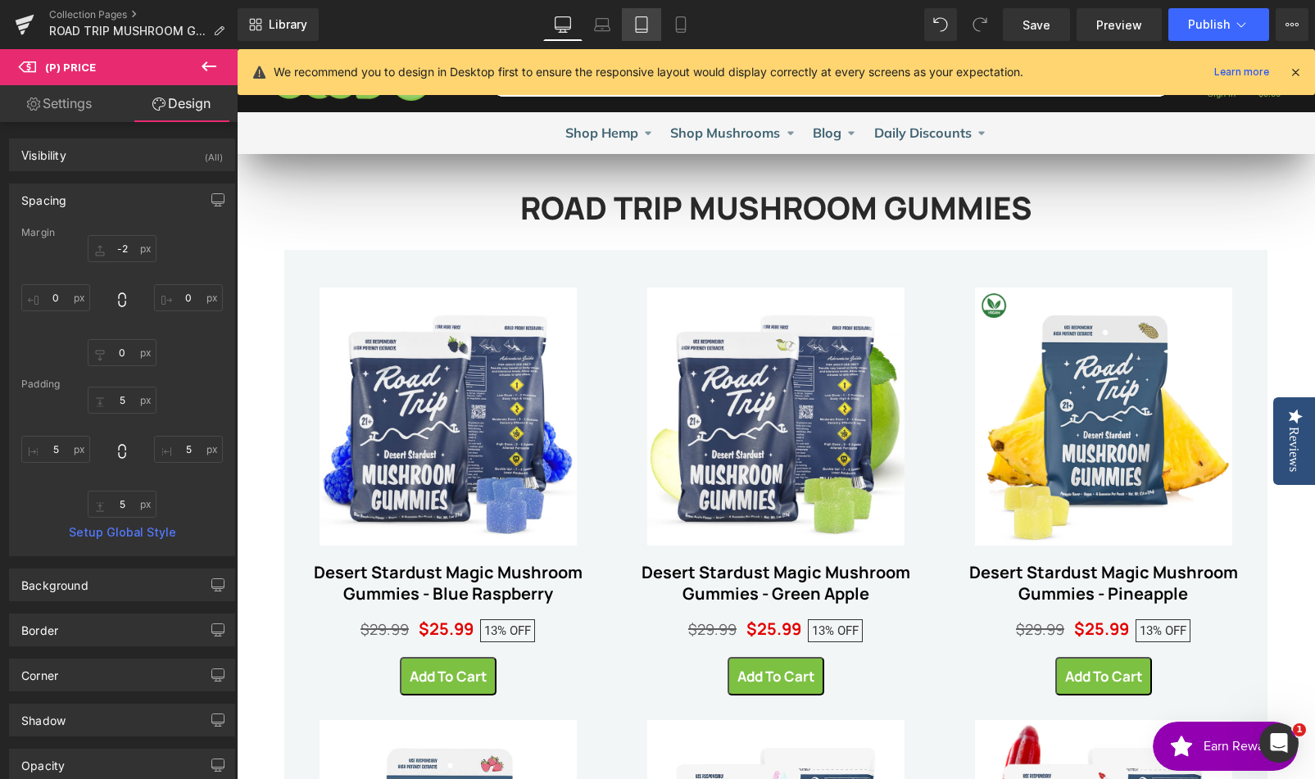
type input "5"
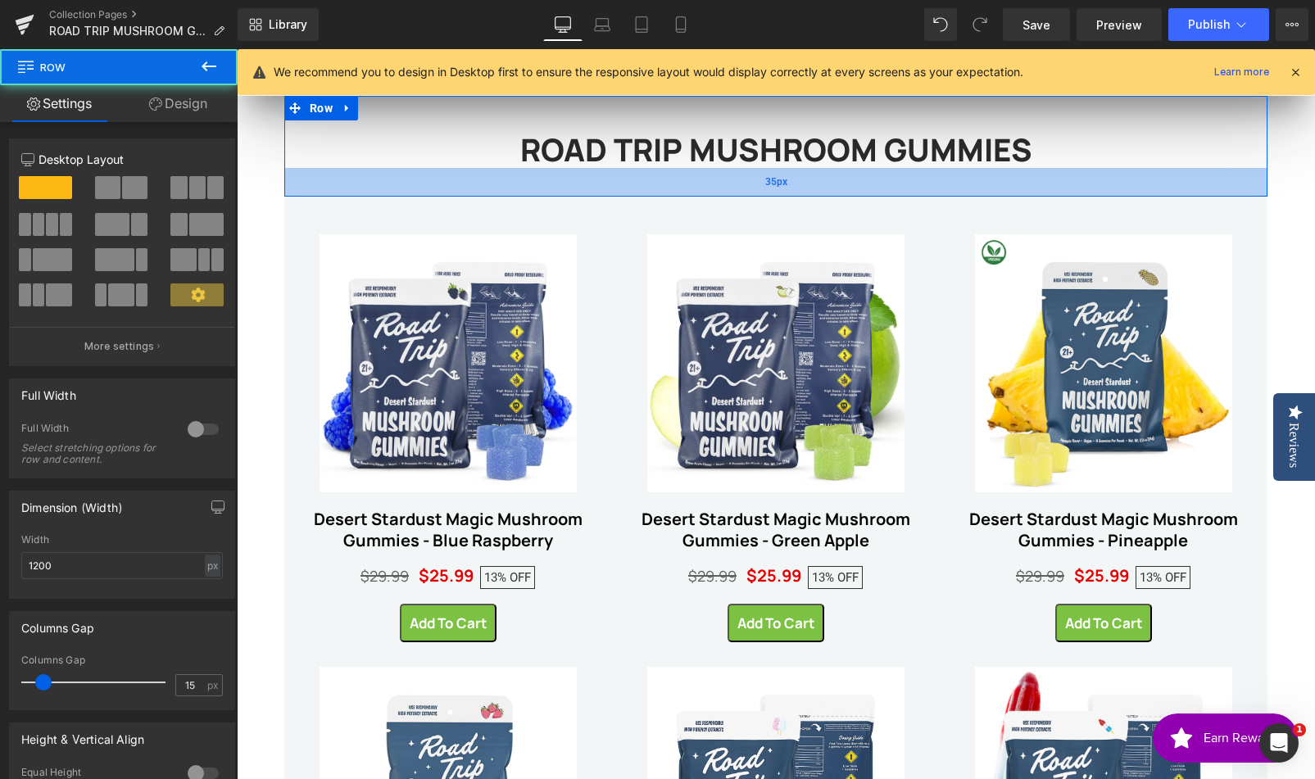
click at [787, 188] on div "35px" at bounding box center [775, 182] width 983 height 29
click at [787, 188] on div "36px" at bounding box center [775, 182] width 983 height 29
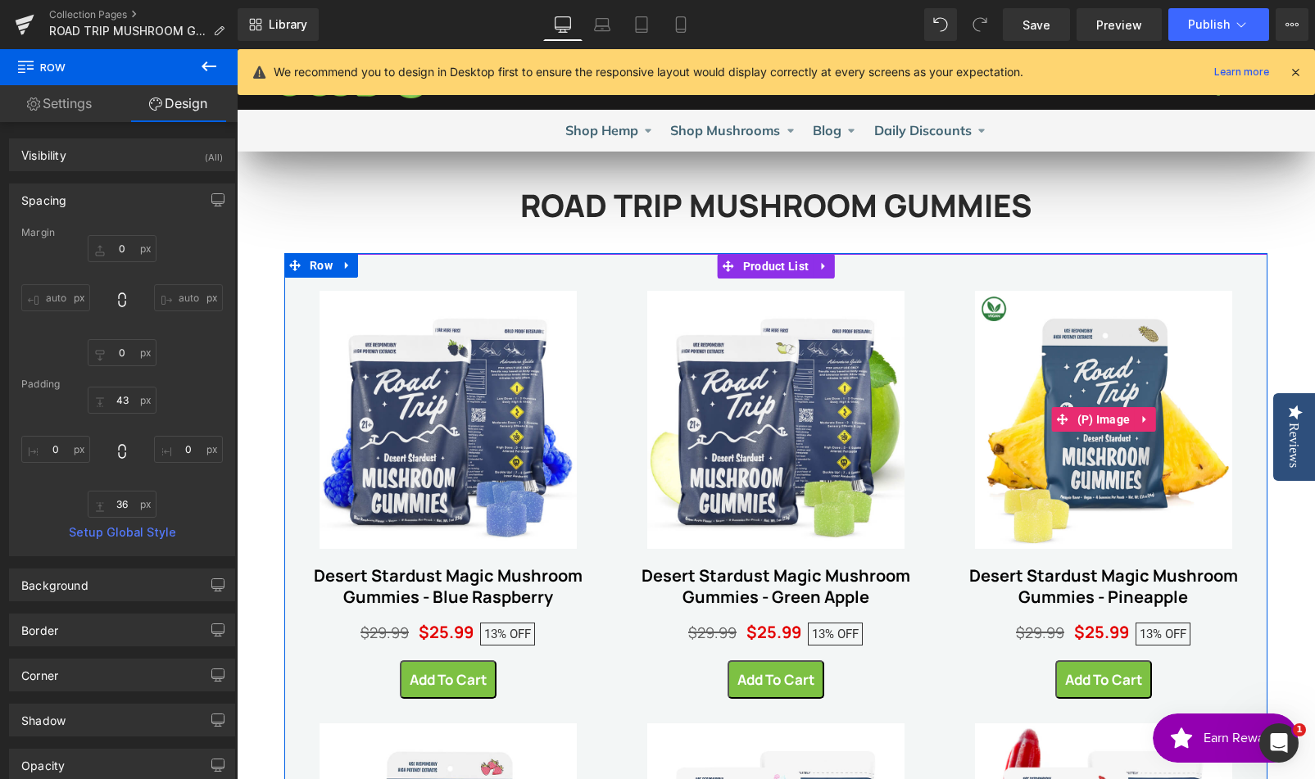
scroll to position [0, 0]
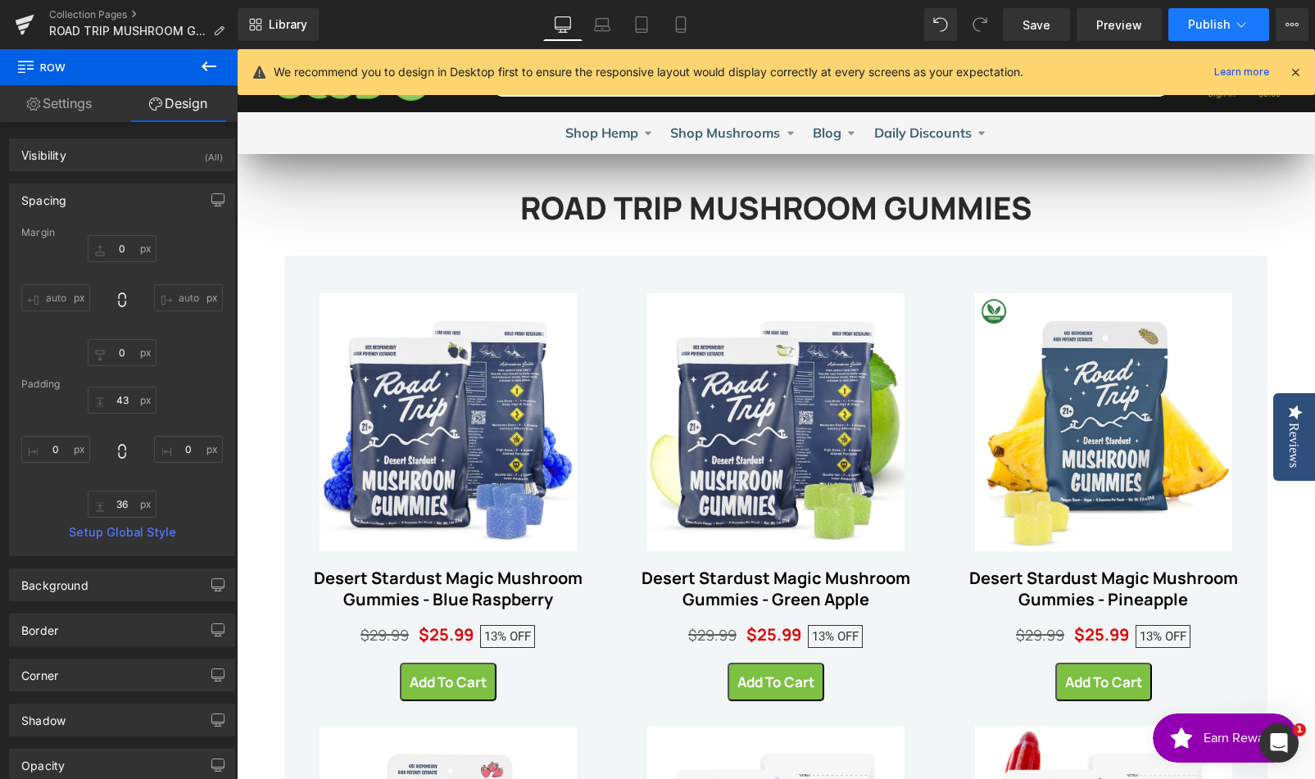
click at [1193, 20] on span "Publish" at bounding box center [1209, 24] width 42 height 13
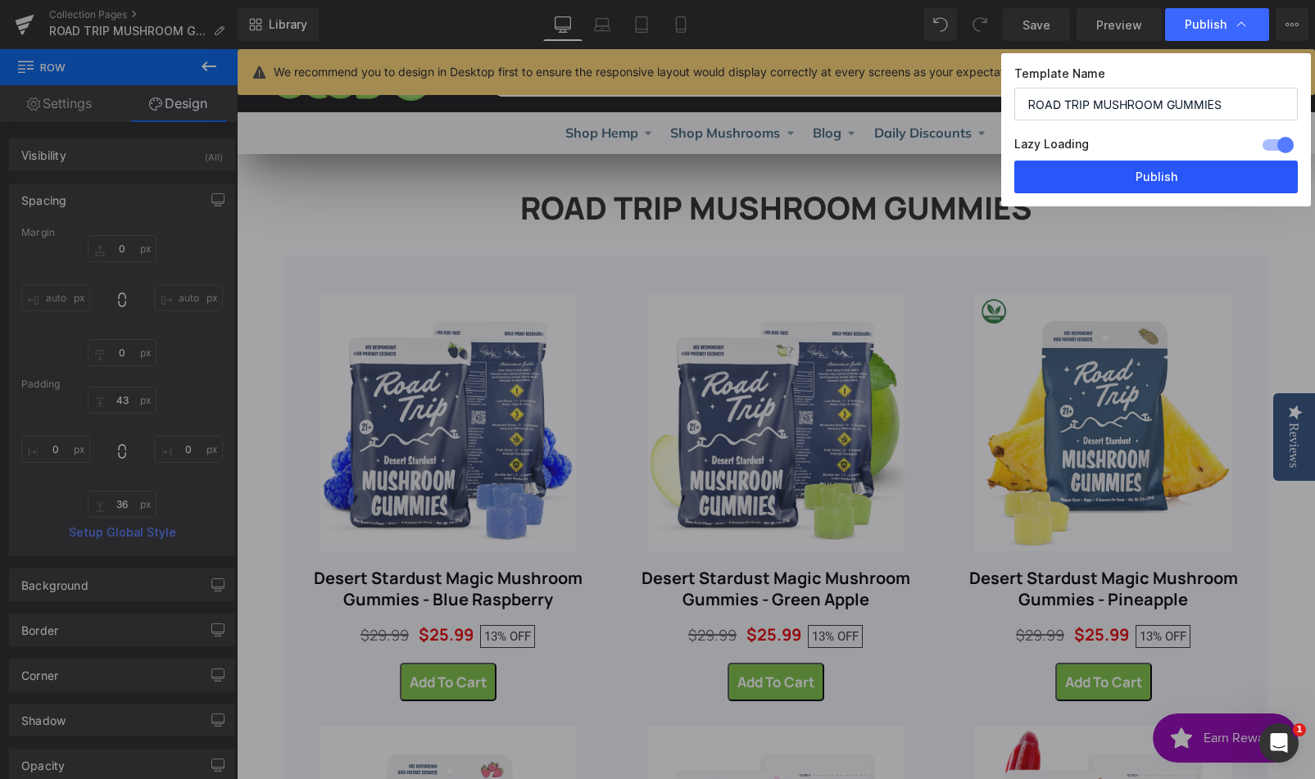
click at [1173, 183] on button "Publish" at bounding box center [1155, 177] width 283 height 33
